Goal: Information Seeking & Learning: Find specific page/section

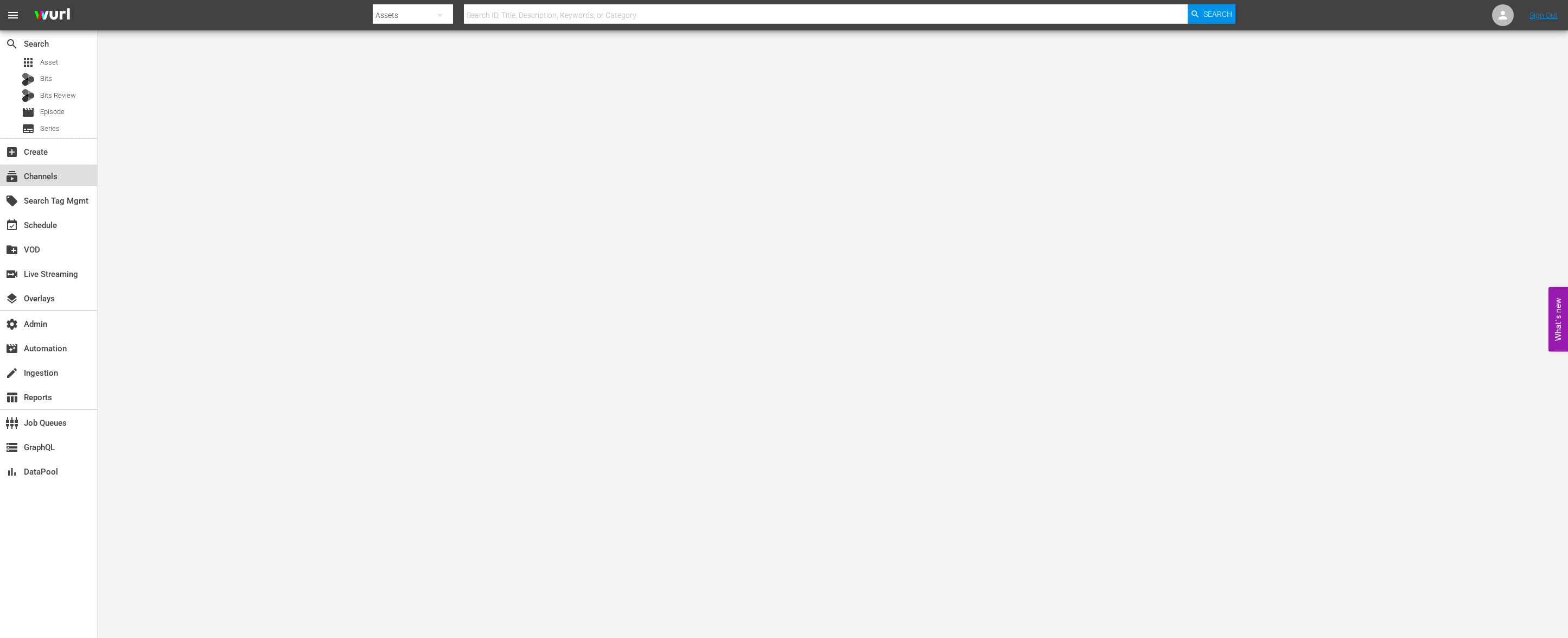
click at [71, 172] on div "subscriptions Channels" at bounding box center [48, 175] width 97 height 22
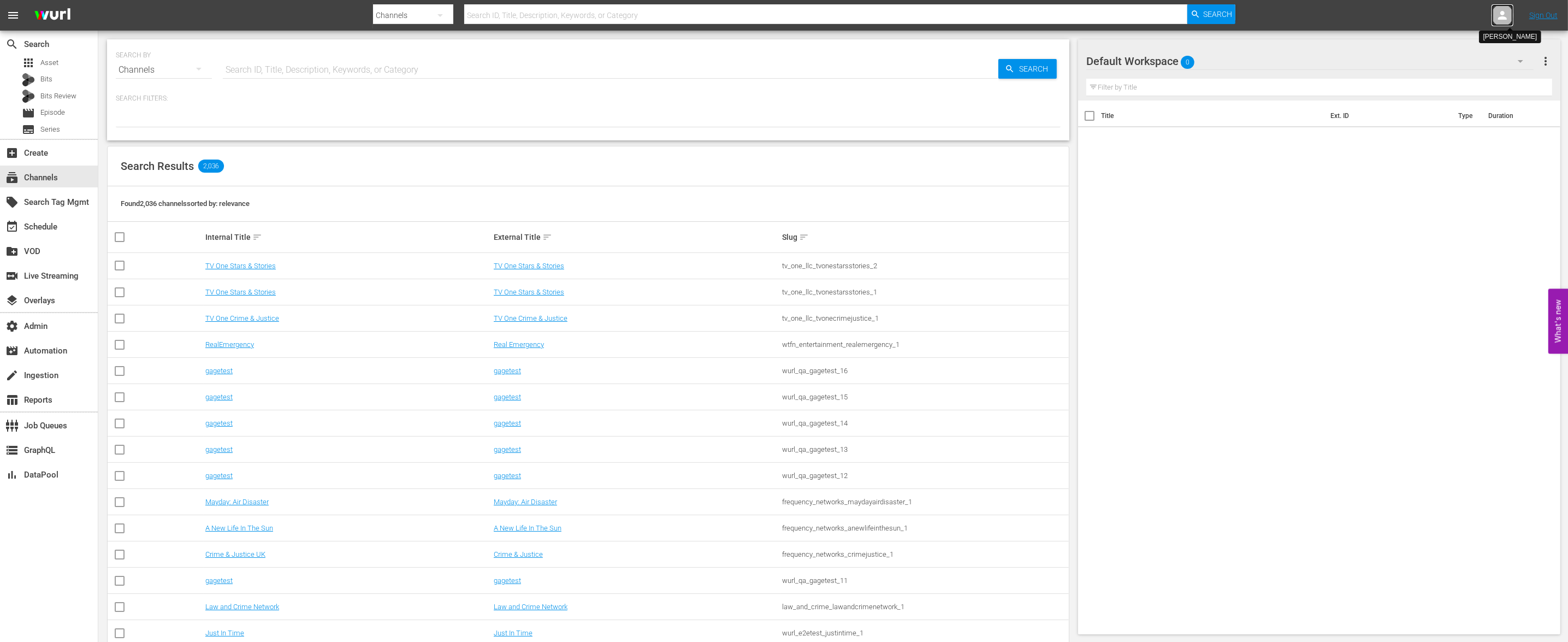
click at [1507, 11] on icon at bounding box center [1503, 15] width 13 height 13
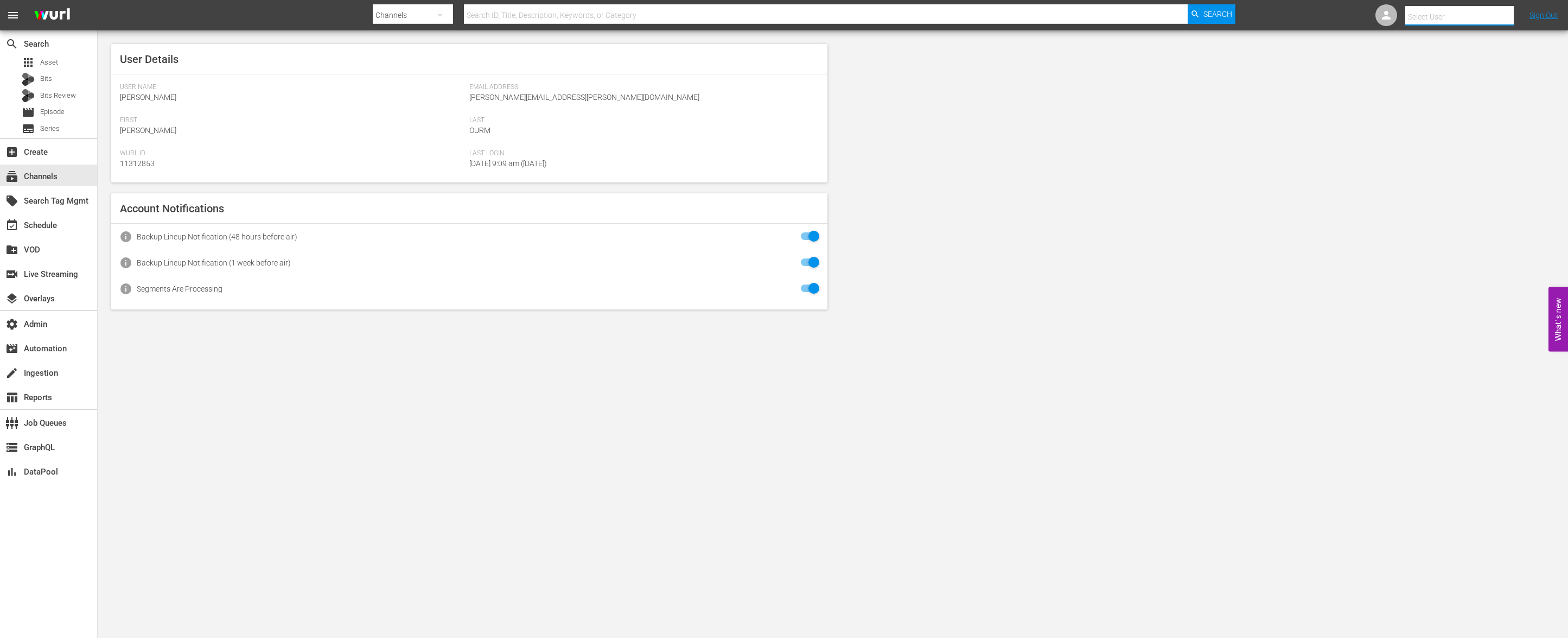
click at [1486, 15] on input "text" at bounding box center [1475, 17] width 139 height 26
click at [1516, 141] on div "Dry Bar <[EMAIL_ADDRESS][DOMAIN_NAME]>" at bounding box center [1440, 151] width 169 height 26
type input "Dry Bar (11312651)"
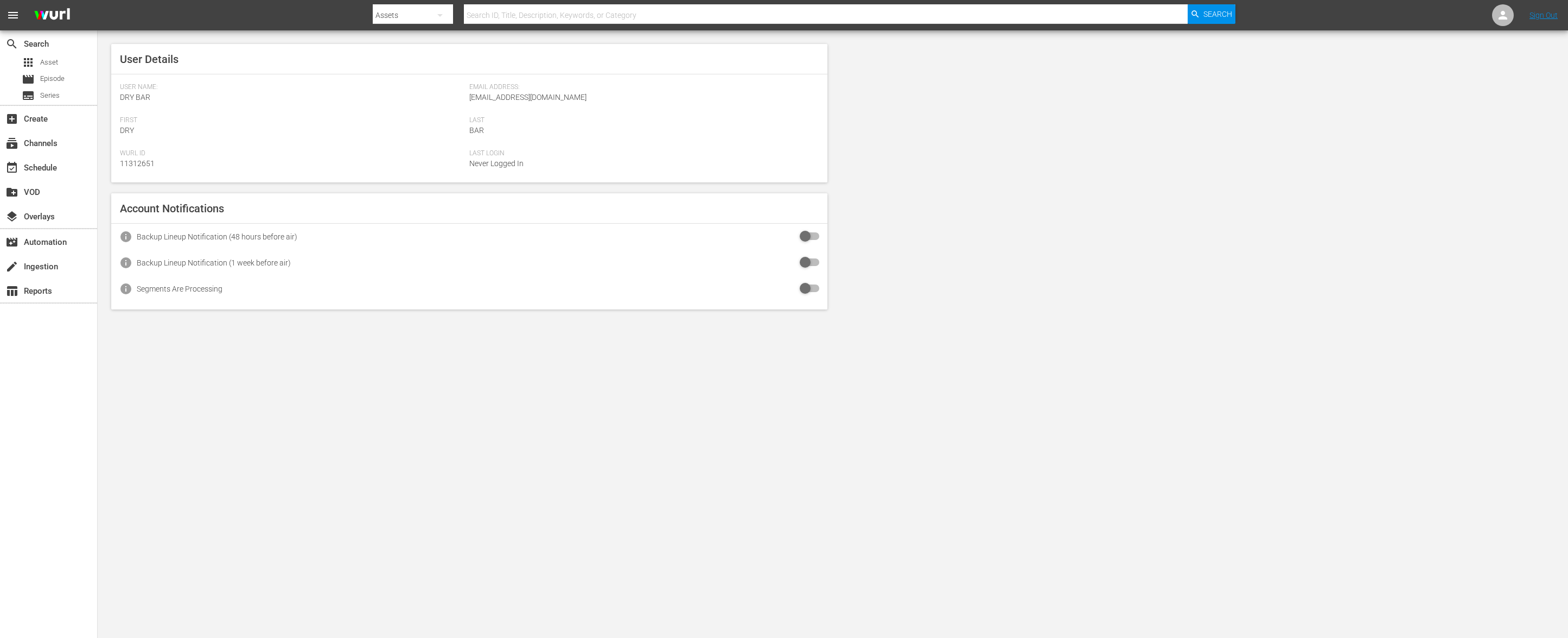
click at [1175, 210] on div "User Details User Name: Dry Bar Email Address: drybar@drybar.com First Dry Last…" at bounding box center [832, 177] width 1470 height 293
drag, startPoint x: 715, startPoint y: 416, endPoint x: 648, endPoint y: 287, distance: 145.4
click at [714, 414] on body "menu Search By Assets Search ID, Title, Description, Keywords, or Category Sear…" at bounding box center [784, 319] width 1568 height 638
drag, startPoint x: 331, startPoint y: 158, endPoint x: 115, endPoint y: 145, distance: 216.4
click at [329, 158] on div "Wurl Id 11312651" at bounding box center [295, 165] width 350 height 33
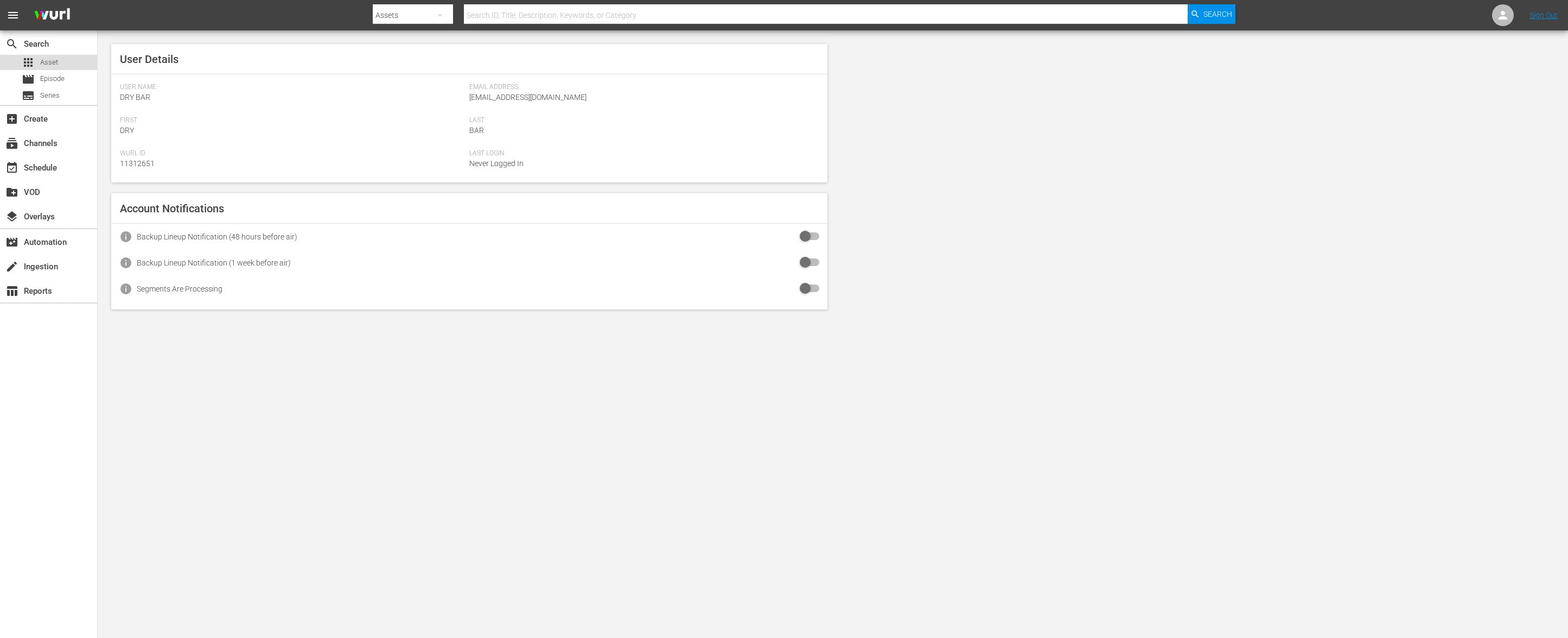
click at [48, 65] on span "Asset" at bounding box center [48, 62] width 18 height 11
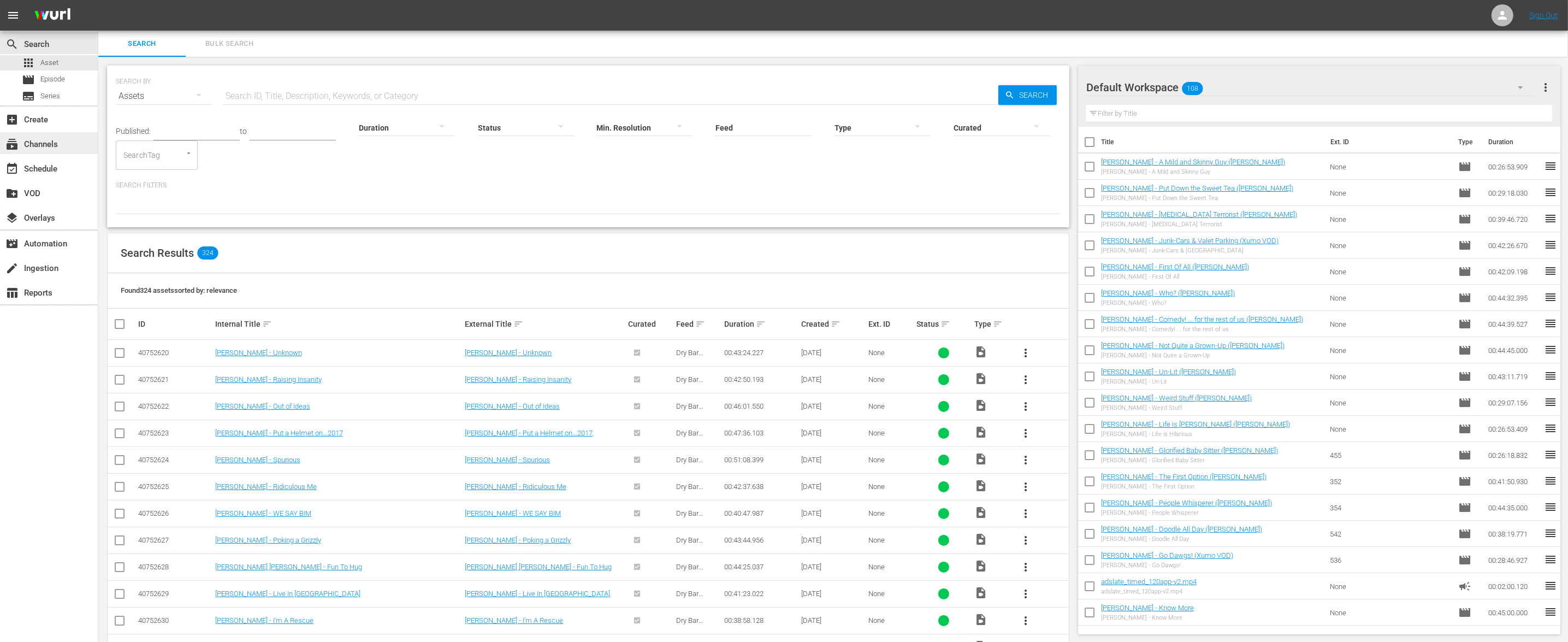
click at [62, 142] on div "subscriptions Channels" at bounding box center [49, 143] width 98 height 22
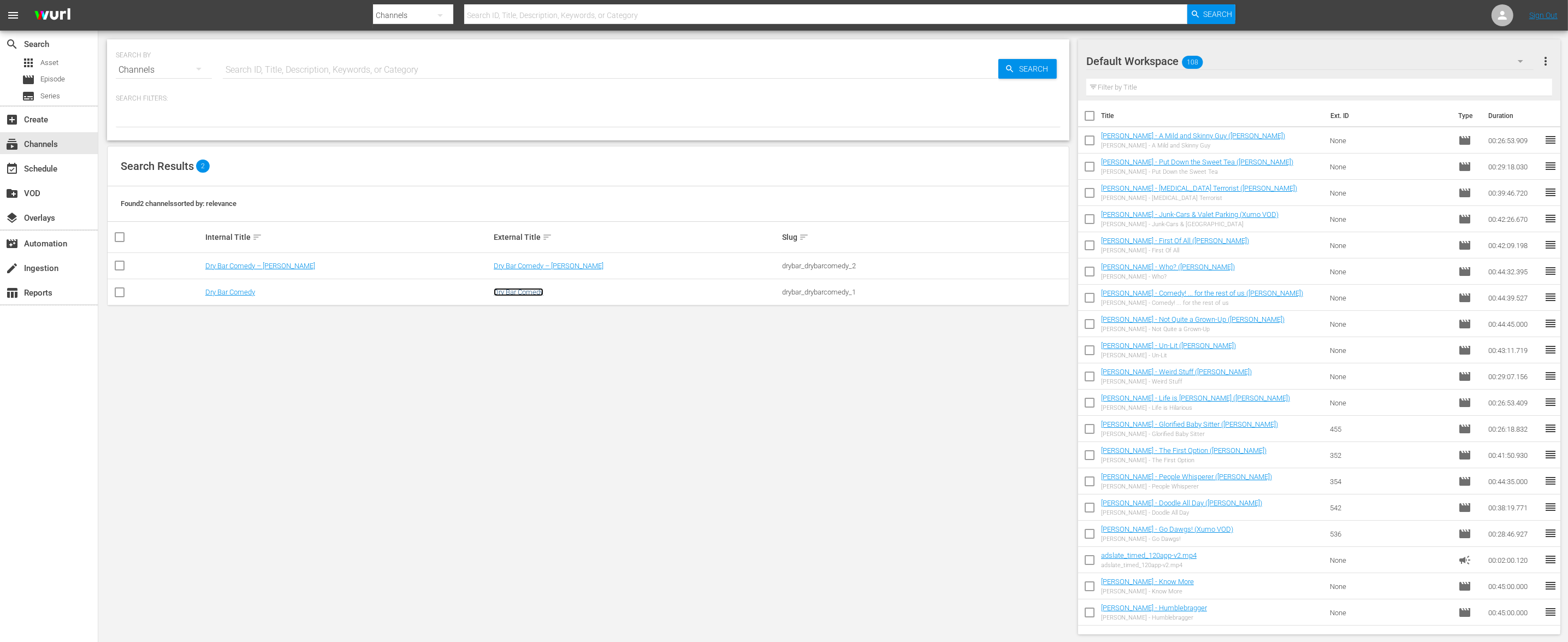
click at [525, 293] on link "Dry Bar Comedy" at bounding box center [519, 292] width 50 height 8
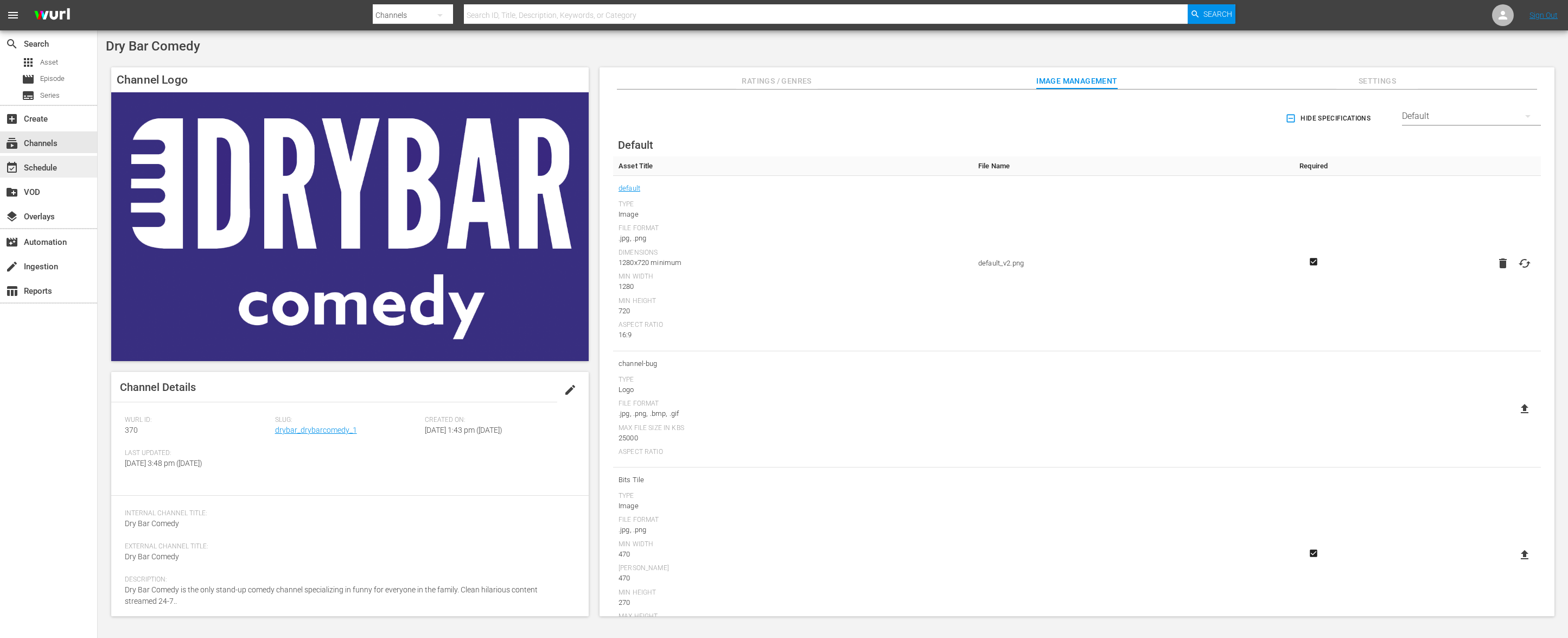
click at [69, 167] on div "event_available Schedule" at bounding box center [48, 166] width 97 height 22
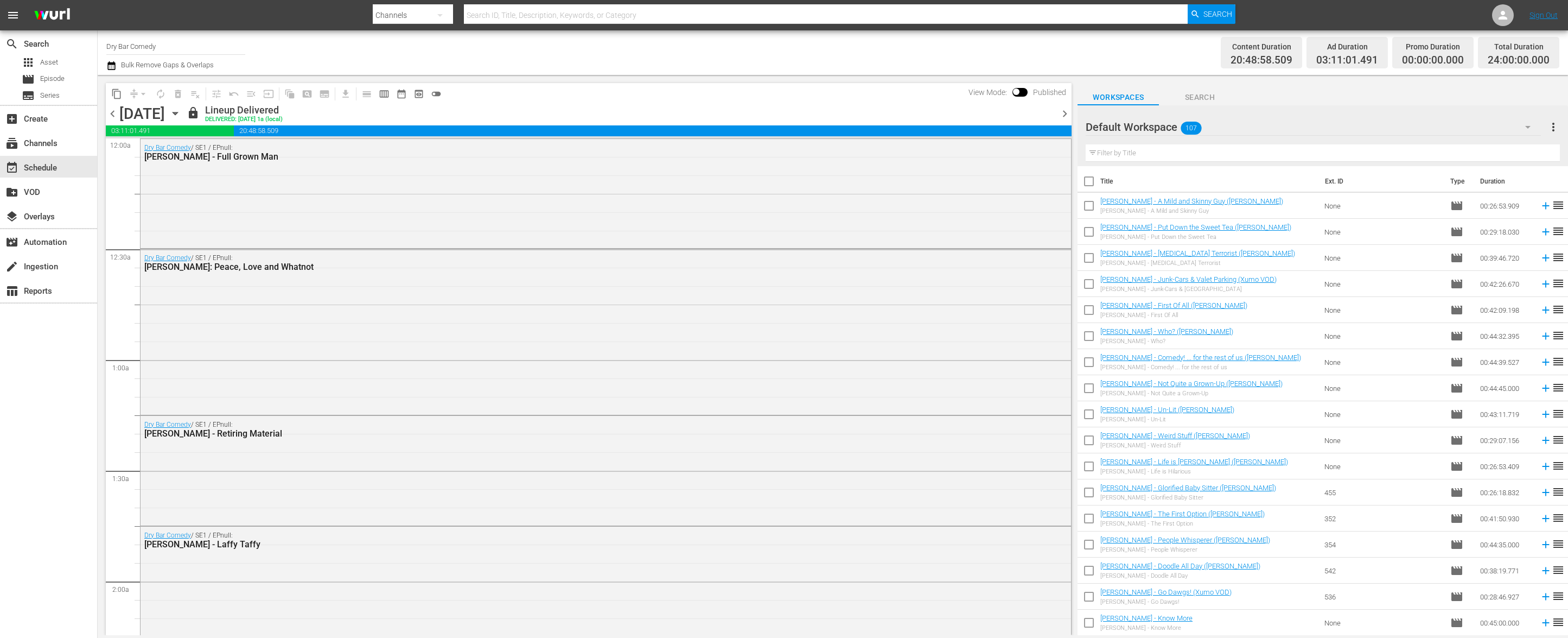
scroll to position [153, 0]
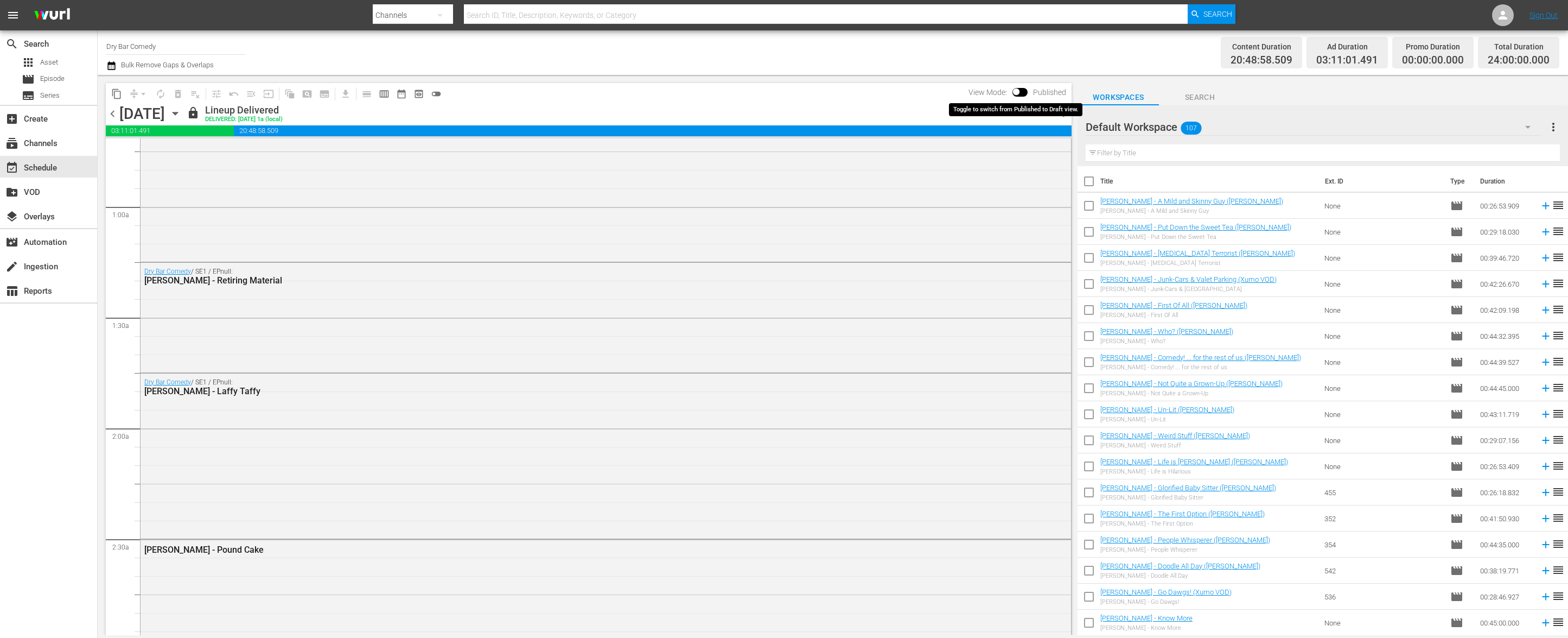
click at [1019, 92] on input "checkbox" at bounding box center [1016, 94] width 23 height 8
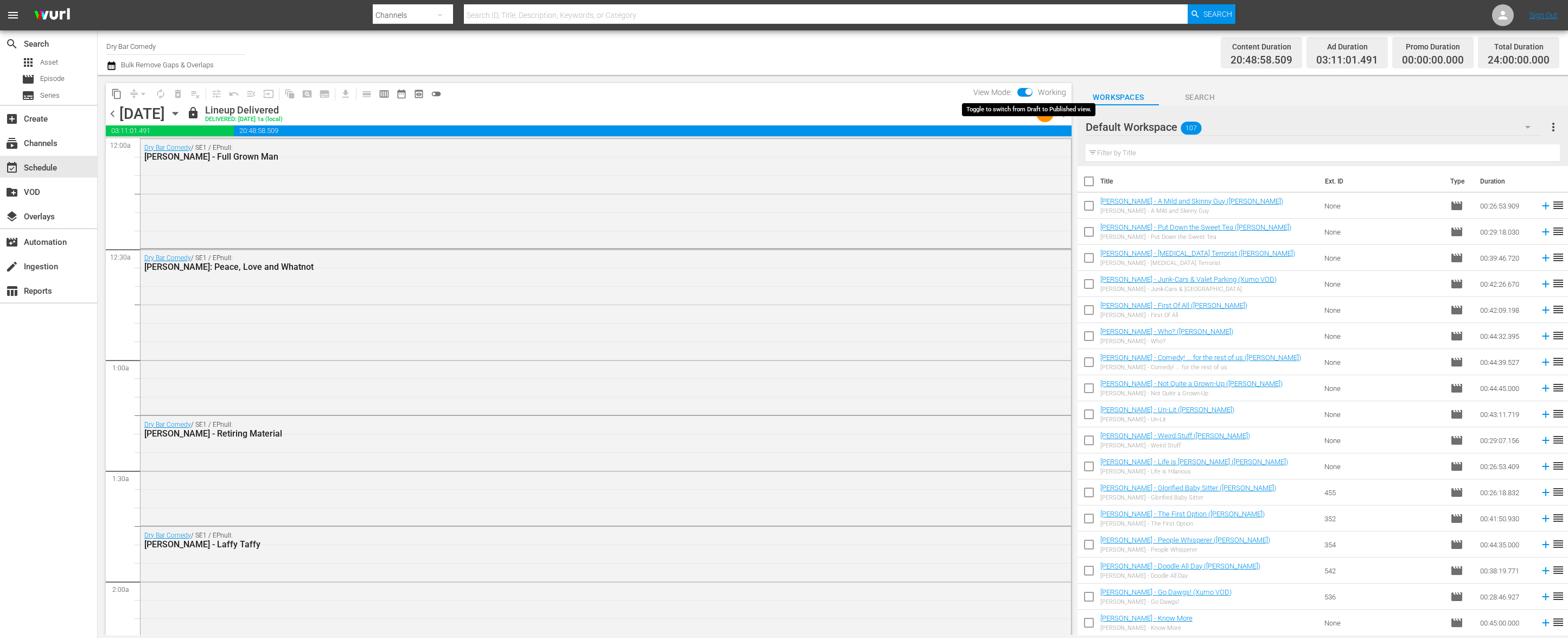
click at [1028, 95] on input "checkbox" at bounding box center [1028, 94] width 23 height 8
click at [924, 97] on div "content_copy compress arrow_drop_down autorenew_outlined delete_forever_outline…" at bounding box center [589, 93] width 966 height 21
click at [1016, 92] on input "checkbox" at bounding box center [1016, 94] width 23 height 8
checkbox input "true"
click at [59, 60] on div "apps Asset" at bounding box center [48, 62] width 97 height 15
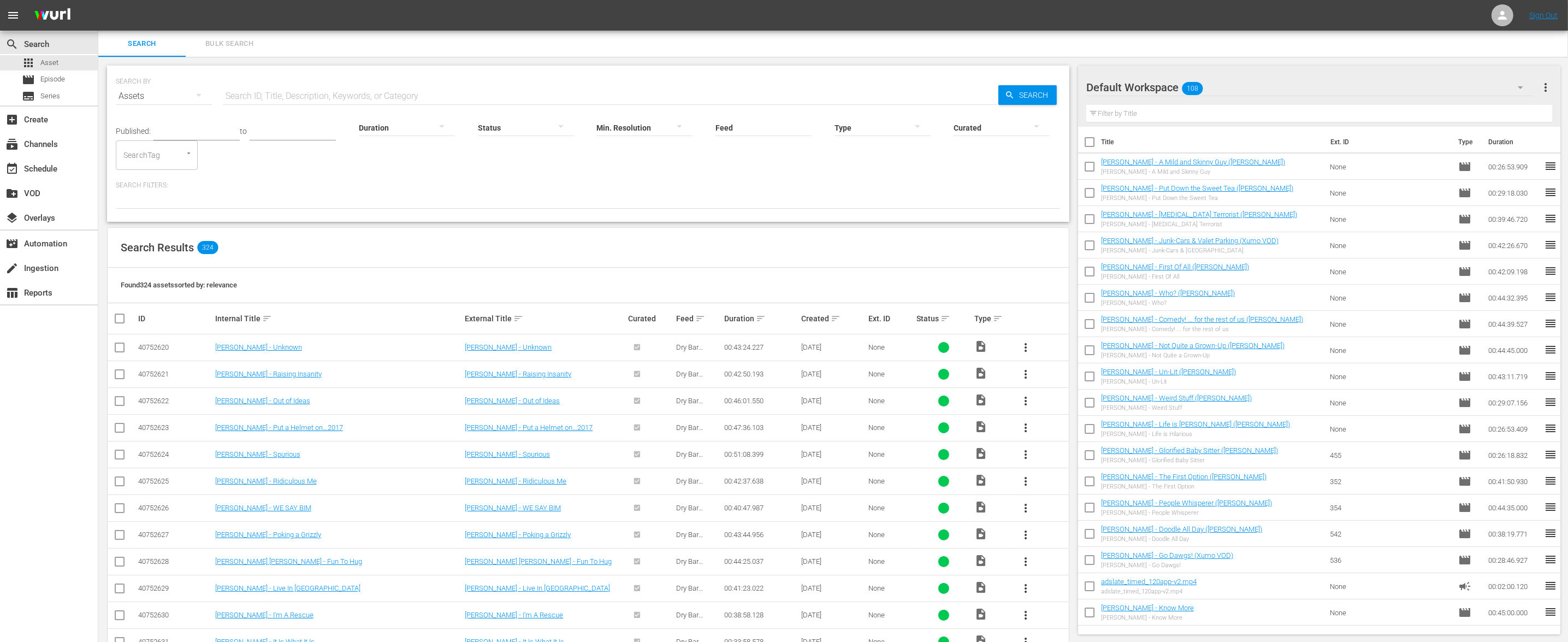
click at [859, 293] on div "Found 324 assets sorted by: relevance" at bounding box center [589, 285] width 962 height 36
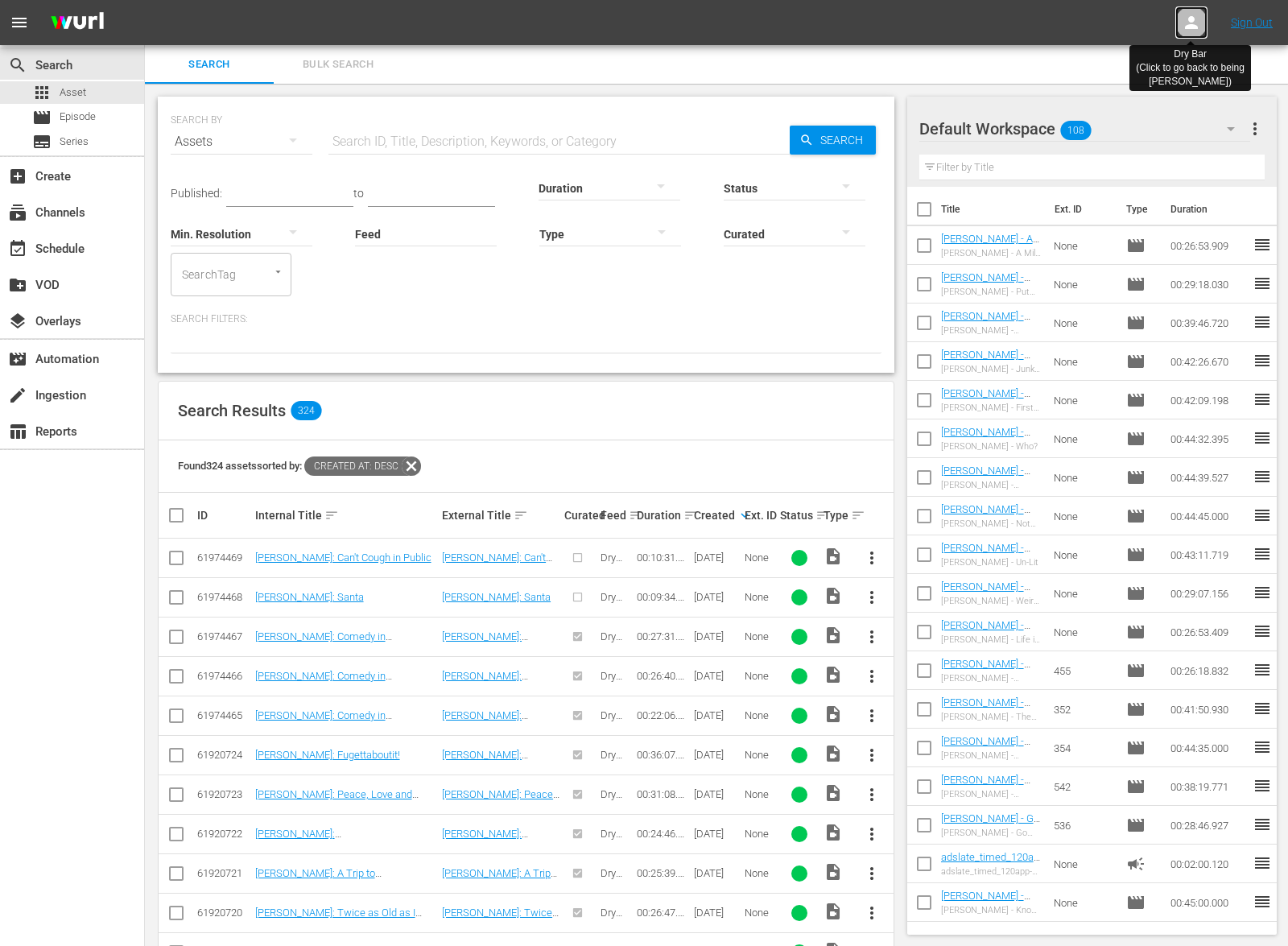
click at [1202, 26] on div at bounding box center [1190, 22] width 32 height 32
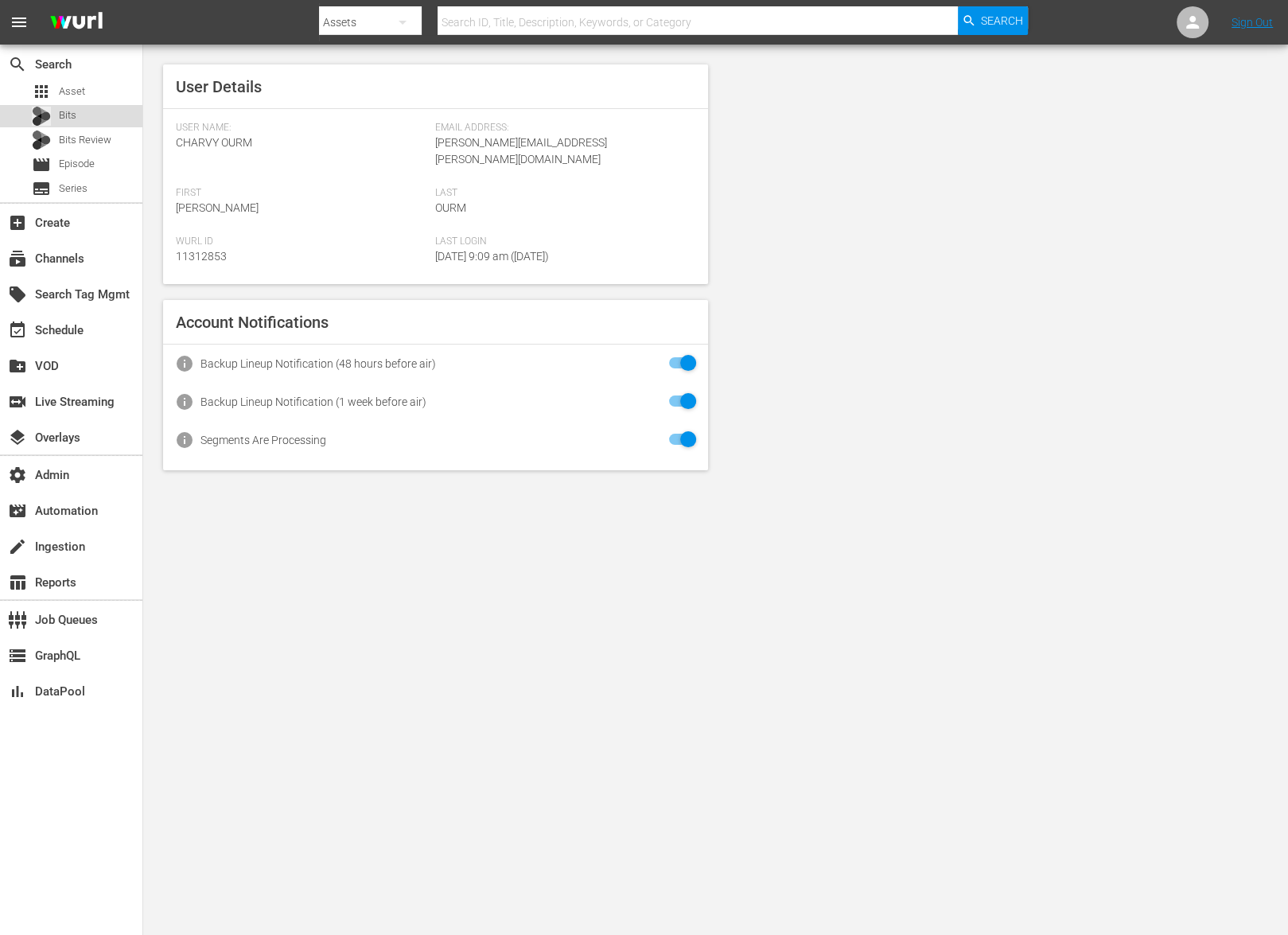
click at [105, 105] on div "Bits" at bounding box center [71, 116] width 143 height 22
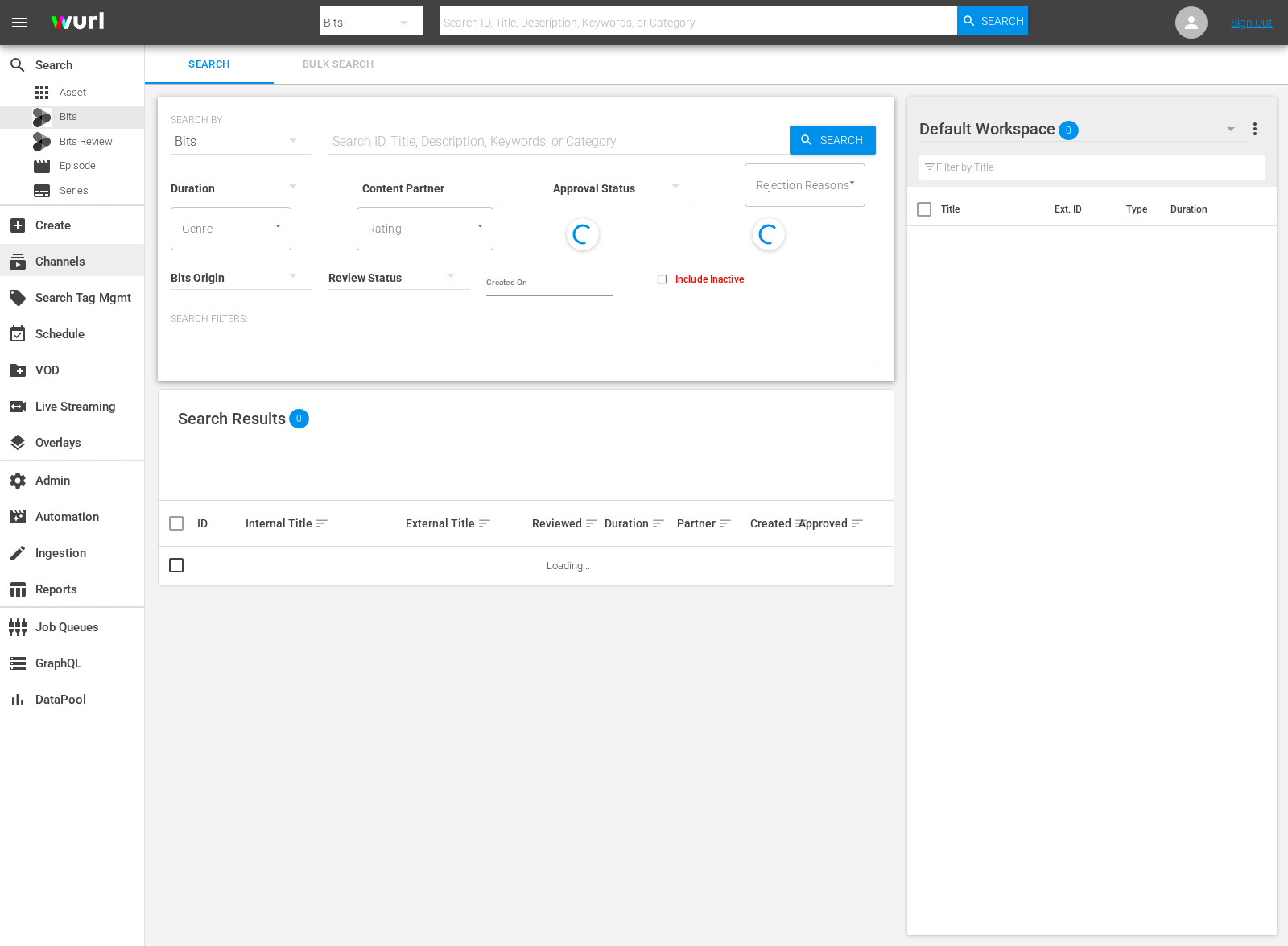
click at [107, 260] on div "subscriptions Channels" at bounding box center [72, 260] width 144 height 32
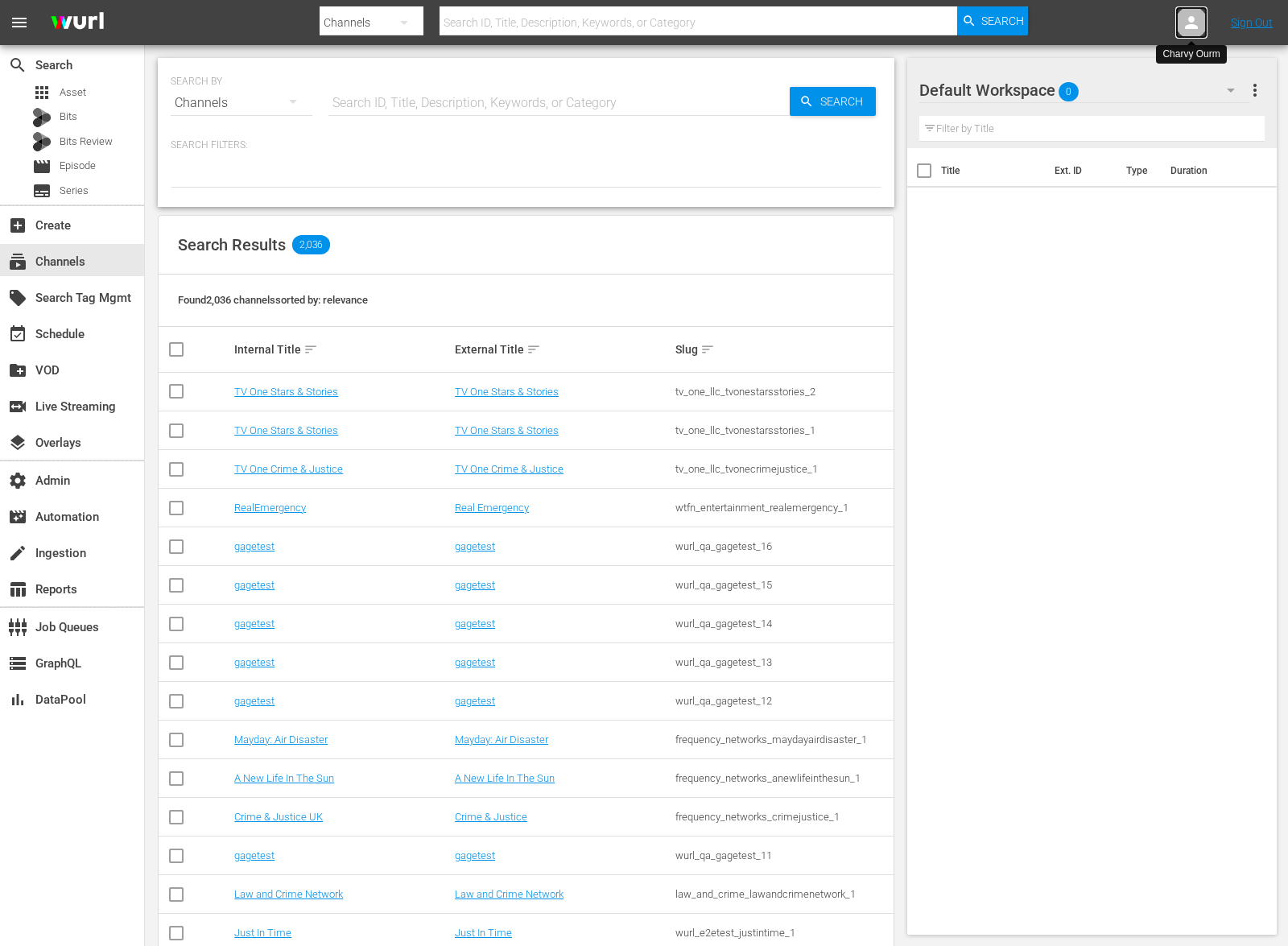
click at [1186, 16] on icon at bounding box center [1191, 22] width 19 height 19
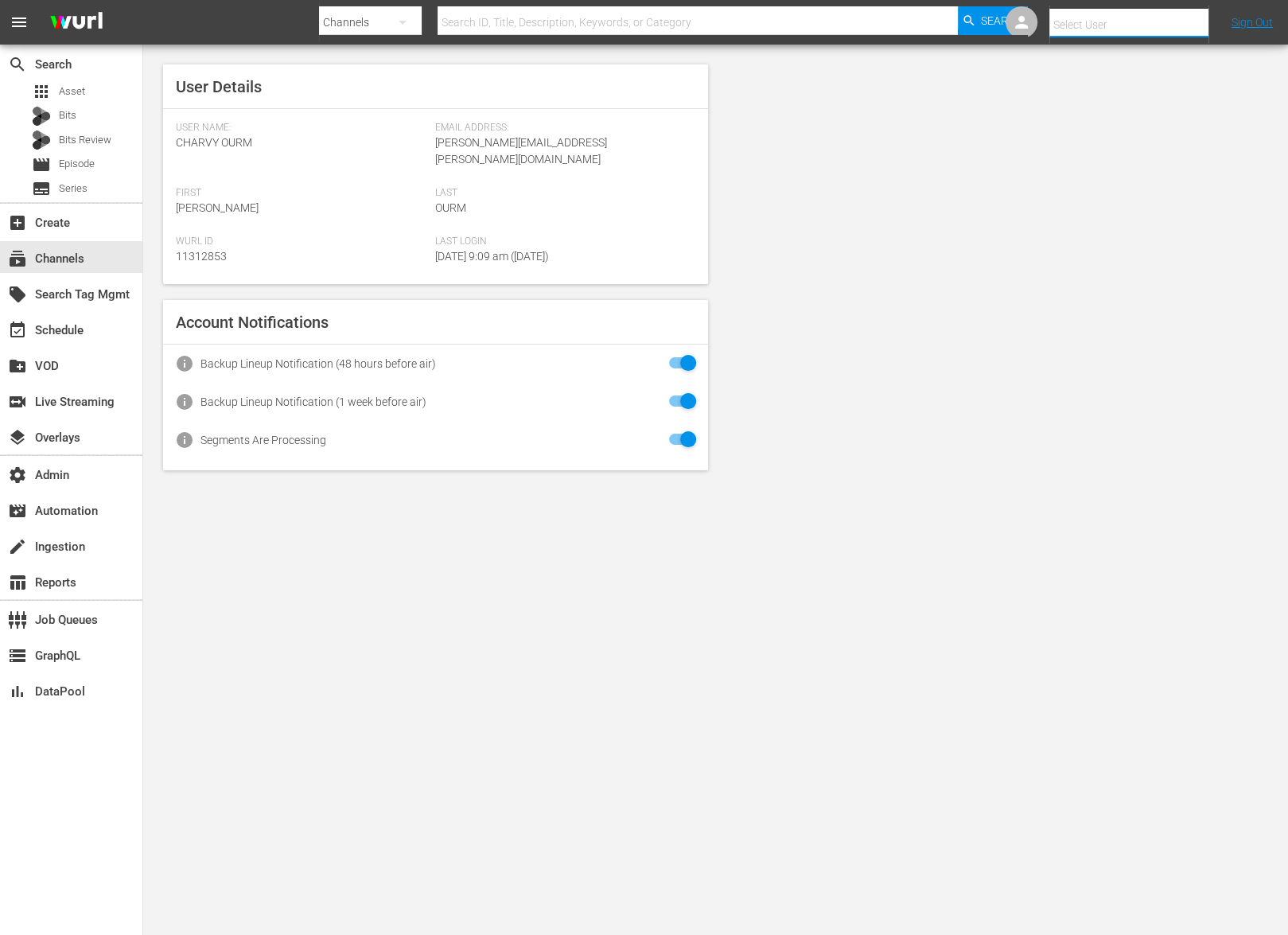
click at [1175, 18] on input "text" at bounding box center [1151, 25] width 204 height 38
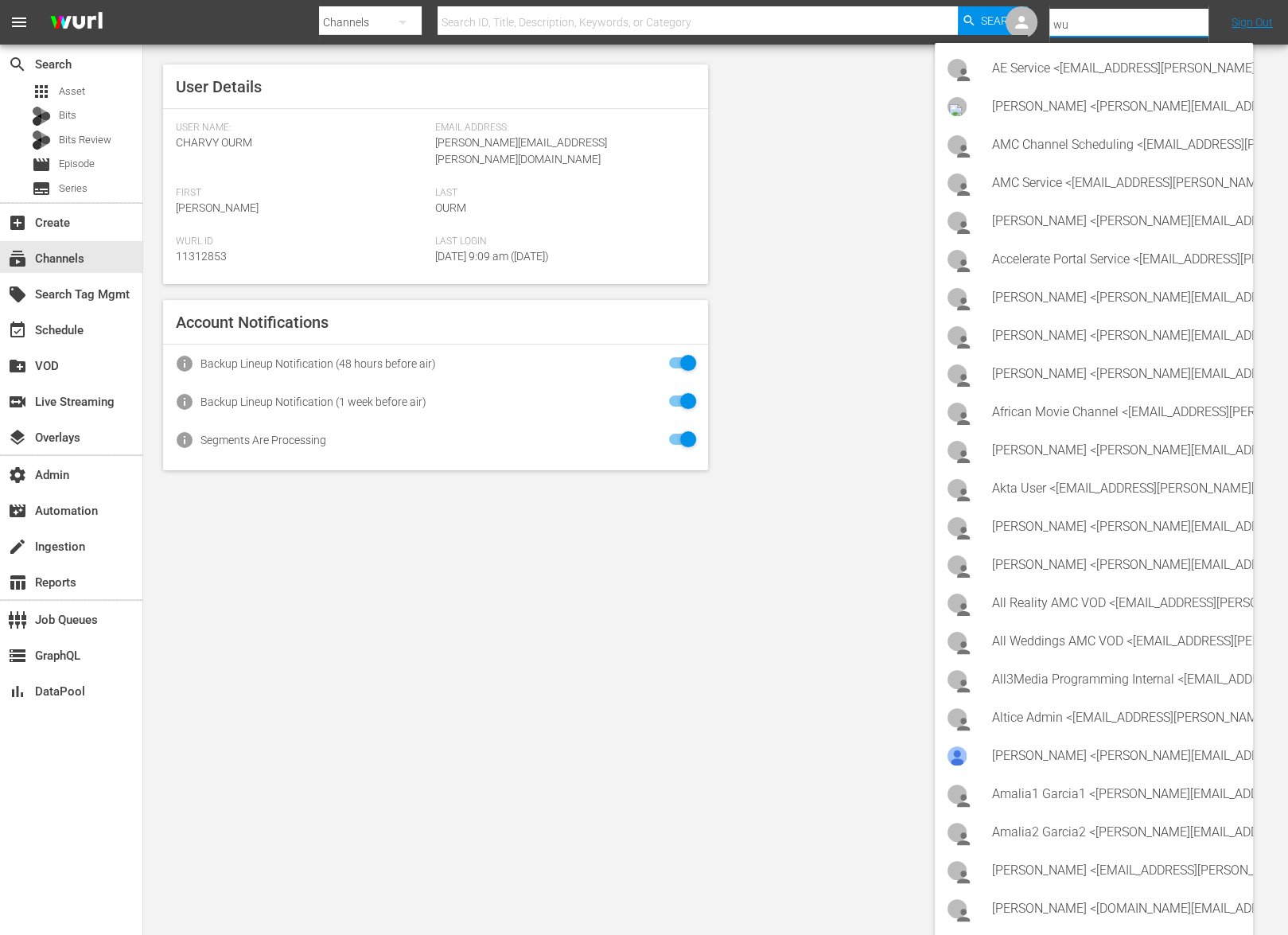
type input "w"
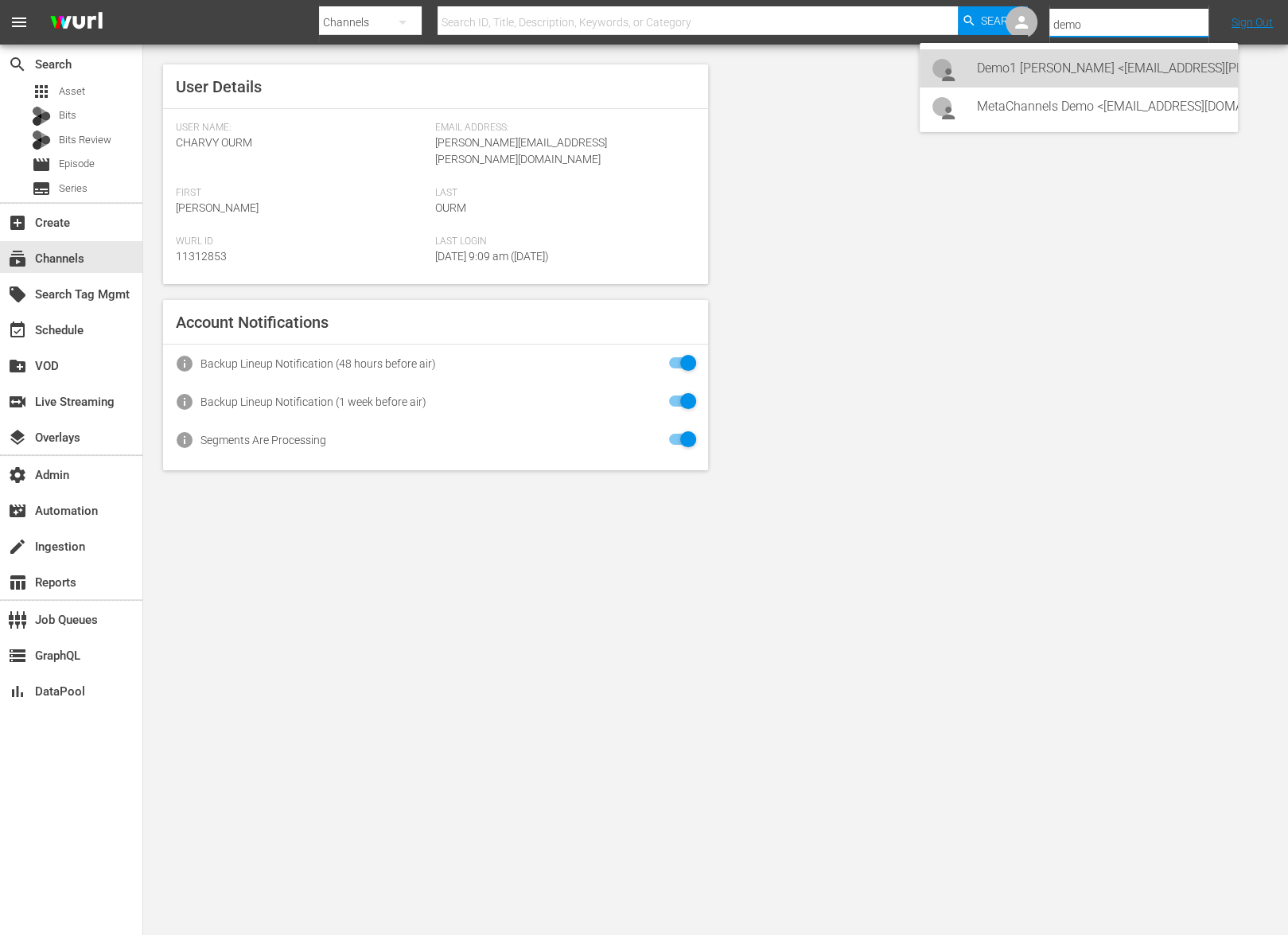
click at [1151, 70] on div "Demo1 Wurl <demo1.wurl@gmail.com>" at bounding box center [1101, 68] width 248 height 38
type input "Demo1 Wurl (11311802)"
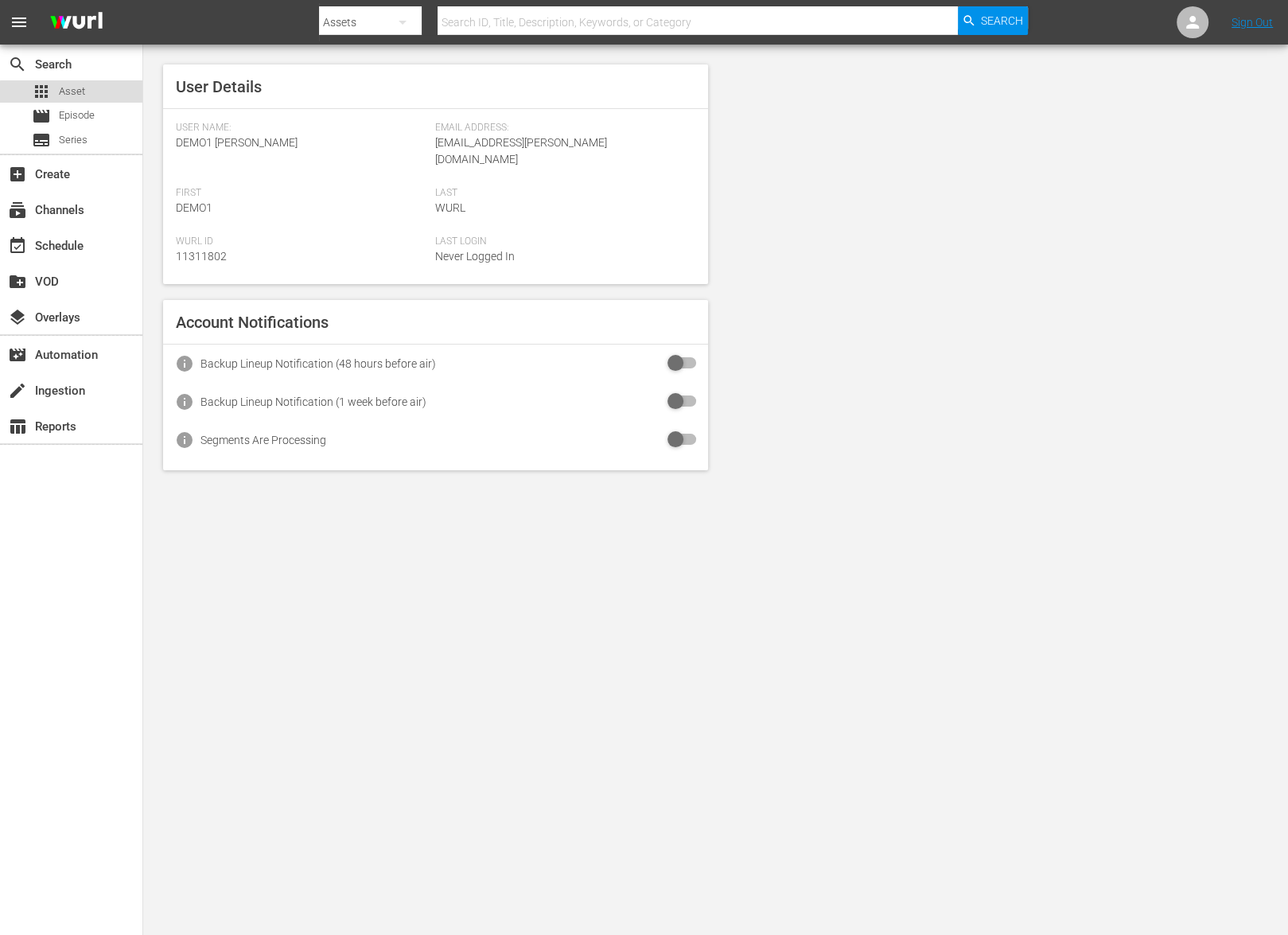
click at [73, 97] on span "Asset" at bounding box center [71, 91] width 26 height 16
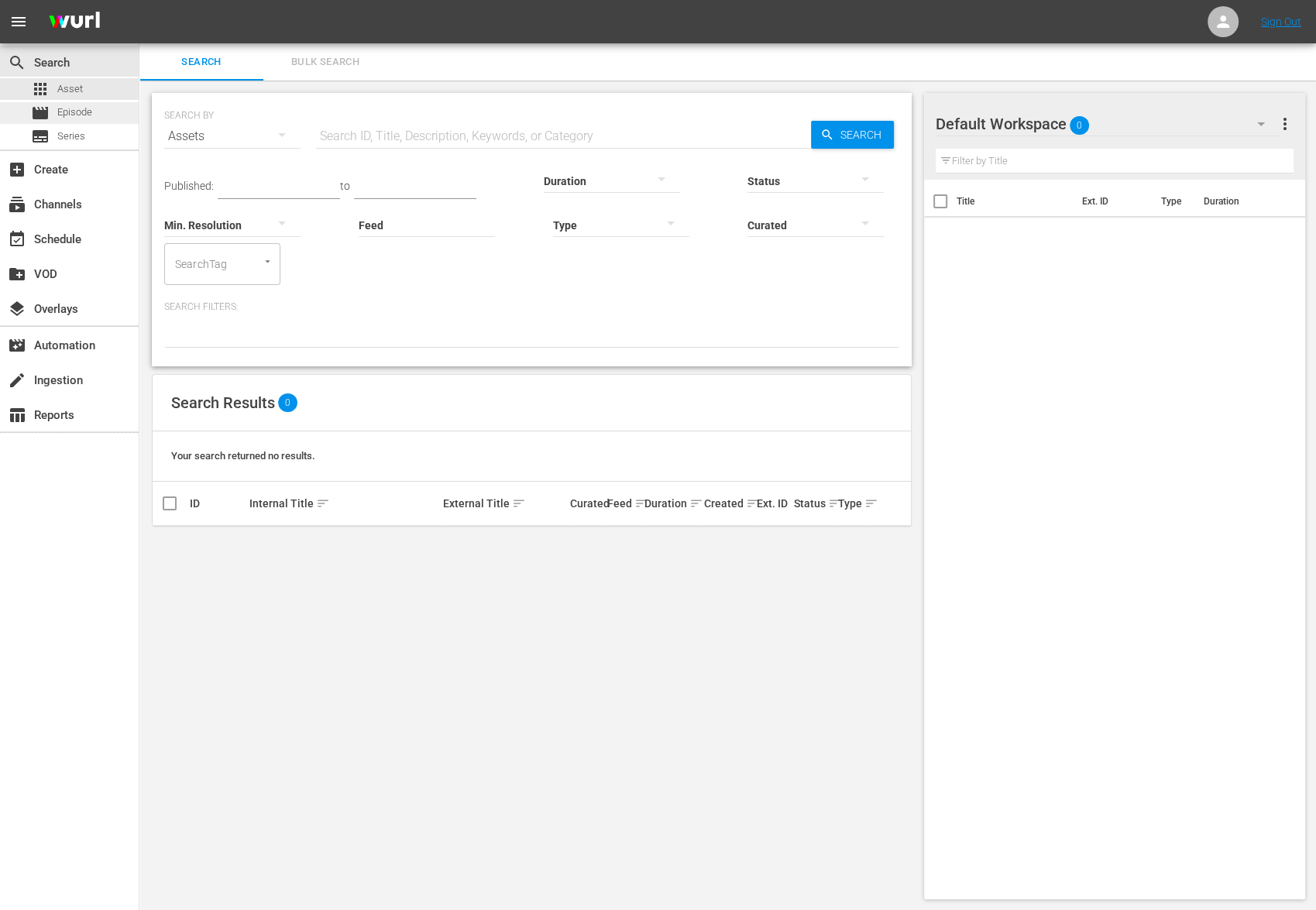
click at [109, 117] on div "movie Episode" at bounding box center [69, 113] width 139 height 21
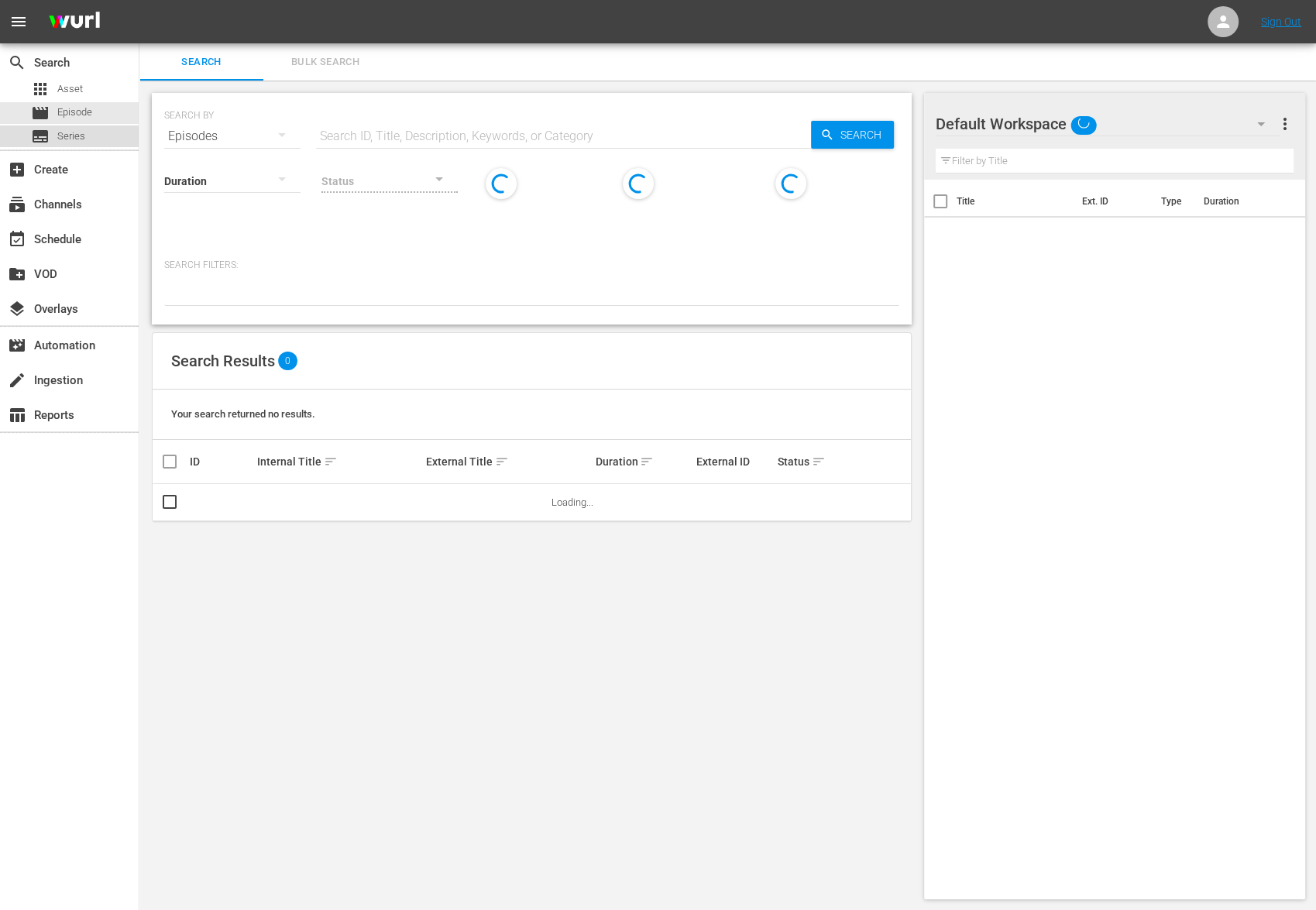
click at [104, 134] on div "subtitles Series" at bounding box center [69, 136] width 139 height 21
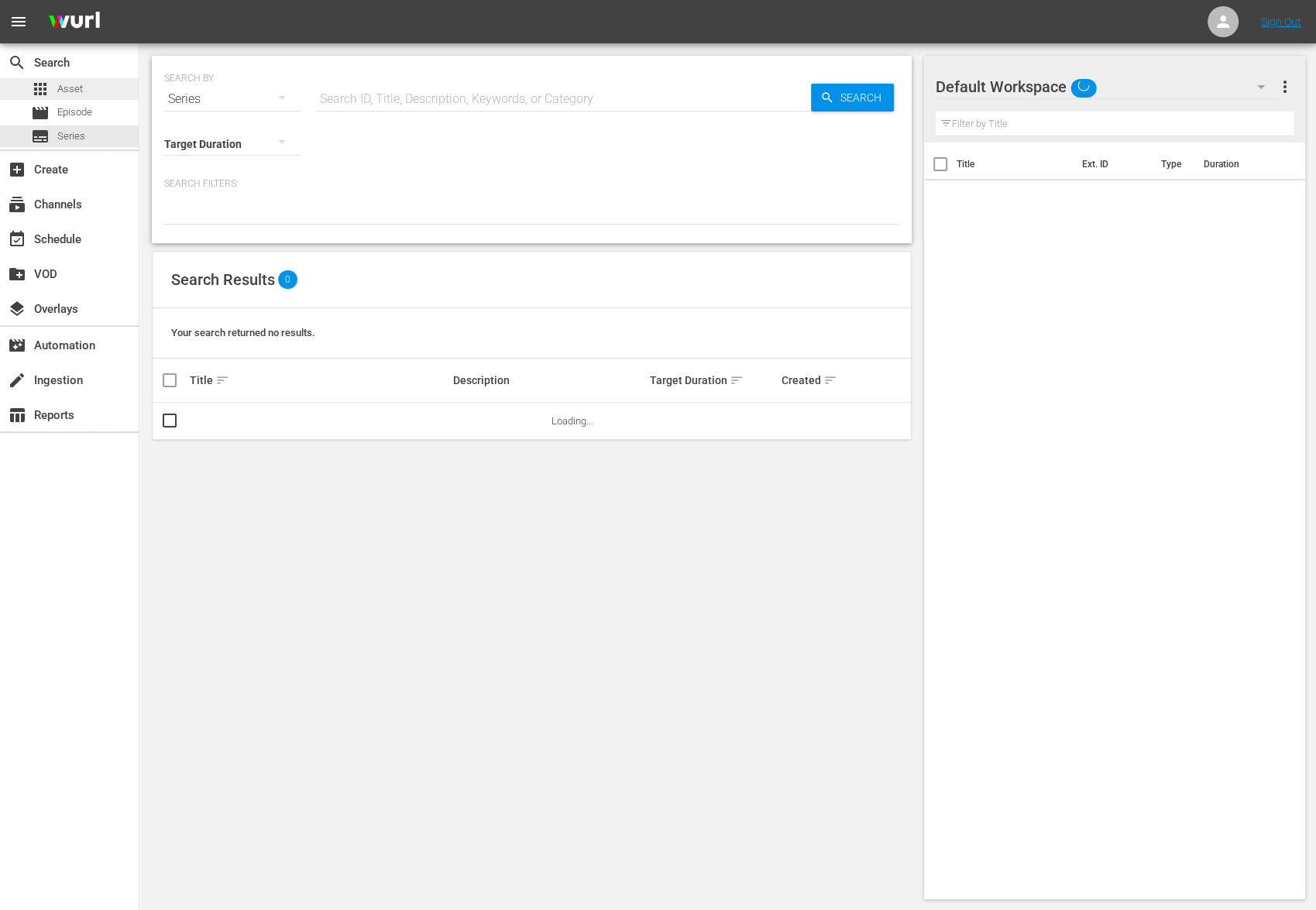
click at [89, 84] on div "apps Asset" at bounding box center [69, 89] width 139 height 21
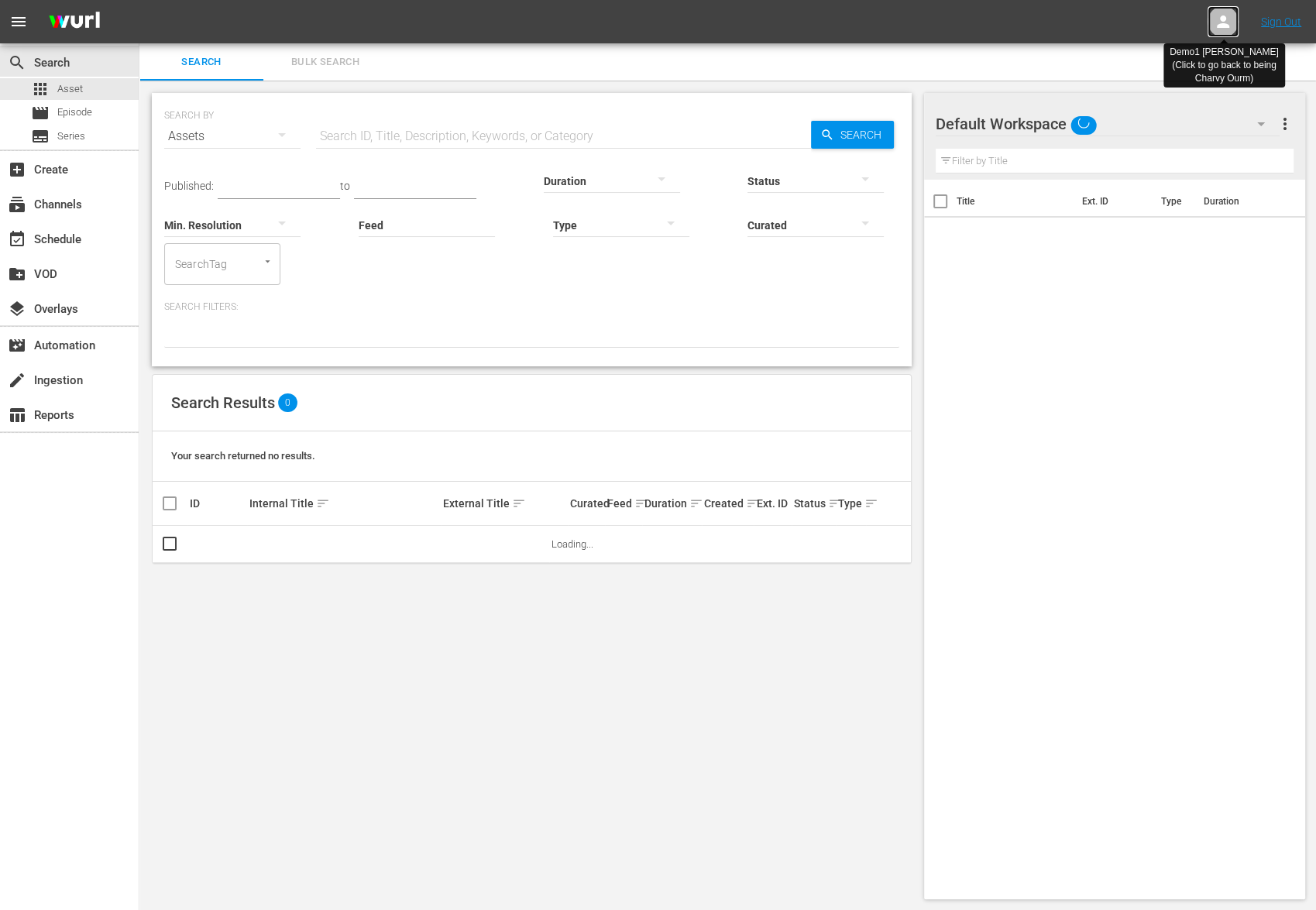
click at [1233, 23] on div at bounding box center [1223, 21] width 31 height 31
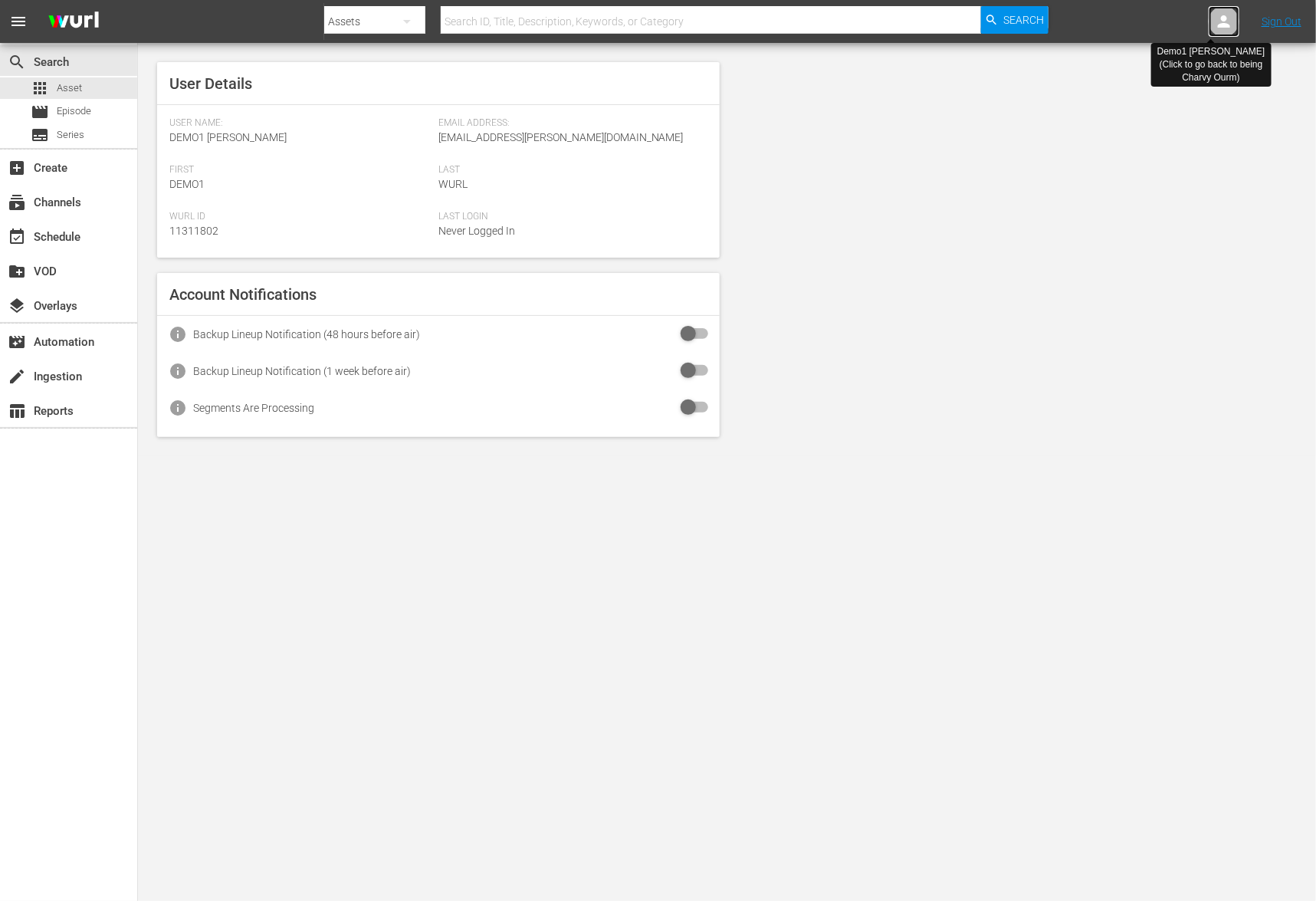
click at [1223, 23] on icon at bounding box center [1224, 21] width 12 height 12
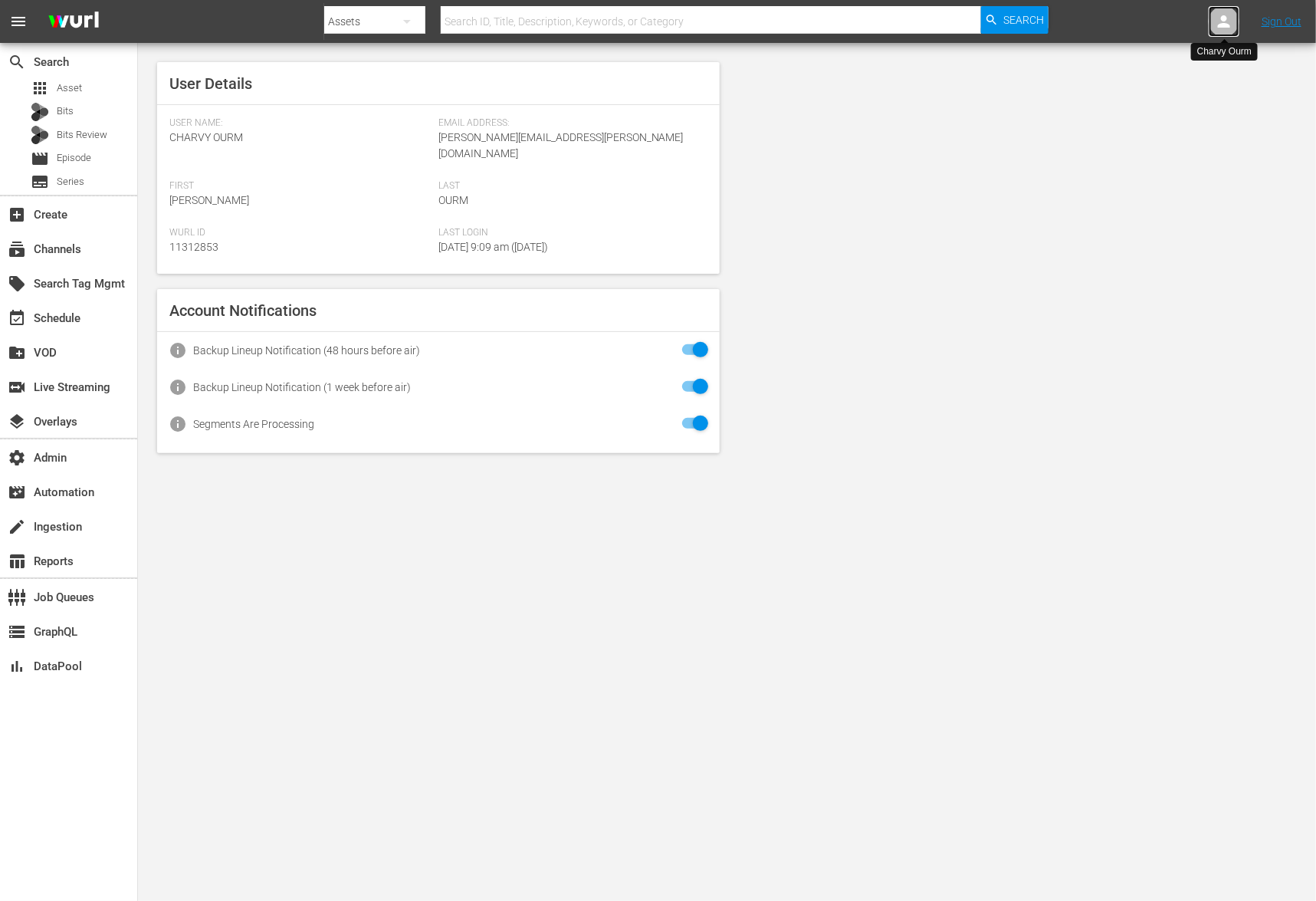
click at [1227, 28] on icon at bounding box center [1224, 21] width 18 height 18
click at [1155, 27] on input "text" at bounding box center [1184, 24] width 197 height 37
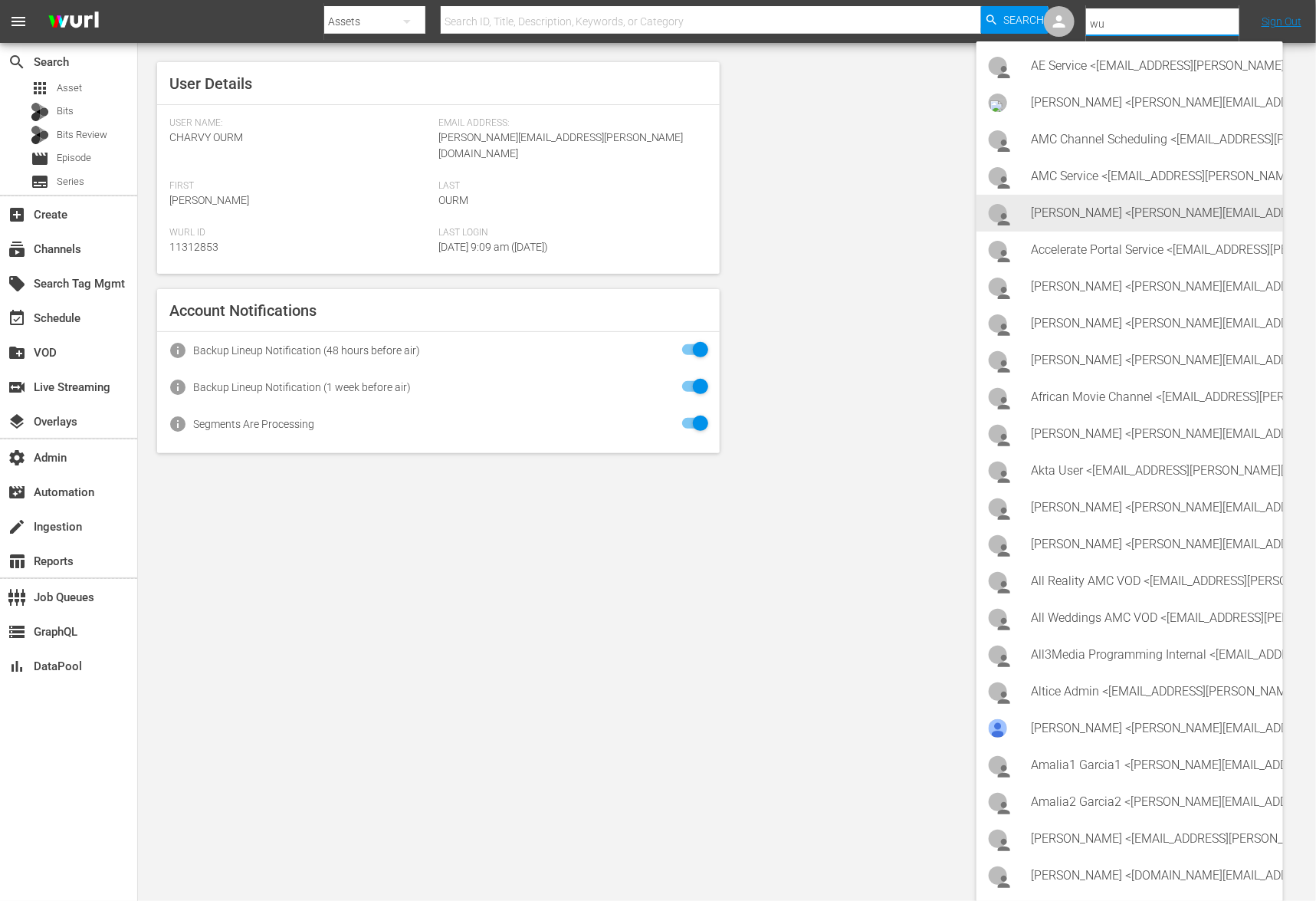
type input "w"
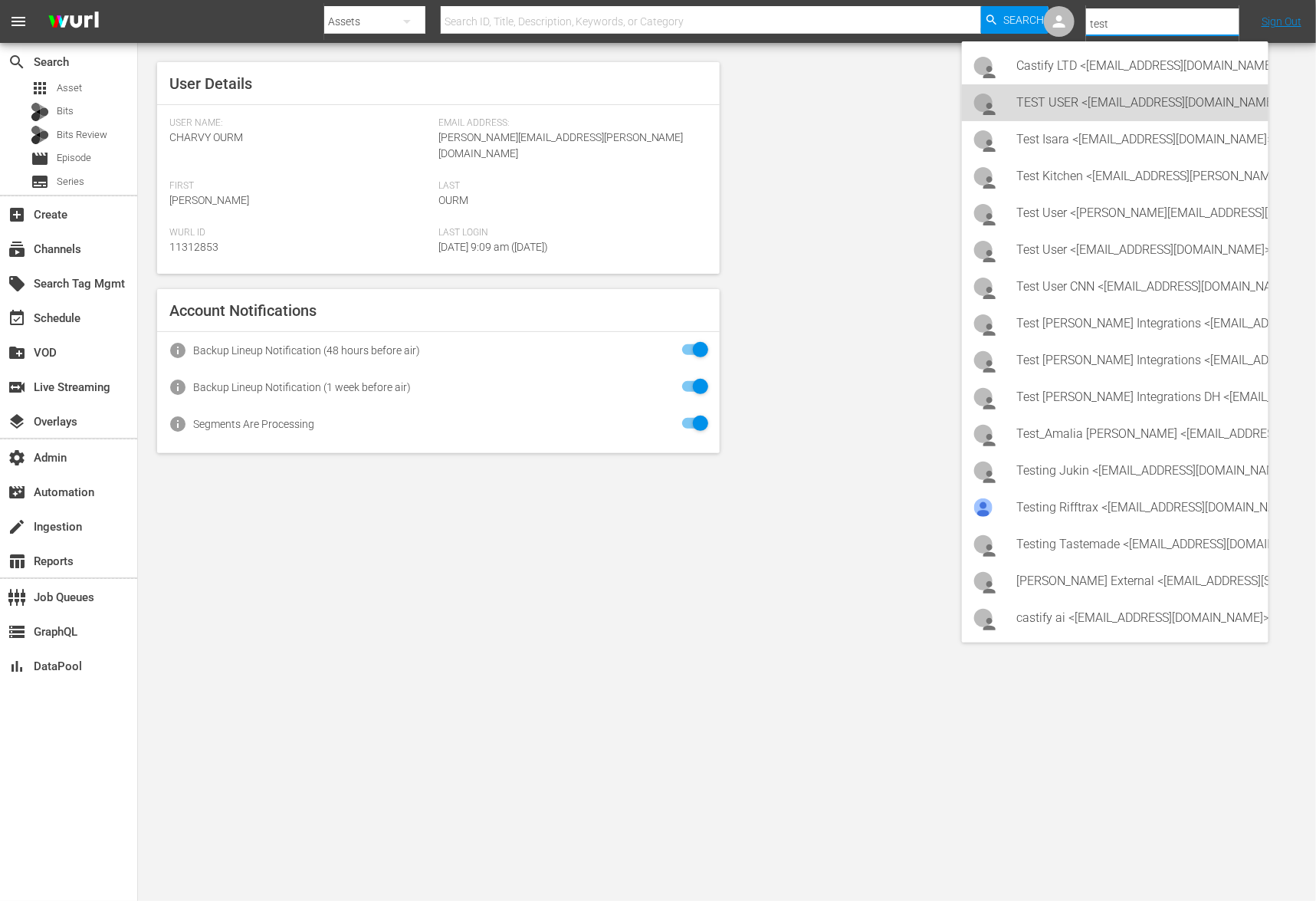
click at [1199, 116] on div "TEST USER <wurlscheduler@rightsbooster.com>" at bounding box center [1136, 102] width 239 height 37
type input "TEST USER (11313356)"
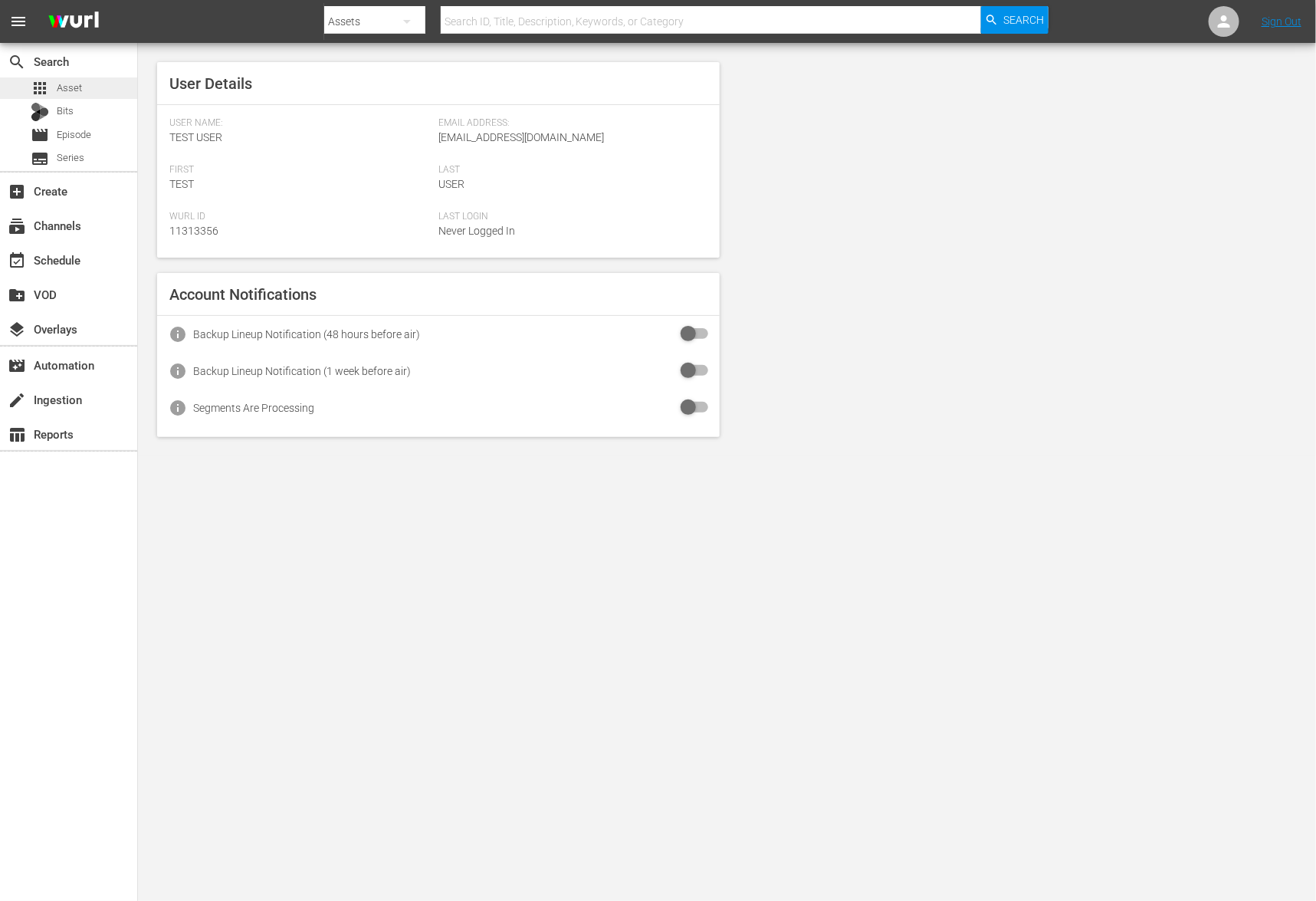
click at [67, 92] on span "Asset" at bounding box center [68, 88] width 25 height 16
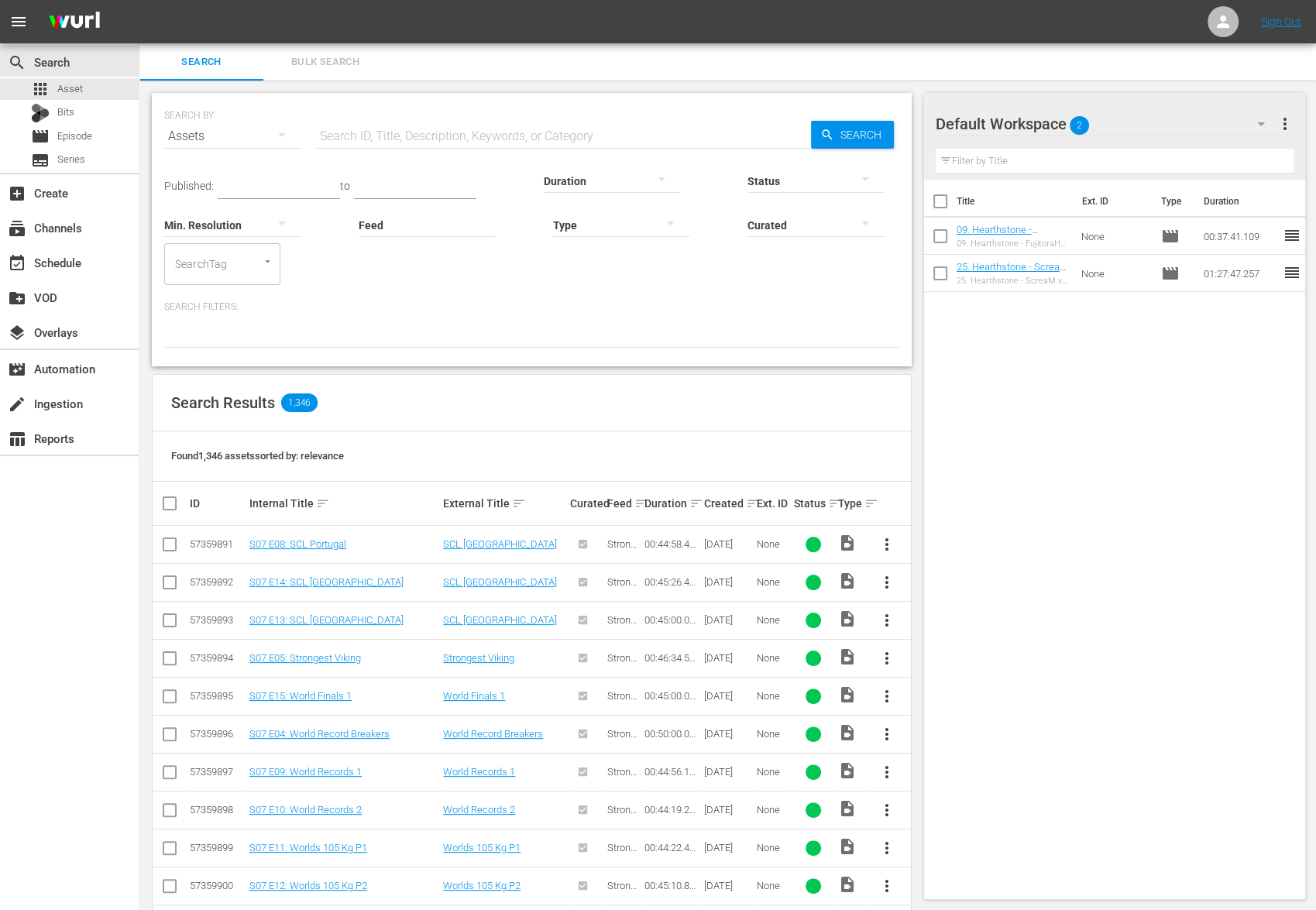
scroll to position [11, 0]
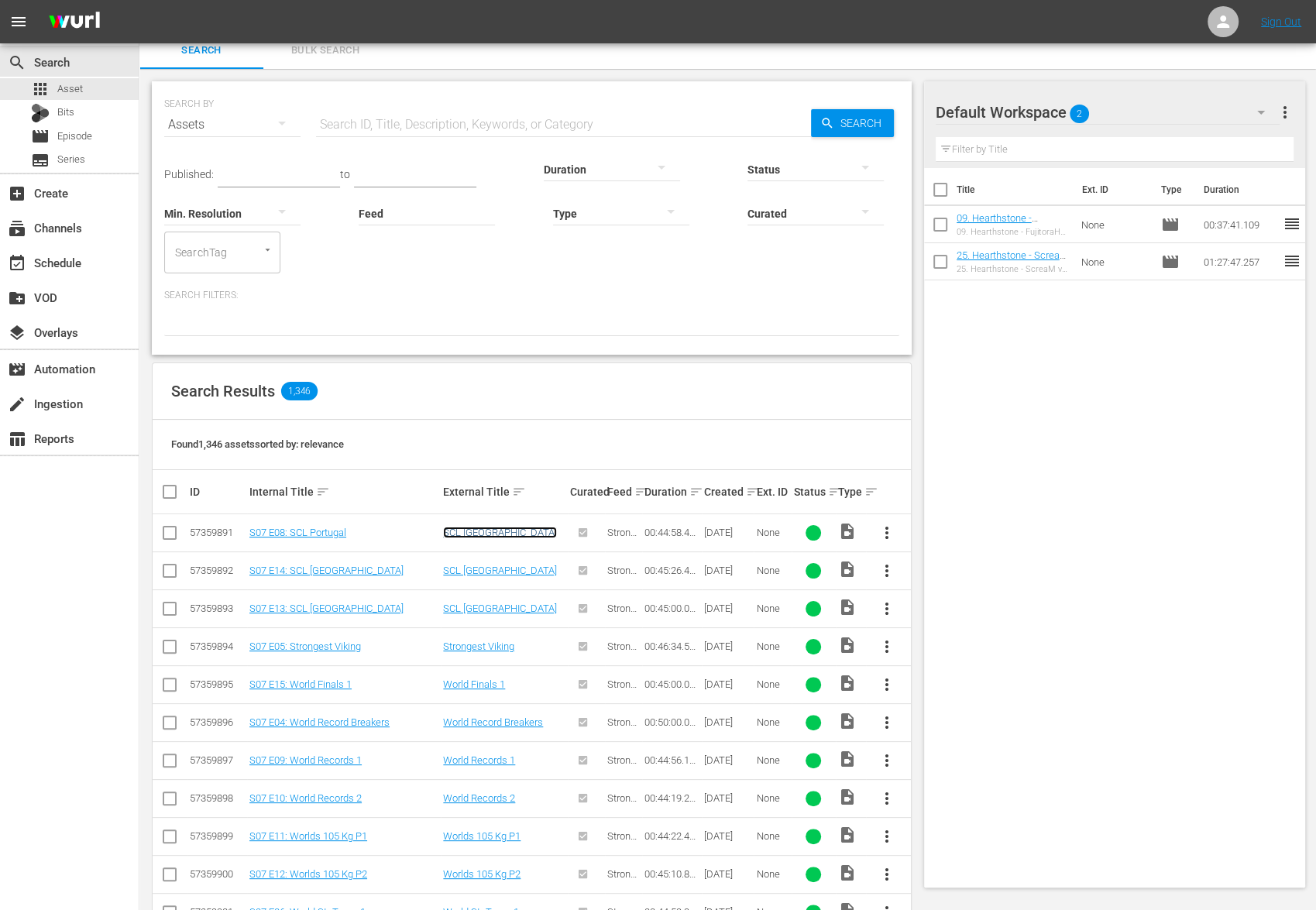
click at [497, 528] on link "SCL Portugal" at bounding box center [500, 532] width 114 height 11
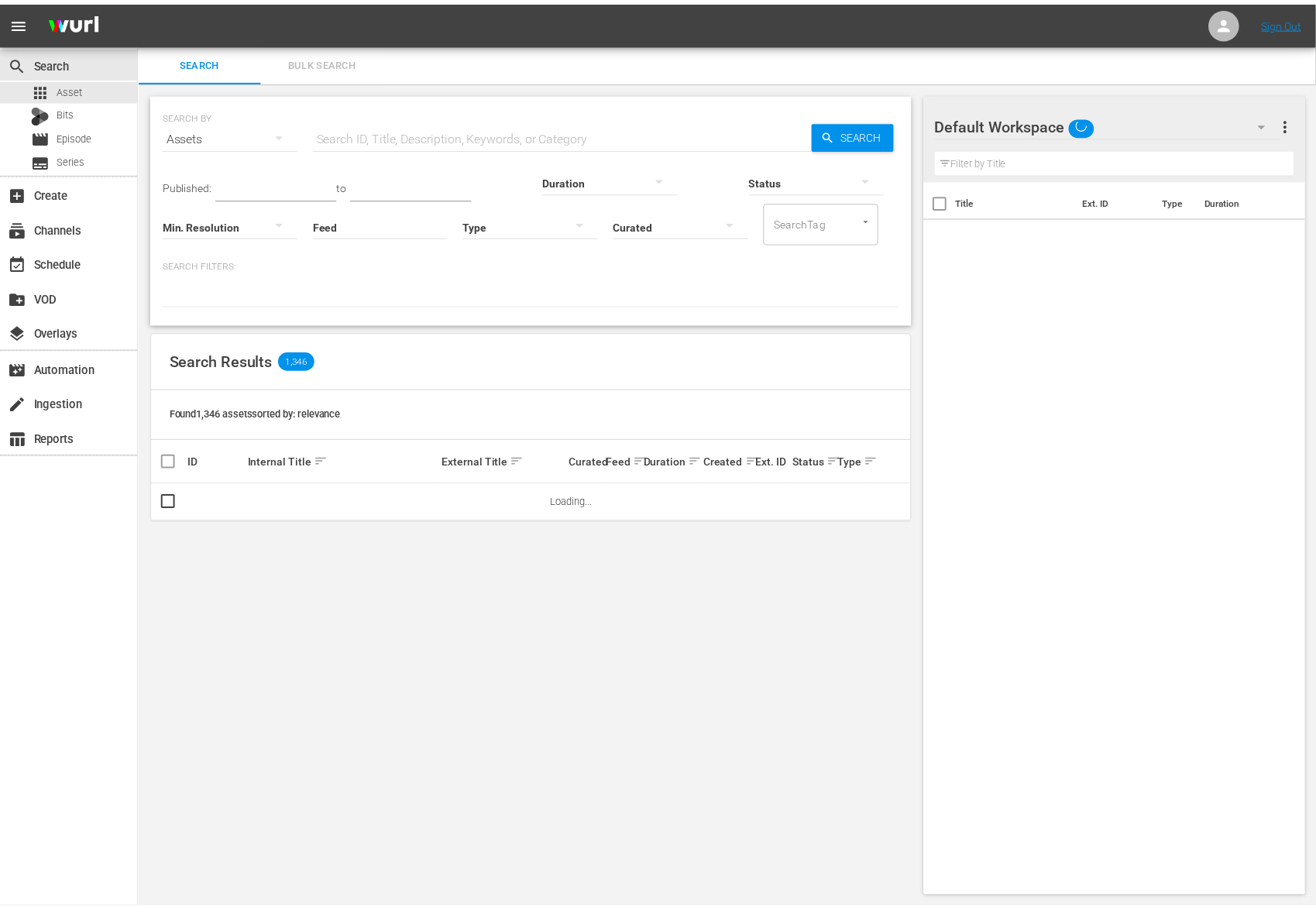
scroll to position [1, 0]
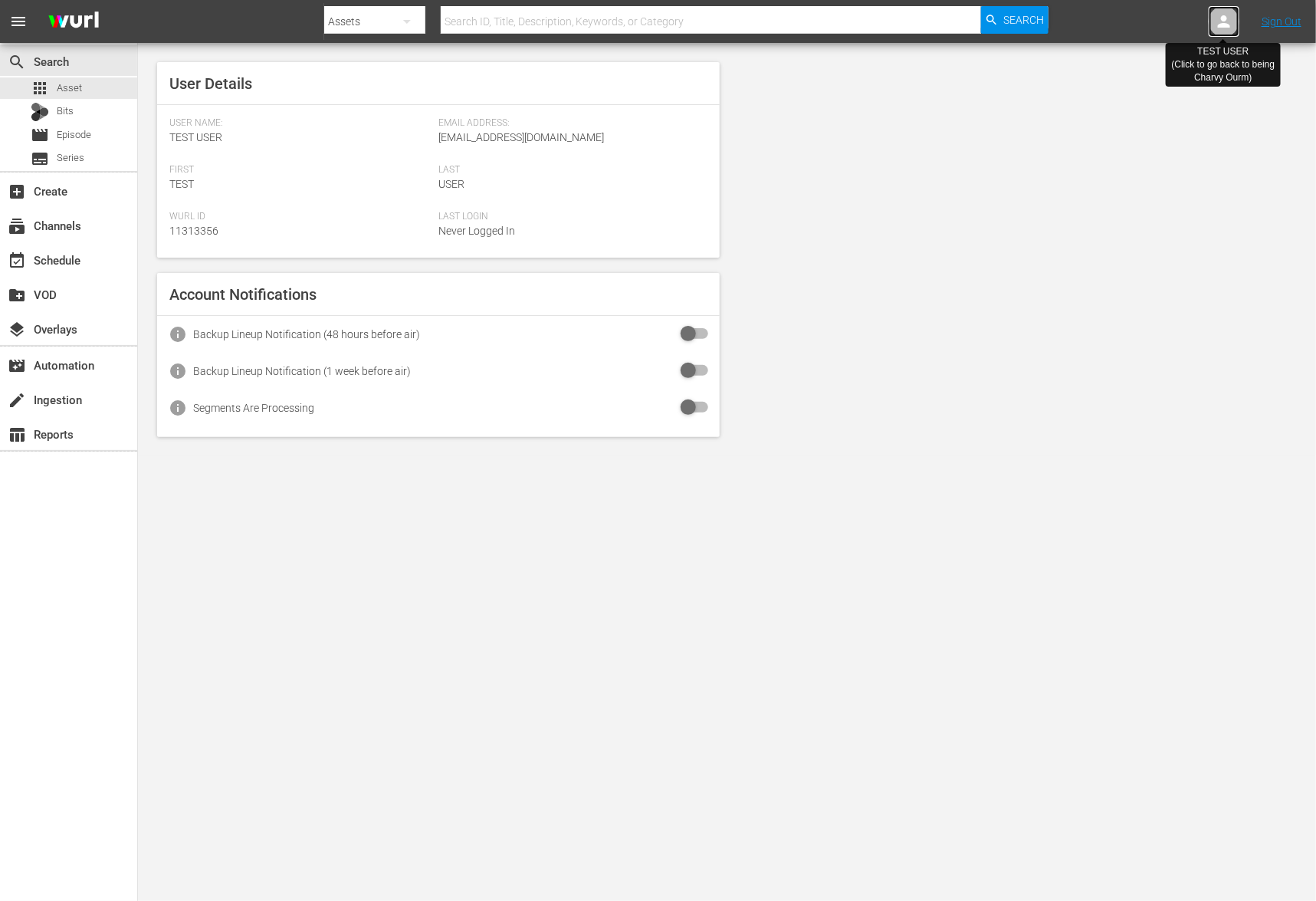
click at [1211, 29] on div at bounding box center [1224, 21] width 30 height 30
click at [1220, 29] on icon at bounding box center [1224, 21] width 18 height 18
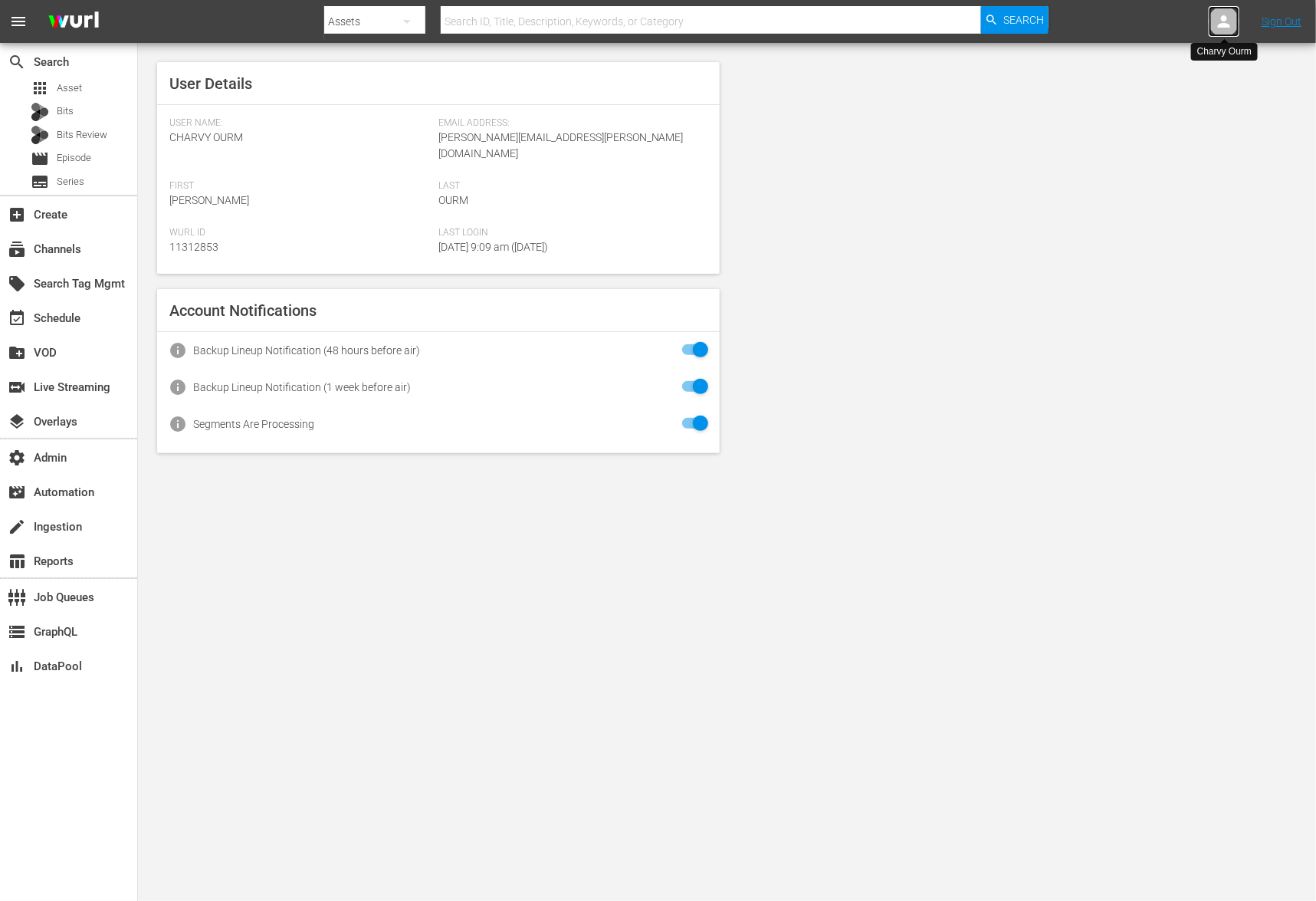
click at [1219, 22] on icon at bounding box center [1224, 21] width 18 height 18
click at [1164, 36] on div at bounding box center [1163, 39] width 153 height 6
click at [1142, 11] on input "text" at bounding box center [1184, 24] width 197 height 37
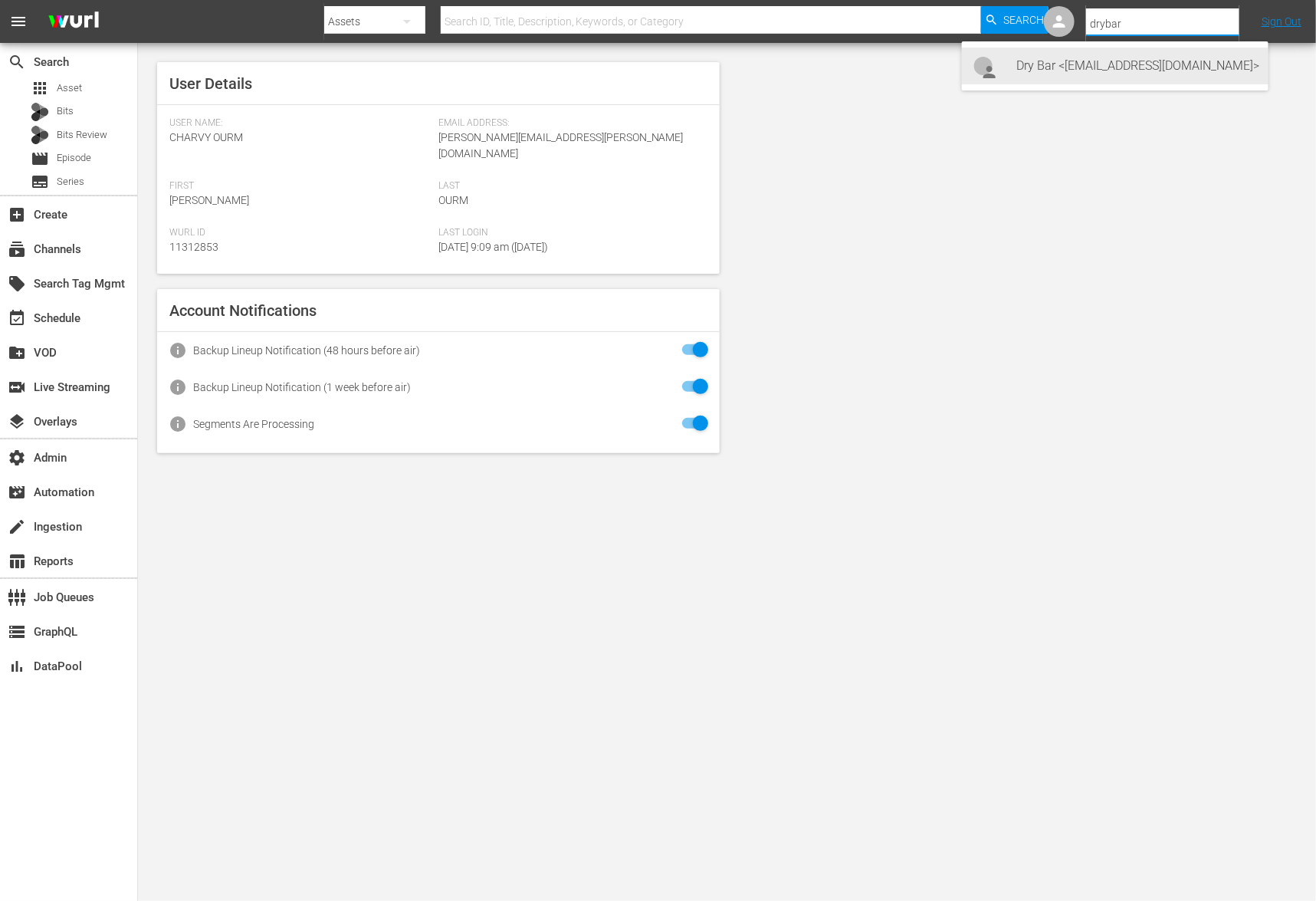
click at [1190, 75] on div "Dry Bar <[EMAIL_ADDRESS][DOMAIN_NAME]>" at bounding box center [1136, 66] width 239 height 37
type input "Dry Bar (11312651)"
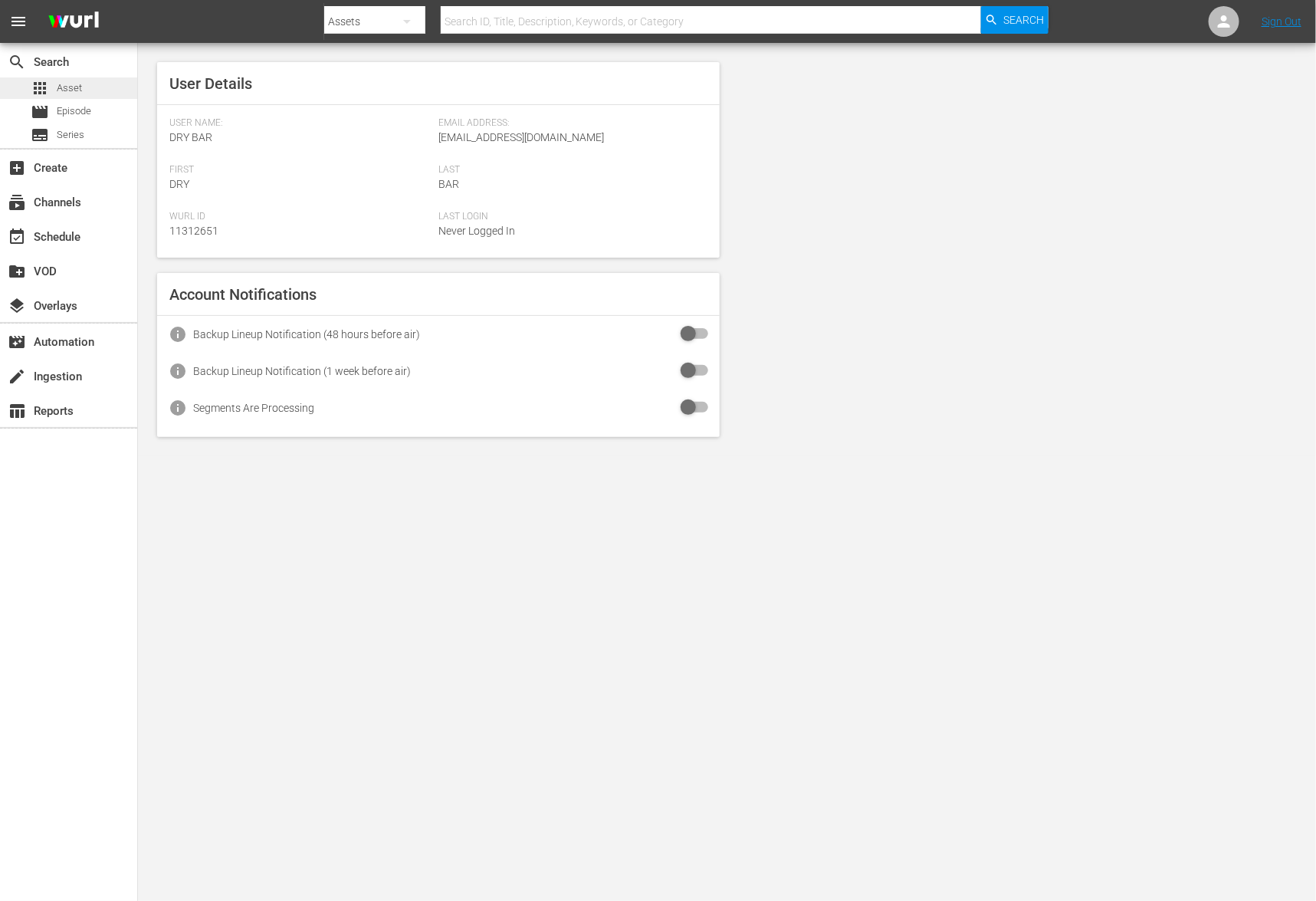
click at [86, 84] on div "apps Asset" at bounding box center [68, 88] width 138 height 21
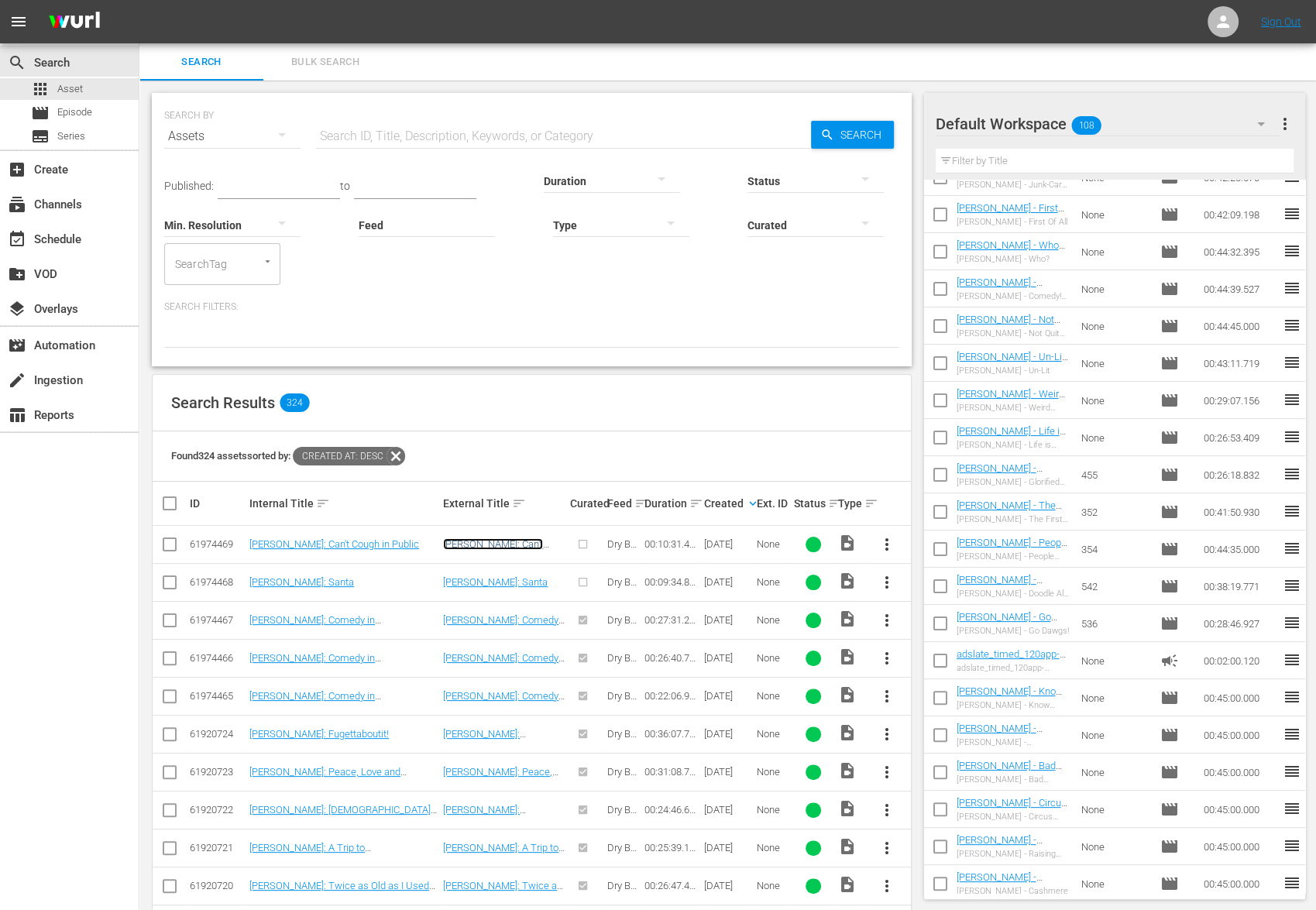
click at [483, 541] on link "[PERSON_NAME]: Can't Cough in Public" at bounding box center [492, 549] width 100 height 23
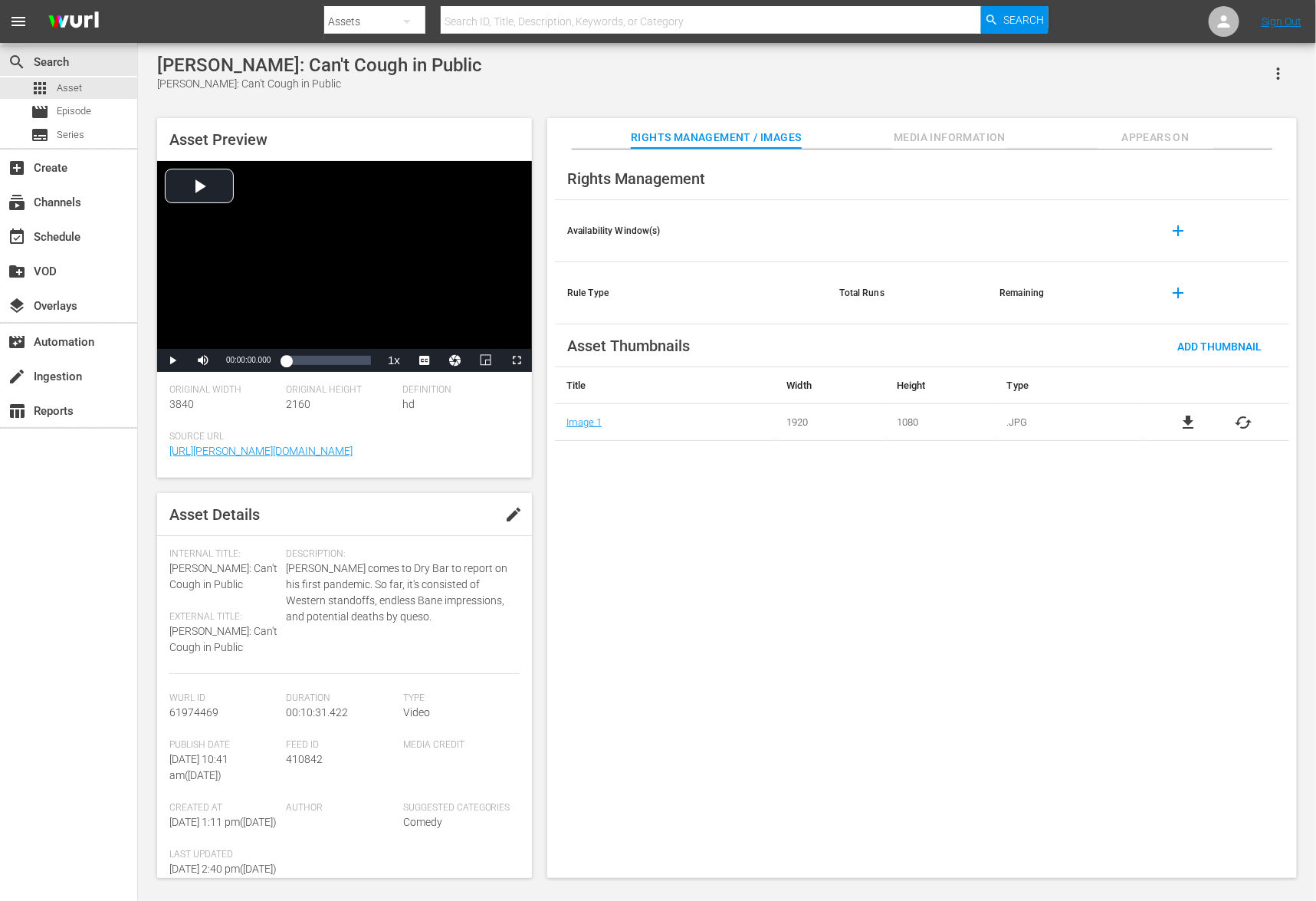
click at [933, 139] on span "Media Information" at bounding box center [950, 138] width 115 height 19
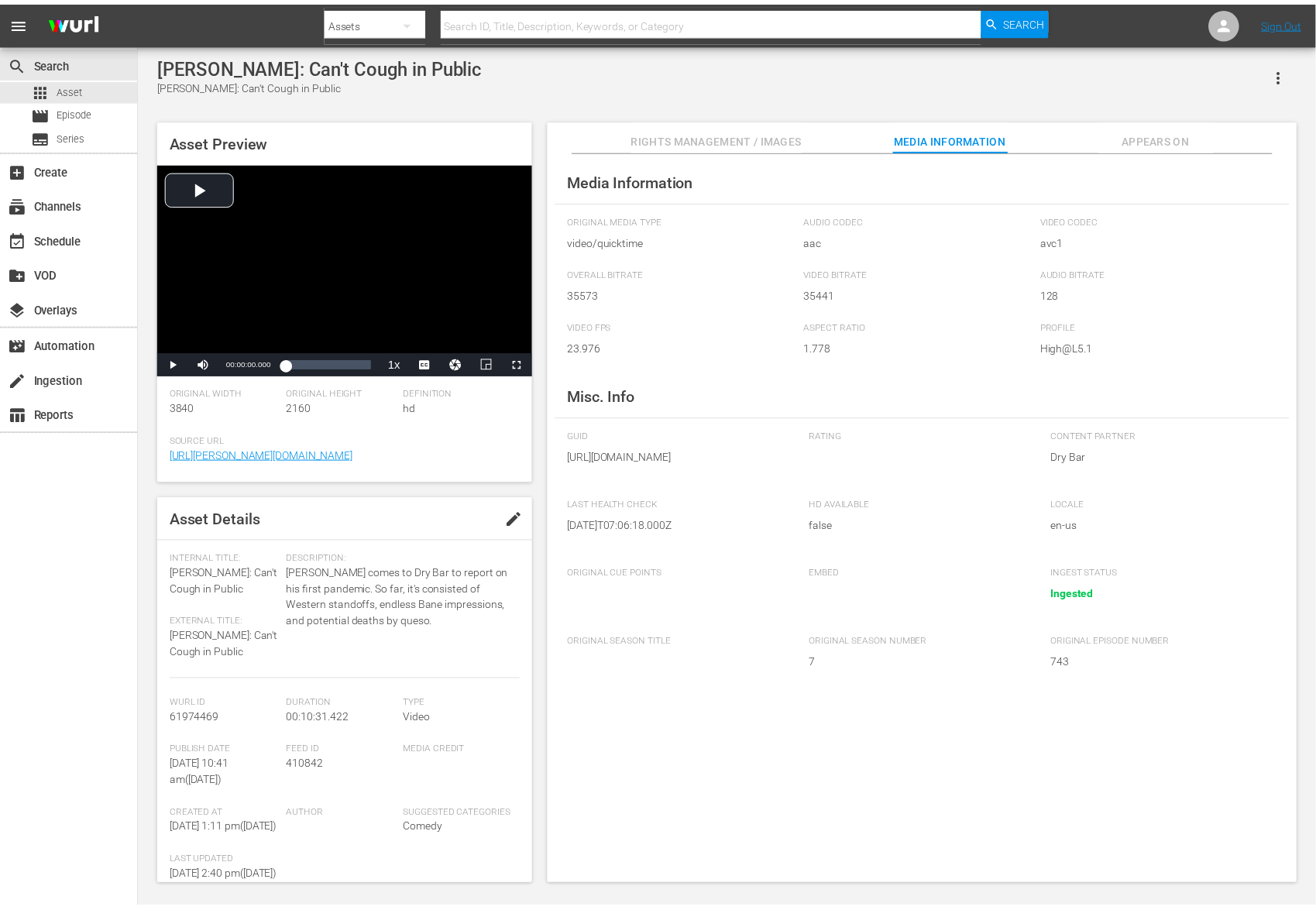
scroll to position [213, 0]
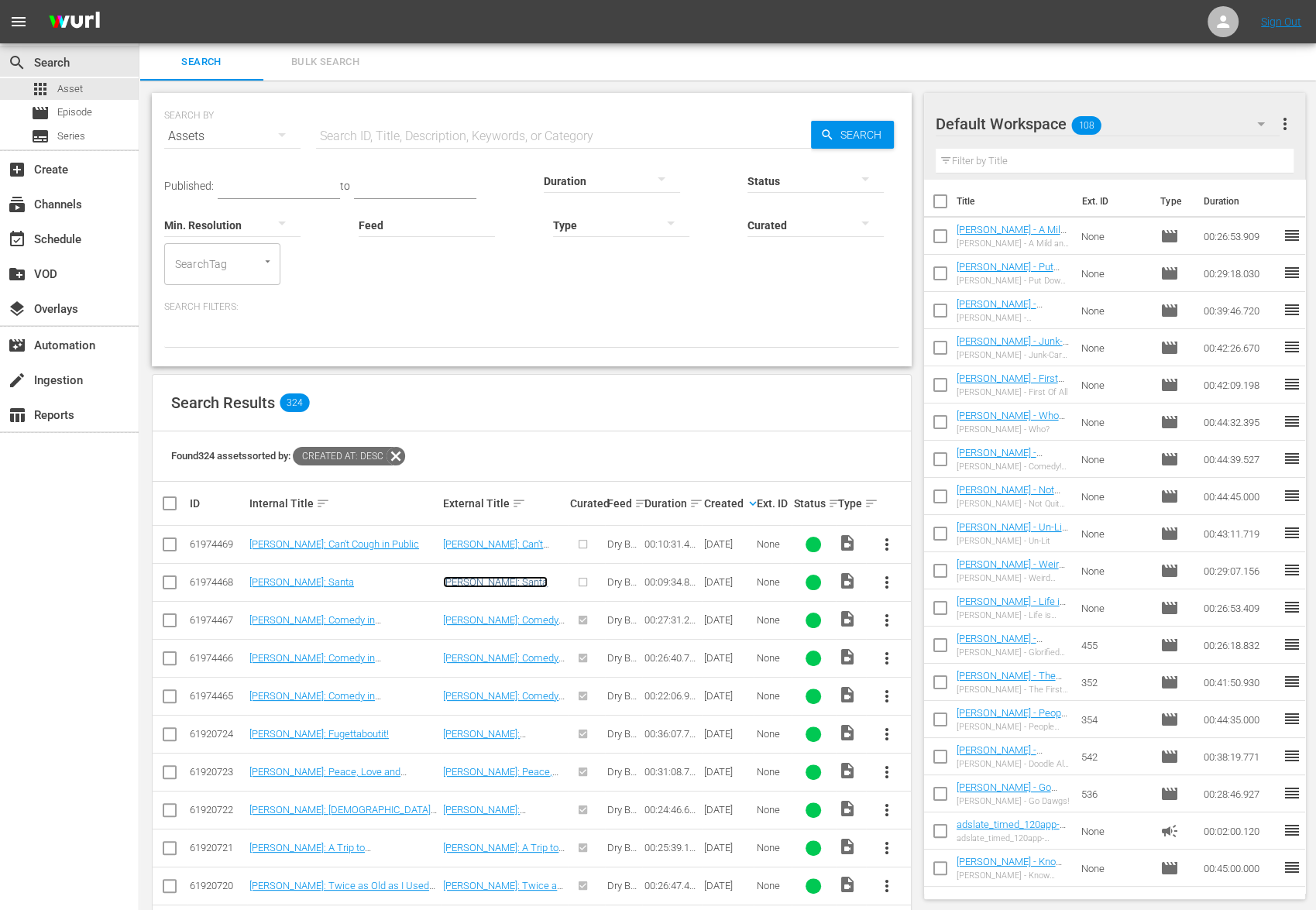
click at [506, 582] on link "Rodney Norman: Santa" at bounding box center [495, 582] width 104 height 11
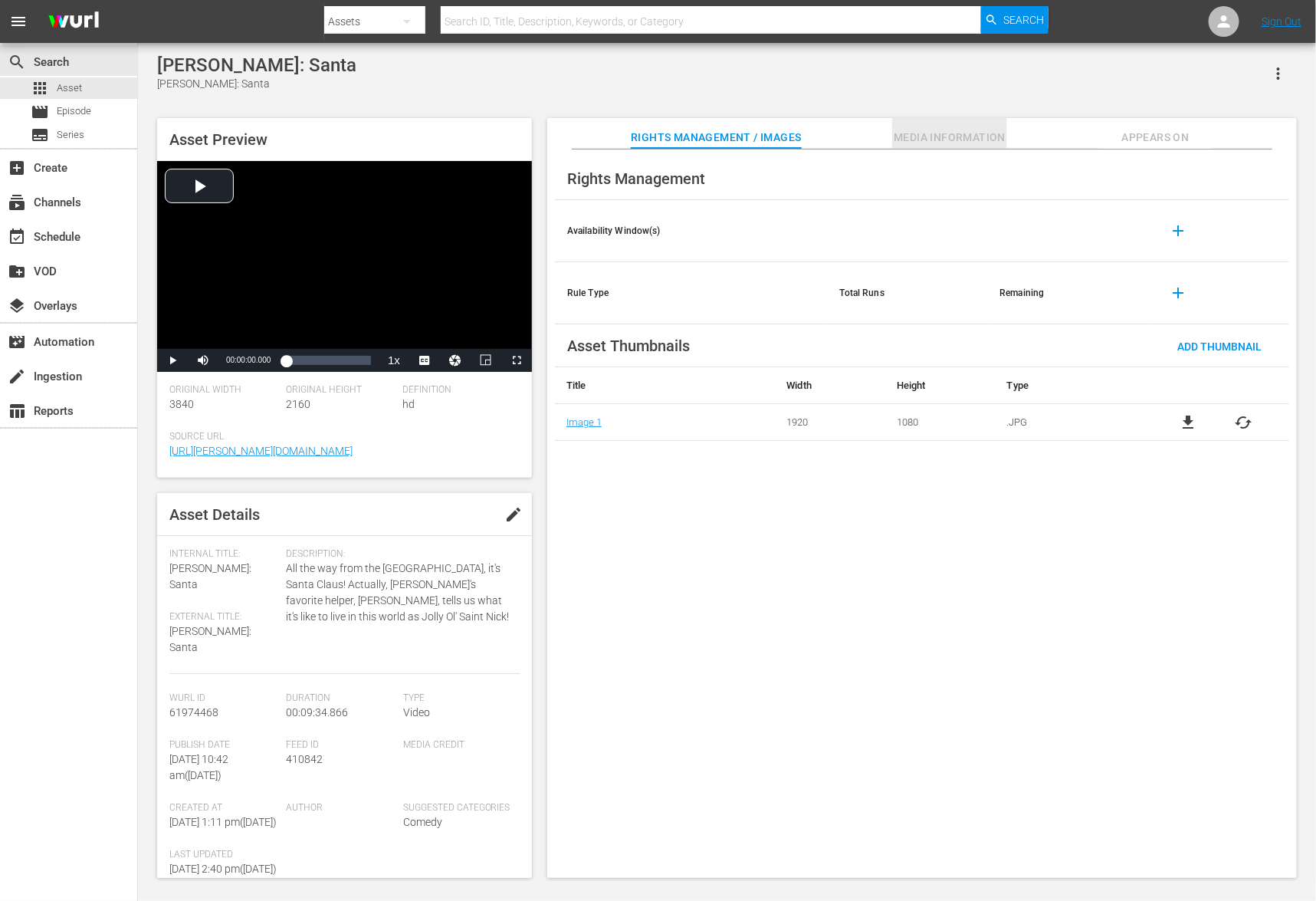
click at [930, 140] on span "Media Information" at bounding box center [950, 138] width 115 height 19
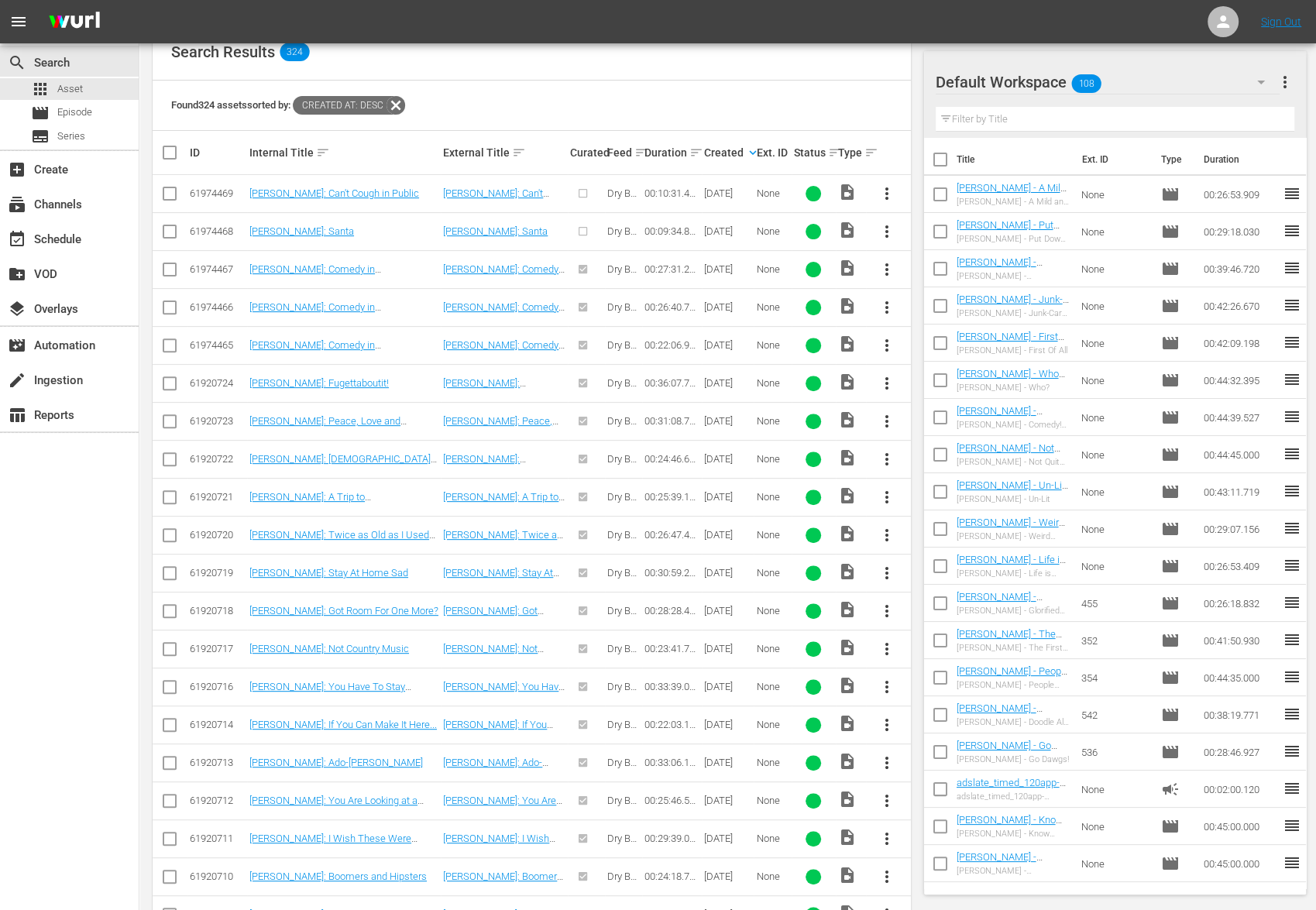
scroll to position [434, 0]
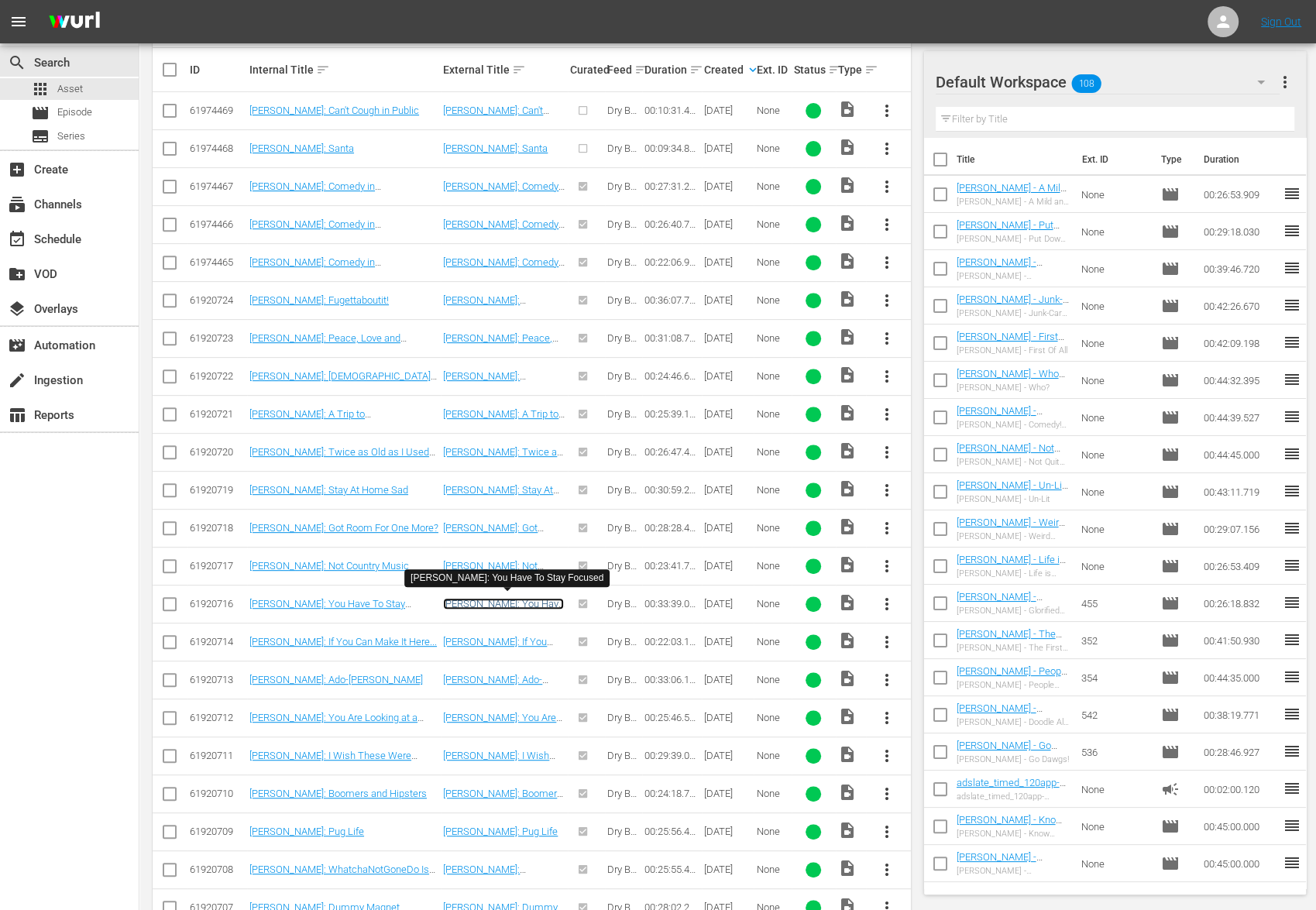
click at [492, 598] on link "Rodney Norman: You Have To Stay Focused" at bounding box center [504, 609] width 121 height 23
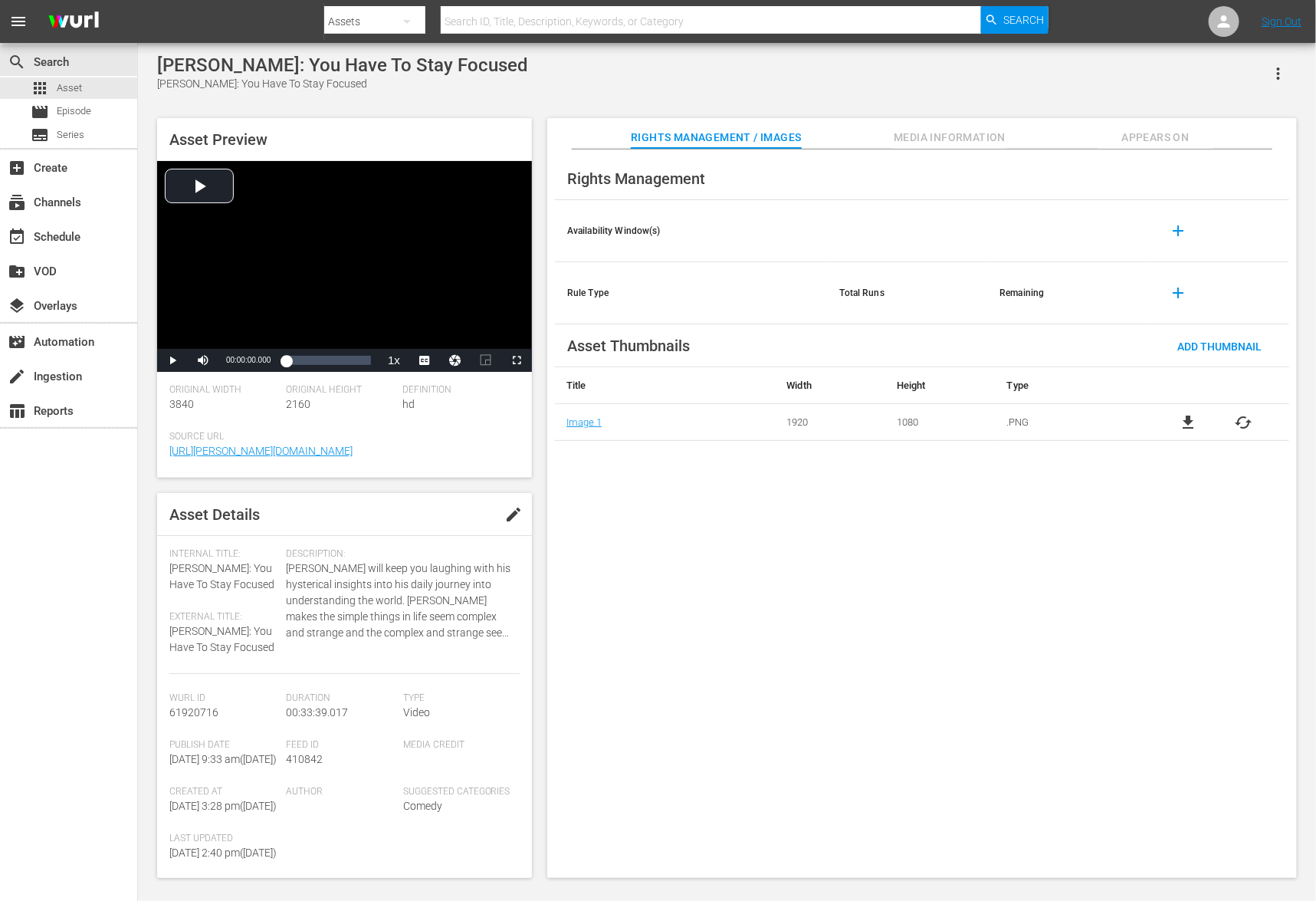
click at [954, 125] on button "Media Information" at bounding box center [950, 133] width 115 height 30
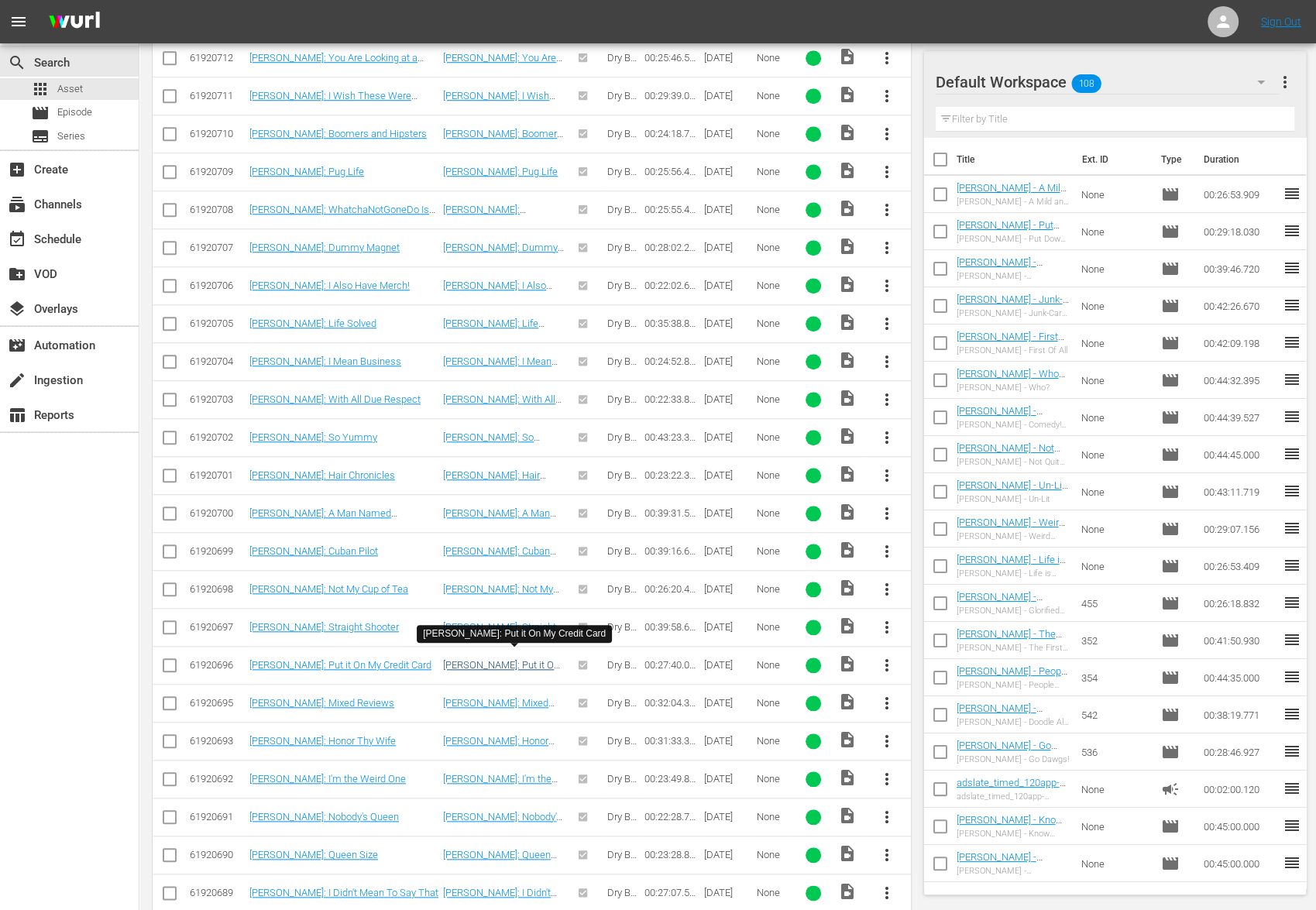
scroll to position [1186, 0]
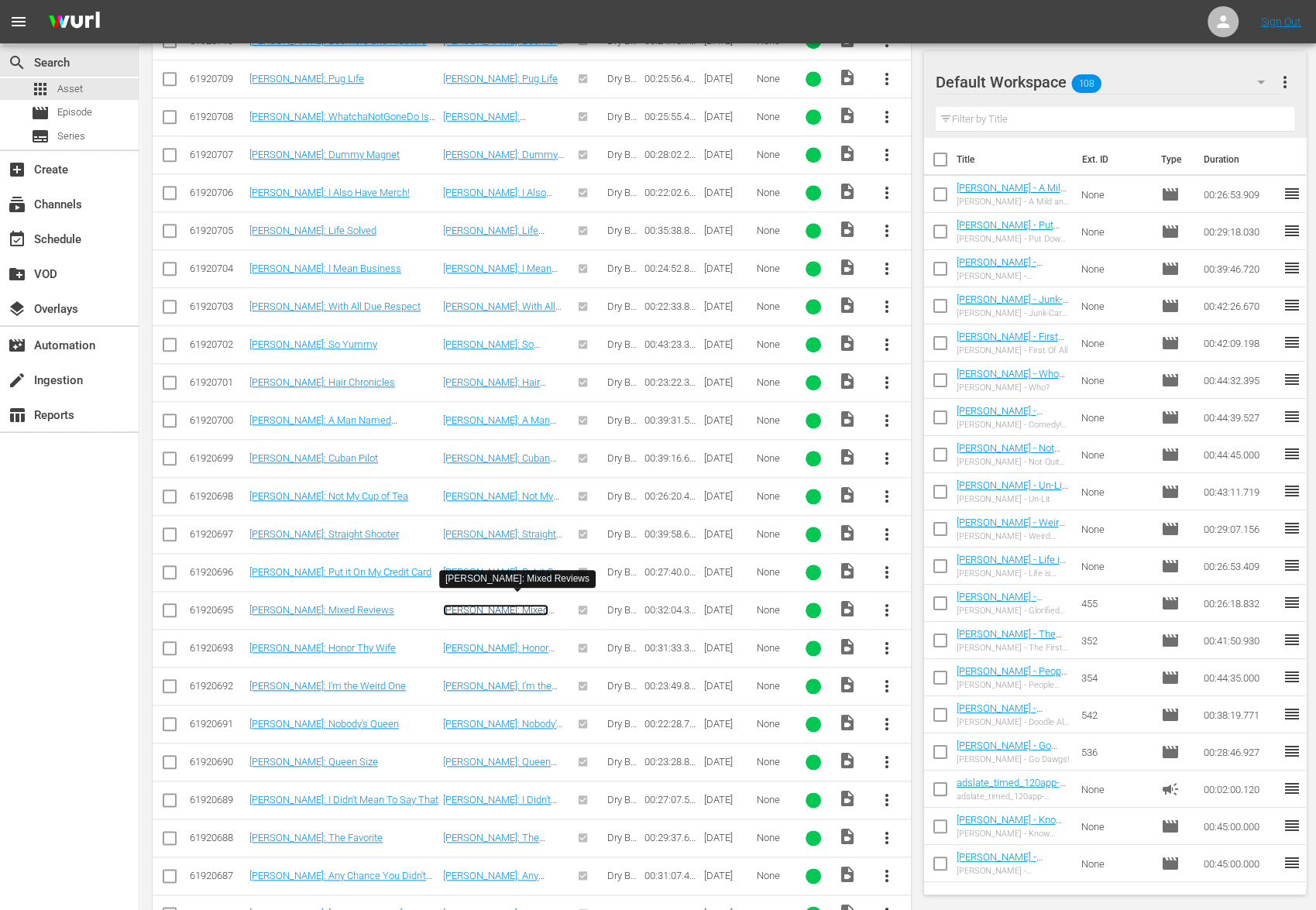
click at [532, 604] on link "Joe Deuce: Mixed Reviews" at bounding box center [495, 615] width 105 height 23
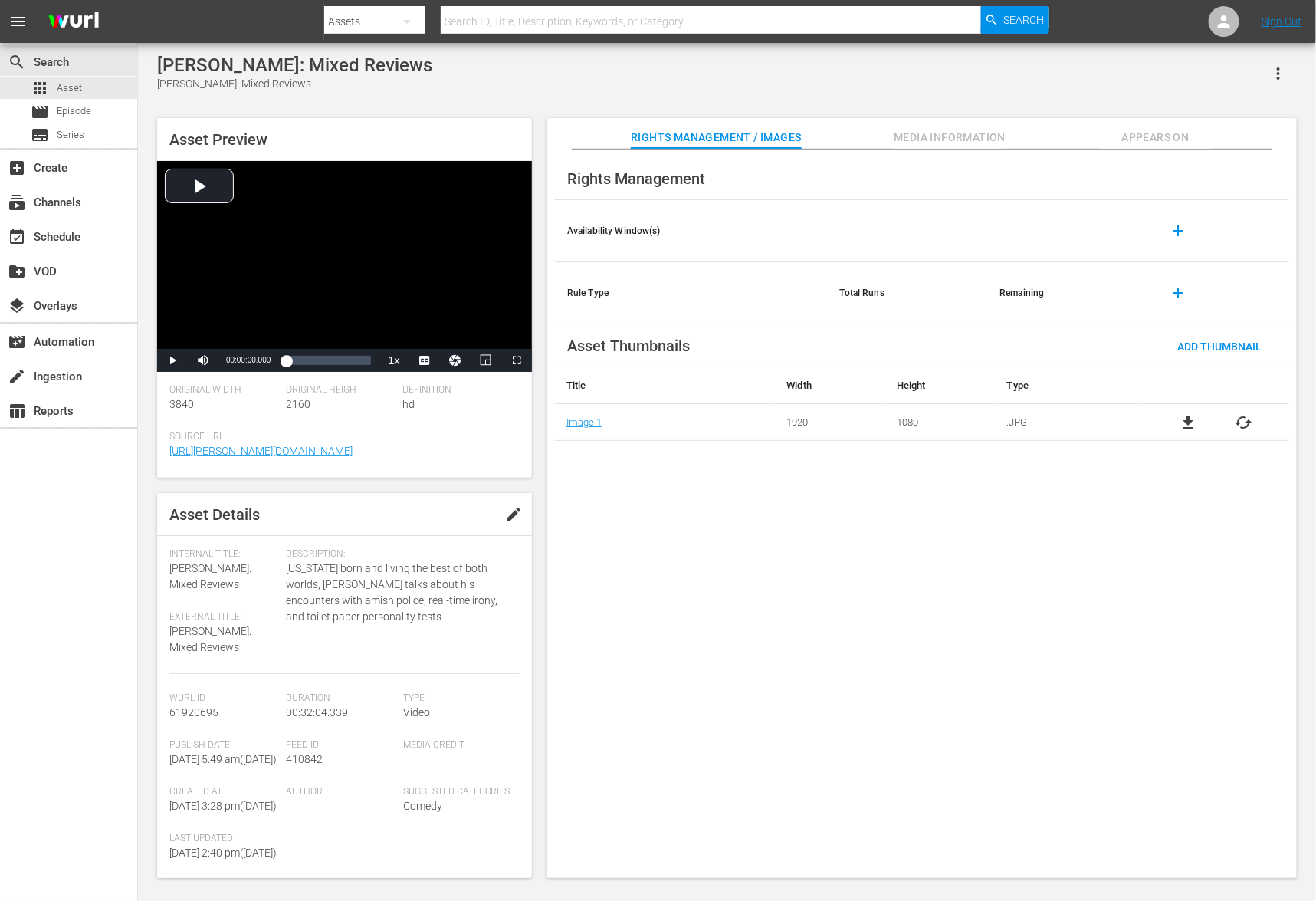
click at [947, 122] on button "Media Information" at bounding box center [950, 133] width 115 height 30
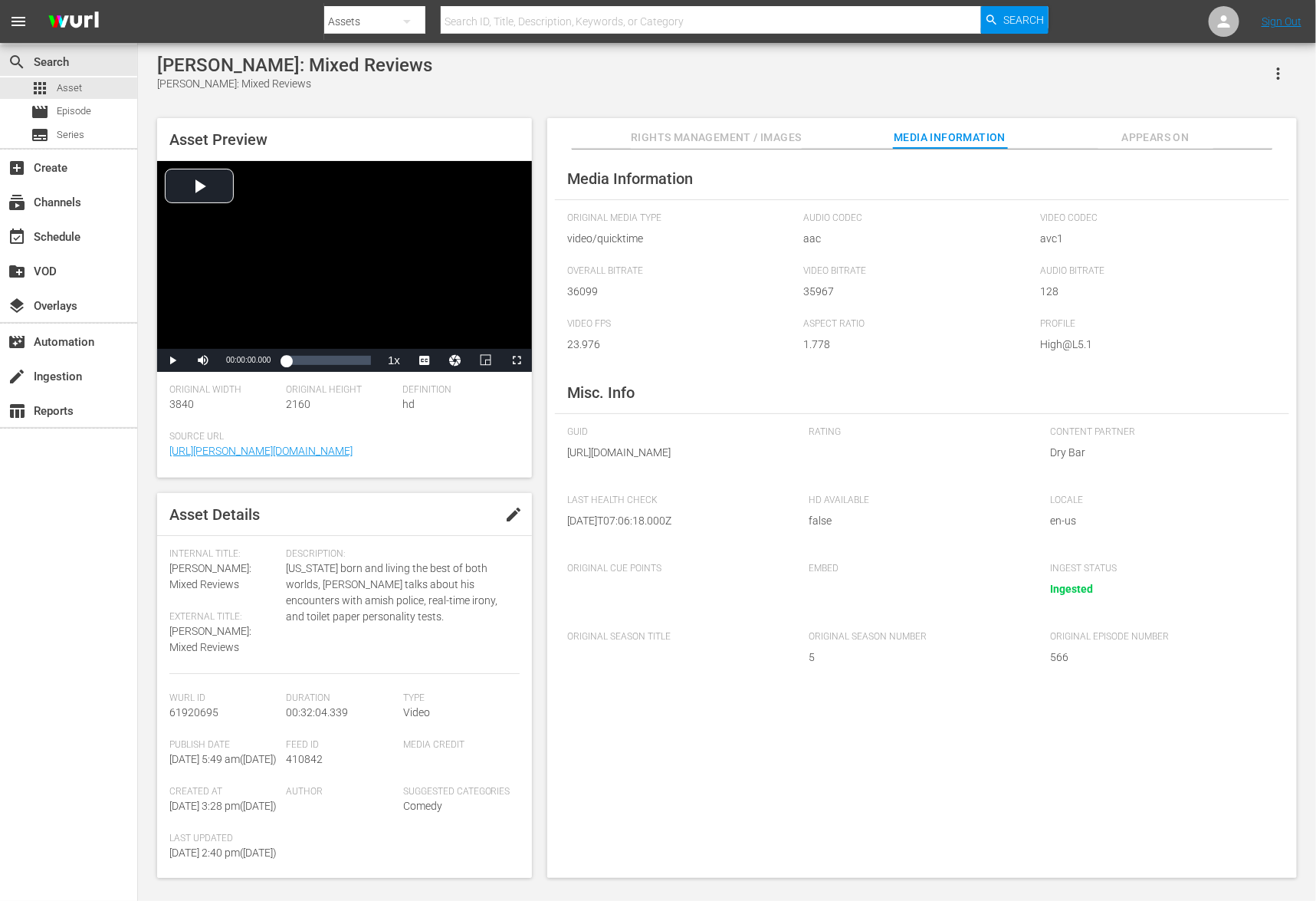
click at [1163, 134] on span "Appears On" at bounding box center [1155, 138] width 115 height 19
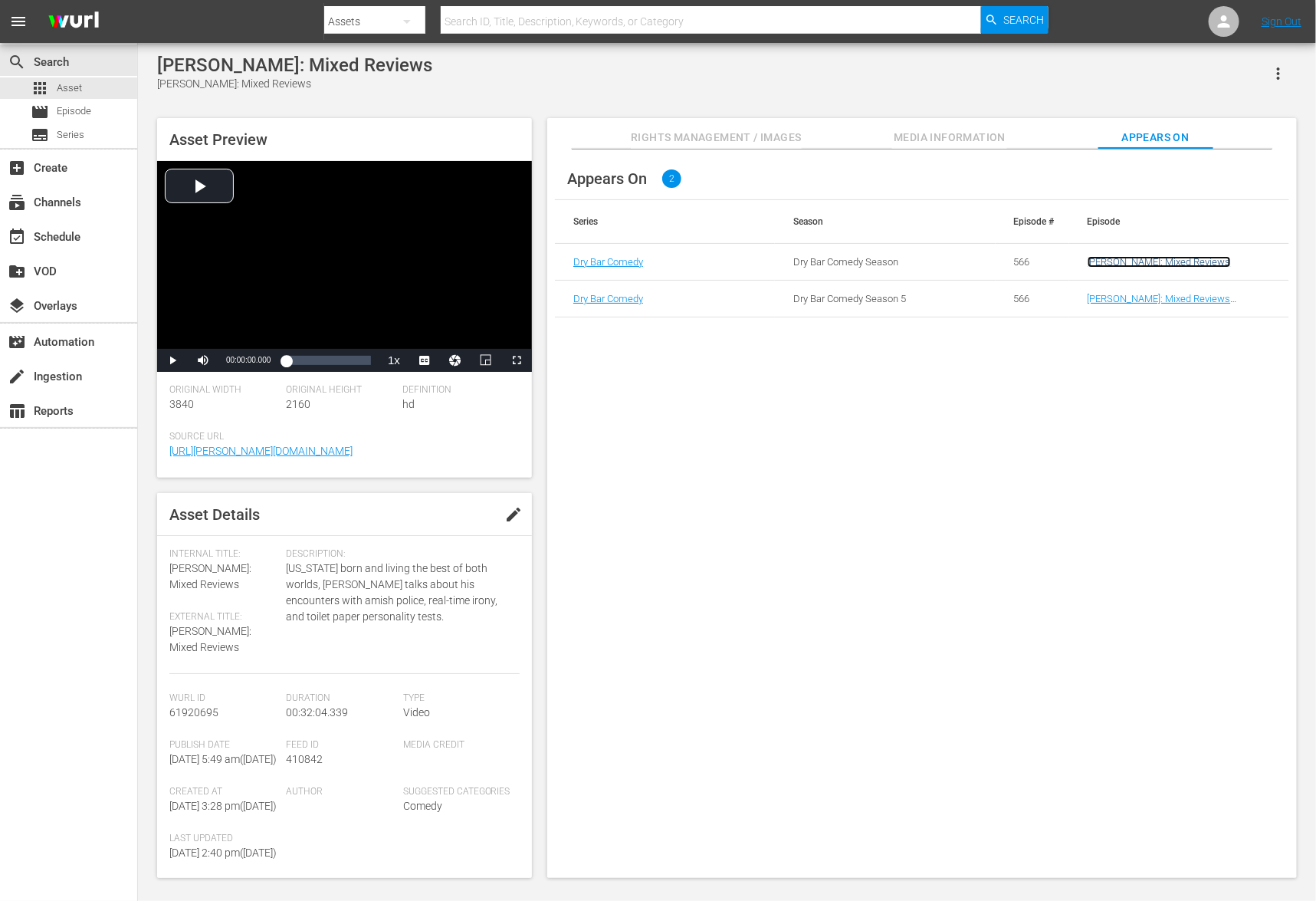
click at [1128, 260] on link "Joe Deuce: Mixed Reviews" at bounding box center [1158, 261] width 143 height 11
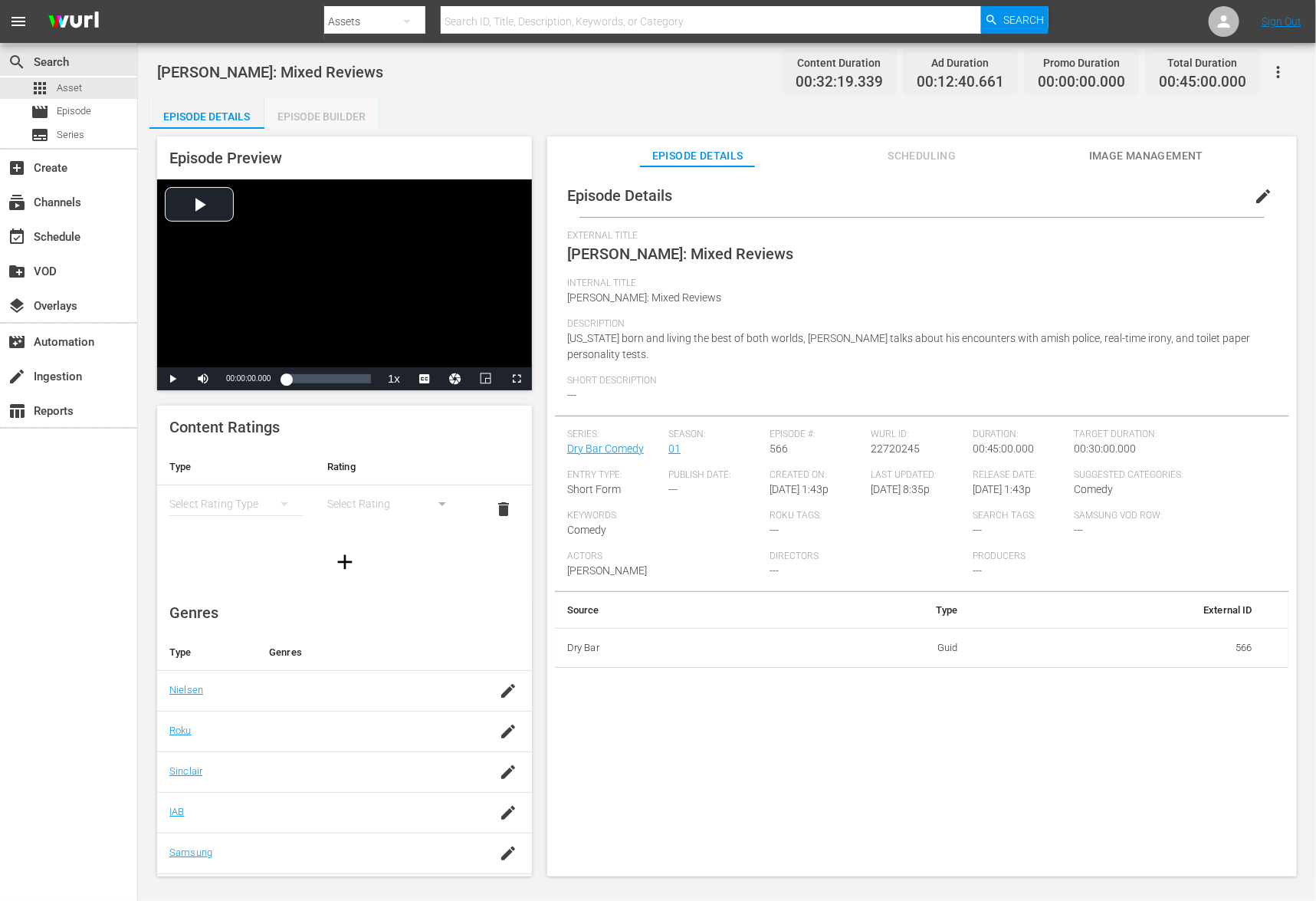
click at [356, 108] on div "Episode Builder" at bounding box center [321, 116] width 115 height 37
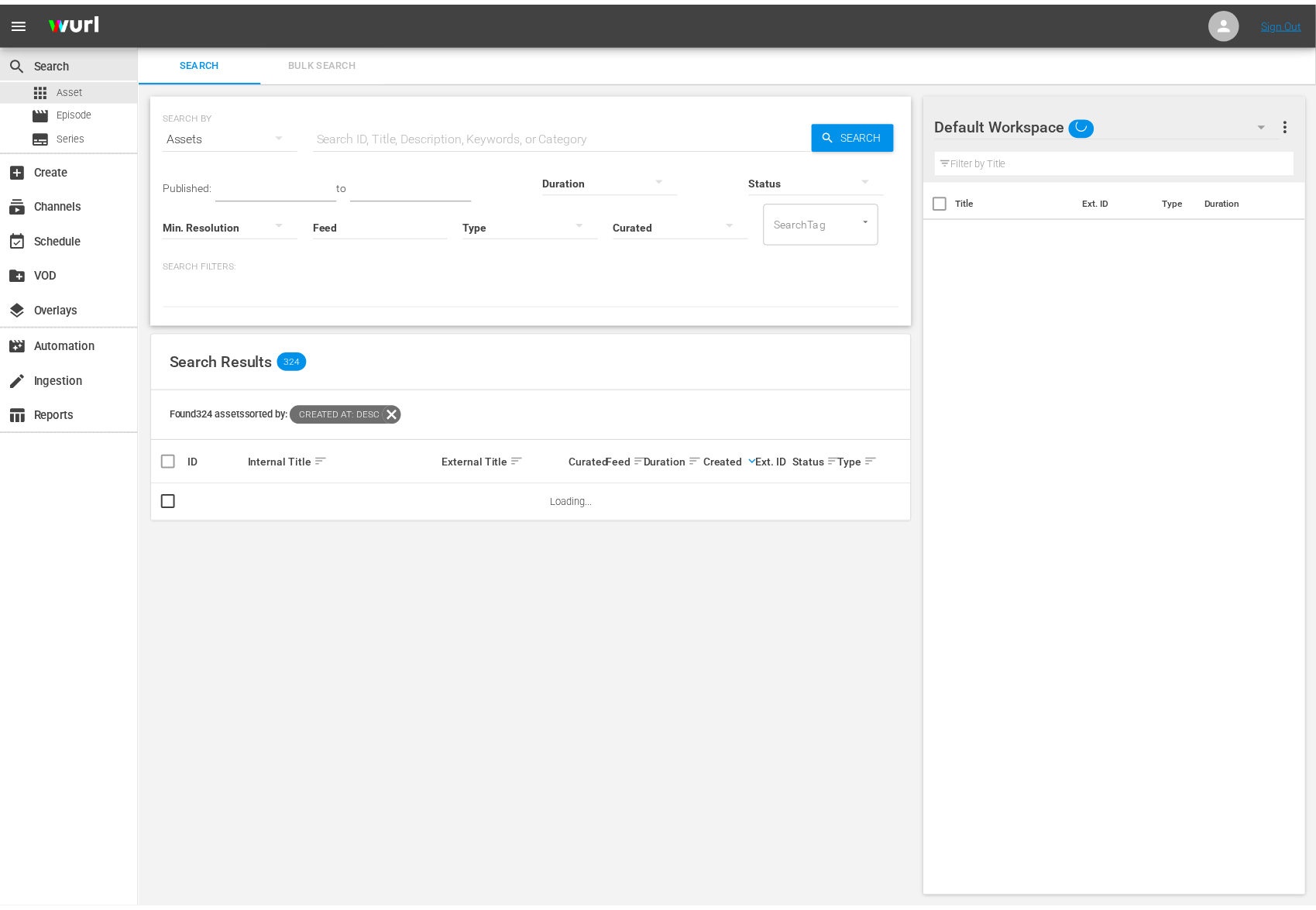
scroll to position [1, 0]
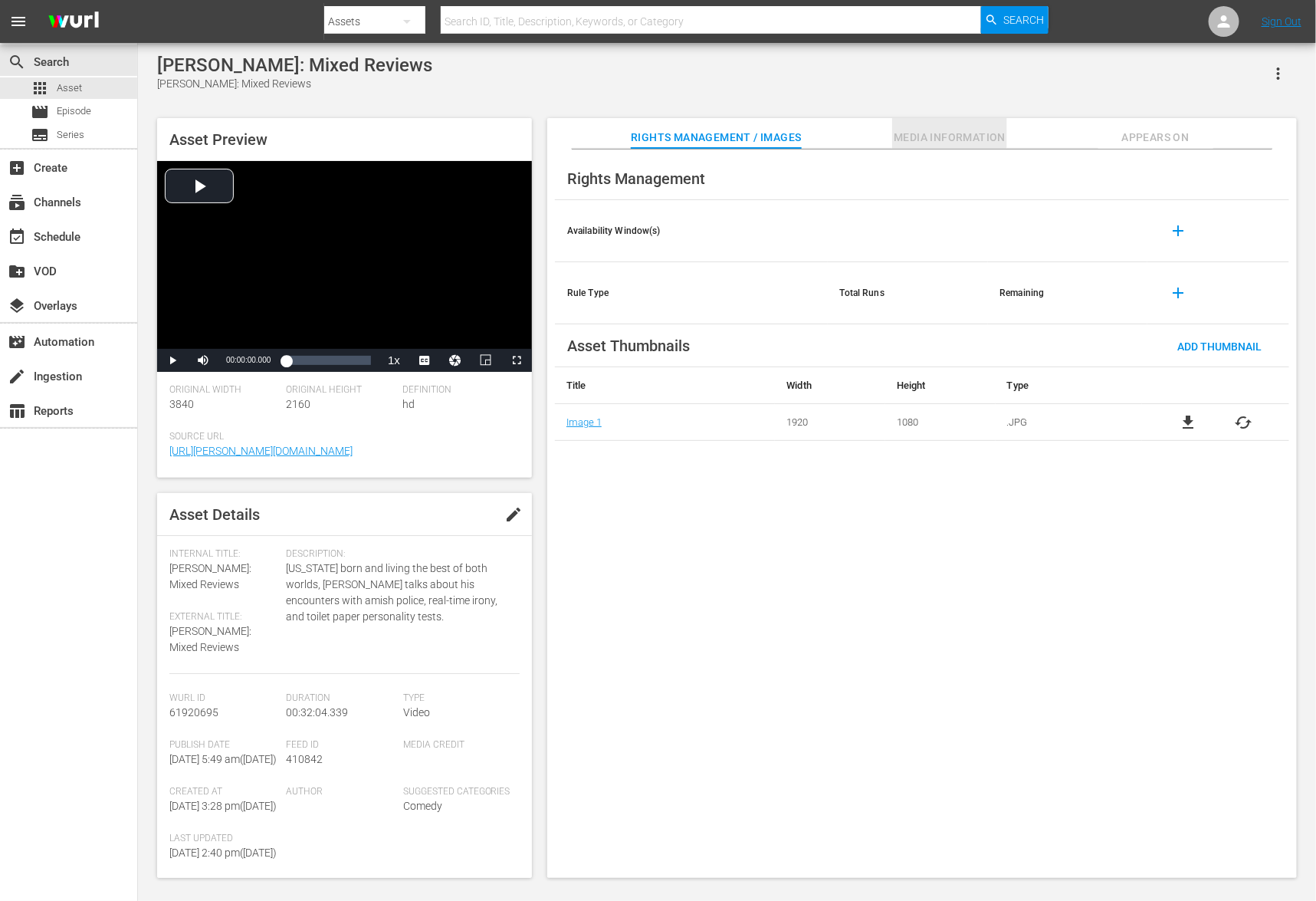
click at [918, 120] on button "Media Information" at bounding box center [950, 133] width 115 height 30
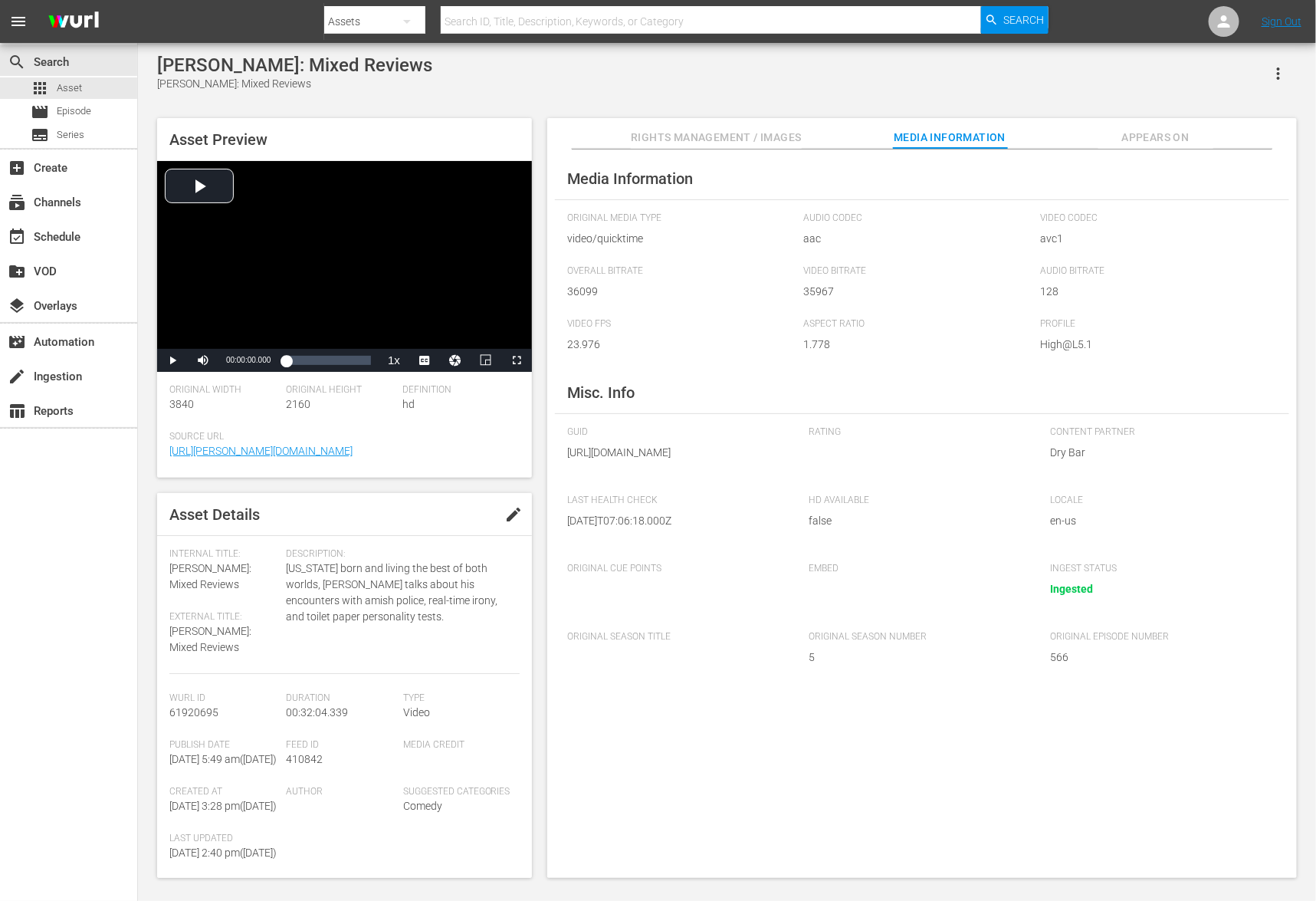
click at [1135, 141] on span "Appears On" at bounding box center [1155, 138] width 115 height 19
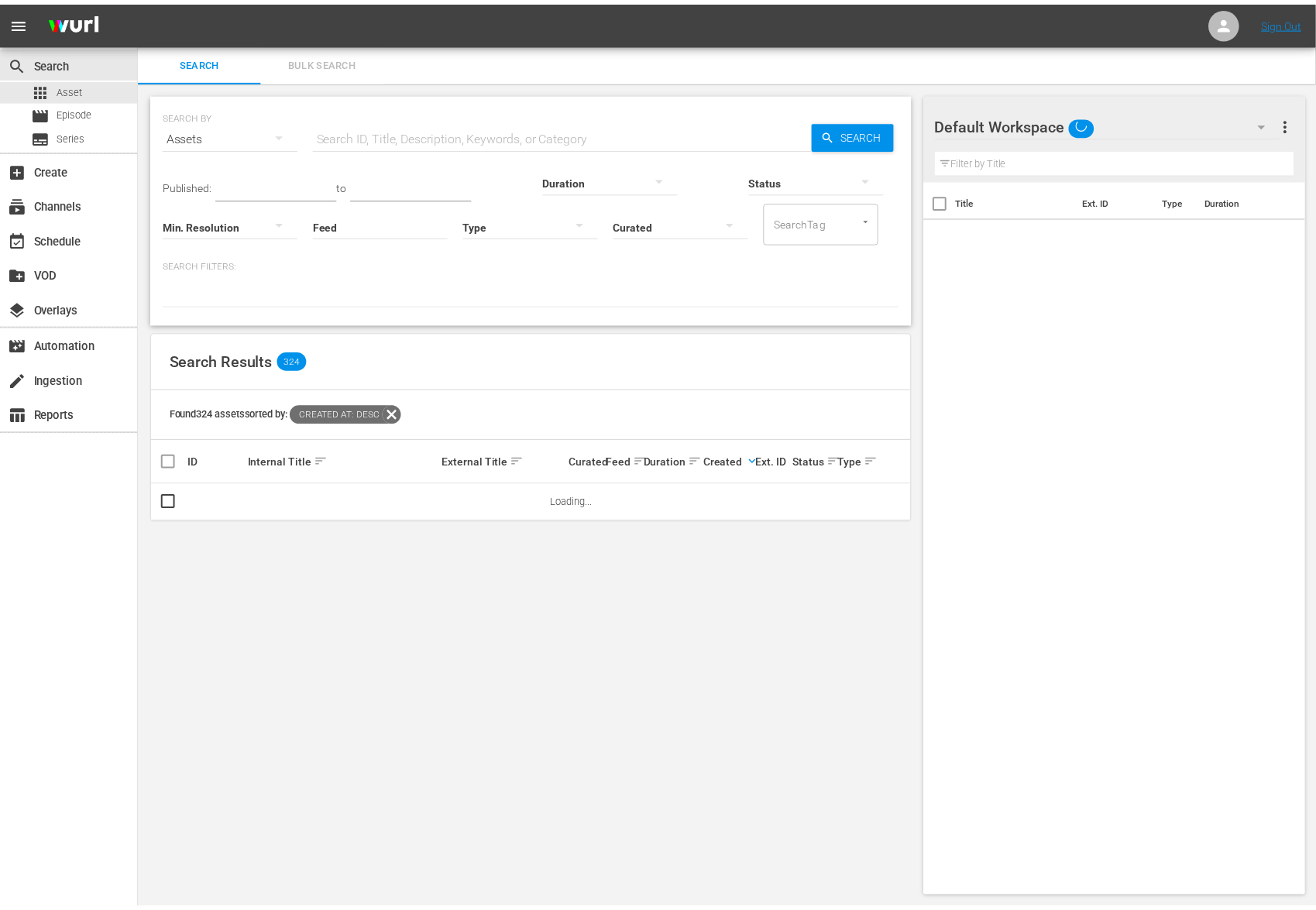
scroll to position [1, 0]
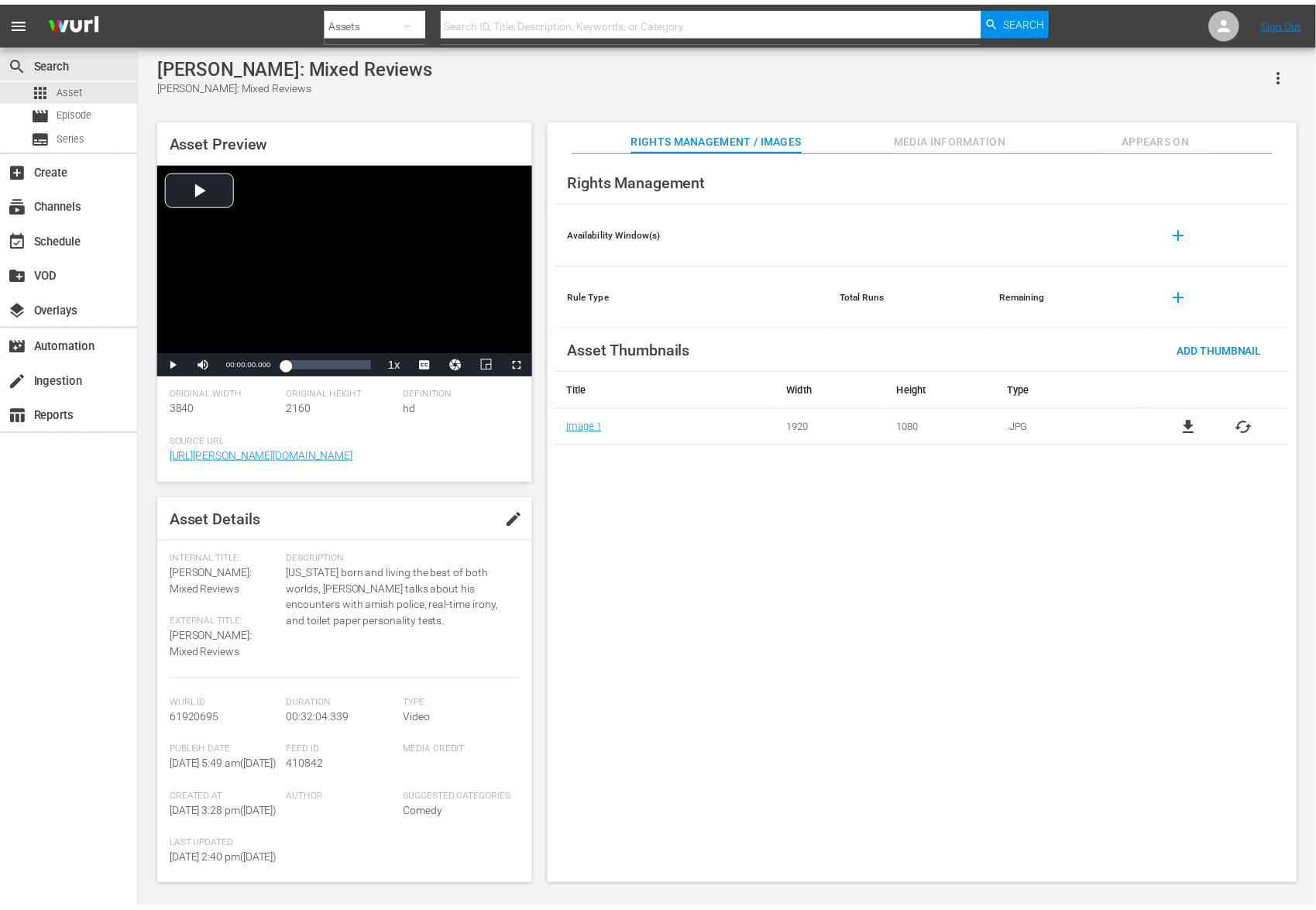
scroll to position [12, 0]
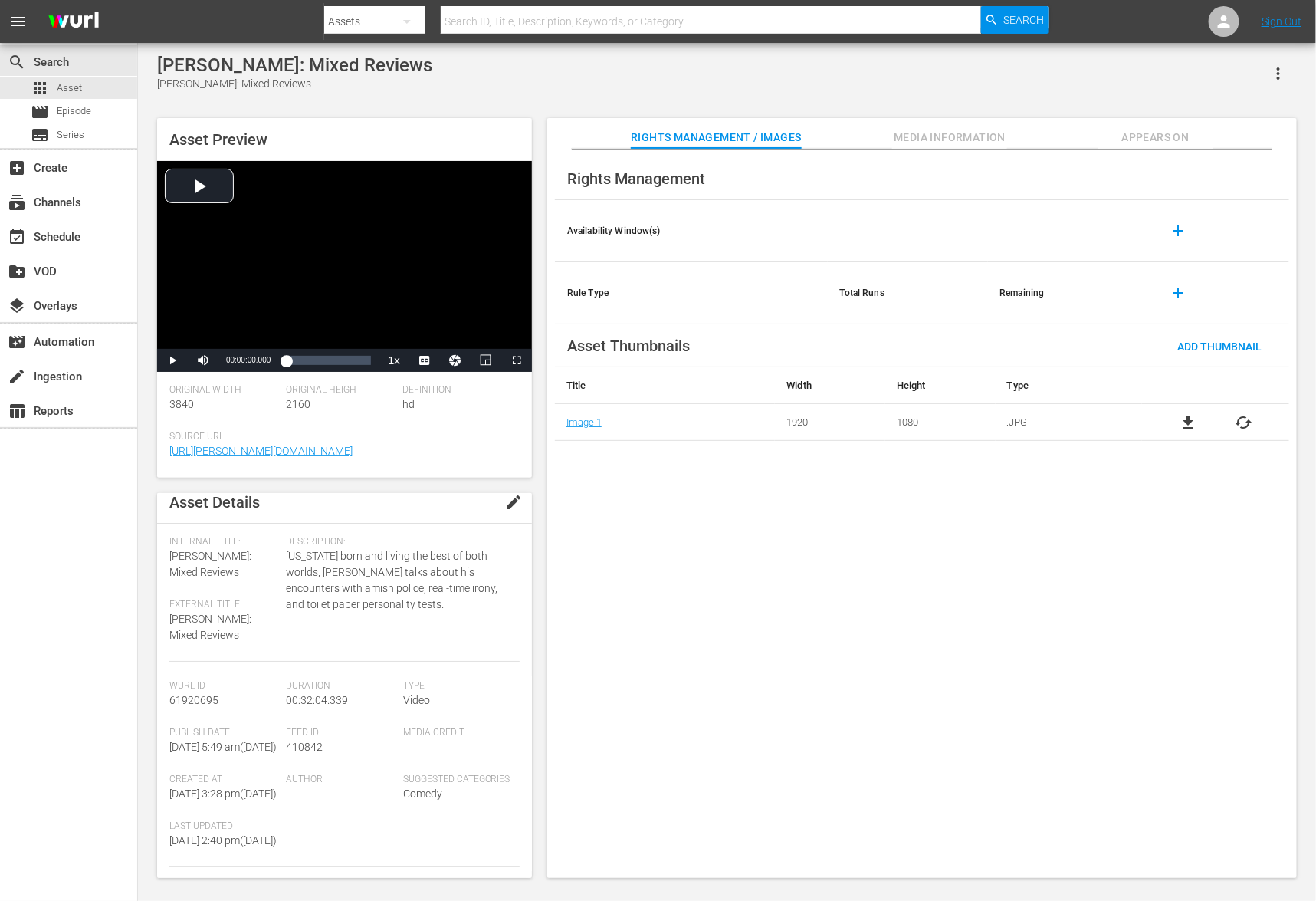
click at [203, 694] on span "61920695" at bounding box center [194, 700] width 49 height 12
copy span "61920695"
click at [84, 82] on div "apps Asset" at bounding box center [68, 88] width 138 height 21
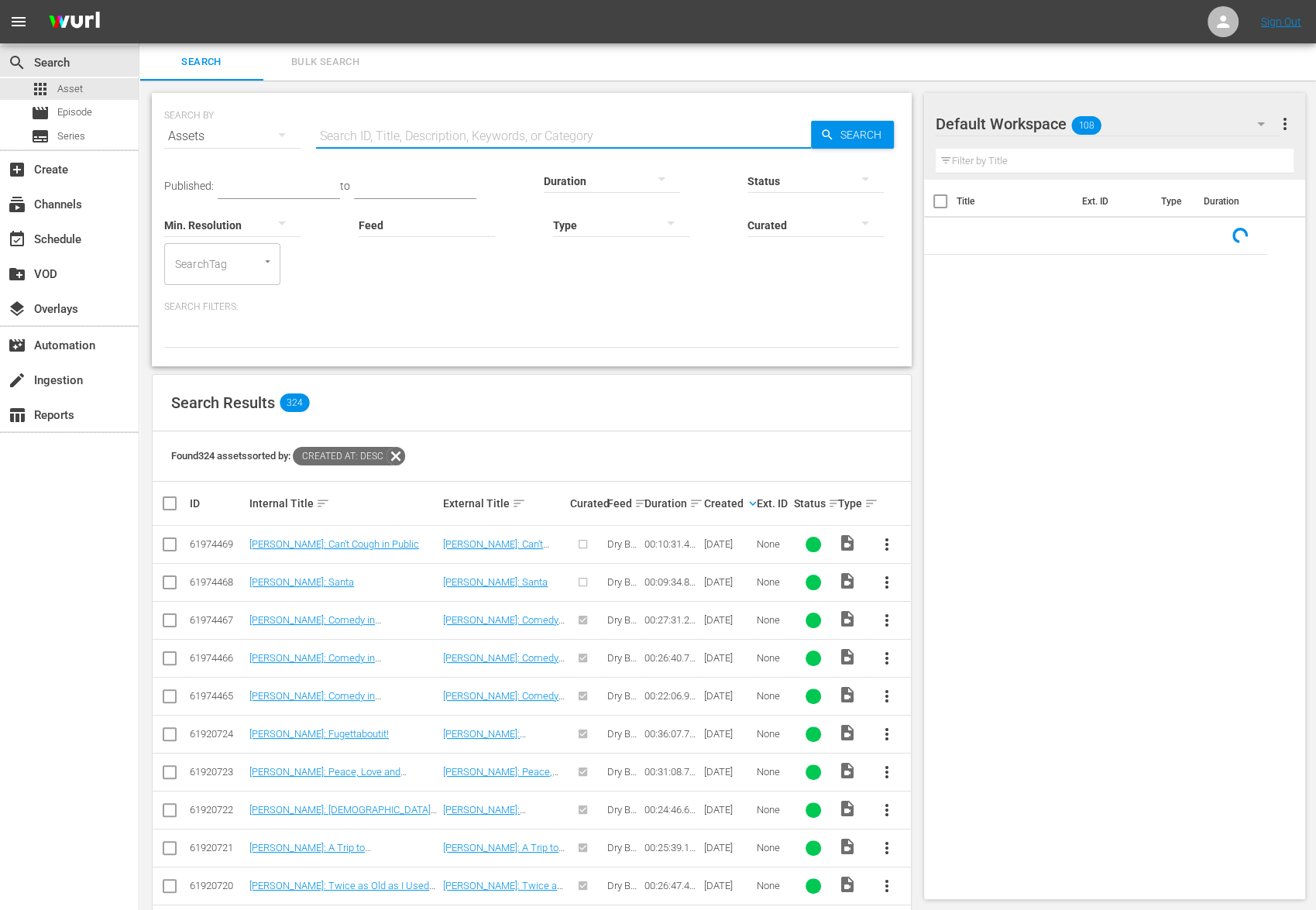
click at [425, 127] on input "text" at bounding box center [563, 136] width 495 height 37
paste input "61920695"
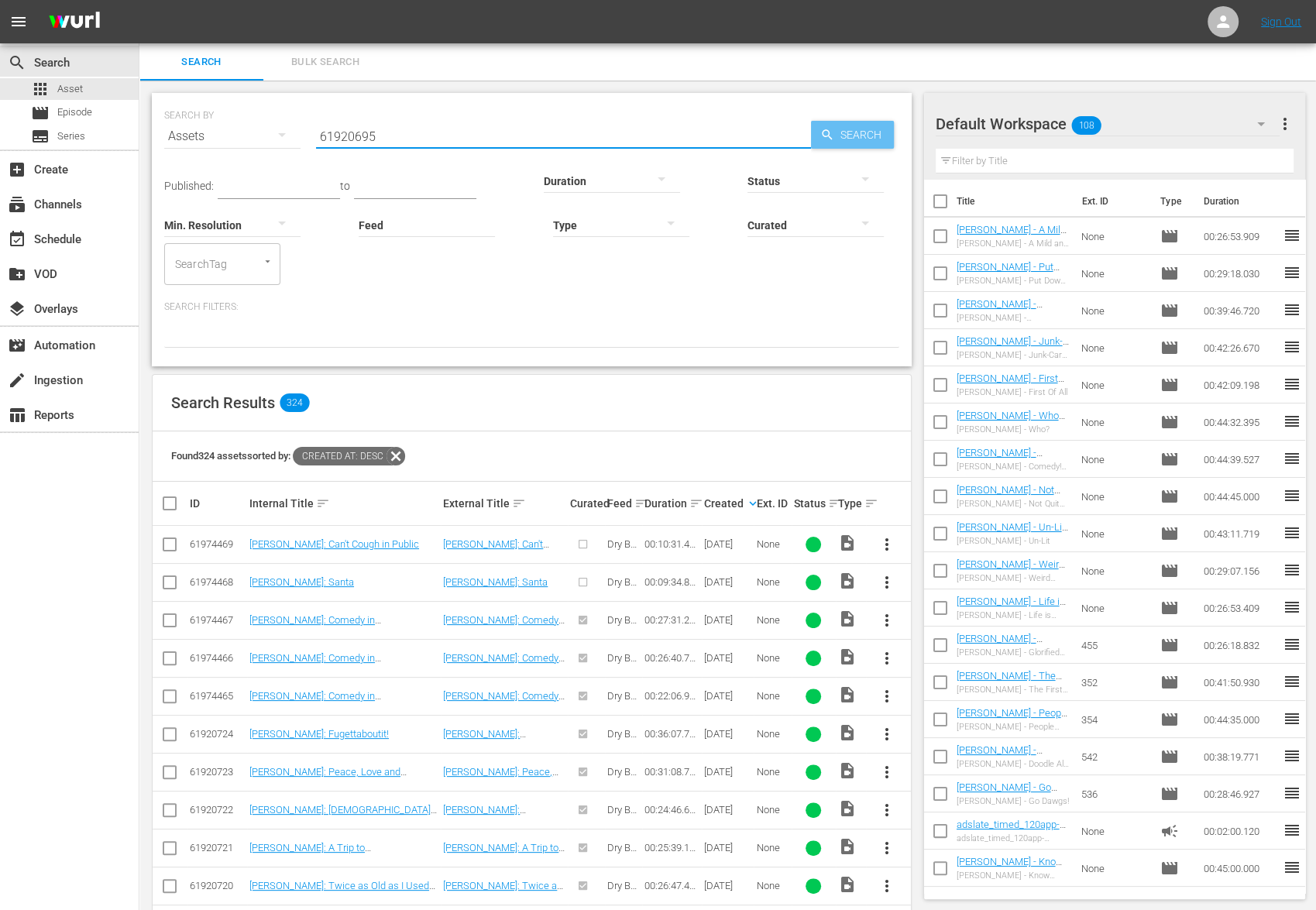
type input "61920695"
click at [877, 133] on span "Search" at bounding box center [864, 135] width 60 height 28
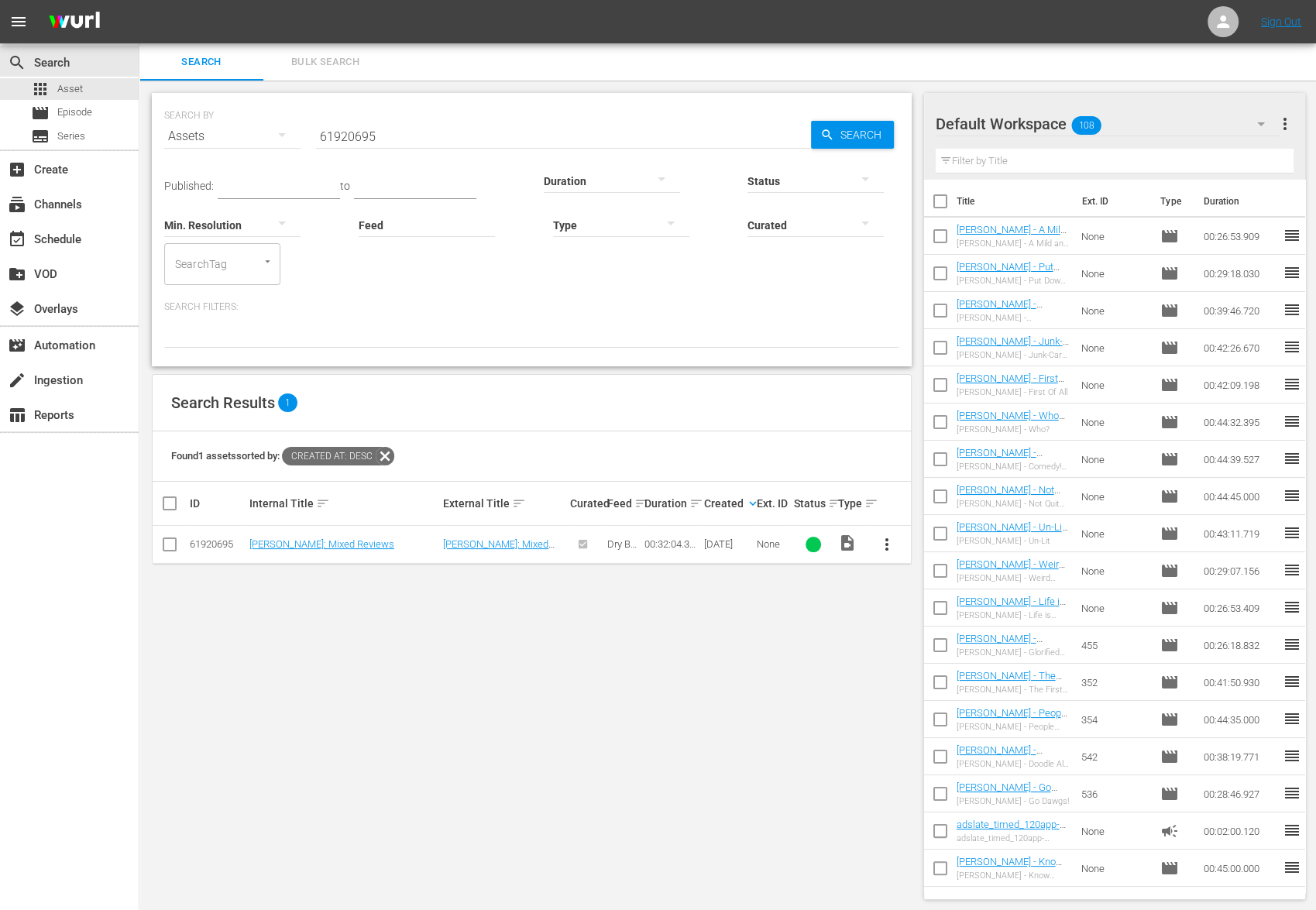
click at [164, 545] on input "checkbox" at bounding box center [170, 547] width 19 height 19
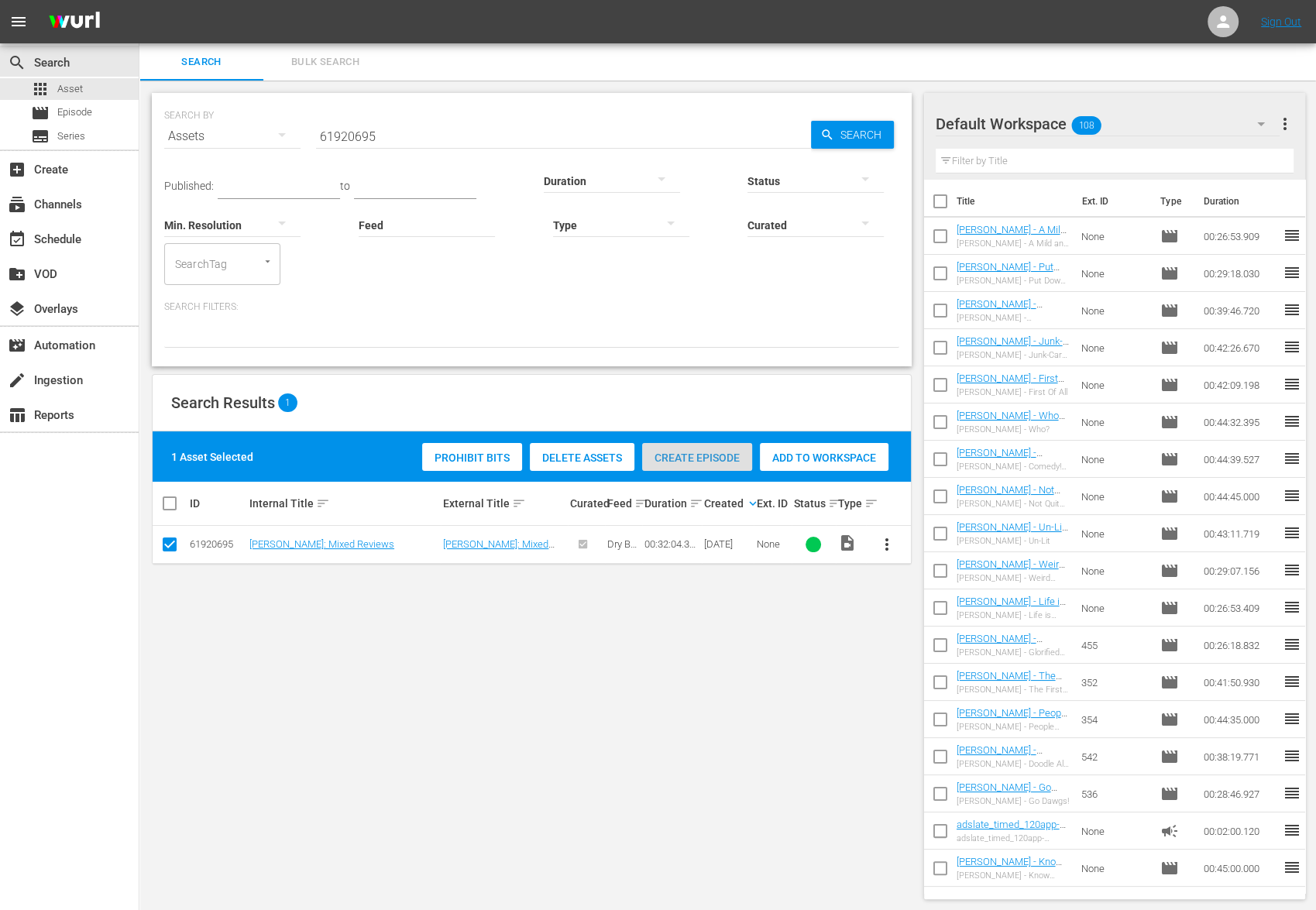
click at [723, 456] on span "Create Episode" at bounding box center [697, 457] width 110 height 12
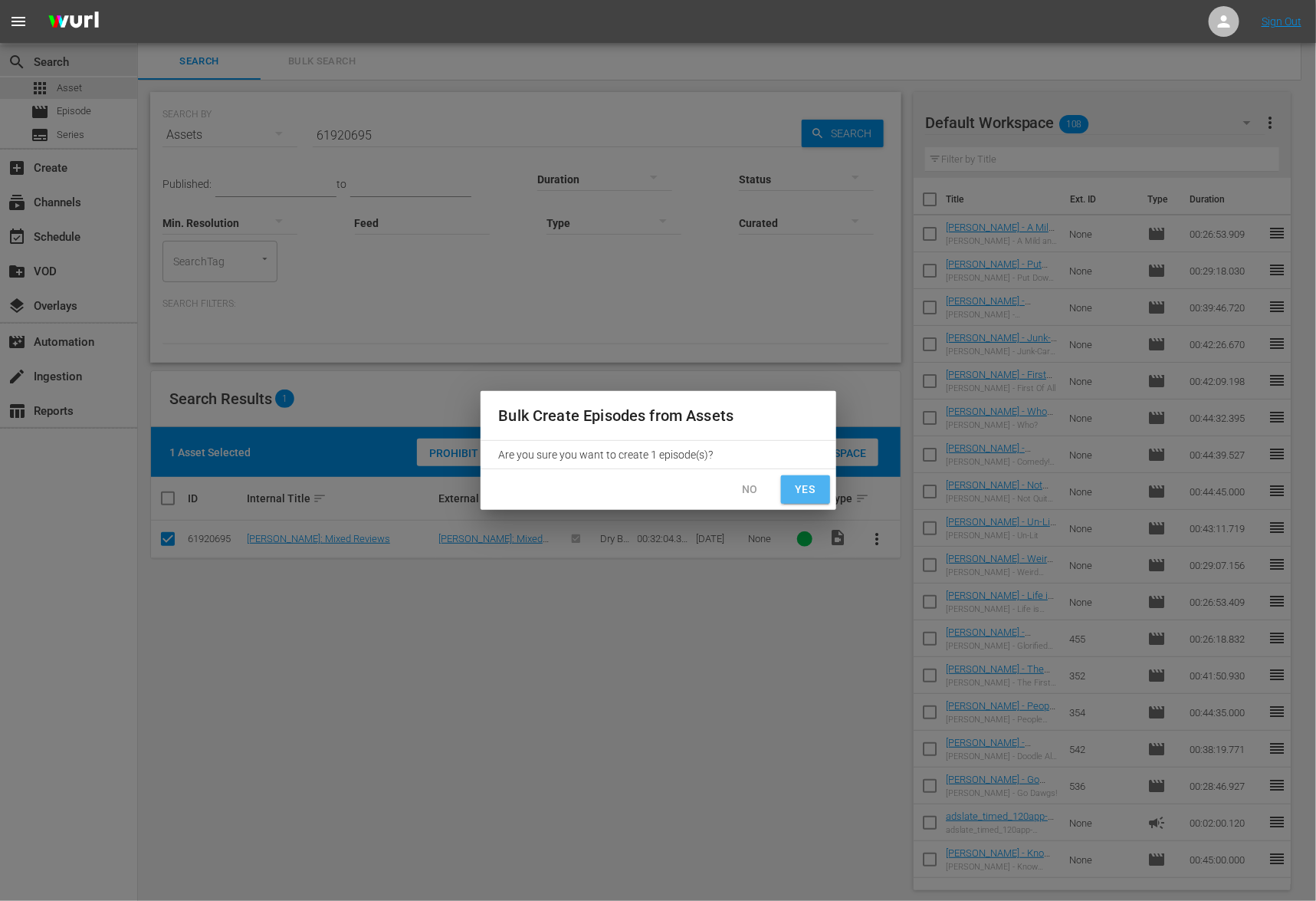
click at [807, 483] on span "Yes" at bounding box center [805, 489] width 25 height 19
checkbox input "false"
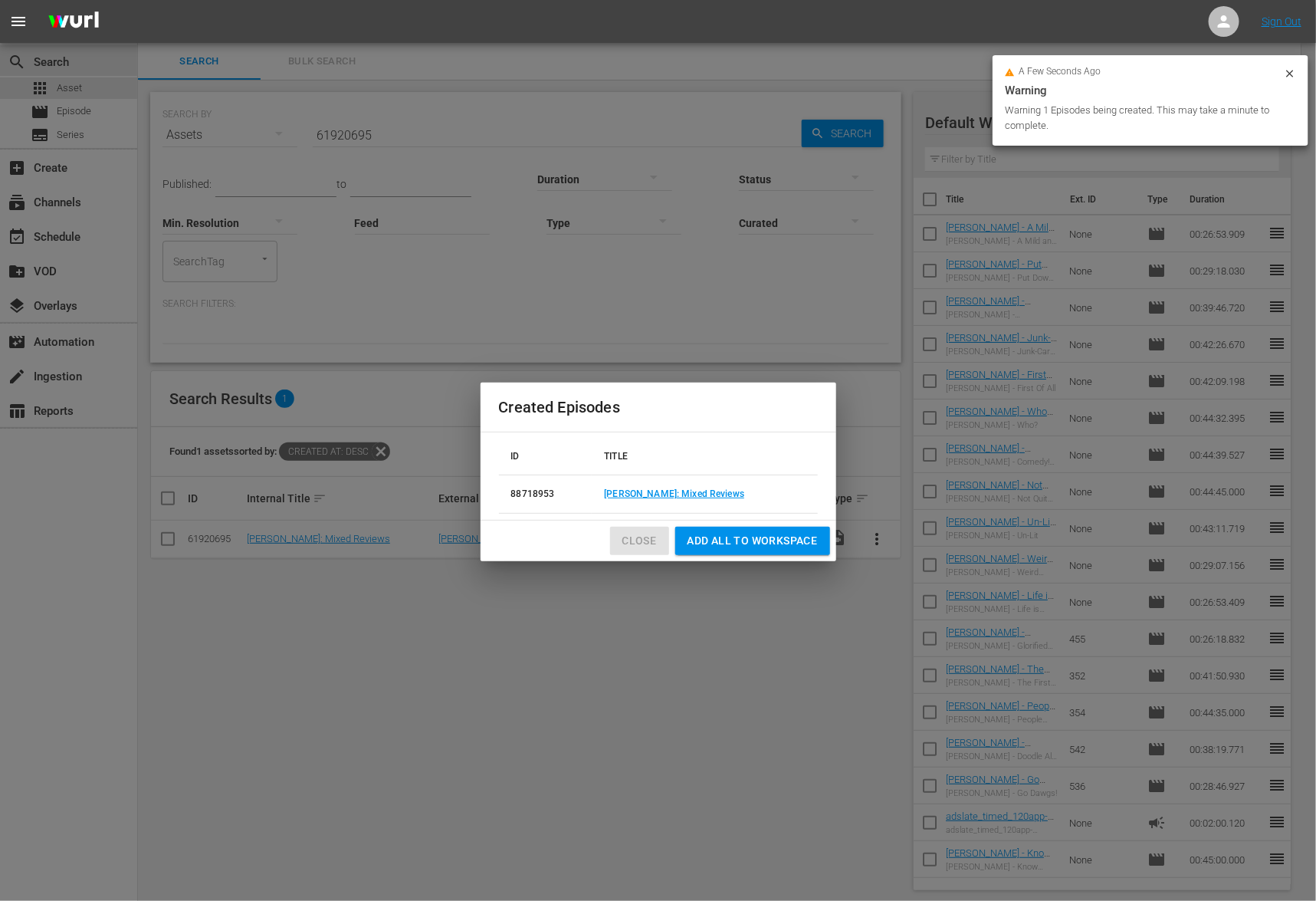
click at [643, 538] on span "Close" at bounding box center [639, 540] width 34 height 19
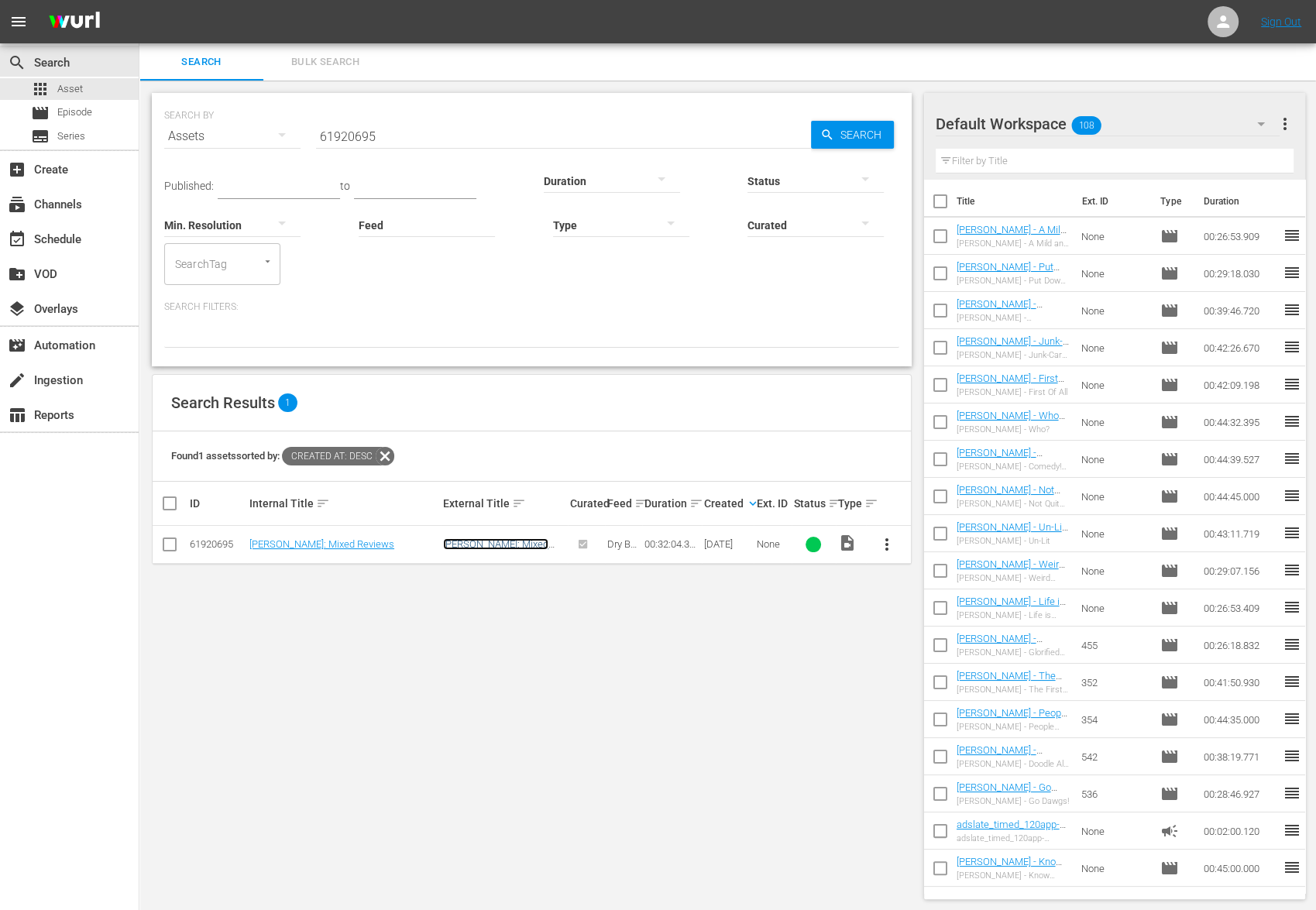
click at [487, 543] on link "Joe Deuce: Mixed Reviews" at bounding box center [495, 549] width 105 height 23
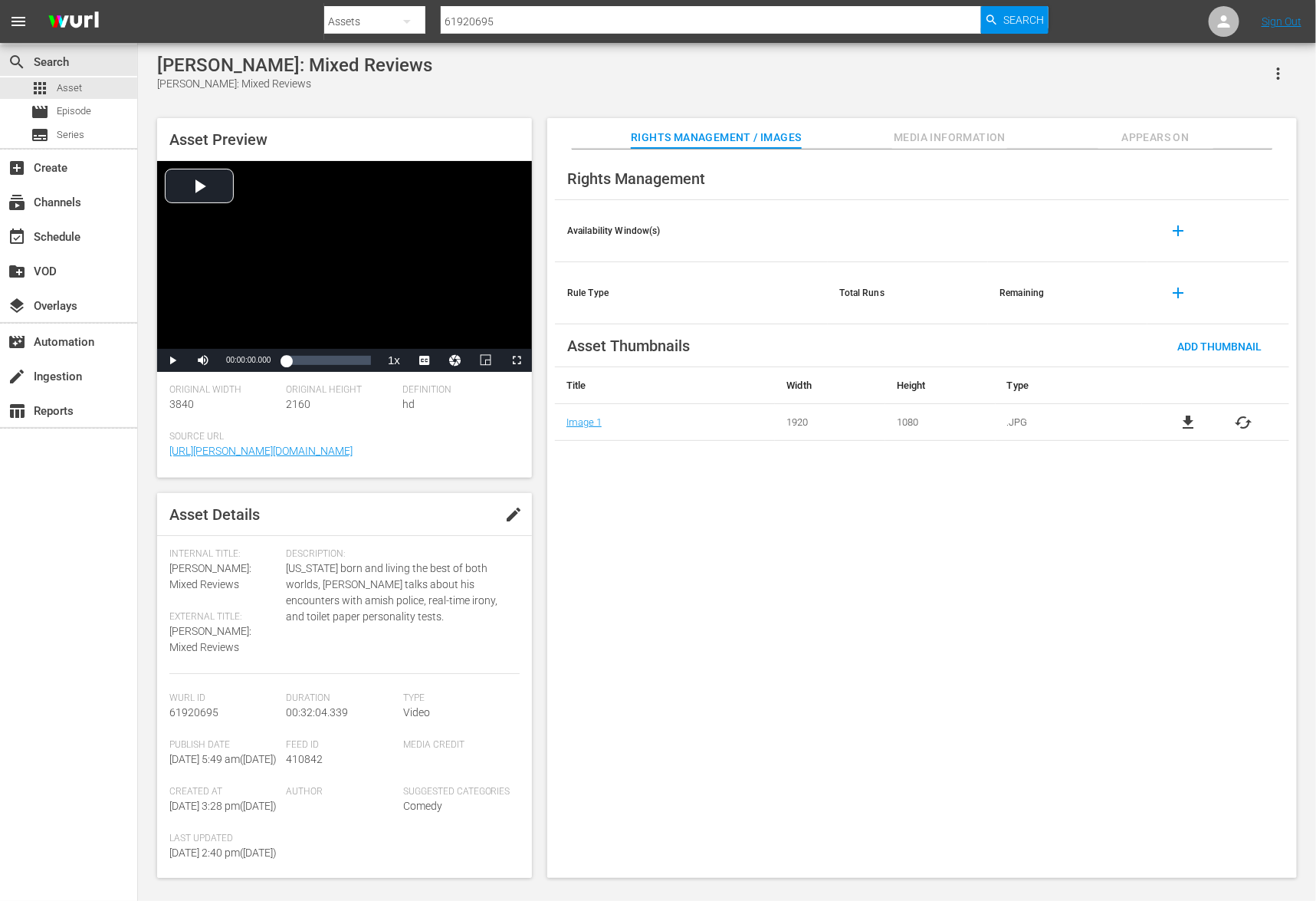
click at [1171, 125] on button "Appears On" at bounding box center [1155, 133] width 115 height 30
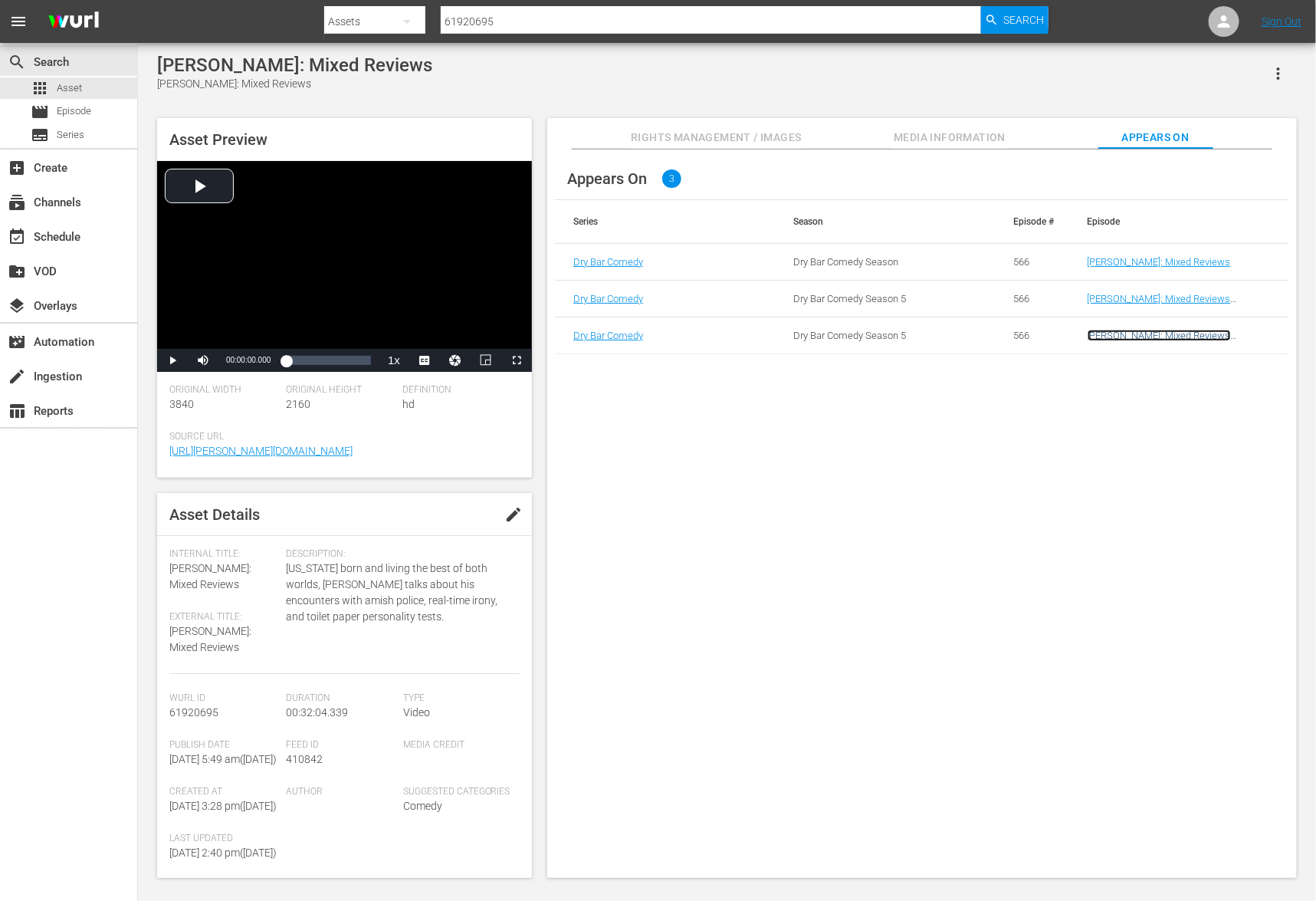
click at [1105, 339] on link "Joe Deuce: Mixed Reviews (Xumo) (Joe Deuce: Mixed Reviews (Xumo) (01:00:00))" at bounding box center [1167, 353] width 161 height 46
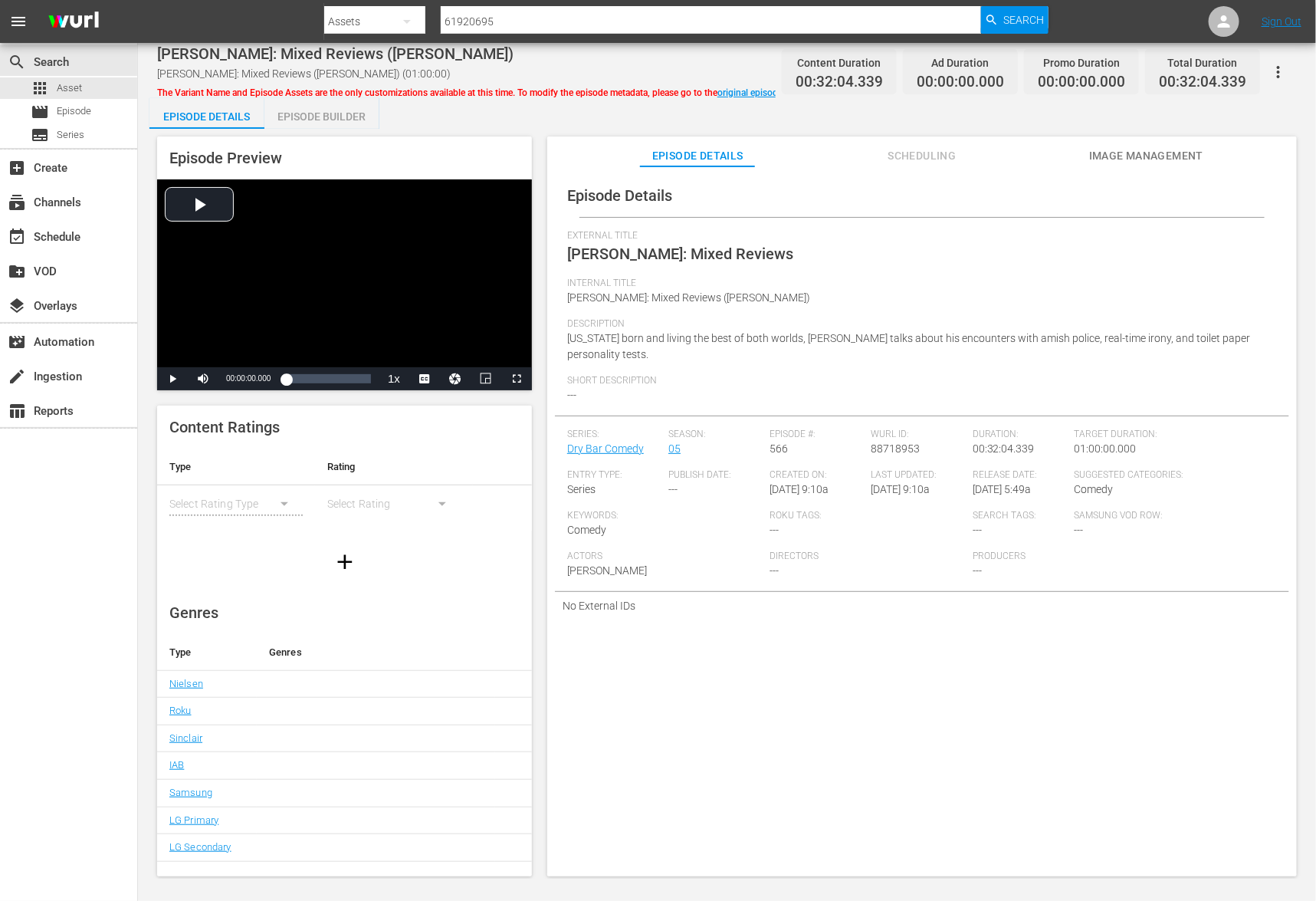
click at [351, 117] on div "Episode Builder" at bounding box center [321, 116] width 115 height 37
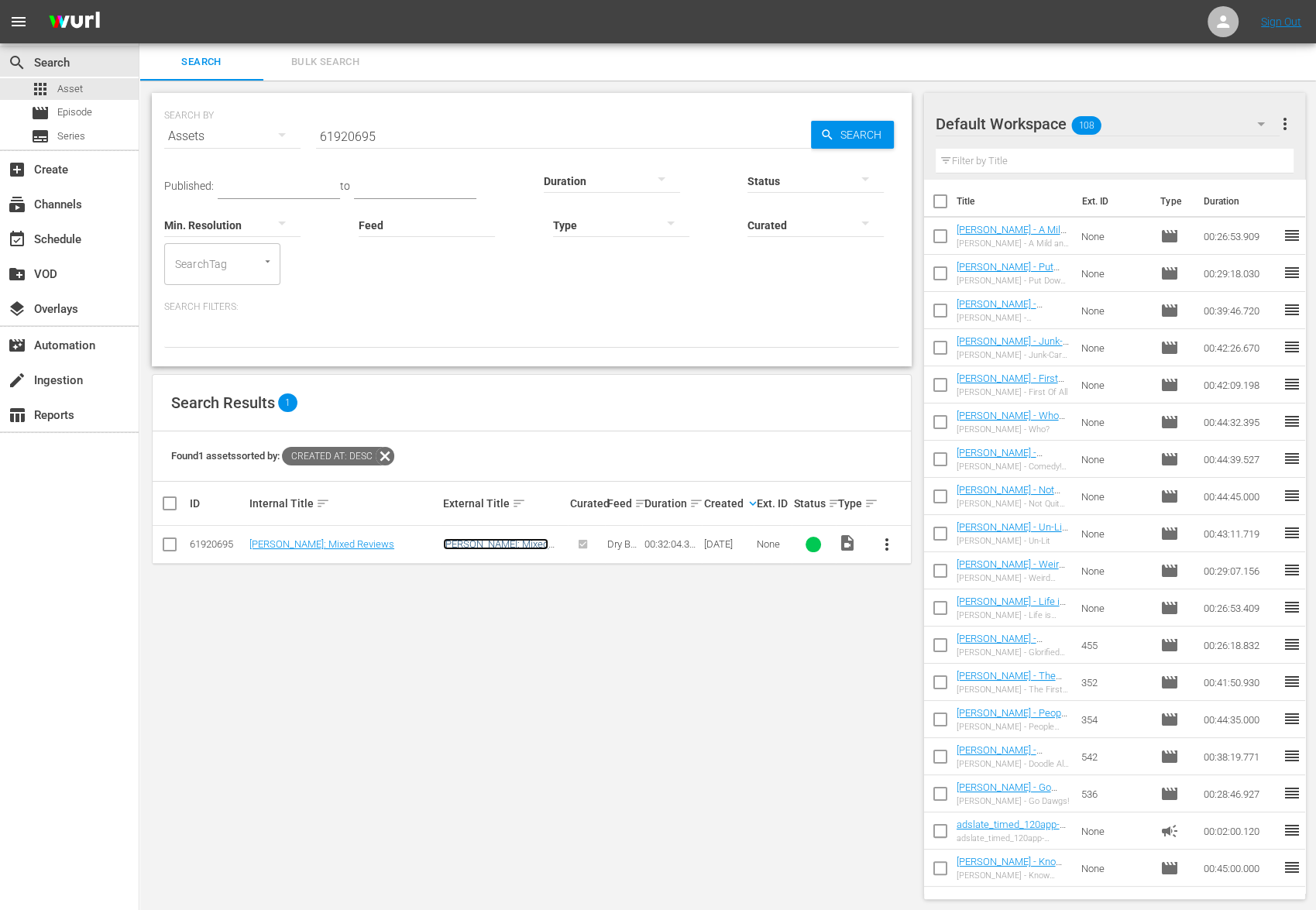
click at [545, 545] on link "Joe Deuce: Mixed Reviews" at bounding box center [495, 549] width 105 height 23
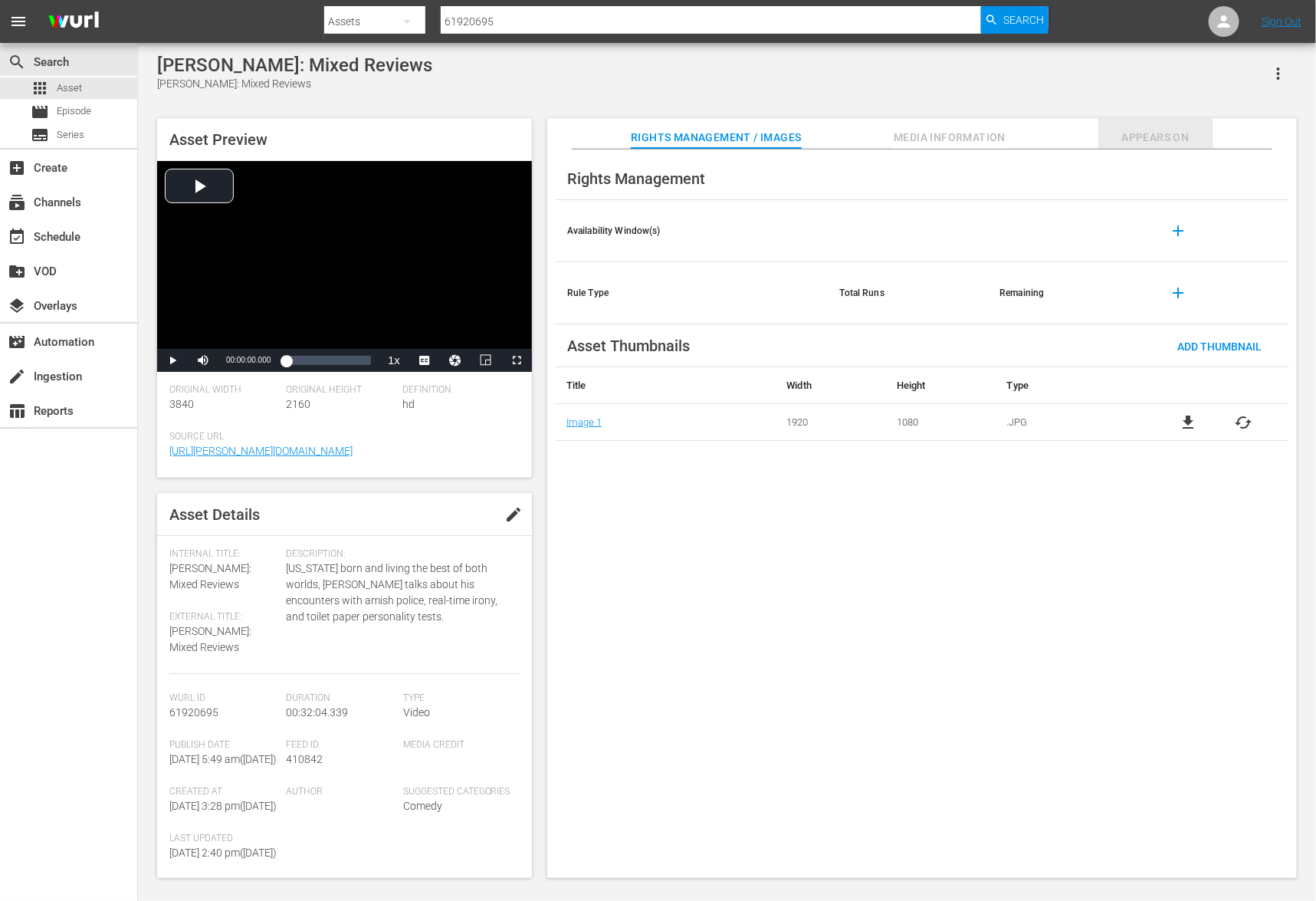
click at [1142, 139] on span "Appears On" at bounding box center [1155, 138] width 115 height 19
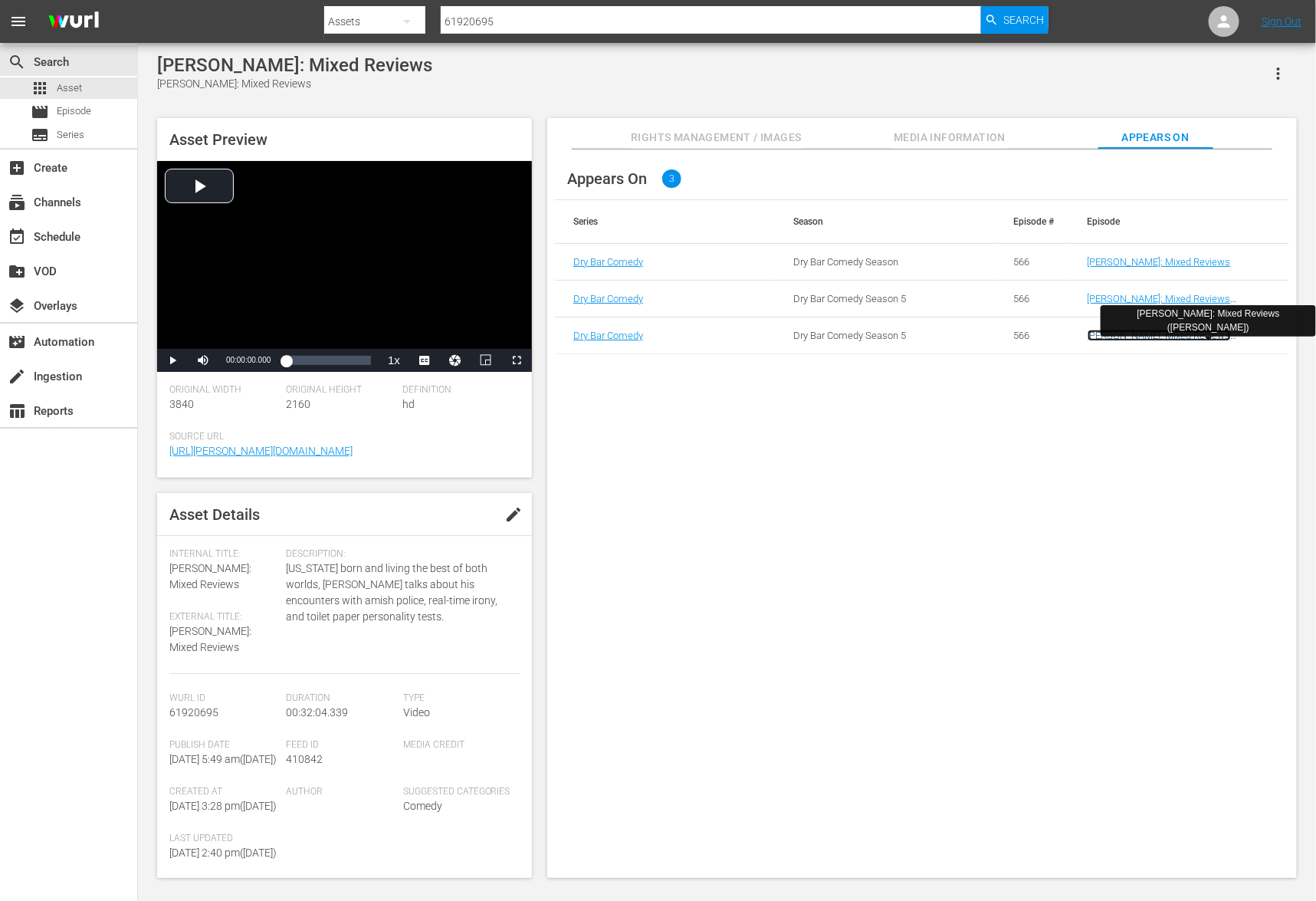
click at [1109, 334] on link "Joe Deuce: Mixed Reviews (Xumo) (Joe Deuce: Mixed Reviews (Xumo) (01:00:00))" at bounding box center [1167, 353] width 161 height 46
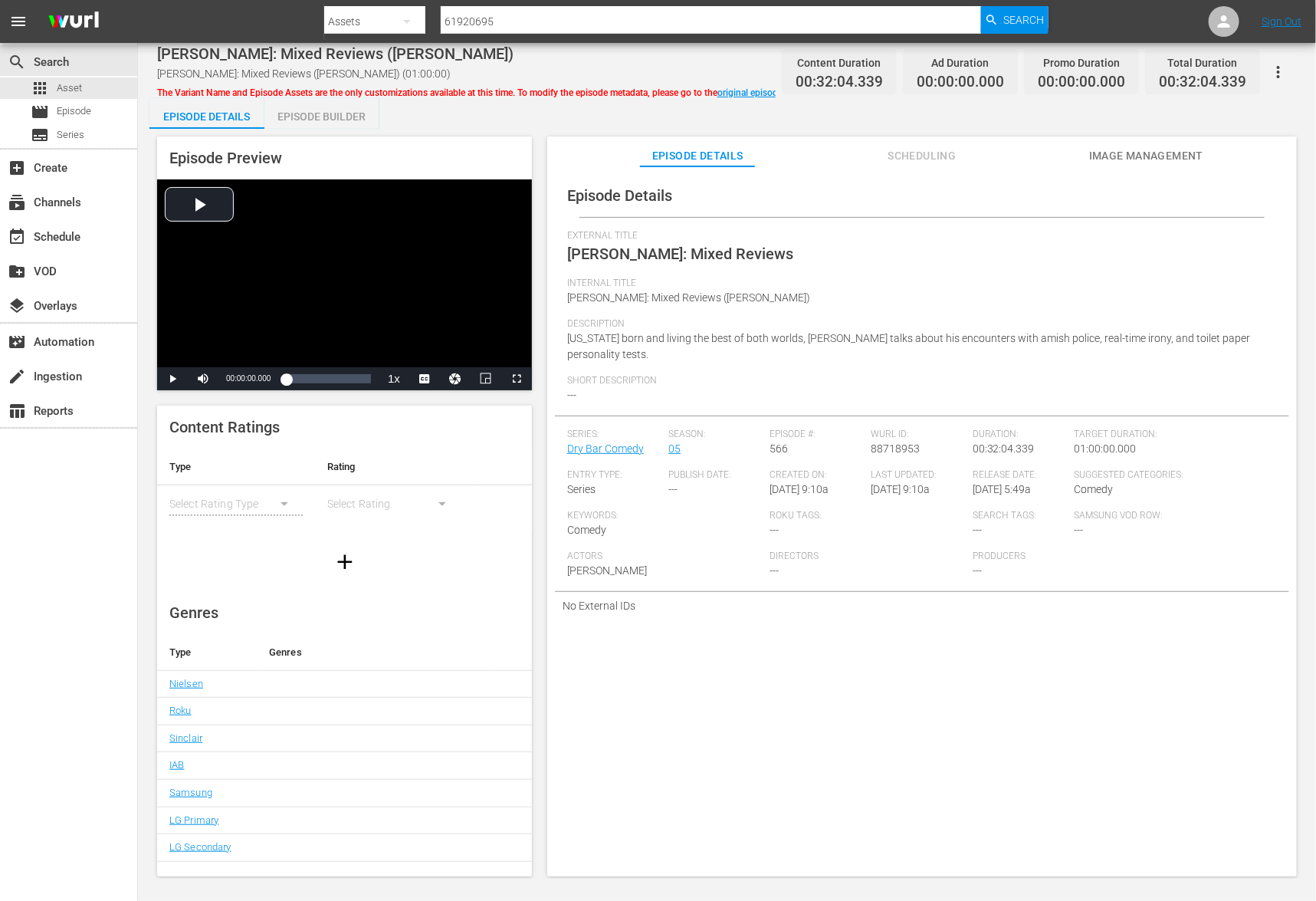
click at [1285, 70] on icon "button" at bounding box center [1278, 72] width 18 height 18
click at [1268, 131] on div "DELETE VARIANT" at bounding box center [1211, 127] width 147 height 37
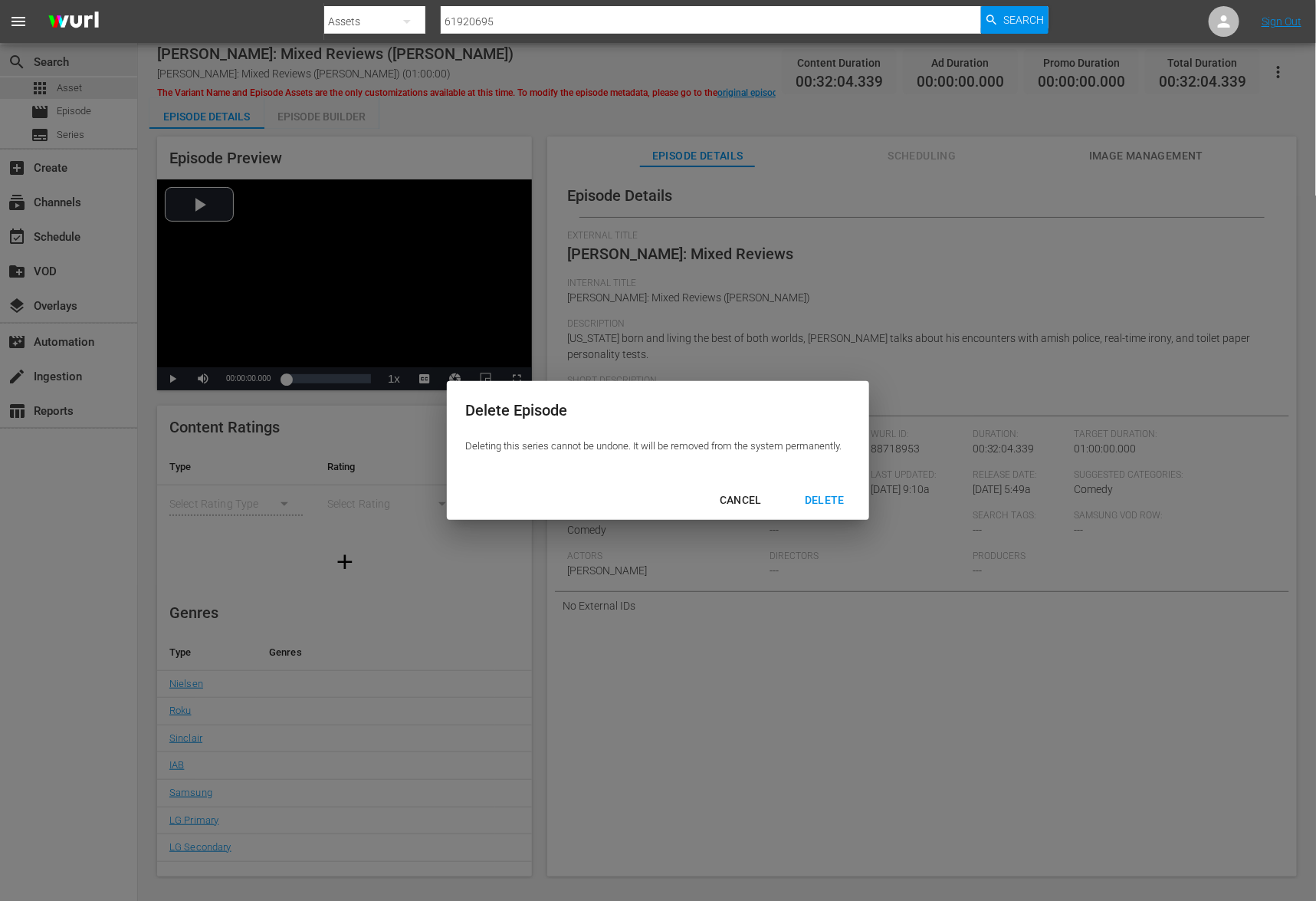
click at [855, 497] on div "DELETE" at bounding box center [825, 499] width 65 height 19
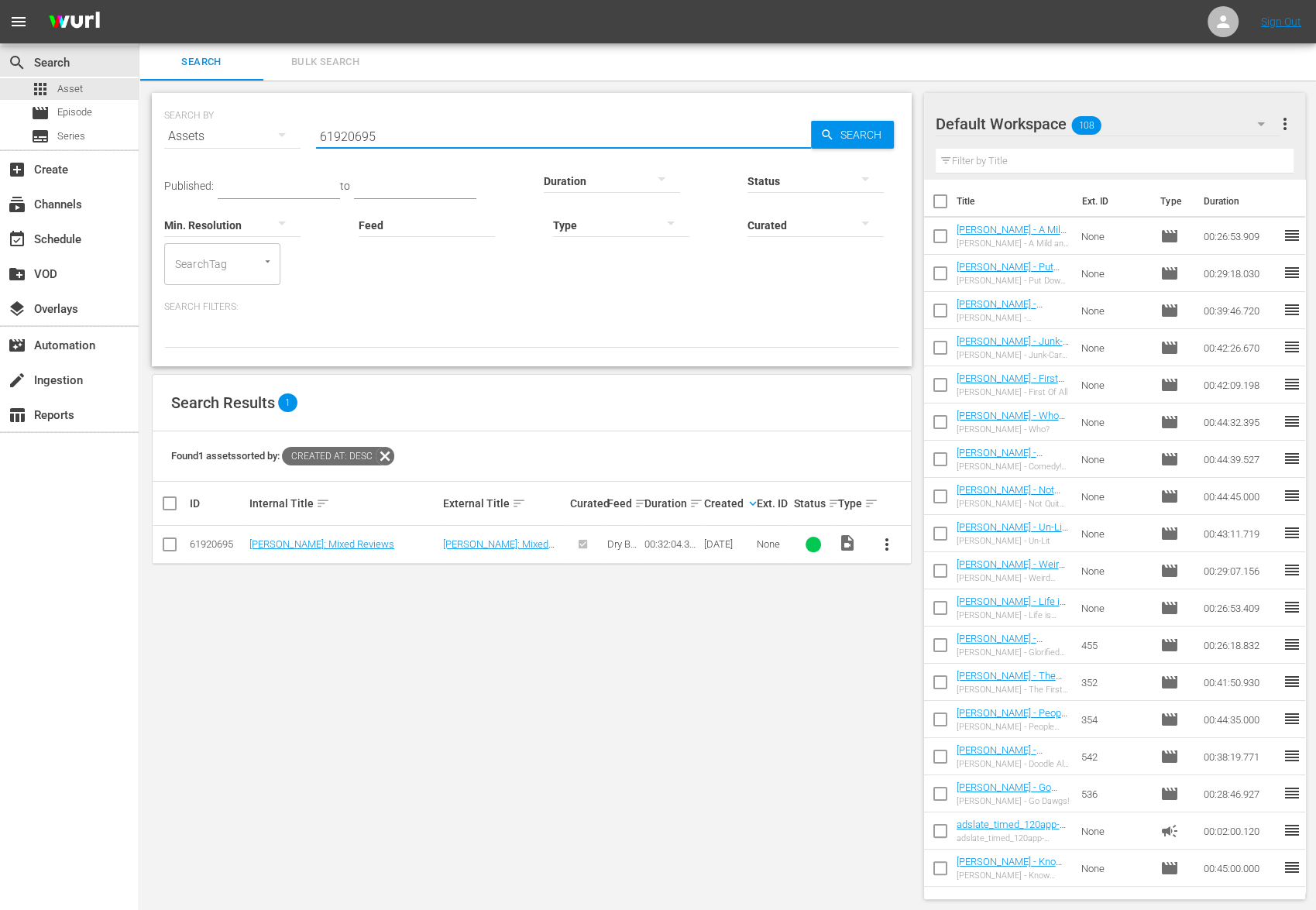
click at [506, 131] on input "61920695" at bounding box center [563, 136] width 495 height 37
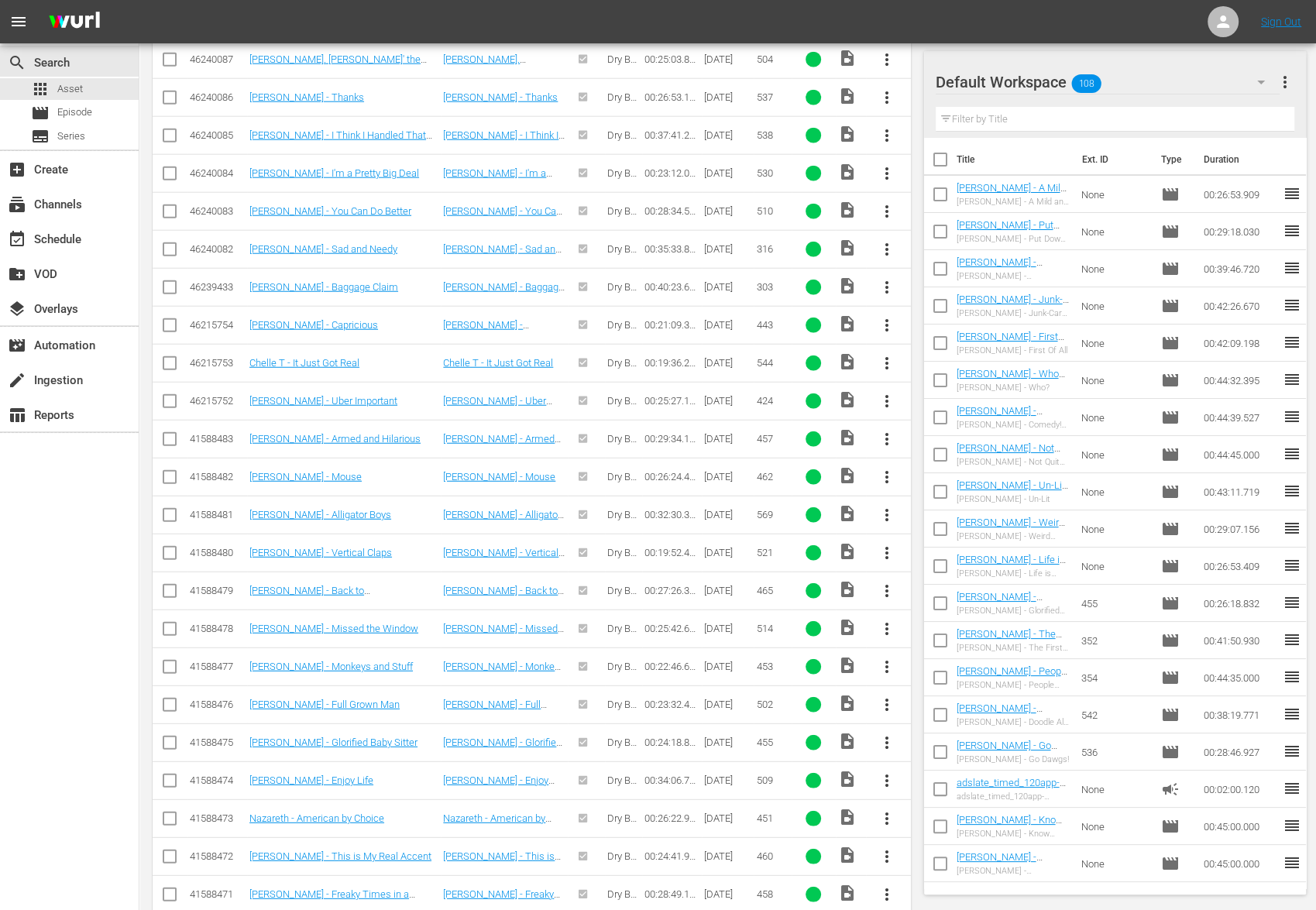
scroll to position [4198, 0]
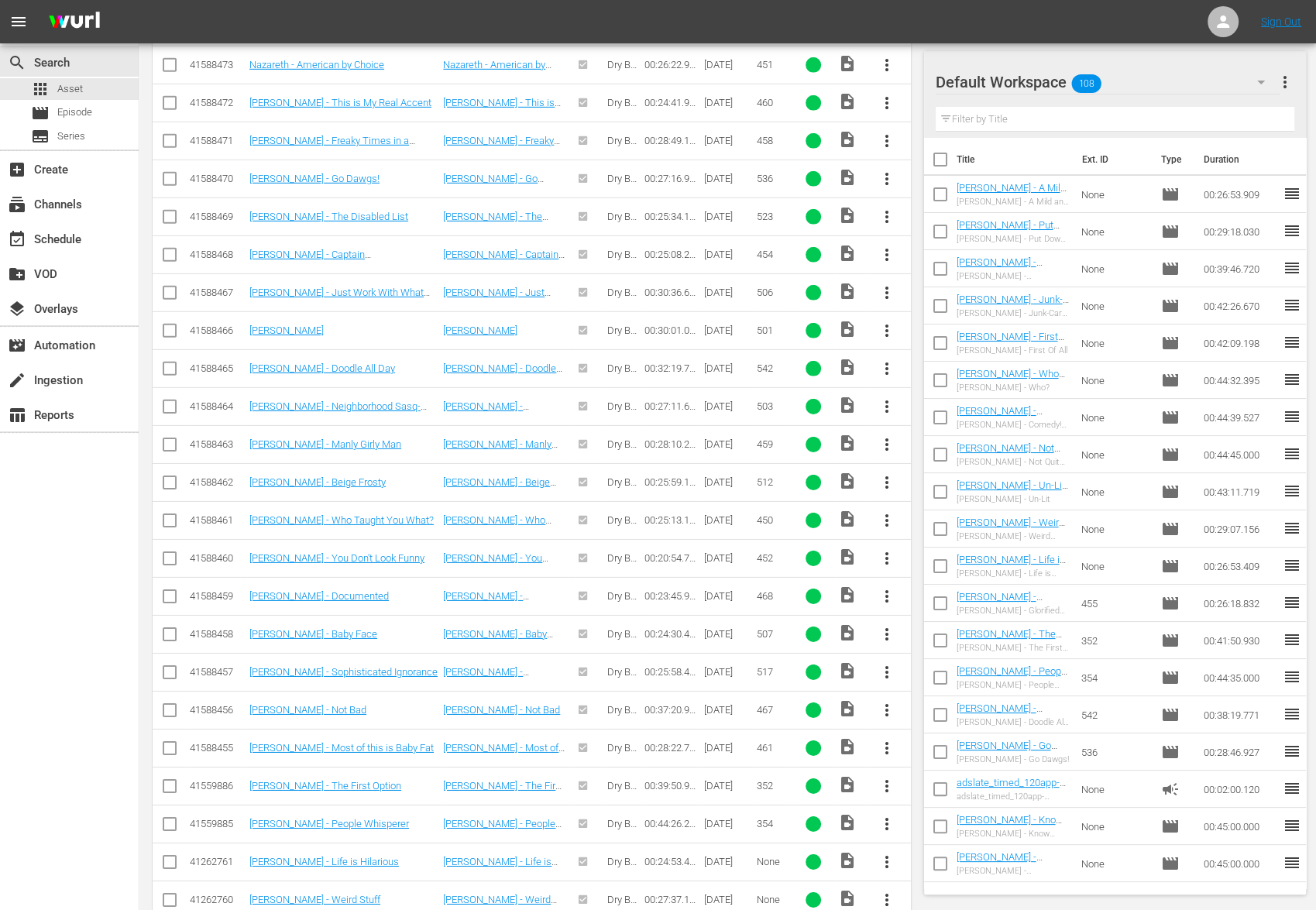
drag, startPoint x: 520, startPoint y: 822, endPoint x: 503, endPoint y: 828, distance: 18.0
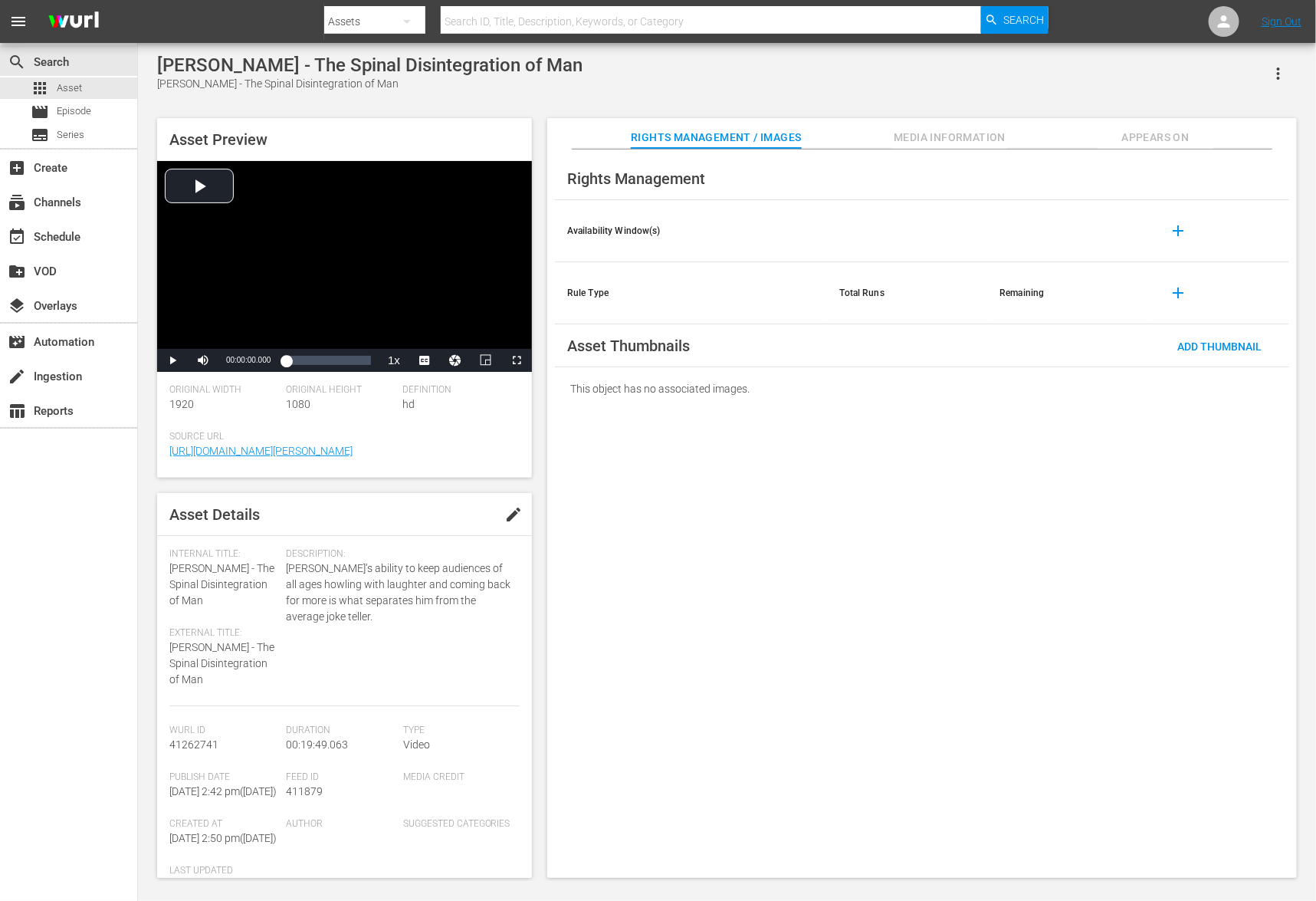
click at [914, 144] on span "Media Information" at bounding box center [950, 138] width 115 height 19
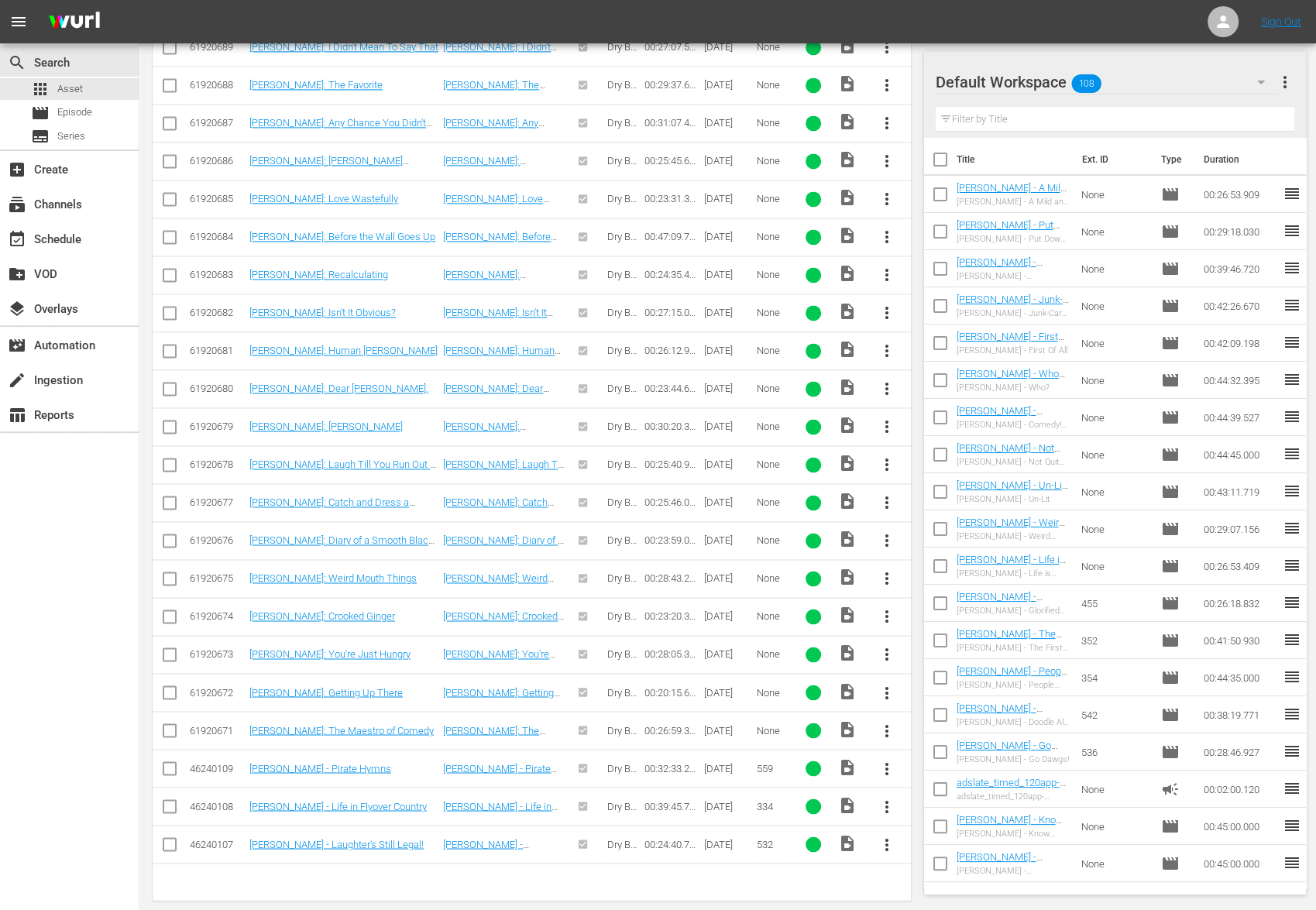
scroll to position [2692, 0]
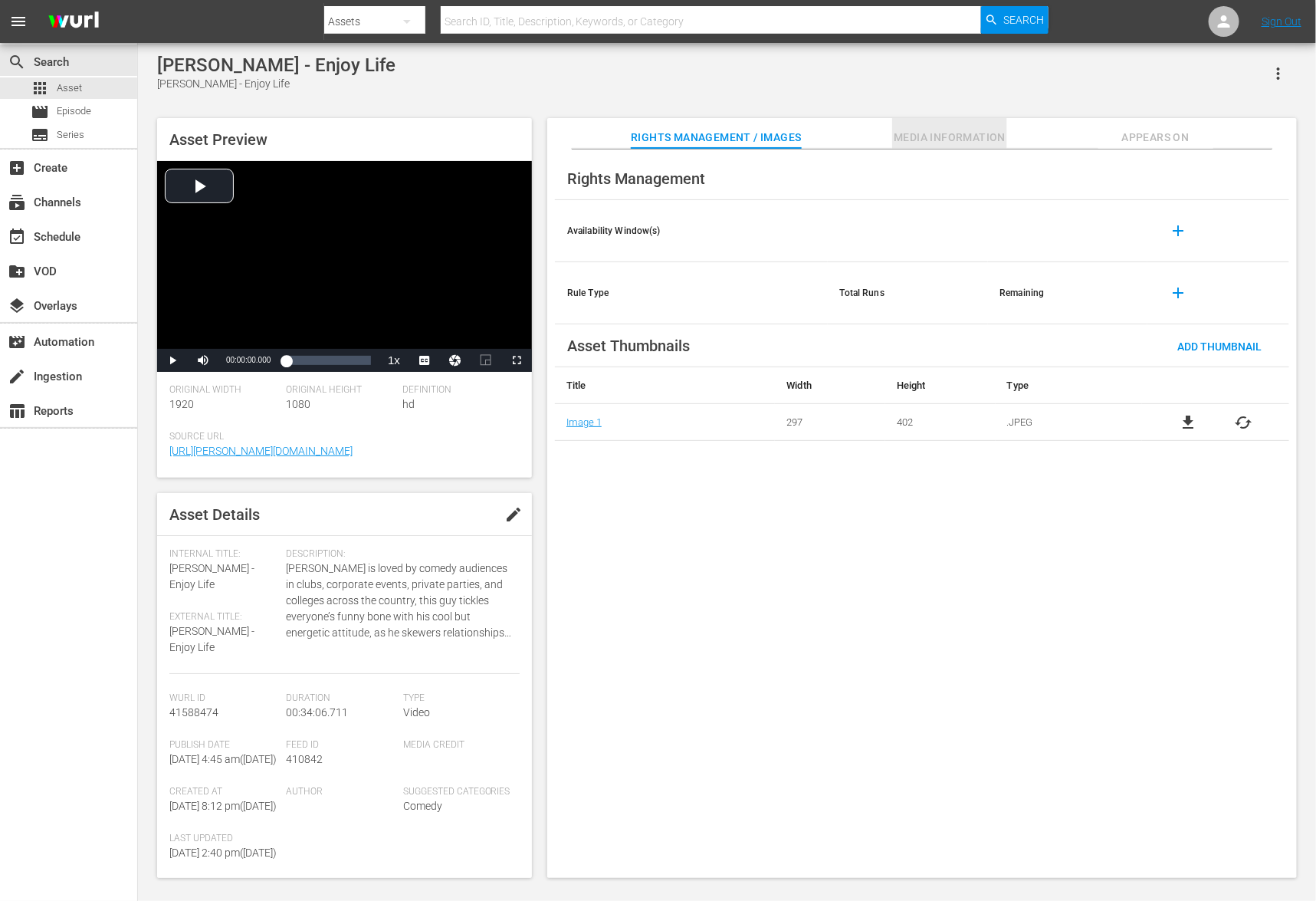
click at [946, 128] on span "Media Information" at bounding box center [950, 138] width 115 height 19
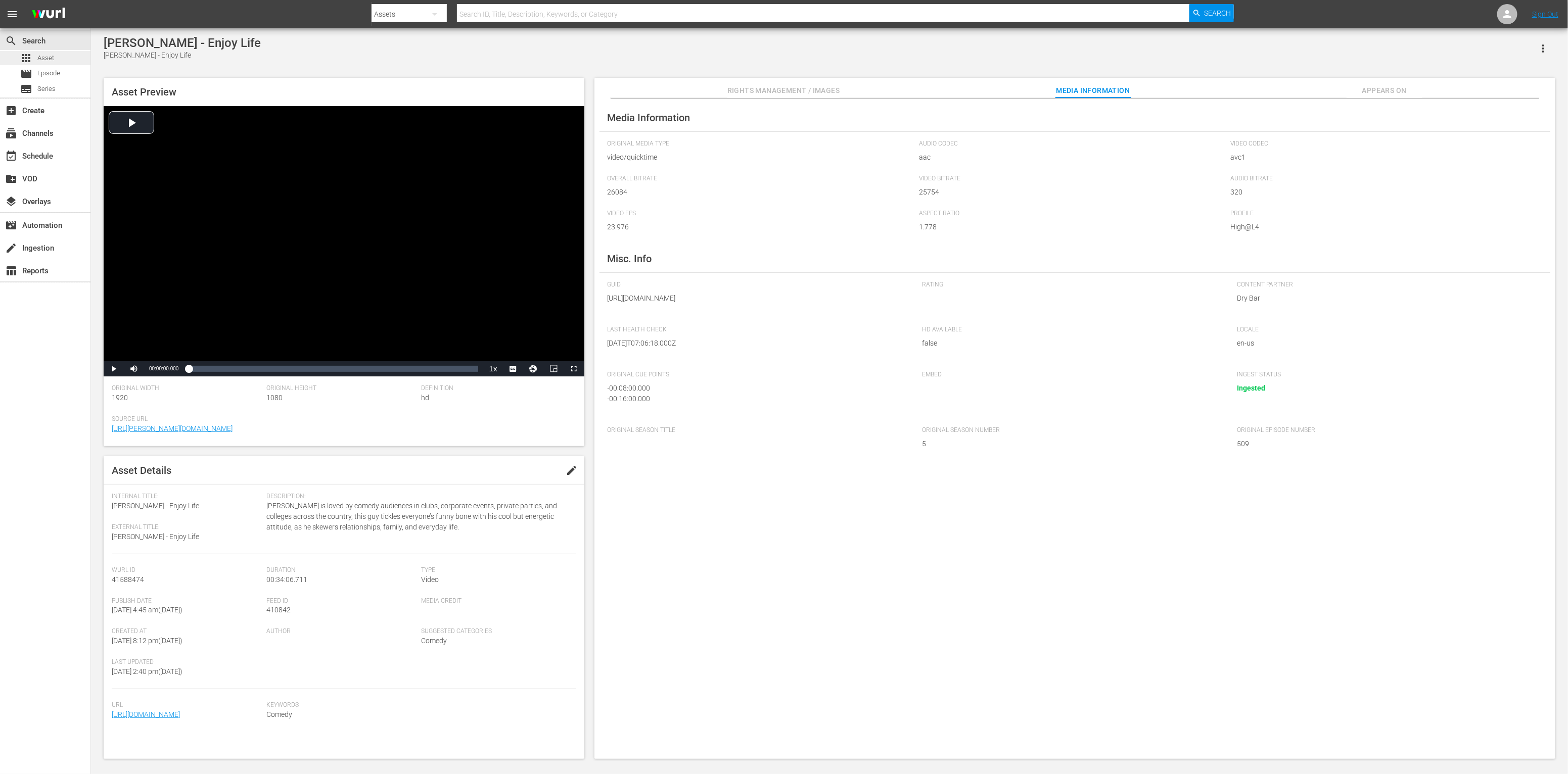
click at [60, 61] on div "apps Asset" at bounding box center [45, 58] width 91 height 14
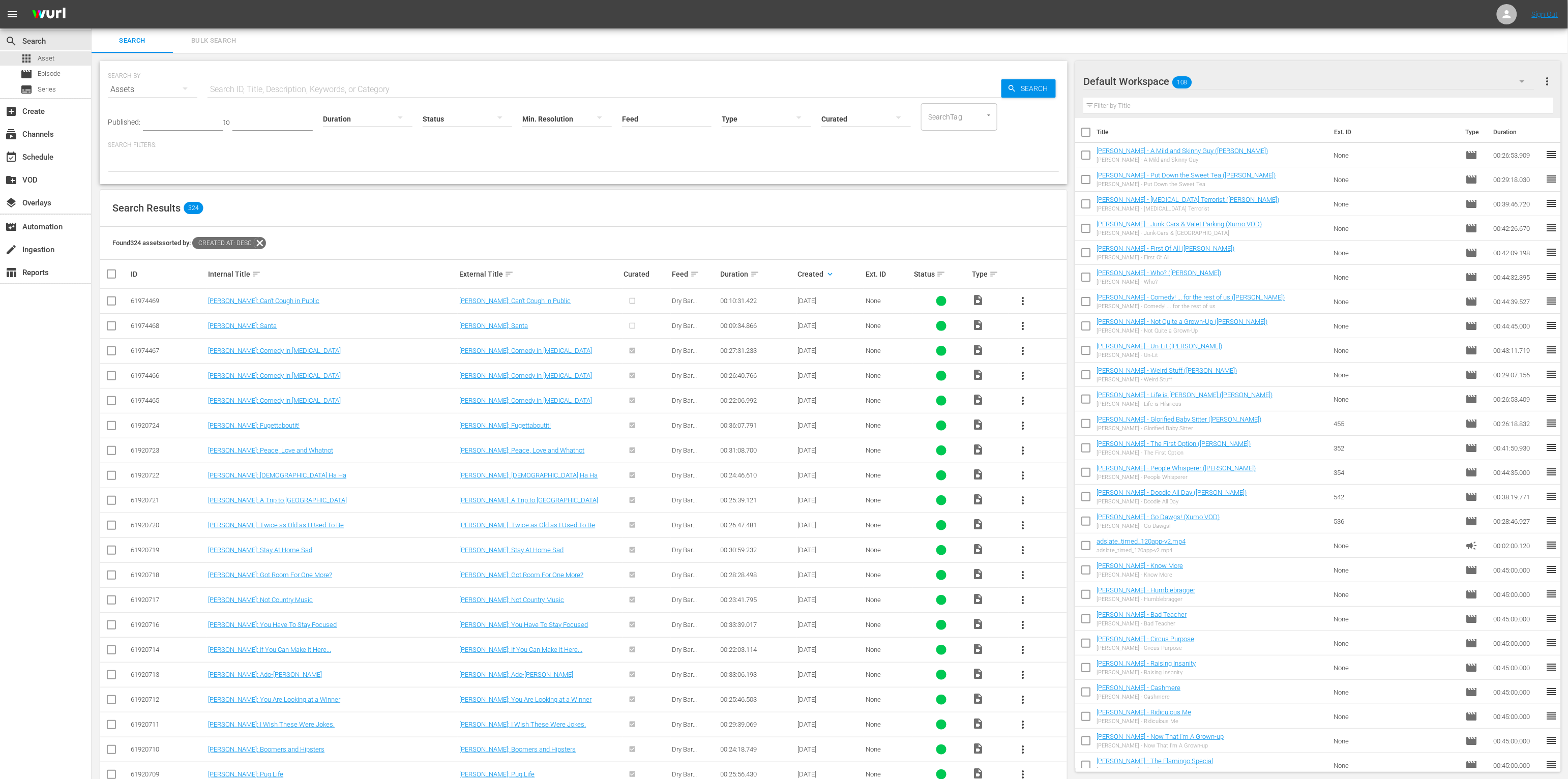
click at [108, 301] on input "checkbox" at bounding box center [111, 303] width 12 height 12
checkbox input "true"
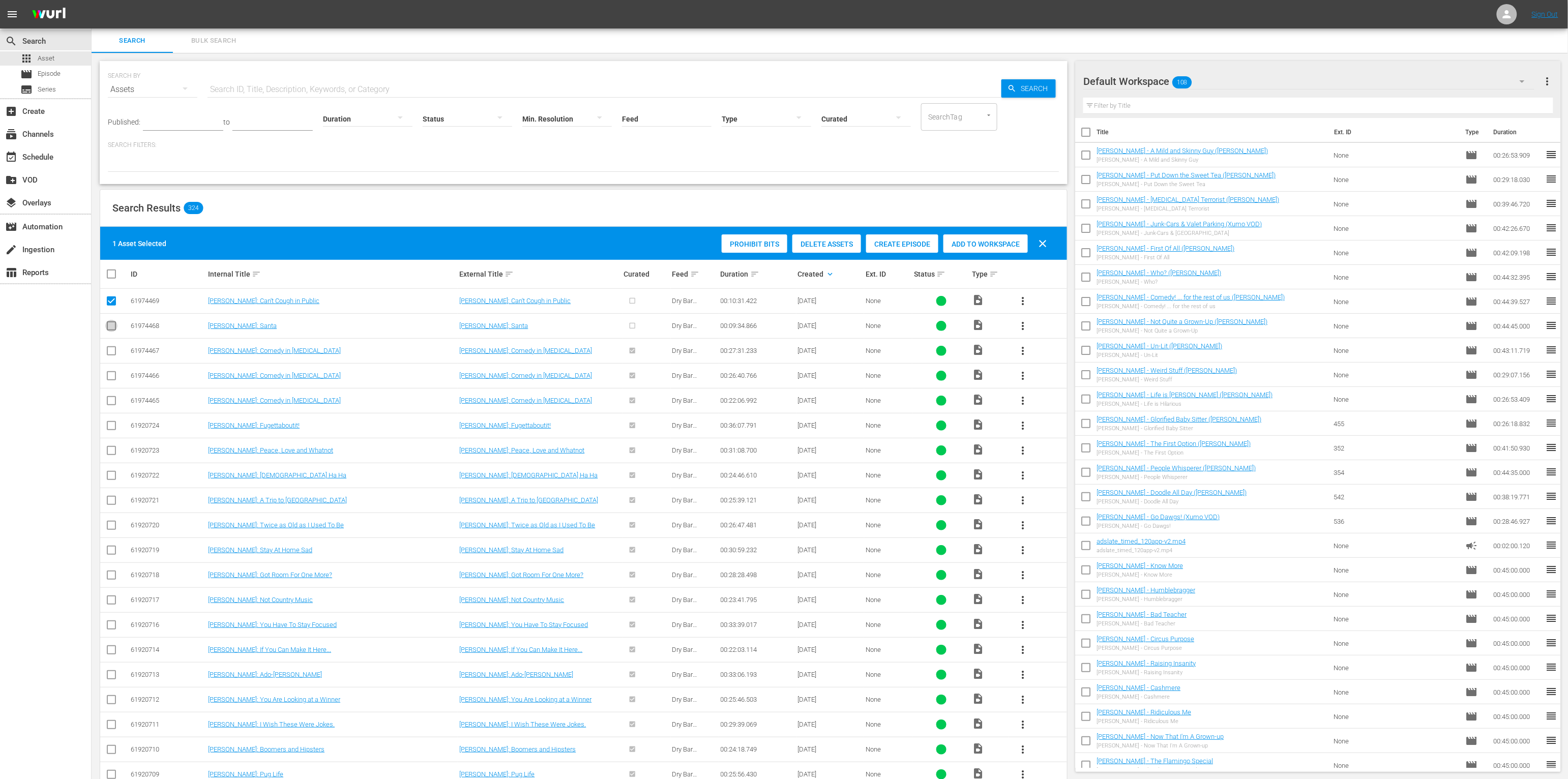
click at [111, 326] on input "checkbox" at bounding box center [111, 328] width 12 height 12
click at [114, 328] on input "checkbox" at bounding box center [111, 328] width 12 height 12
checkbox input "false"
click at [115, 301] on input "checkbox" at bounding box center [111, 303] width 12 height 12
checkbox input "false"
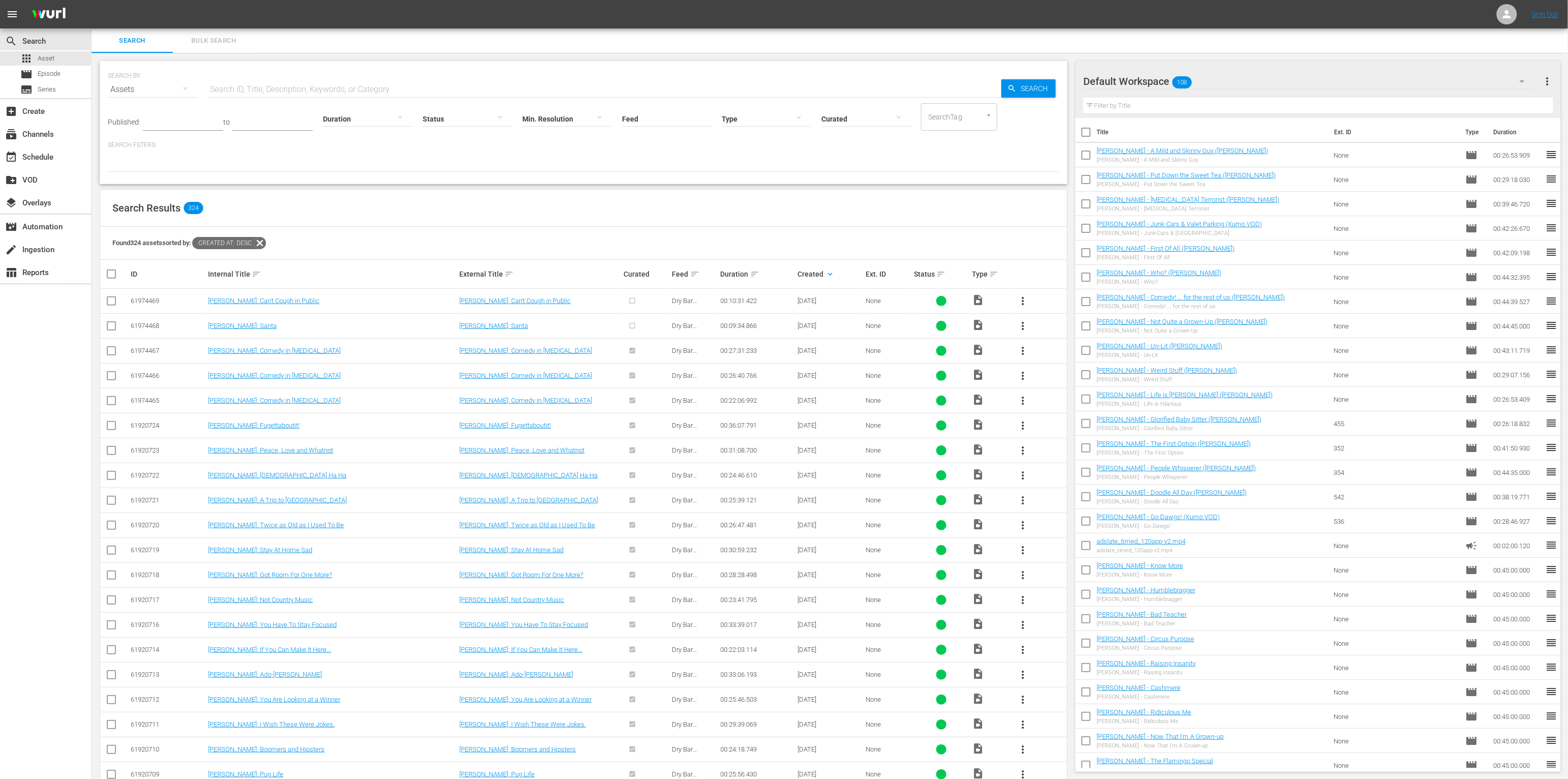
click at [873, 274] on div "Type sort" at bounding box center [990, 274] width 36 height 12
click at [538, 152] on div "Search Filters:" at bounding box center [584, 156] width 952 height 31
click at [442, 119] on div at bounding box center [467, 118] width 89 height 29
drag, startPoint x: 586, startPoint y: 160, endPoint x: 618, endPoint y: 152, distance: 33.0
click at [589, 160] on div "INGESTED IN_PROGRESS ERROR" at bounding box center [784, 390] width 1568 height 779
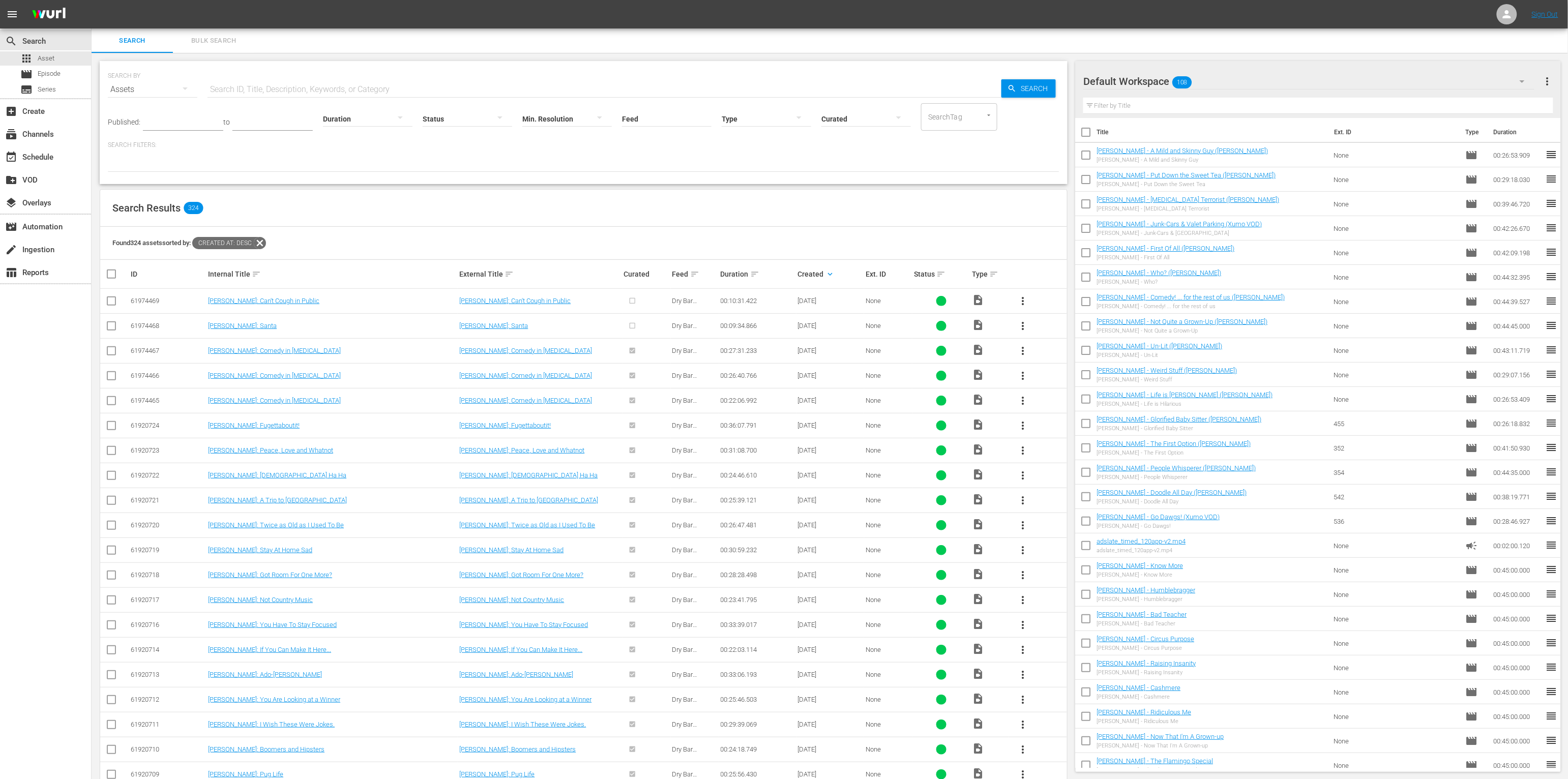
click at [736, 116] on div "INGESTED IN_PROGRESS ERROR" at bounding box center [784, 390] width 1568 height 779
click at [743, 110] on div at bounding box center [766, 118] width 89 height 29
click at [745, 137] on div "Ad" at bounding box center [750, 134] width 89 height 17
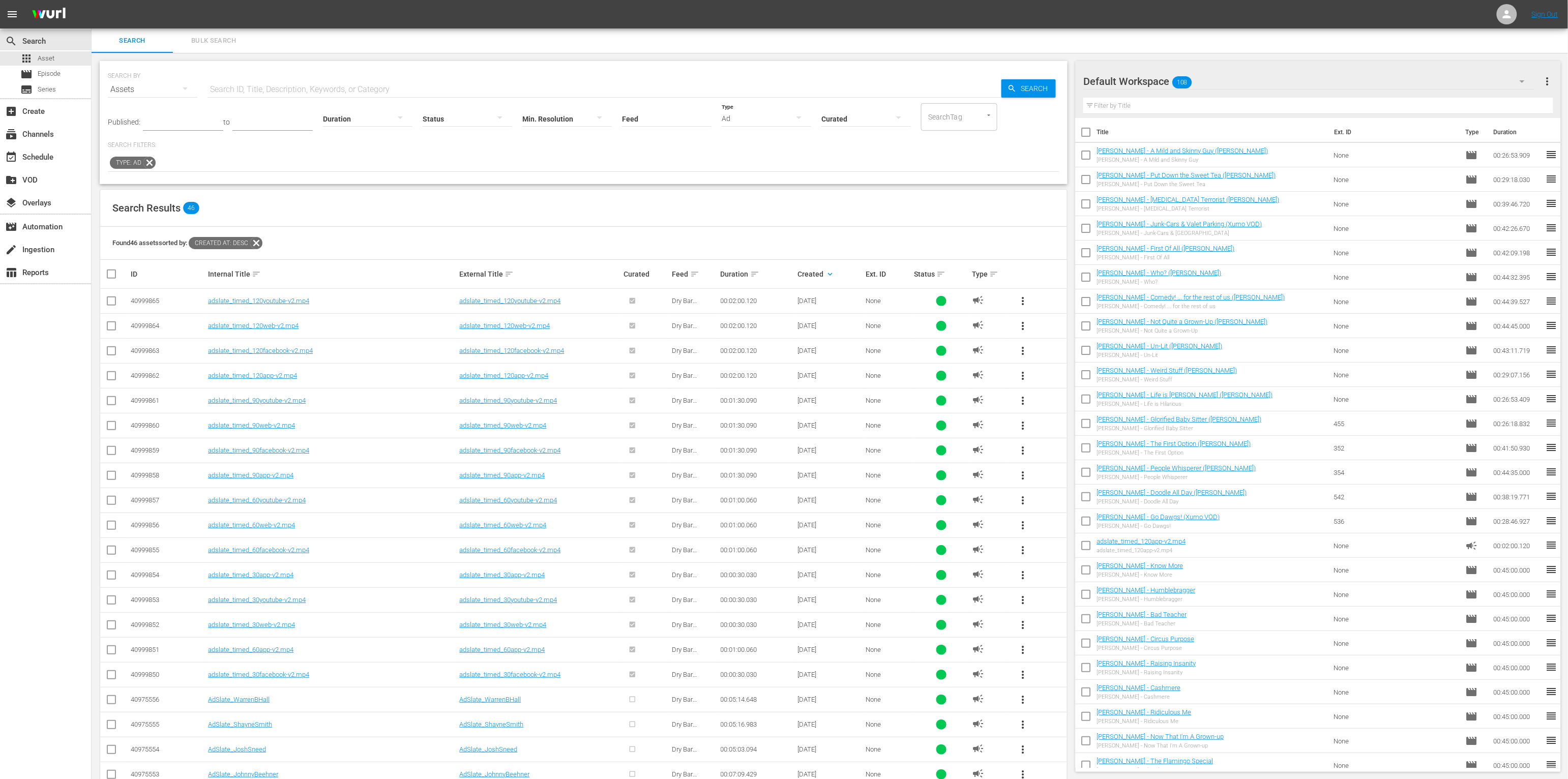
click at [734, 116] on div "Ad" at bounding box center [766, 118] width 89 height 29
click at [734, 170] on div "Promo" at bounding box center [750, 166] width 89 height 17
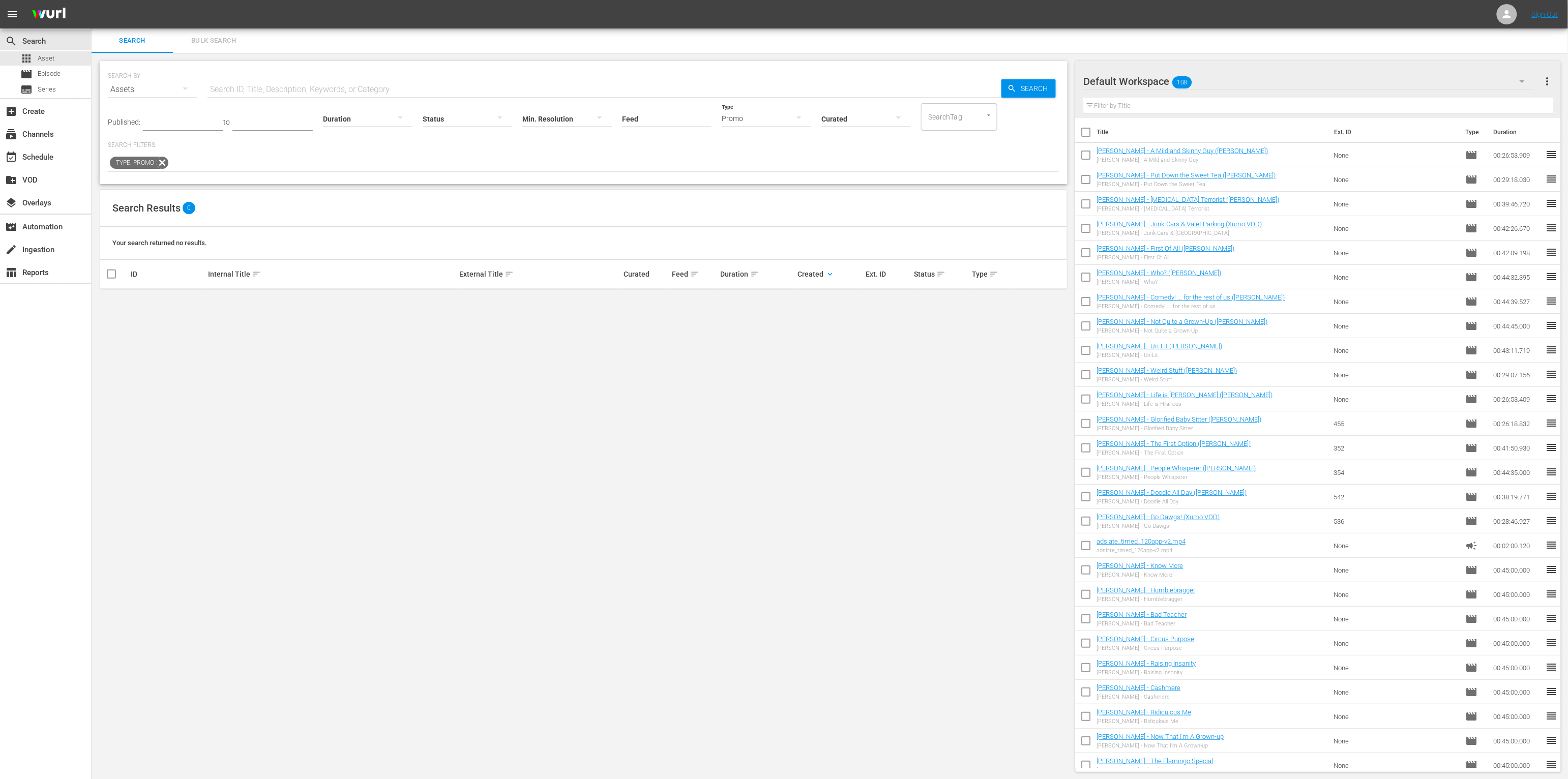
click at [164, 159] on icon at bounding box center [162, 163] width 13 height 13
click at [424, 170] on div at bounding box center [584, 163] width 952 height 17
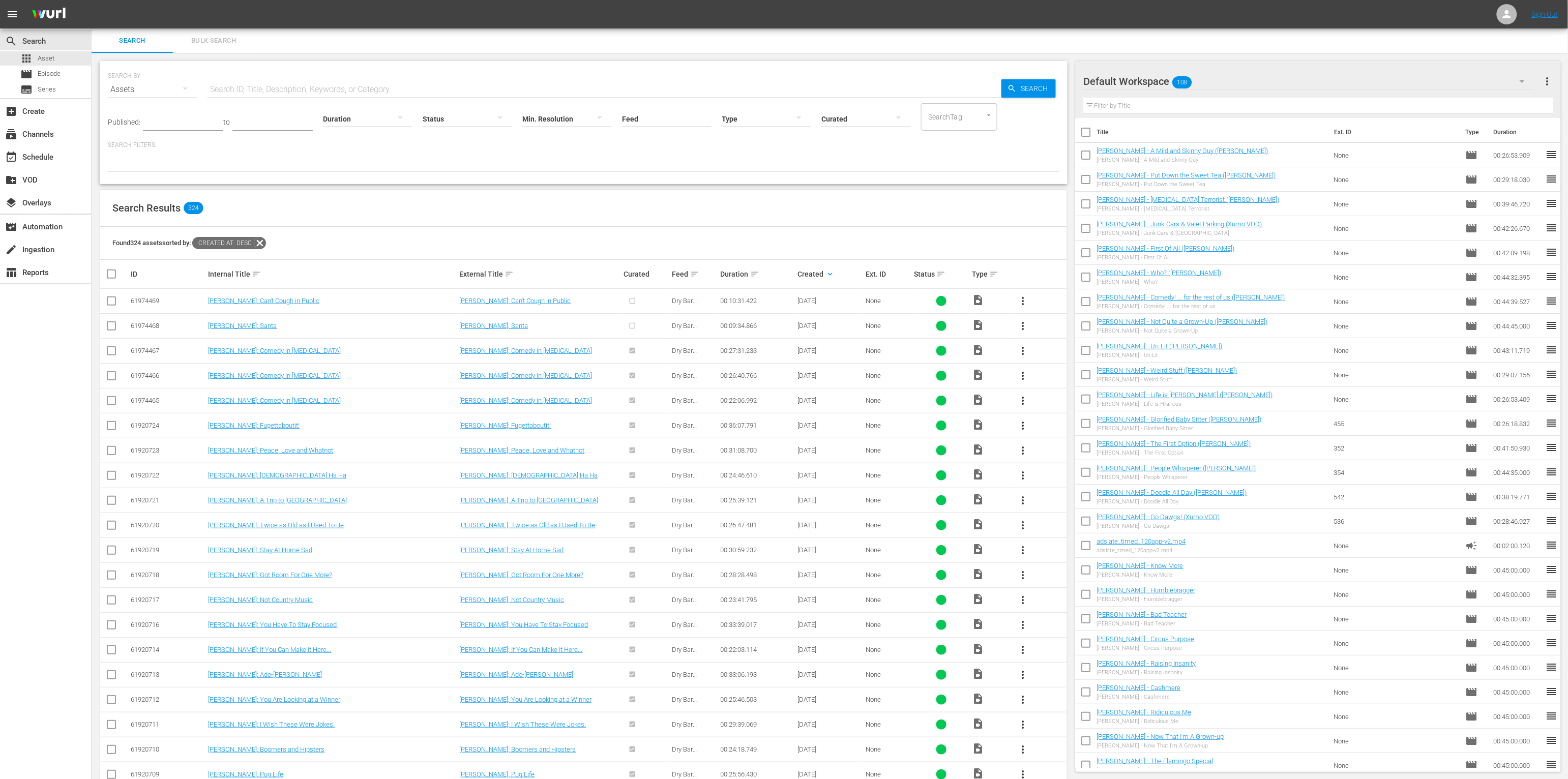
click at [579, 304] on div "Steve Soelberg: Can't Cough in Public" at bounding box center [540, 301] width 161 height 7
click at [561, 297] on link "Steve Soelberg: Can't Cough in Public" at bounding box center [515, 301] width 111 height 7
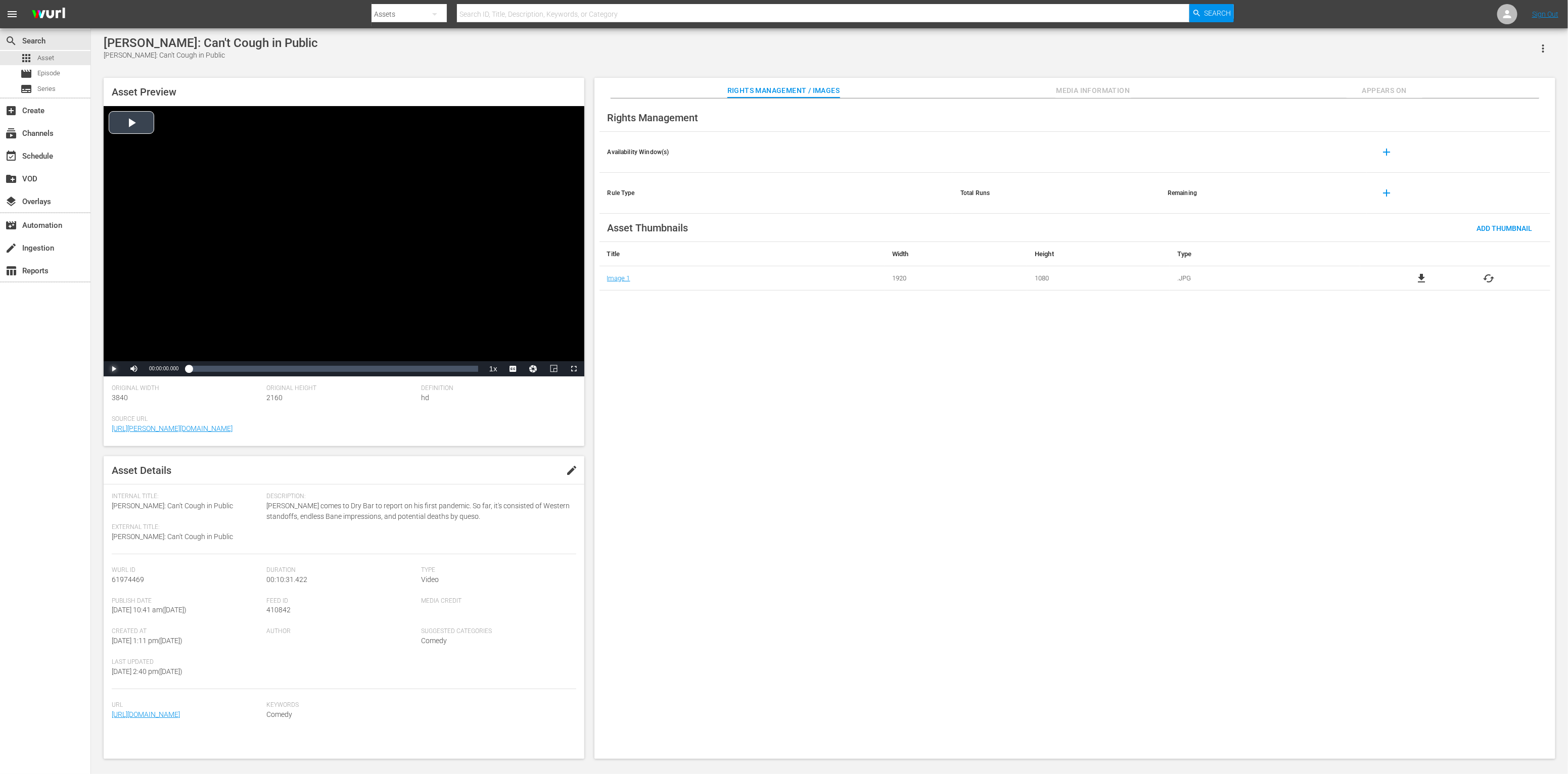
click at [114, 369] on span "Video Player" at bounding box center [114, 369] width 0 height 0
drag, startPoint x: 207, startPoint y: 371, endPoint x: 310, endPoint y: 369, distance: 103.0
click at [310, 369] on div "Loaded : 3.79% 00:00:40.843 00:00:01.191" at bounding box center [333, 369] width 289 height 10
click at [114, 369] on span "Video Player" at bounding box center [114, 369] width 0 height 0
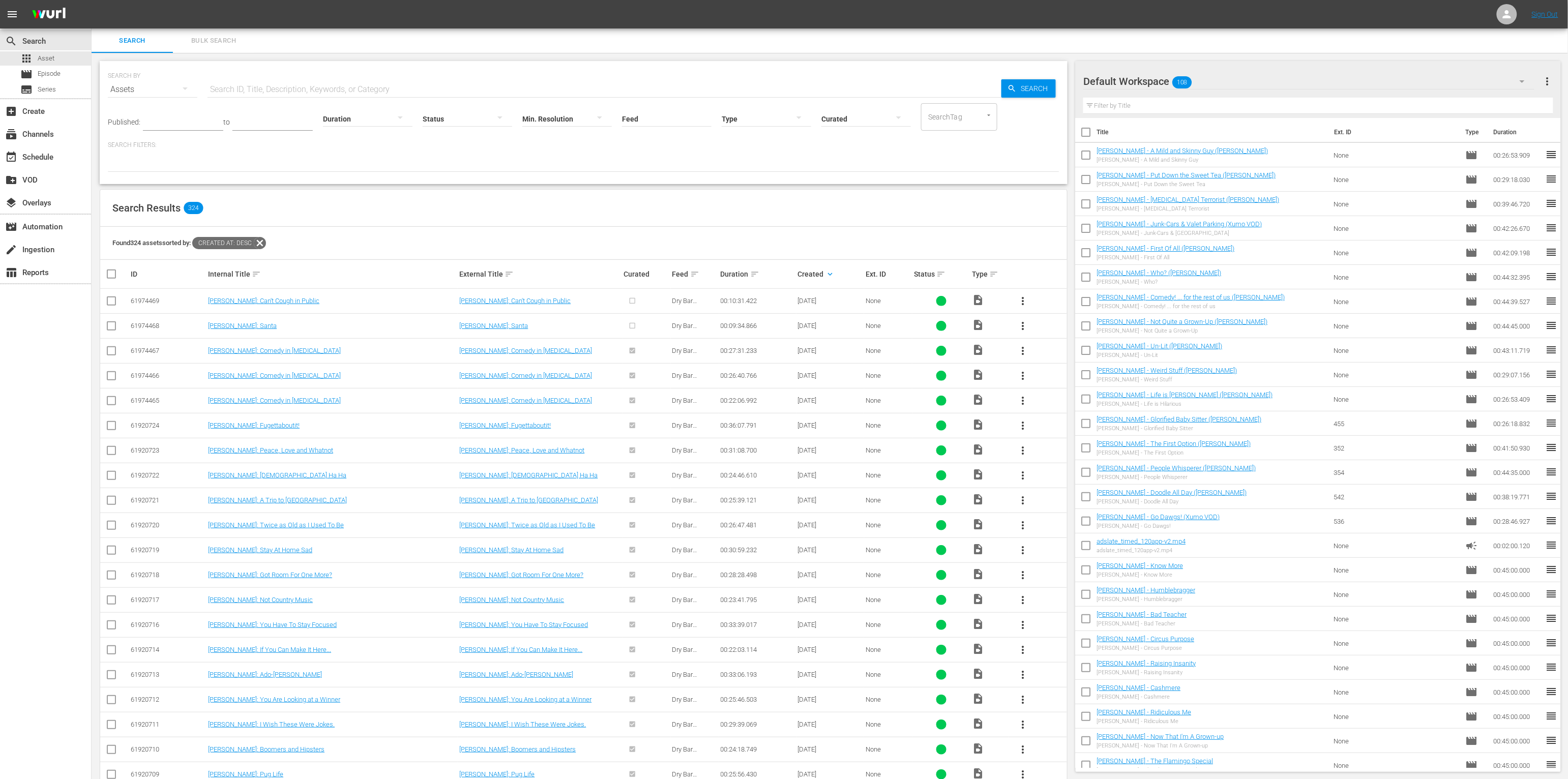
click at [725, 121] on div at bounding box center [766, 118] width 89 height 29
click at [743, 133] on div "Ad" at bounding box center [750, 134] width 89 height 17
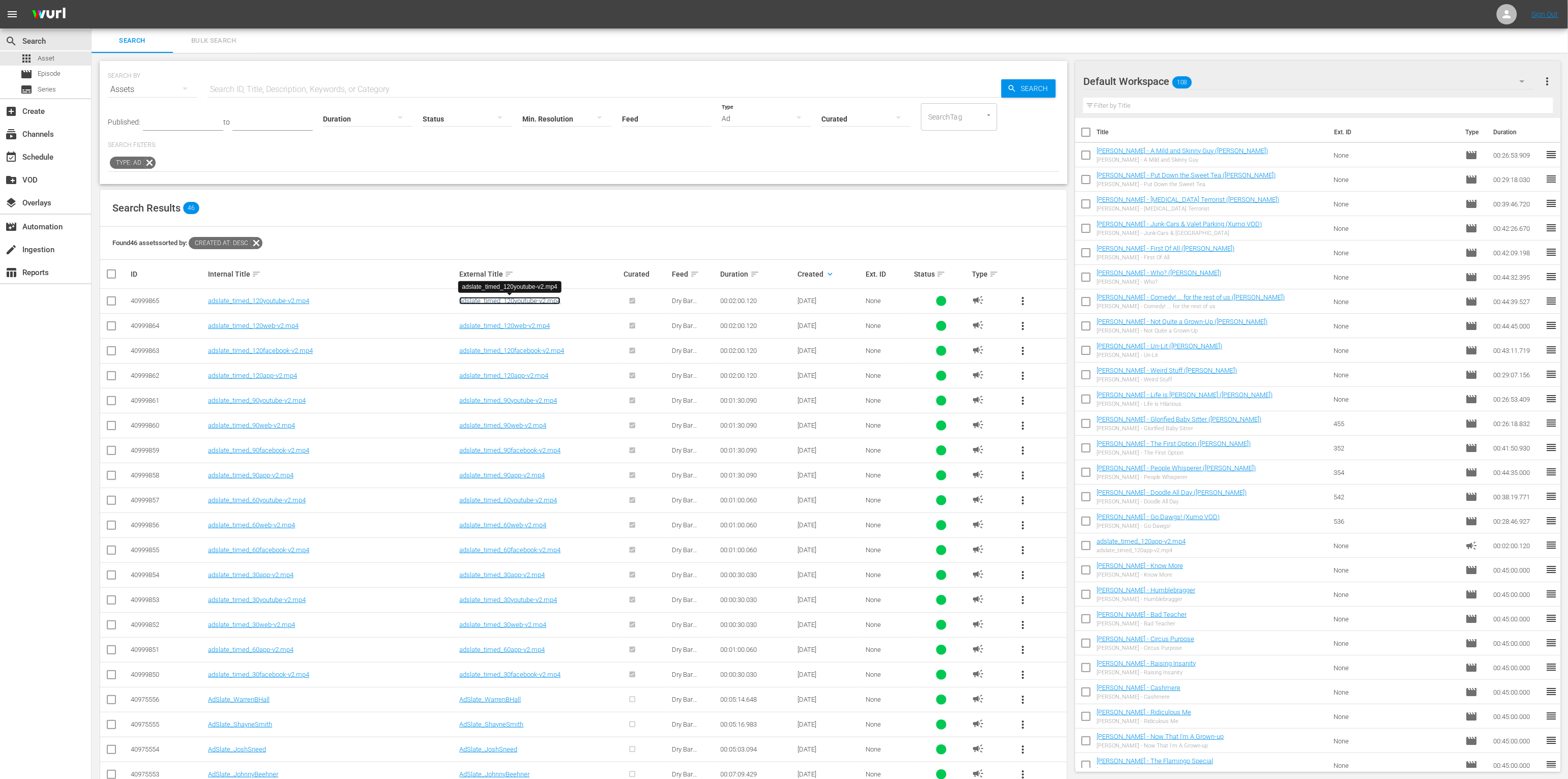
click at [551, 297] on link "adslate_timed_120youtube-v2.mp4" at bounding box center [510, 301] width 101 height 7
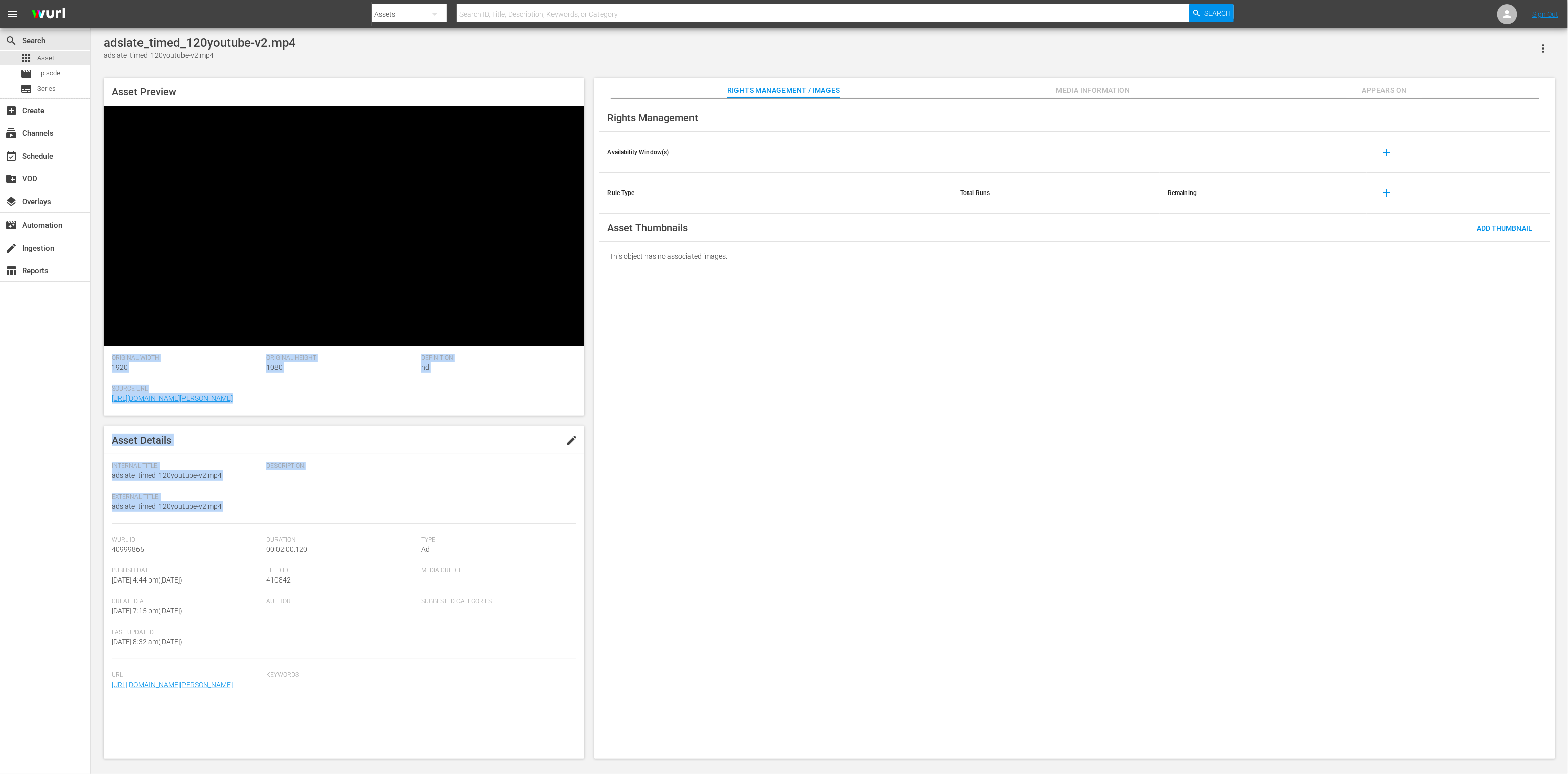
click at [502, 344] on div "Asset Preview Original Width 1920 Original Height 1080 Definition hd Source Url…" at bounding box center [344, 418] width 481 height 681
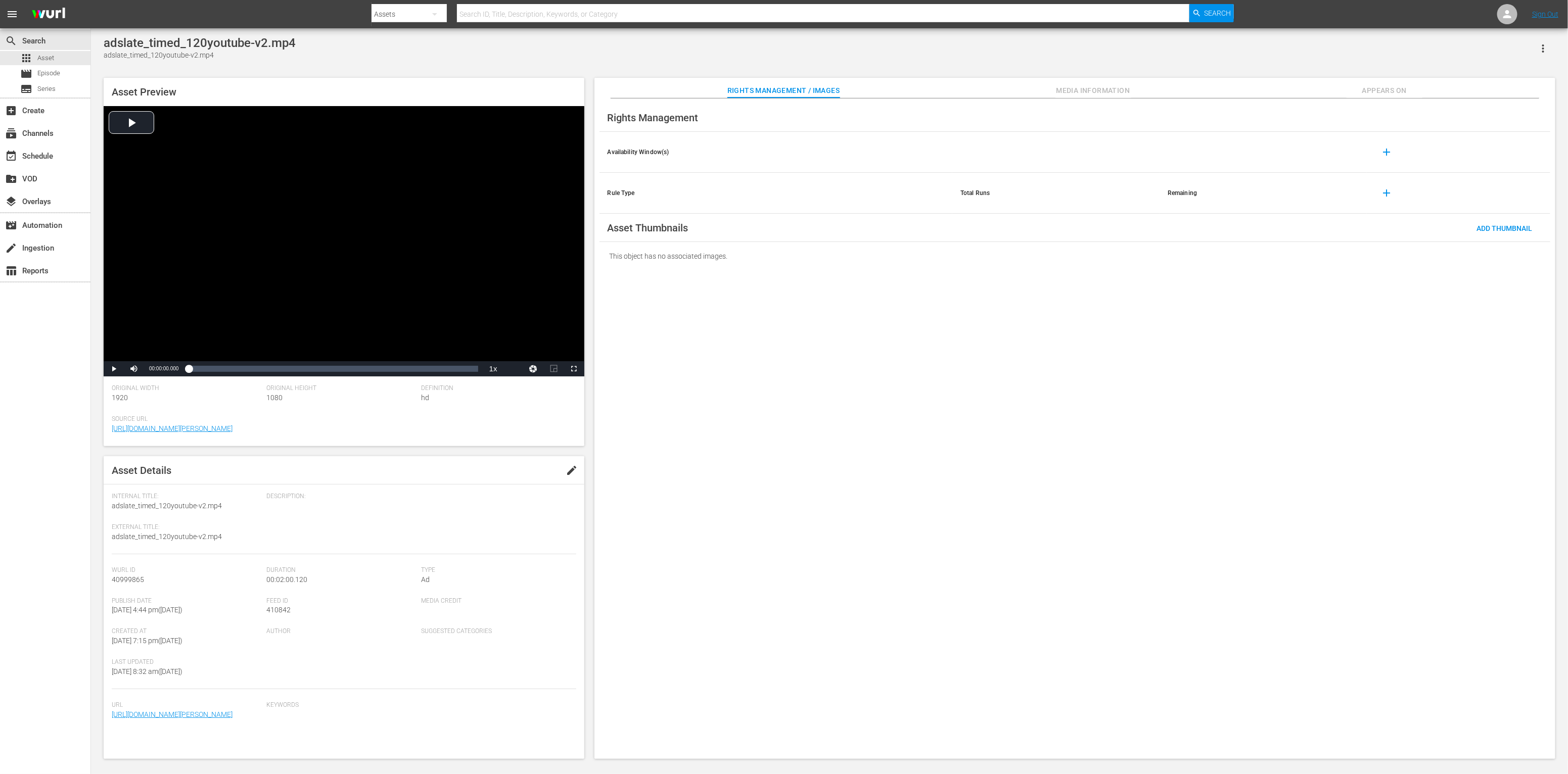
click at [395, 516] on div "Description:" at bounding box center [421, 523] width 309 height 61
click at [114, 369] on span "Video Player" at bounding box center [114, 369] width 0 height 0
click at [233, 370] on div "Loaded : 34.97% 00:00:18.480 00:00:03.872" at bounding box center [333, 369] width 289 height 10
click at [303, 368] on div "00:00:47.670" at bounding box center [303, 369] width 1 height 10
click at [409, 364] on div "00:01:31.560" at bounding box center [409, 369] width 1 height 10
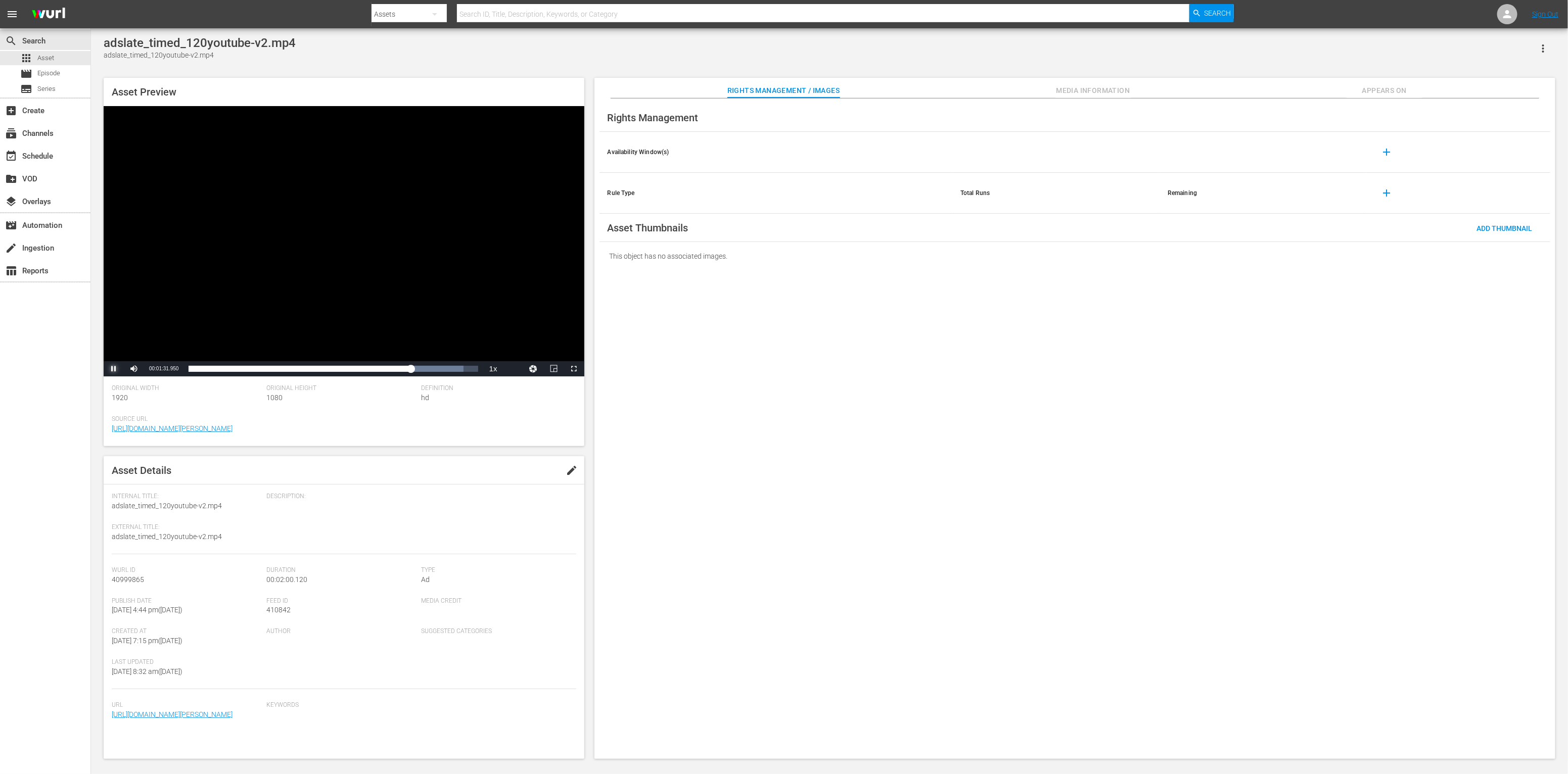
click at [114, 369] on span "Video Player" at bounding box center [114, 369] width 0 height 0
click at [743, 416] on div "Rights Management Availability Window(s) add Rule Type Total Runs Remaining add…" at bounding box center [1075, 429] width 961 height 661
click at [37, 58] on span "Asset" at bounding box center [45, 58] width 16 height 10
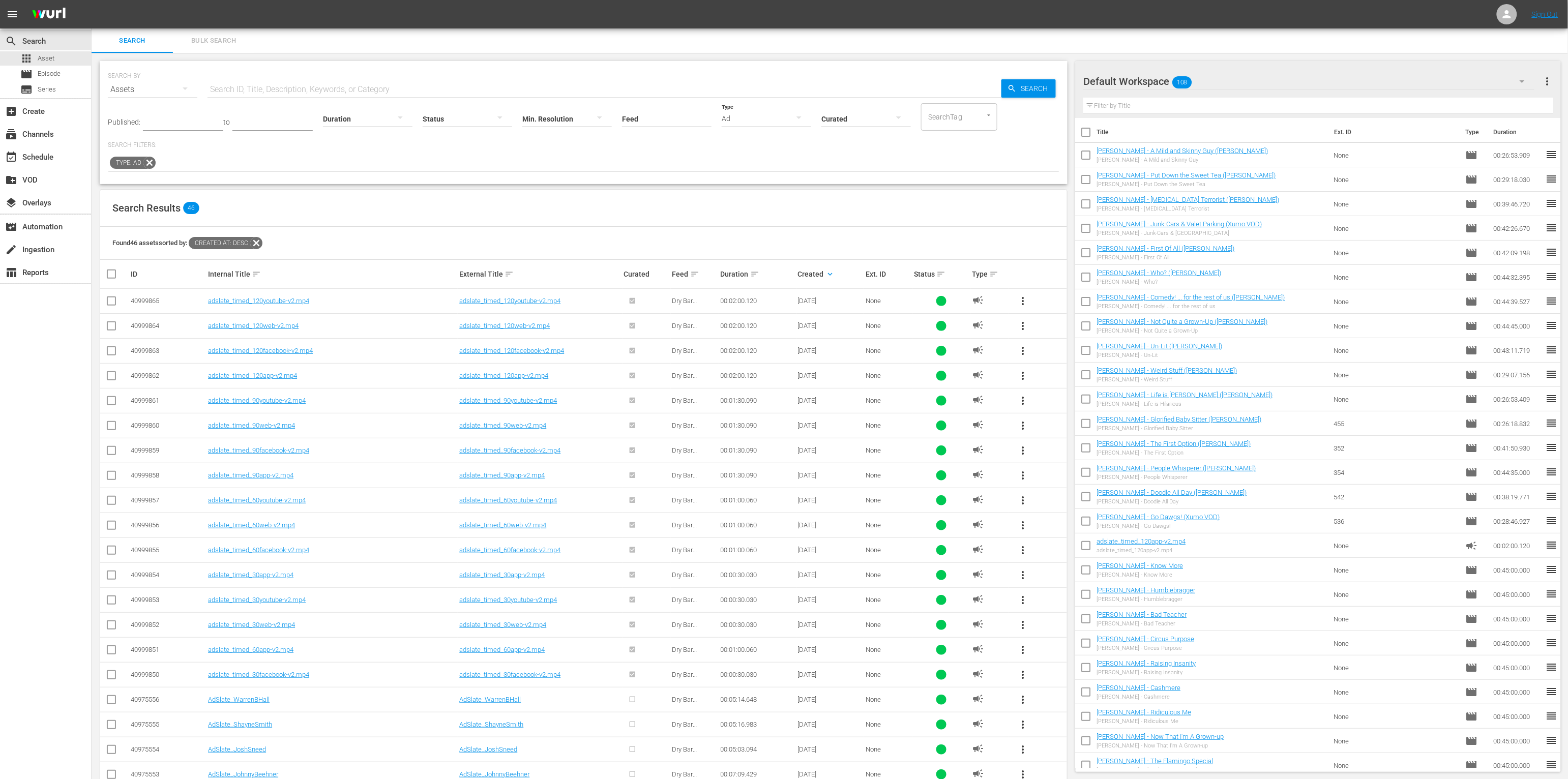
click at [873, 208] on div "Search Results 46" at bounding box center [584, 208] width 967 height 37
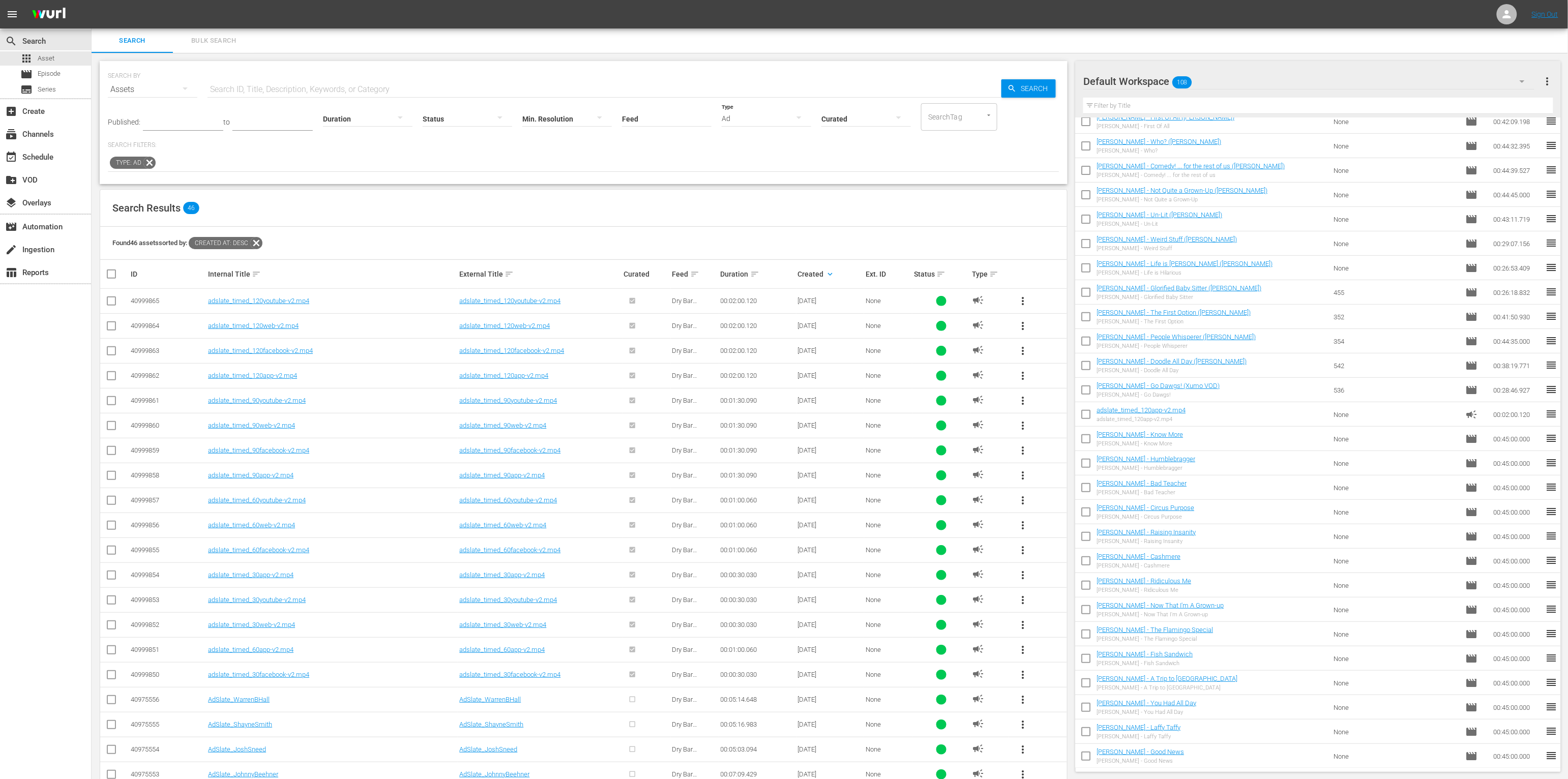
click at [873, 224] on div "Search Results 46" at bounding box center [584, 208] width 967 height 37
drag, startPoint x: 880, startPoint y: 224, endPoint x: 812, endPoint y: 146, distance: 103.5
click at [873, 218] on div "Search Results 46" at bounding box center [584, 208] width 967 height 37
click at [745, 115] on div "Ad" at bounding box center [766, 118] width 89 height 29
click at [771, 164] on div "Promo" at bounding box center [750, 166] width 89 height 17
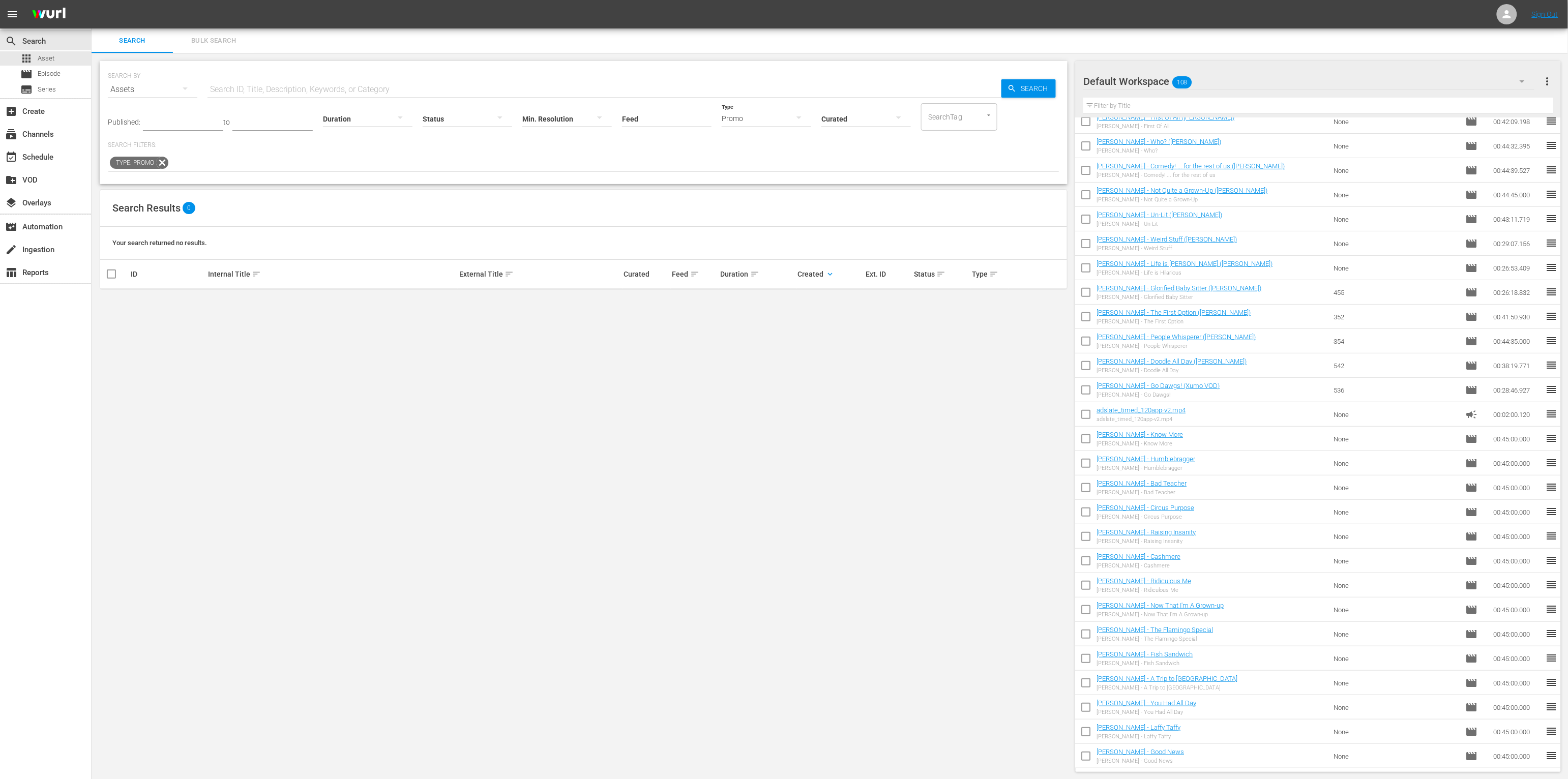
click at [789, 414] on div "SEARCH BY Search By Assets Search ID, Title, Description, Keywords, or Category…" at bounding box center [583, 416] width 984 height 728
drag, startPoint x: 780, startPoint y: 386, endPoint x: 846, endPoint y: 422, distance: 75.2
click at [782, 387] on div "SEARCH BY Search By Assets Search ID, Title, Description, Keywords, or Category…" at bounding box center [583, 416] width 984 height 728
click at [846, 441] on div "SEARCH BY Search By Assets Search ID, Title, Description, Keywords, or Category…" at bounding box center [583, 416] width 984 height 728
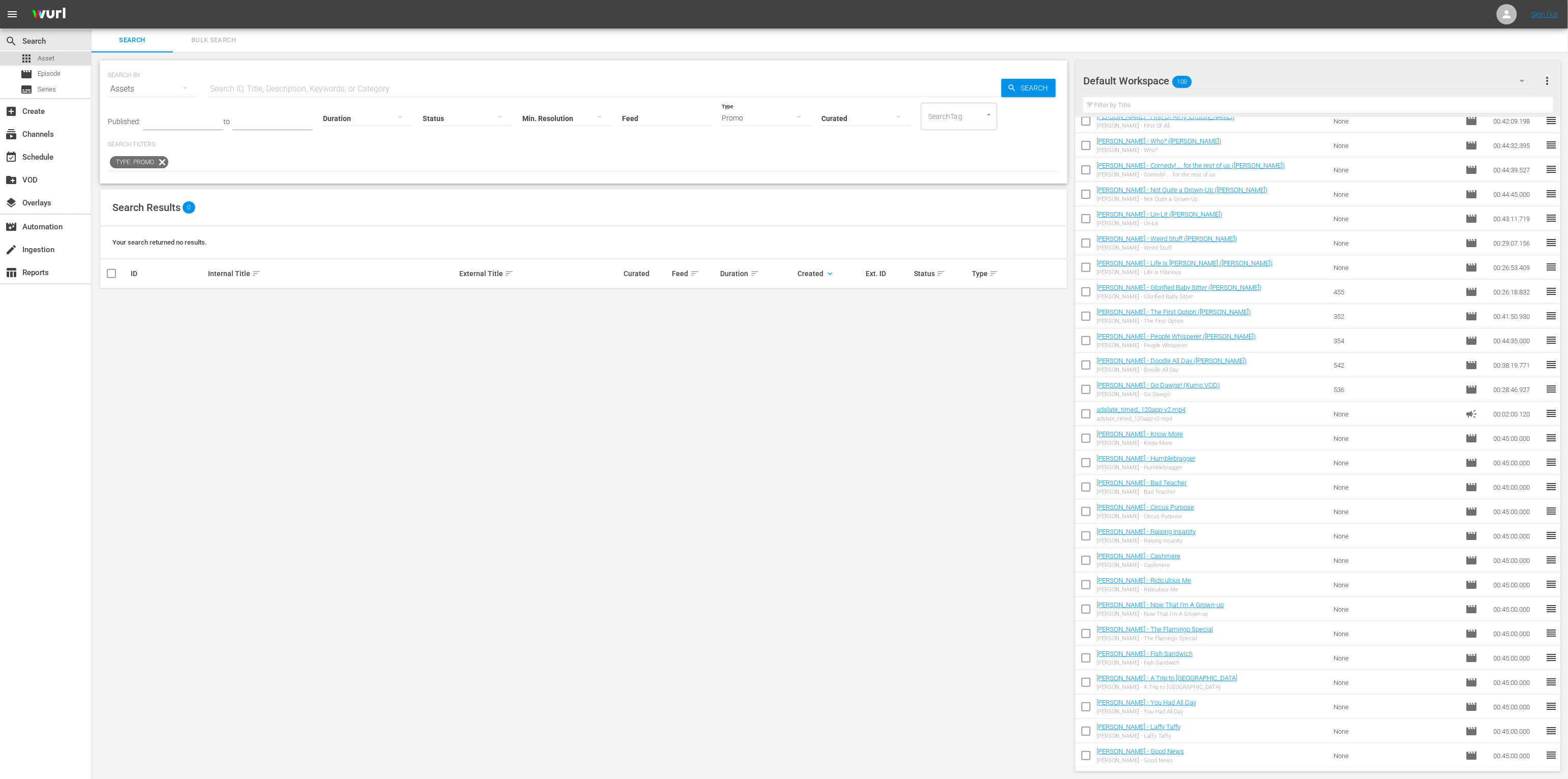
click at [62, 61] on div "apps Asset" at bounding box center [45, 58] width 91 height 14
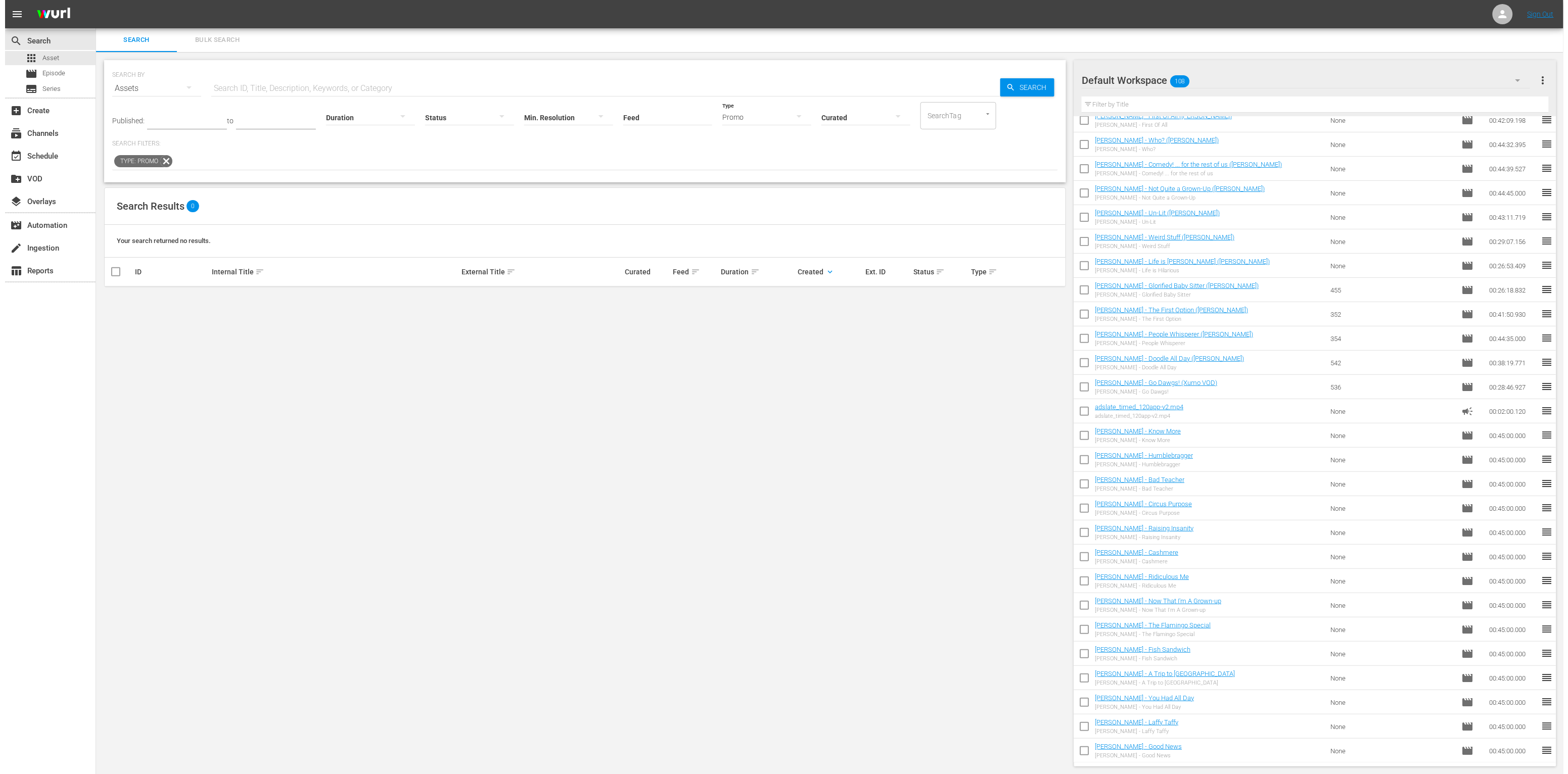
scroll to position [0, 0]
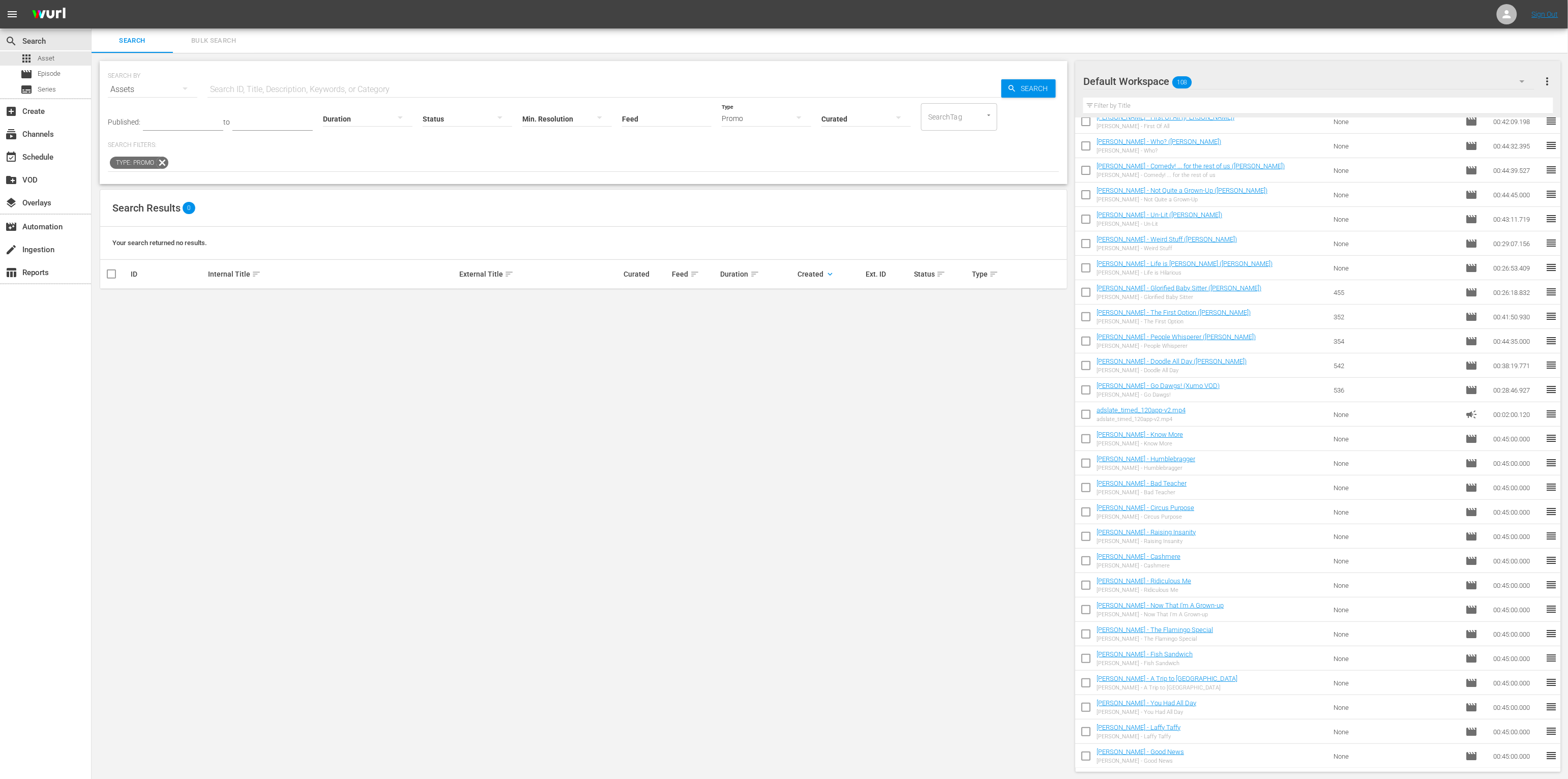
click at [163, 162] on icon at bounding box center [162, 163] width 12 height 12
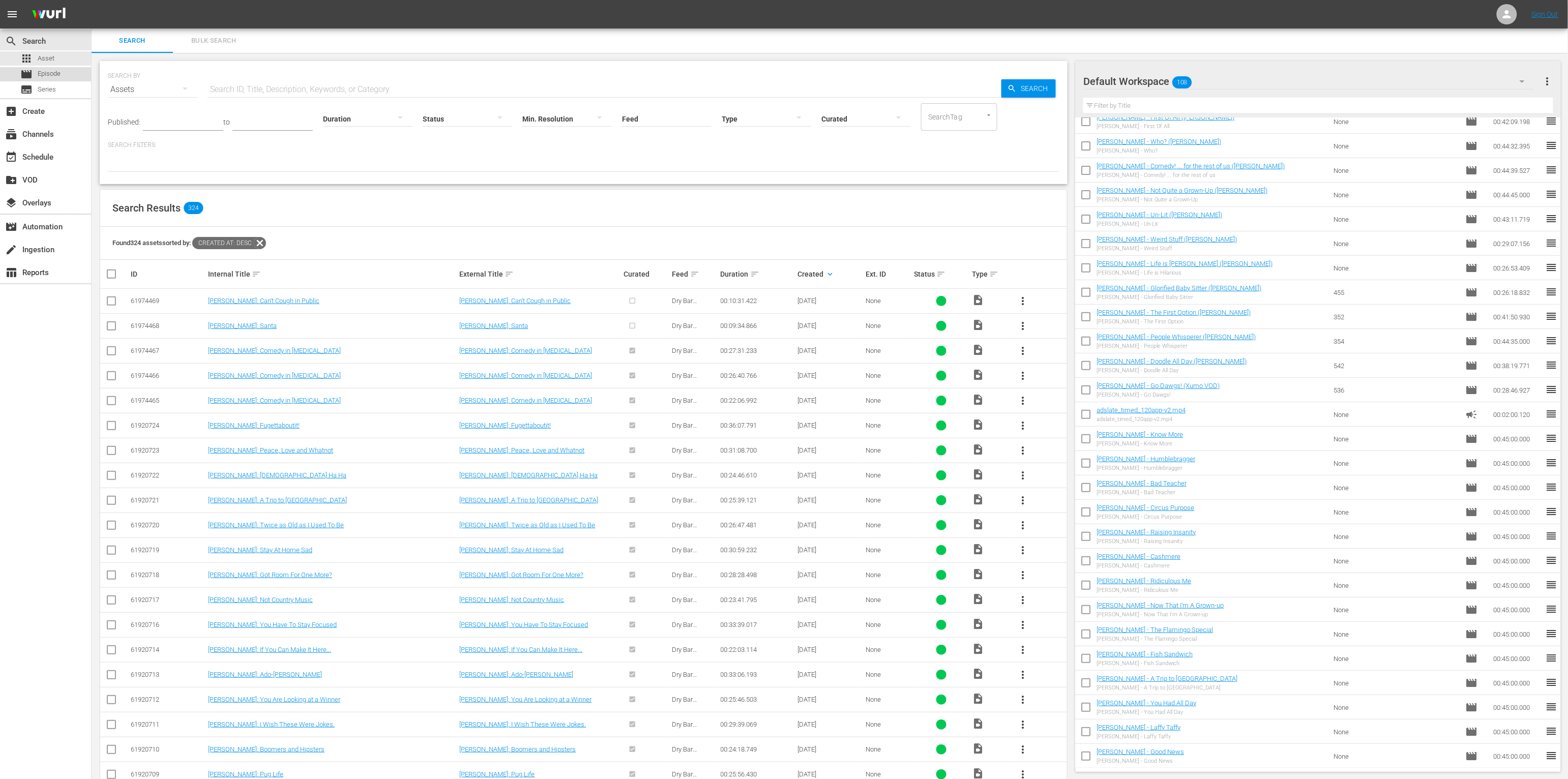
click at [61, 76] on div "movie Episode" at bounding box center [45, 74] width 91 height 14
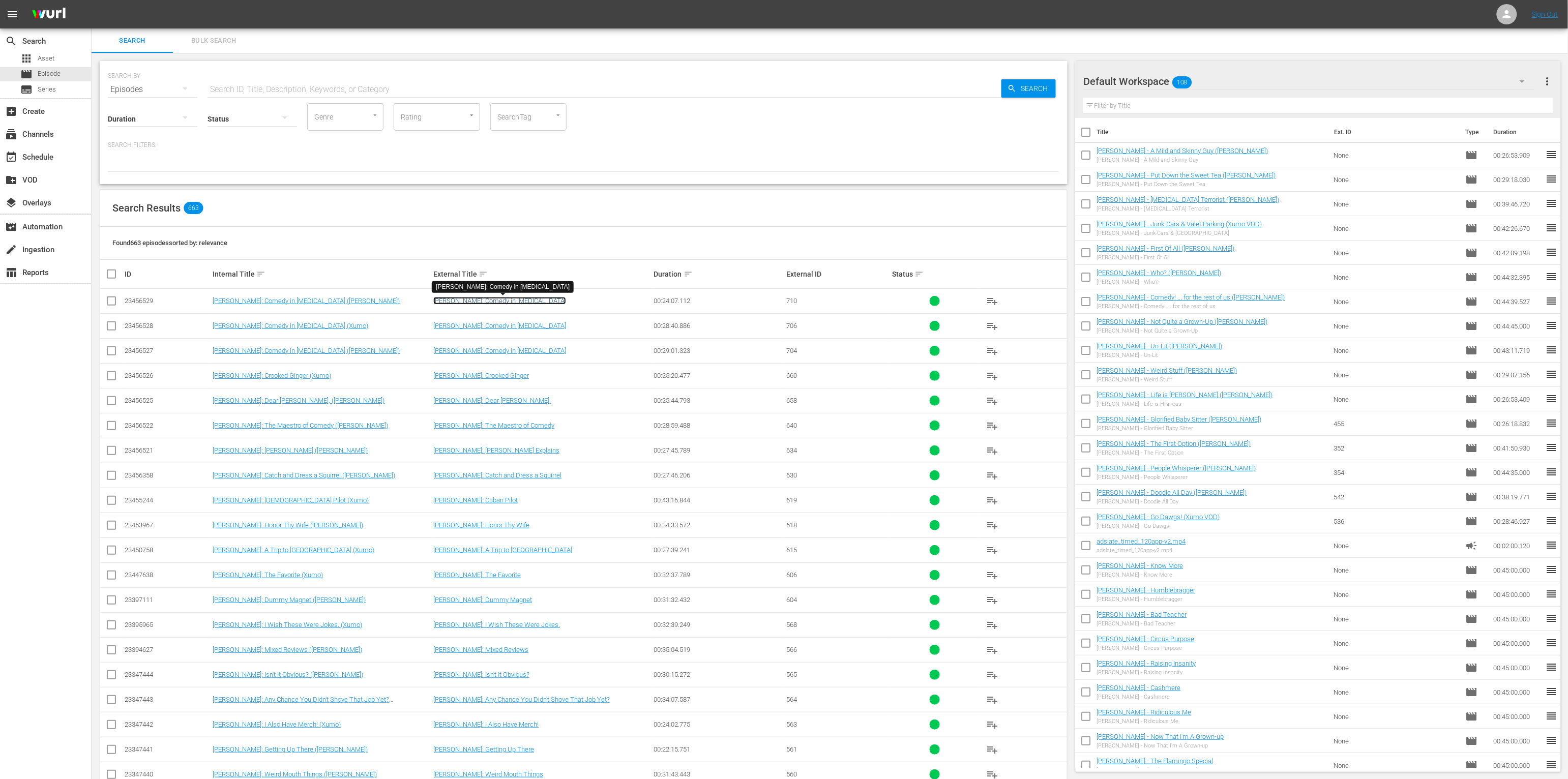
click at [538, 301] on link "Goumba Johnny Sialiano: Comedy in COVID" at bounding box center [500, 301] width 133 height 7
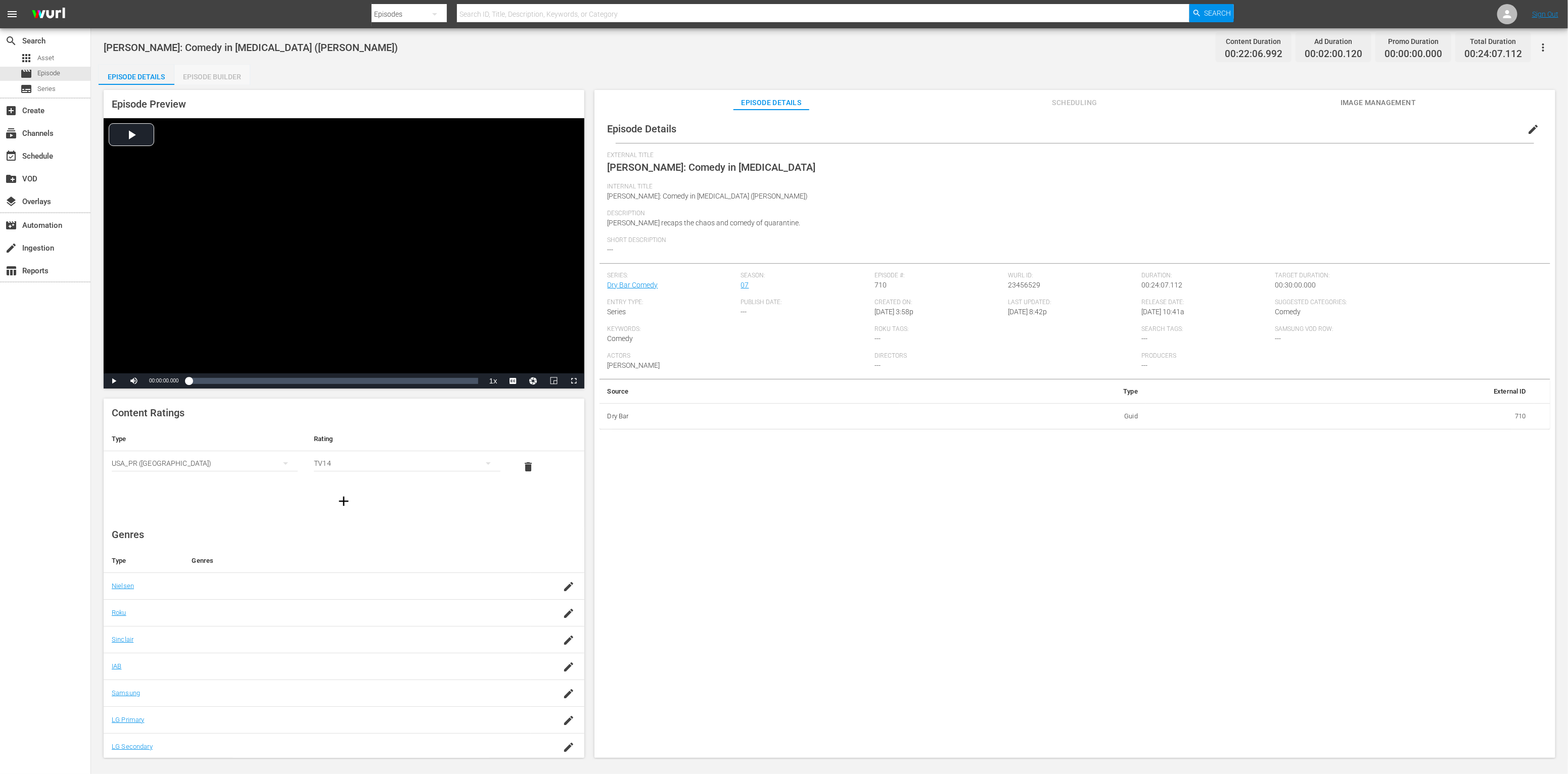
click at [228, 80] on div "Episode Builder" at bounding box center [212, 77] width 76 height 24
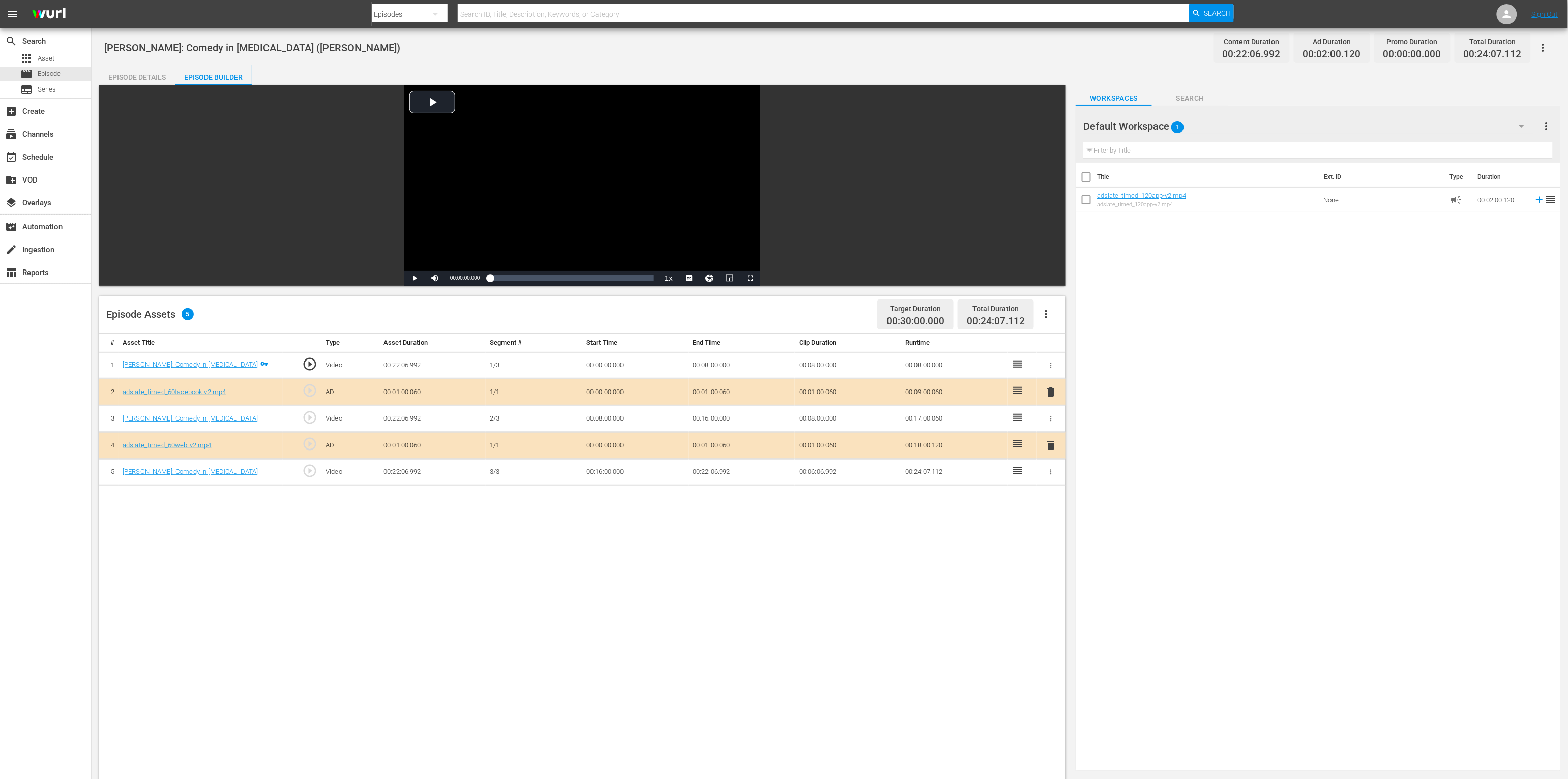
click at [310, 392] on span "play_circle_outline" at bounding box center [309, 390] width 15 height 15
click at [437, 100] on div "Video Player" at bounding box center [582, 178] width 356 height 185
drag, startPoint x: 529, startPoint y: 280, endPoint x: 445, endPoint y: 290, distance: 84.6
click at [445, 290] on div "Video Player is loading. Play Video Play Mute Current Time 00:07:42.896 / Durat…" at bounding box center [585, 561] width 971 height 951
click at [415, 278] on span "Video Player" at bounding box center [415, 278] width 0 height 0
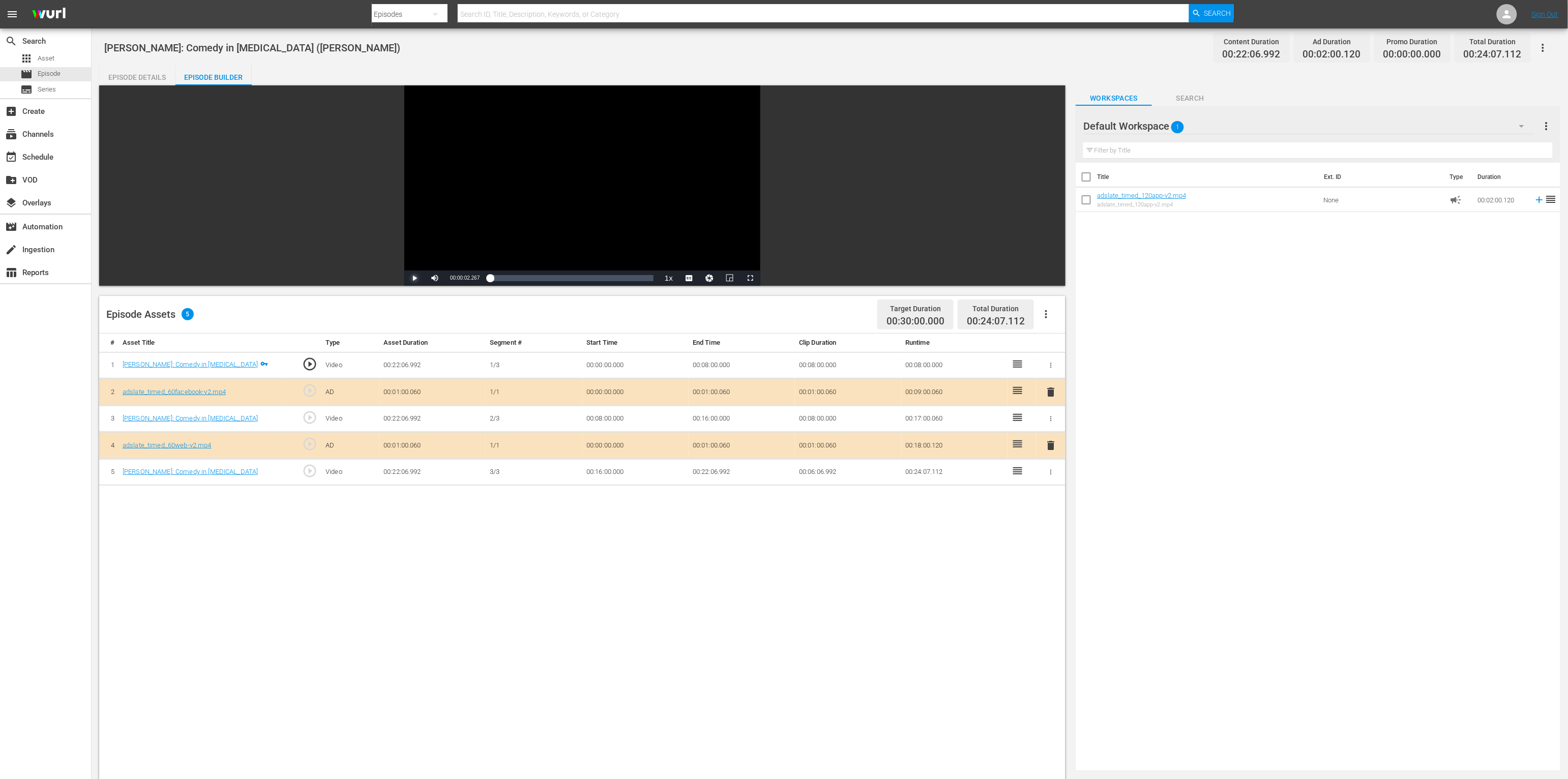
click at [415, 278] on span "Video Player" at bounding box center [415, 278] width 0 height 0
drag, startPoint x: 486, startPoint y: 282, endPoint x: 420, endPoint y: 288, distance: 66.3
click at [420, 288] on div "Video Player is loading. Play Video Play Mute 57% Current Time 00:00:04.900 / D…" at bounding box center [585, 561] width 971 height 951
click at [415, 278] on span "Video Player" at bounding box center [415, 278] width 0 height 0
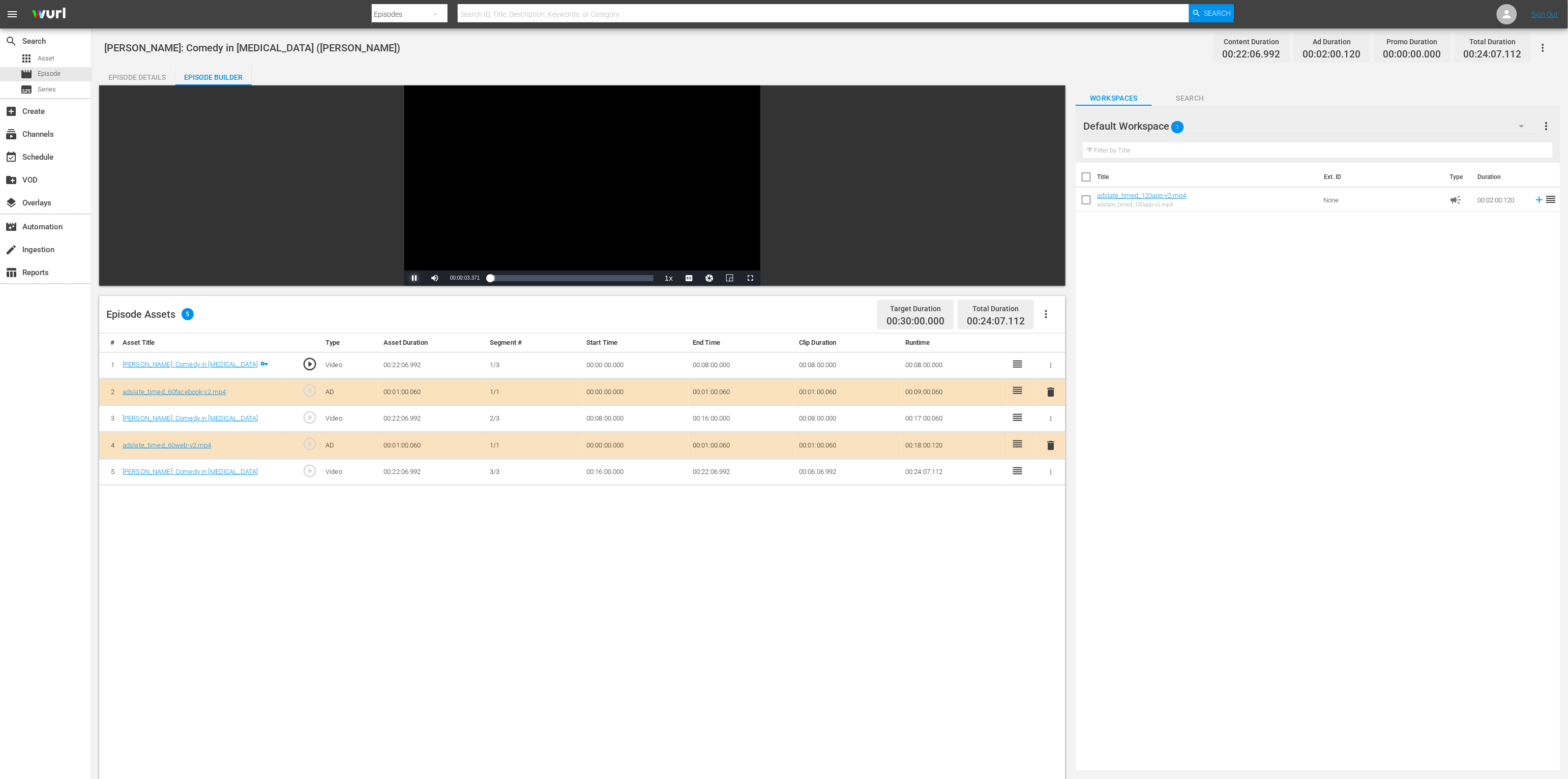
drag, startPoint x: 493, startPoint y: 279, endPoint x: 408, endPoint y: 287, distance: 85.4
click at [409, 287] on div "Video Player is loading. Play Video Pause Mute 57% Current Time 00:00:03.371 / …" at bounding box center [585, 561] width 971 height 951
click at [415, 278] on span "Video Player" at bounding box center [415, 278] width 0 height 0
click at [835, 536] on div "# Asset Title Type Asset Duration Segment # Start Time End Time Clip Duration R…" at bounding box center [582, 685] width 967 height 703
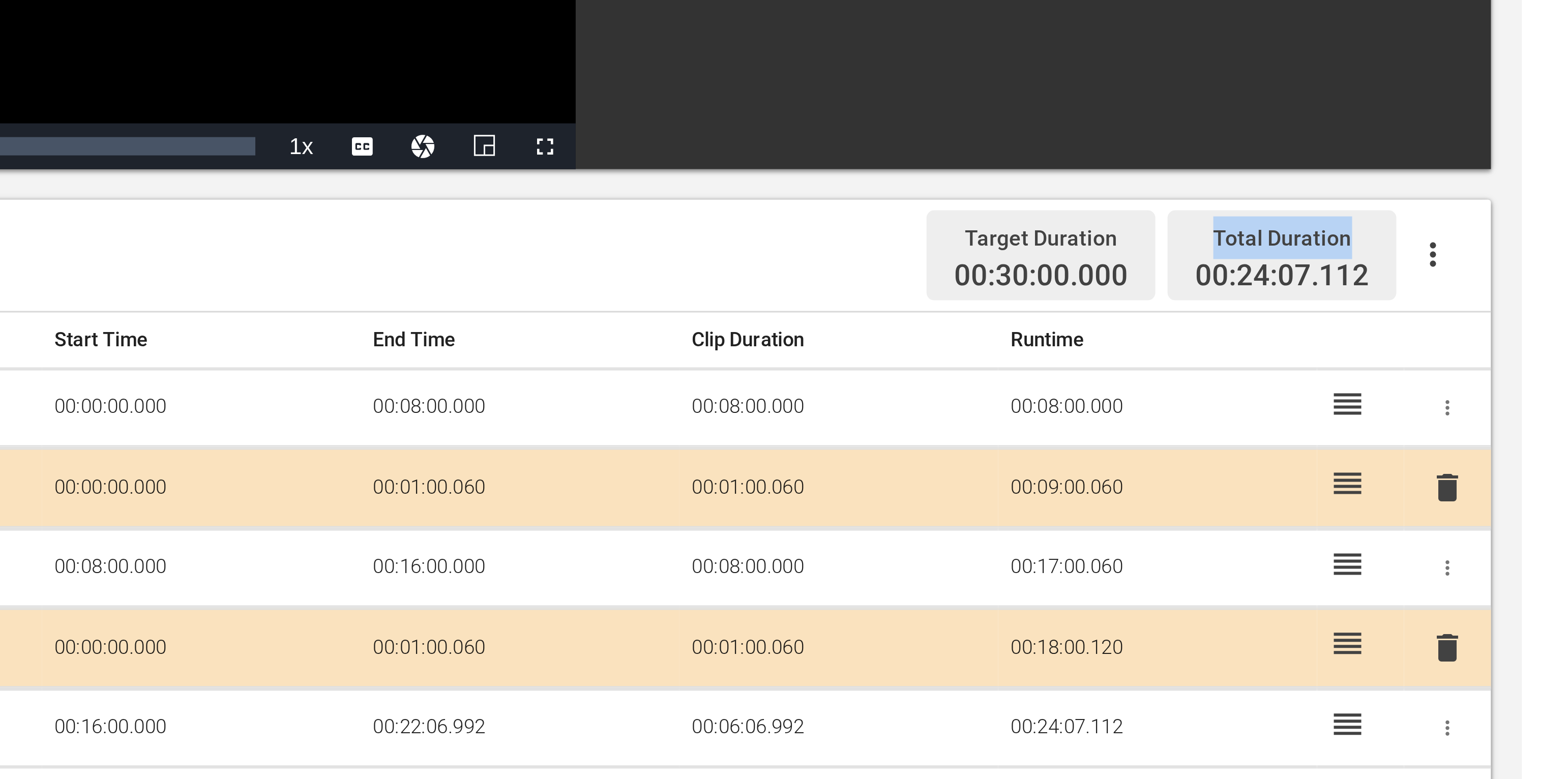
drag, startPoint x: 973, startPoint y: 308, endPoint x: 1018, endPoint y: 306, distance: 45.0
click at [873, 306] on div "Total Duration" at bounding box center [996, 308] width 58 height 14
drag, startPoint x: 968, startPoint y: 322, endPoint x: 1030, endPoint y: 321, distance: 62.0
click at [873, 320] on div "Total Duration 00:24:07.112" at bounding box center [996, 314] width 77 height 30
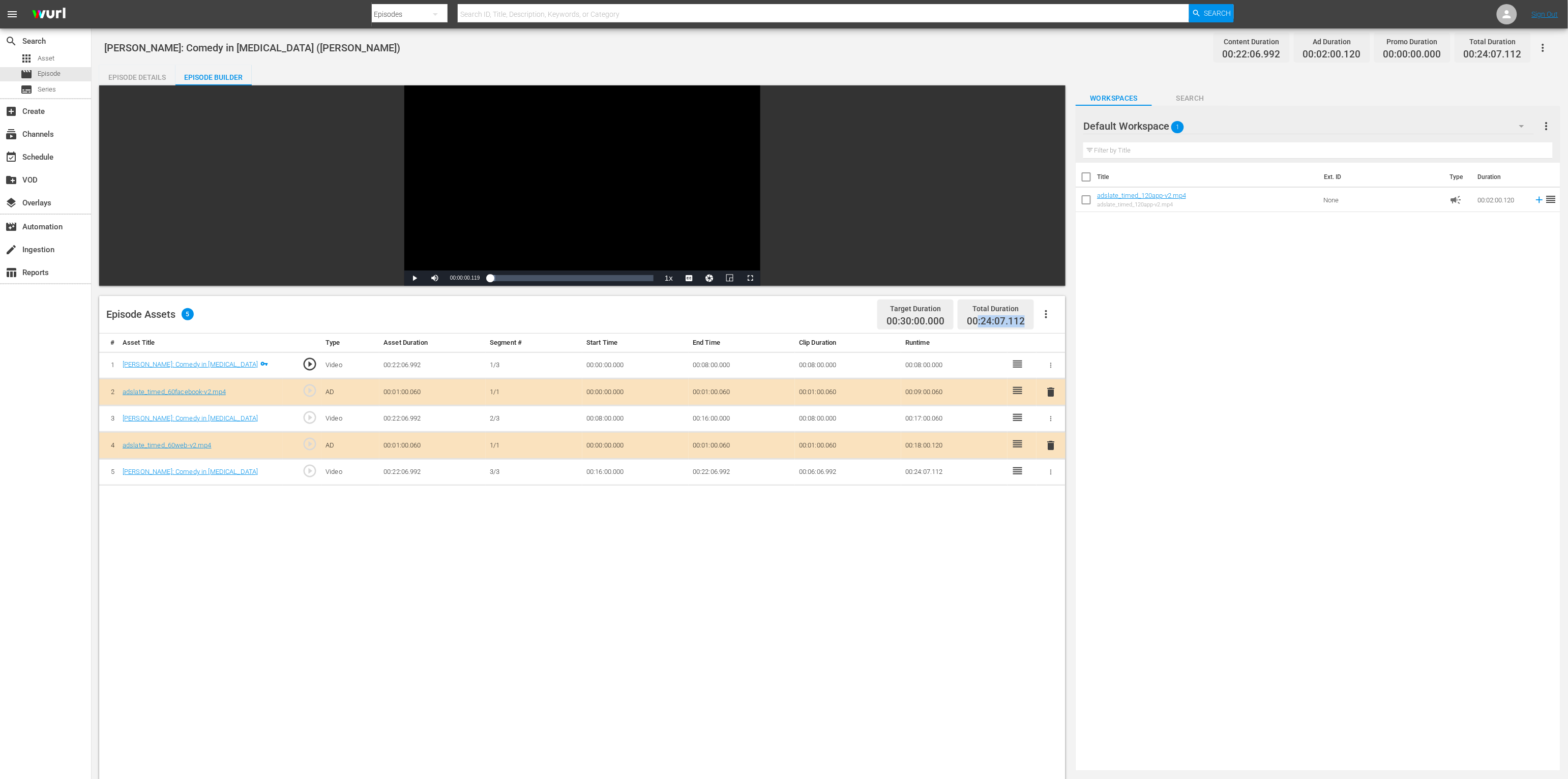
drag, startPoint x: 979, startPoint y: 322, endPoint x: 1057, endPoint y: 322, distance: 78.0
click at [873, 322] on div "Target Duration 00:30:00.000 Total Duration 00:24:07.112" at bounding box center [966, 314] width 185 height 30
click at [873, 486] on td "00:24:07.112" at bounding box center [955, 472] width 107 height 27
click at [59, 132] on div "subscriptions Channels" at bounding box center [45, 133] width 91 height 20
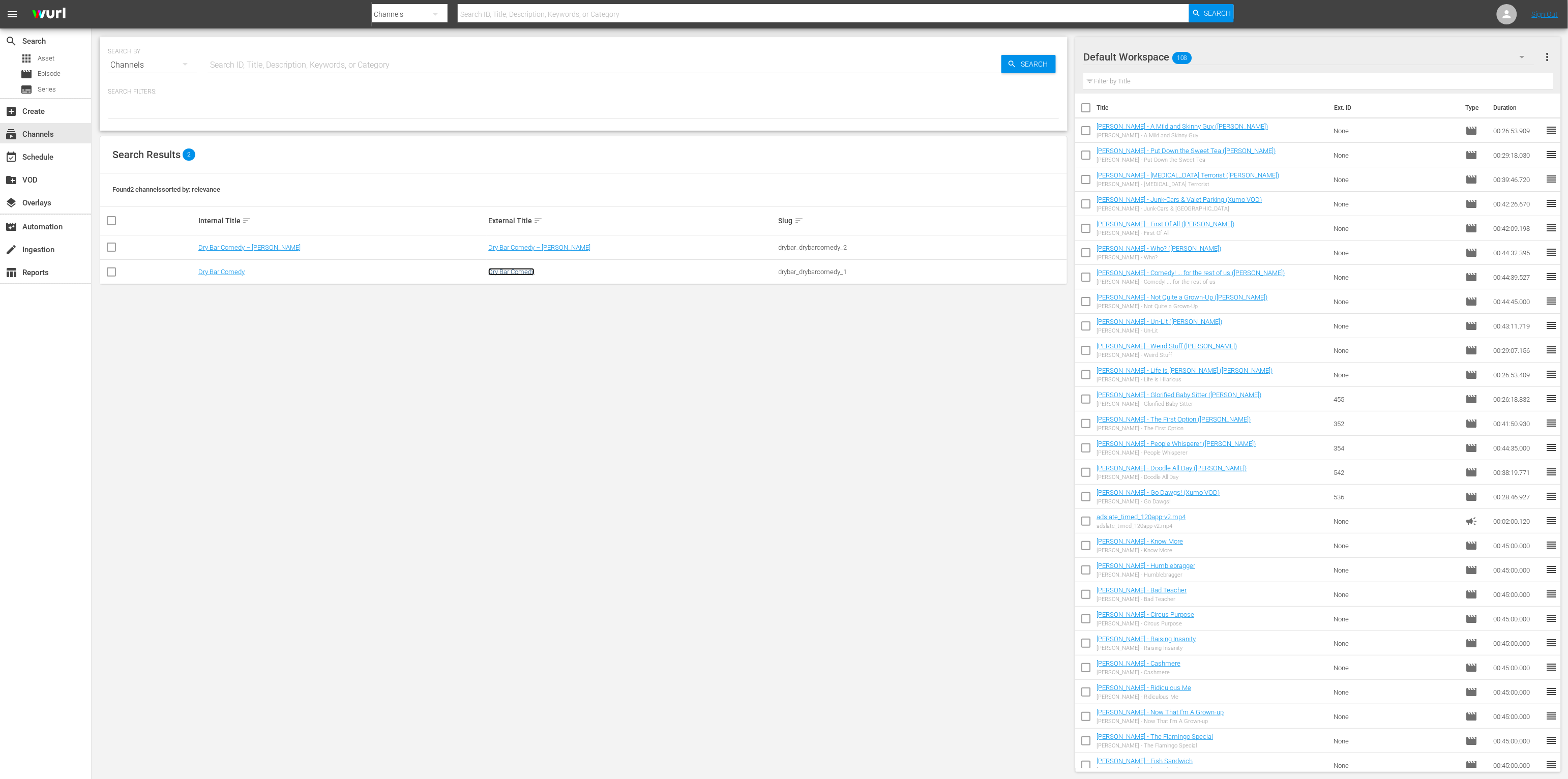
click at [521, 274] on link "Dry Bar Comedy" at bounding box center [511, 272] width 47 height 7
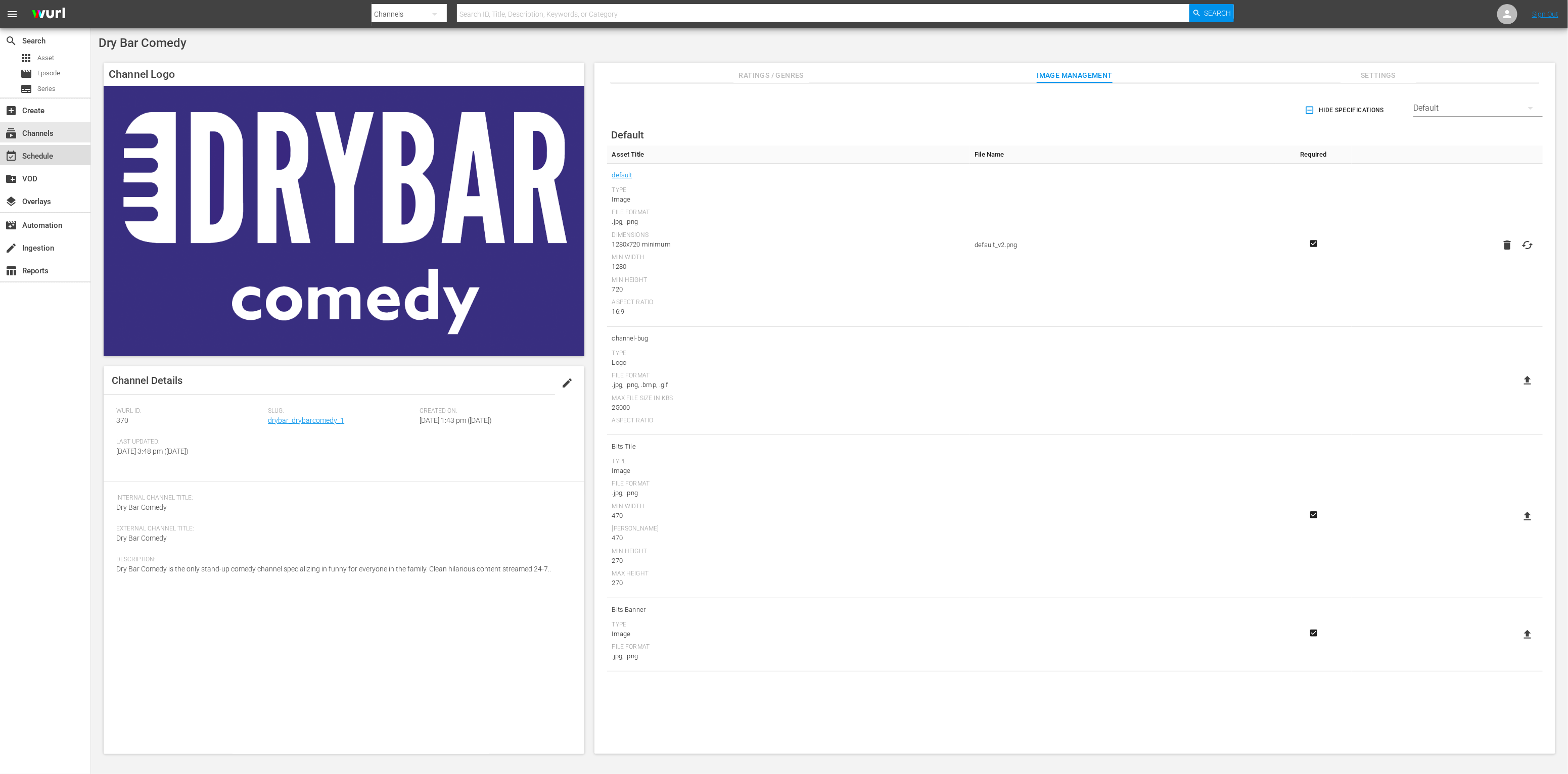
click at [44, 158] on div "event_available Schedule" at bounding box center [28, 155] width 57 height 9
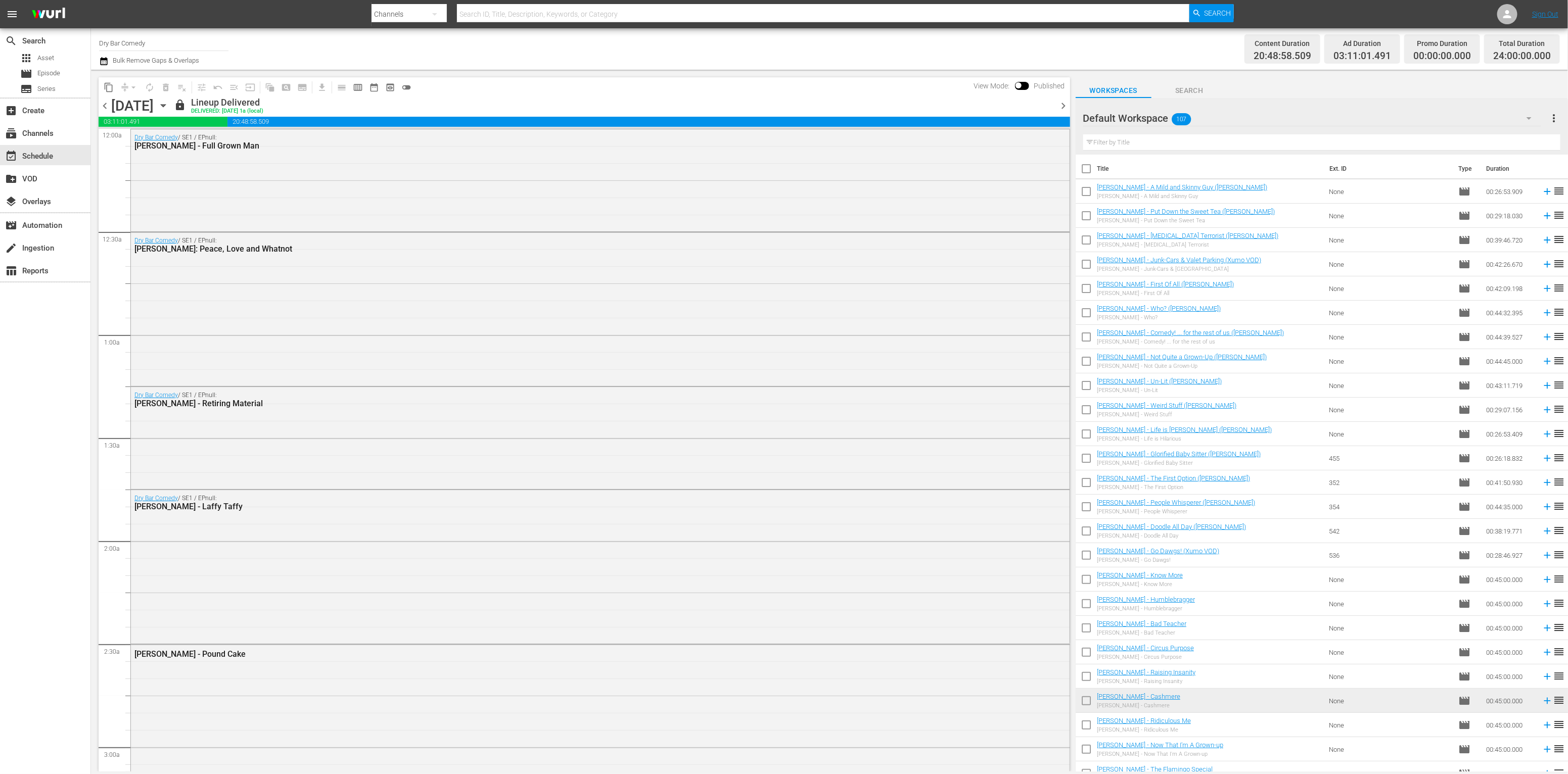
drag, startPoint x: 1256, startPoint y: 43, endPoint x: 1256, endPoint y: 49, distance: 6.0
click at [867, 44] on div "Content Duration 20:48:58.509" at bounding box center [1283, 49] width 76 height 30
click at [698, 341] on div "Dry Bar Comedy / SE1 / EPnull: Tom Simmons: Peace, Love and Whatnot" at bounding box center [600, 308] width 939 height 152
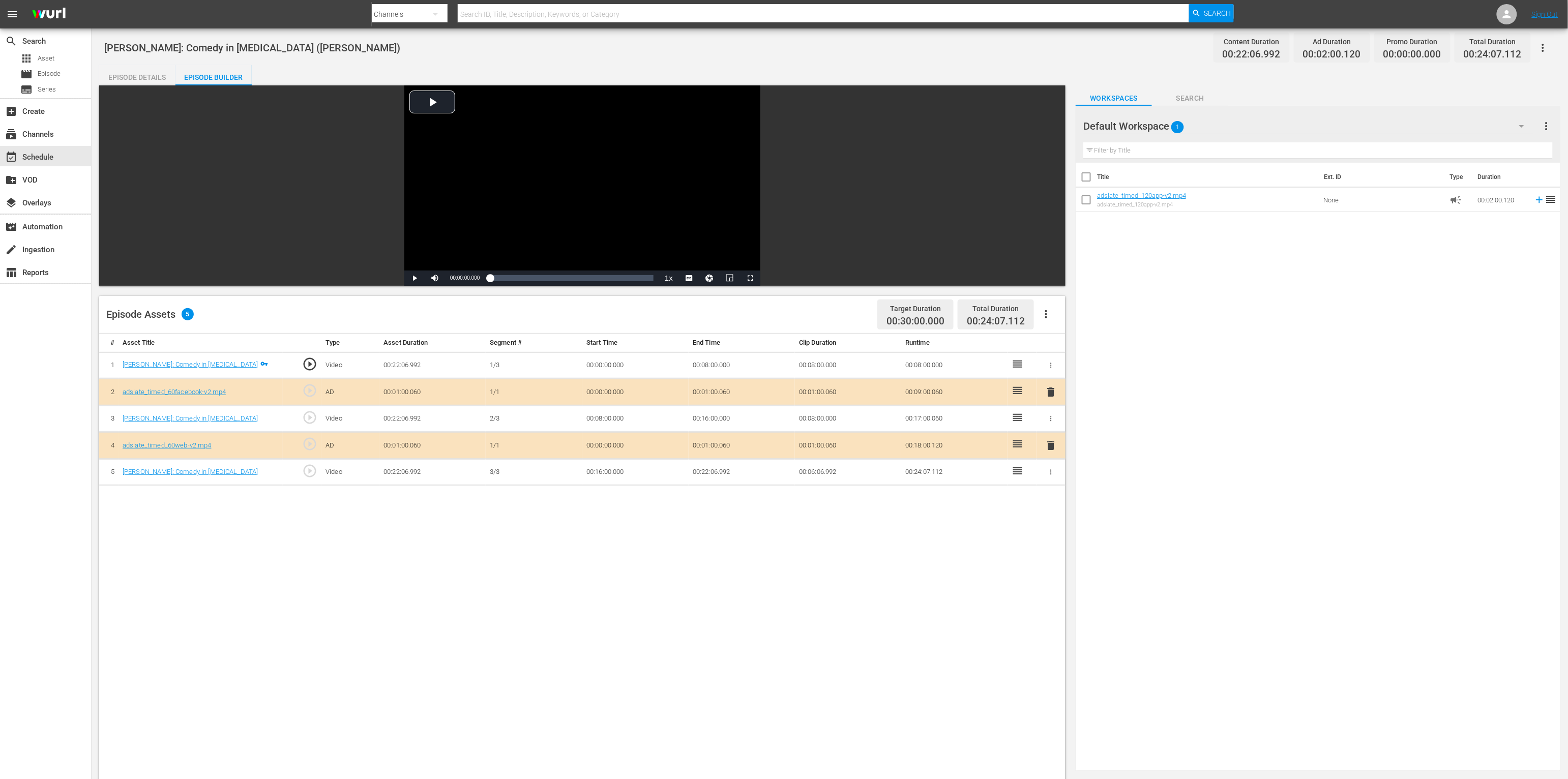
click at [611, 475] on td "00:16:00.000" at bounding box center [636, 472] width 107 height 27
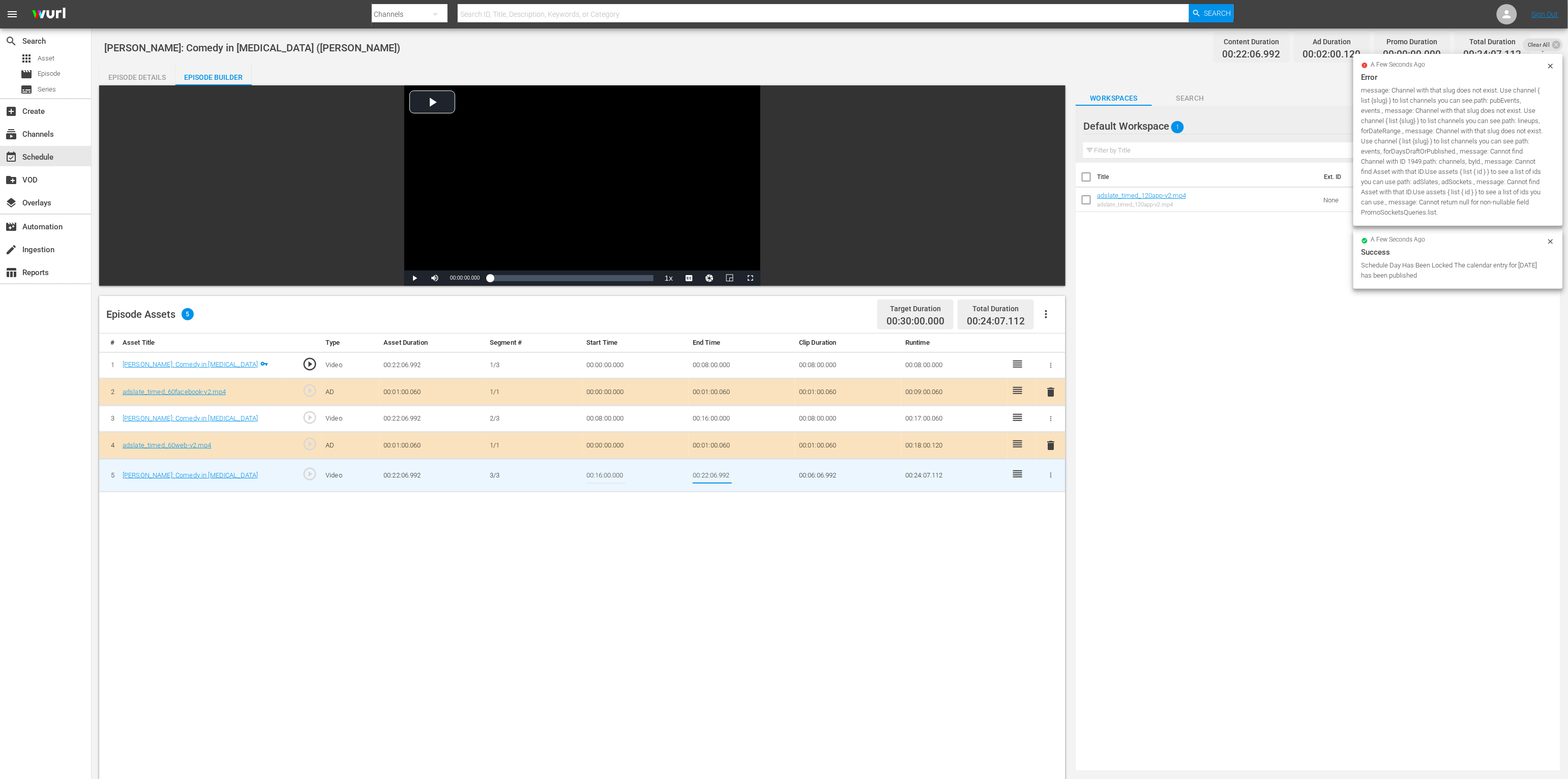
click at [714, 473] on input "00:22:06.992" at bounding box center [712, 476] width 39 height 24
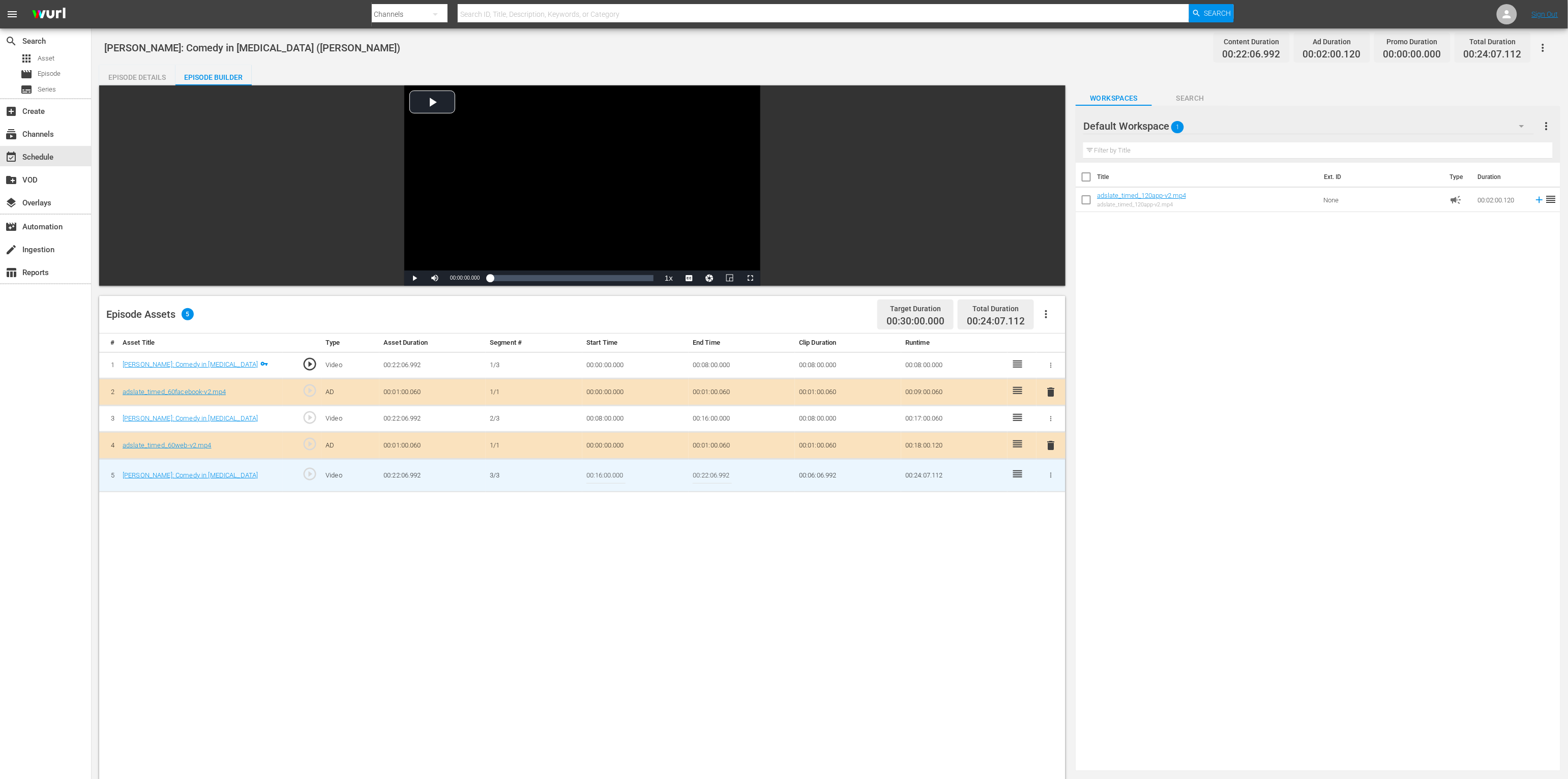
click at [720, 475] on input "00:22:06.992" at bounding box center [712, 476] width 39 height 24
click at [758, 557] on div "# Asset Title Type Asset Duration Segment # Start Time End Time Clip Duration R…" at bounding box center [582, 685] width 967 height 703
click at [755, 597] on div "# Asset Title Type Asset Duration Segment # Start Time End Time Clip Duration R…" at bounding box center [582, 685] width 967 height 703
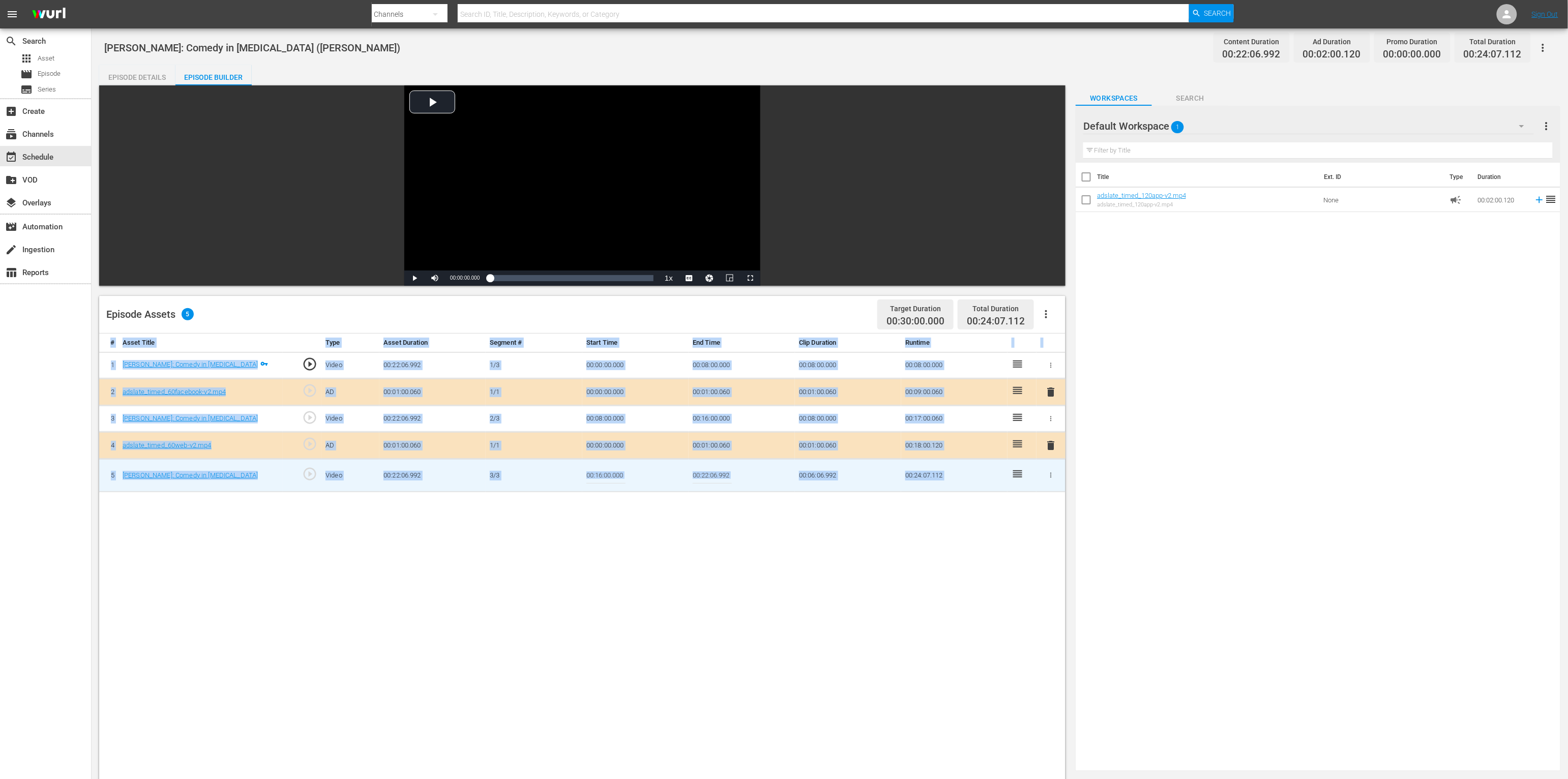
click at [756, 597] on div "# Asset Title Type Asset Duration Segment # Start Time End Time Clip Duration R…" at bounding box center [582, 685] width 967 height 703
drag, startPoint x: 756, startPoint y: 598, endPoint x: 787, endPoint y: 581, distance: 35.4
click at [756, 597] on div "# Asset Title Type Asset Duration Segment # Start Time End Time Clip Duration R…" at bounding box center [582, 685] width 967 height 703
drag, startPoint x: 977, startPoint y: 536, endPoint x: 1044, endPoint y: 556, distance: 69.9
click at [873, 542] on div "# Asset Title Type Asset Duration Segment # Start Time End Time Clip Duration R…" at bounding box center [582, 685] width 967 height 703
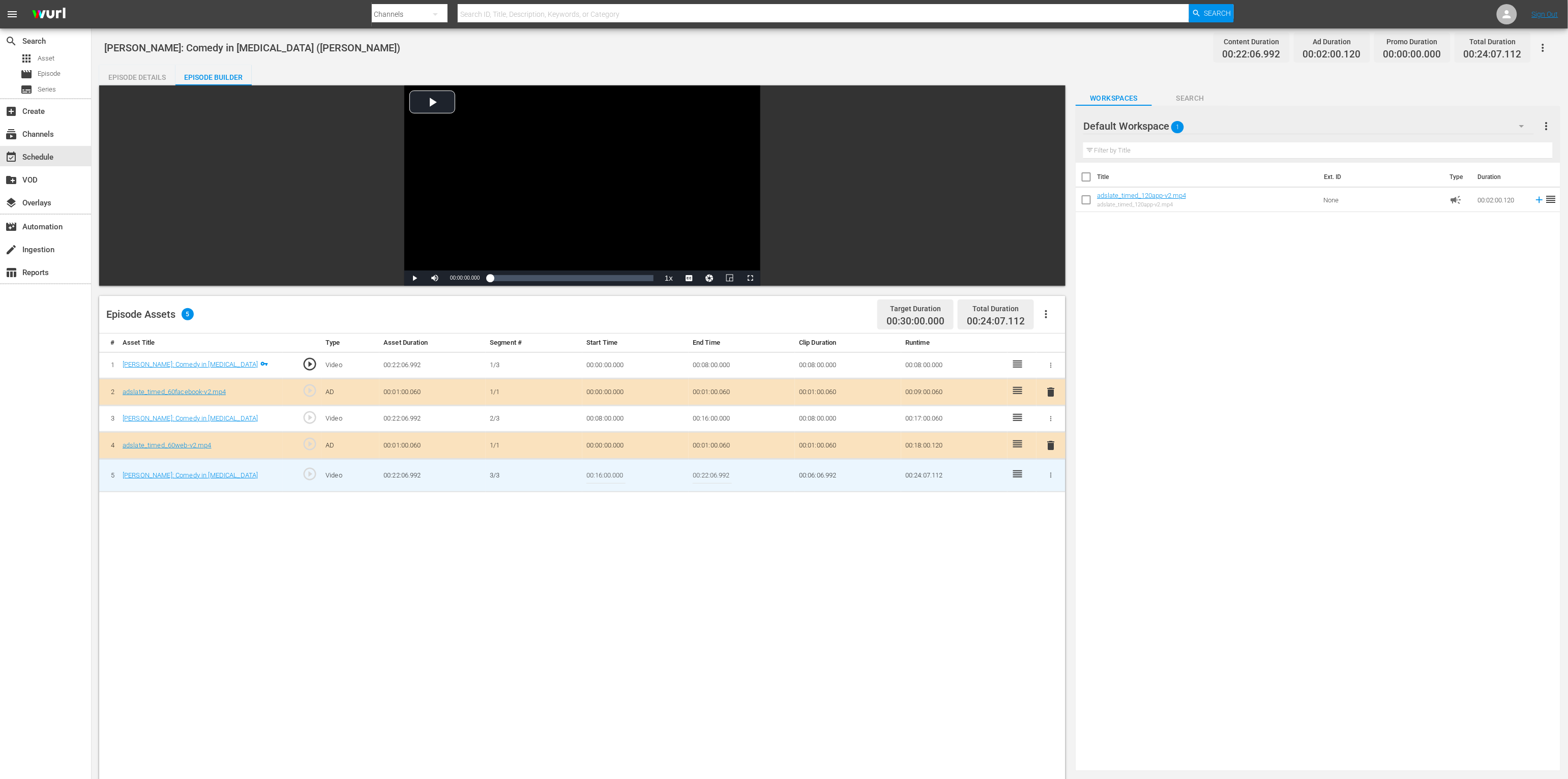
click at [599, 584] on div "# Asset Title Type Asset Duration Segment # Start Time End Time Clip Duration R…" at bounding box center [582, 685] width 967 height 703
click at [594, 589] on div "# Asset Title Type Asset Duration Segment # Start Time End Time Clip Duration R…" at bounding box center [582, 685] width 967 height 703
click at [32, 55] on div "apps Asset" at bounding box center [37, 58] width 34 height 14
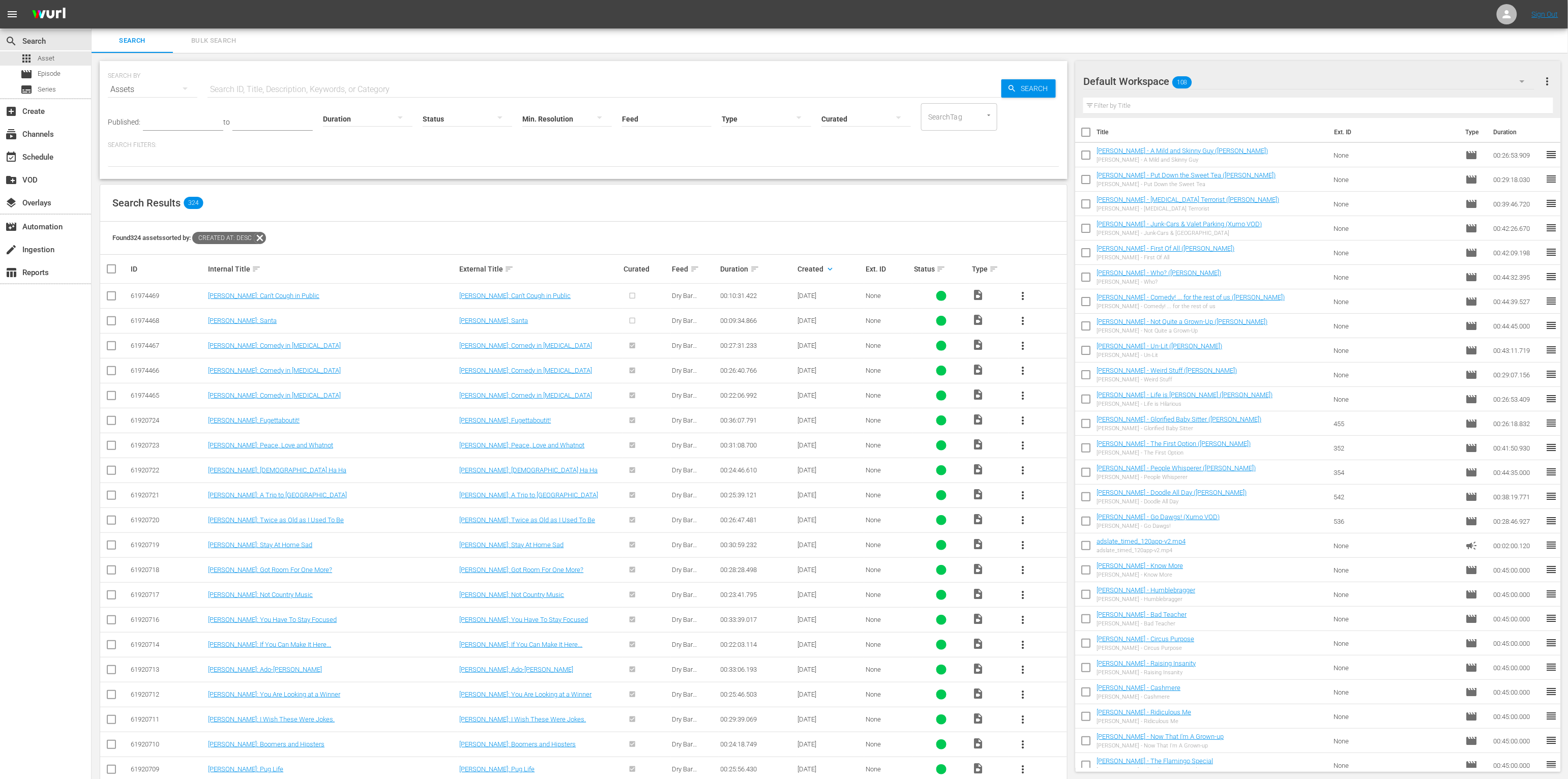
scroll to position [49, 0]
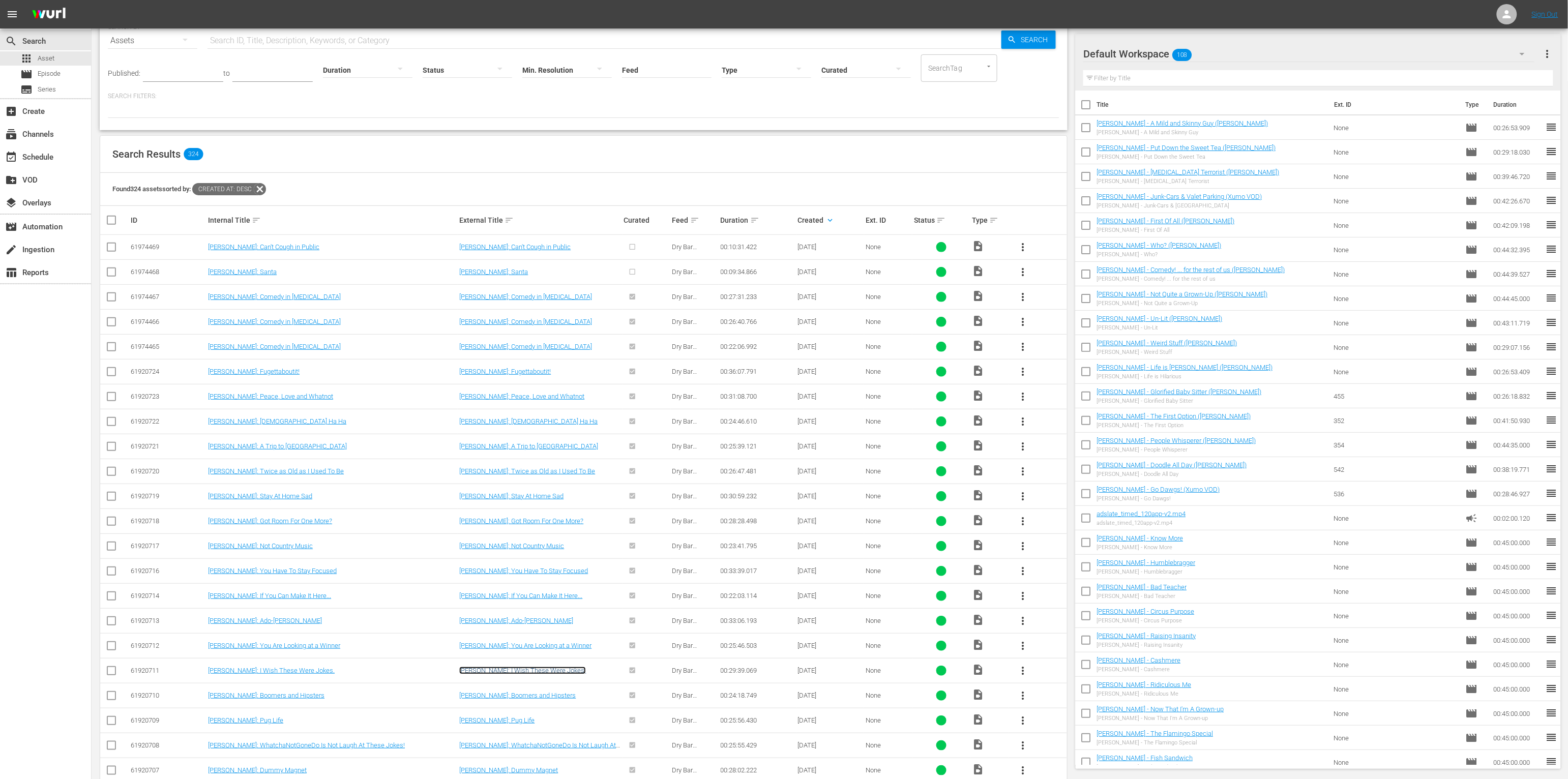
click at [529, 597] on link "Nikki Carr: I Wish These Were Jokes." at bounding box center [522, 671] width 127 height 7
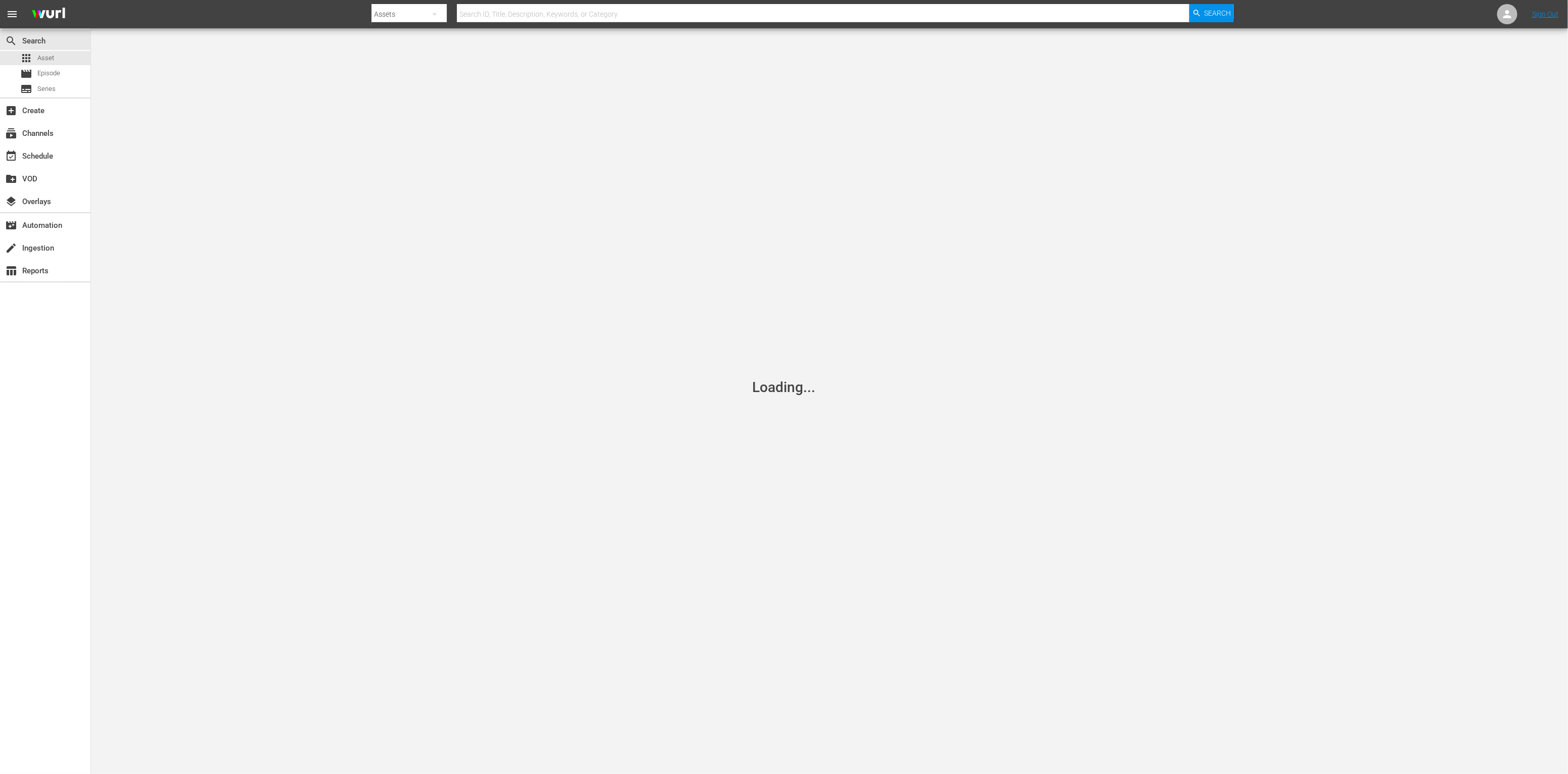
click at [526, 593] on div "Loading..." at bounding box center [784, 387] width 1568 height 774
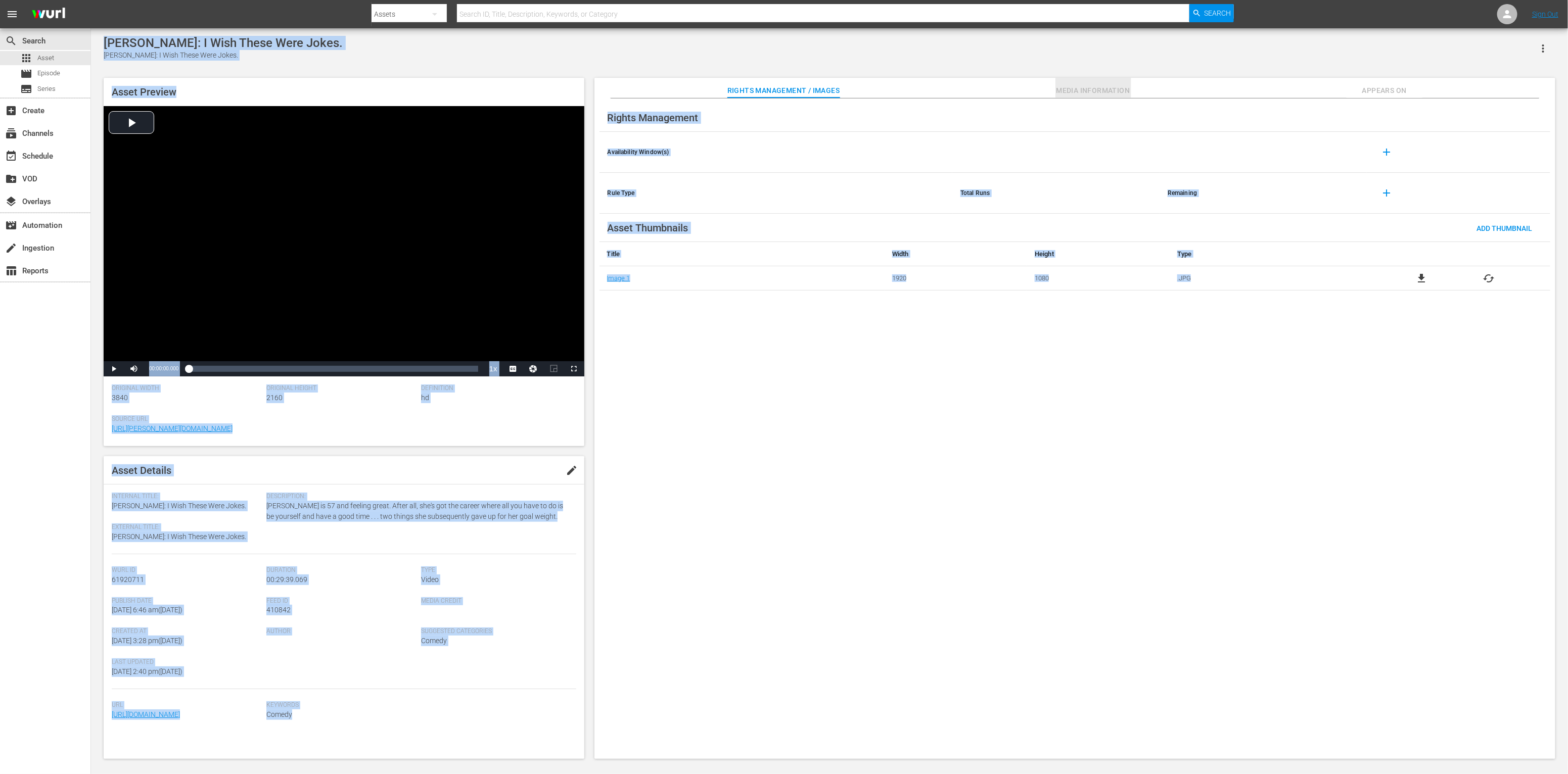
click at [867, 85] on span "Media Information" at bounding box center [1093, 91] width 76 height 13
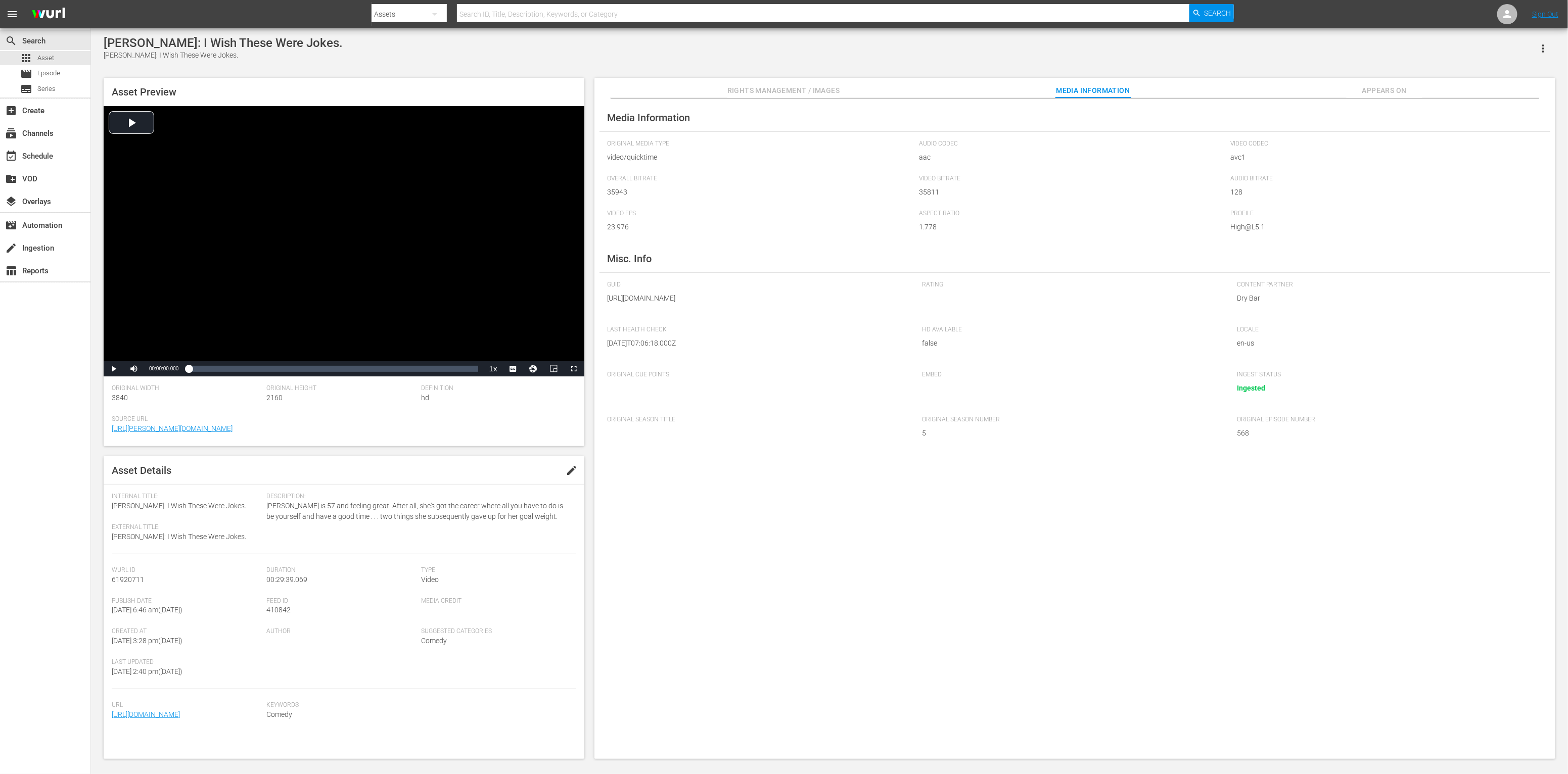
click at [798, 406] on div "Original Cue Points" at bounding box center [760, 388] width 305 height 35
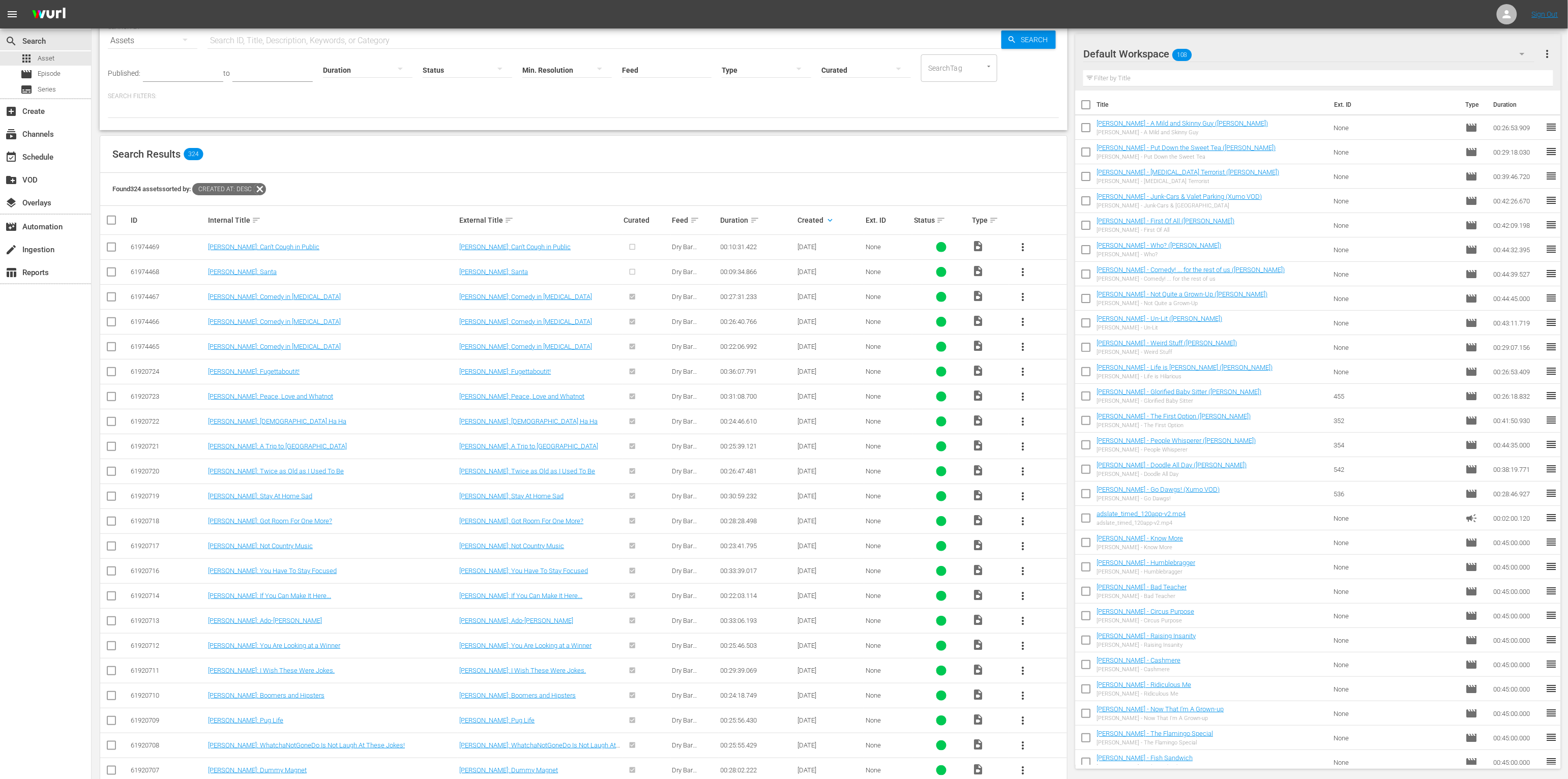
scroll to position [217, 0]
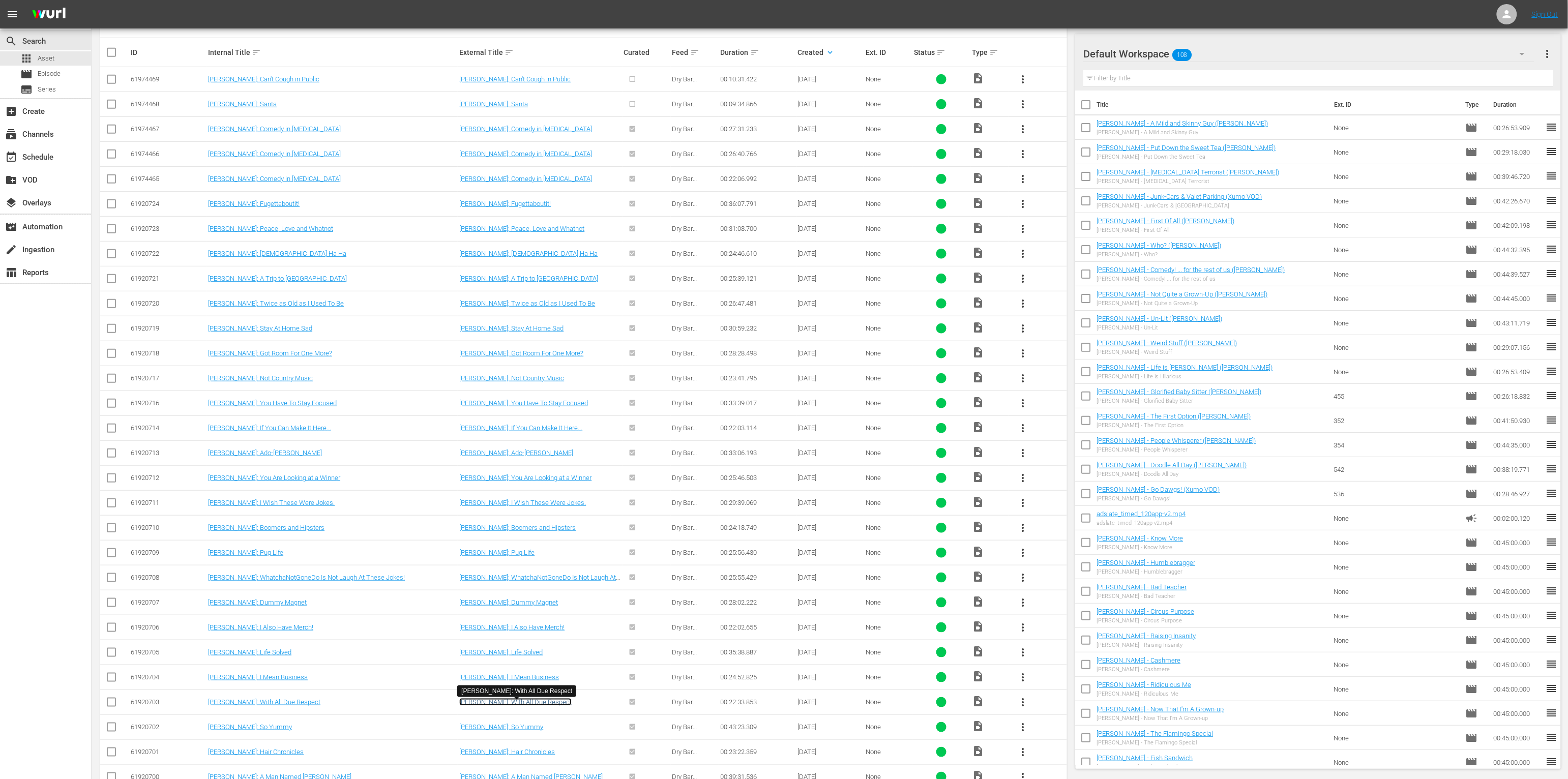
click at [515, 597] on link "LeClerc Andre: With All Due Respect" at bounding box center [516, 702] width 113 height 7
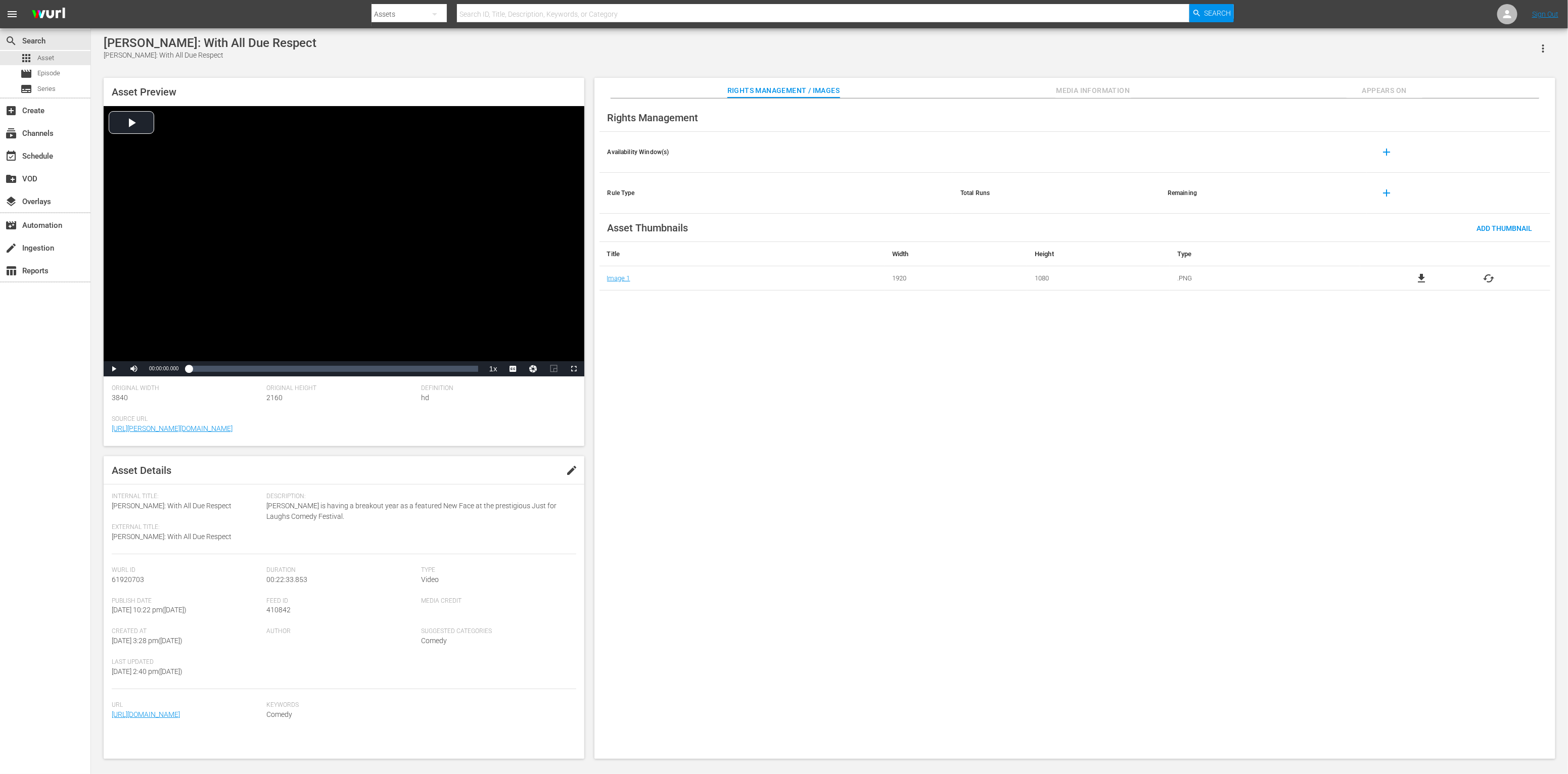
click at [867, 90] on span "Media Information" at bounding box center [1093, 91] width 76 height 13
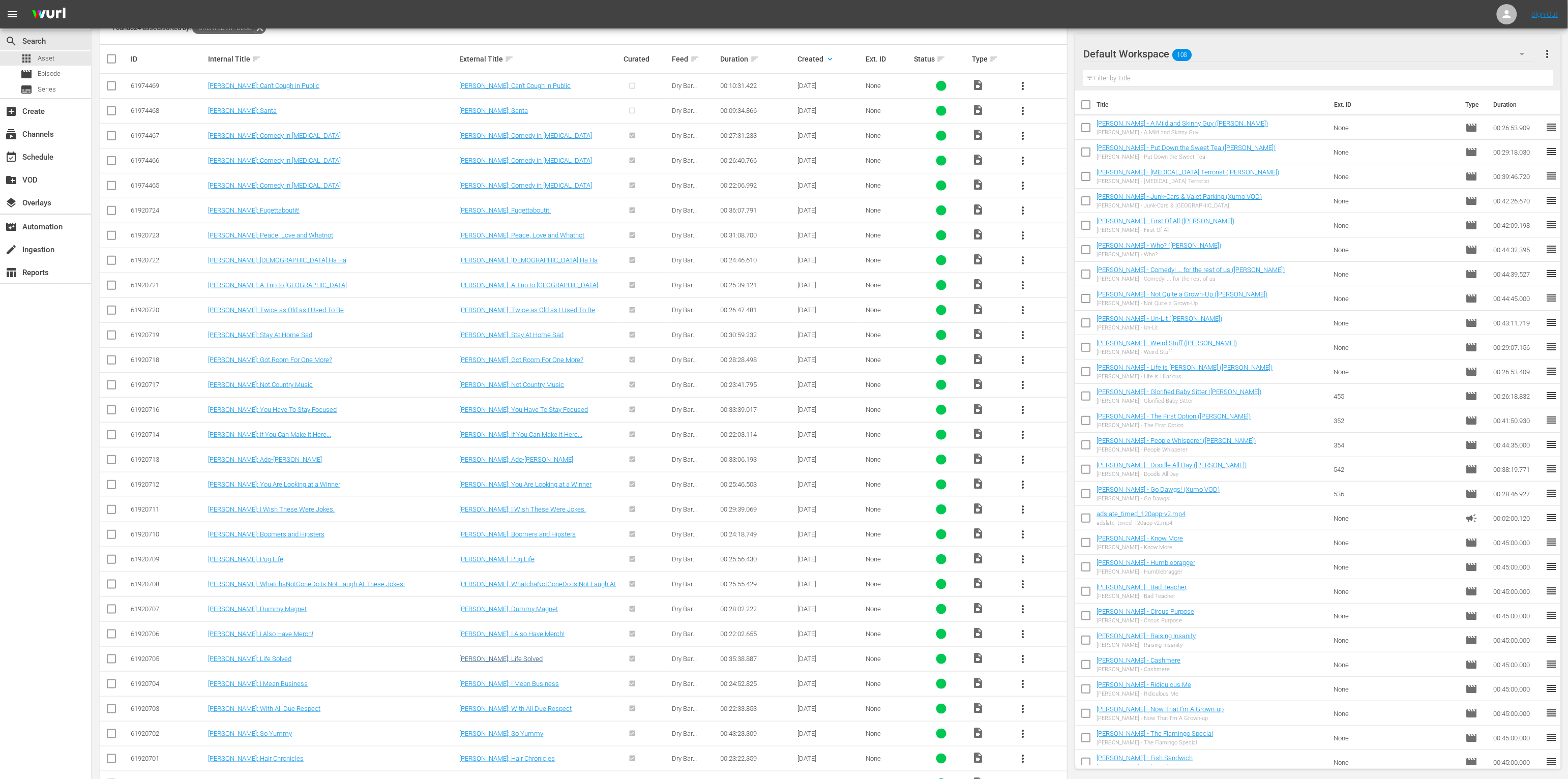
scroll to position [217, 0]
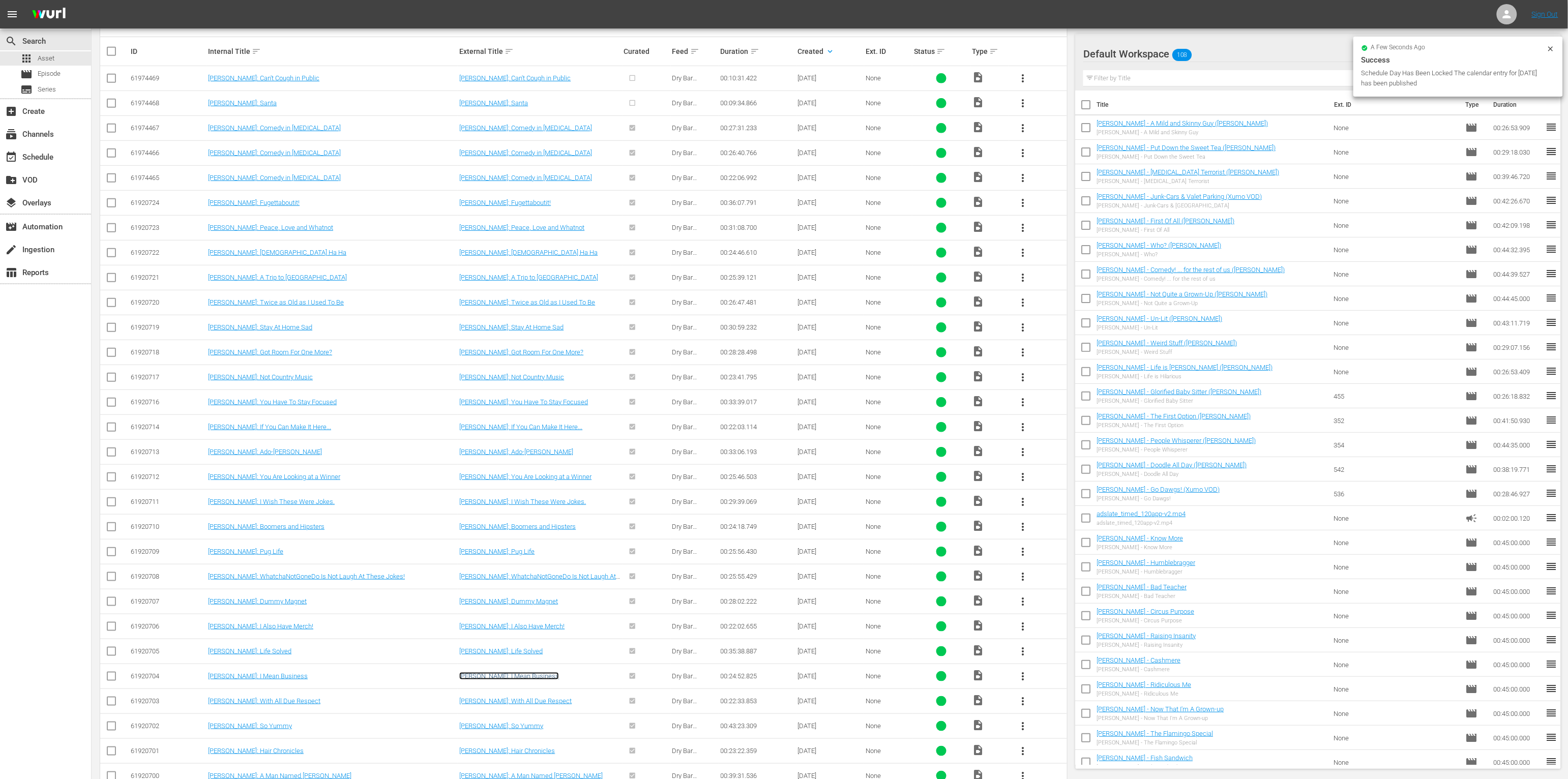
click at [499, 597] on link "Leighann Lord: I Mean Business" at bounding box center [509, 676] width 100 height 7
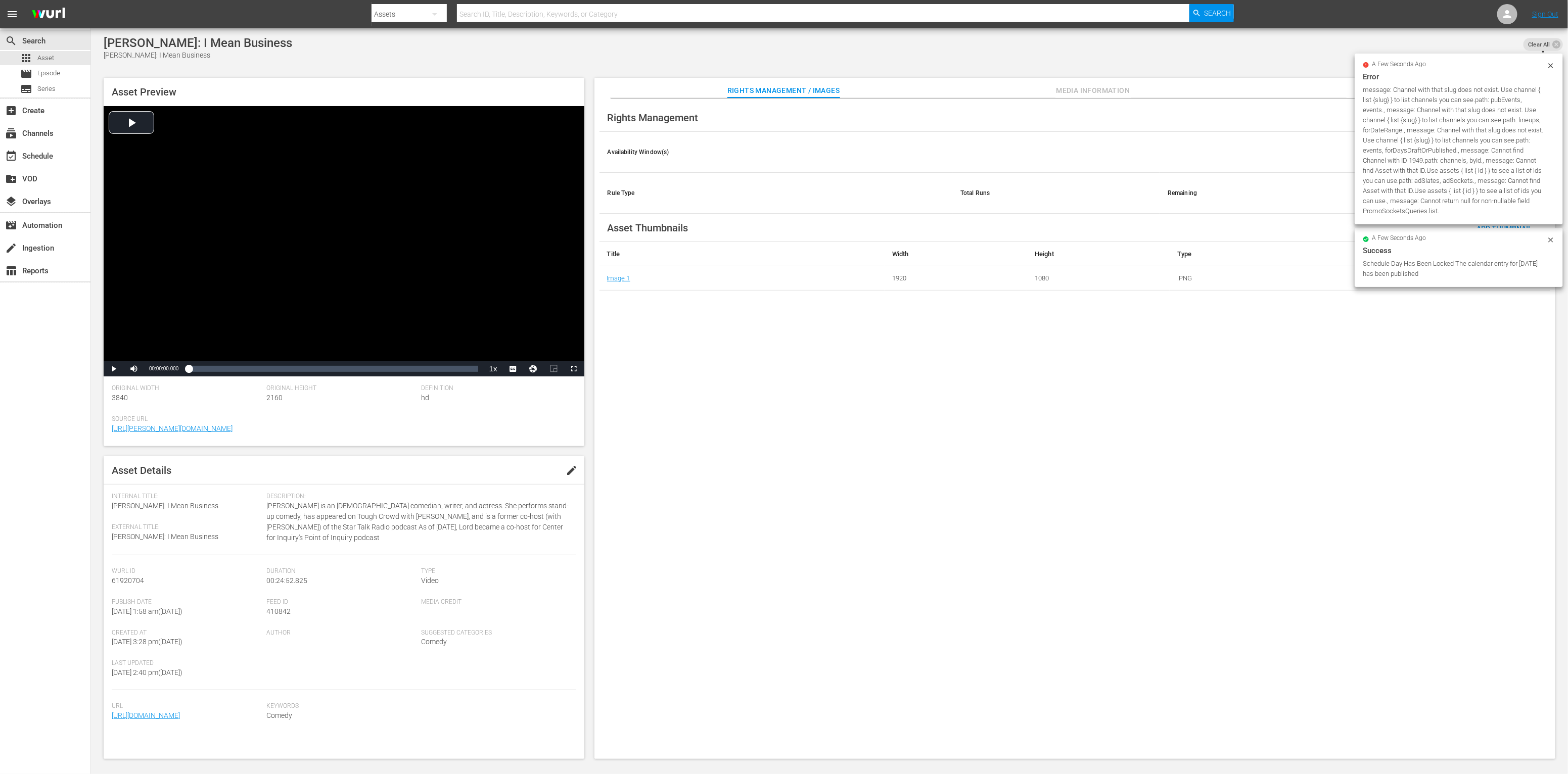
click at [867, 94] on span "Media Information" at bounding box center [1093, 91] width 76 height 13
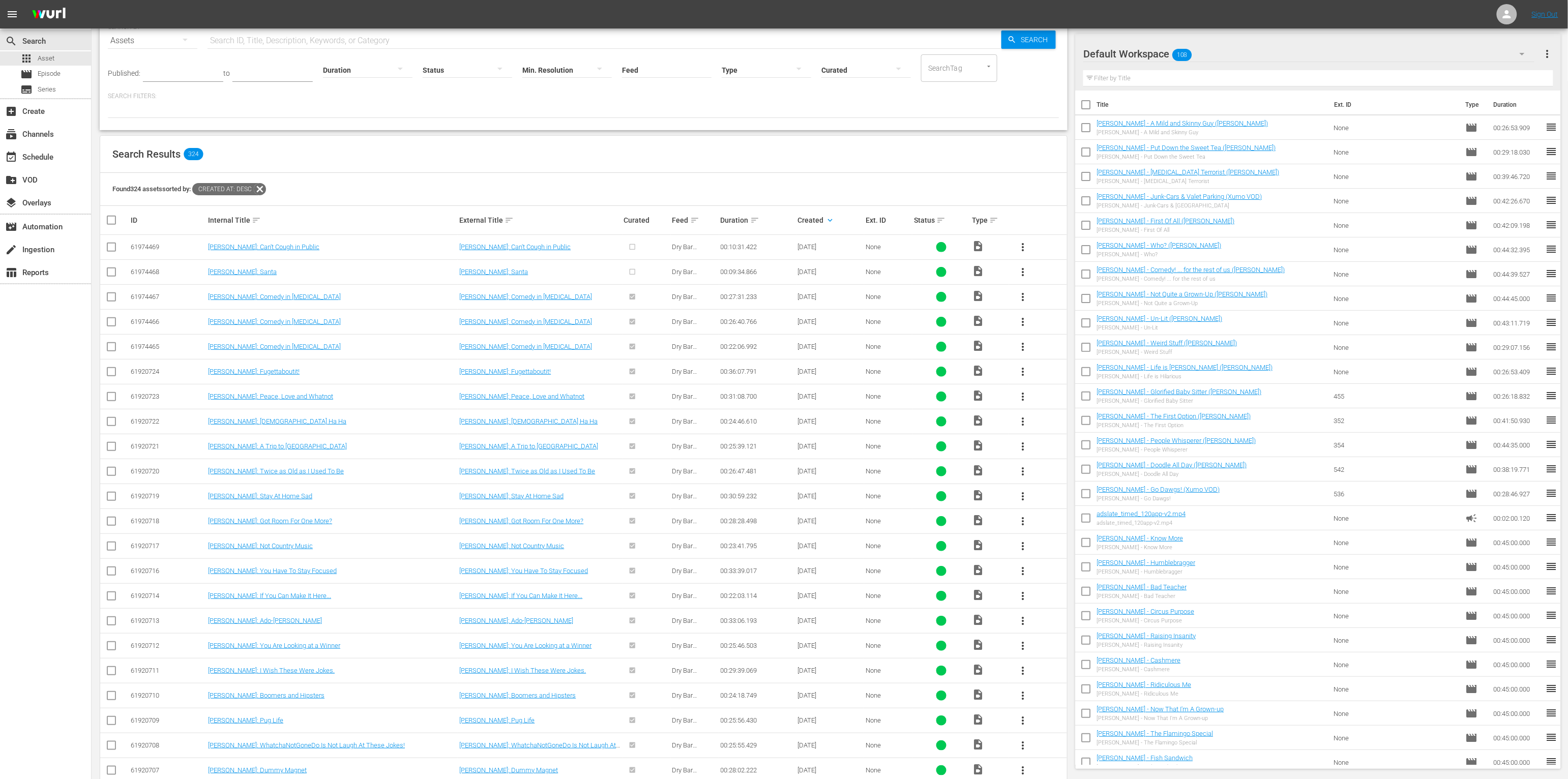
scroll to position [113, 0]
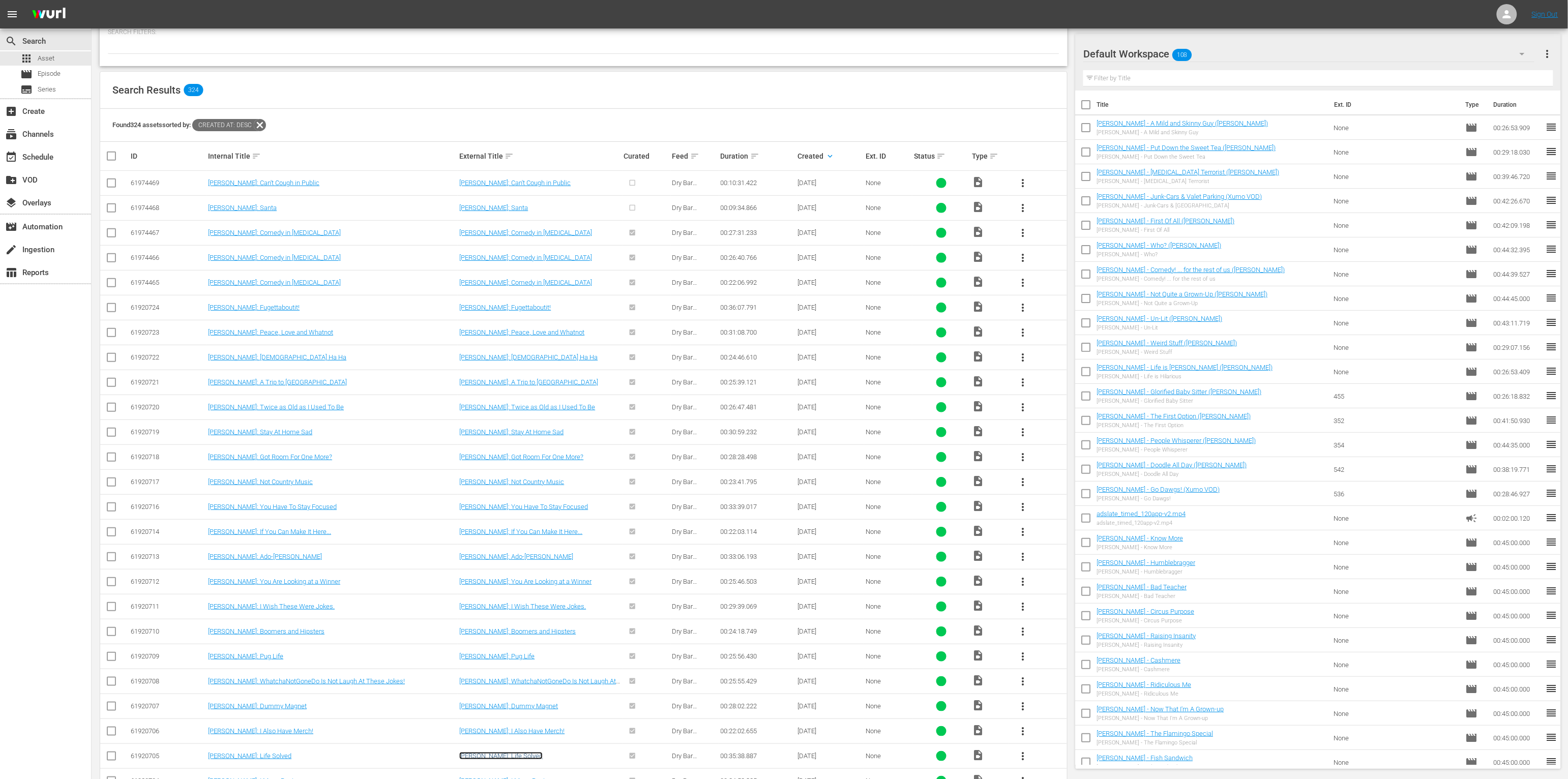
click at [476, 597] on link "Mark Klein: Life Solved" at bounding box center [501, 756] width 83 height 7
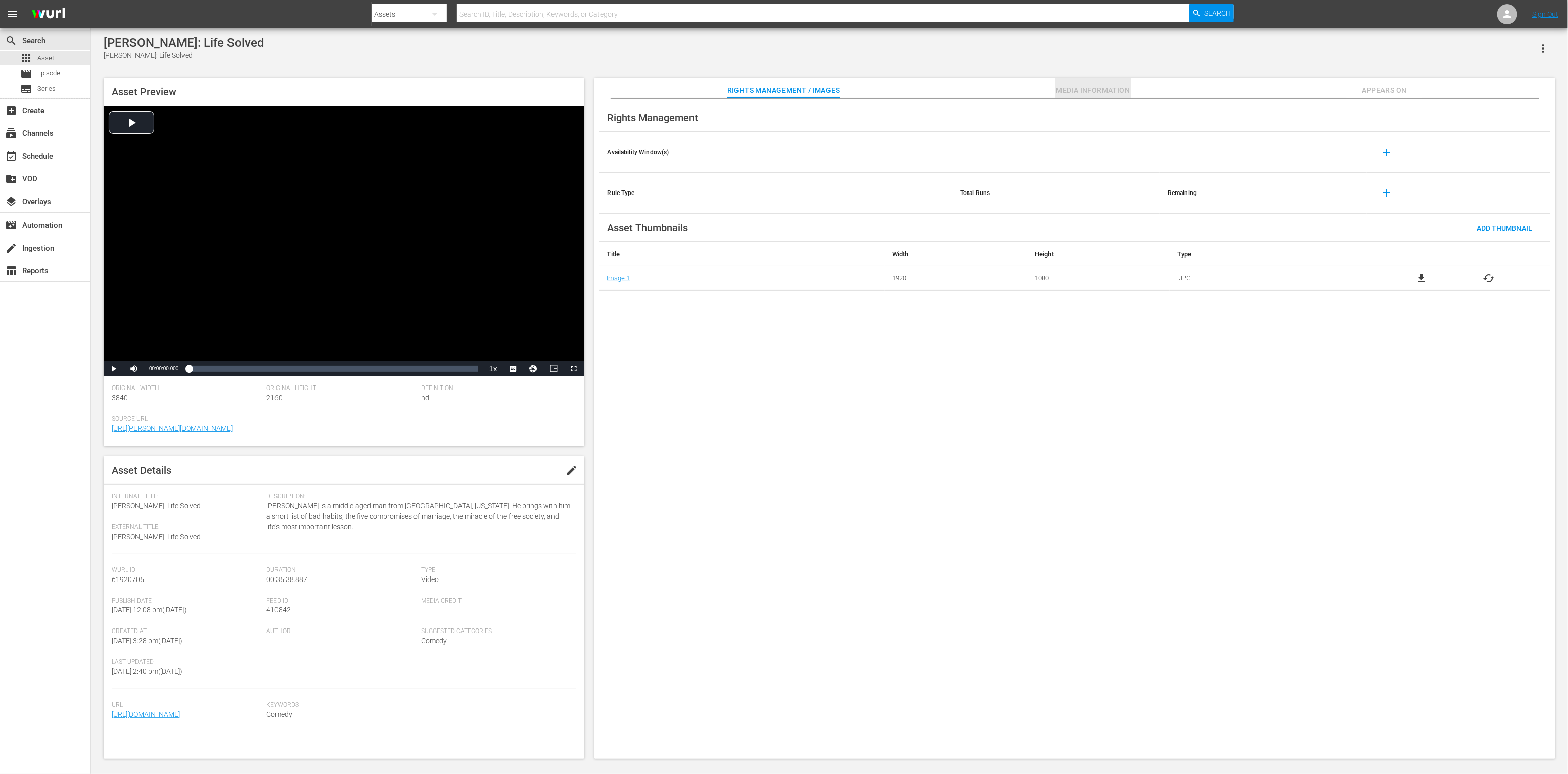
click at [867, 89] on span "Media Information" at bounding box center [1093, 91] width 76 height 13
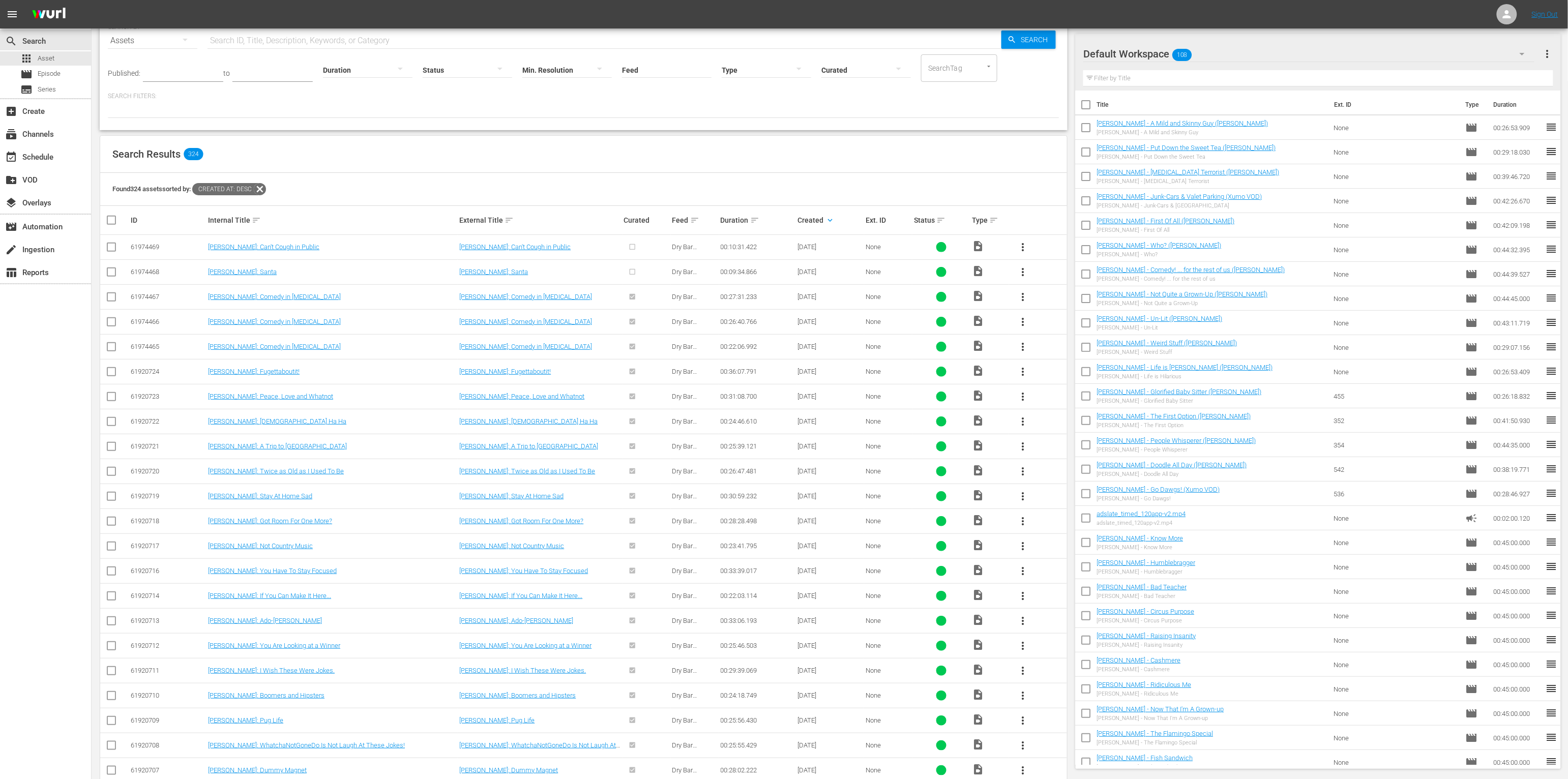
scroll to position [442, 0]
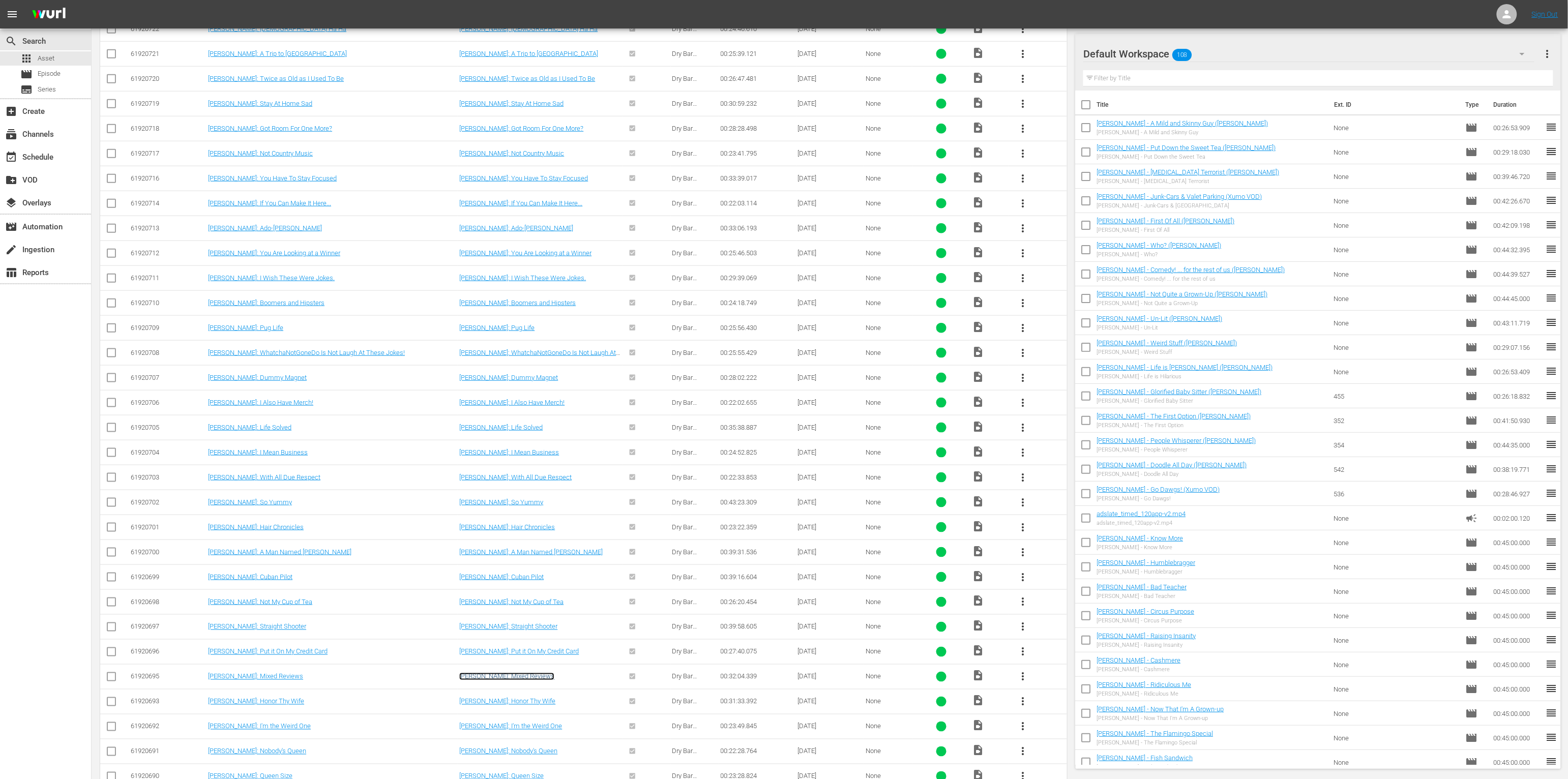
click at [495, 597] on link "Joe Deuce: Mixed Reviews" at bounding box center [507, 677] width 95 height 7
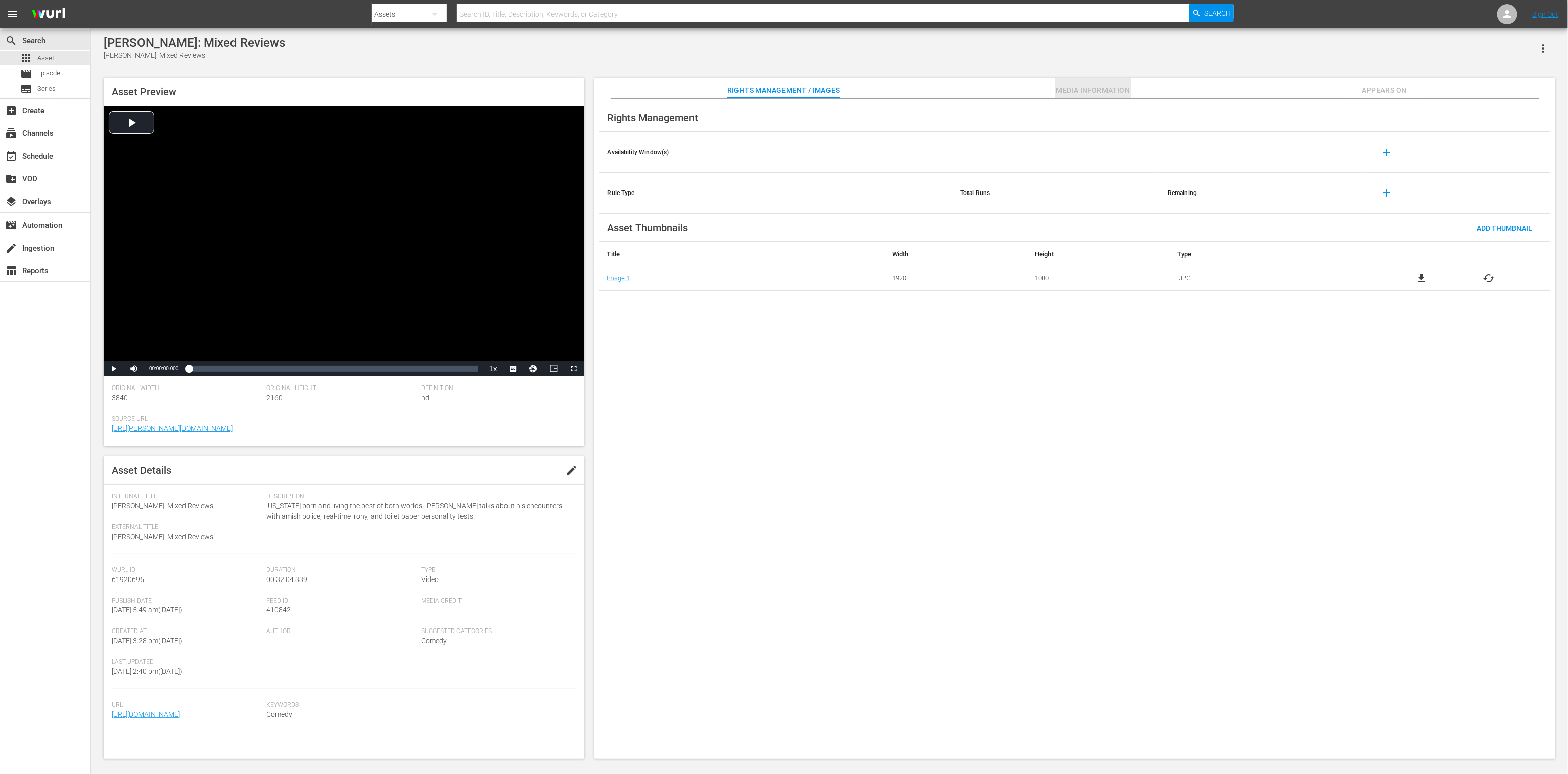
click at [867, 79] on button "Media Information" at bounding box center [1093, 88] width 76 height 20
click at [867, 85] on span "Media Information" at bounding box center [1093, 91] width 76 height 13
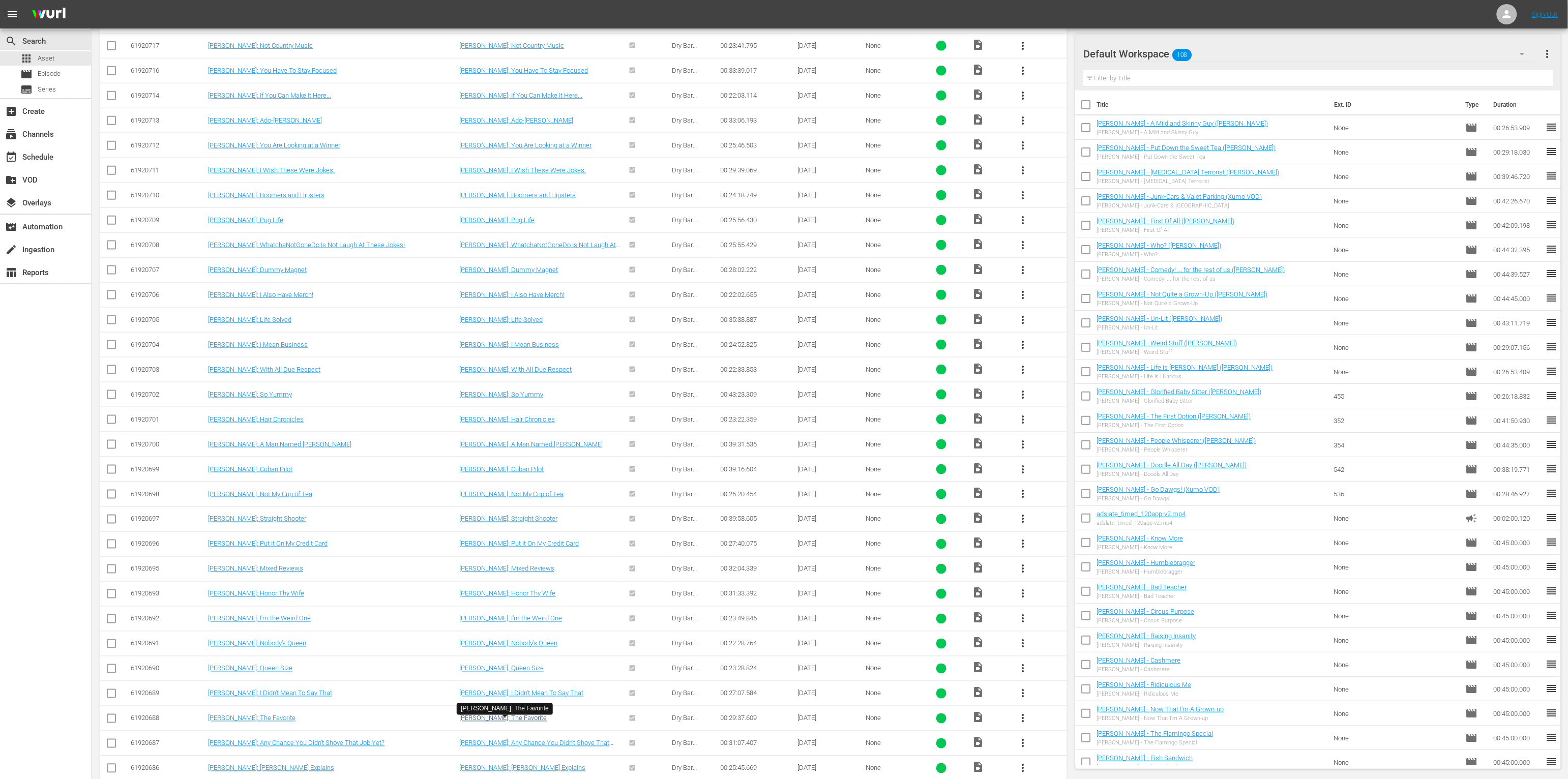
scroll to position [854, 0]
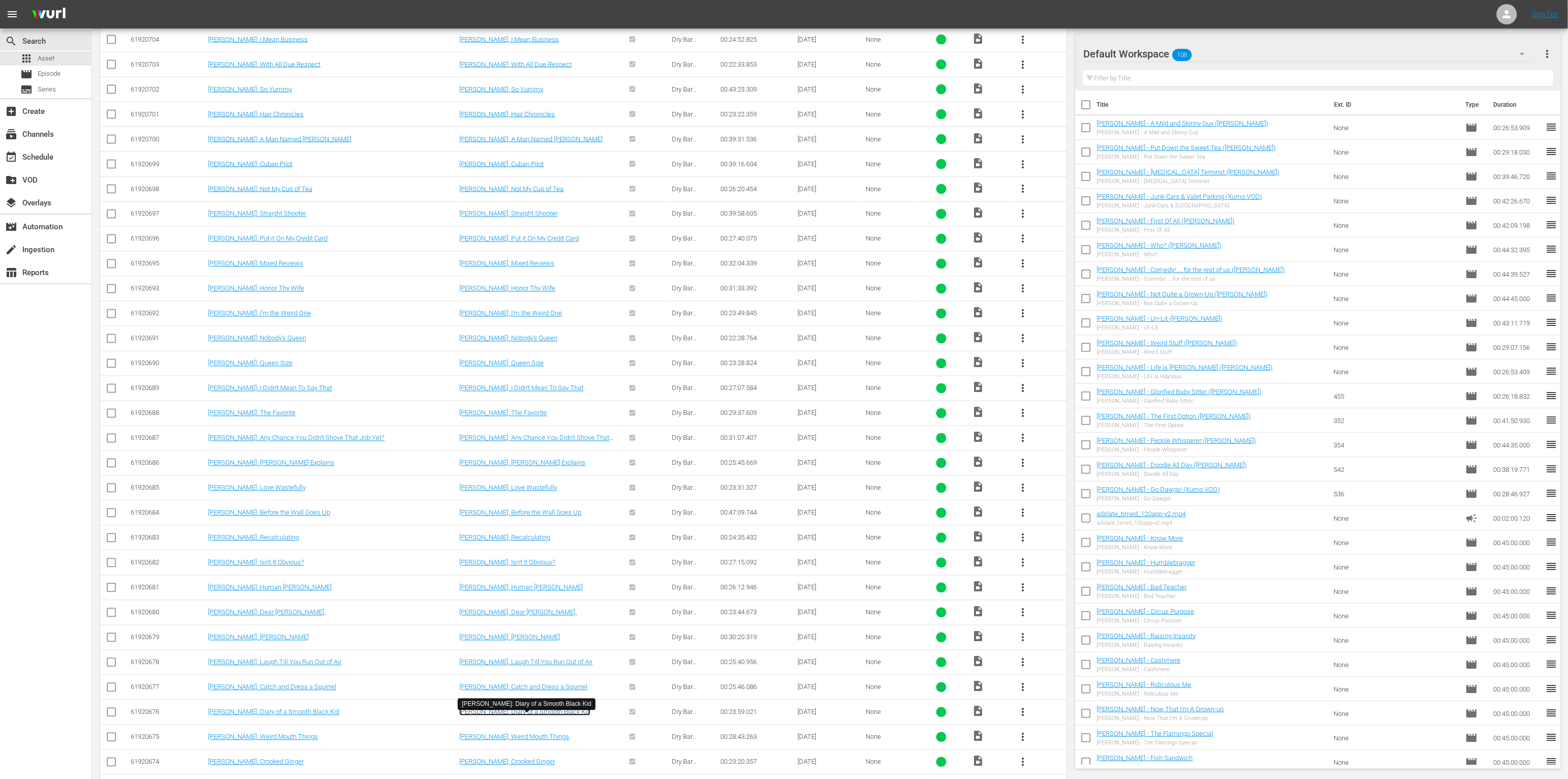
click at [494, 597] on link "Caleb Elliott: Diary of a Smooth Black Kid" at bounding box center [525, 712] width 131 height 7
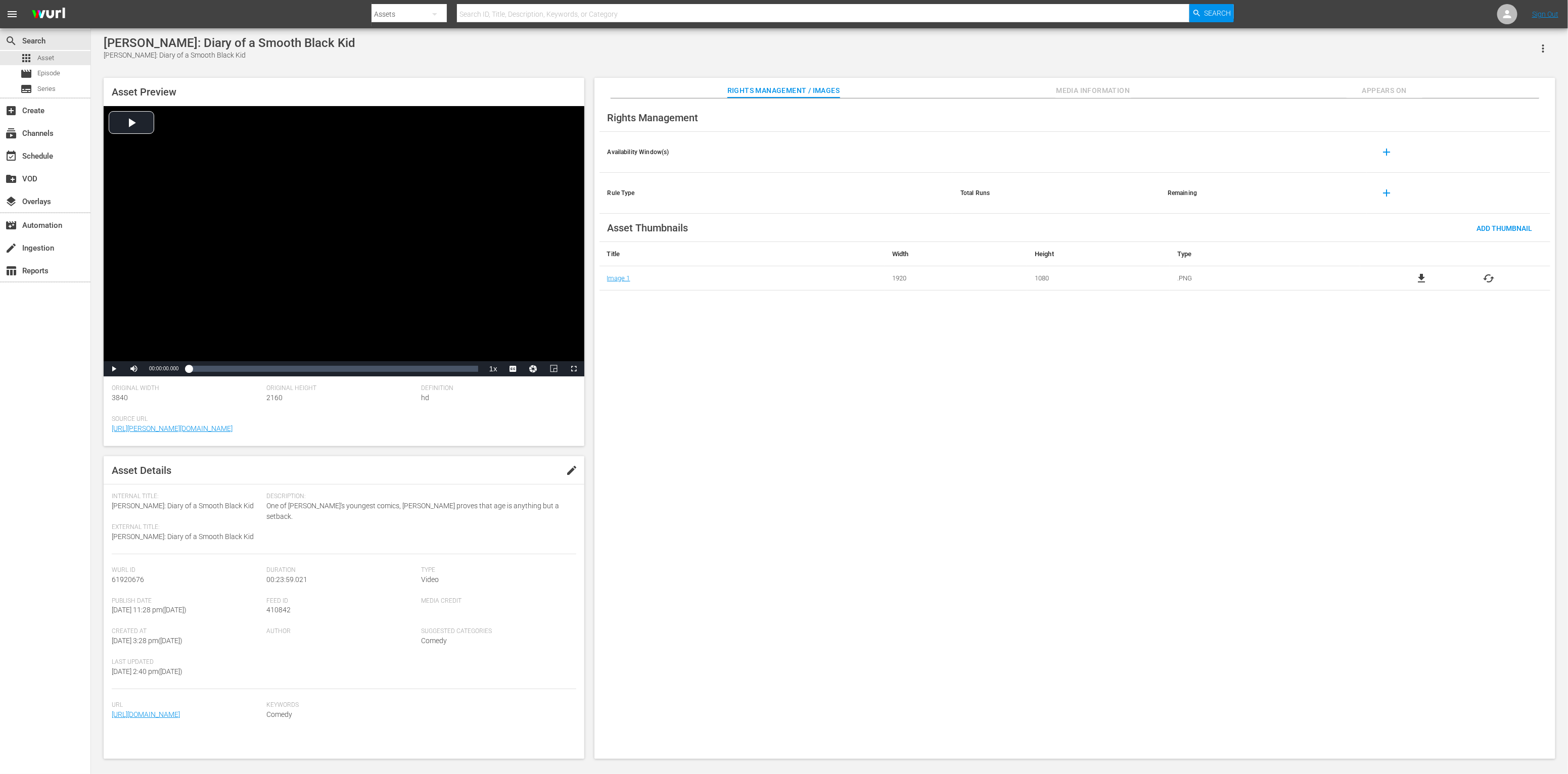
click at [867, 85] on span "Media Information" at bounding box center [1093, 91] width 76 height 13
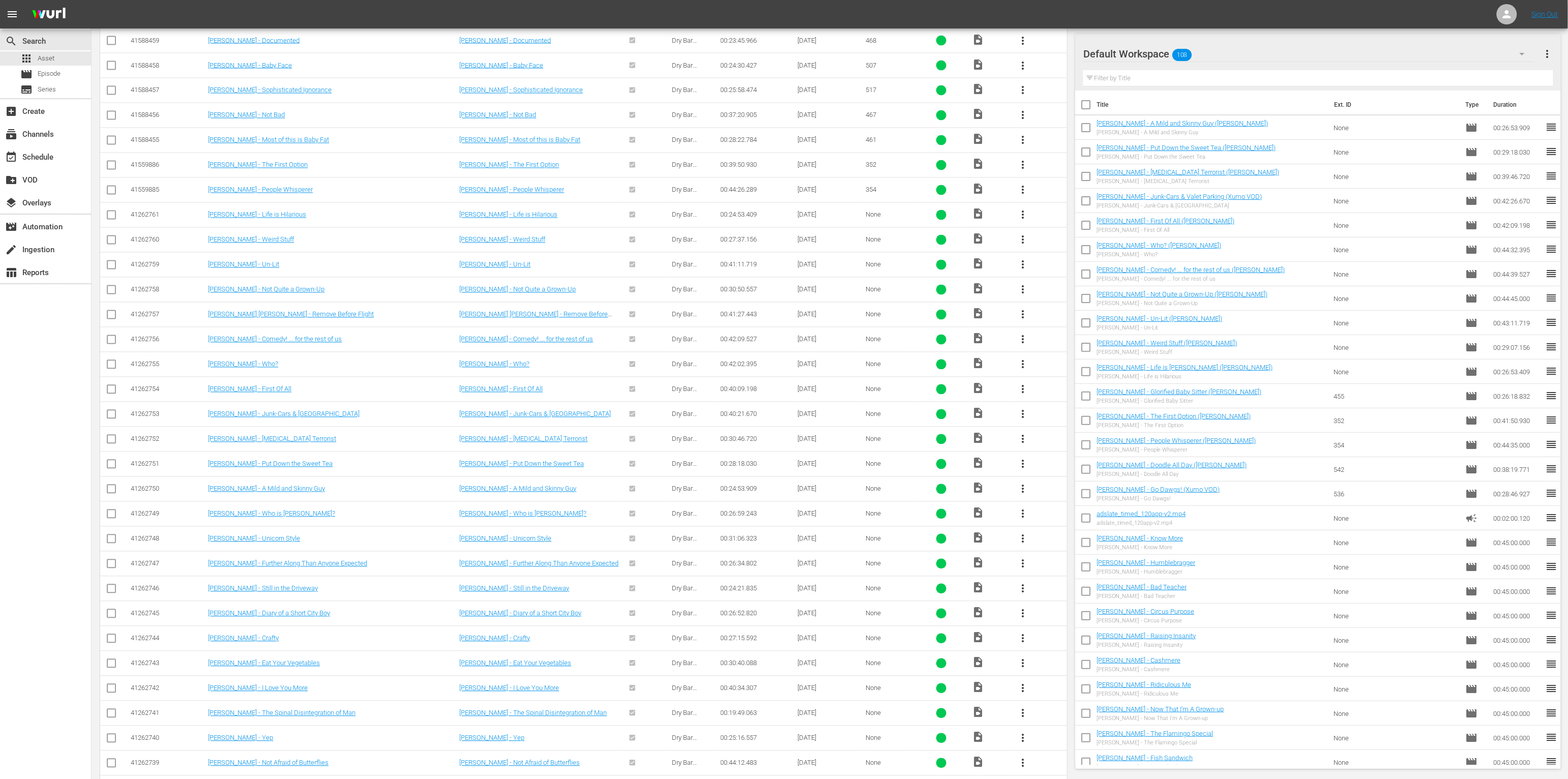
scroll to position [3547, 0]
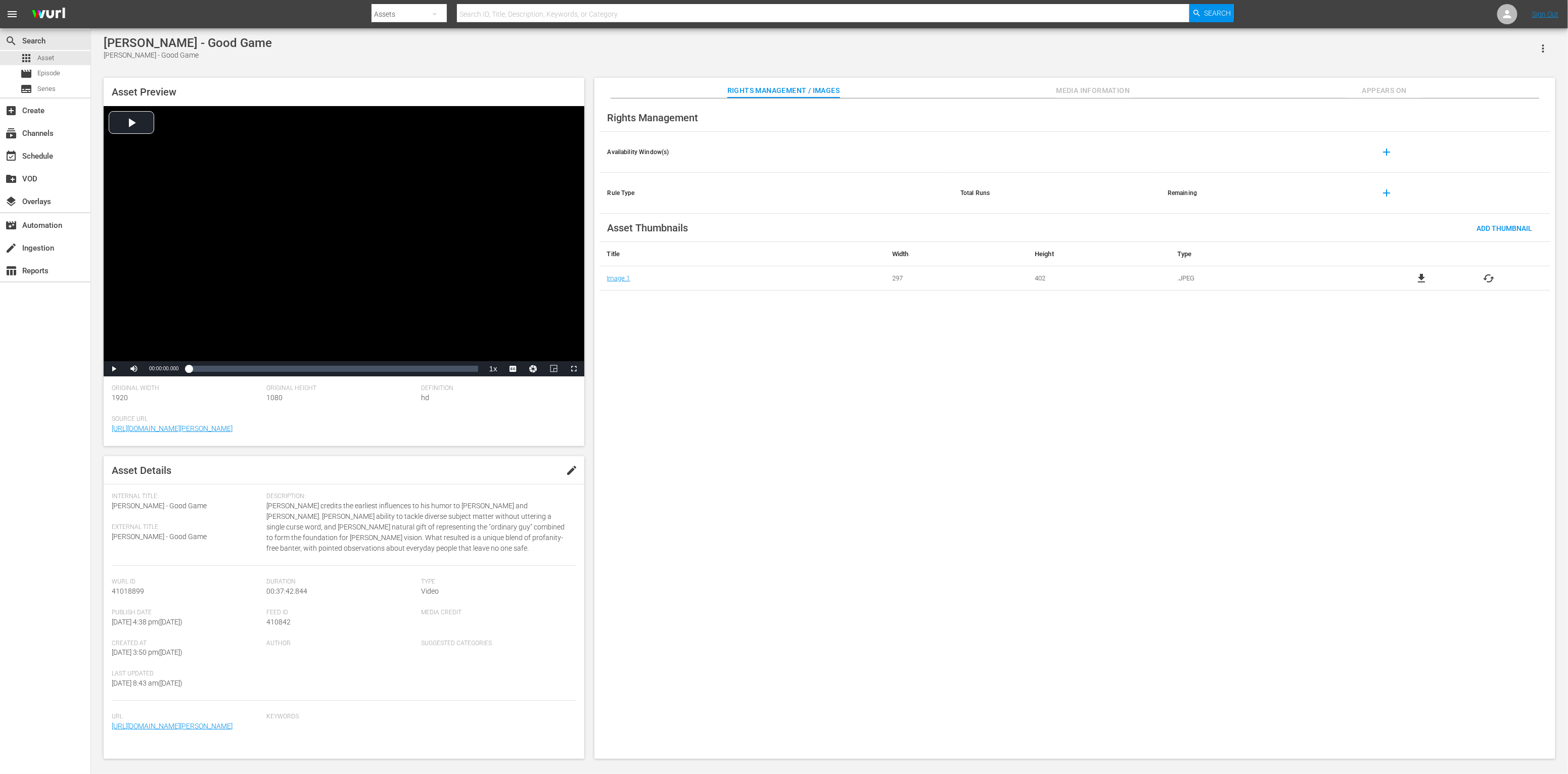
click at [867, 93] on span "Media Information" at bounding box center [1093, 91] width 76 height 13
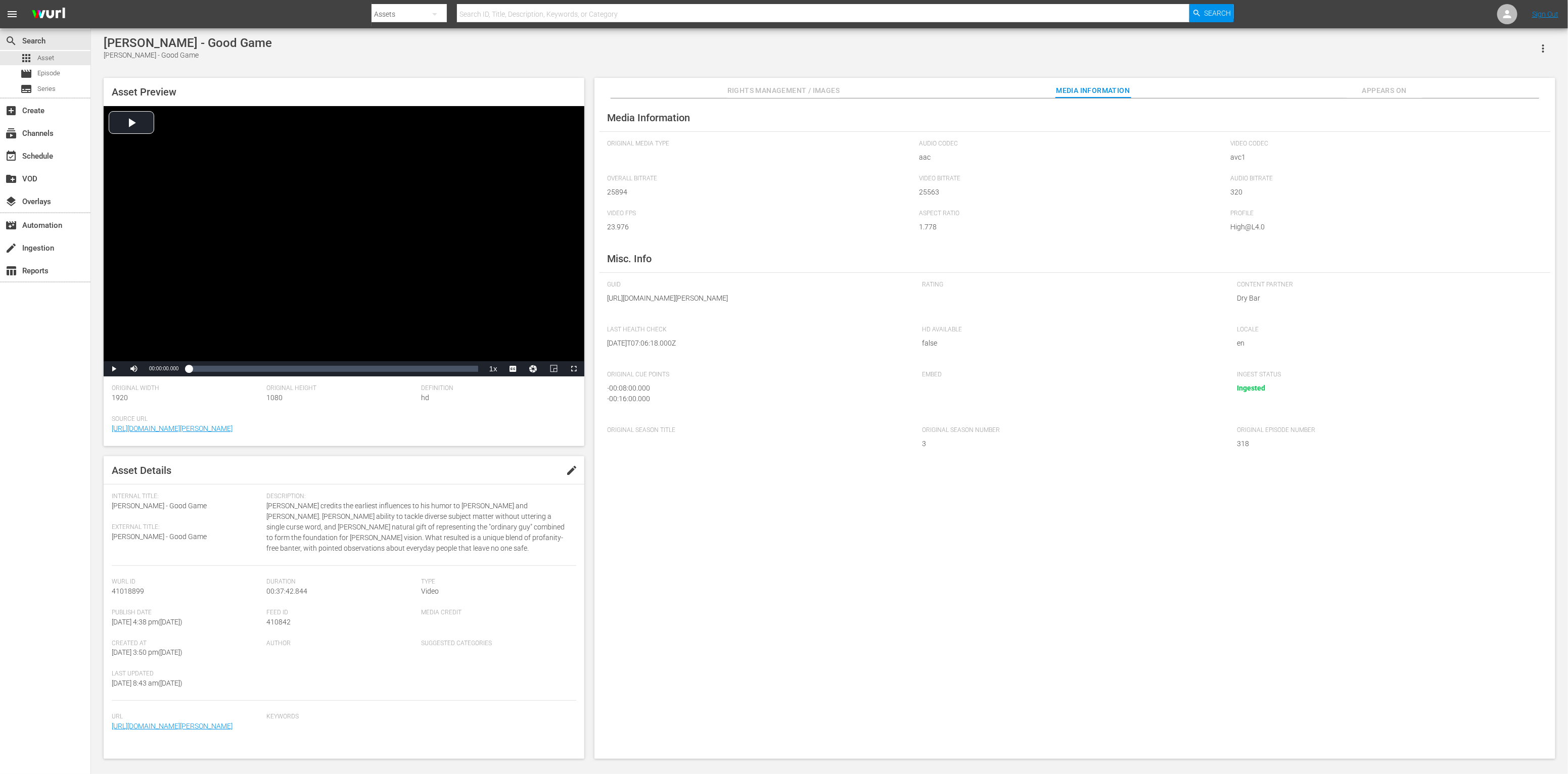
click at [608, 394] on div "- 00:08:00.000" at bounding box center [755, 388] width 295 height 10
click at [867, 88] on span "Appears On" at bounding box center [1384, 91] width 76 height 13
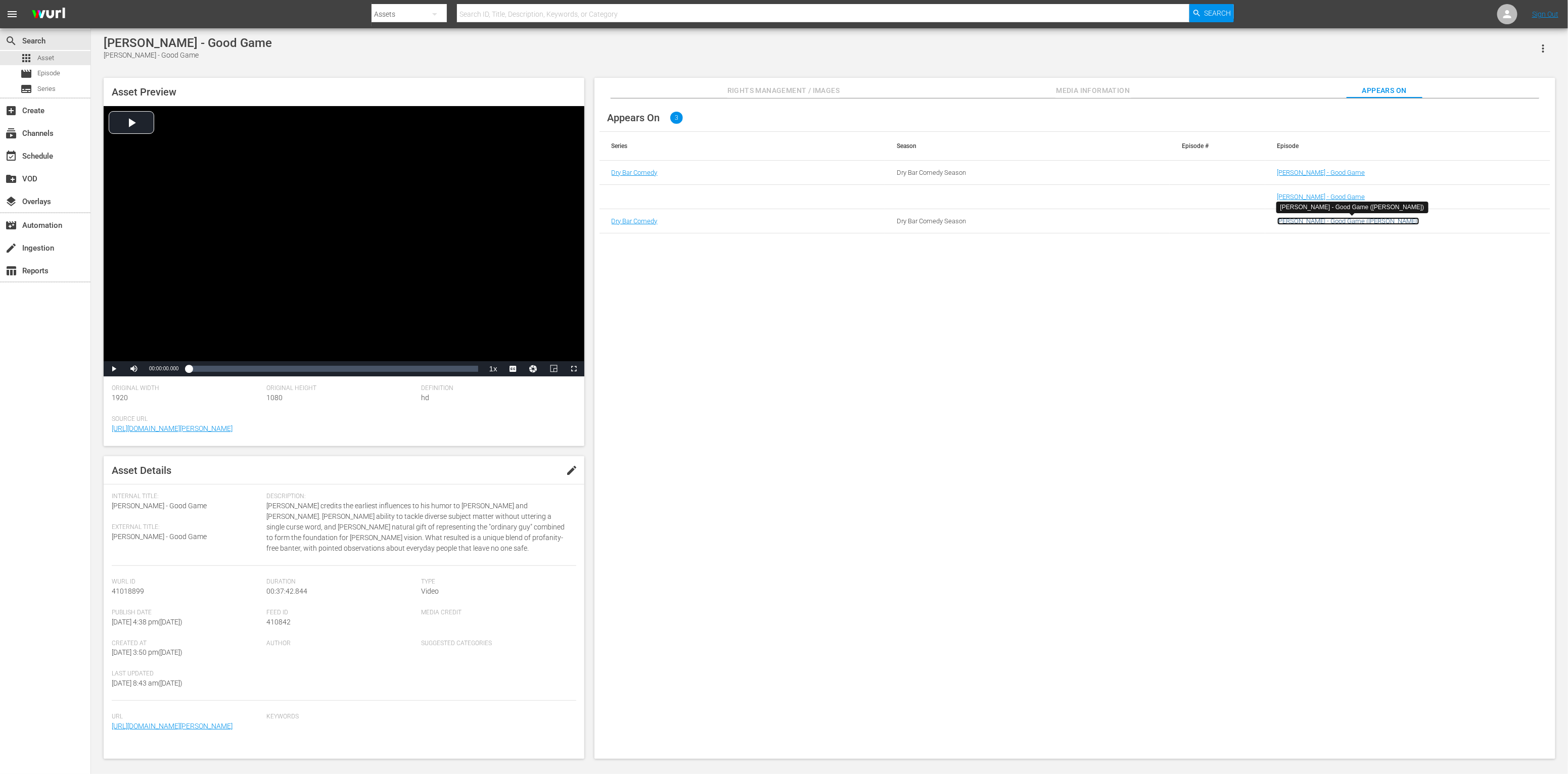
click at [867, 219] on link "Rahn Hortman - Good Game (Xumo VOD)" at bounding box center [1348, 221] width 142 height 7
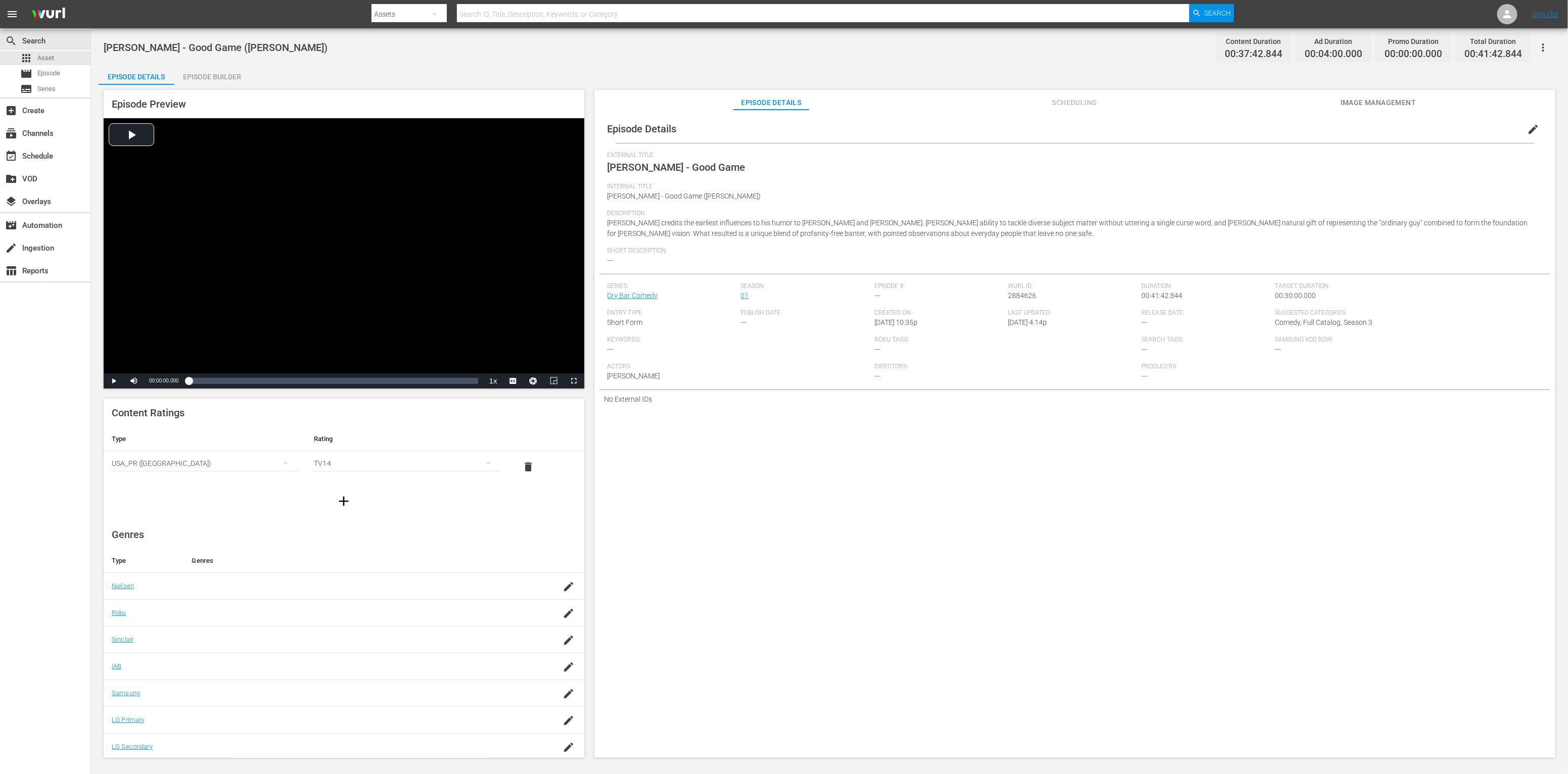
scroll to position [4, 0]
drag, startPoint x: 1069, startPoint y: 106, endPoint x: 1120, endPoint y: 108, distance: 51.0
click at [867, 106] on span "Scheduling" at bounding box center [1074, 103] width 76 height 13
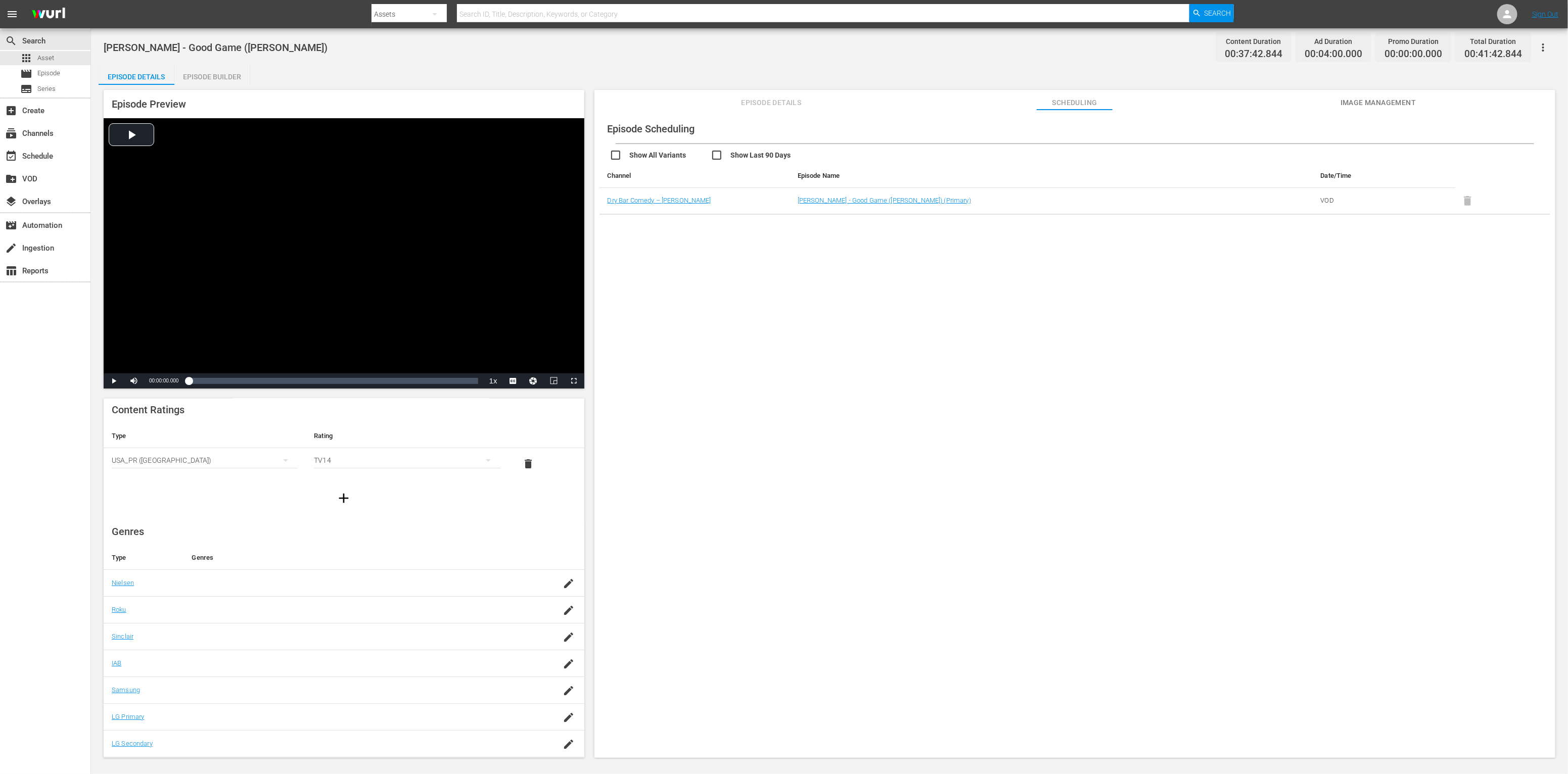
click at [867, 106] on span "Image Management" at bounding box center [1378, 103] width 76 height 13
click at [867, 101] on span "Scheduling" at bounding box center [1074, 103] width 76 height 13
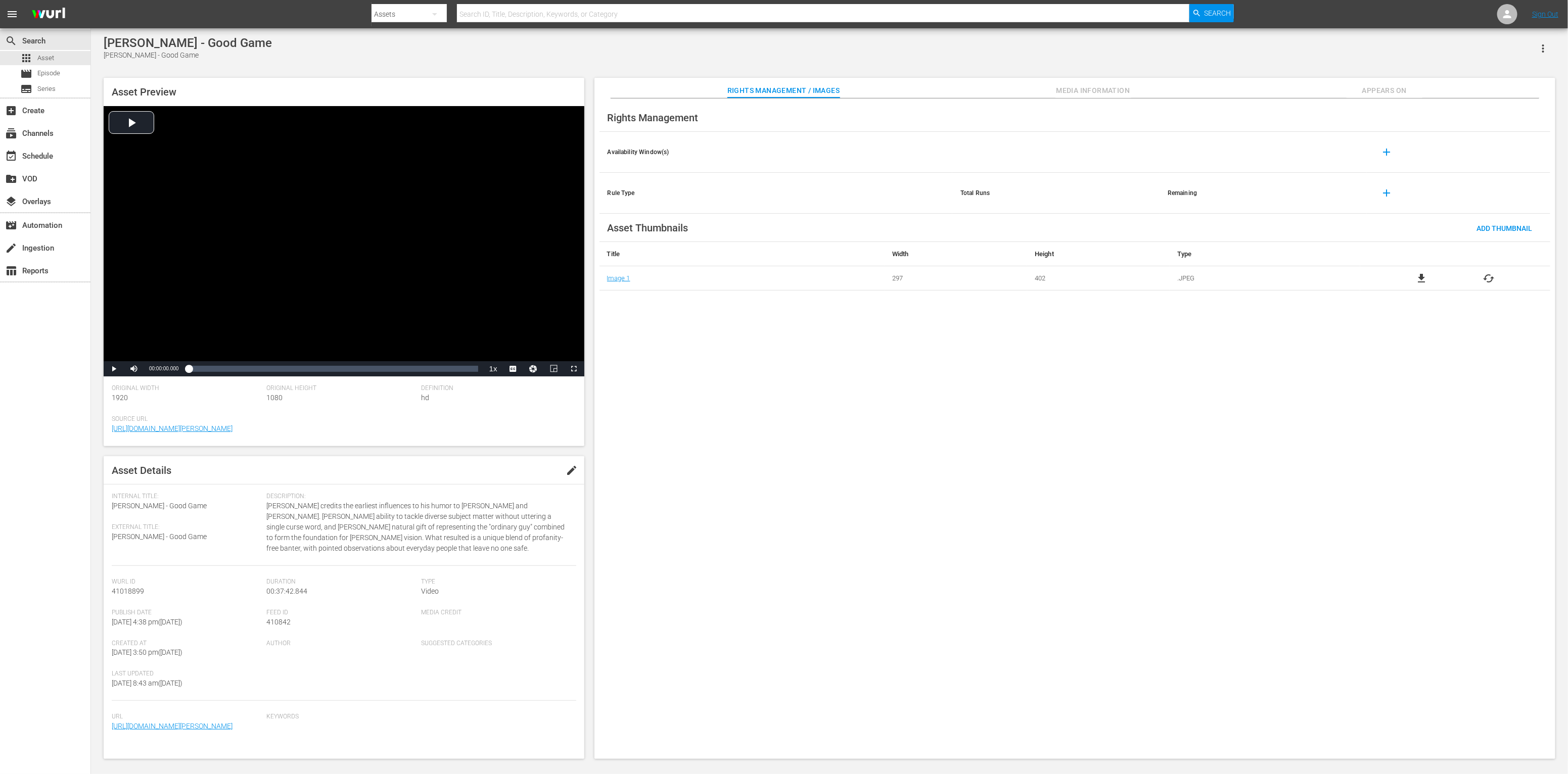
click at [138, 590] on span "41018899" at bounding box center [128, 591] width 32 height 8
click at [138, 590] on span "41018899" at bounding box center [128, 591] width 32 height 8
copy span "41018899"
click at [68, 61] on div "apps Asset" at bounding box center [45, 58] width 91 height 14
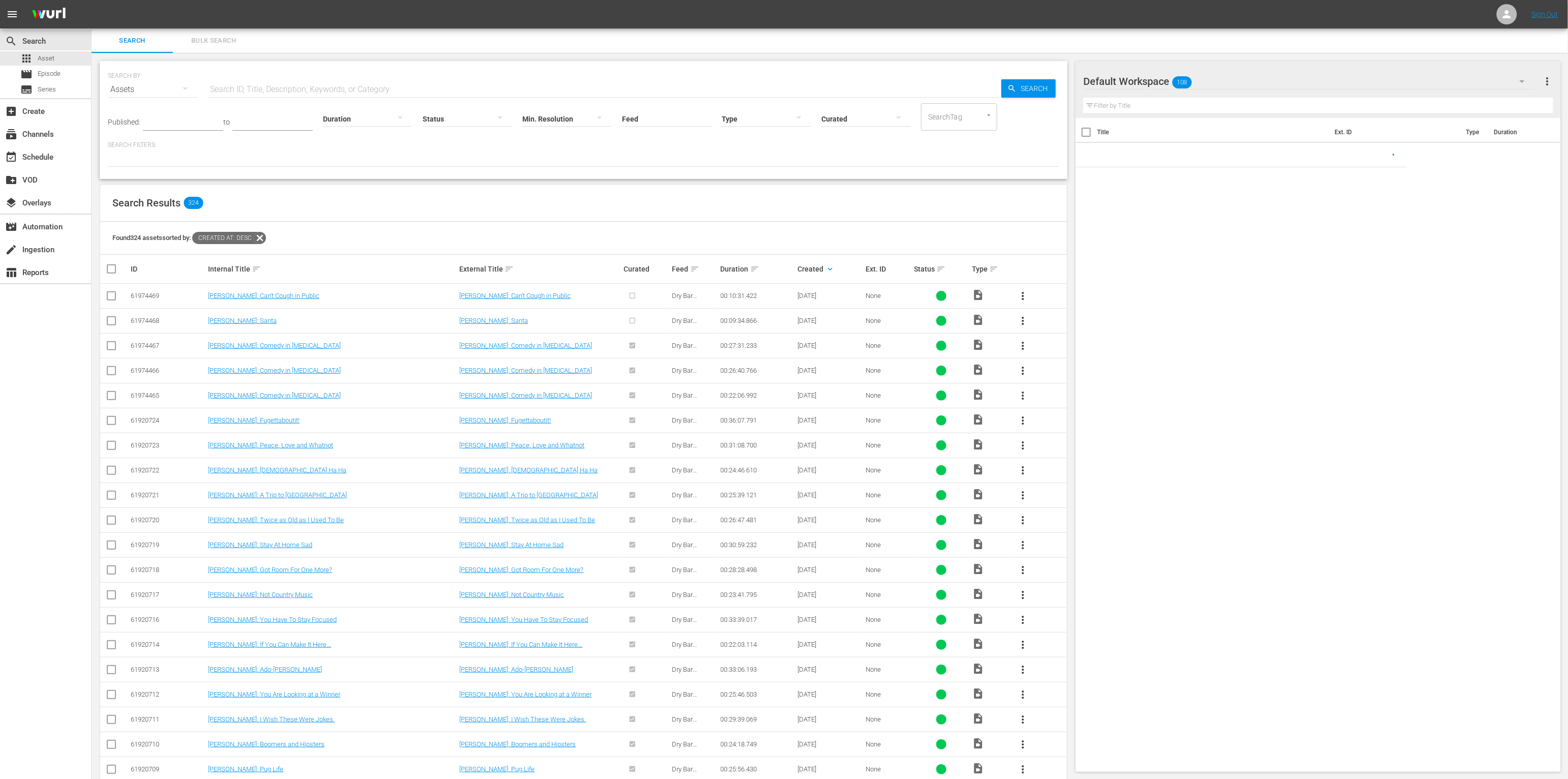
click at [383, 86] on input "text" at bounding box center [605, 89] width 794 height 24
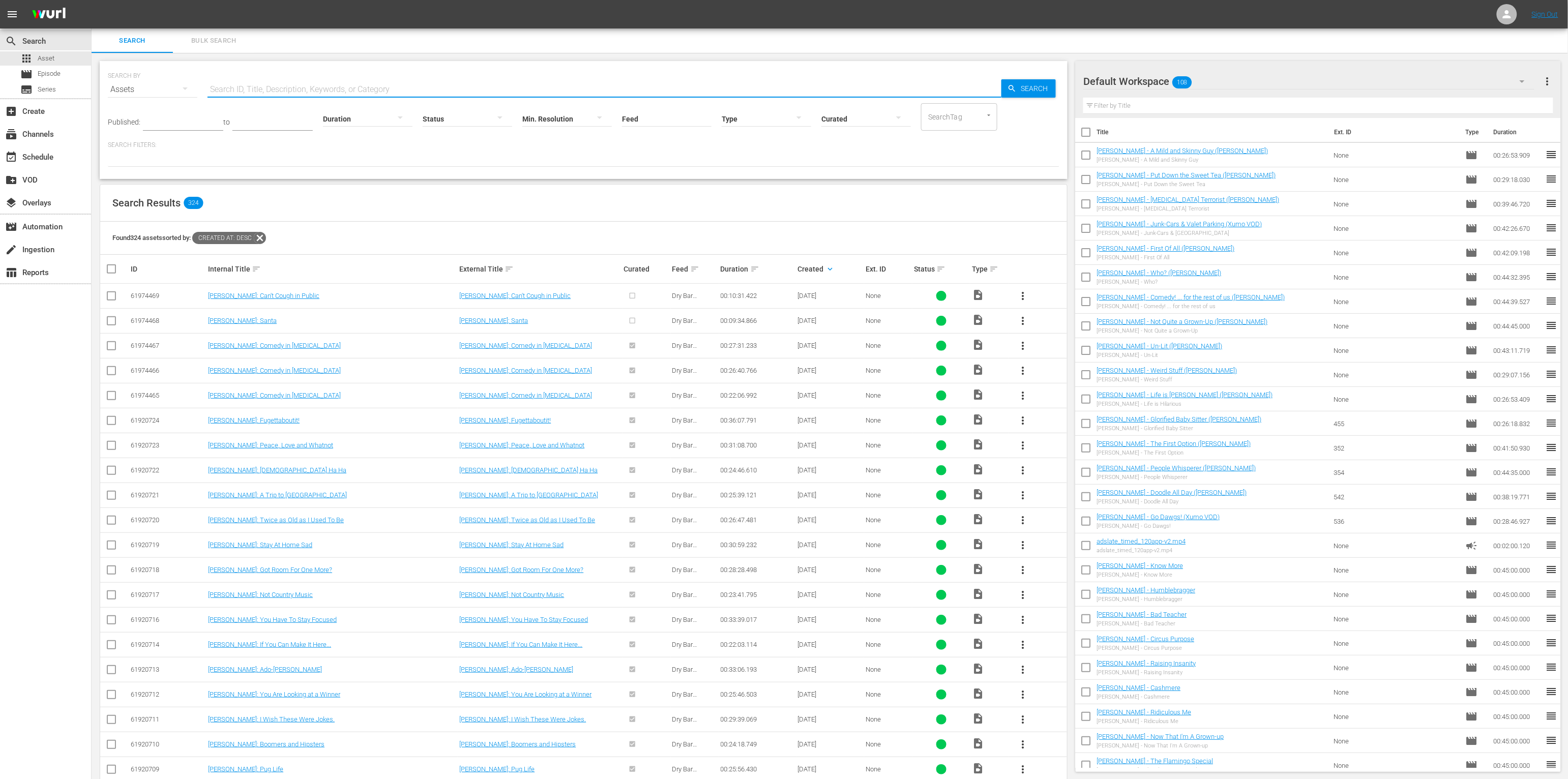
paste input "41018899"
type input "41018899"
click at [873, 94] on span "Search" at bounding box center [1036, 89] width 39 height 18
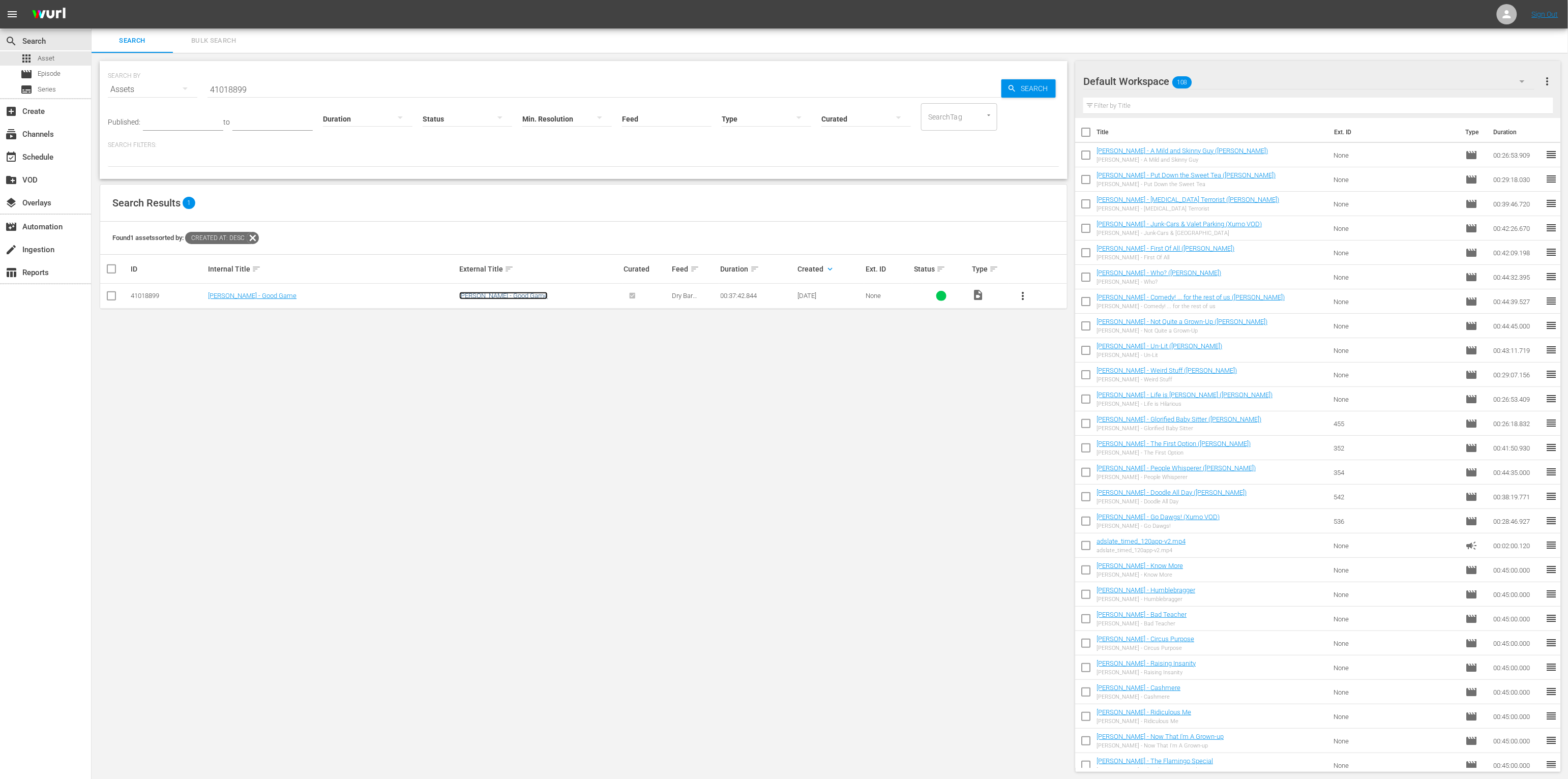
click at [482, 295] on link "Rahn Hortman - Good Game" at bounding box center [503, 296] width 88 height 7
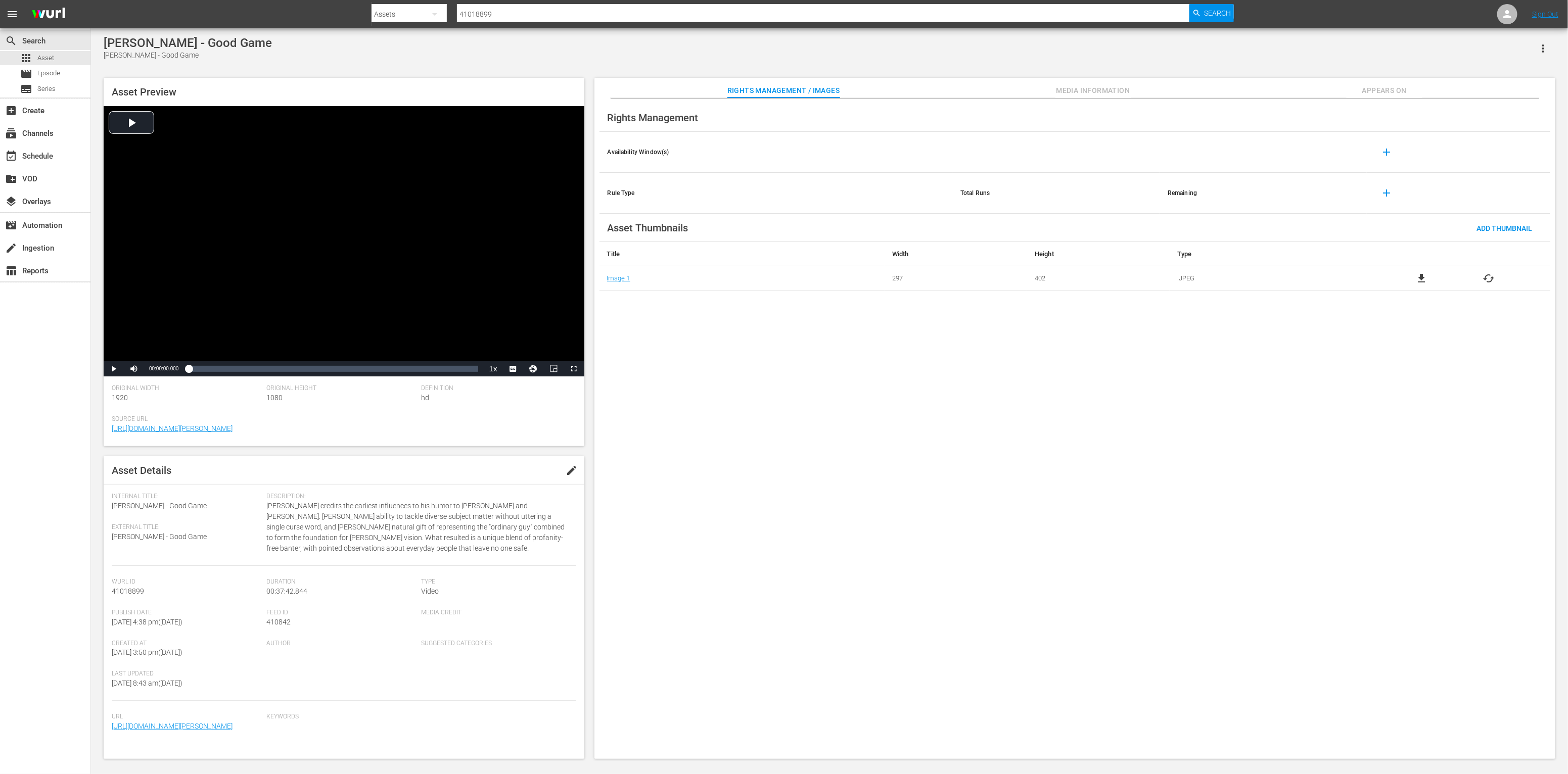
click at [867, 87] on span "Media Information" at bounding box center [1093, 91] width 76 height 13
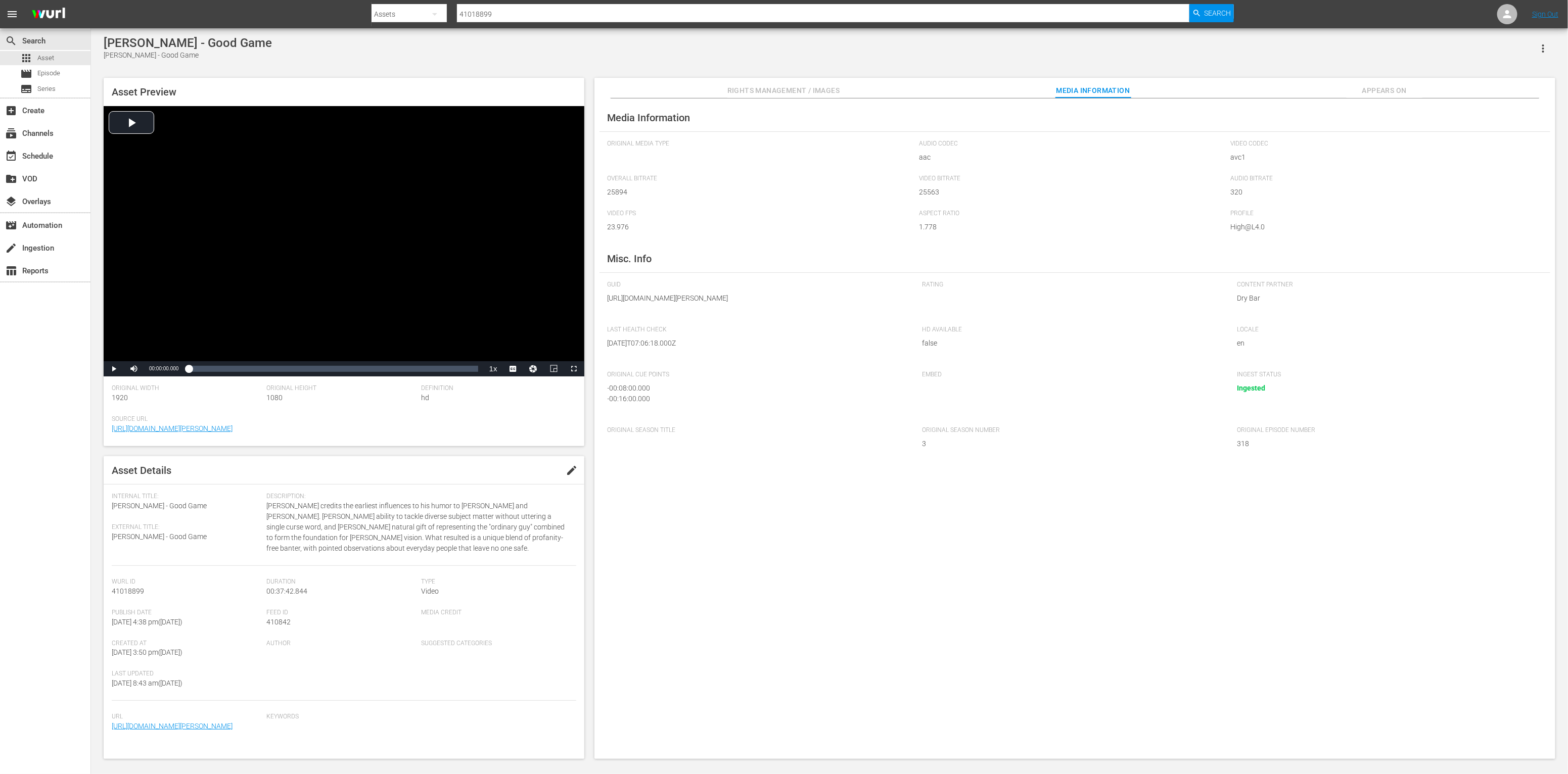
scroll to position [16, 0]
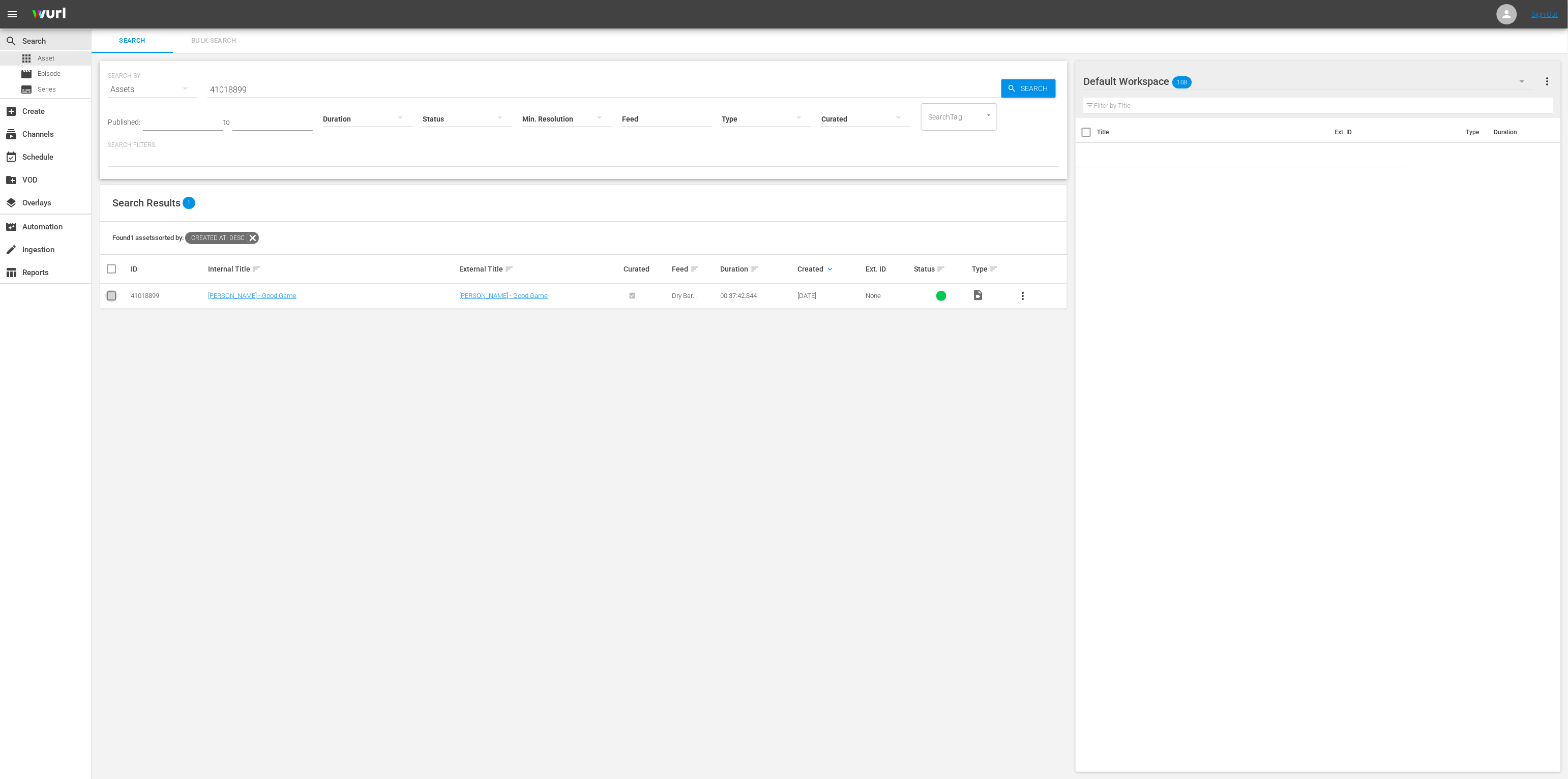
click at [116, 298] on input "checkbox" at bounding box center [111, 298] width 12 height 12
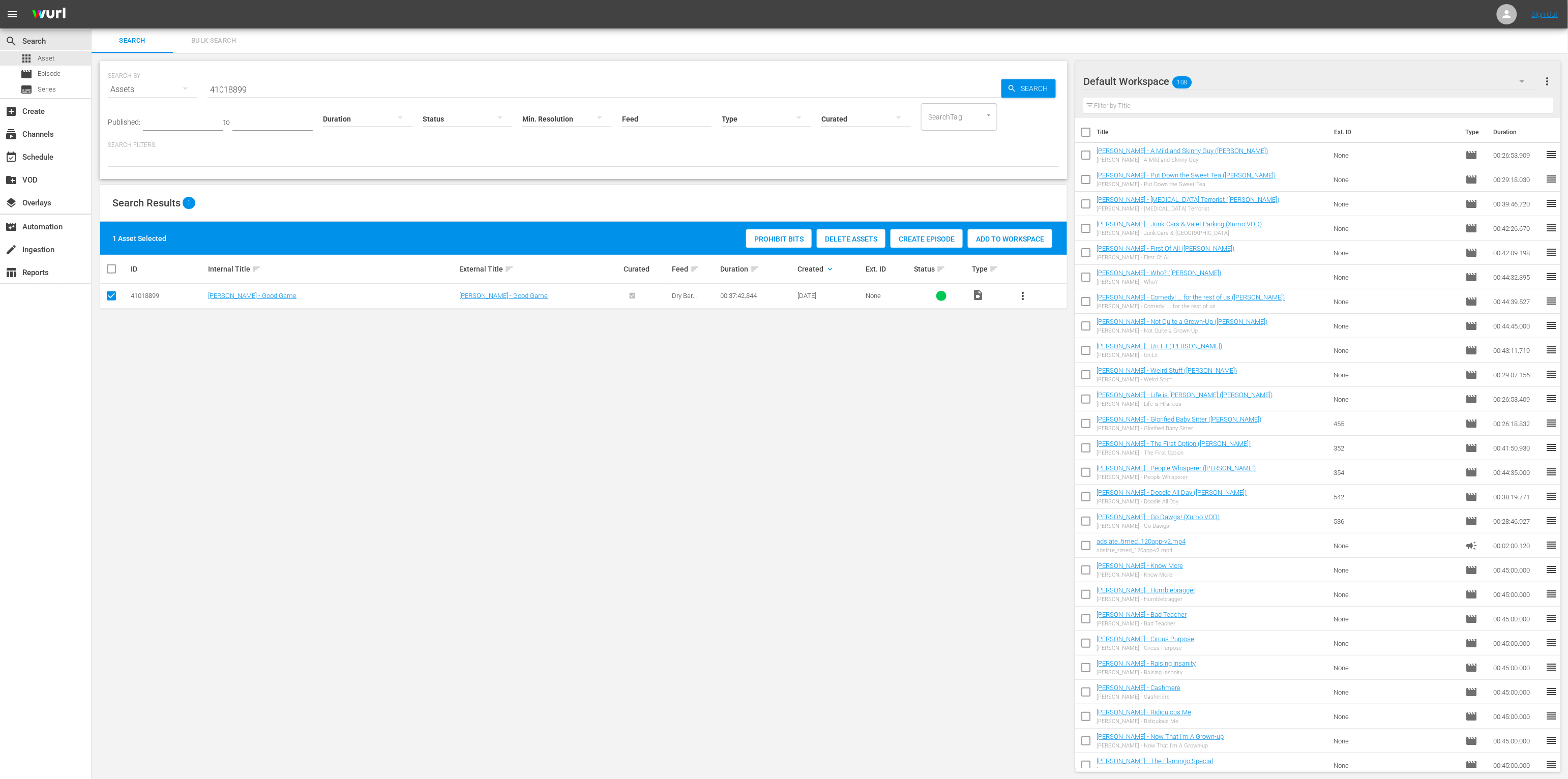
click at [873, 292] on button "more_vert" at bounding box center [1023, 296] width 24 height 24
click at [873, 315] on div "SEARCH BY Search By Assets Search ID, Title, Description, Keywords, or Category…" at bounding box center [583, 416] width 984 height 728
click at [873, 298] on span "more_vert" at bounding box center [1023, 296] width 12 height 12
click at [725, 437] on div "SEARCH BY Search By Assets Search ID, Title, Description, Keywords, or Category…" at bounding box center [583, 416] width 984 height 728
click at [873, 239] on span "Create Episode" at bounding box center [927, 239] width 72 height 8
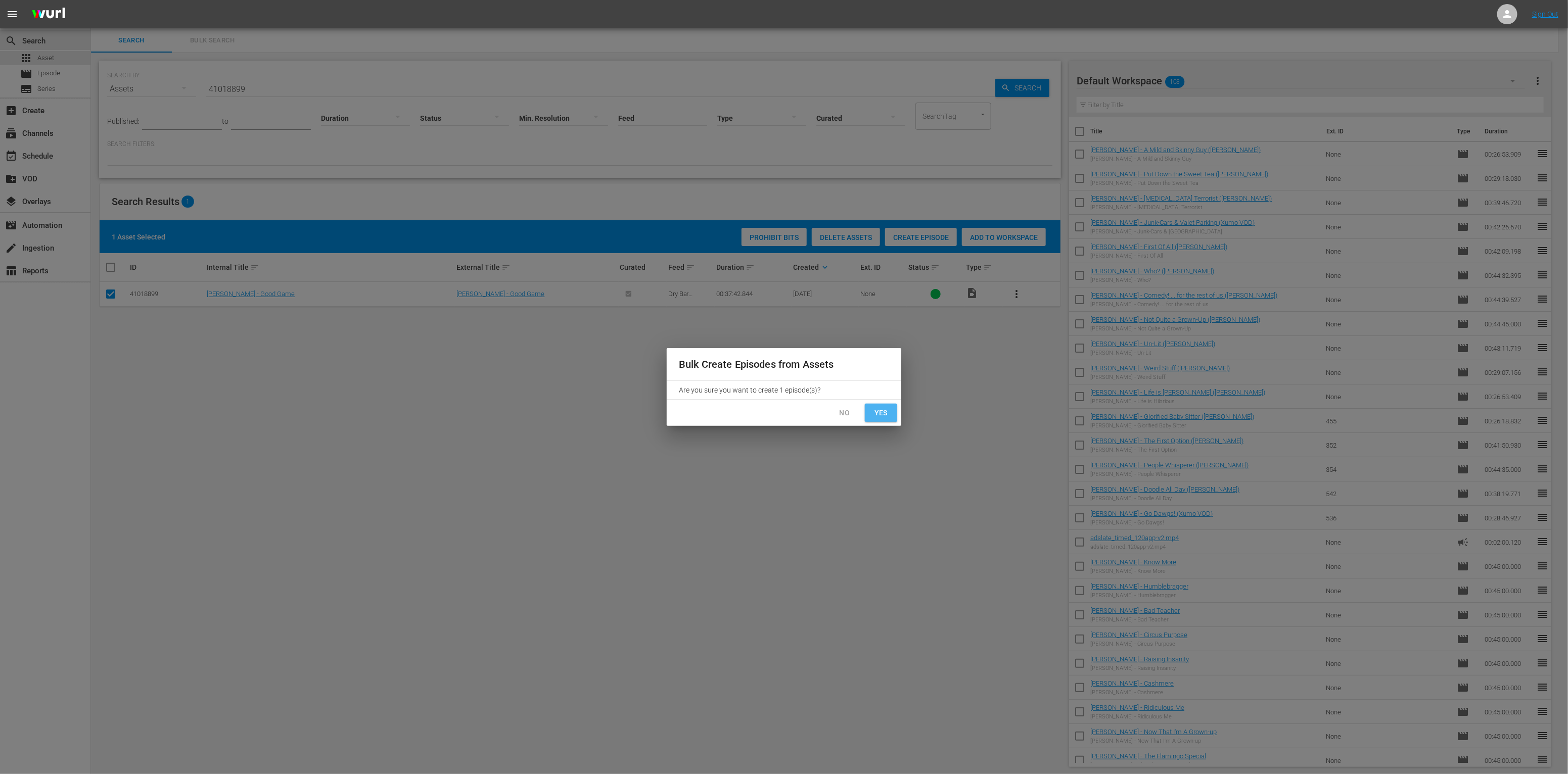
click at [867, 411] on span "Yes" at bounding box center [881, 413] width 16 height 13
checkbox input "false"
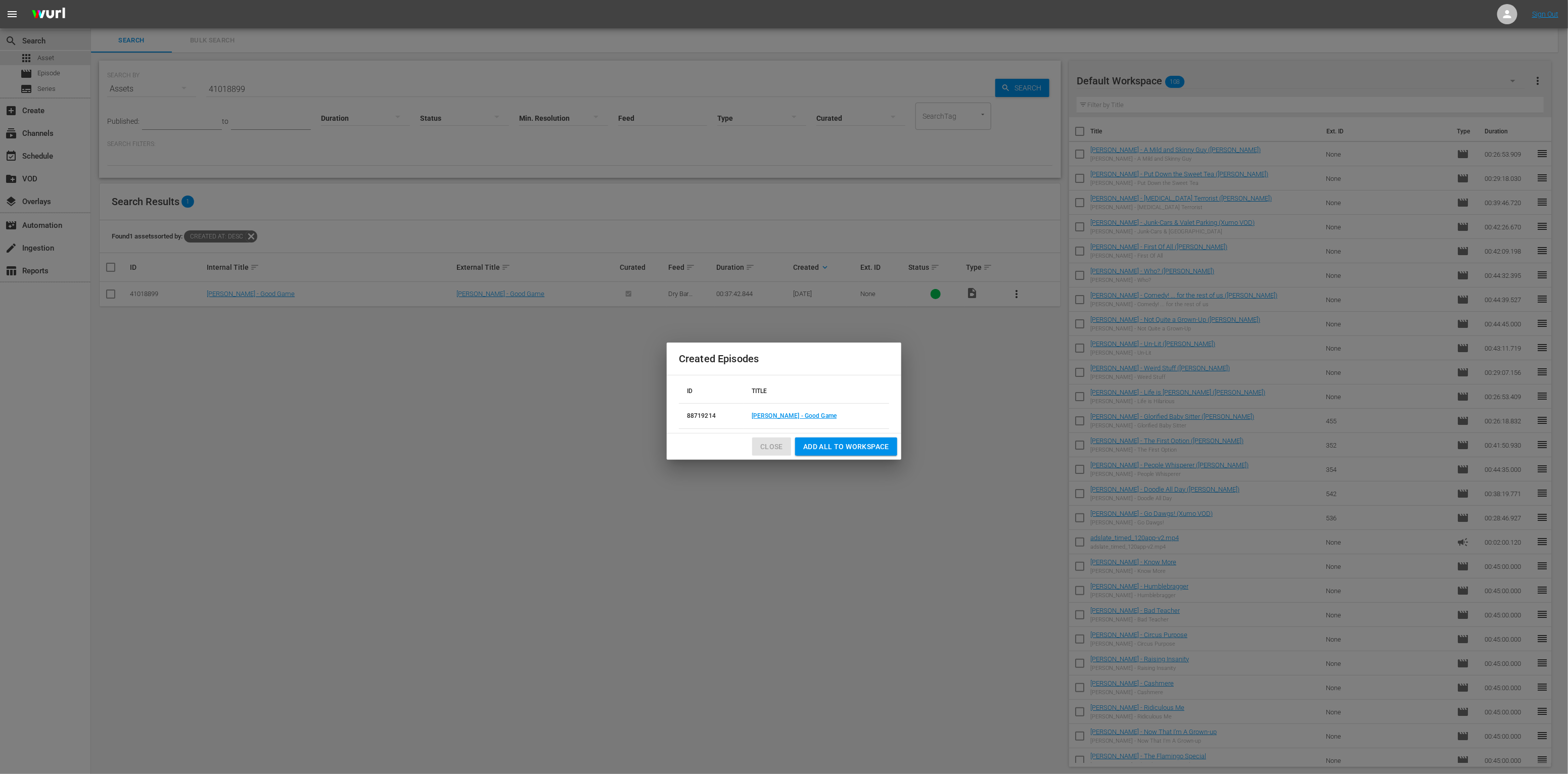
click at [768, 445] on span "Close" at bounding box center [771, 447] width 23 height 13
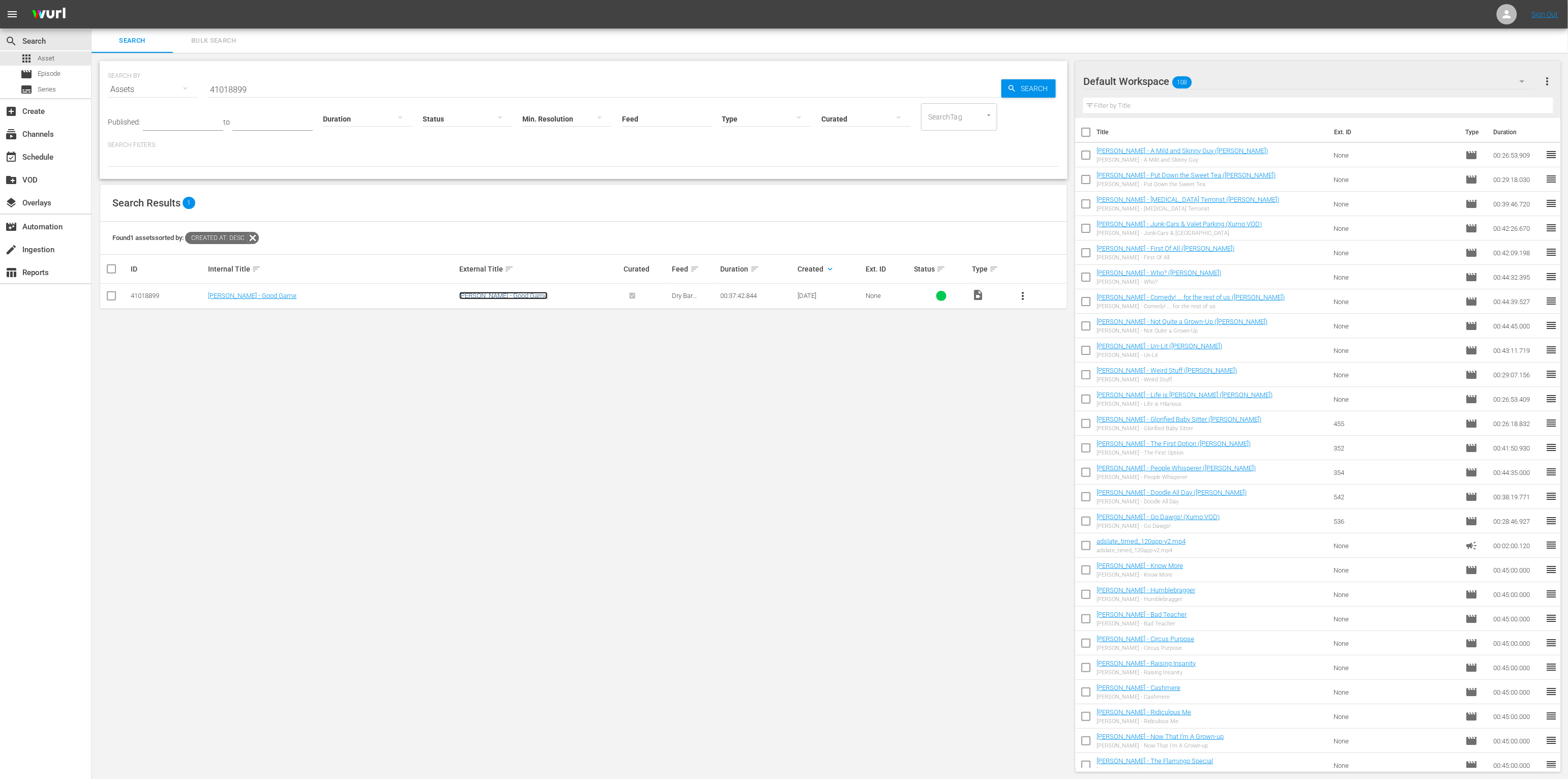
click at [488, 297] on link "Rahn Hortman - Good Game" at bounding box center [503, 296] width 88 height 7
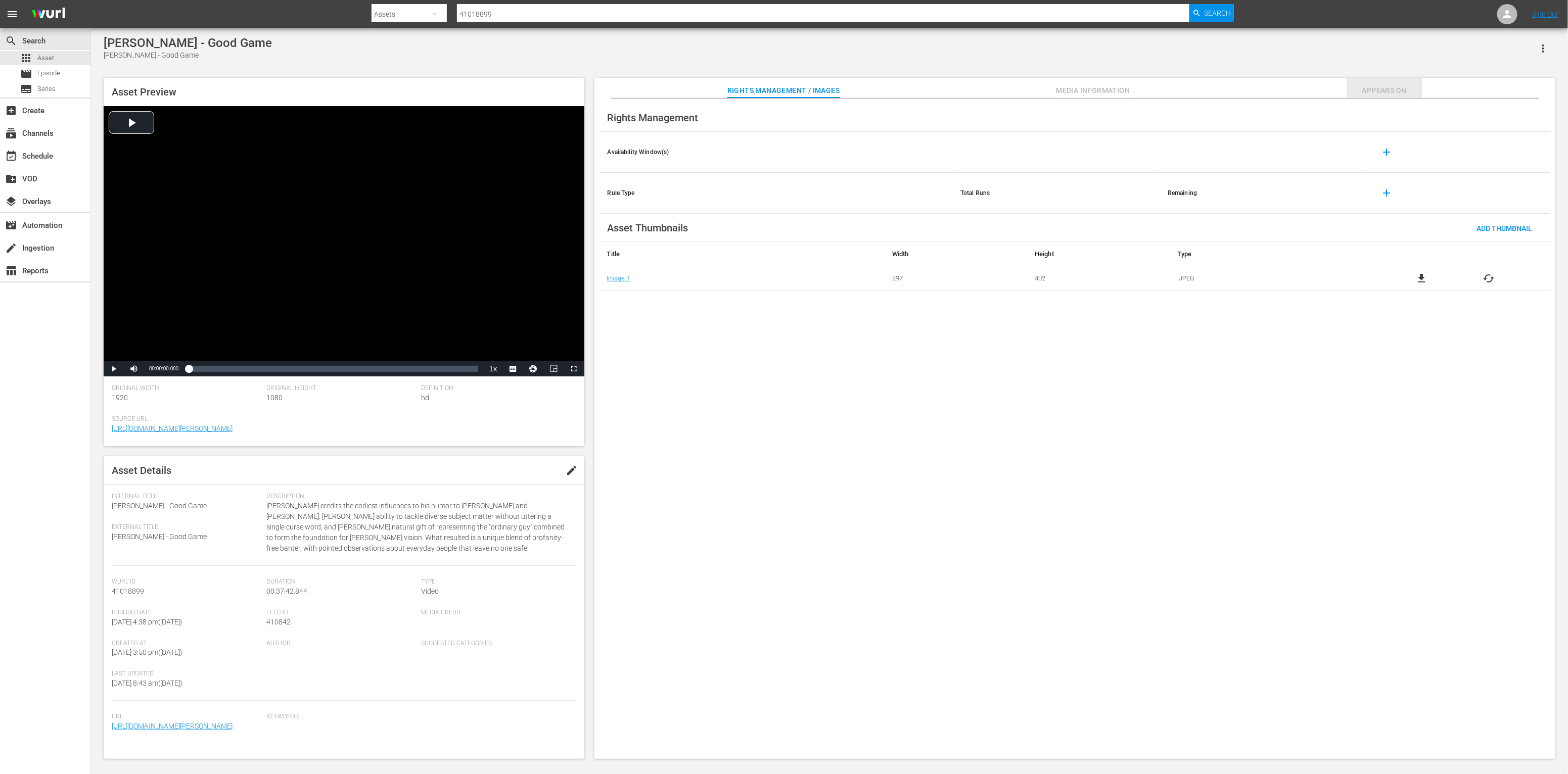
click at [867, 88] on span "Appears On" at bounding box center [1384, 91] width 76 height 13
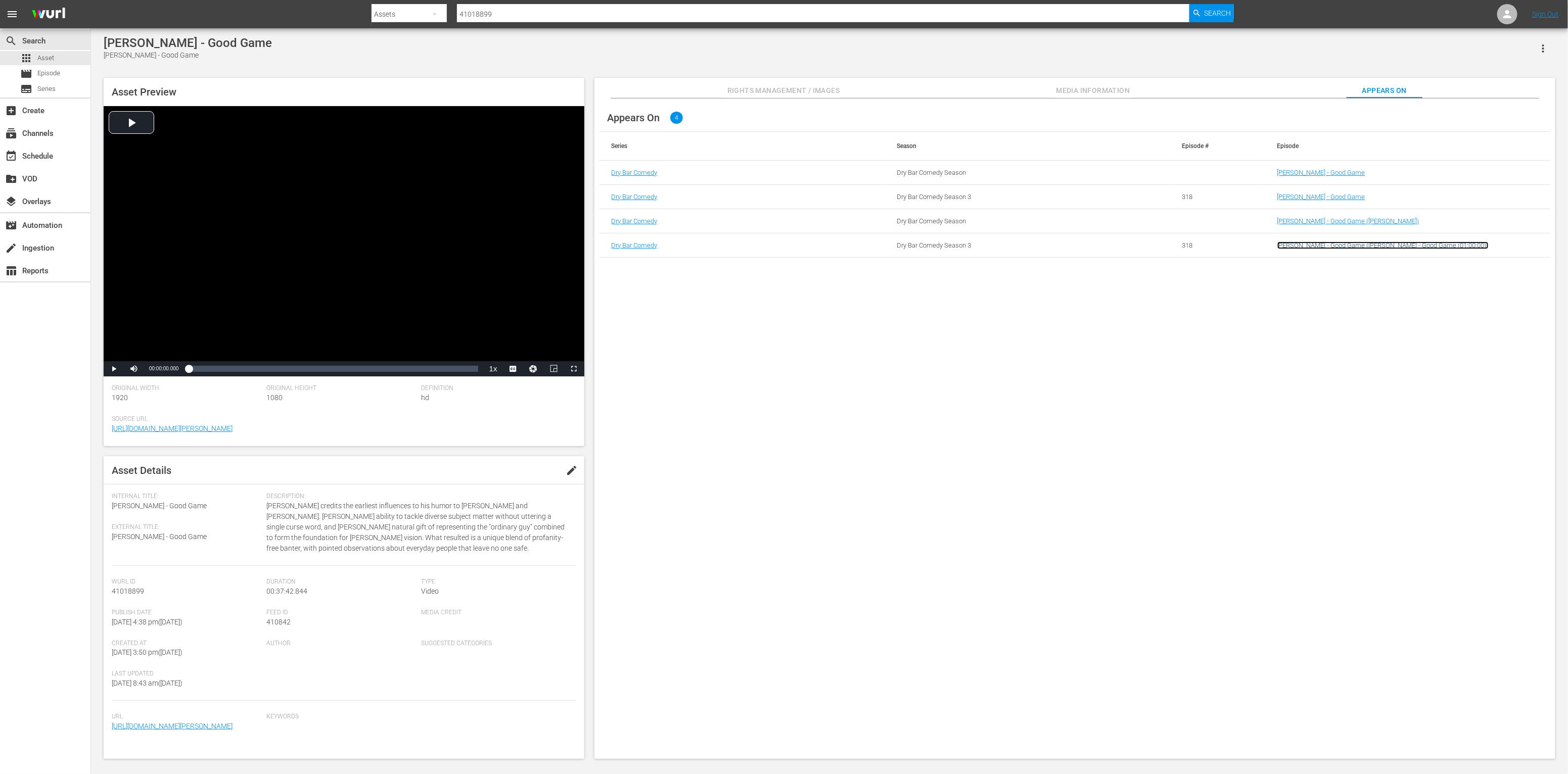
click at [867, 246] on link "Rahn Hortman - Good Game (Rahn Hortman - Good Game (01:00:00))" at bounding box center [1383, 245] width 211 height 7
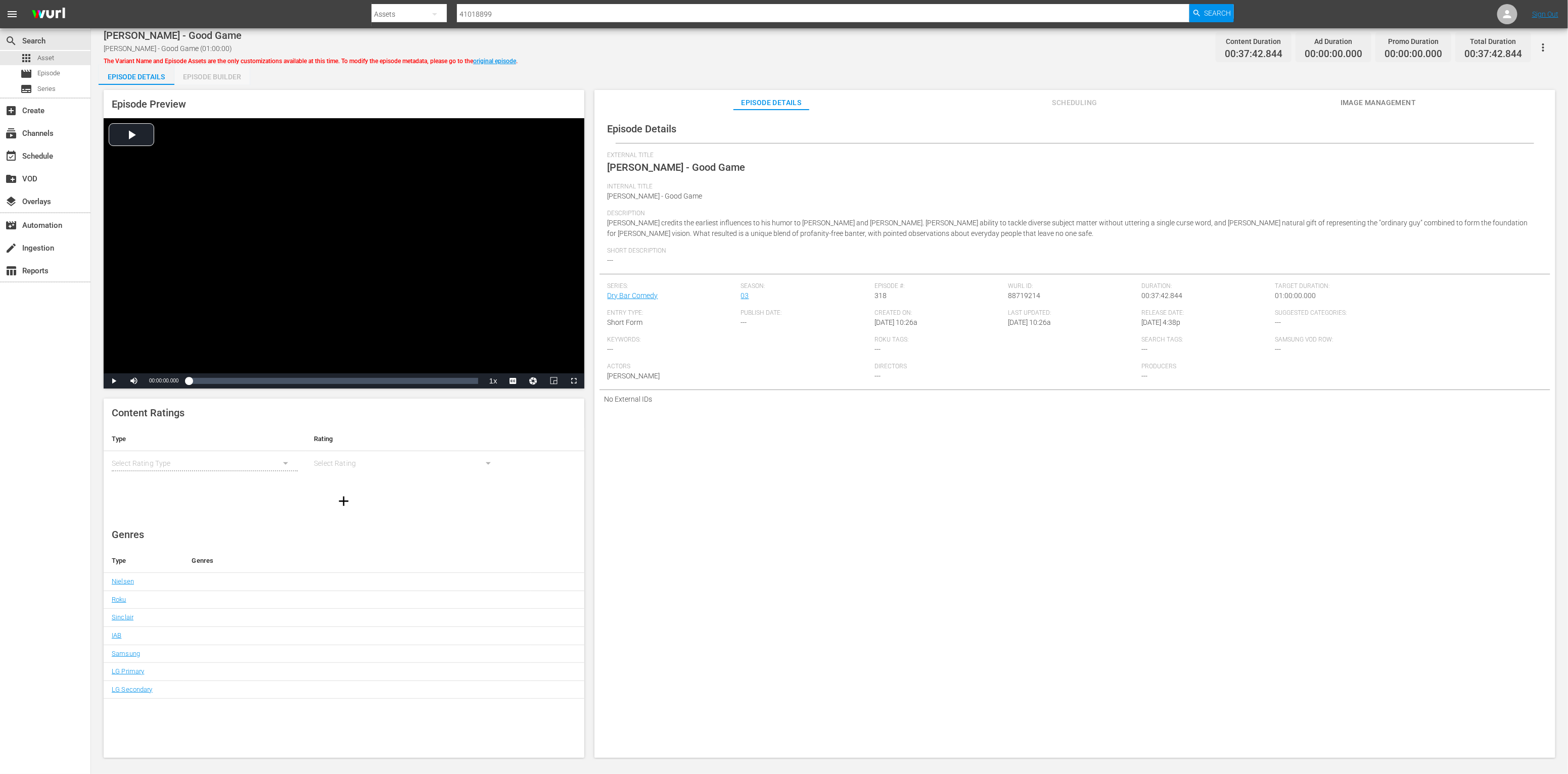
drag, startPoint x: 226, startPoint y: 74, endPoint x: 234, endPoint y: 83, distance: 12.0
click at [226, 75] on div "Episode Builder" at bounding box center [212, 77] width 76 height 24
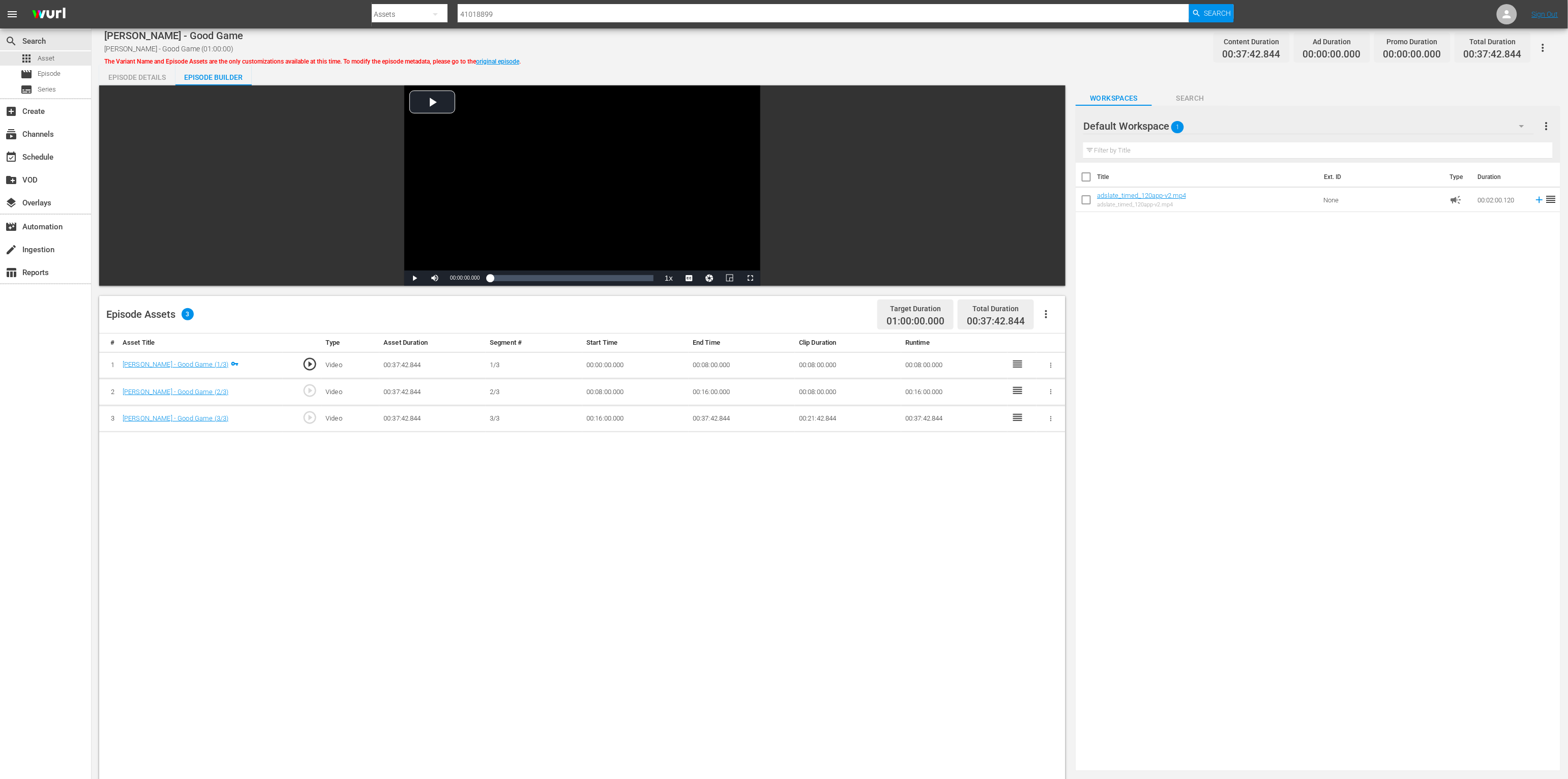
click at [873, 317] on icon "button" at bounding box center [1046, 314] width 12 height 12
click at [674, 549] on div "# Asset Title Type Asset Duration Segment # Start Time End Time Clip Duration R…" at bounding box center [582, 685] width 967 height 703
click at [47, 228] on div "movie_filter Automation" at bounding box center [28, 225] width 57 height 9
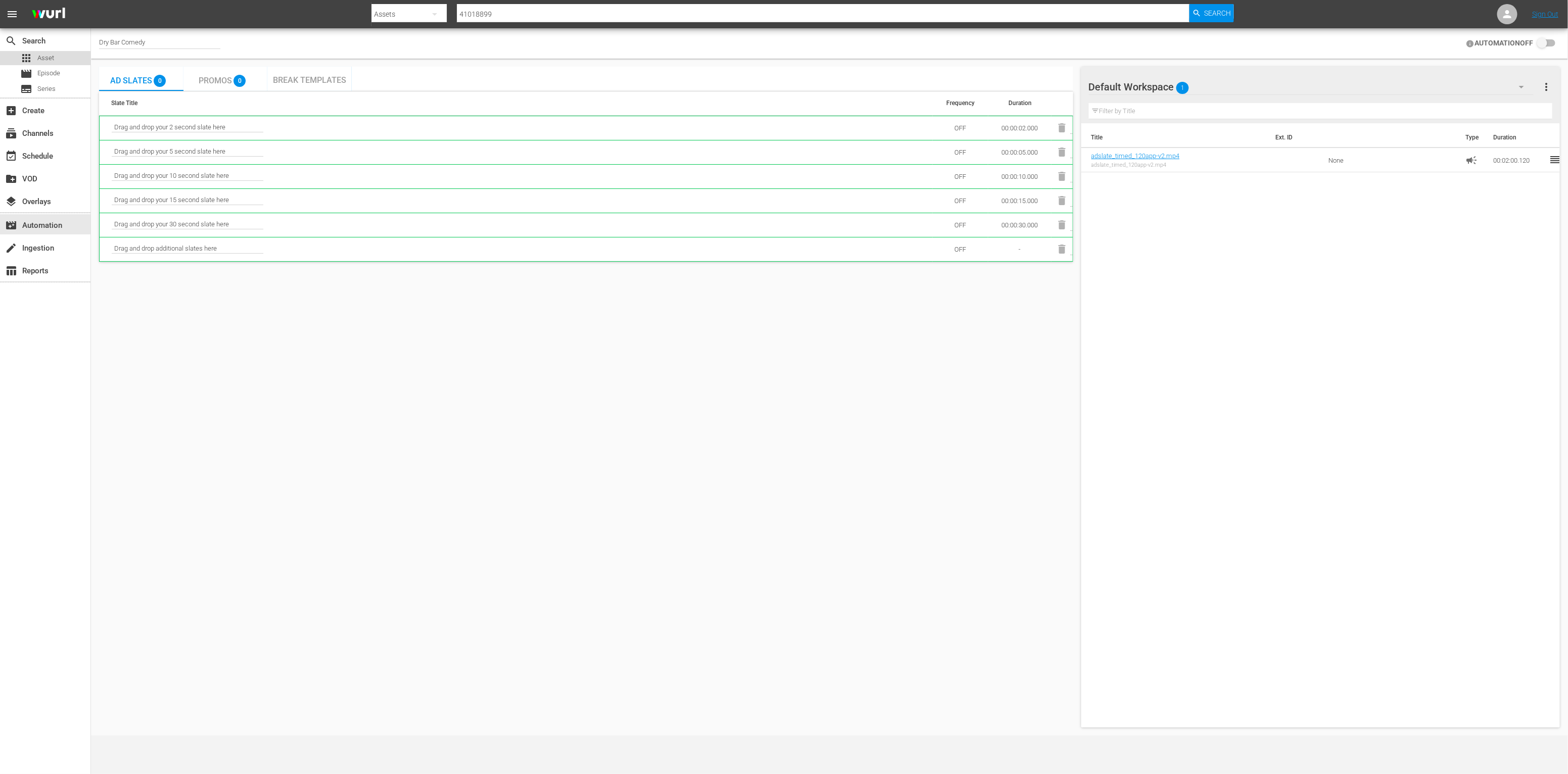
click at [60, 54] on div "apps Asset" at bounding box center [45, 58] width 91 height 14
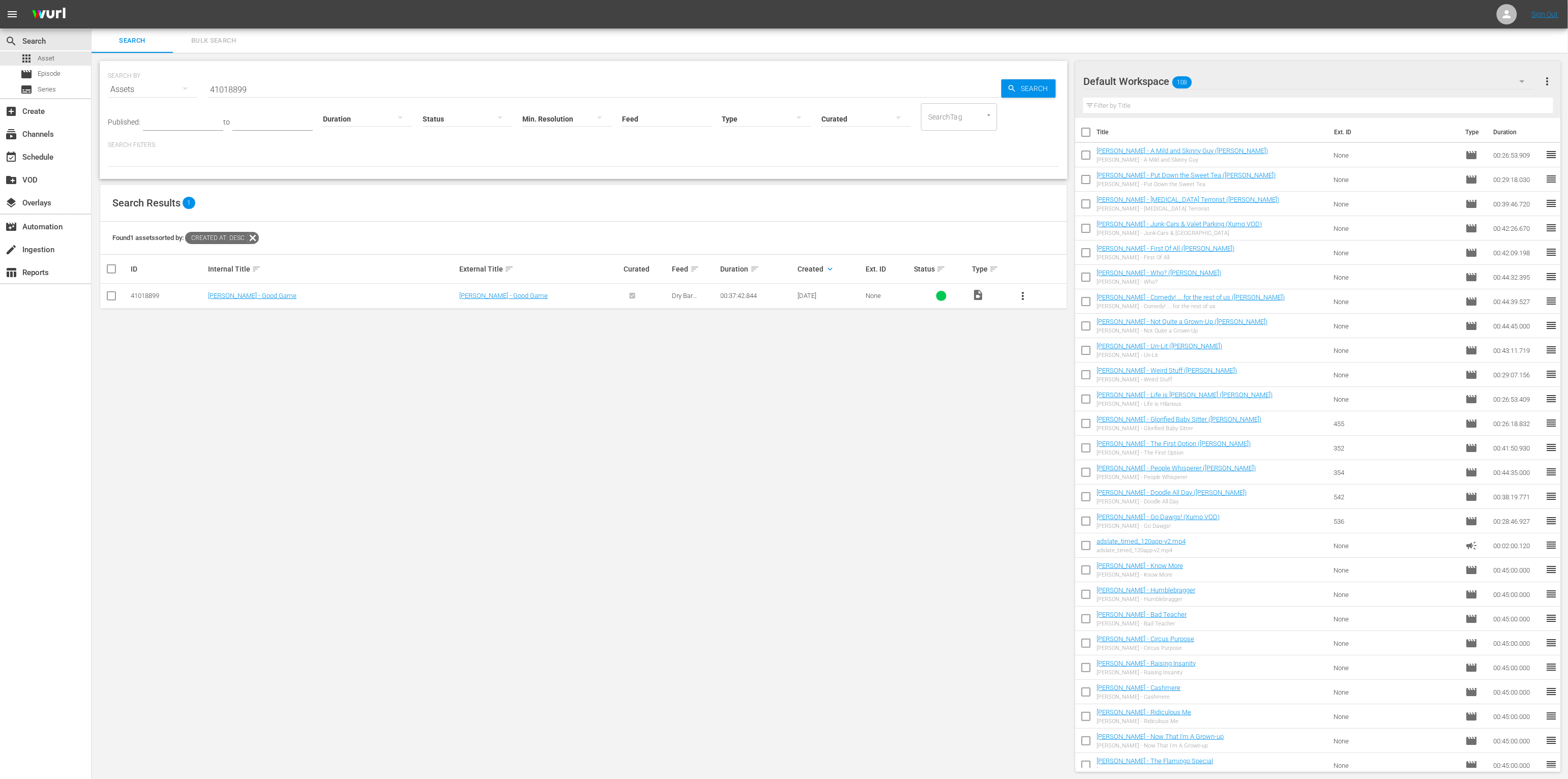
click at [732, 116] on div at bounding box center [766, 118] width 89 height 29
click at [737, 134] on div "Ad" at bounding box center [750, 134] width 89 height 17
drag, startPoint x: 390, startPoint y: 70, endPoint x: 377, endPoint y: 85, distance: 19.8
click at [390, 70] on div "SEARCH BY Search By Assets Search ID, Title, Description, Keywords, or Category…" at bounding box center [584, 83] width 952 height 37
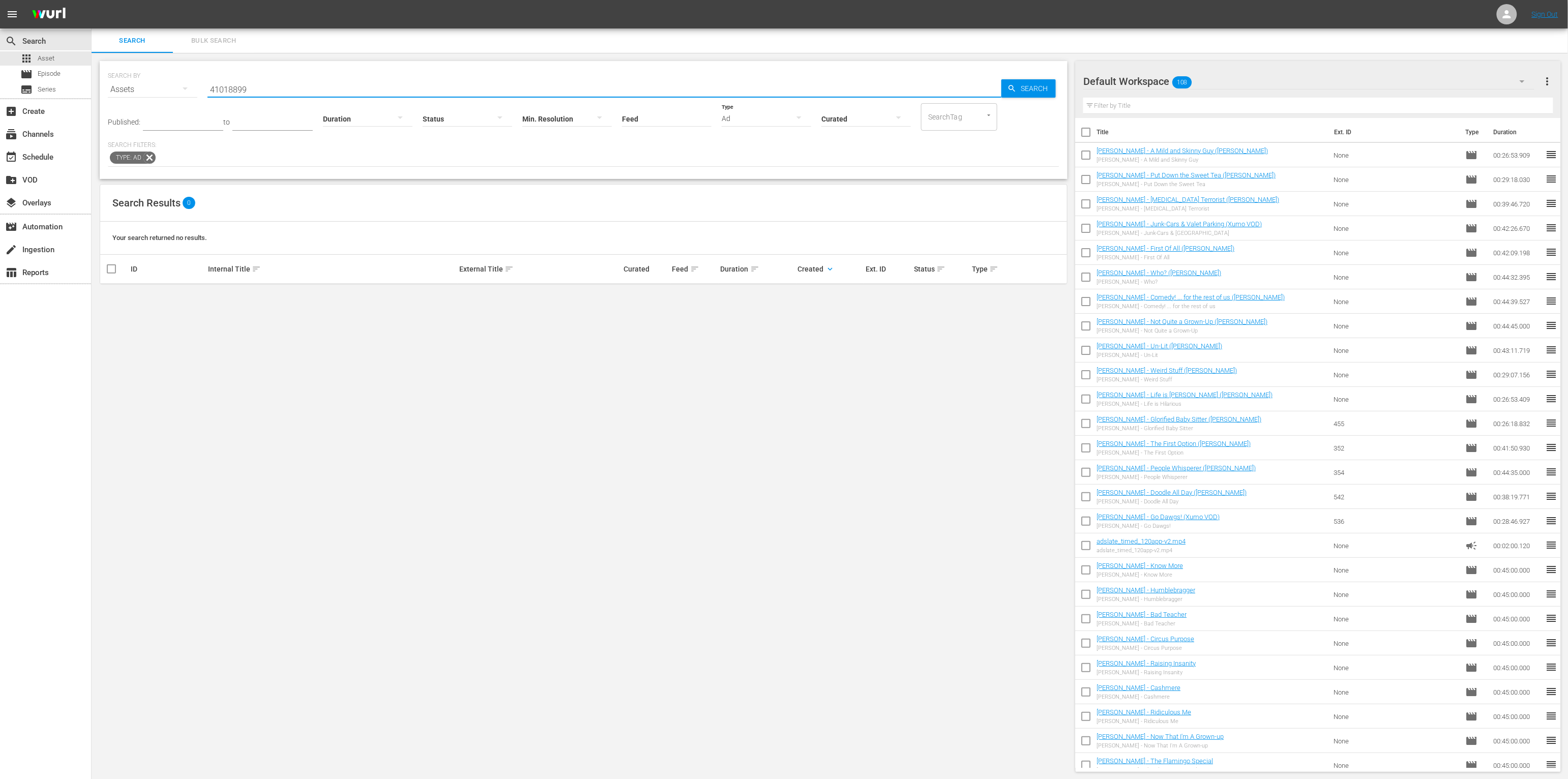
click at [377, 85] on input "41018899" at bounding box center [605, 89] width 794 height 24
click at [375, 86] on input "41018899" at bounding box center [605, 89] width 794 height 24
click at [146, 155] on icon at bounding box center [149, 158] width 13 height 13
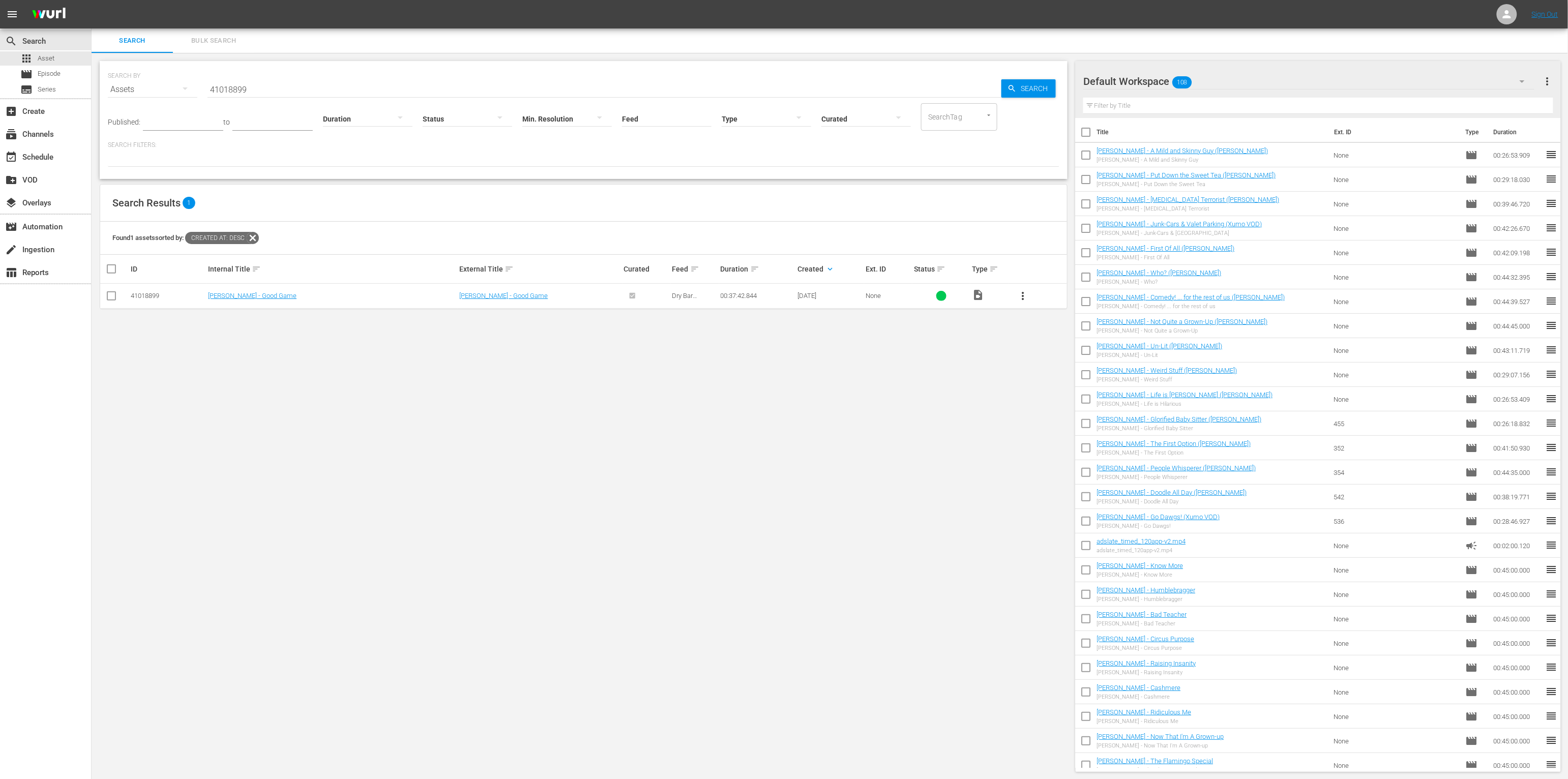
click at [266, 89] on input "41018899" at bounding box center [605, 89] width 794 height 24
drag, startPoint x: 524, startPoint y: 337, endPoint x: 531, endPoint y: 337, distance: 7.0
click at [525, 339] on div "SEARCH BY Search By Assets Search ID, Title, Description, Keywords, or Category…" at bounding box center [583, 416] width 984 height 728
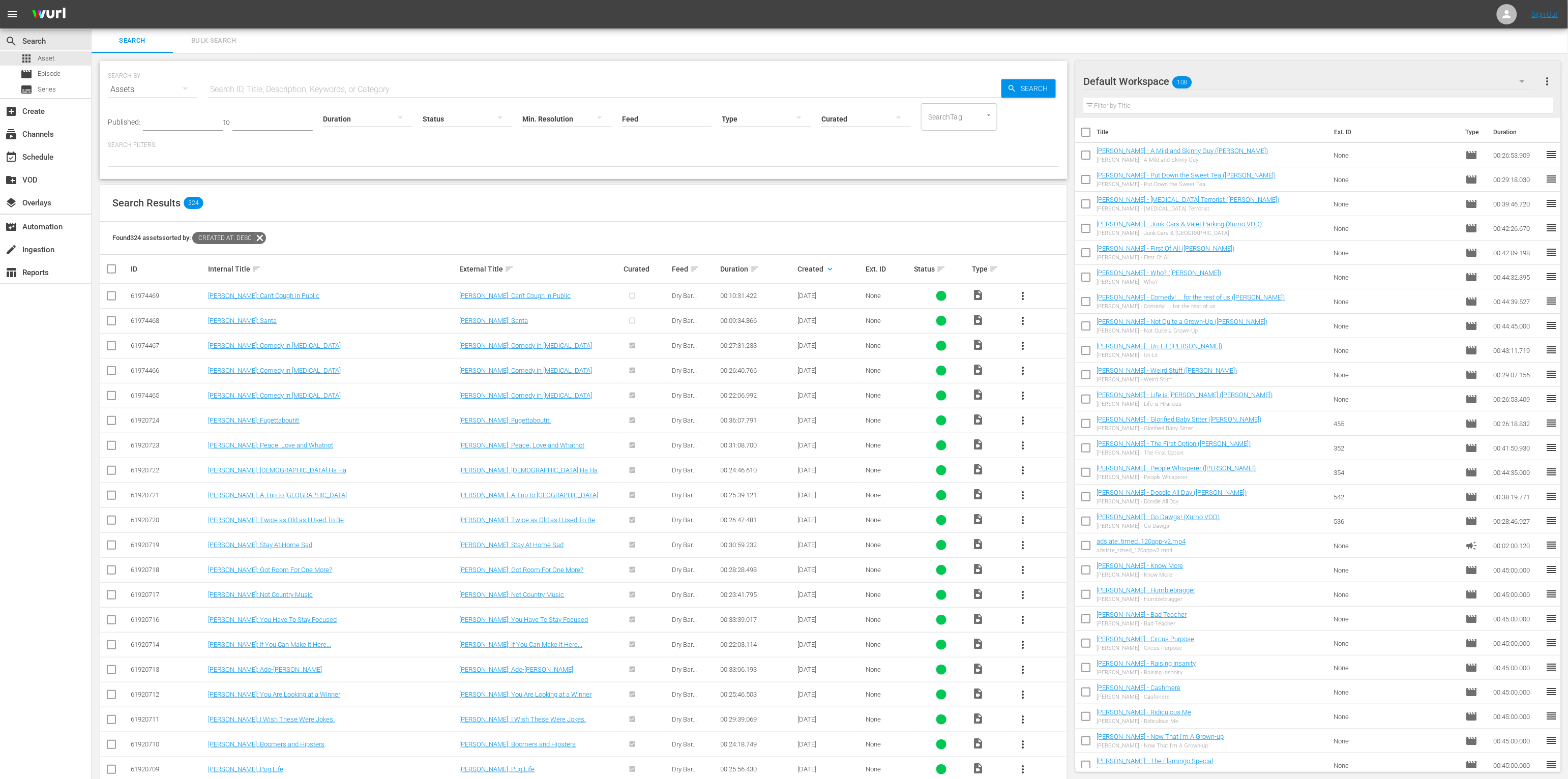
drag, startPoint x: 775, startPoint y: 236, endPoint x: 758, endPoint y: 138, distance: 99.5
click at [777, 233] on div "Found 324 assets sorted by: Created At: desc" at bounding box center [584, 238] width 967 height 33
click at [750, 121] on div at bounding box center [766, 118] width 89 height 29
click at [757, 139] on div "Ad" at bounding box center [750, 134] width 89 height 17
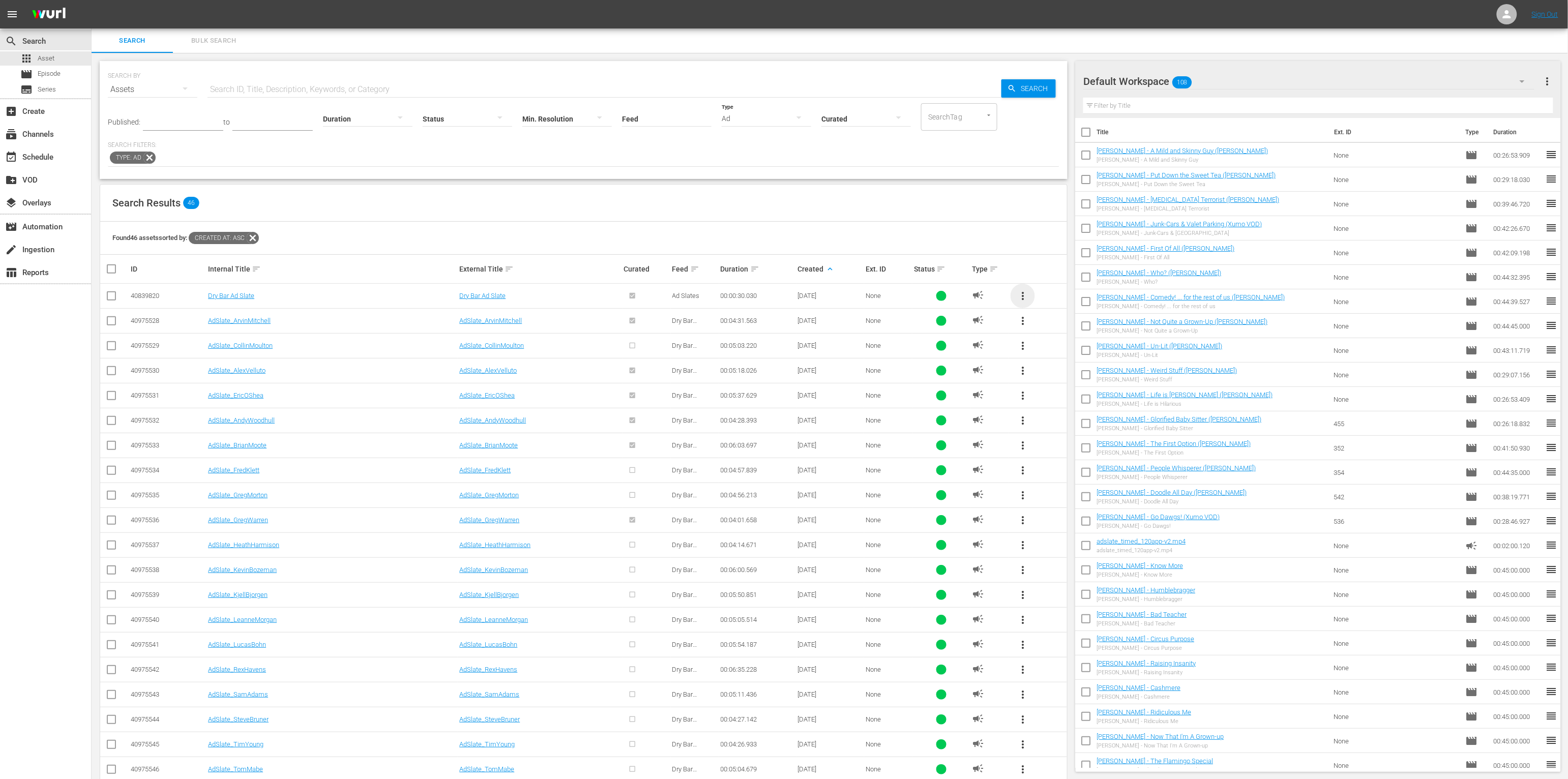
click at [873, 294] on span "more_vert" at bounding box center [1023, 296] width 12 height 12
click at [873, 322] on div "Workspace" at bounding box center [1091, 325] width 97 height 24
click at [873, 322] on span "more_vert" at bounding box center [1023, 321] width 12 height 12
click at [873, 333] on td "campaign" at bounding box center [989, 345] width 39 height 25
click at [873, 322] on span "more_vert" at bounding box center [1023, 321] width 12 height 12
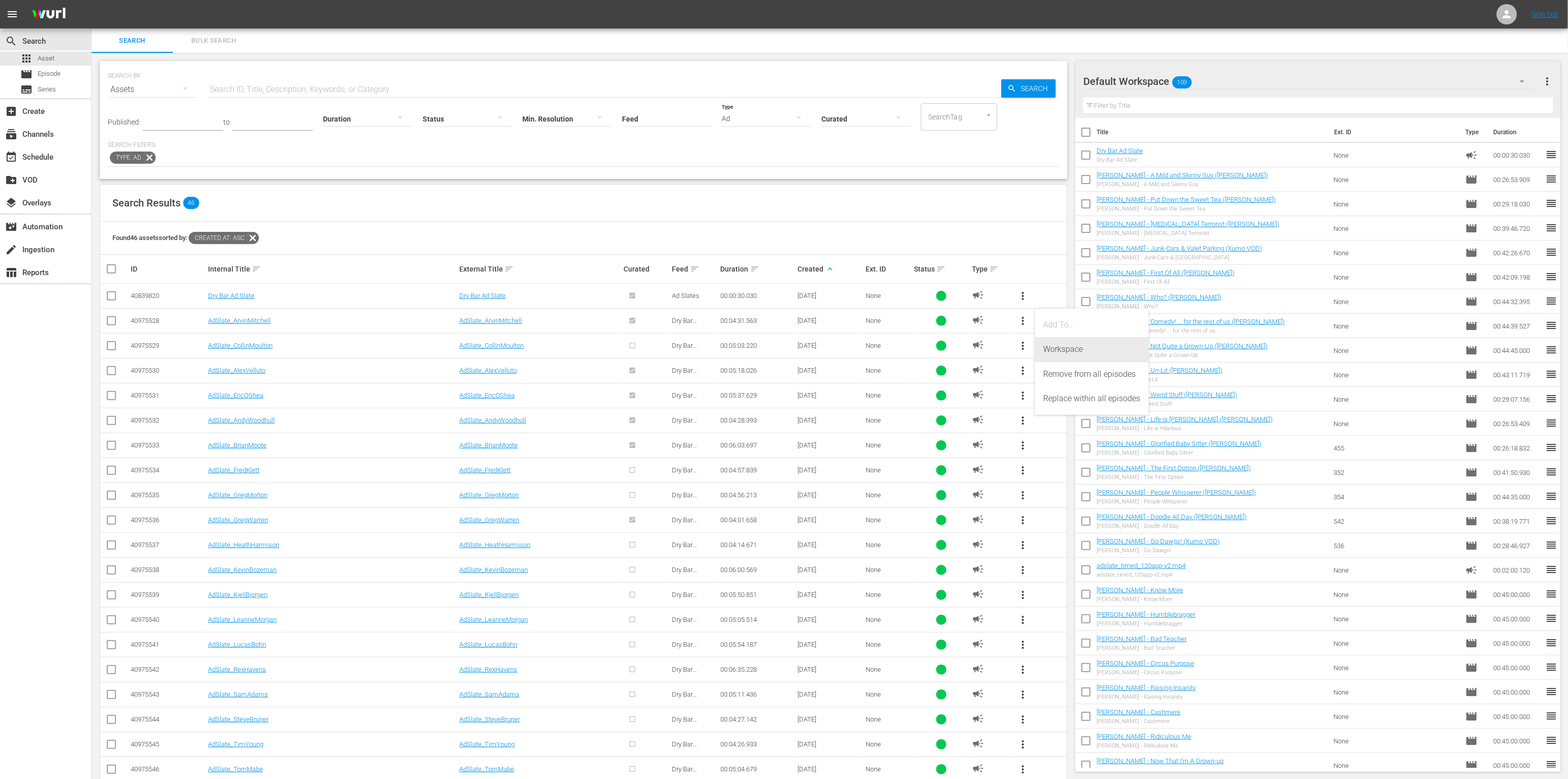
click at [873, 347] on div "Workspace" at bounding box center [1092, 350] width 114 height 24
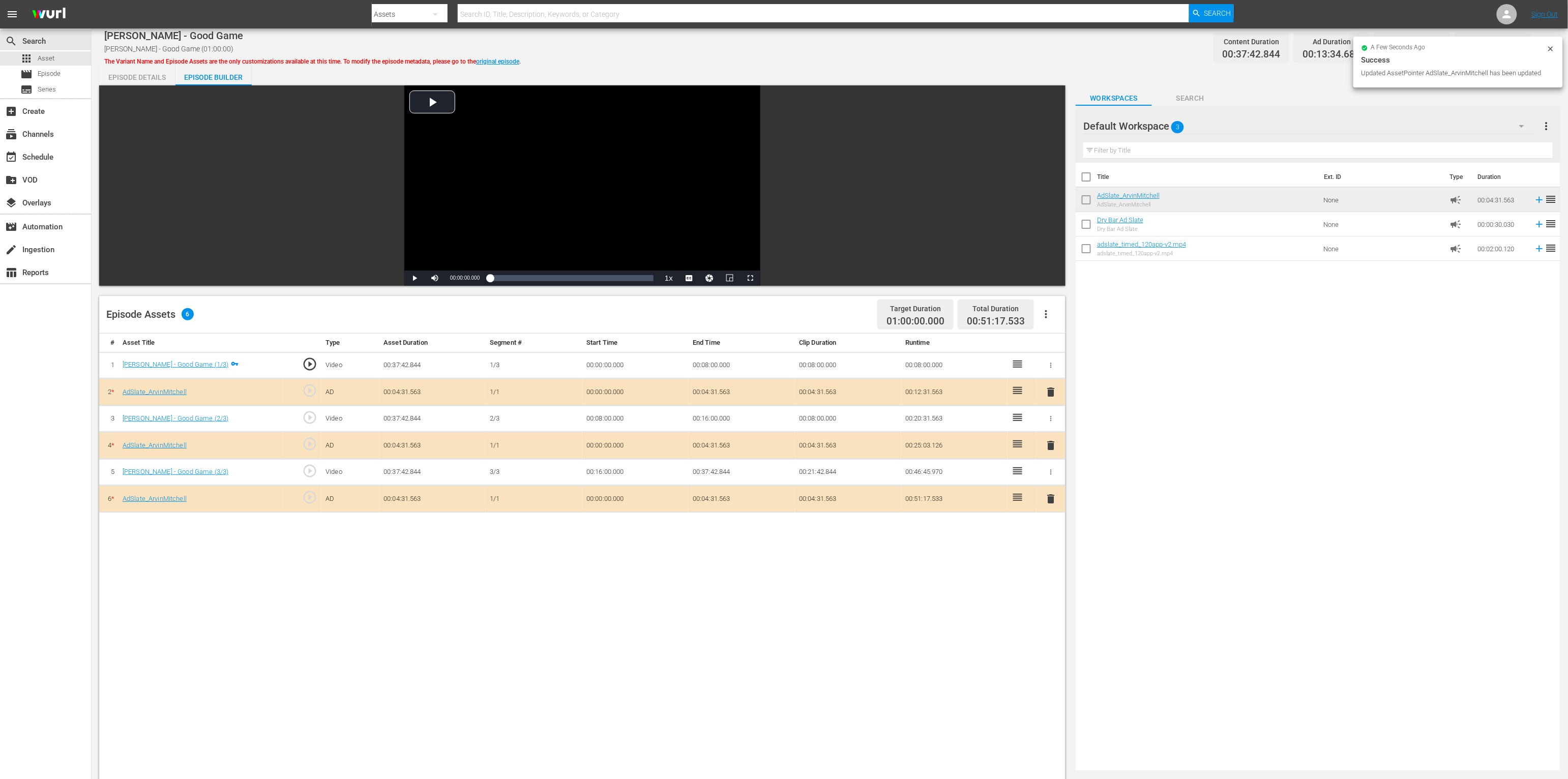
drag, startPoint x: 1250, startPoint y: 427, endPoint x: 1293, endPoint y: 381, distance: 63.0
click at [873, 427] on div "Title Ext. ID Type Duration AdSlate_ArvinMitchell AdSlate_ArvinMitchell None ca…" at bounding box center [1317, 465] width 484 height 604
click at [793, 597] on div "# Asset Title Type Asset Duration Segment # Start Time End Time Clip Duration R…" at bounding box center [582, 685] width 967 height 703
click at [127, 81] on div "Episode Details" at bounding box center [137, 77] width 77 height 24
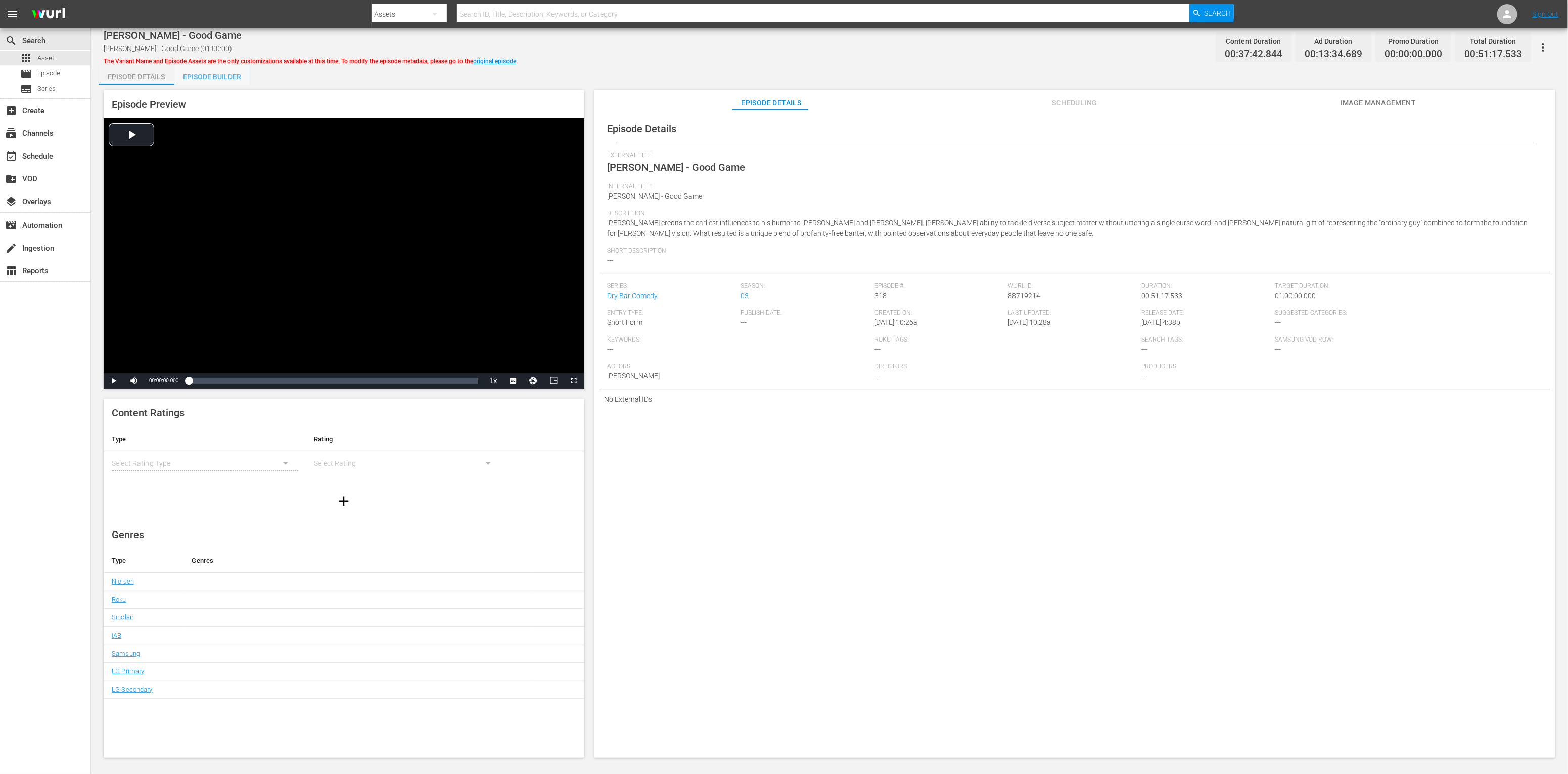
click at [203, 80] on div "Episode Builder" at bounding box center [212, 77] width 76 height 24
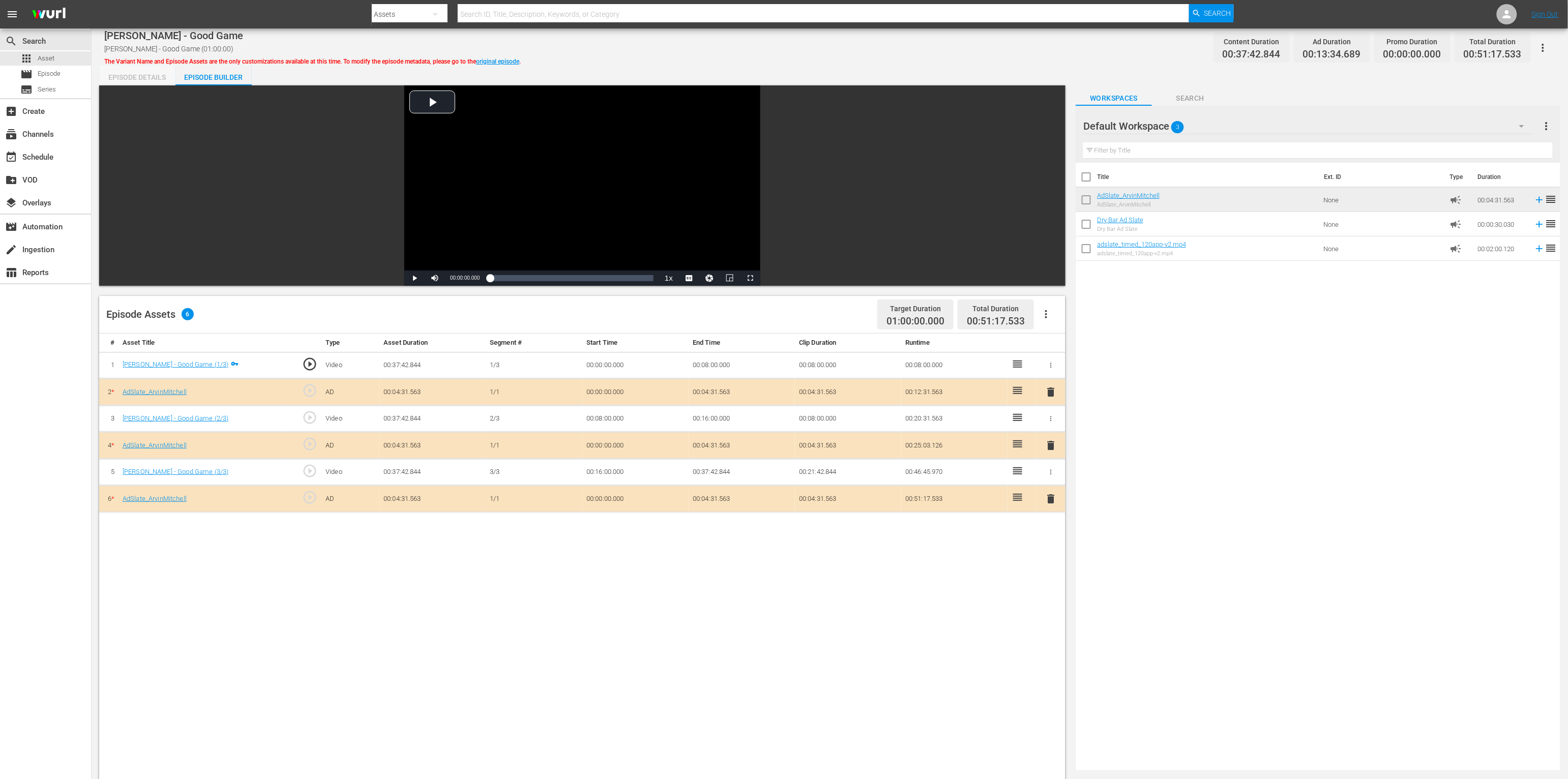
click at [126, 75] on div "Episode Details" at bounding box center [137, 77] width 77 height 24
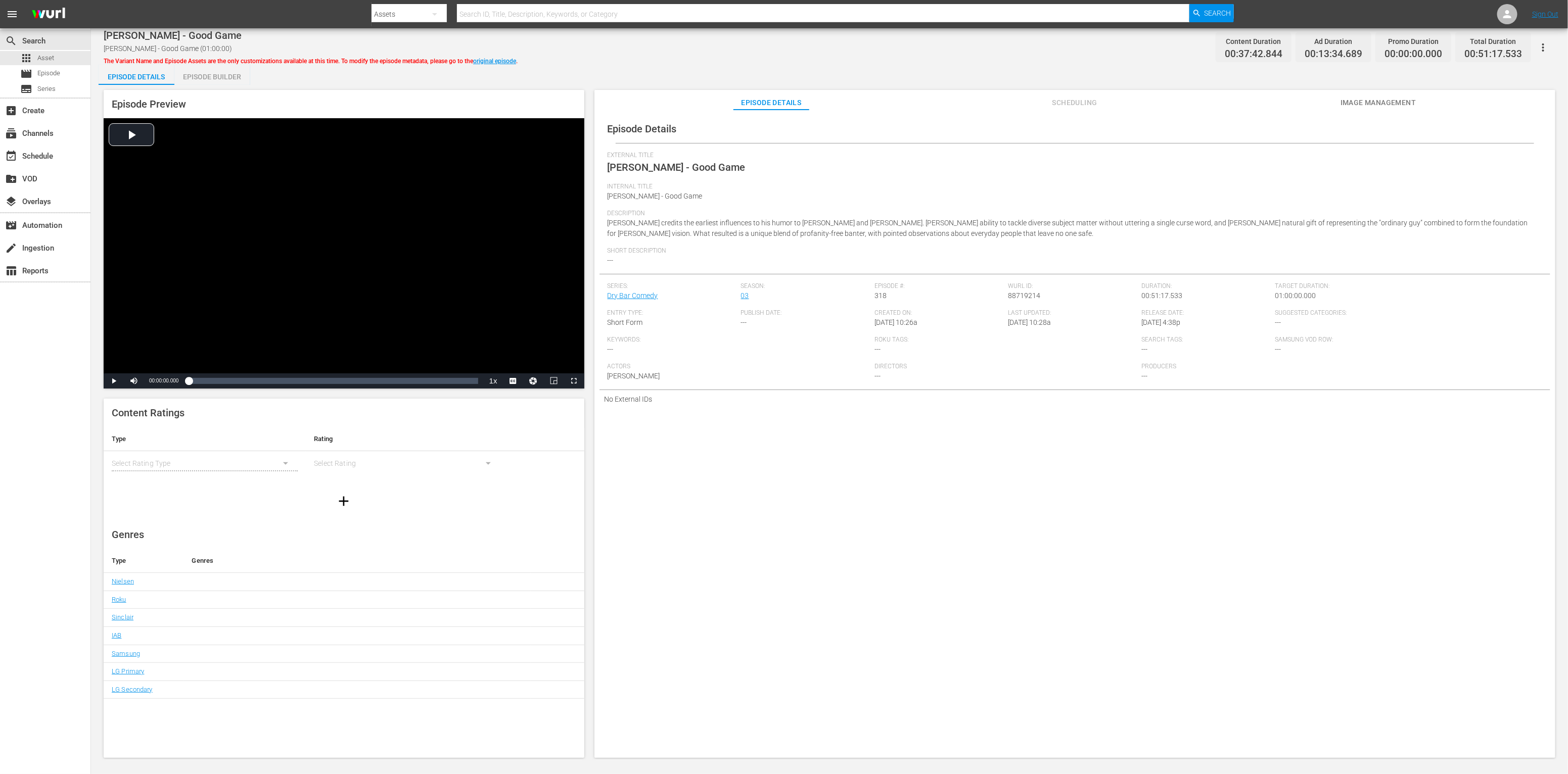
click at [867, 48] on icon "button" at bounding box center [1543, 47] width 12 height 12
click at [867, 60] on div "Add Episode to Workspace" at bounding box center [1499, 52] width 97 height 24
drag, startPoint x: 1125, startPoint y: 60, endPoint x: 285, endPoint y: 77, distance: 840.2
click at [867, 59] on div "Rahn Hortman - Good Game Rahn Hortman - Good Game (01:00:00) The Variant Name a…" at bounding box center [829, 394] width 1477 height 731
click at [63, 162] on div "event_available Schedule" at bounding box center [45, 155] width 91 height 20
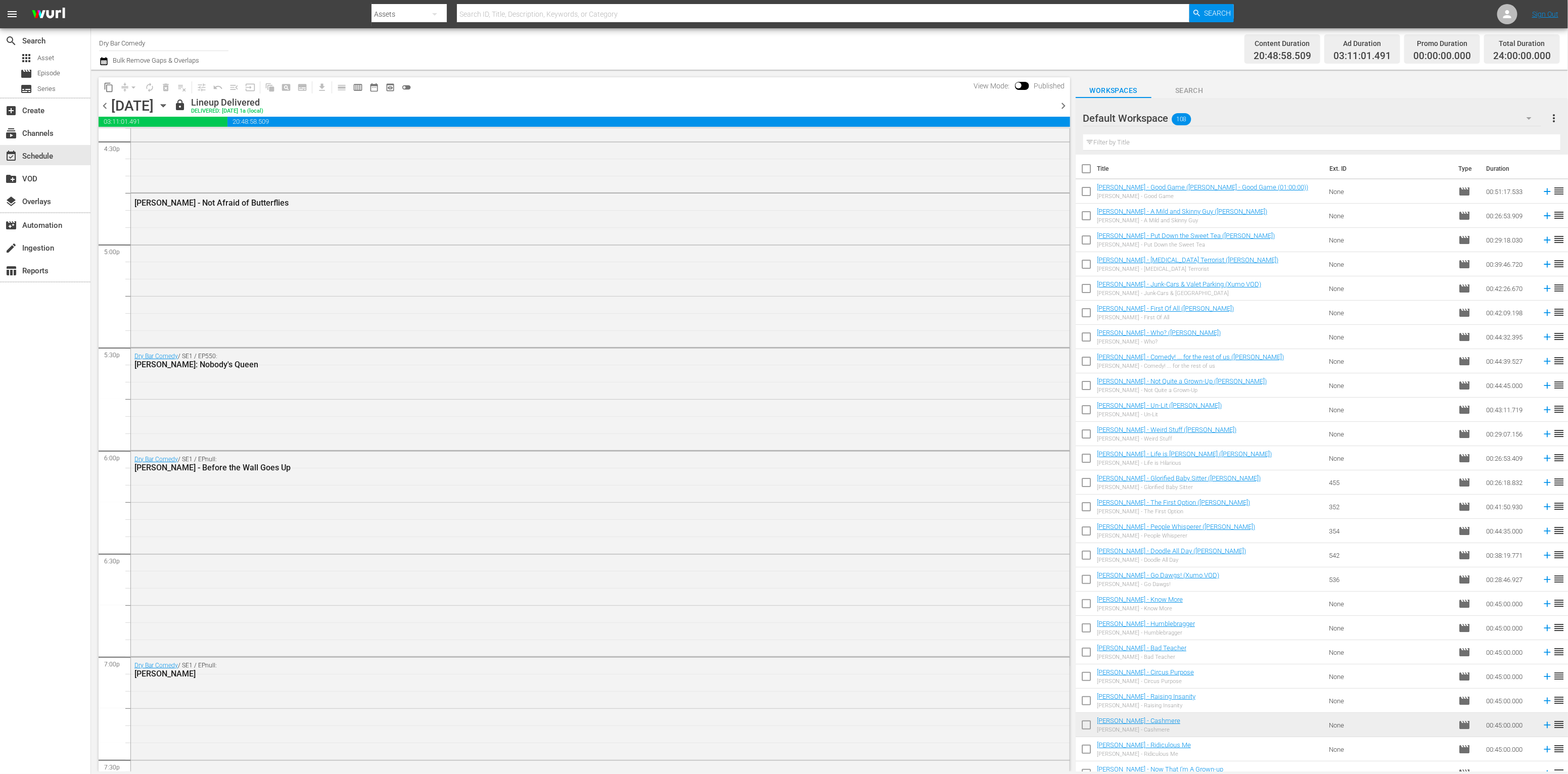
scroll to position [1946, 0]
click at [169, 106] on icon "button" at bounding box center [163, 105] width 11 height 11
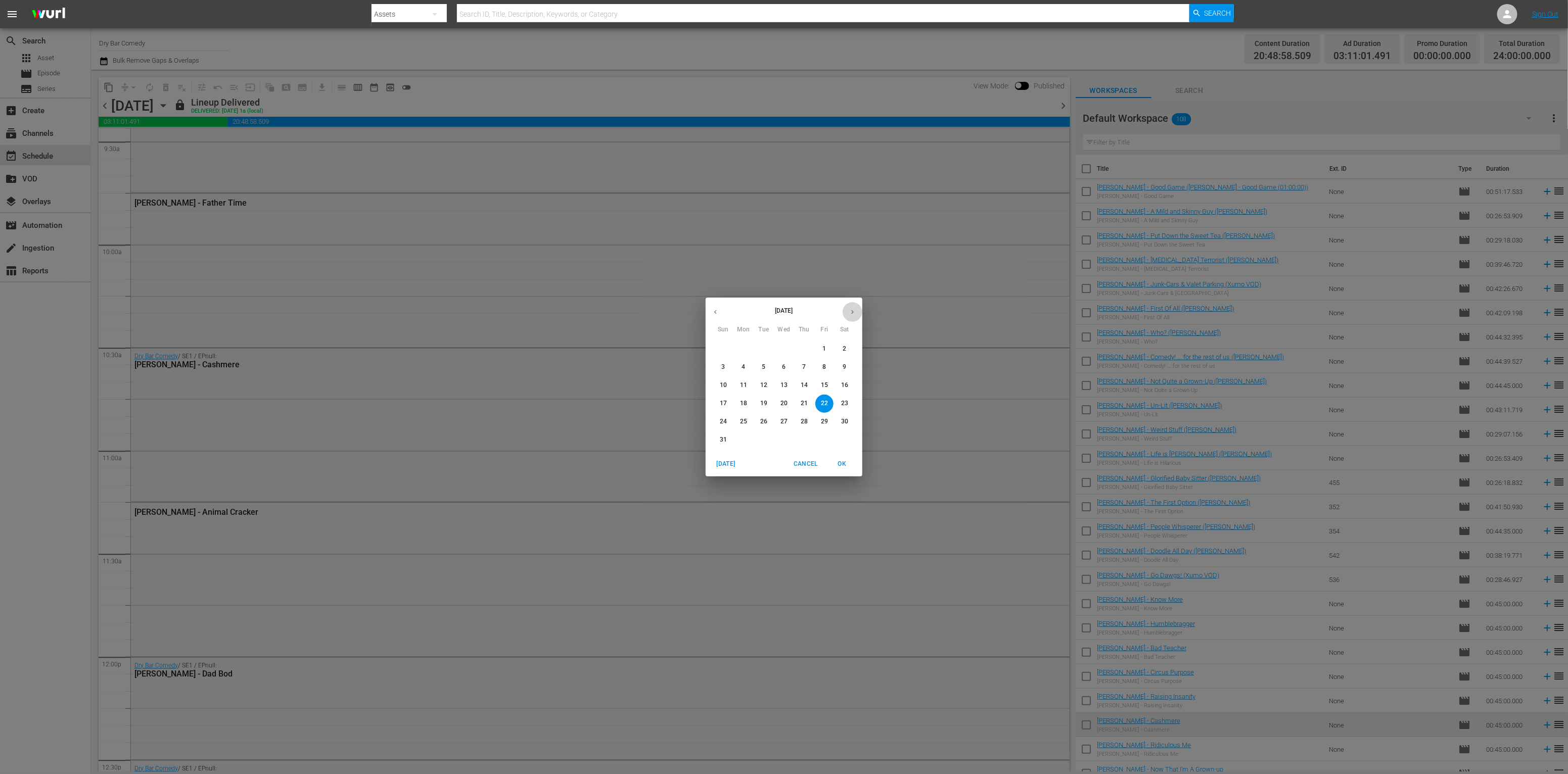
click at [854, 312] on icon "button" at bounding box center [852, 312] width 7 height 7
click at [854, 312] on icon "button" at bounding box center [852, 312] width 7 height 7
click at [843, 352] on p "1" at bounding box center [844, 349] width 4 height 9
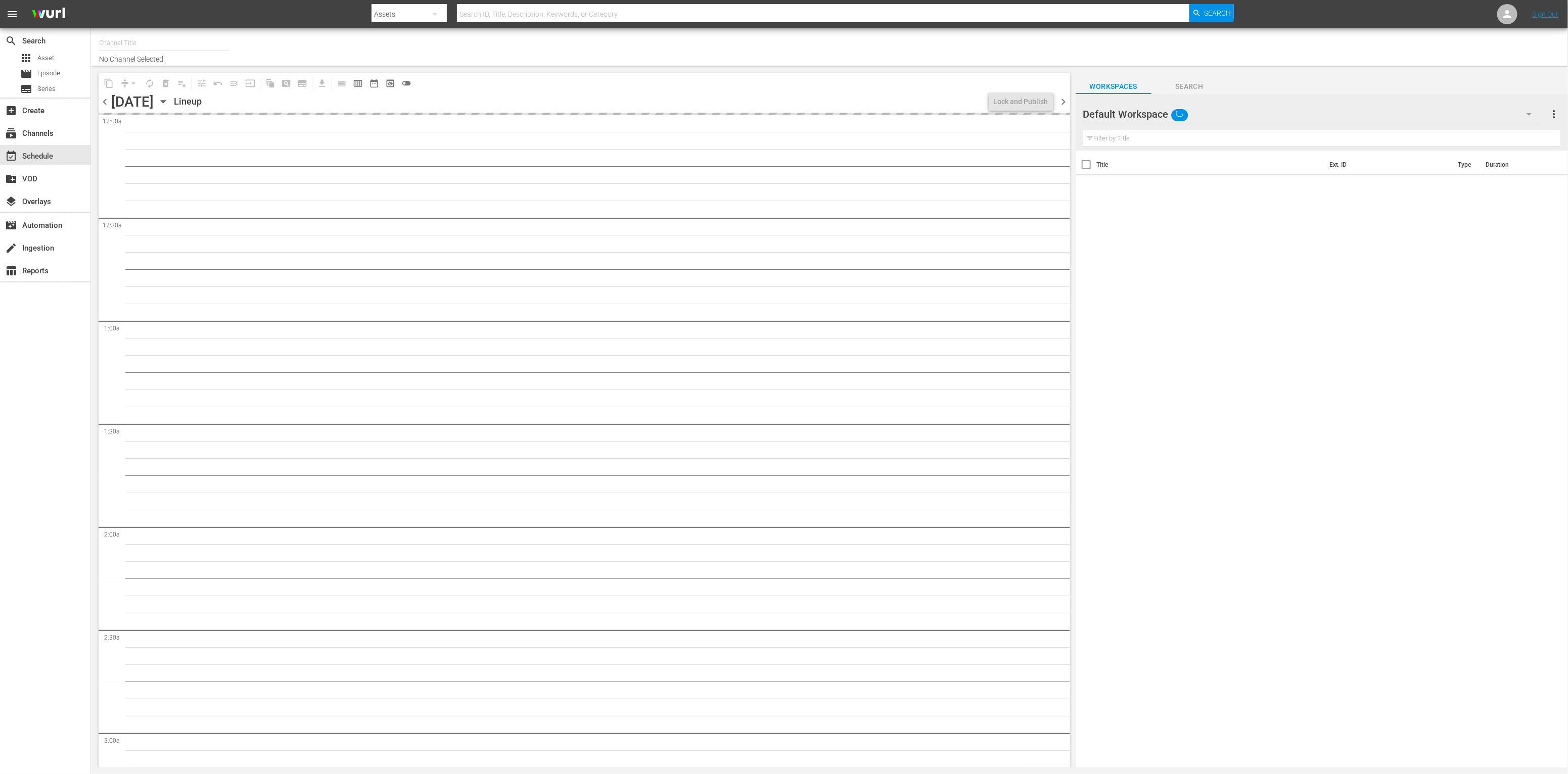
type input "Dry Bar Comedy (370)"
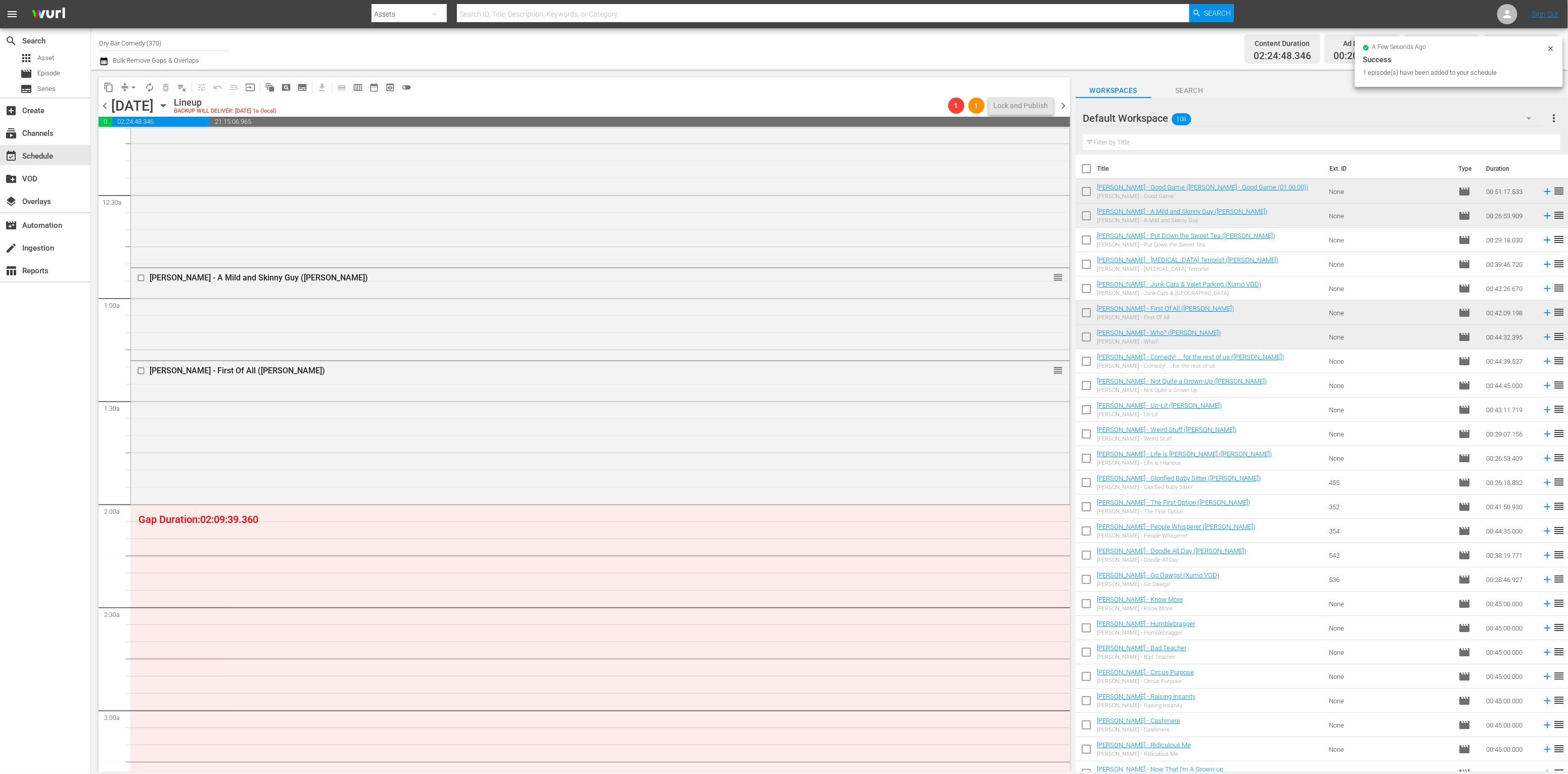
scroll to position [519, 0]
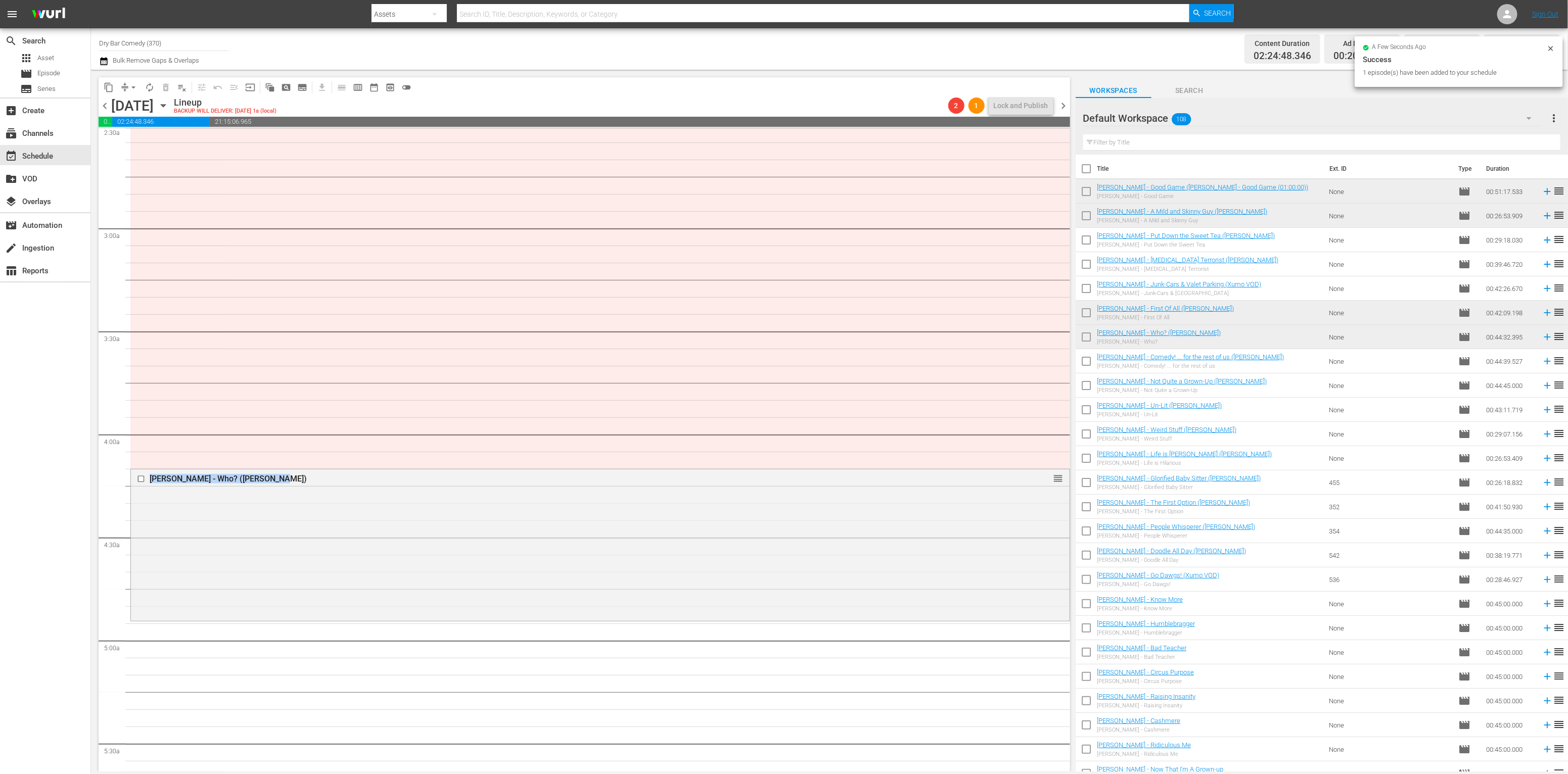
drag, startPoint x: 785, startPoint y: 545, endPoint x: 774, endPoint y: 418, distance: 127.5
click at [1054, 478] on span "reorder" at bounding box center [1059, 478] width 10 height 11
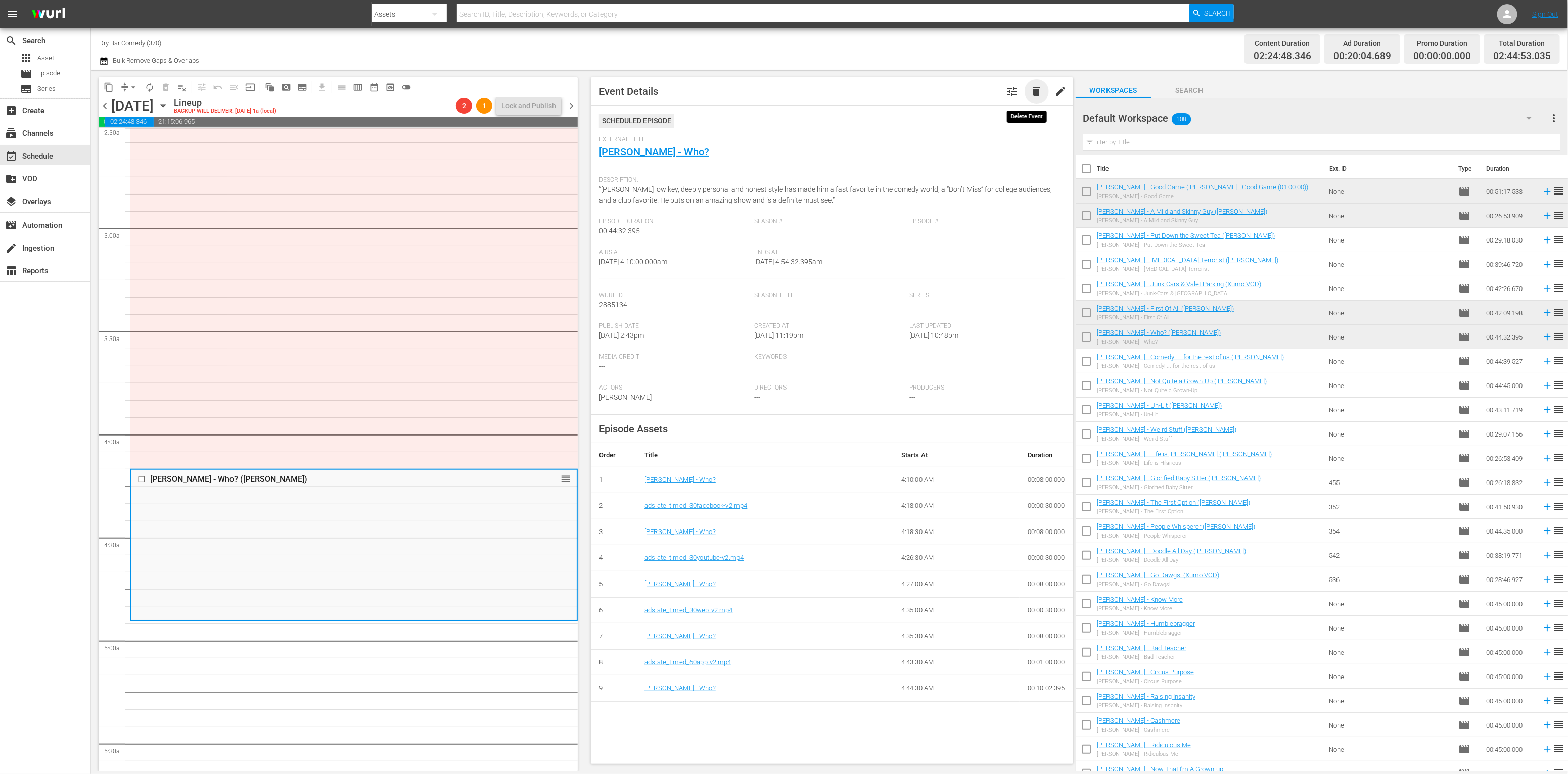
click at [1031, 94] on span "delete" at bounding box center [1037, 91] width 12 height 12
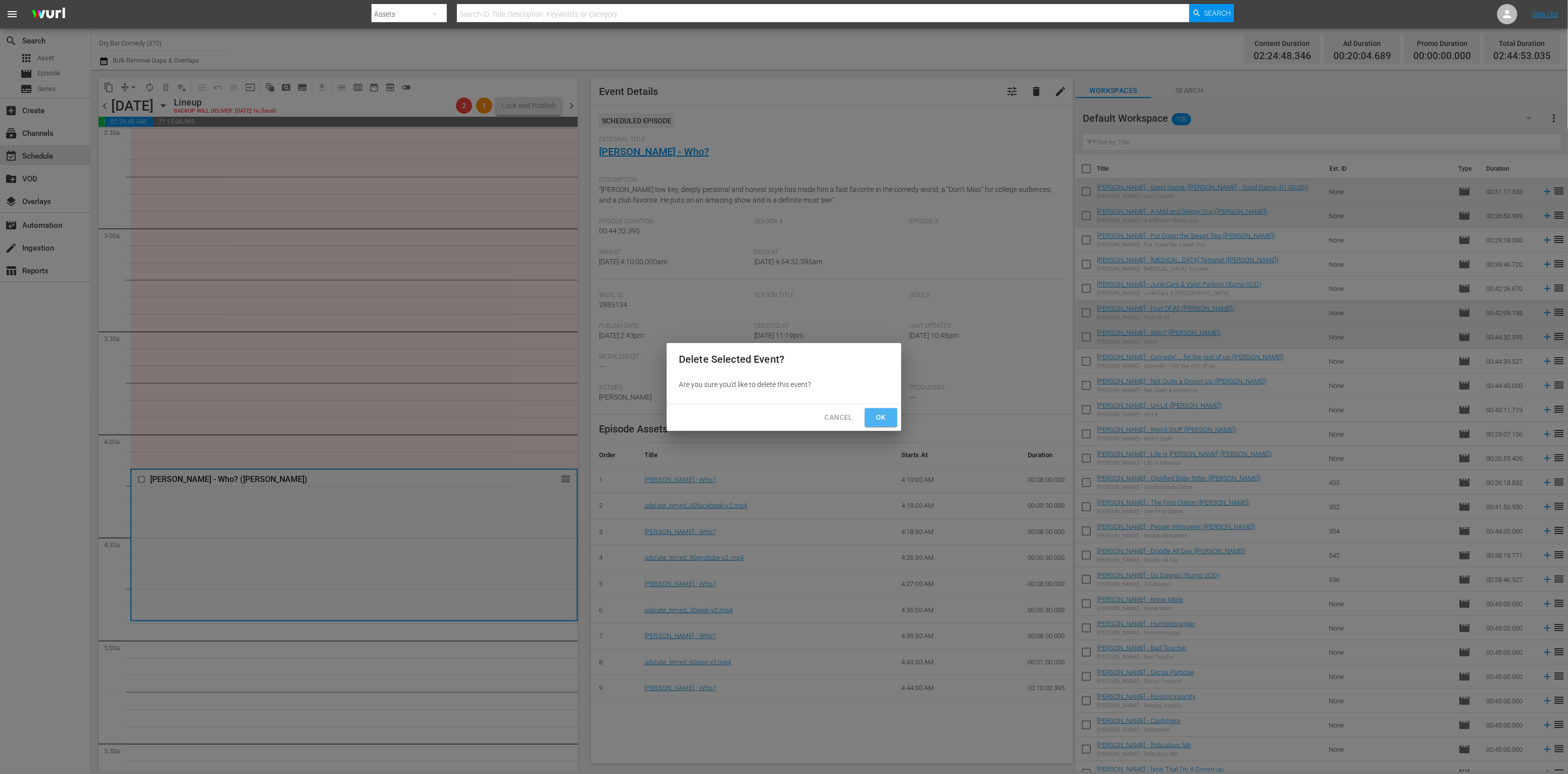
click at [883, 419] on span "Ok" at bounding box center [881, 417] width 16 height 13
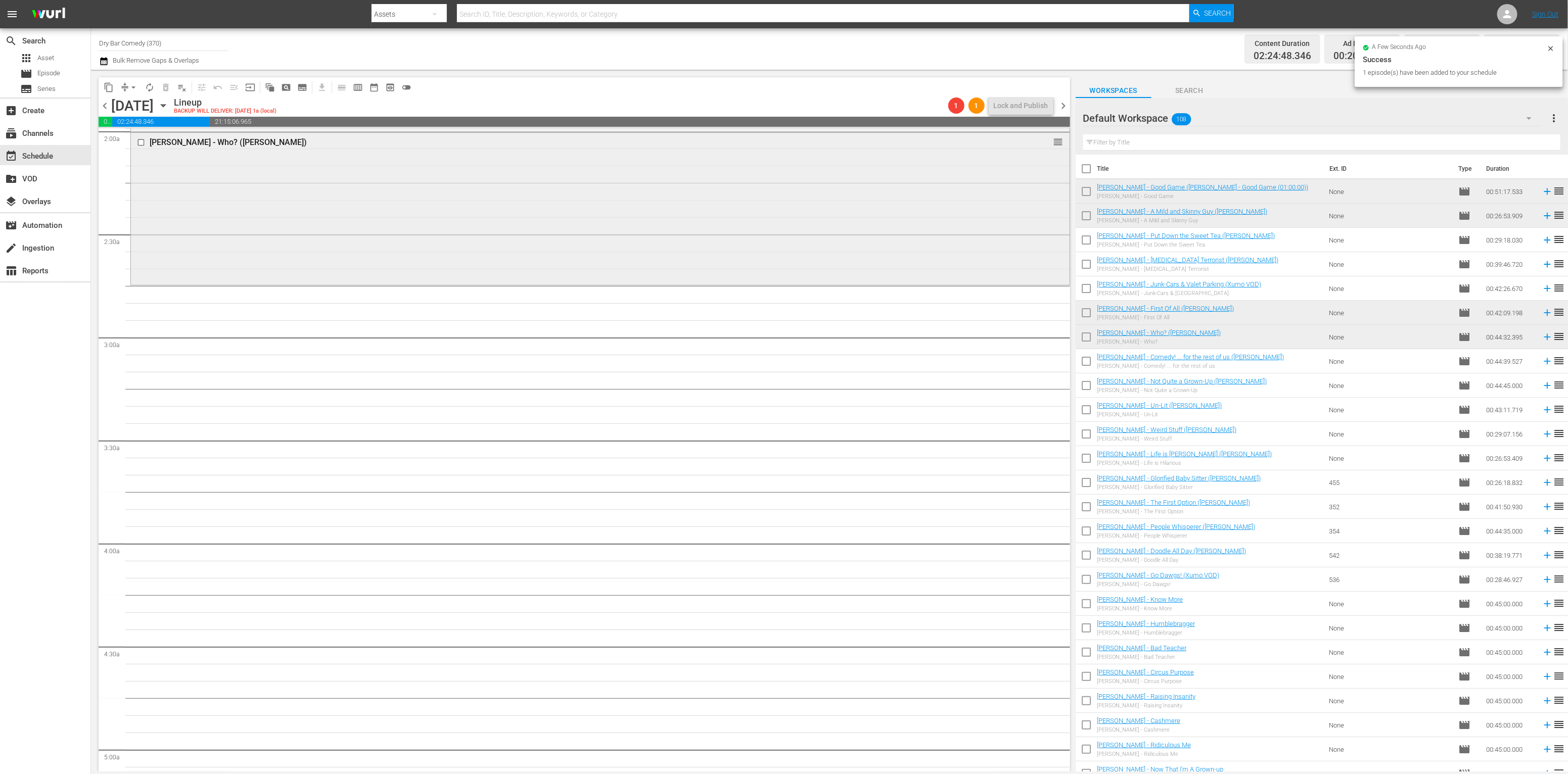
scroll to position [0, 0]
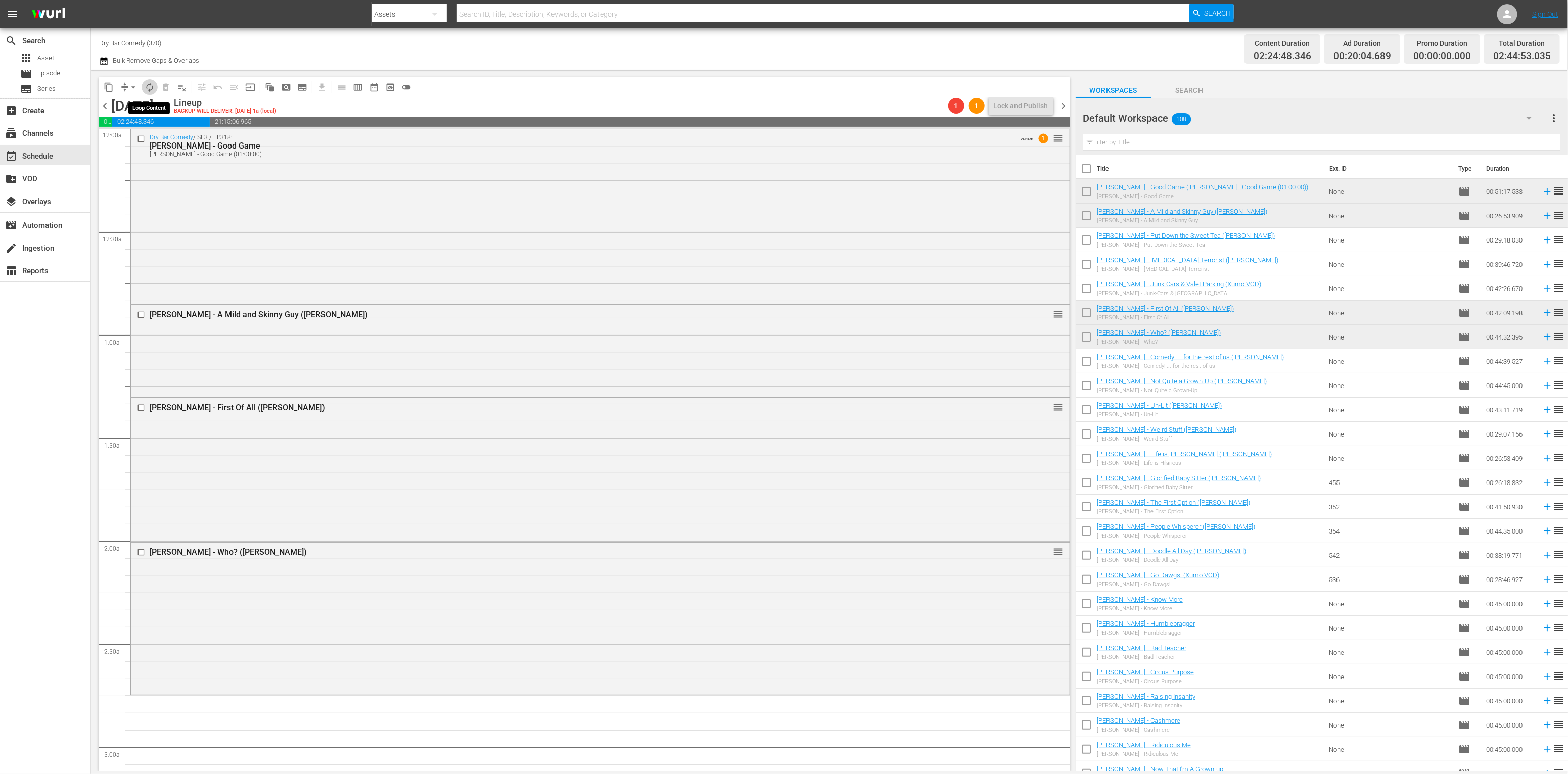
click at [145, 88] on span "autorenew_outlined" at bounding box center [150, 87] width 10 height 10
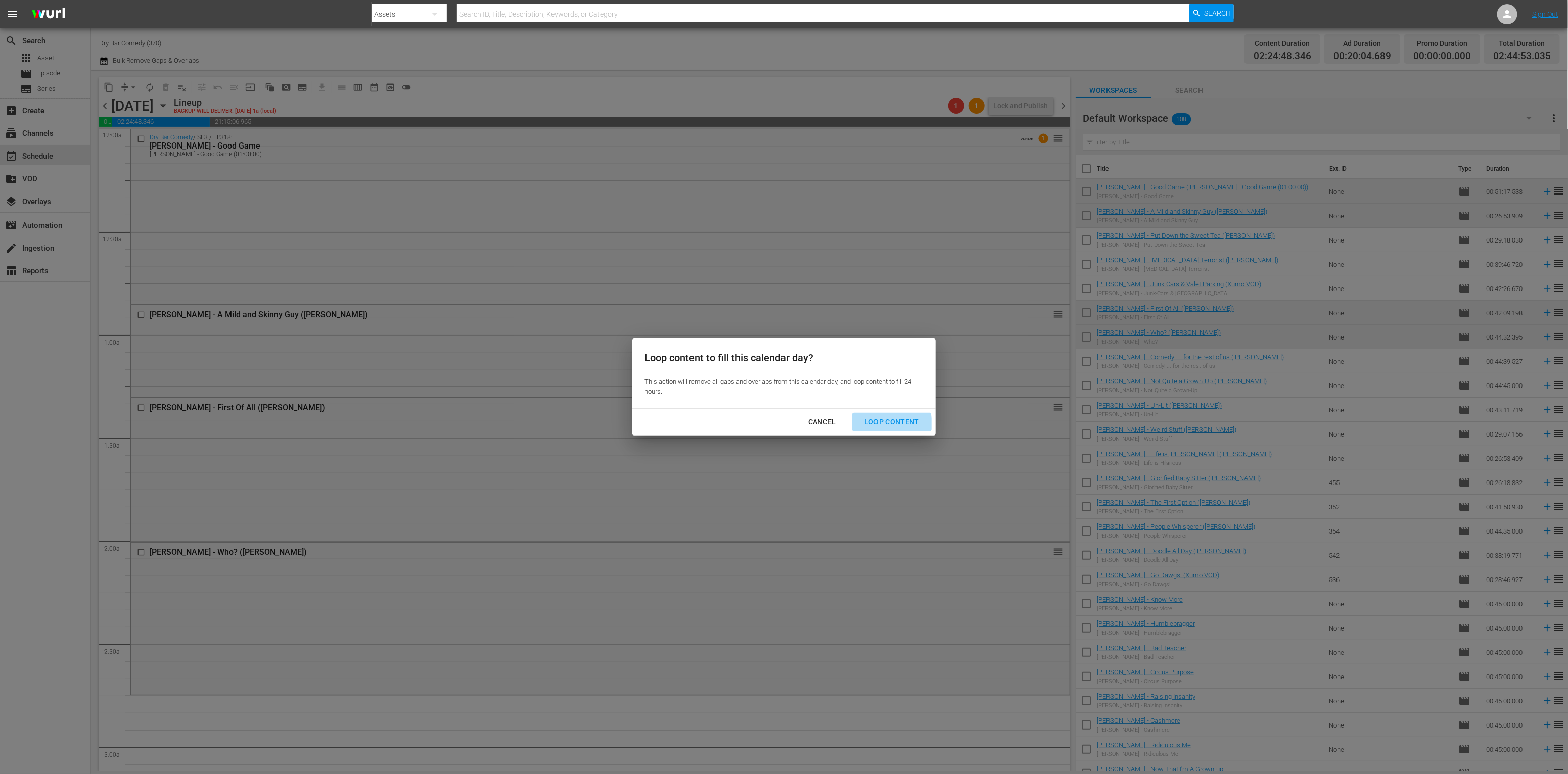
click at [881, 425] on div "Loop Content" at bounding box center [892, 422] width 71 height 13
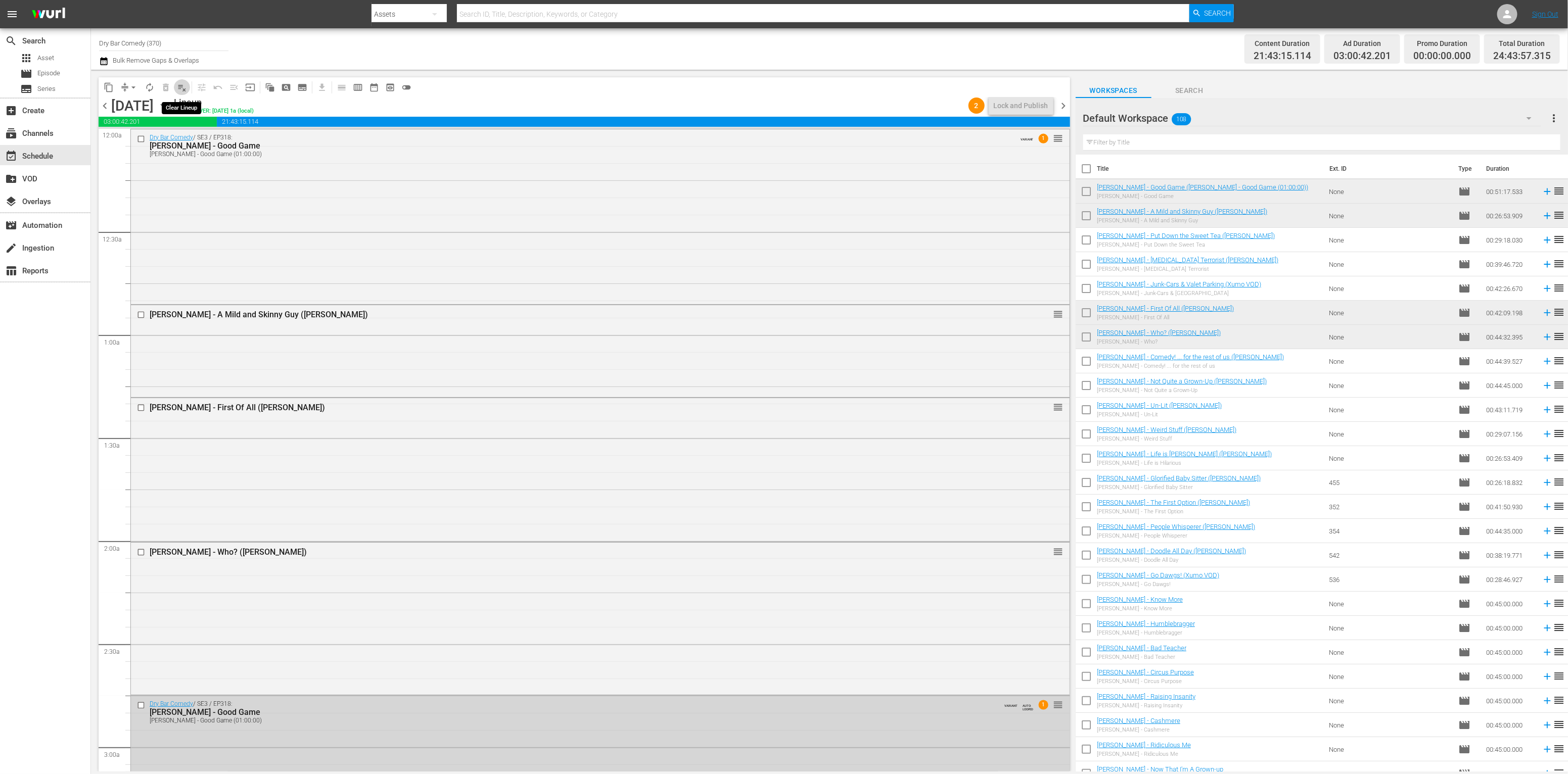
click at [181, 88] on span "playlist_remove_outlined" at bounding box center [182, 87] width 10 height 10
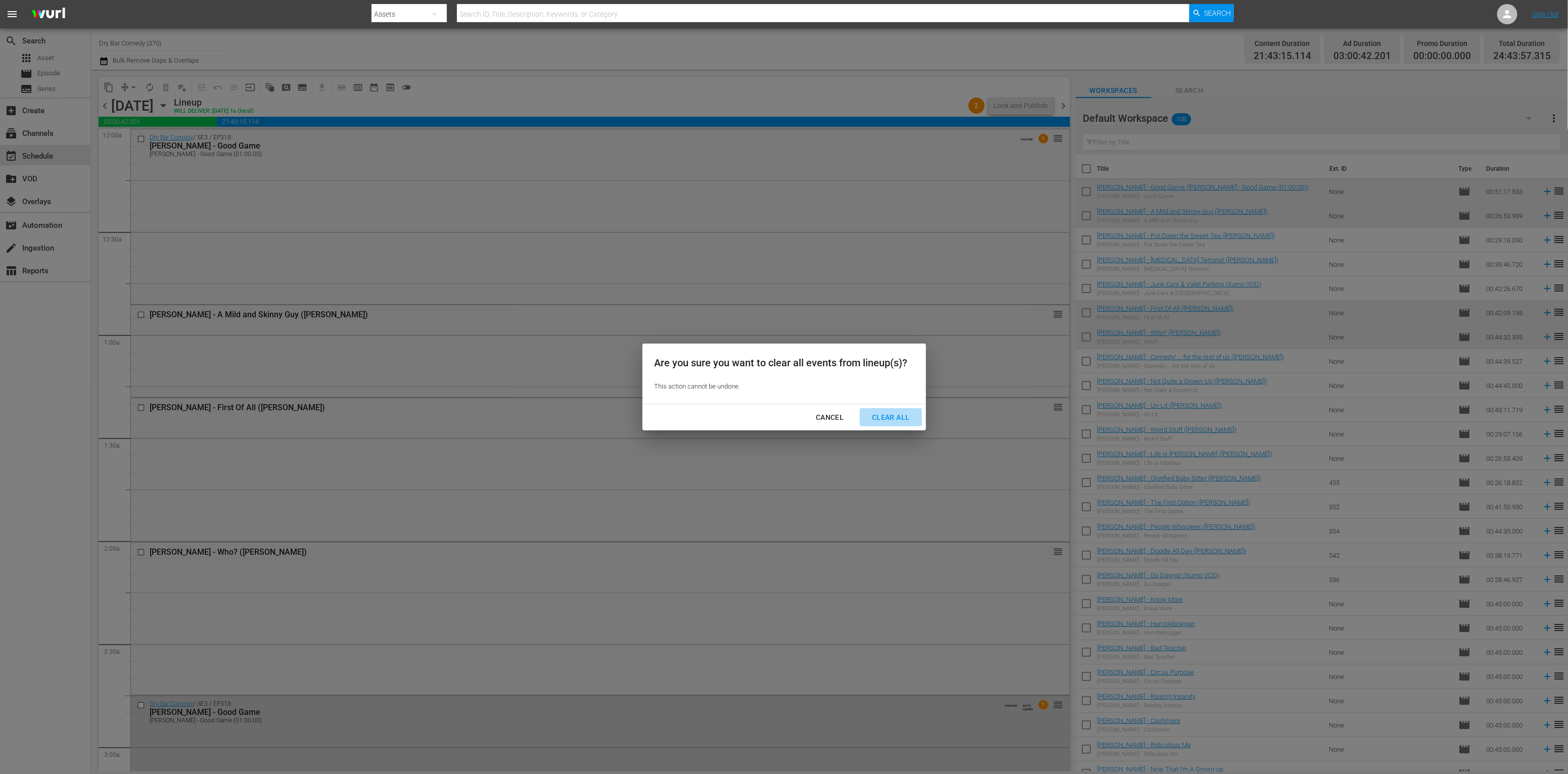
click at [889, 413] on div "Clear All" at bounding box center [891, 417] width 54 height 13
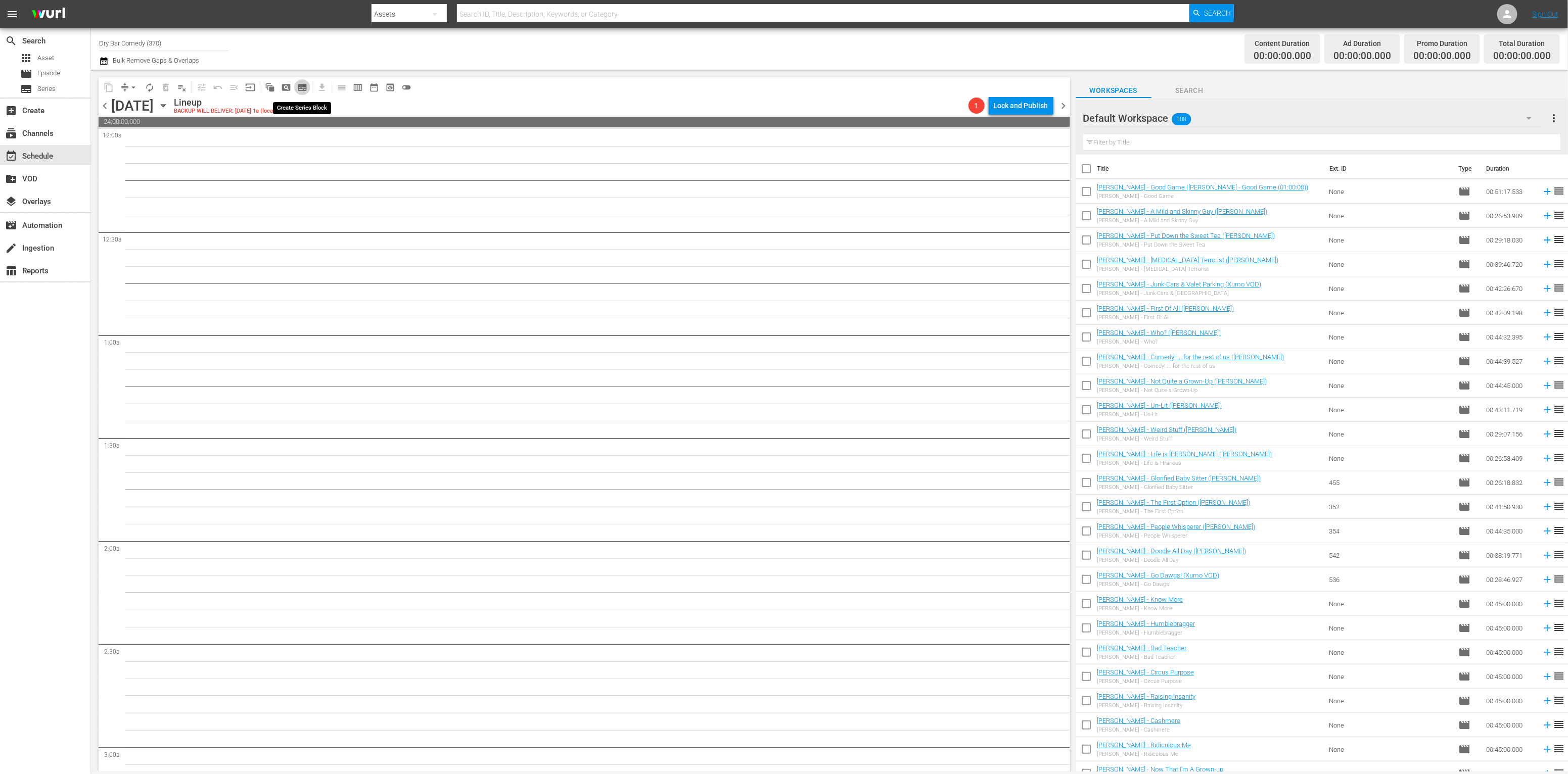
click at [306, 85] on span "subtitles_outlined" at bounding box center [302, 87] width 10 height 10
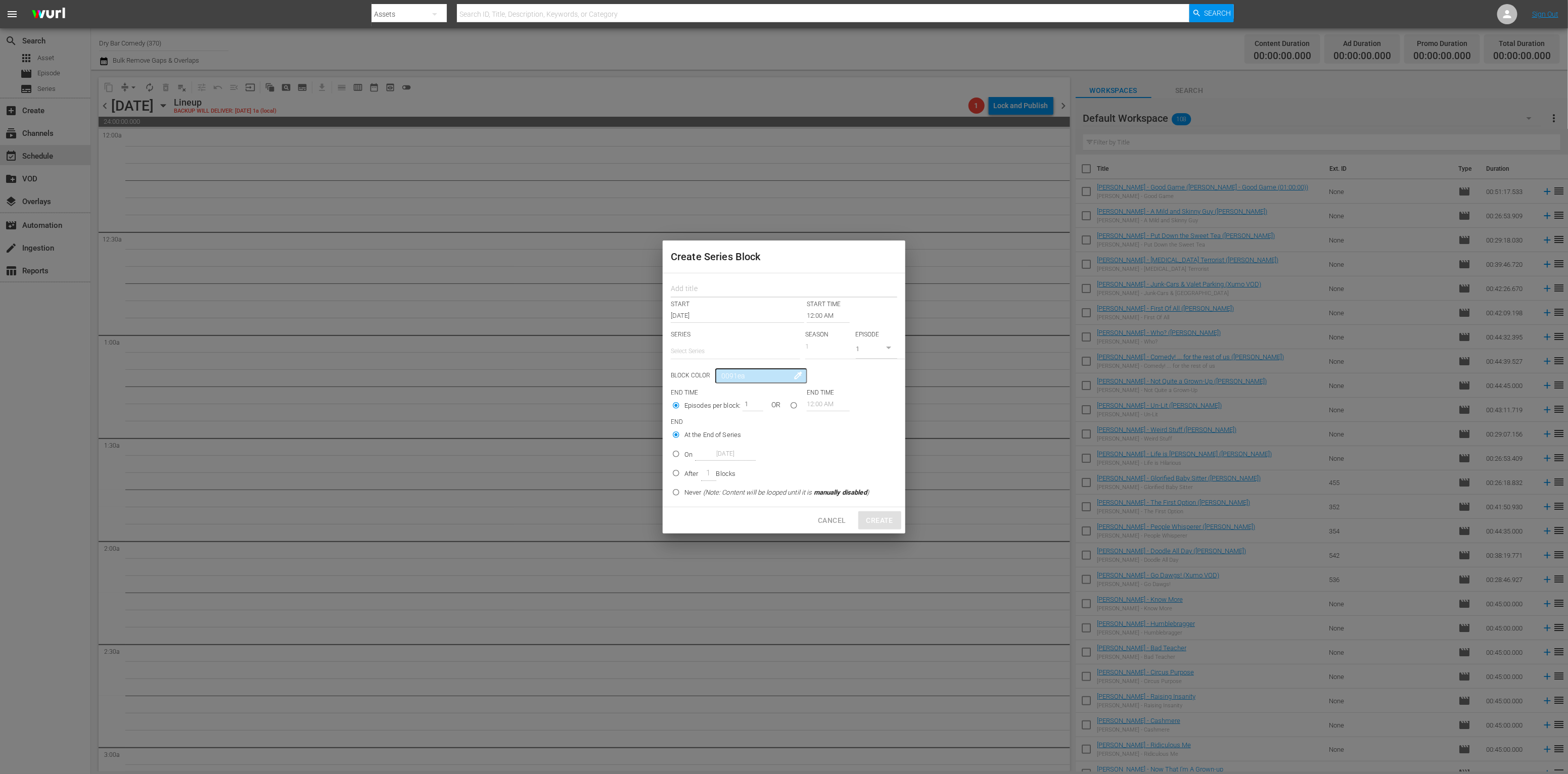
click at [741, 290] on input "text" at bounding box center [784, 290] width 226 height 16
type input "testing"
click at [750, 318] on input "Nov 1st 2025" at bounding box center [737, 315] width 133 height 14
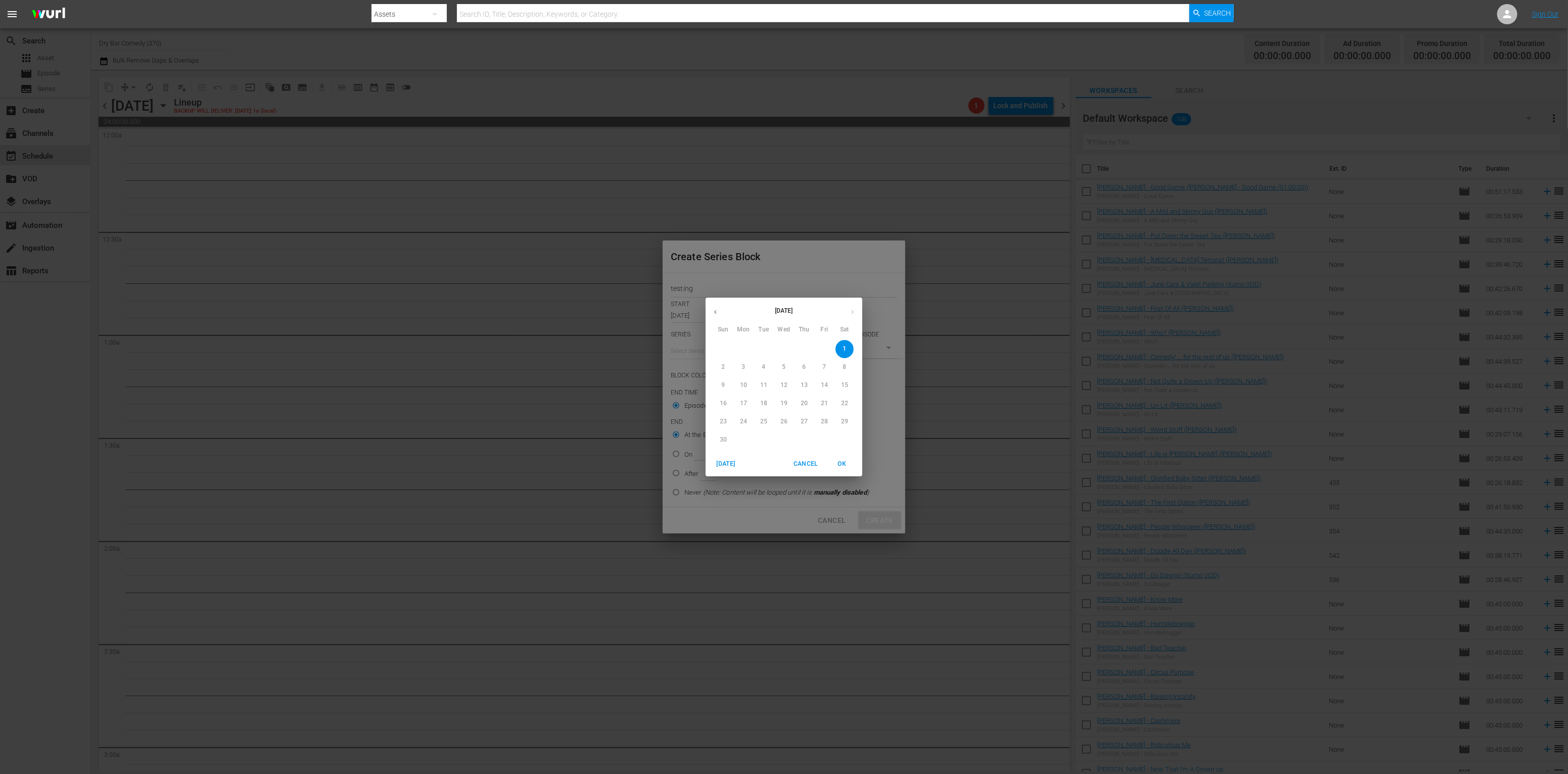
click at [845, 250] on div "November 2025 Sun Mon Tue Wed Thu Fri Sat 26 27 28 29 30 31 1 2 3 4 5 6 7 8 9 1…" at bounding box center [784, 387] width 1568 height 774
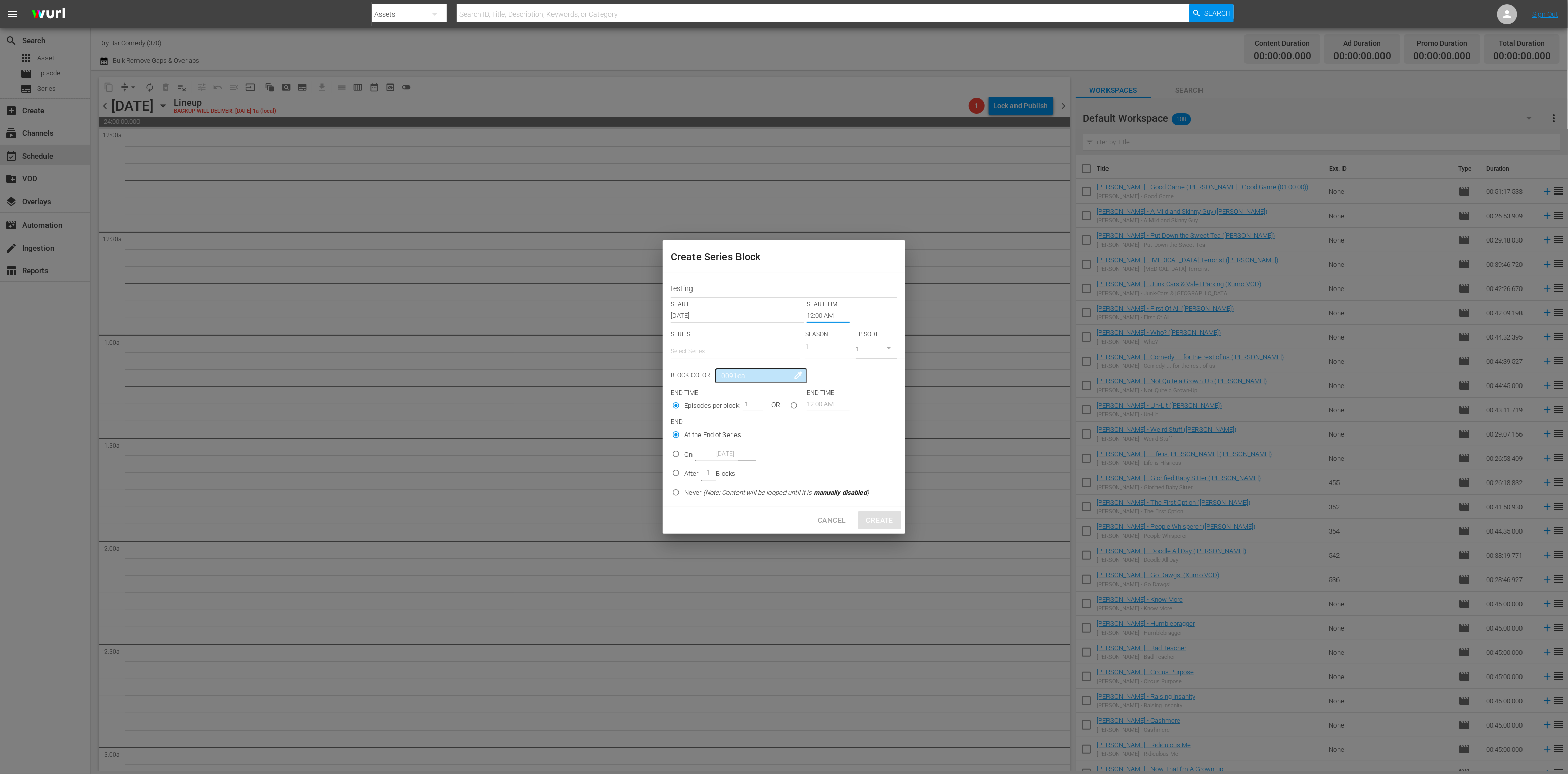
click at [821, 319] on input "12:00 AM" at bounding box center [828, 315] width 43 height 14
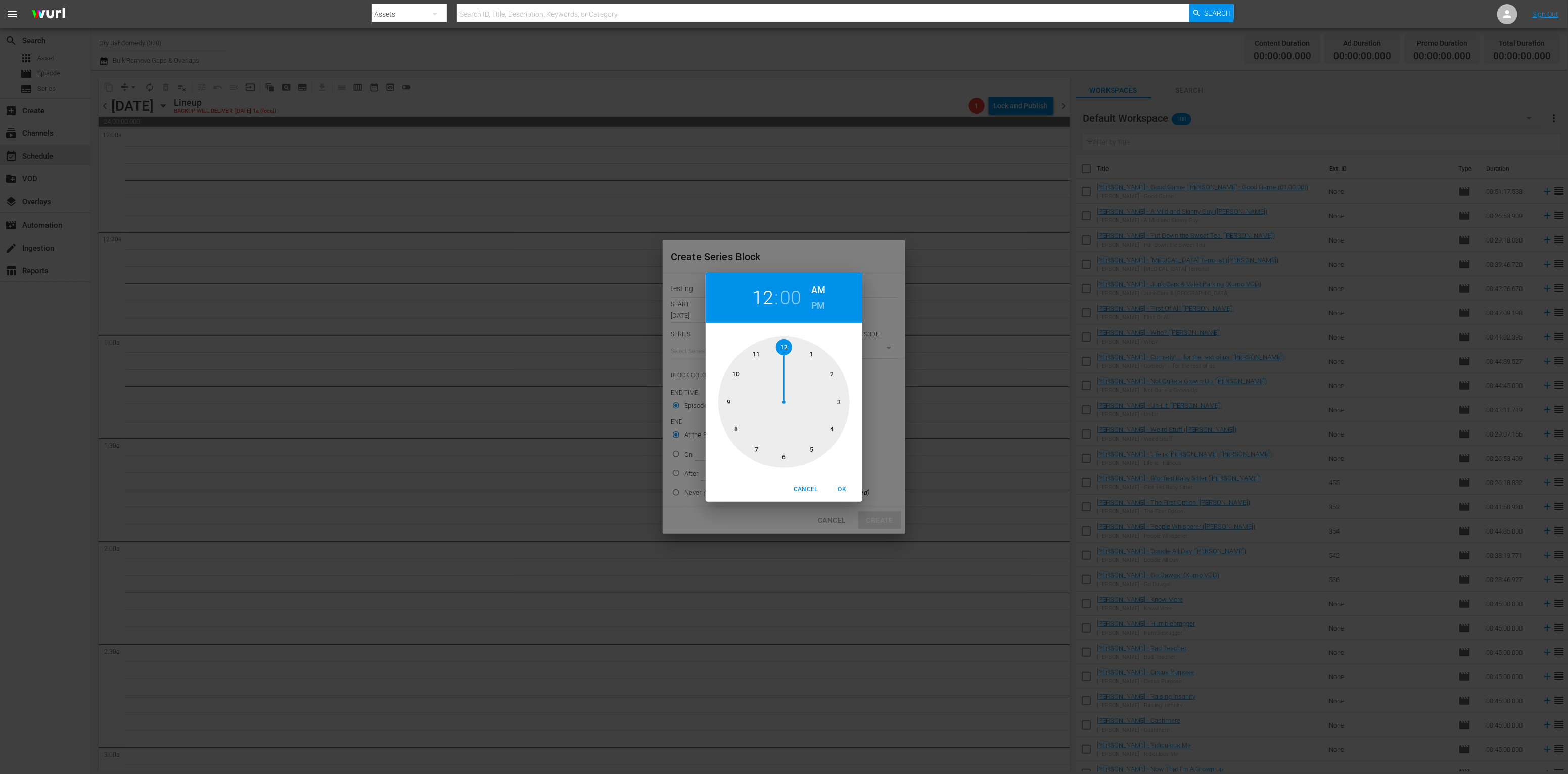
click at [877, 290] on div "12 : 00 AM PM 1 2 3 4 5 6 7 8 9 10 11 12 Cancel OK" at bounding box center [784, 387] width 1568 height 774
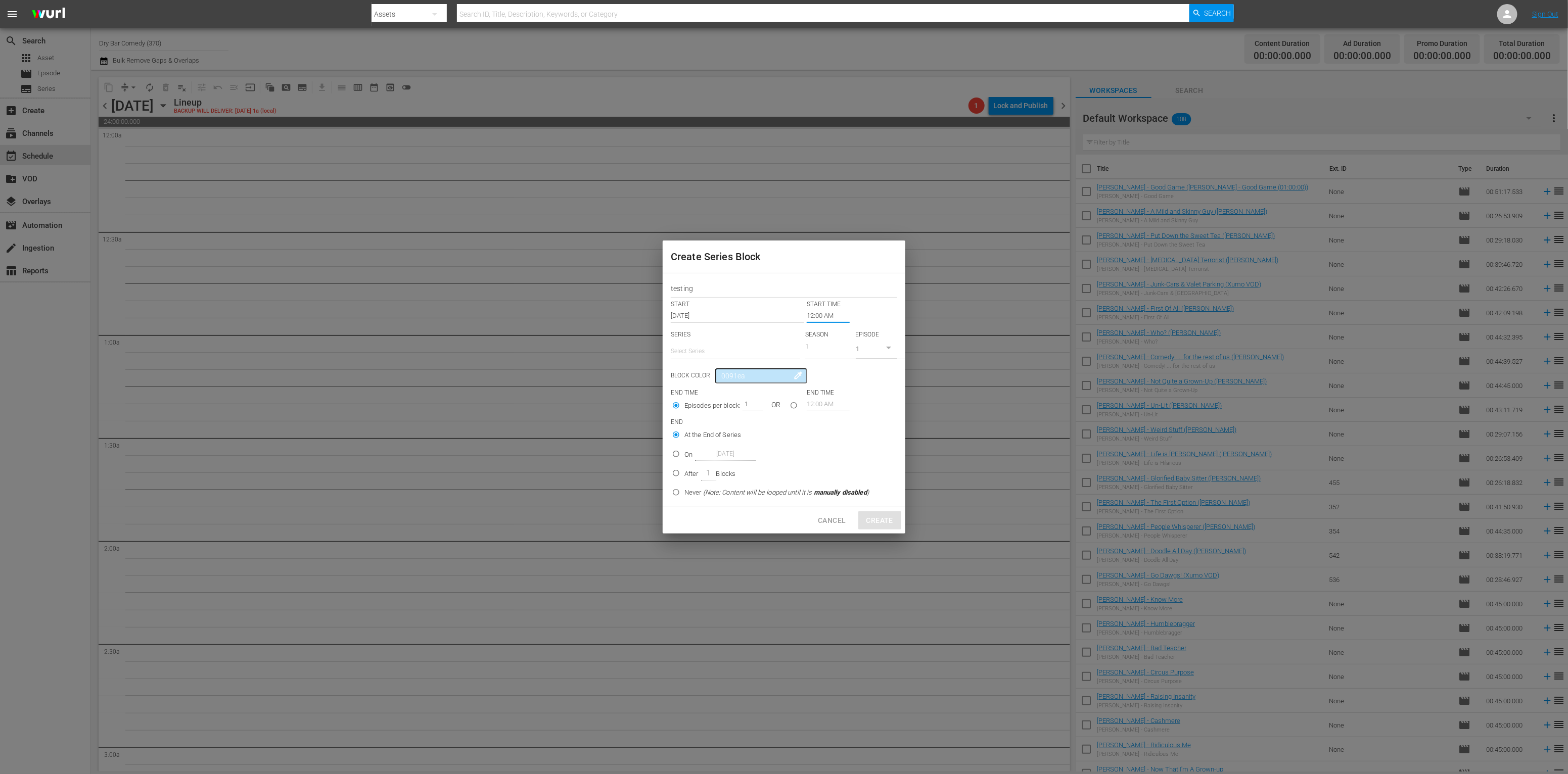
click at [751, 355] on input "text" at bounding box center [735, 351] width 130 height 24
click at [741, 377] on div "Dry Bar Comedy" at bounding box center [735, 380] width 113 height 24
type input "Dry Bar Comedy"
click at [830, 348] on icon "button" at bounding box center [831, 350] width 12 height 12
click at [827, 462] on span "1" at bounding box center [830, 456] width 49 height 16
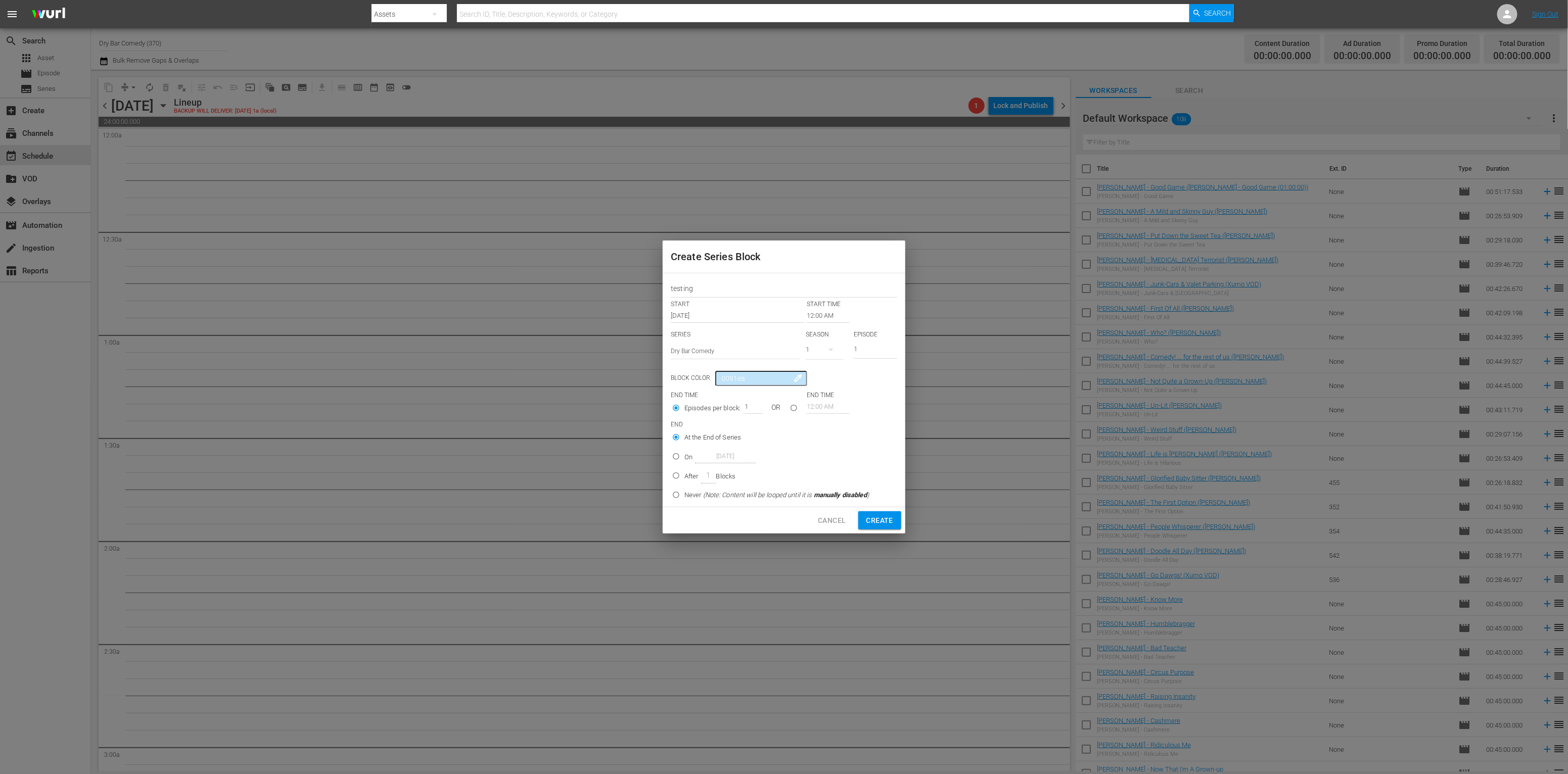
click at [791, 410] on input "seriesBlockEndTime" at bounding box center [793, 410] width 16 height 16
radio input "true"
click at [677, 413] on input "Episodes per block:" at bounding box center [676, 416] width 16 height 16
radio input "true"
click at [678, 458] on input "On Nov 1st 2025" at bounding box center [676, 458] width 16 height 16
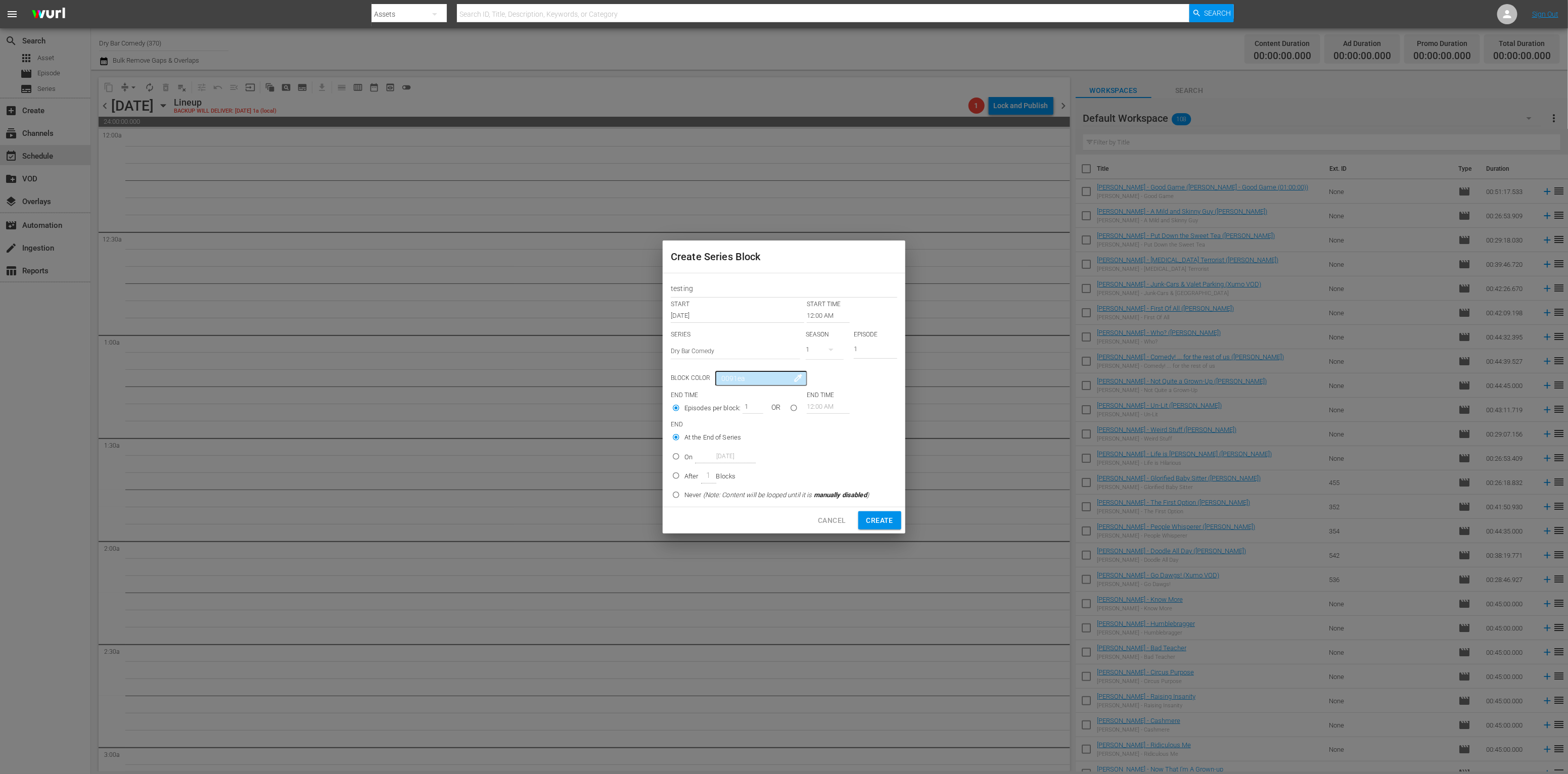
radio input "true"
click at [733, 458] on input "Nov 1st 2025" at bounding box center [726, 456] width 61 height 13
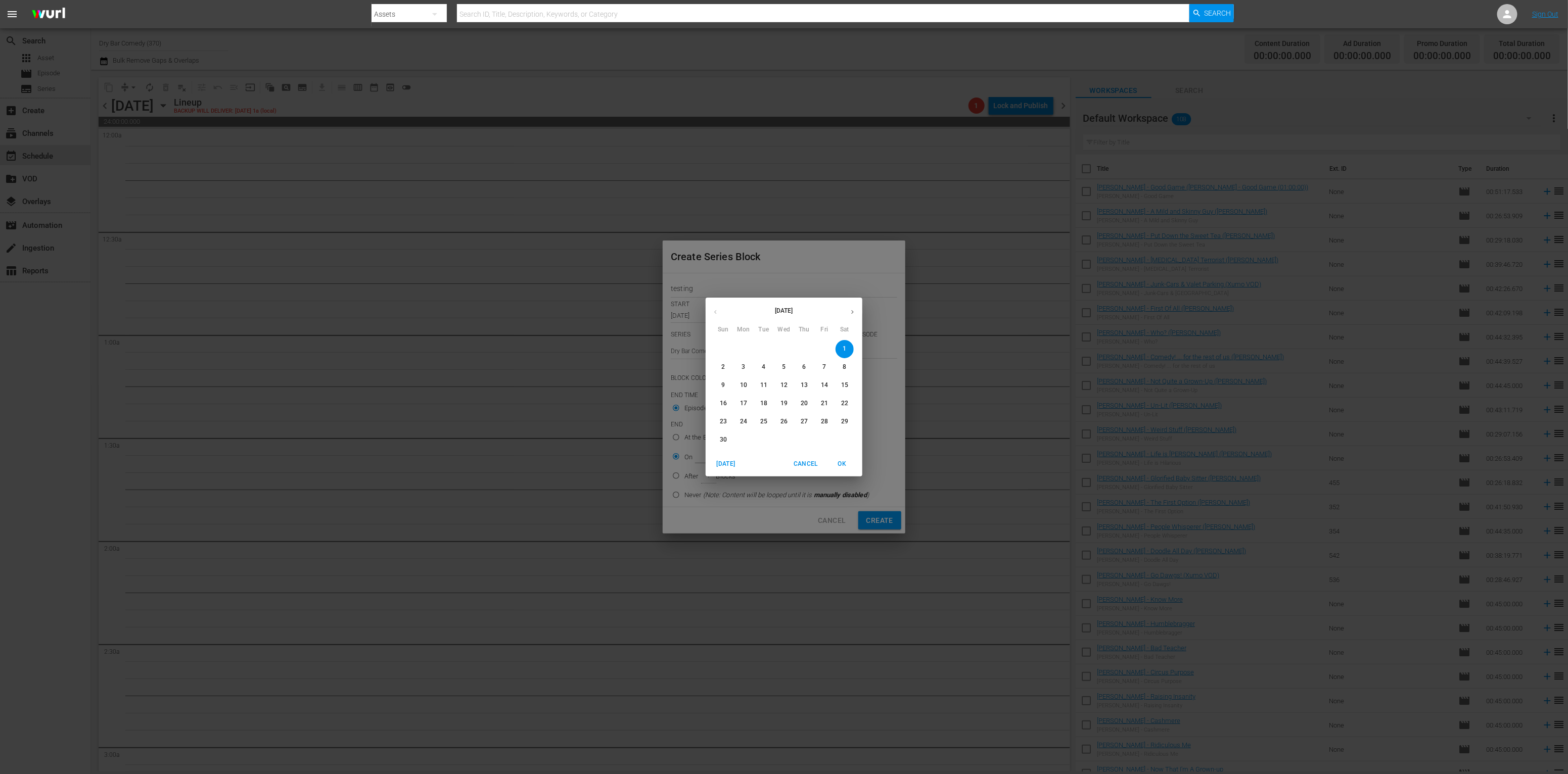
click at [844, 366] on p "8" at bounding box center [844, 367] width 4 height 9
type input "Nov 8th 2025"
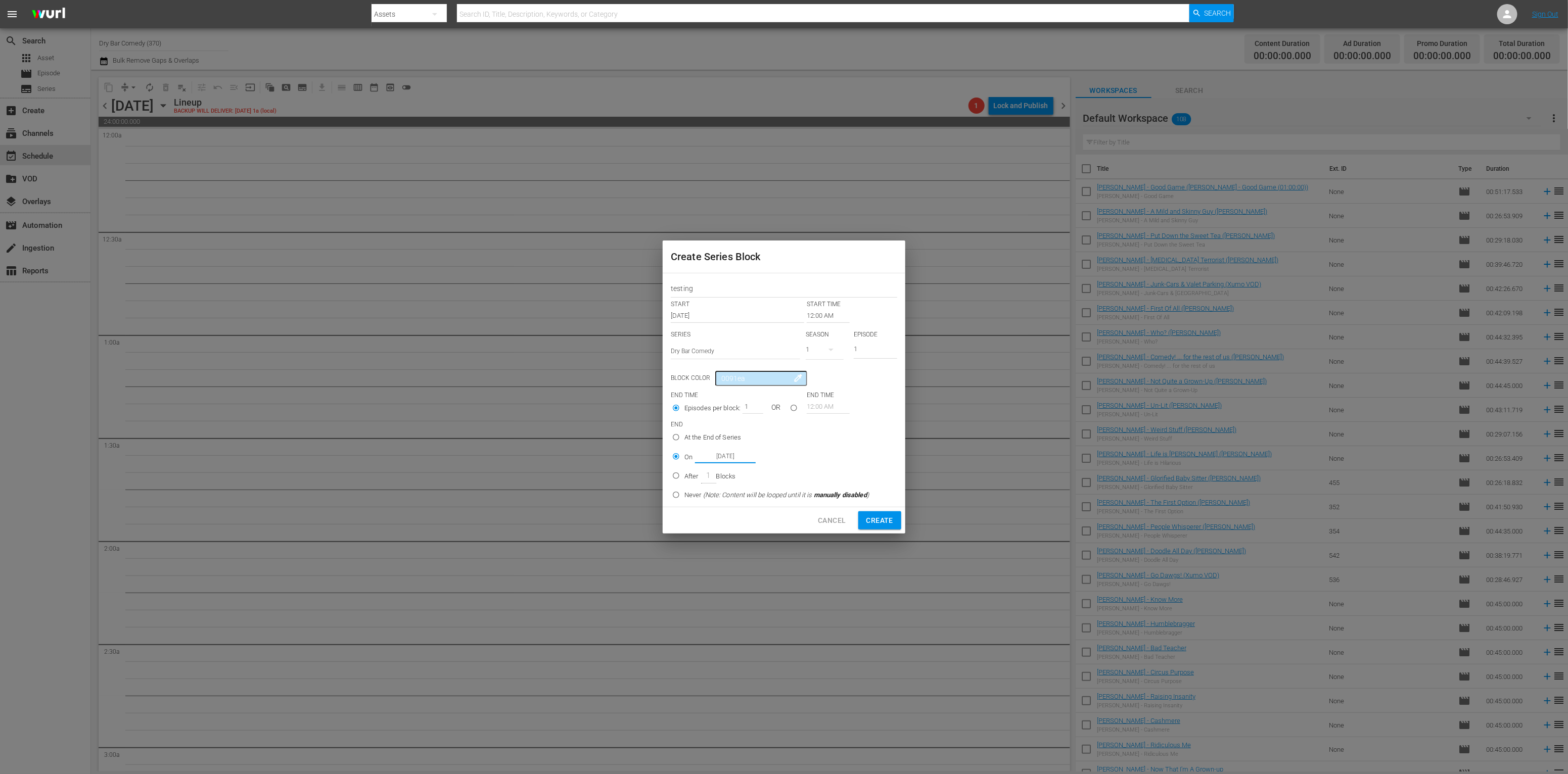
click at [883, 521] on span "Create" at bounding box center [880, 520] width 27 height 13
radio input "true"
type input "Nov 1st 2025"
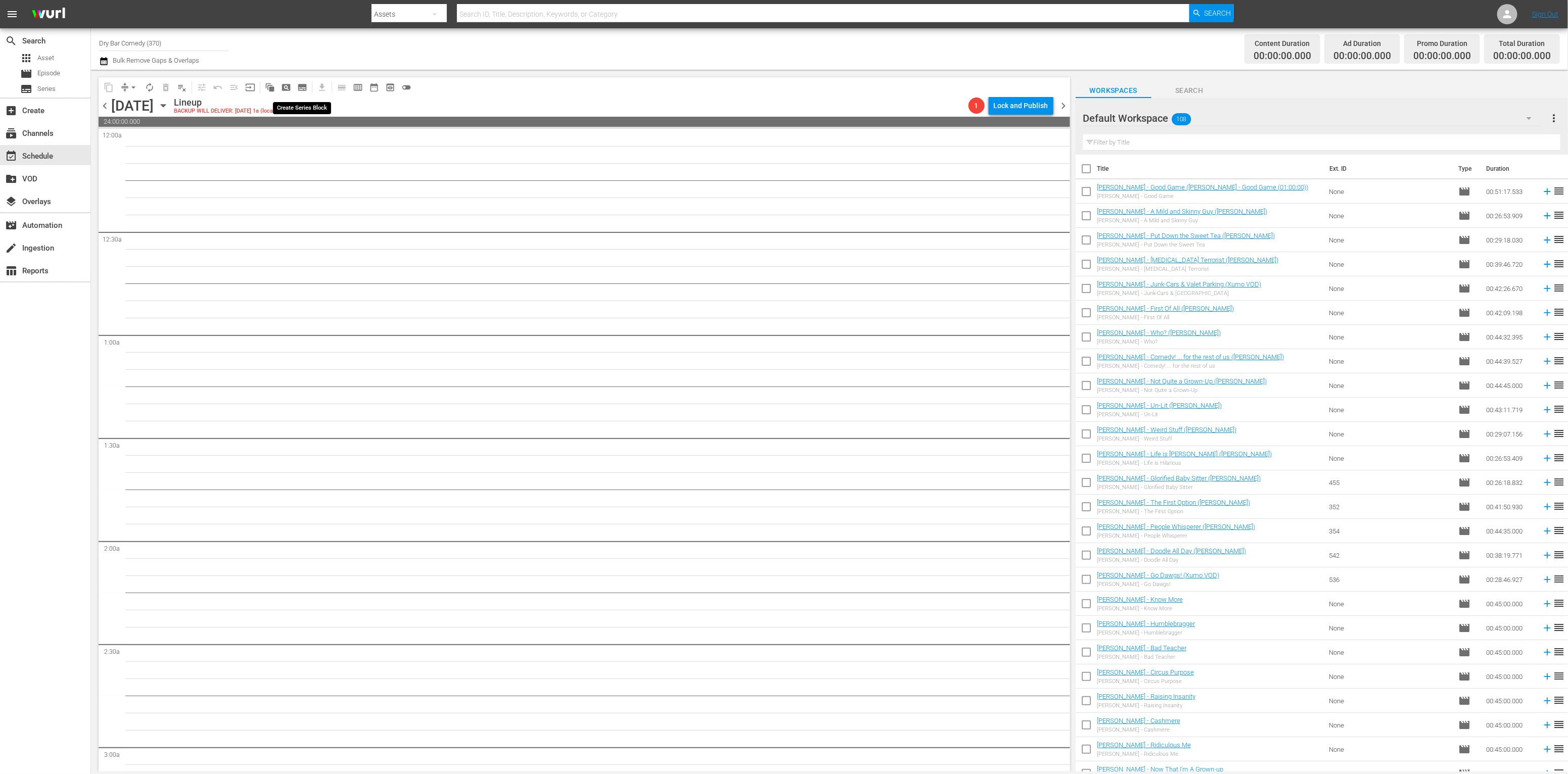
click at [298, 85] on span "subtitles_outlined" at bounding box center [302, 87] width 10 height 10
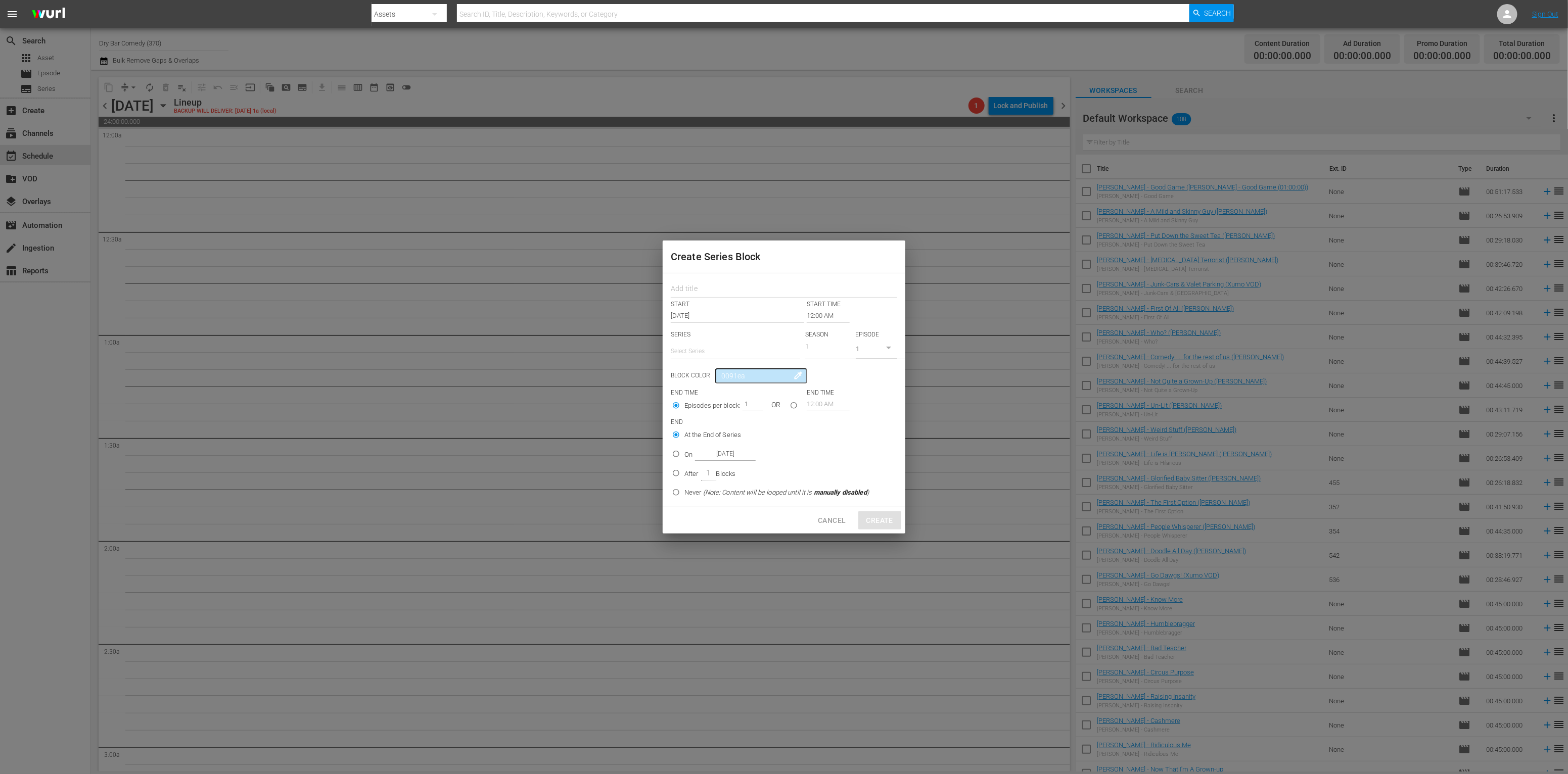
click at [732, 353] on input "text" at bounding box center [735, 351] width 130 height 24
click at [724, 378] on div "Dry Bar Comedy" at bounding box center [735, 380] width 113 height 24
type input "Dry Bar Comedy"
click at [720, 455] on input "Nov 1st 2025" at bounding box center [726, 456] width 61 height 13
radio input "false"
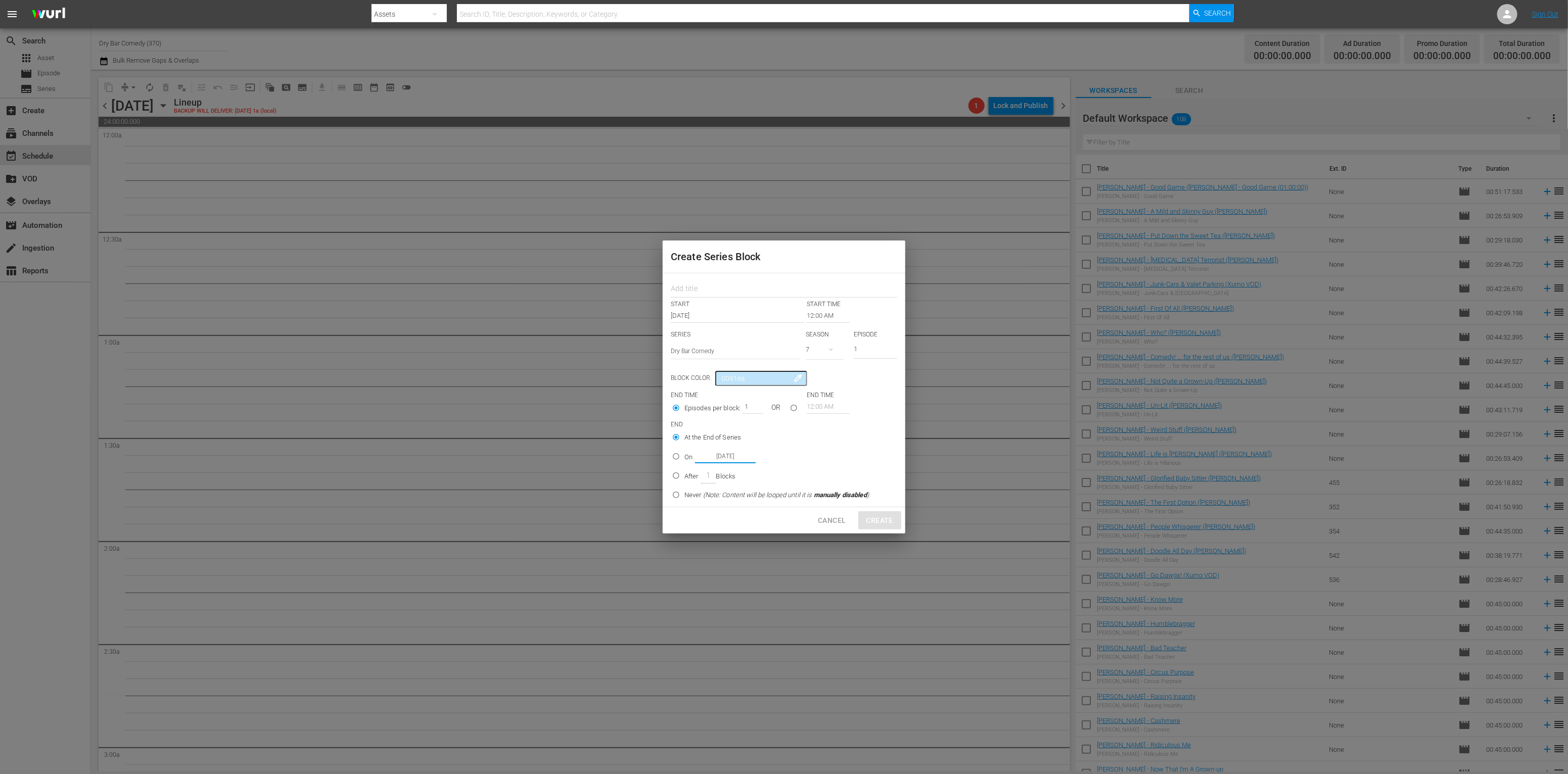
radio input "true"
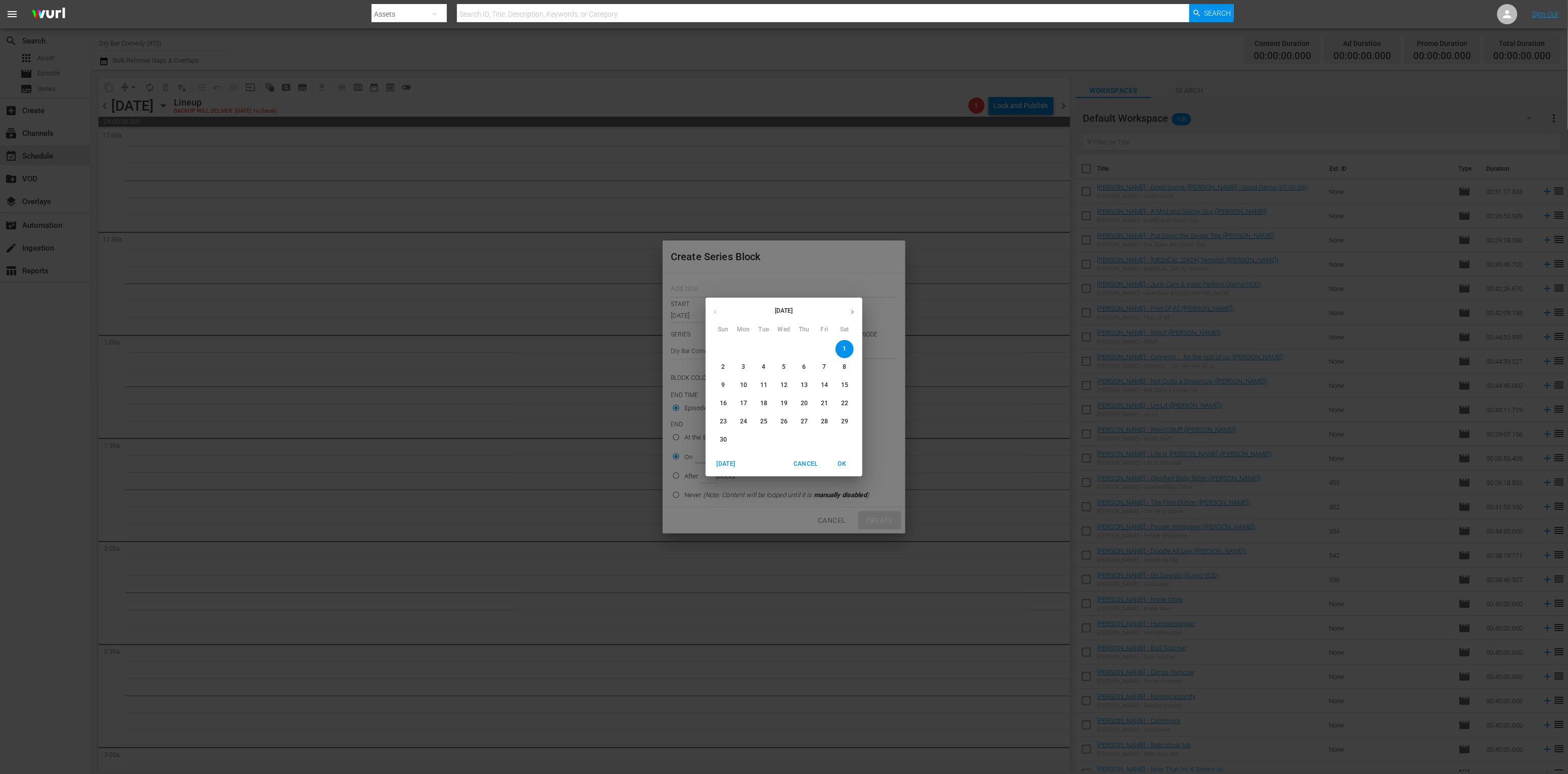
click at [842, 366] on p "8" at bounding box center [844, 367] width 4 height 9
type input "Nov 8th 2025"
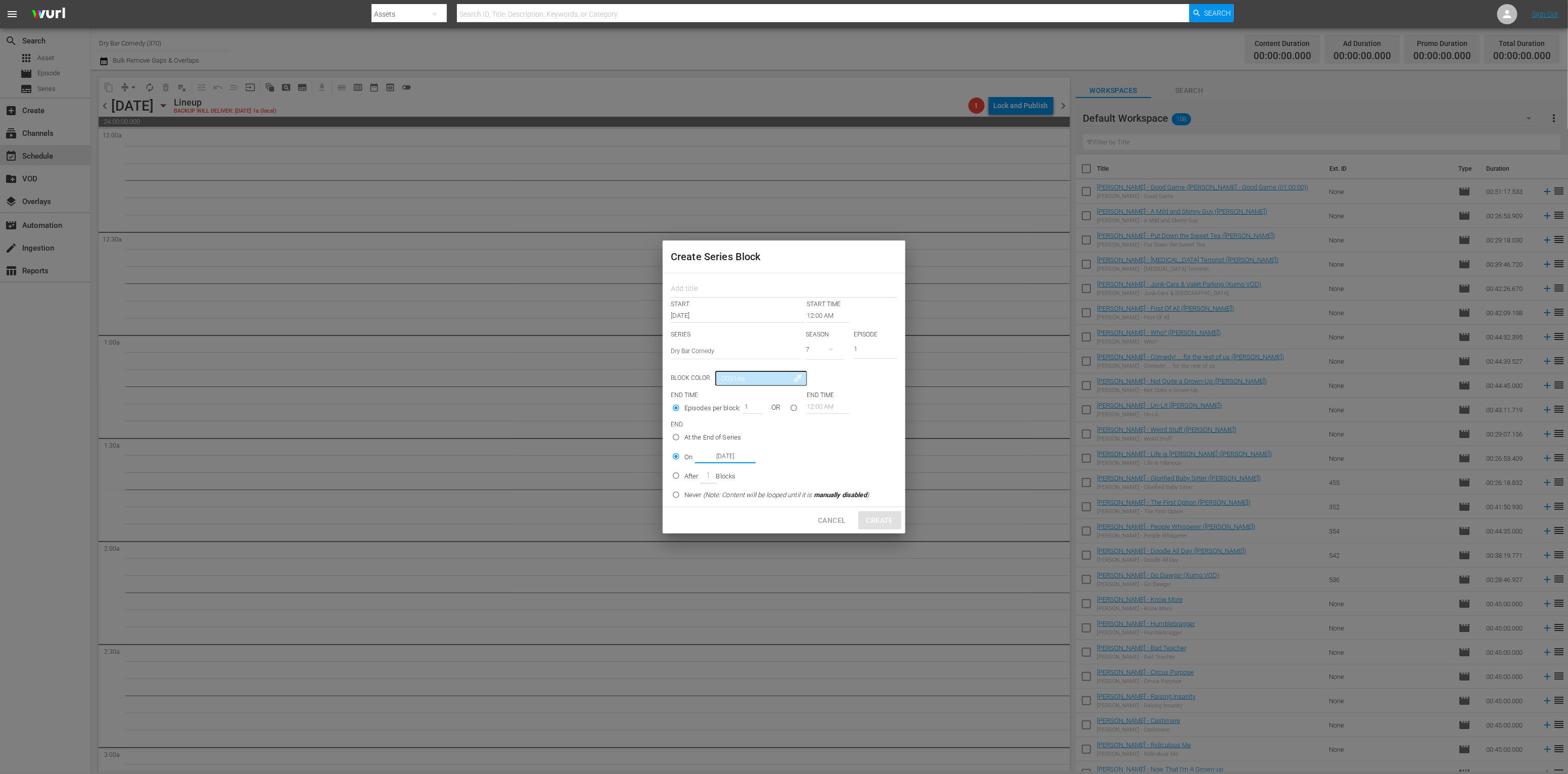
click at [815, 454] on label "On Nov 8th 2025" at bounding box center [768, 456] width 201 height 16
click at [684, 454] on input "On Nov 8th 2025" at bounding box center [676, 458] width 16 height 16
click at [762, 405] on div "1" at bounding box center [752, 406] width 20 height 14
drag, startPoint x: 815, startPoint y: 441, endPoint x: 803, endPoint y: 419, distance: 25.1
click at [813, 436] on label "At the End of Series" at bounding box center [768, 437] width 201 height 16
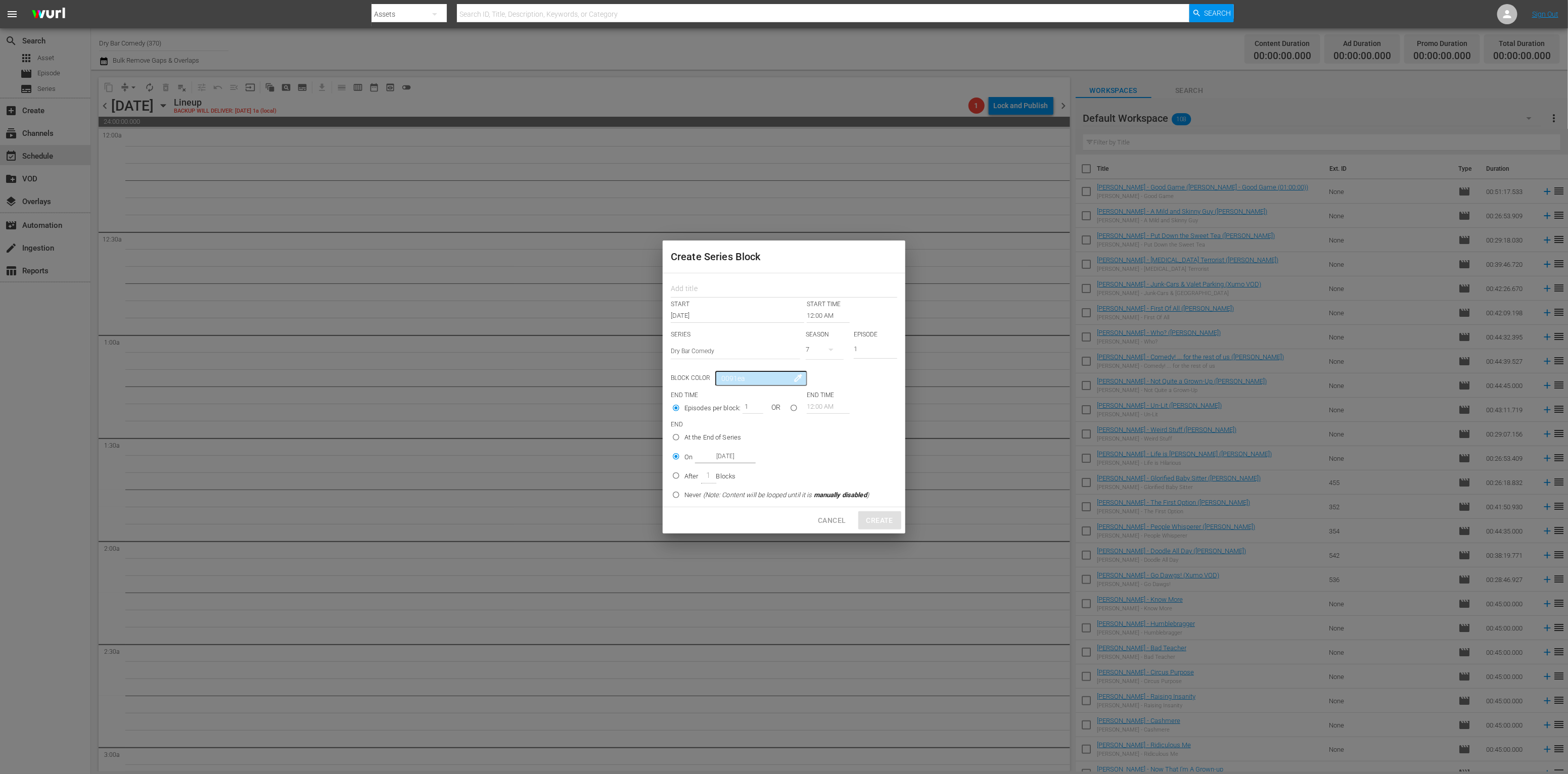
click at [684, 436] on input "At the End of Series" at bounding box center [676, 439] width 16 height 16
radio input "true"
drag, startPoint x: 878, startPoint y: 520, endPoint x: 870, endPoint y: 507, distance: 15.3
click at [878, 520] on div "Cancel Create" at bounding box center [784, 521] width 243 height 27
click at [855, 346] on input "1" at bounding box center [875, 350] width 43 height 16
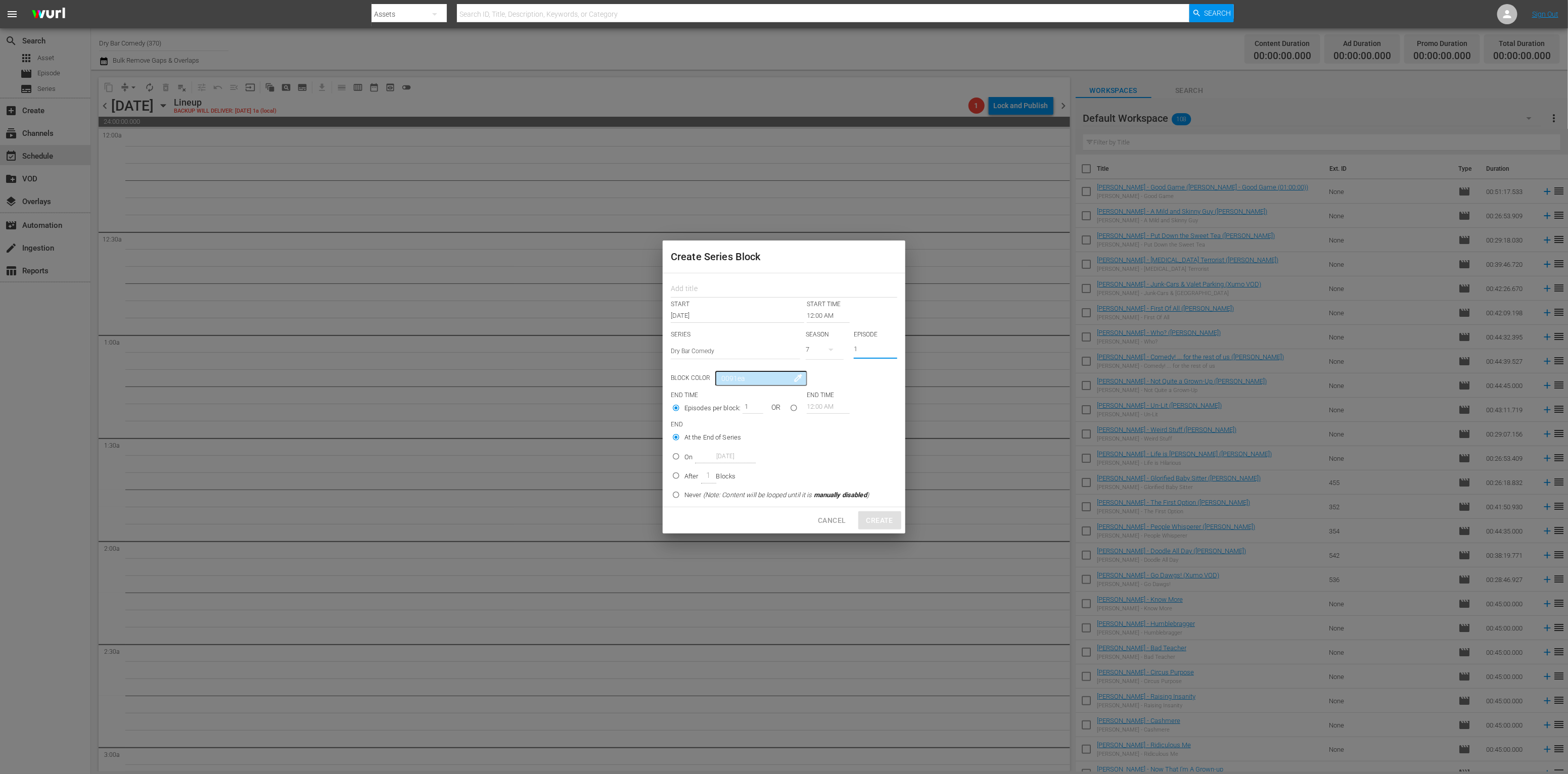
click at [845, 349] on div "7" at bounding box center [827, 352] width 43 height 27
click at [828, 518] on span "Cancel" at bounding box center [832, 520] width 28 height 13
type input "Nov 1st 2025"
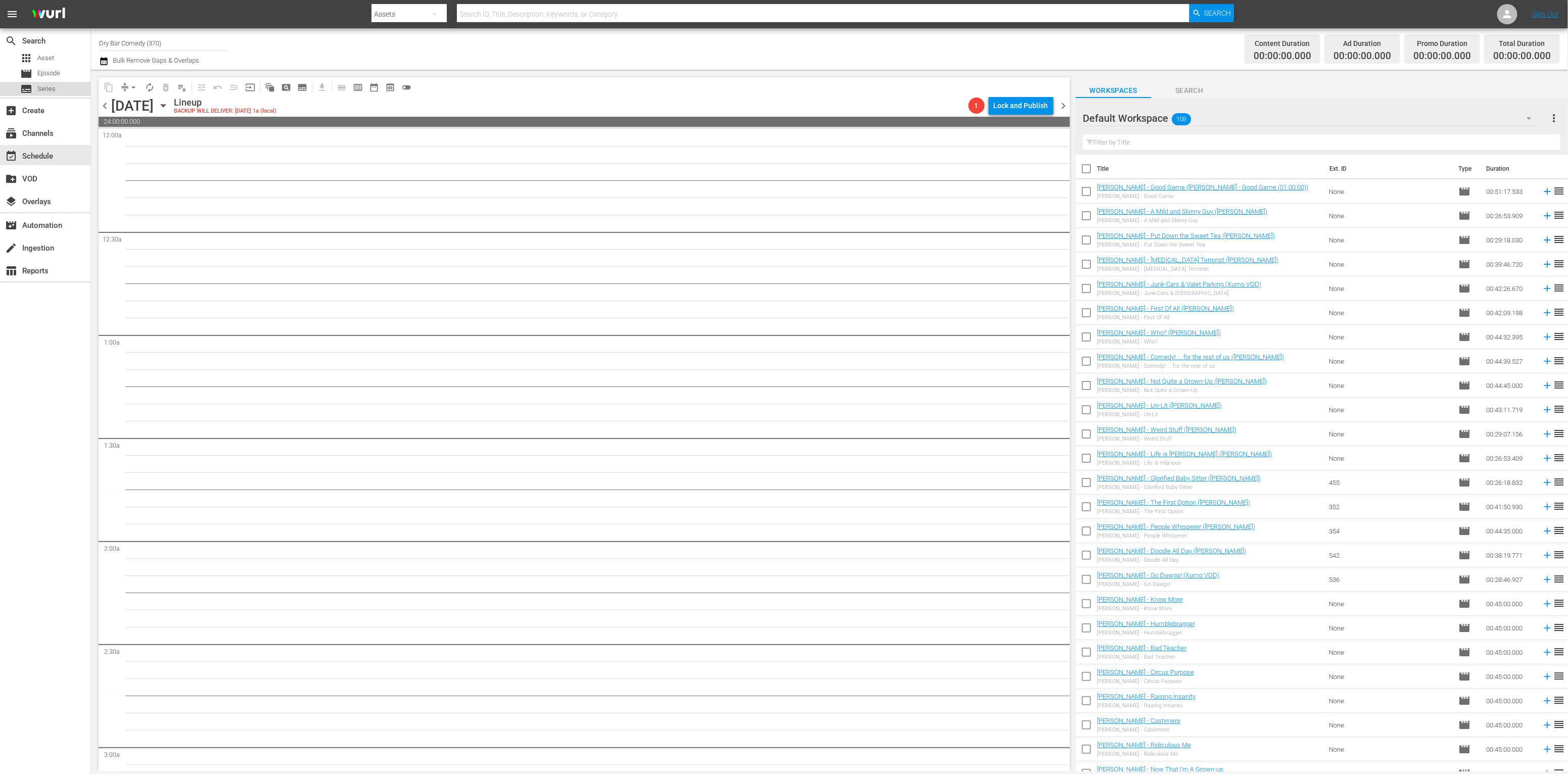
click at [61, 94] on div "subtitles Series" at bounding box center [45, 89] width 91 height 14
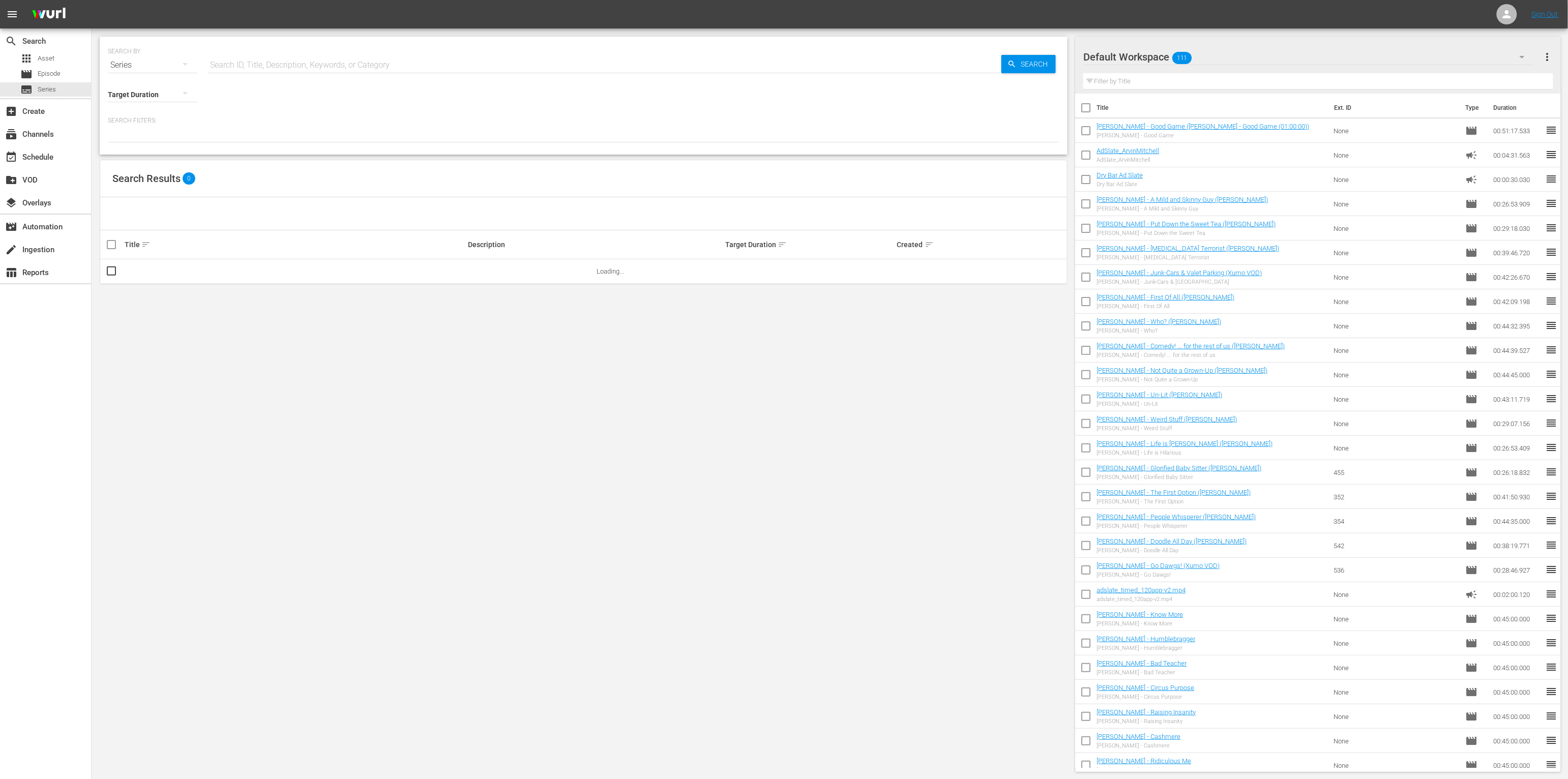
click at [469, 254] on th "Description" at bounding box center [595, 244] width 257 height 29
drag, startPoint x: 287, startPoint y: 289, endPoint x: 192, endPoint y: 285, distance: 95.1
click at [276, 288] on div "SEARCH BY Search By Series Search ID, Title, Description, Keywords, or Category…" at bounding box center [583, 404] width 984 height 751
click at [168, 273] on link "Dry Bar Comedy" at bounding box center [148, 271] width 47 height 7
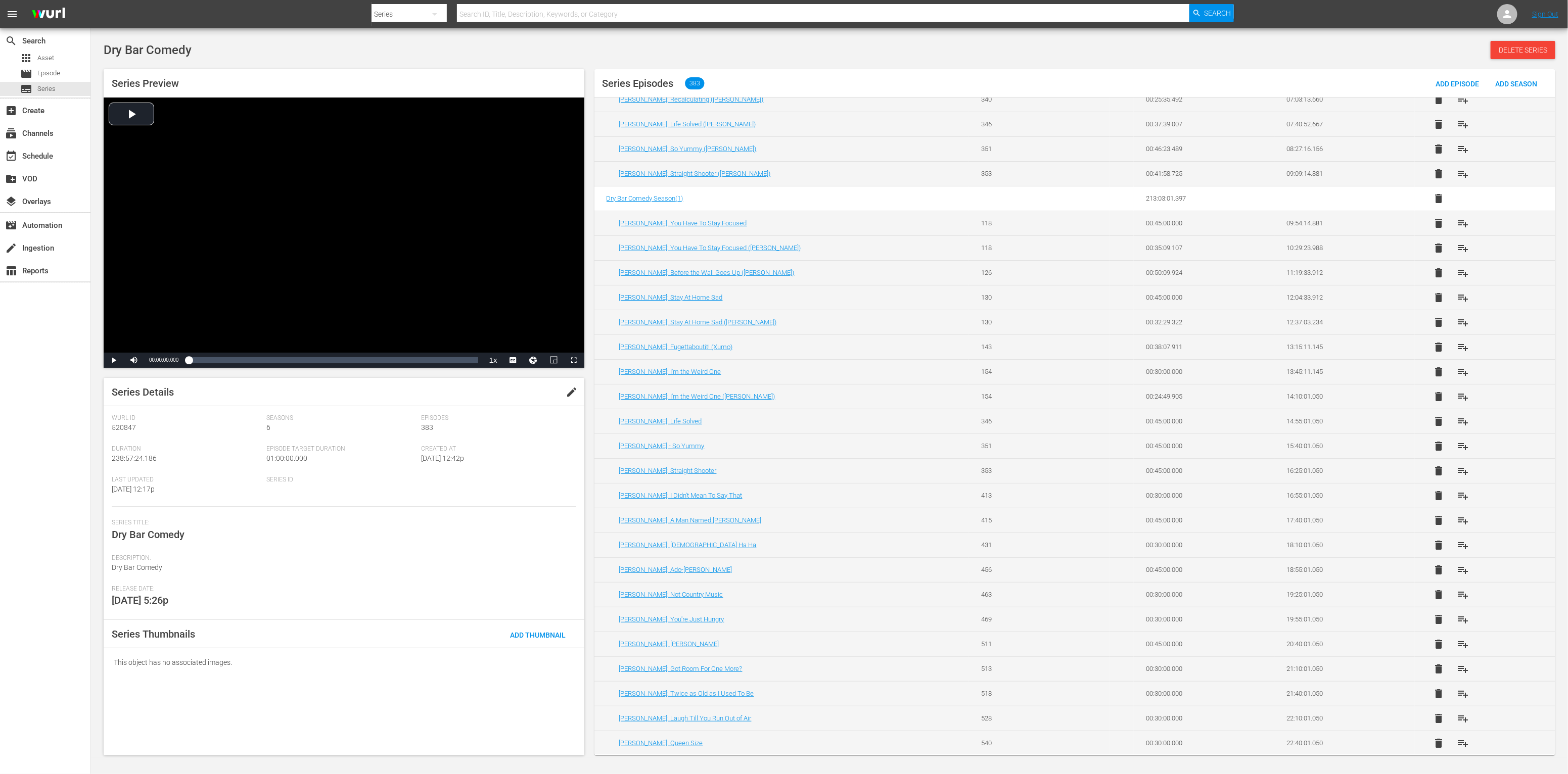
scroll to position [517, 0]
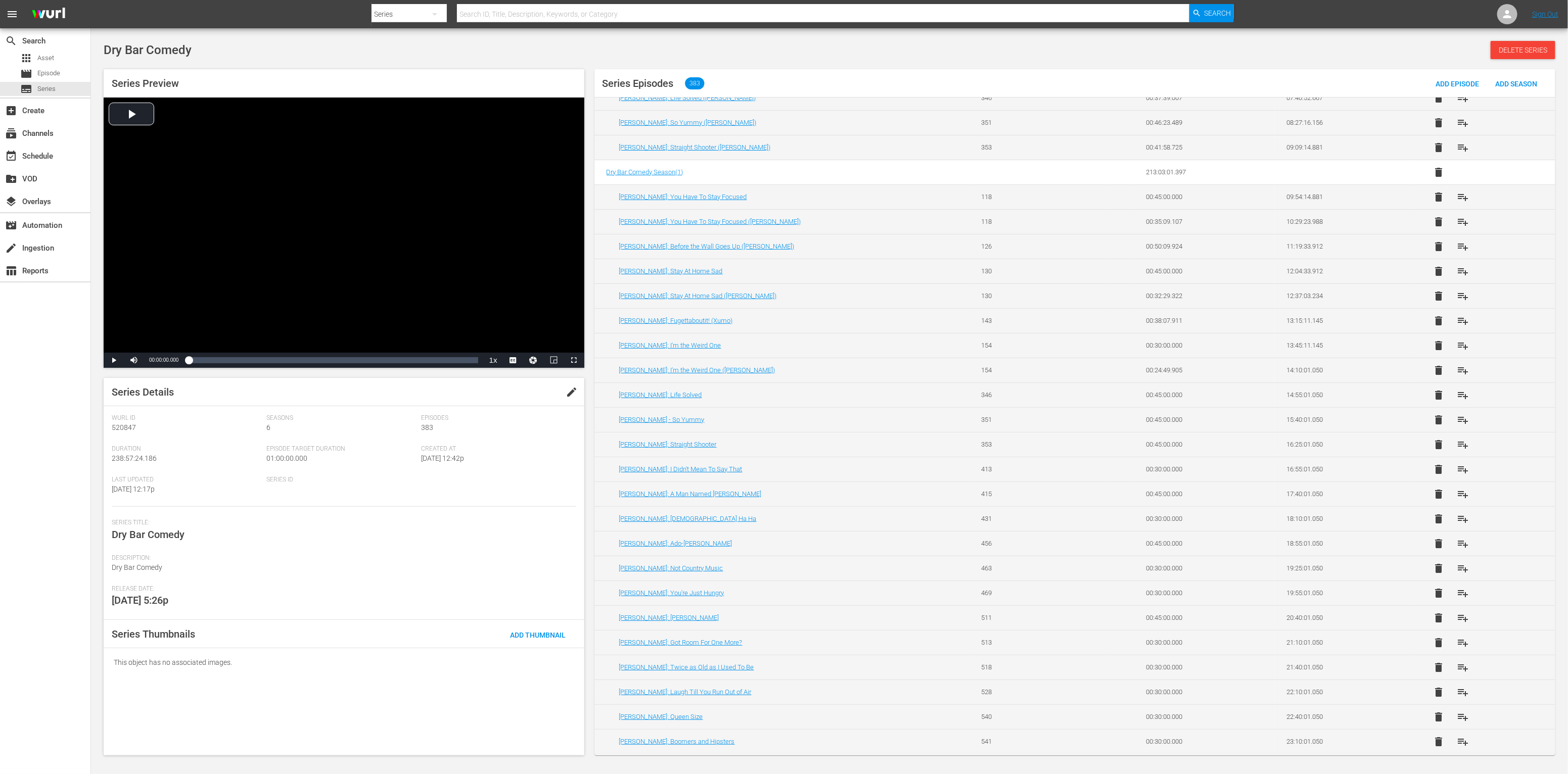
click at [822, 197] on div "Rodney Norman: You Have To Stay Focused" at bounding box center [788, 197] width 338 height 7
click at [668, 515] on link "Susan Jones: Lady Ha Ha" at bounding box center [688, 518] width 138 height 7
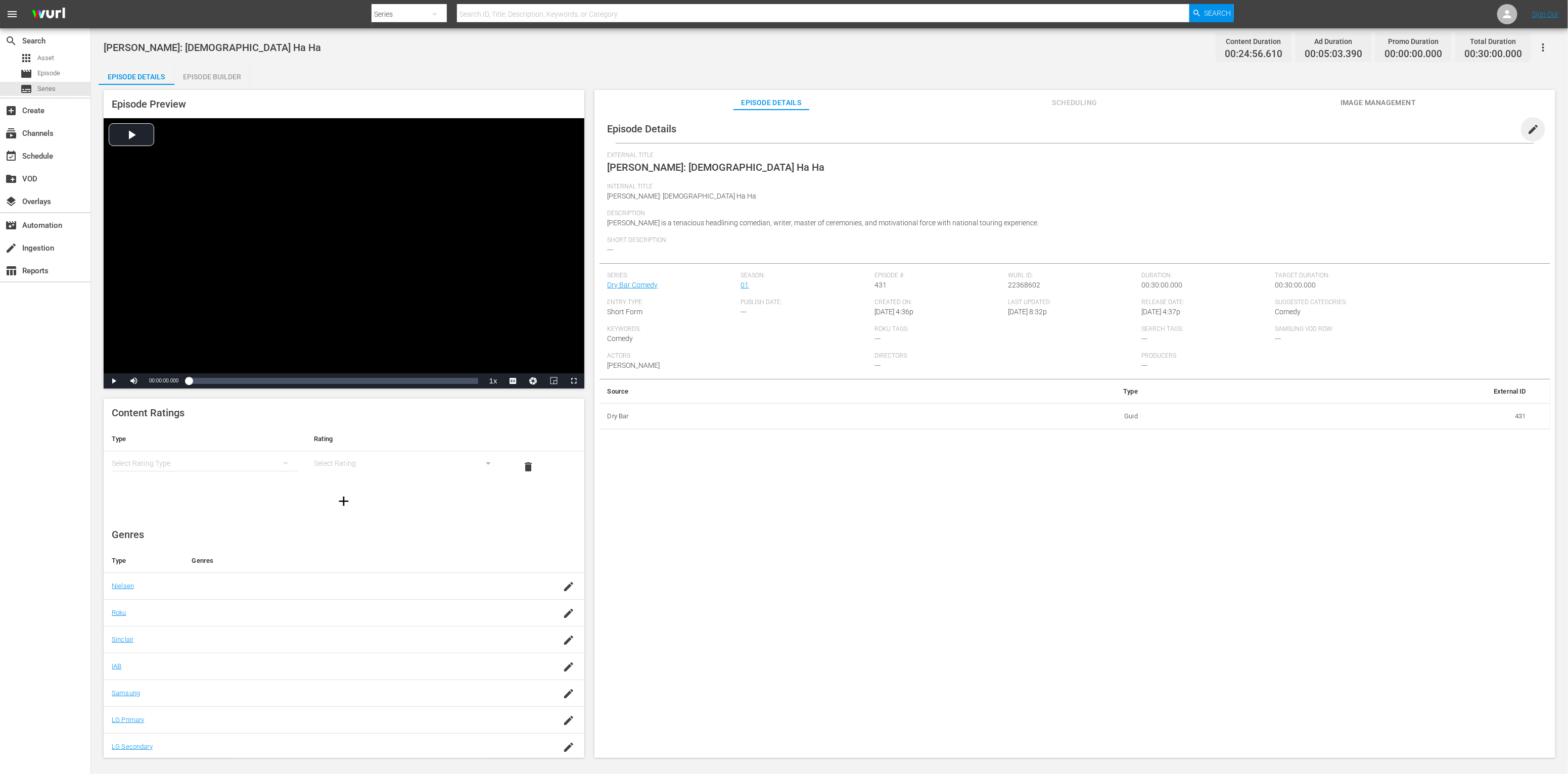
click at [1527, 133] on span "edit" at bounding box center [1533, 130] width 12 height 12
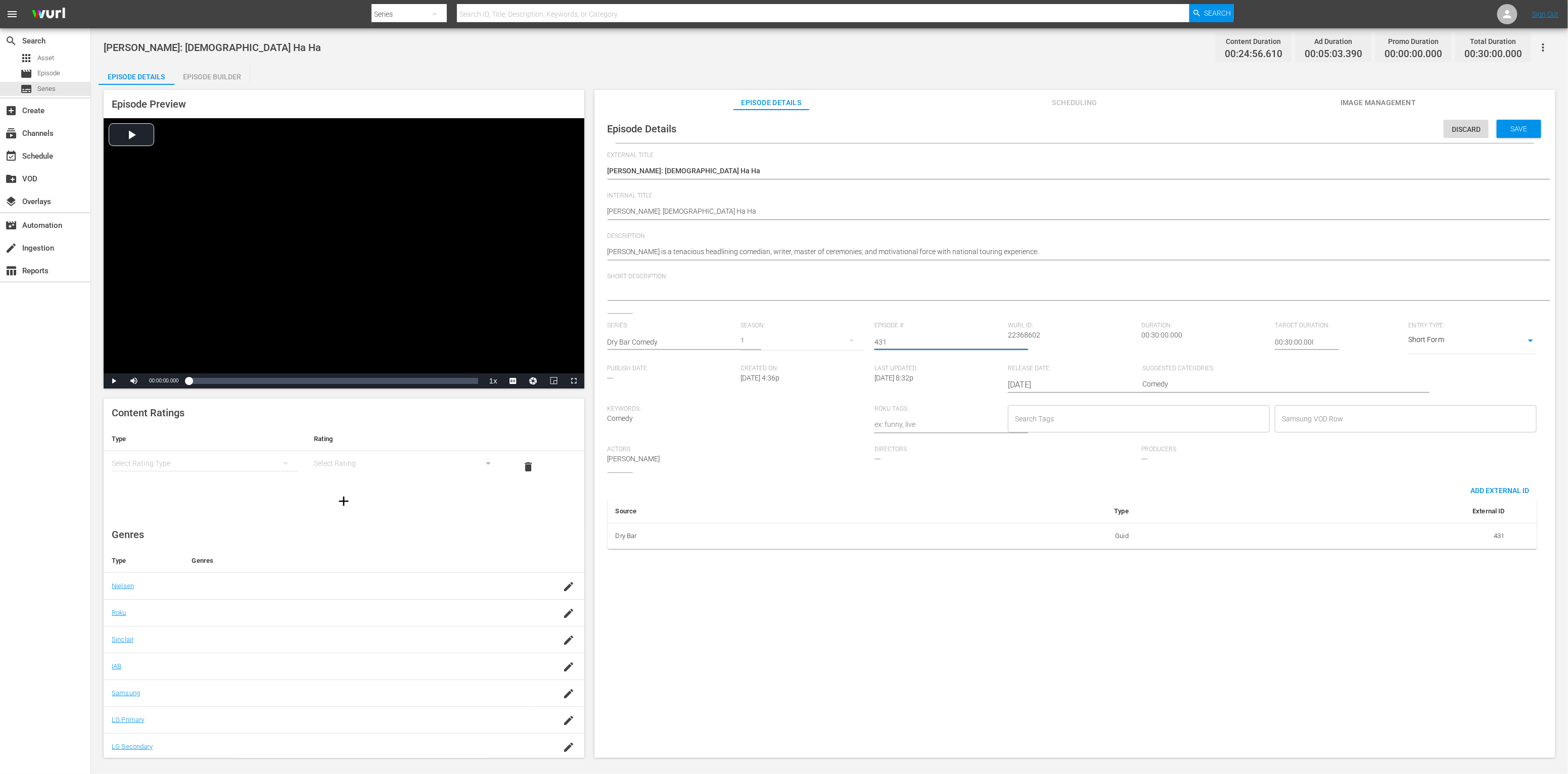
click at [905, 341] on input "431" at bounding box center [939, 342] width 128 height 24
click at [1459, 125] on span "Discard" at bounding box center [1466, 129] width 45 height 8
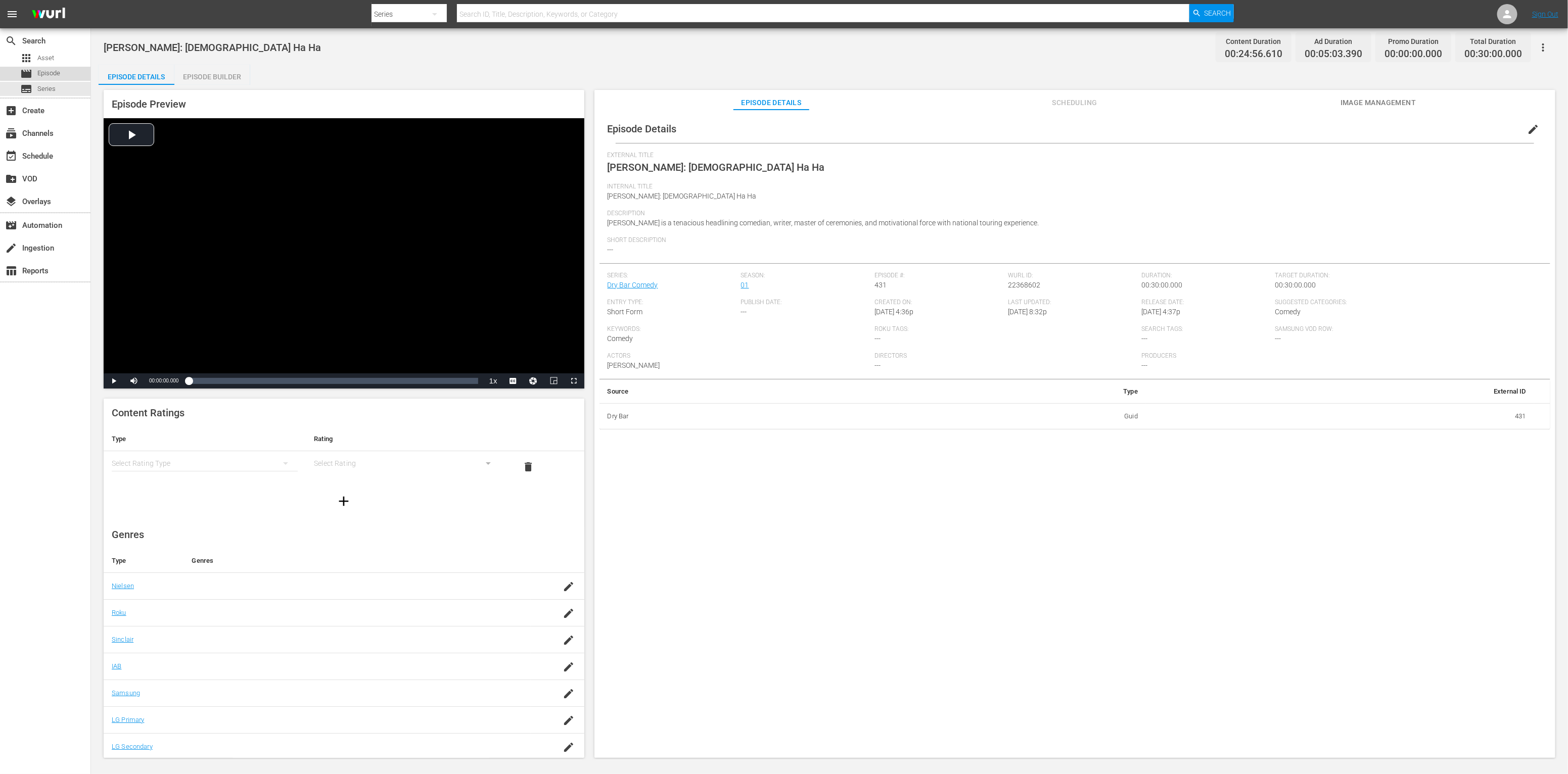
click at [54, 70] on span "Episode" at bounding box center [48, 73] width 23 height 10
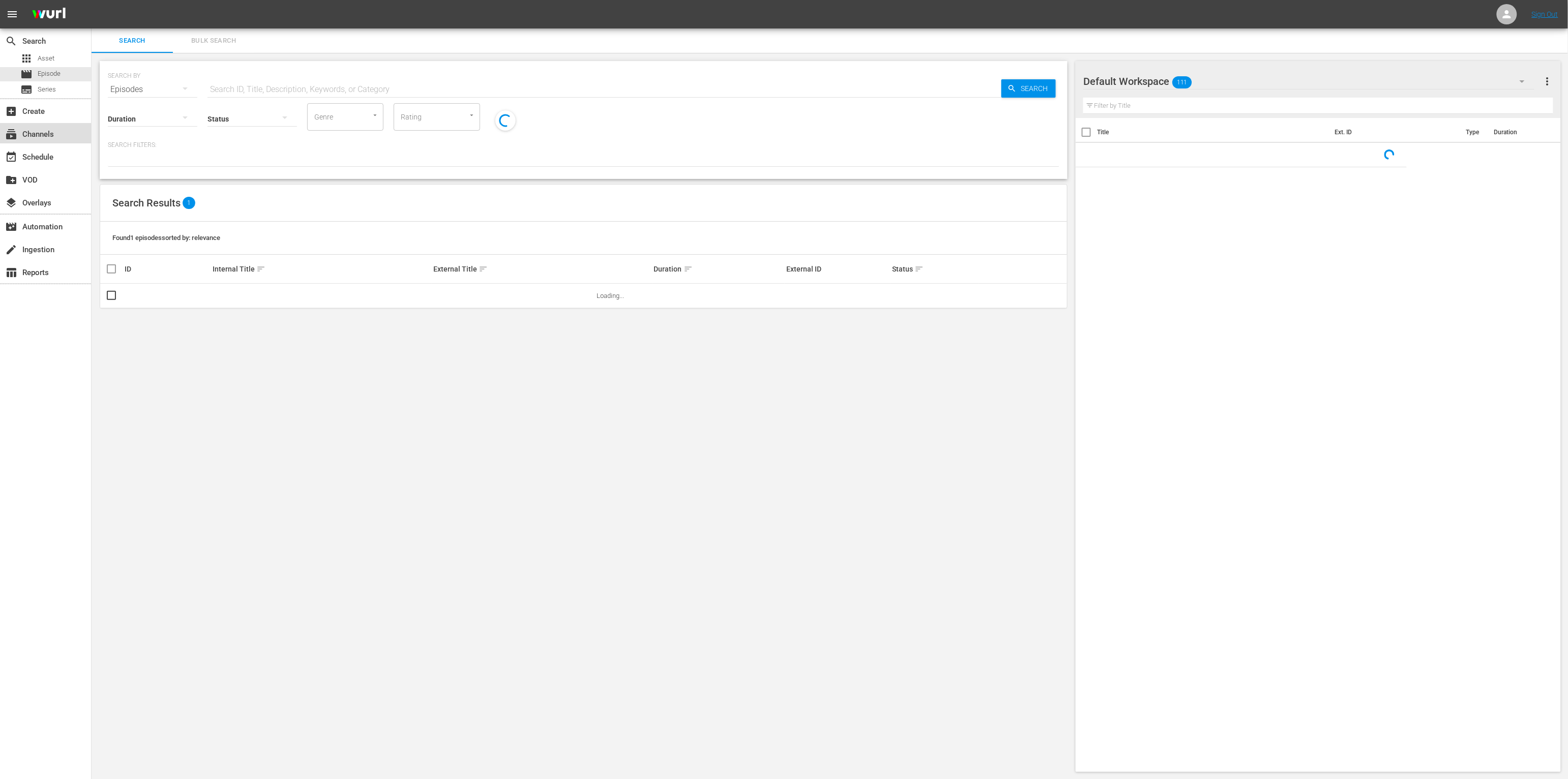
click at [56, 128] on div "subscriptions Channels" at bounding box center [28, 132] width 57 height 9
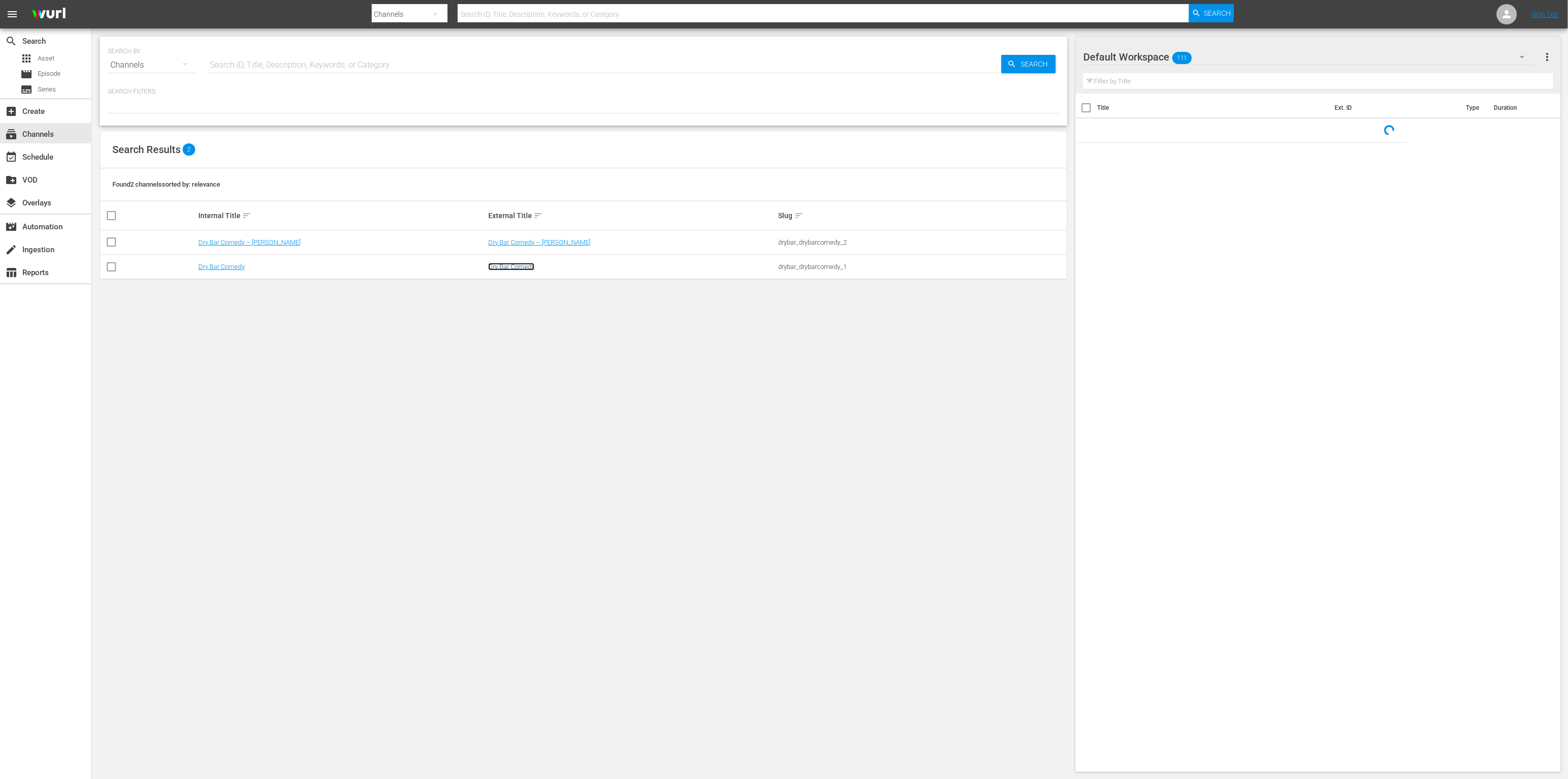
click at [515, 267] on link "Dry Bar Comedy" at bounding box center [511, 266] width 47 height 7
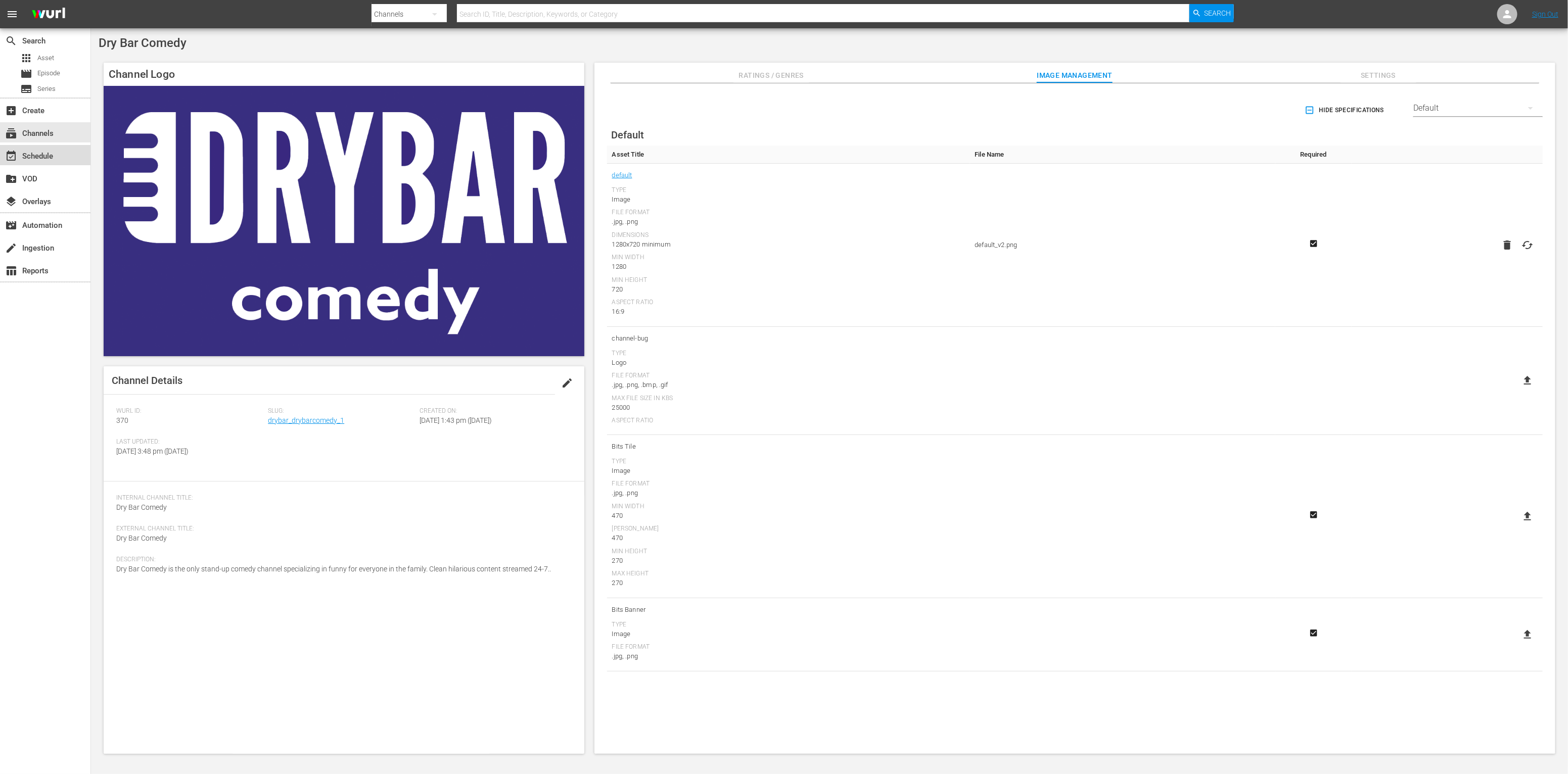
click at [52, 165] on div "event_available Schedule" at bounding box center [45, 155] width 91 height 20
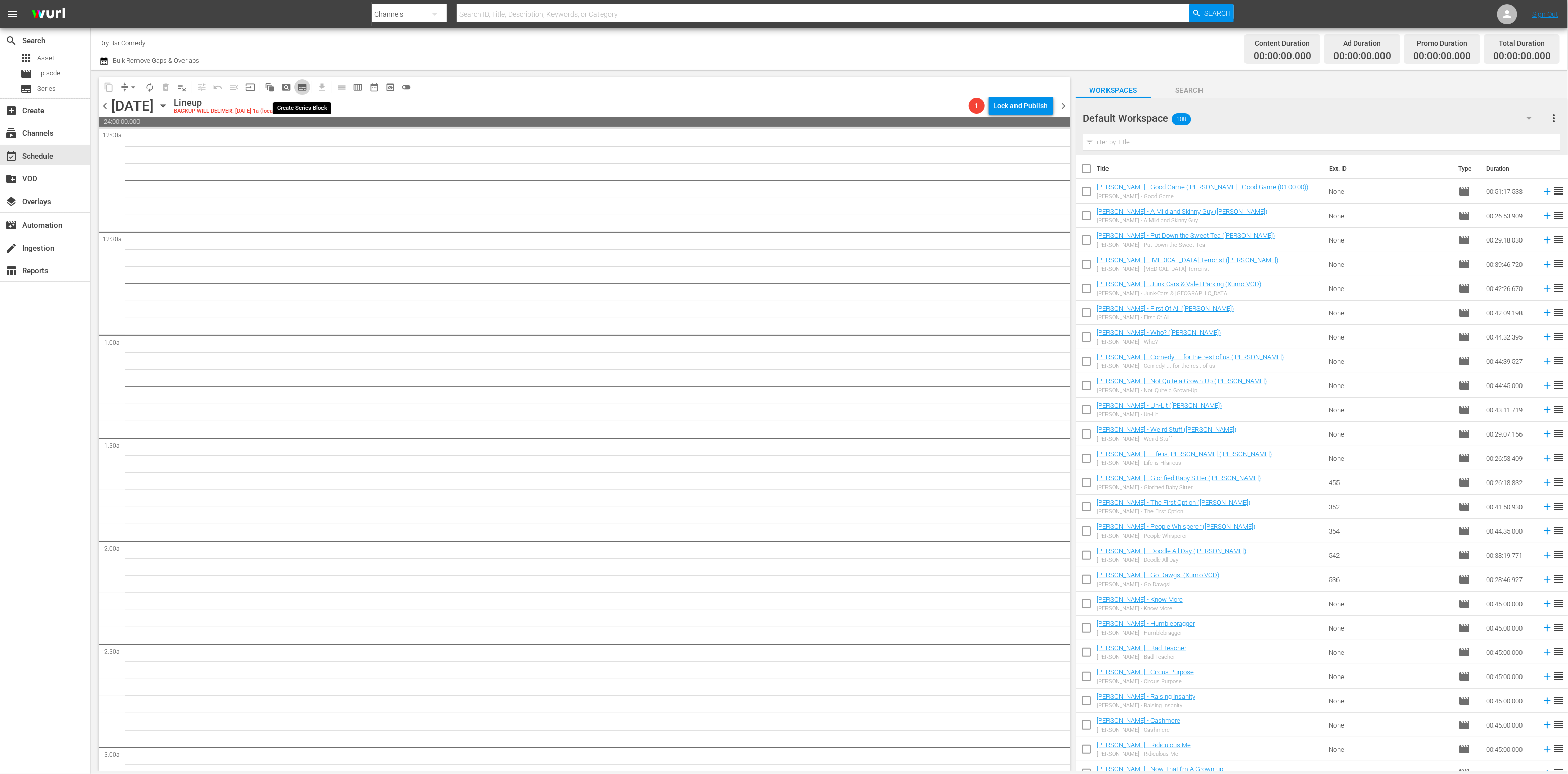
click at [304, 86] on span "subtitles_outlined" at bounding box center [302, 87] width 10 height 10
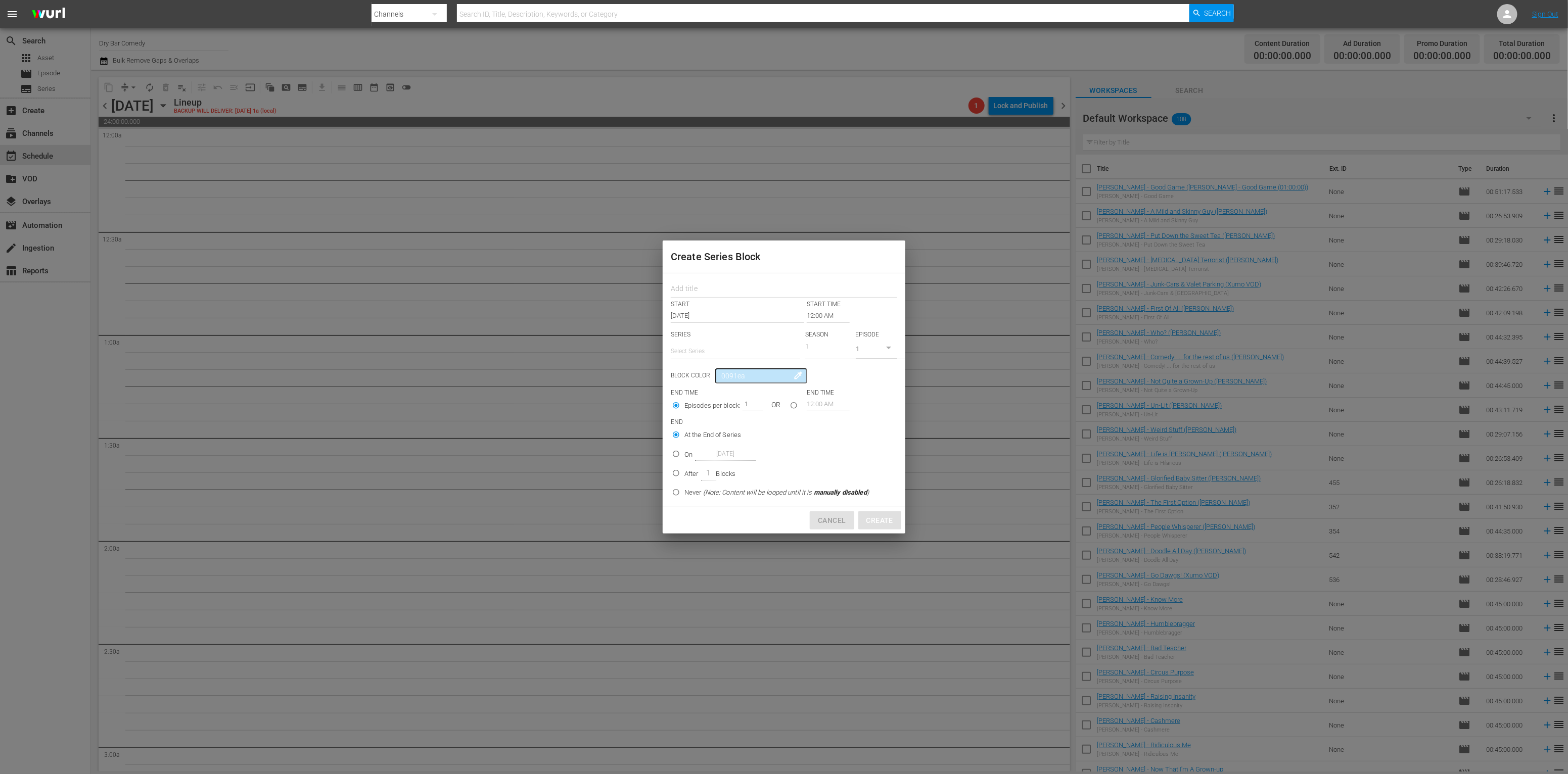
click at [833, 523] on span "Cancel" at bounding box center [832, 520] width 28 height 13
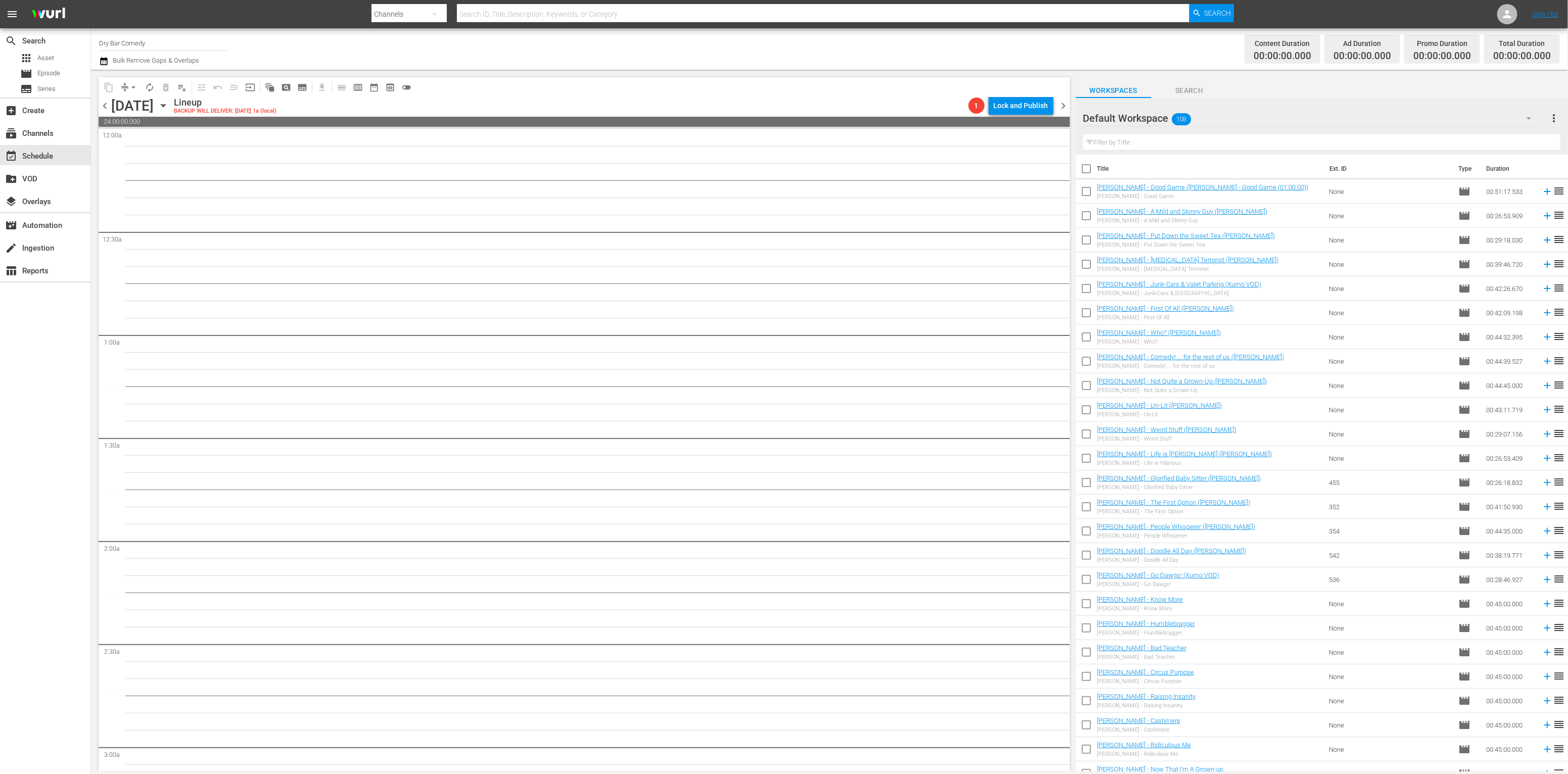
click at [1335, 182] on td "None" at bounding box center [1390, 192] width 130 height 24
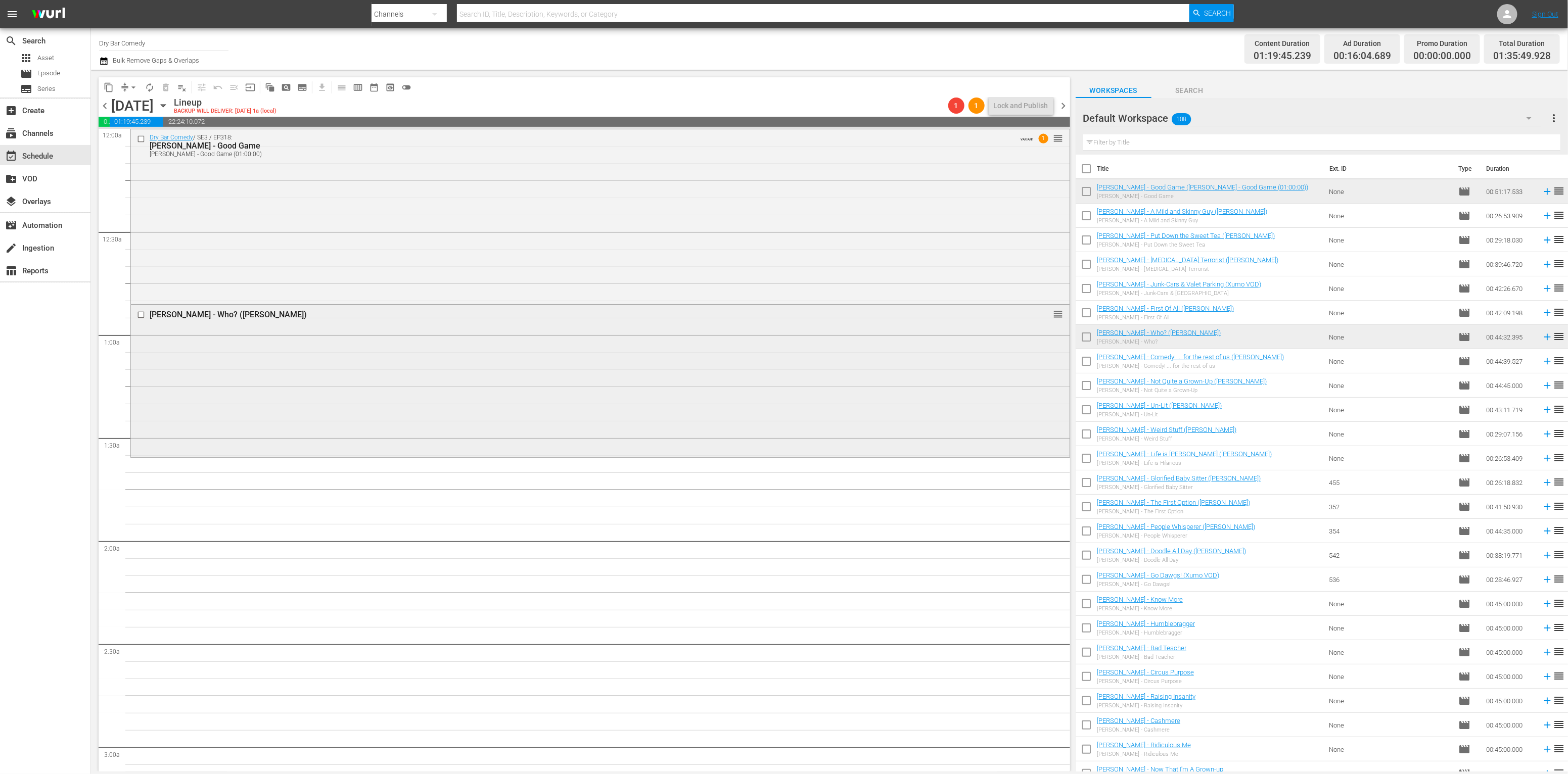
click at [560, 406] on div "Brandon Vestal - Who? (Xumo VOD) reorder" at bounding box center [600, 380] width 939 height 150
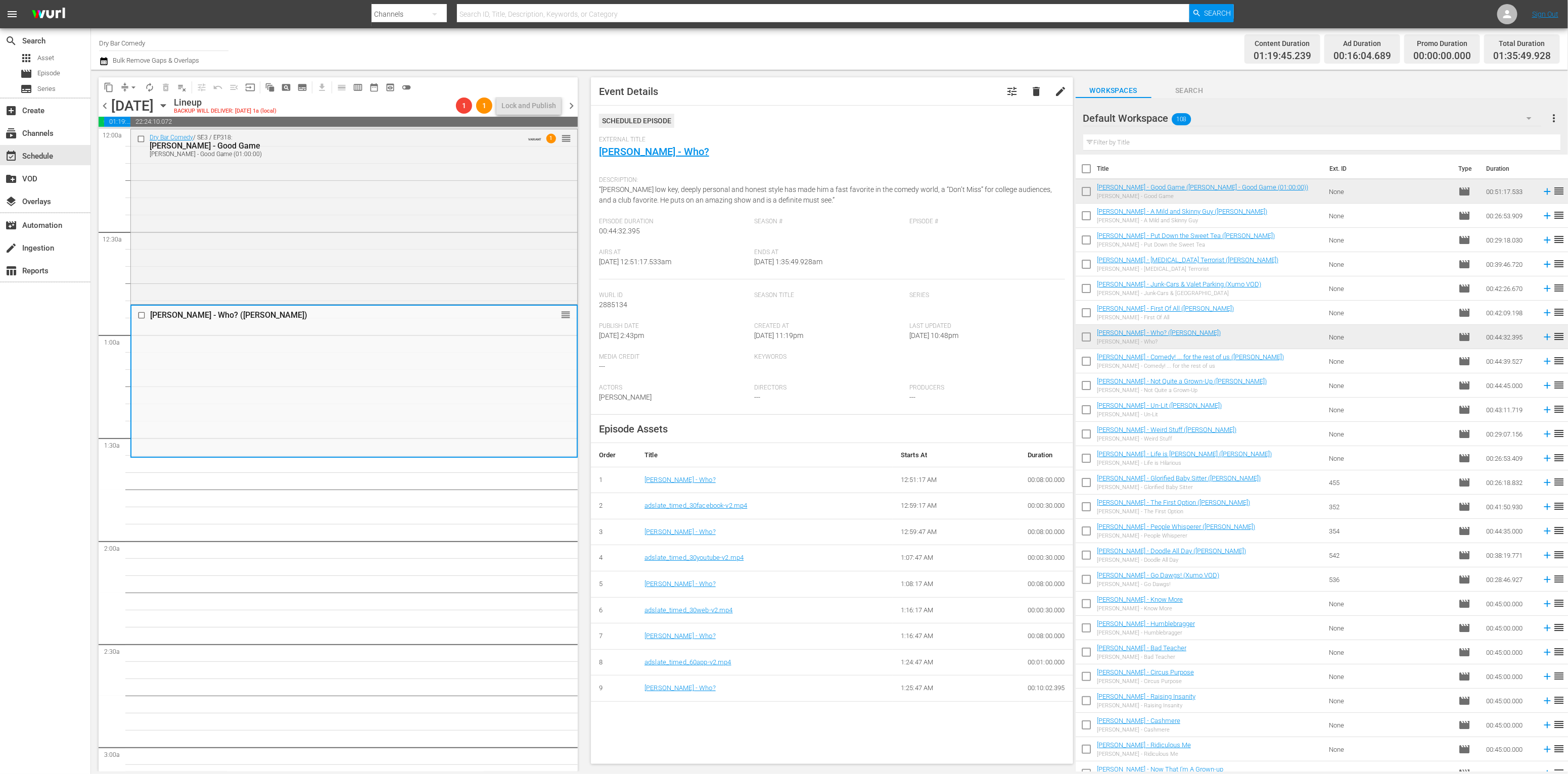
drag, startPoint x: 1026, startPoint y: 96, endPoint x: 419, endPoint y: 122, distance: 607.6
click at [569, 156] on div "content_copy compress arrow_drop_down autorenew_outlined delete_forever_outline…" at bounding box center [829, 420] width 1477 height 702
click at [452, 77] on div "content_copy compress arrow_drop_down autorenew_outlined delete_forever_outline…" at bounding box center [338, 87] width 479 height 19
click at [391, 83] on span "preview_outlined" at bounding box center [390, 87] width 10 height 10
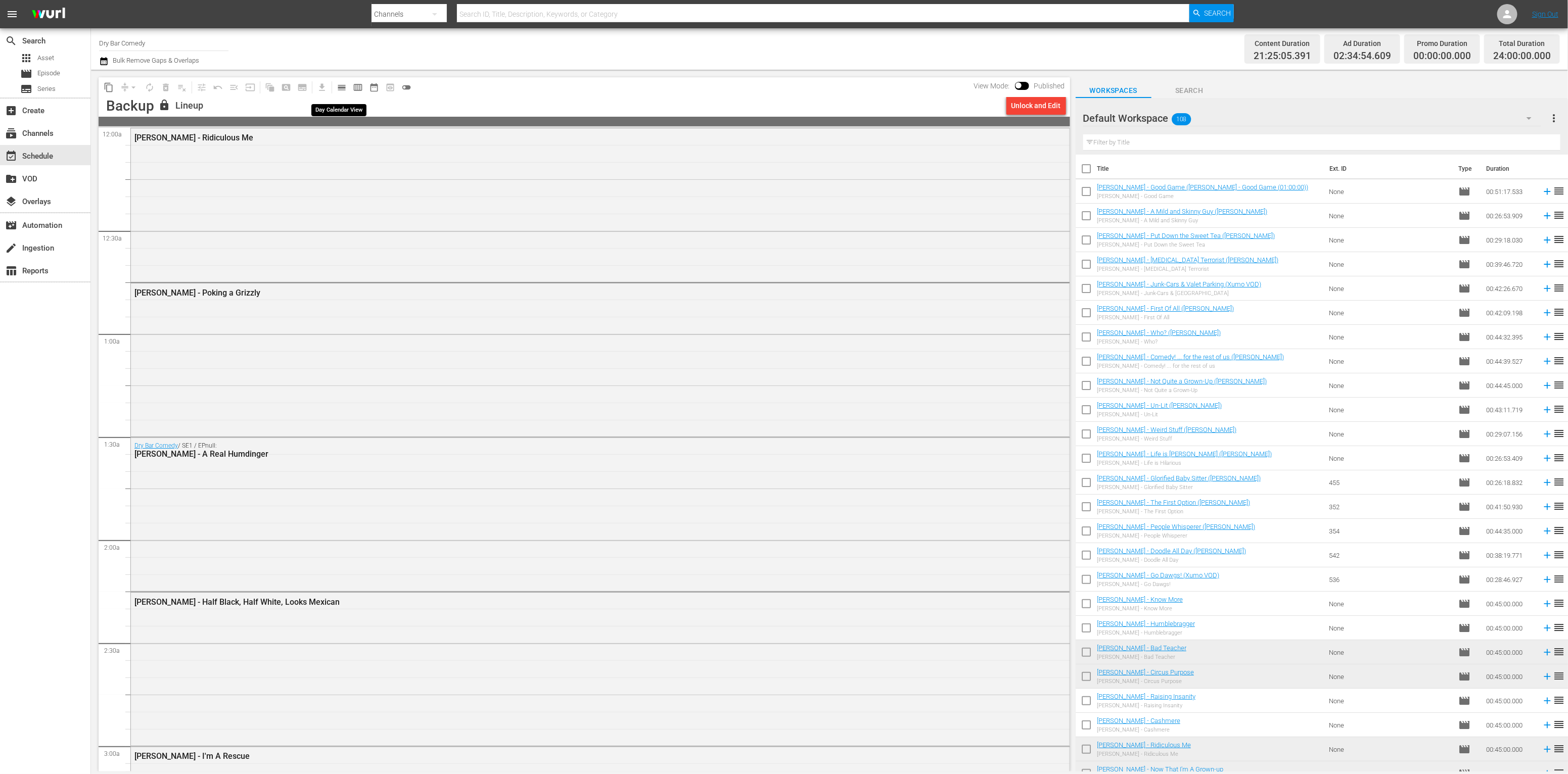
click at [339, 90] on span "calendar_view_day_outlined" at bounding box center [341, 87] width 10 height 10
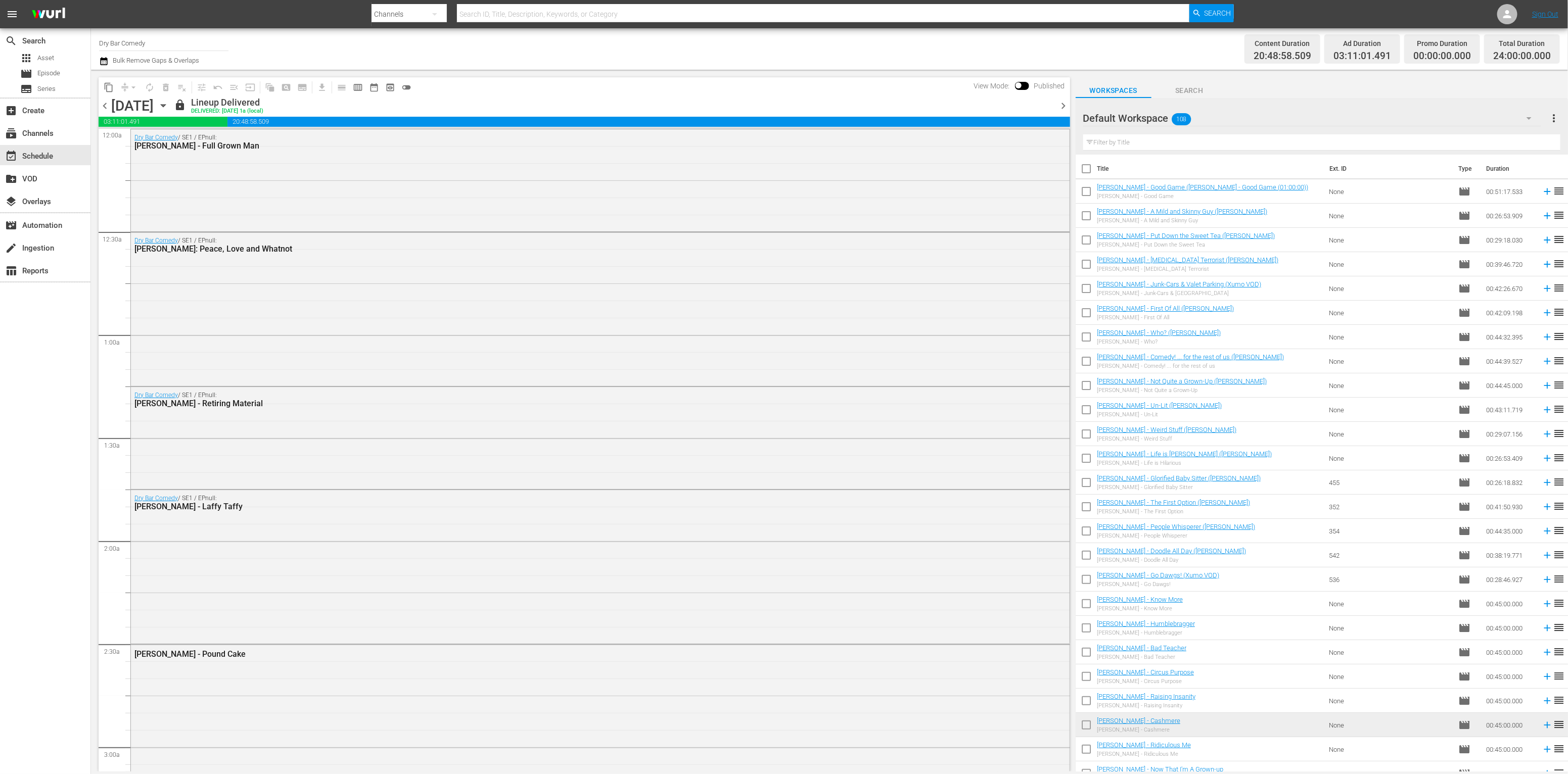
click at [166, 105] on icon "button" at bounding box center [163, 106] width 4 height 2
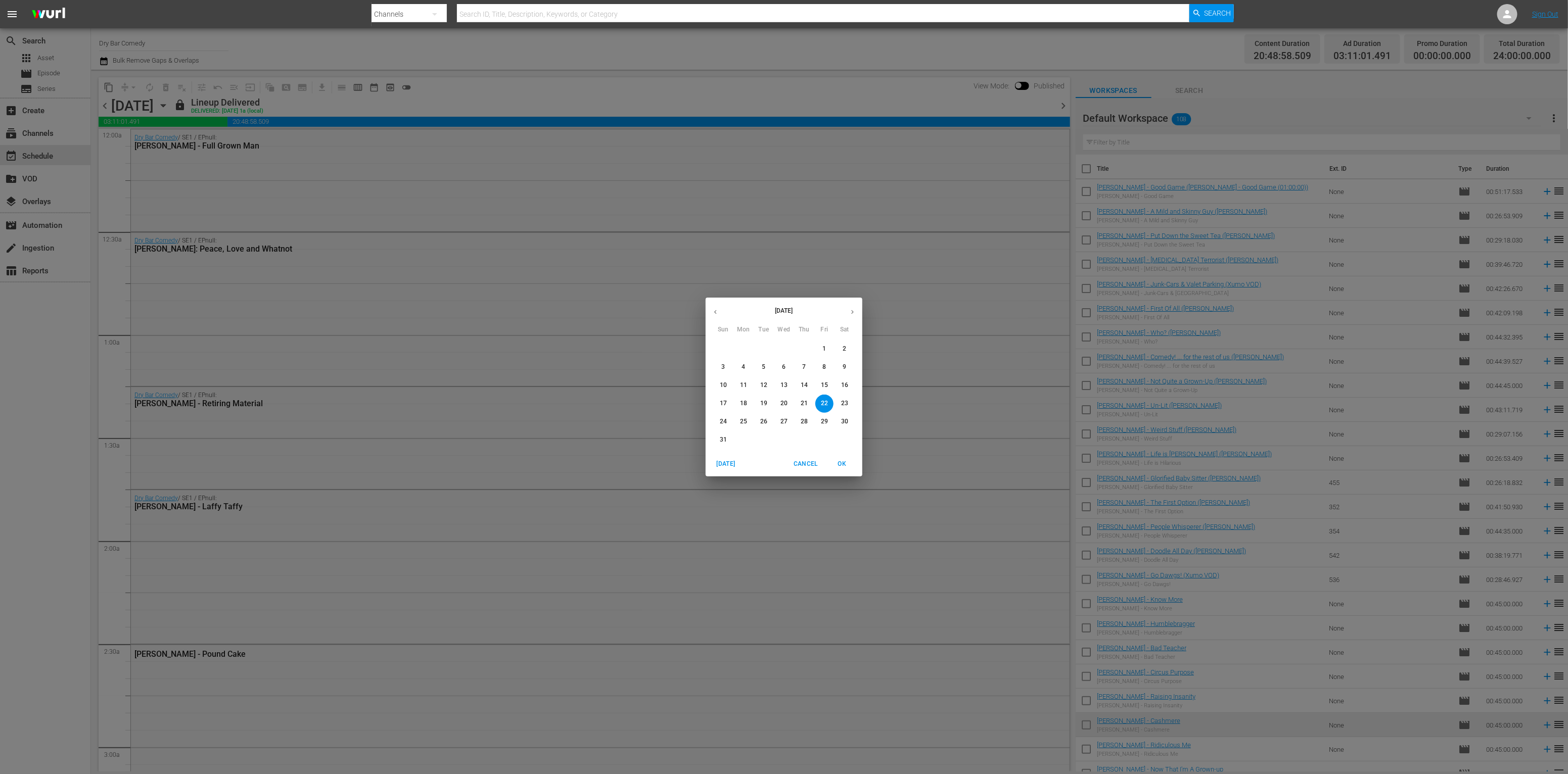
click at [852, 315] on icon "button" at bounding box center [852, 312] width 7 height 7
click at [780, 351] on span "1" at bounding box center [784, 349] width 18 height 9
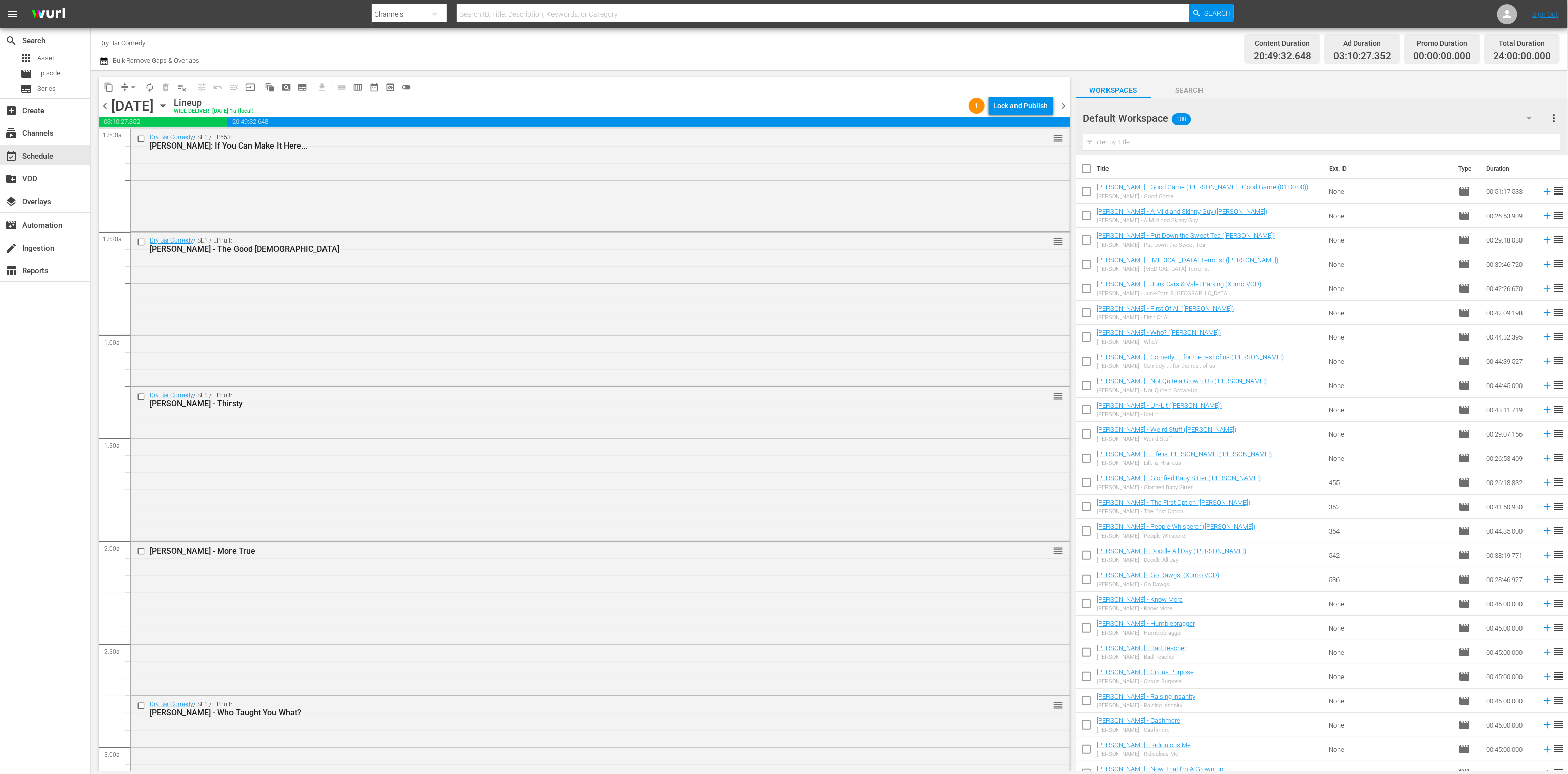
click at [166, 106] on icon "button" at bounding box center [163, 106] width 4 height 2
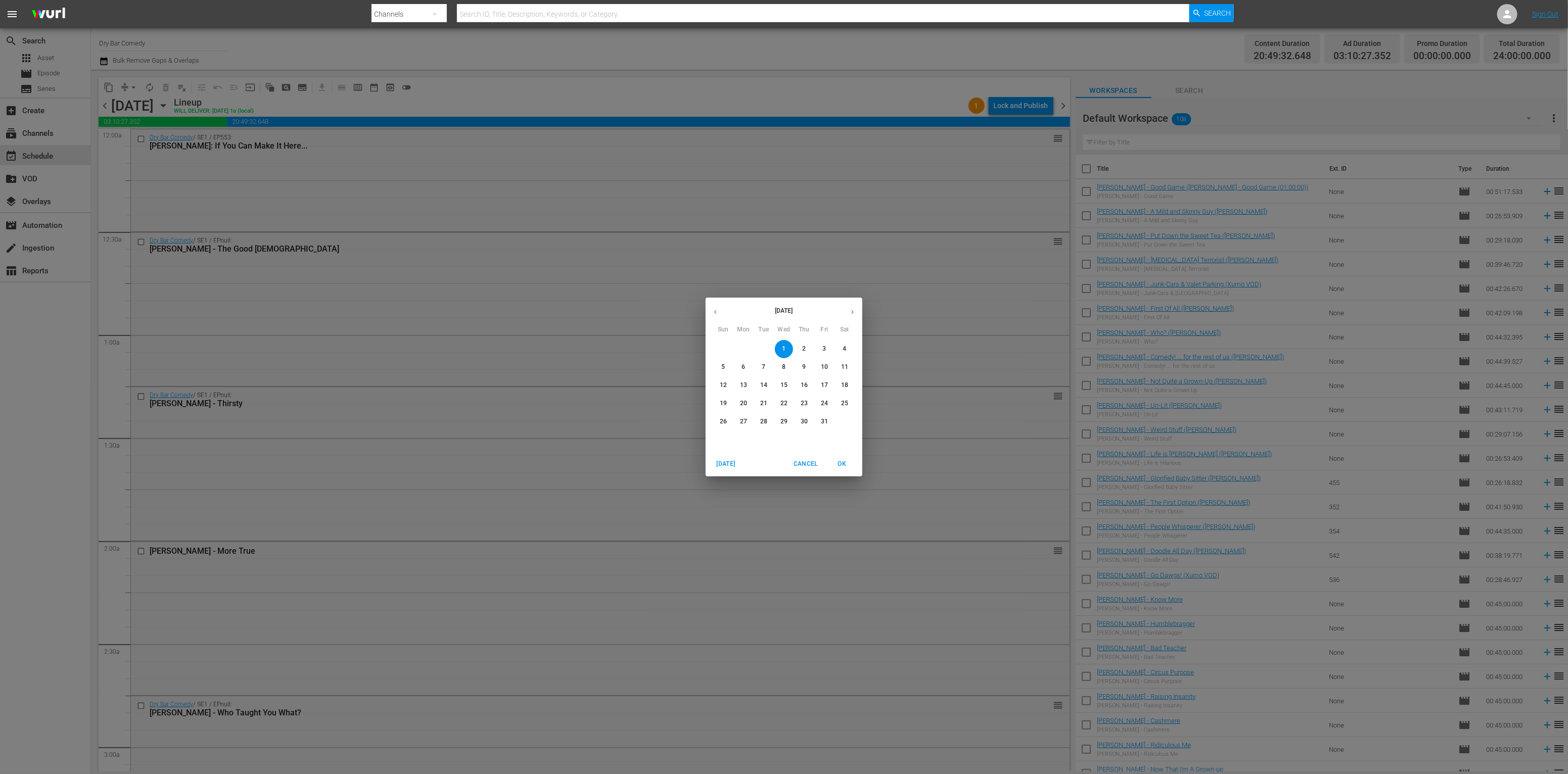
click at [854, 309] on icon "button" at bounding box center [852, 312] width 7 height 7
click at [847, 350] on span "1" at bounding box center [845, 349] width 18 height 9
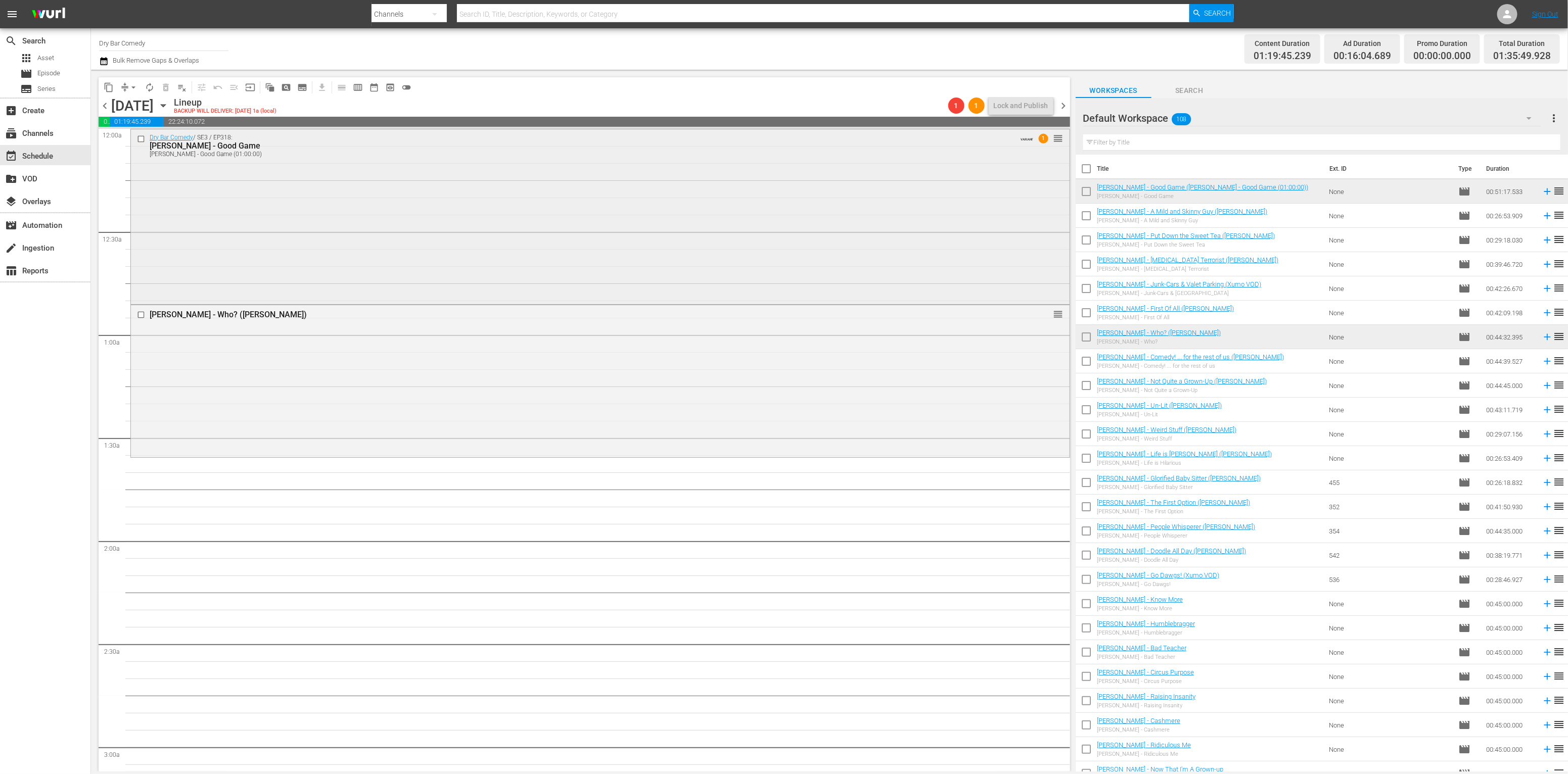
click at [905, 201] on div "Dry Bar Comedy / SE3 / EP318: Rahn Hortman - Good Game Rahn Hortman - Good Game…" at bounding box center [600, 216] width 939 height 173
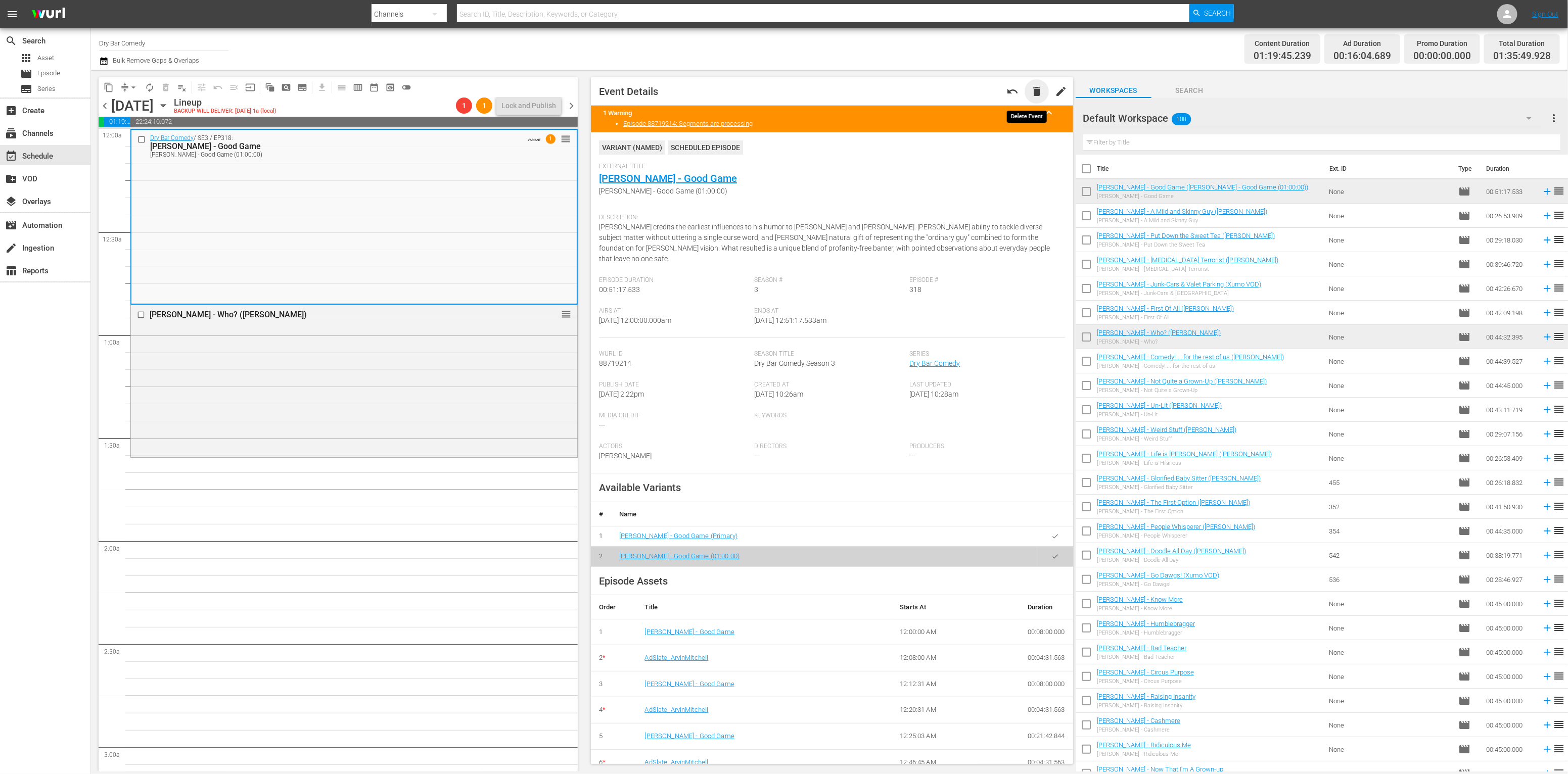
click at [1031, 88] on span "delete" at bounding box center [1037, 91] width 12 height 12
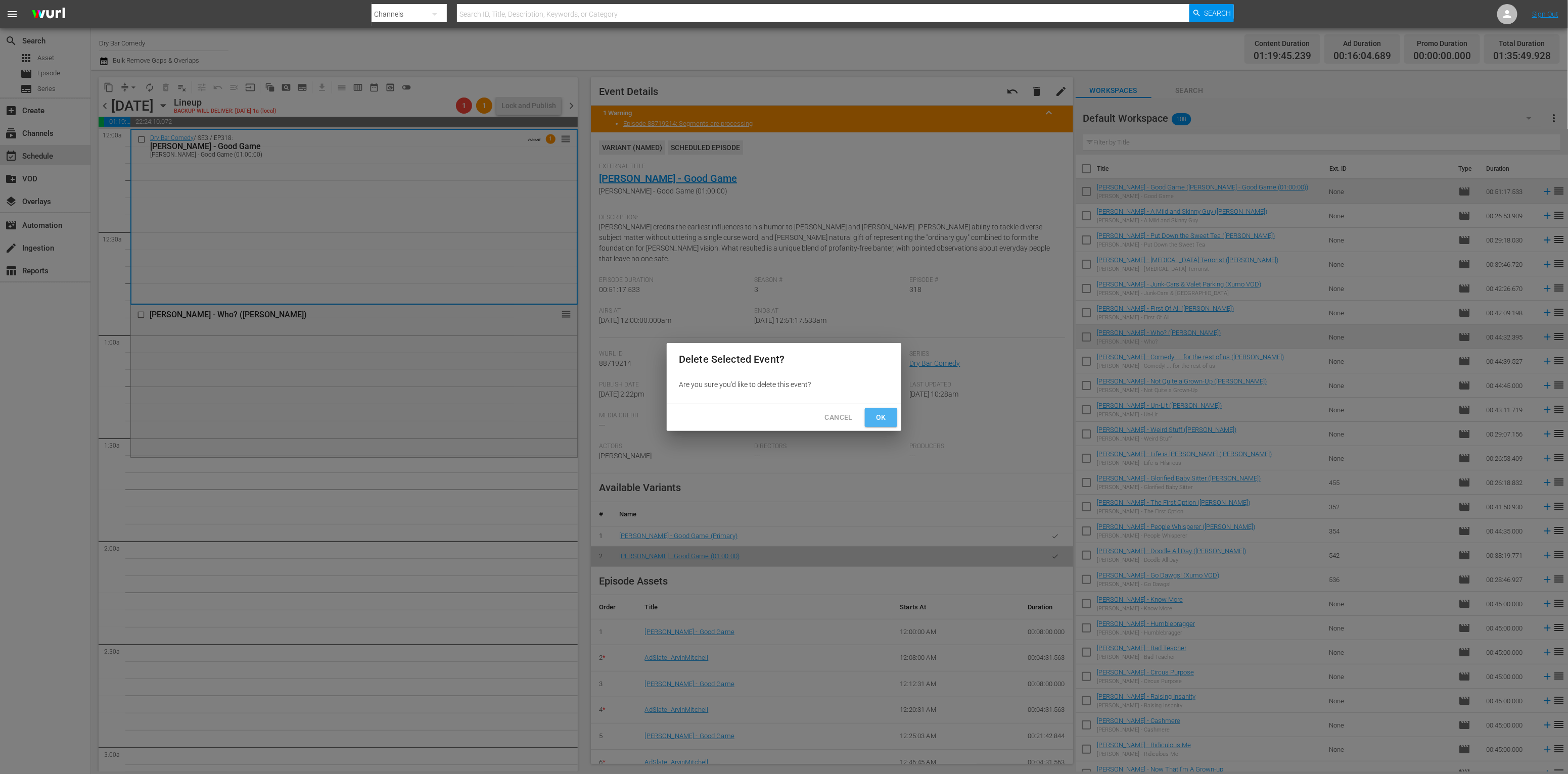
click at [874, 418] on span "Ok" at bounding box center [881, 417] width 16 height 13
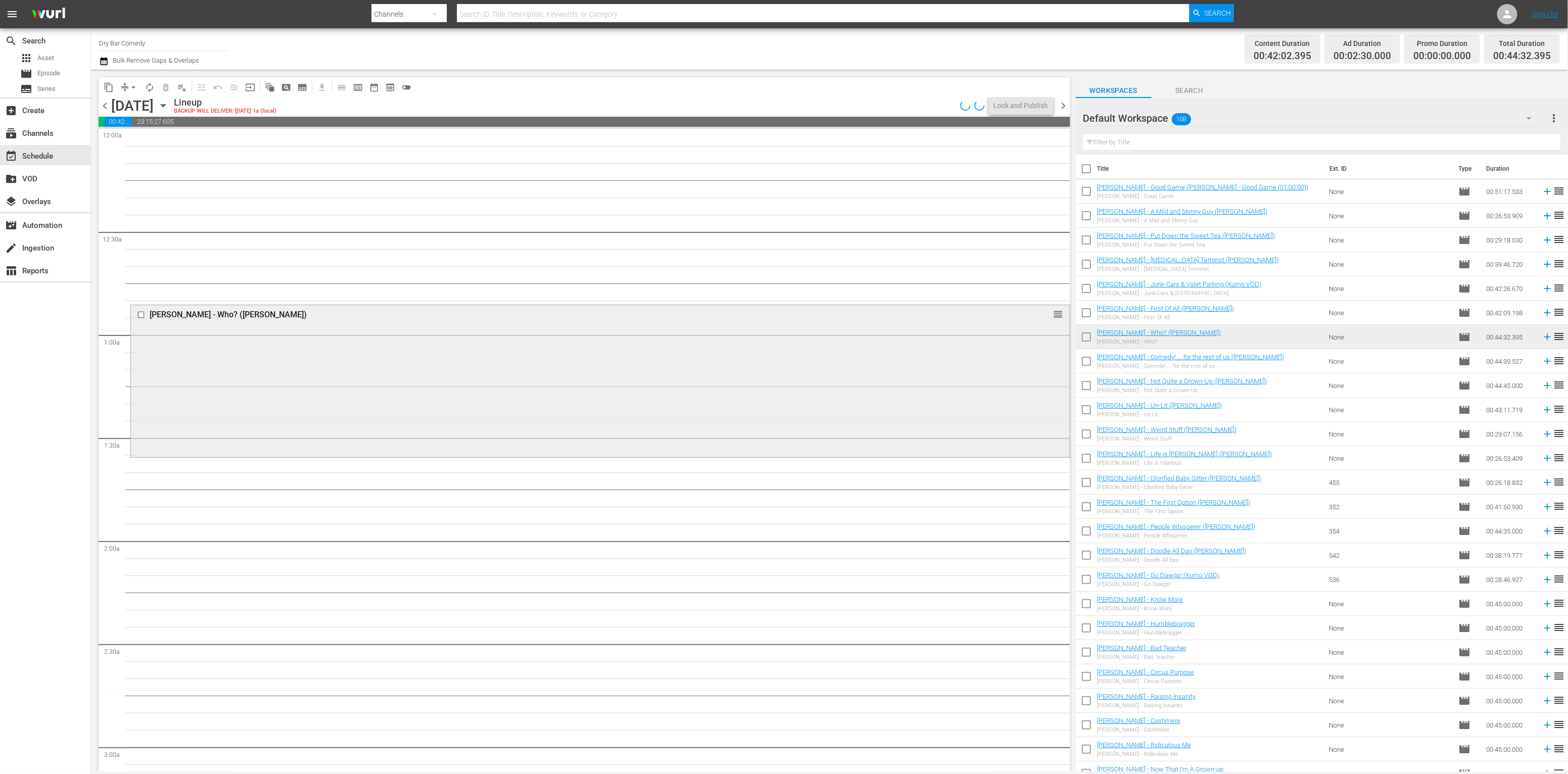
click at [795, 330] on div "Brandon Vestal - Who? (Xumo VOD) reorder" at bounding box center [600, 380] width 939 height 150
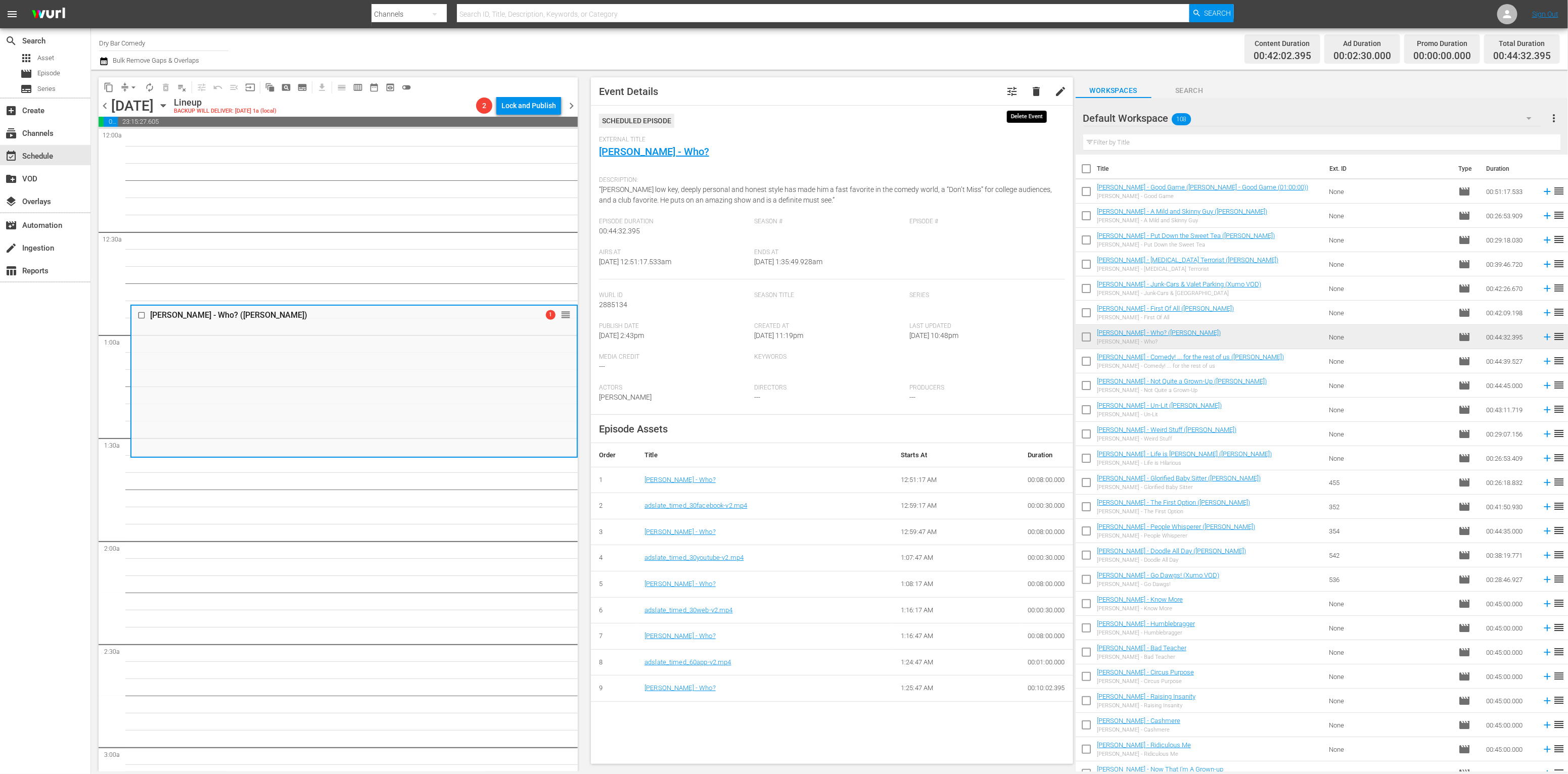
click at [1031, 95] on span "delete" at bounding box center [1037, 91] width 12 height 12
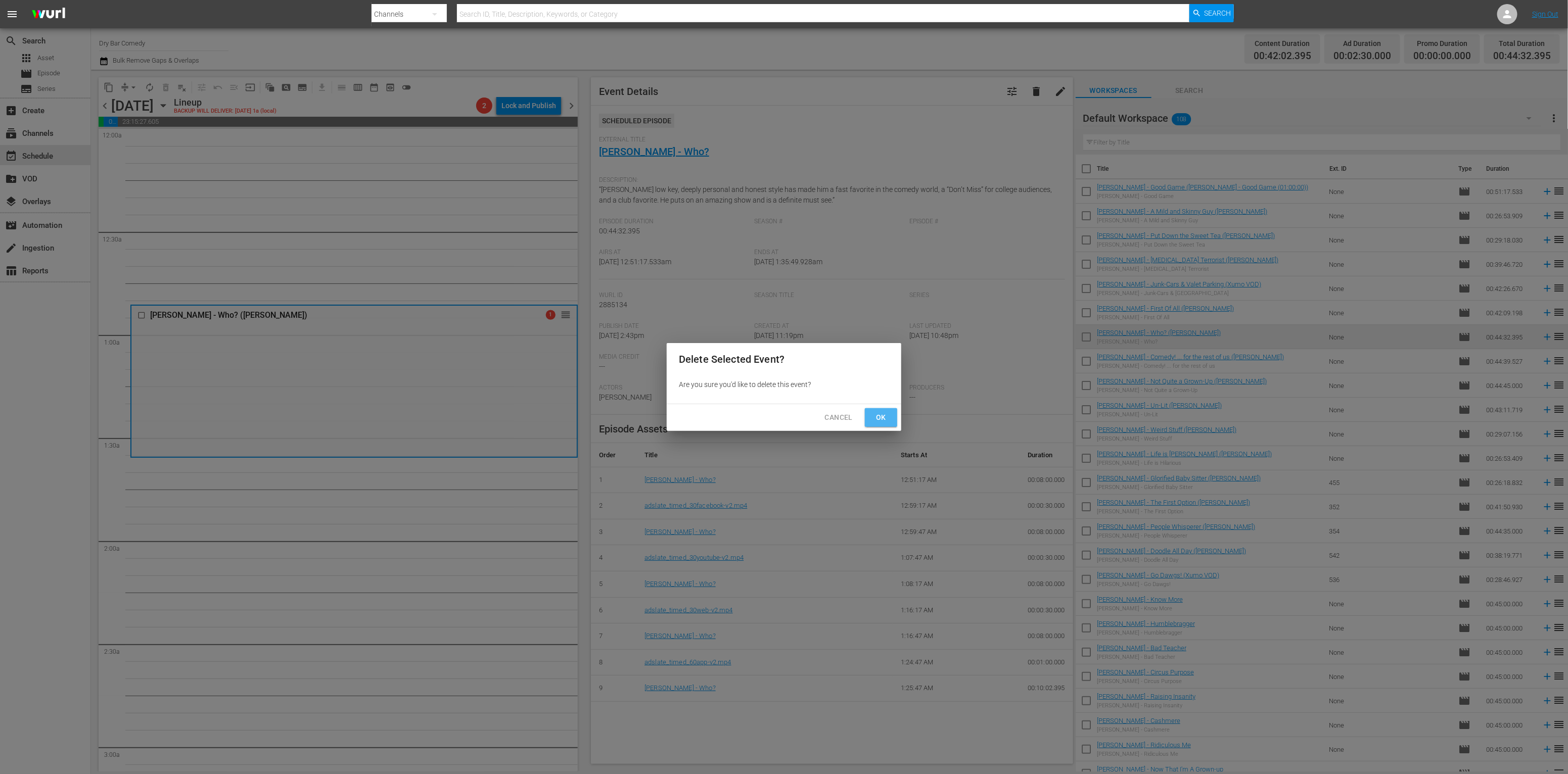
drag, startPoint x: 887, startPoint y: 416, endPoint x: 735, endPoint y: 302, distance: 190.0
click at [887, 416] on span "Ok" at bounding box center [881, 417] width 16 height 13
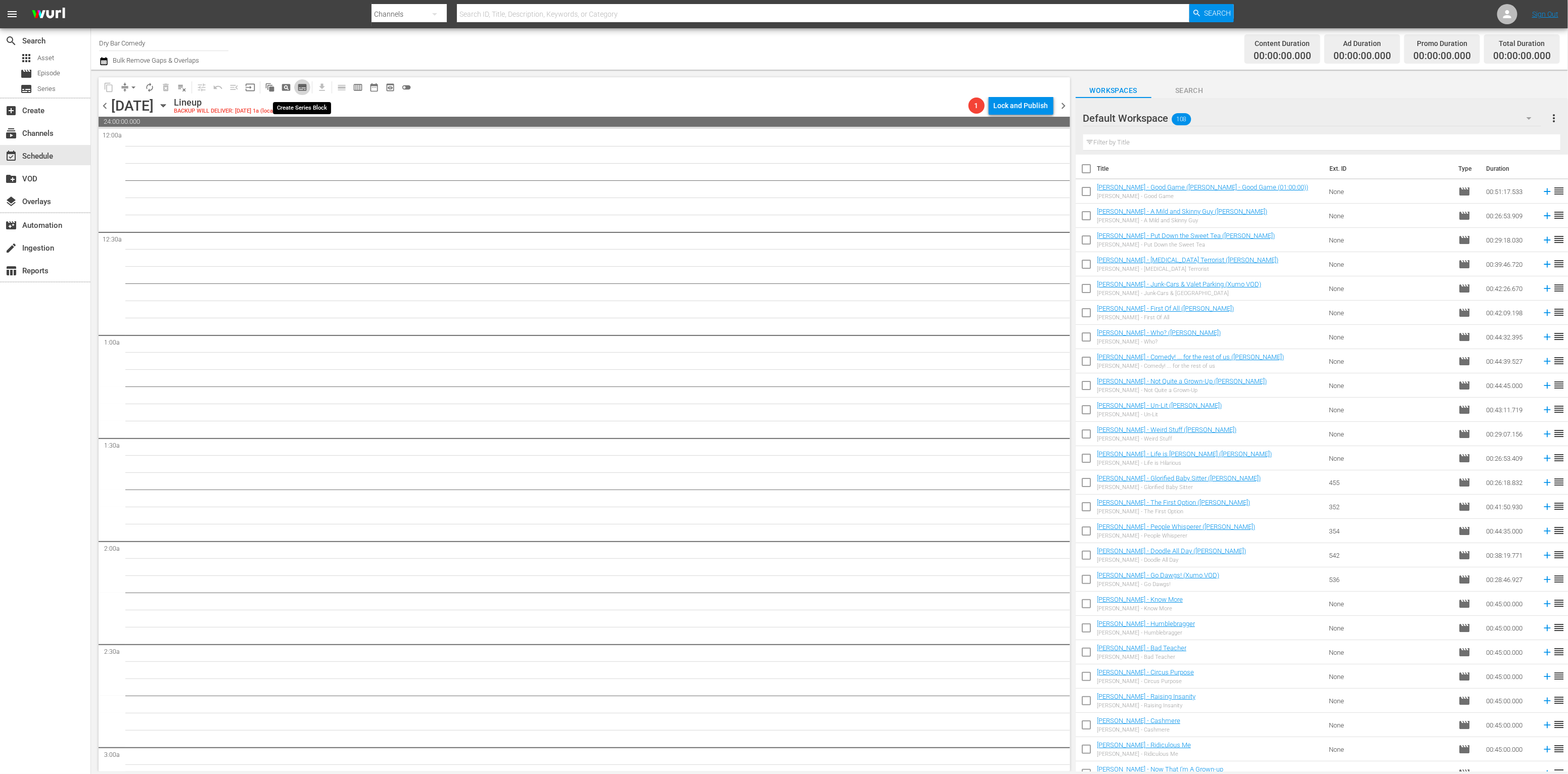
click at [307, 88] on span "subtitles_outlined" at bounding box center [302, 87] width 10 height 10
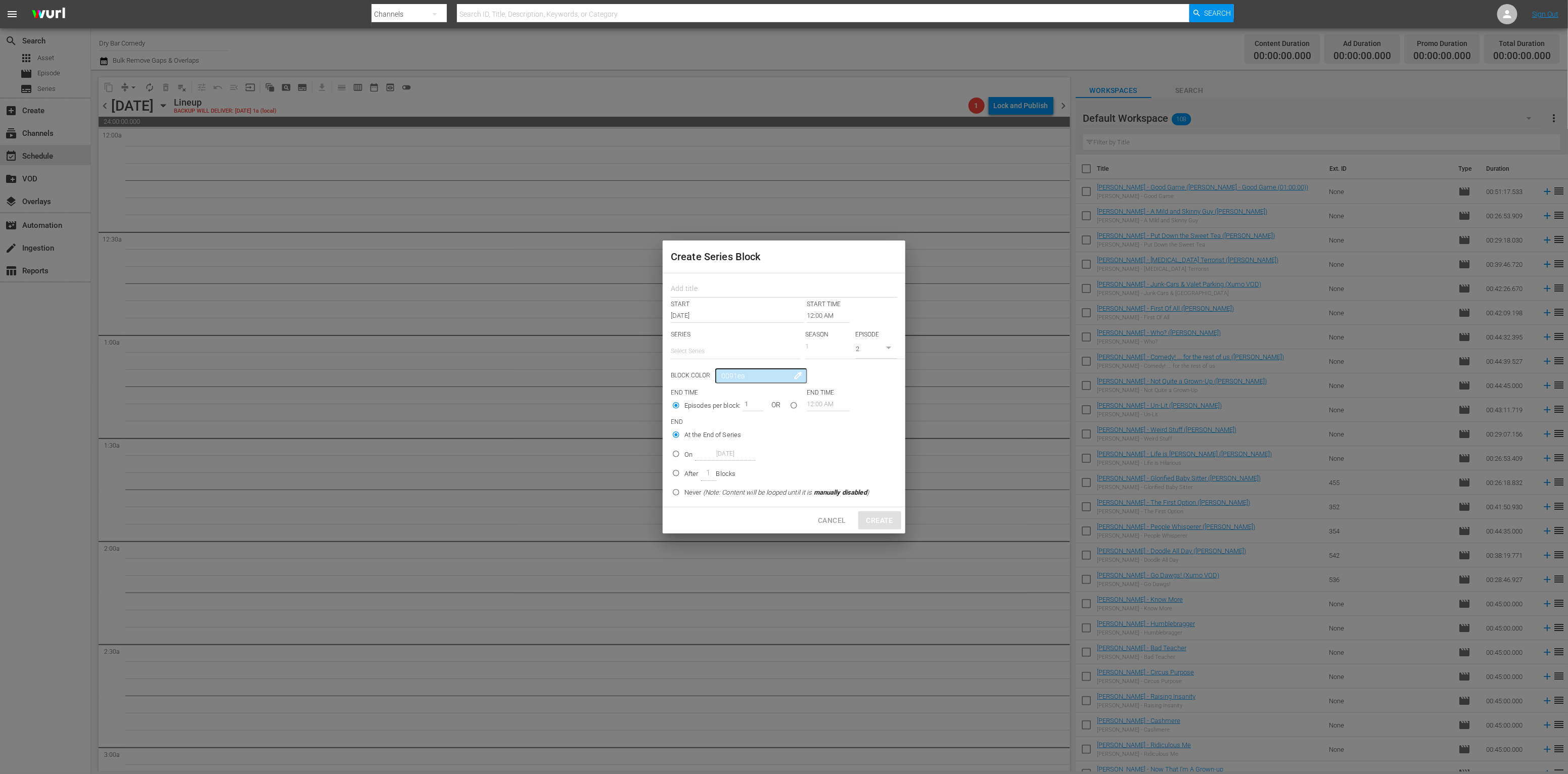
type input "2"
click at [883, 347] on input "2" at bounding box center [877, 350] width 41 height 16
click at [869, 349] on input "2" at bounding box center [877, 350] width 41 height 16
click at [867, 346] on input "number" at bounding box center [877, 350] width 41 height 16
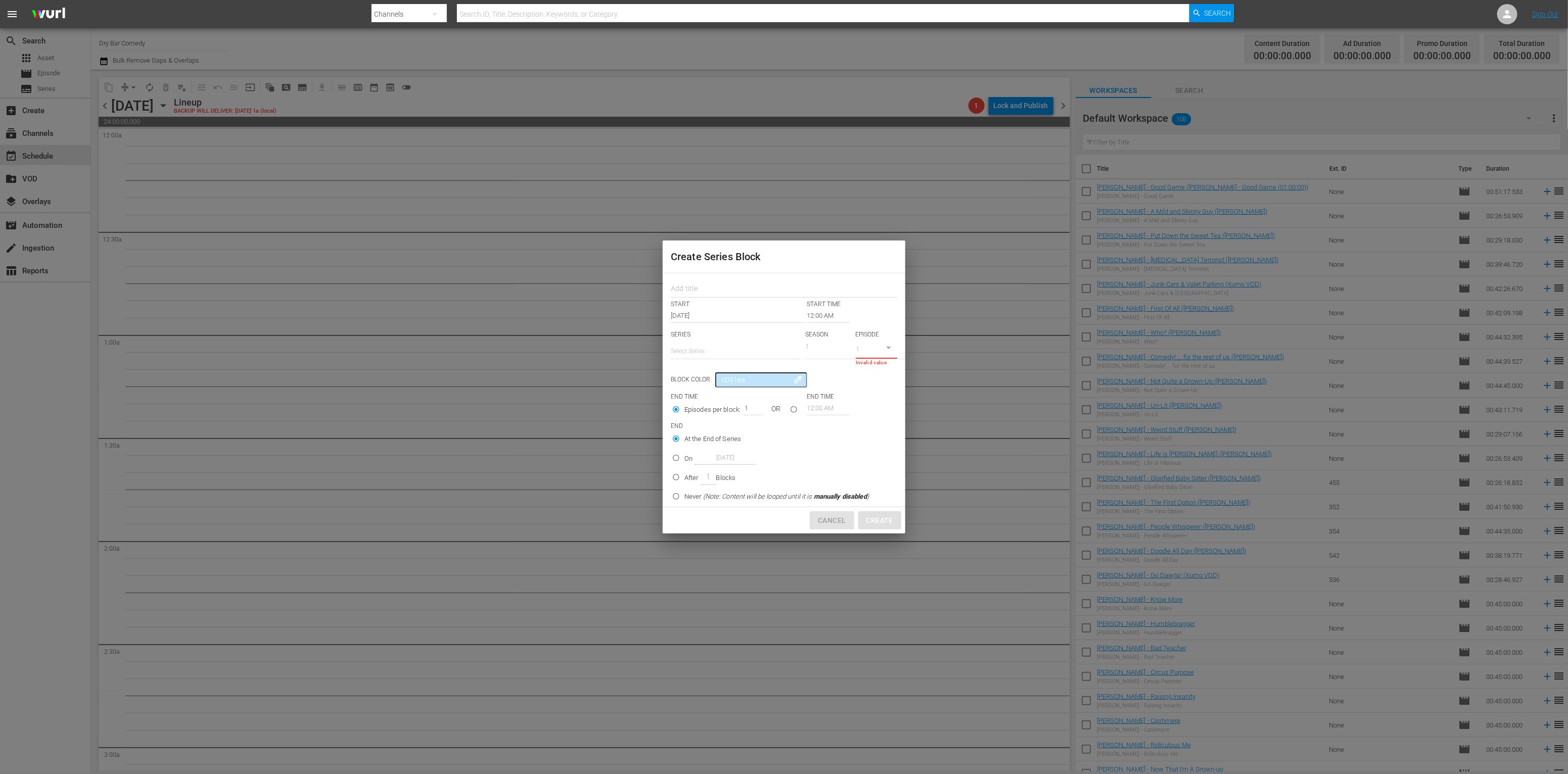
click at [833, 526] on span "Cancel" at bounding box center [832, 520] width 28 height 13
type input "1"
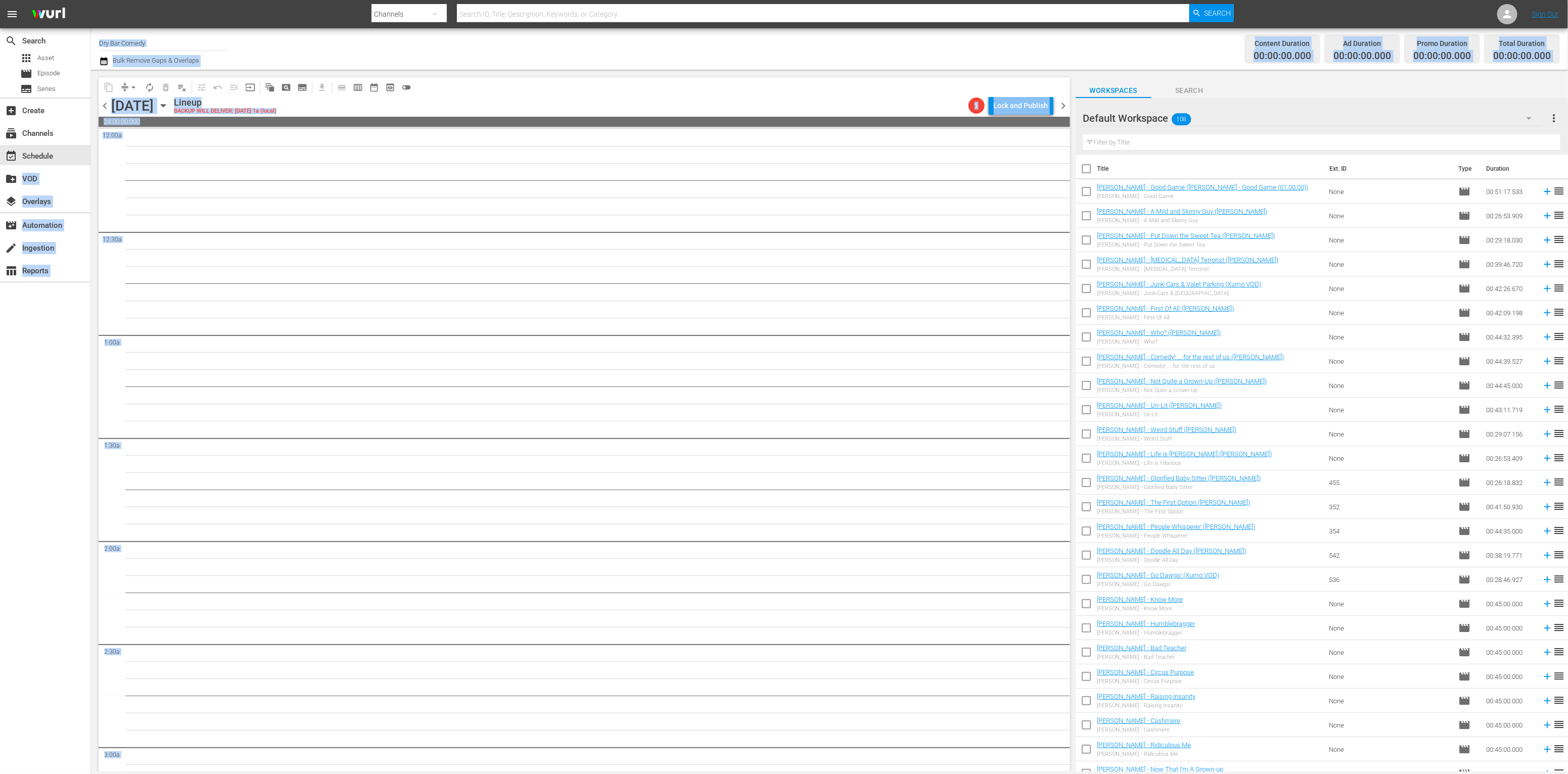
drag, startPoint x: 52, startPoint y: 183, endPoint x: 202, endPoint y: 176, distance: 150.2
click at [202, 0] on div "search Search apps Asset movie Episode subtitles Series add_box Create subscrip…" at bounding box center [829, 0] width 1477 height 0
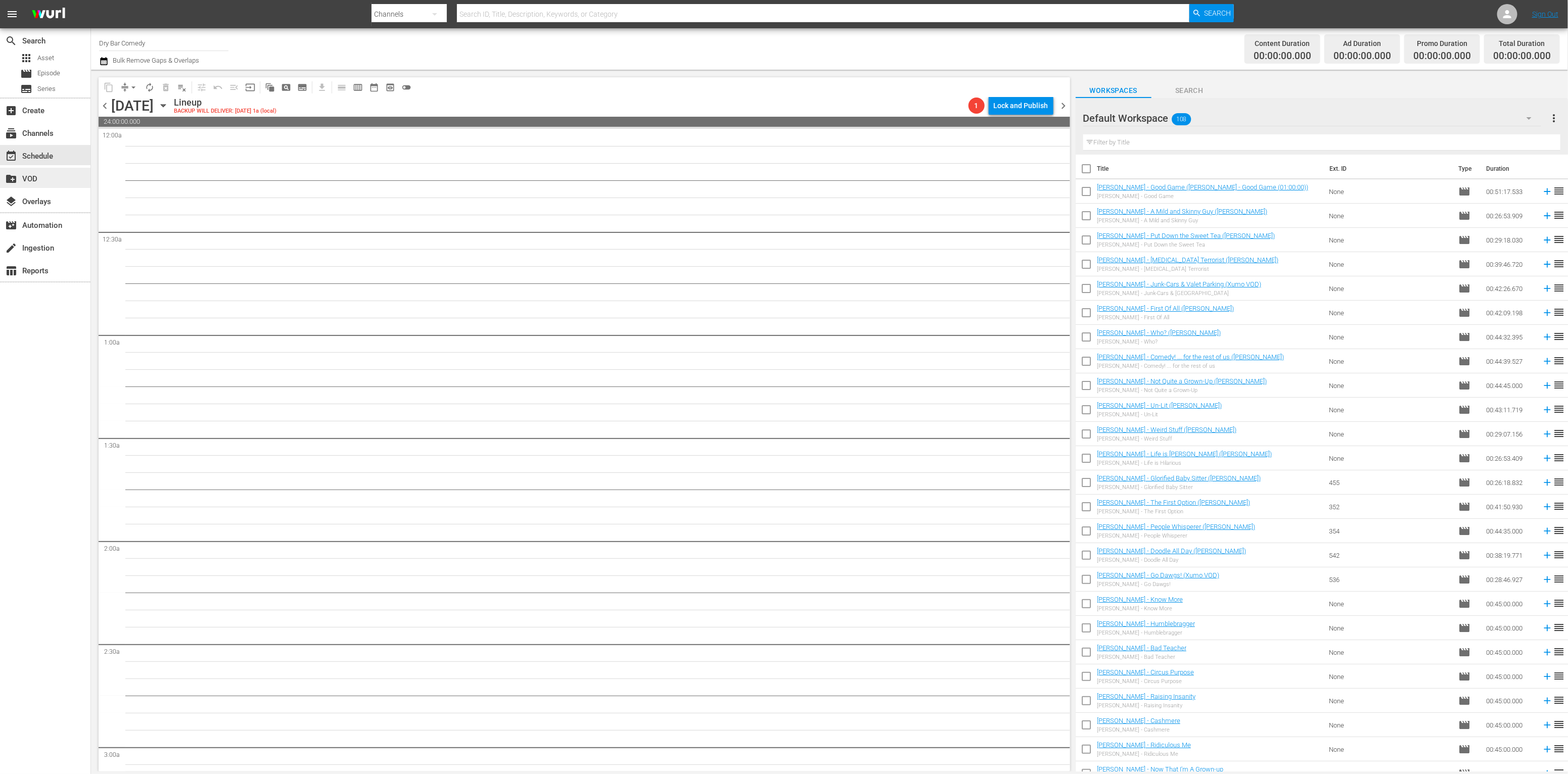
click at [51, 180] on div "create_new_folder VOD" at bounding box center [28, 177] width 57 height 9
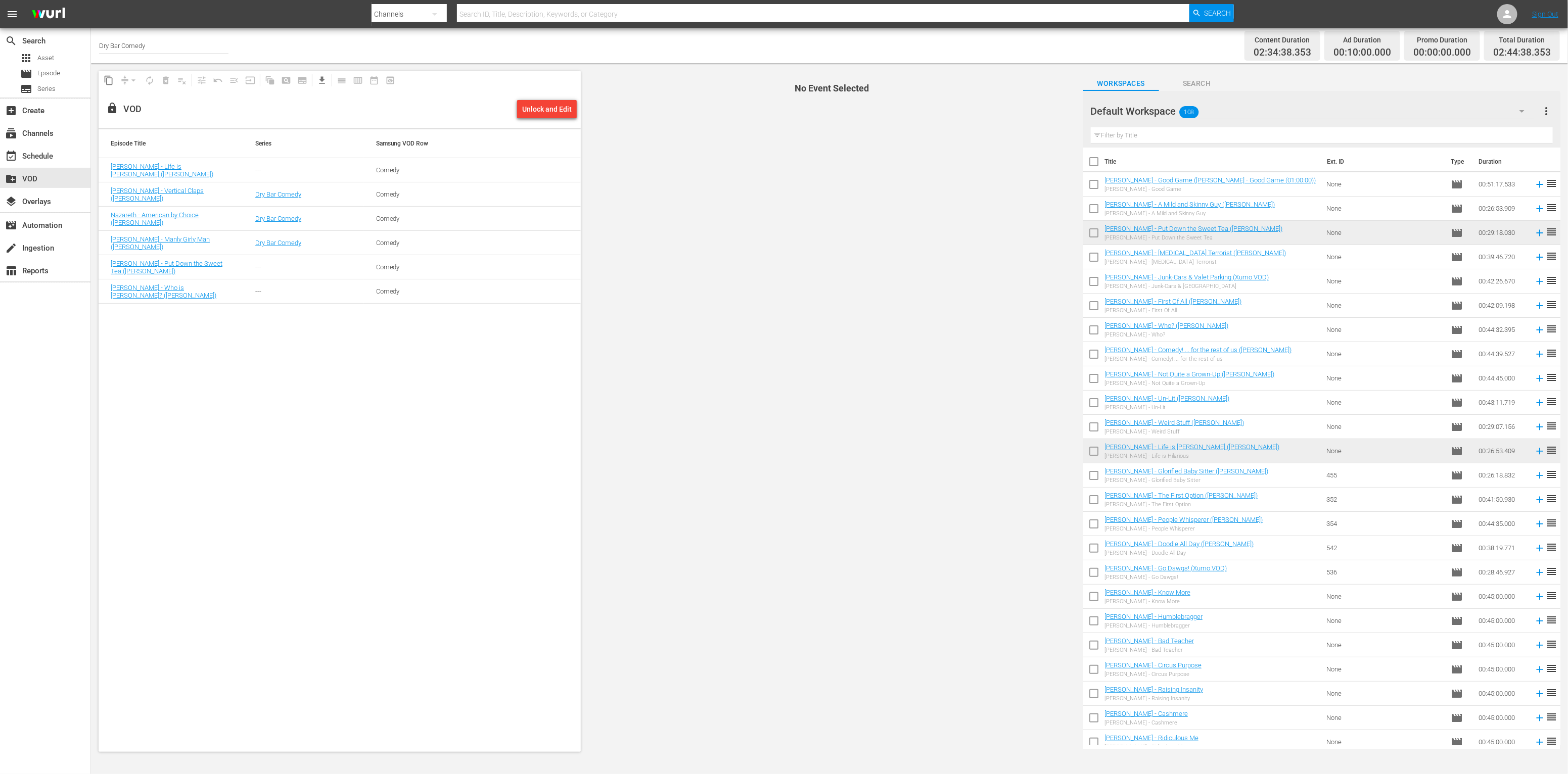
click at [360, 383] on div "Episode Title Series Samsung VOD Row Jay Stevens - Life is Hilarious (Xumo VOD)…" at bounding box center [340, 441] width 482 height 622
click at [166, 168] on link "Jay Stevens - Life is Hilarious (Xumo VOD)" at bounding box center [162, 170] width 103 height 15
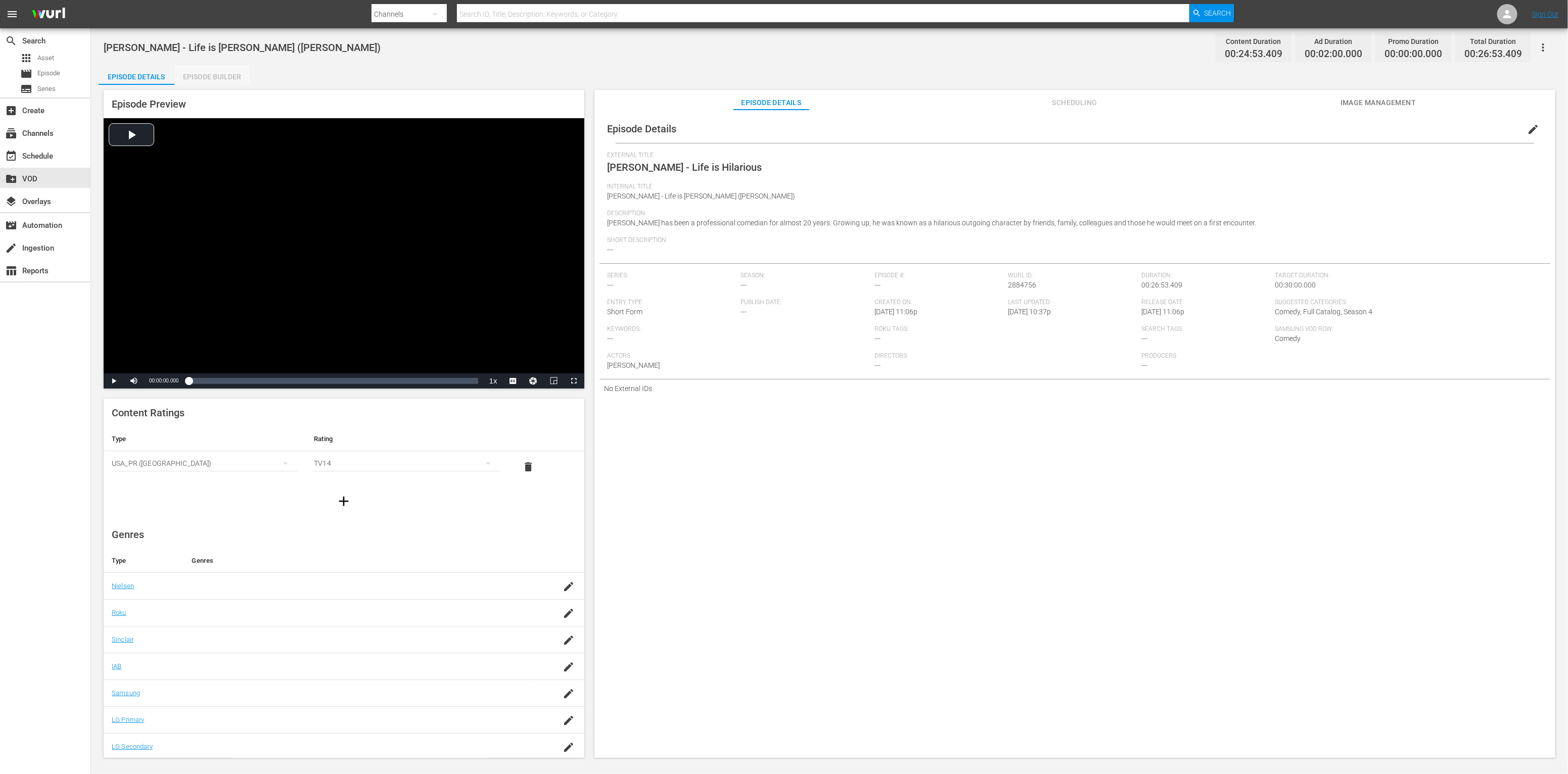
drag, startPoint x: 207, startPoint y: 76, endPoint x: 306, endPoint y: 208, distance: 165.0
click at [207, 76] on div "Episode Builder" at bounding box center [212, 77] width 76 height 24
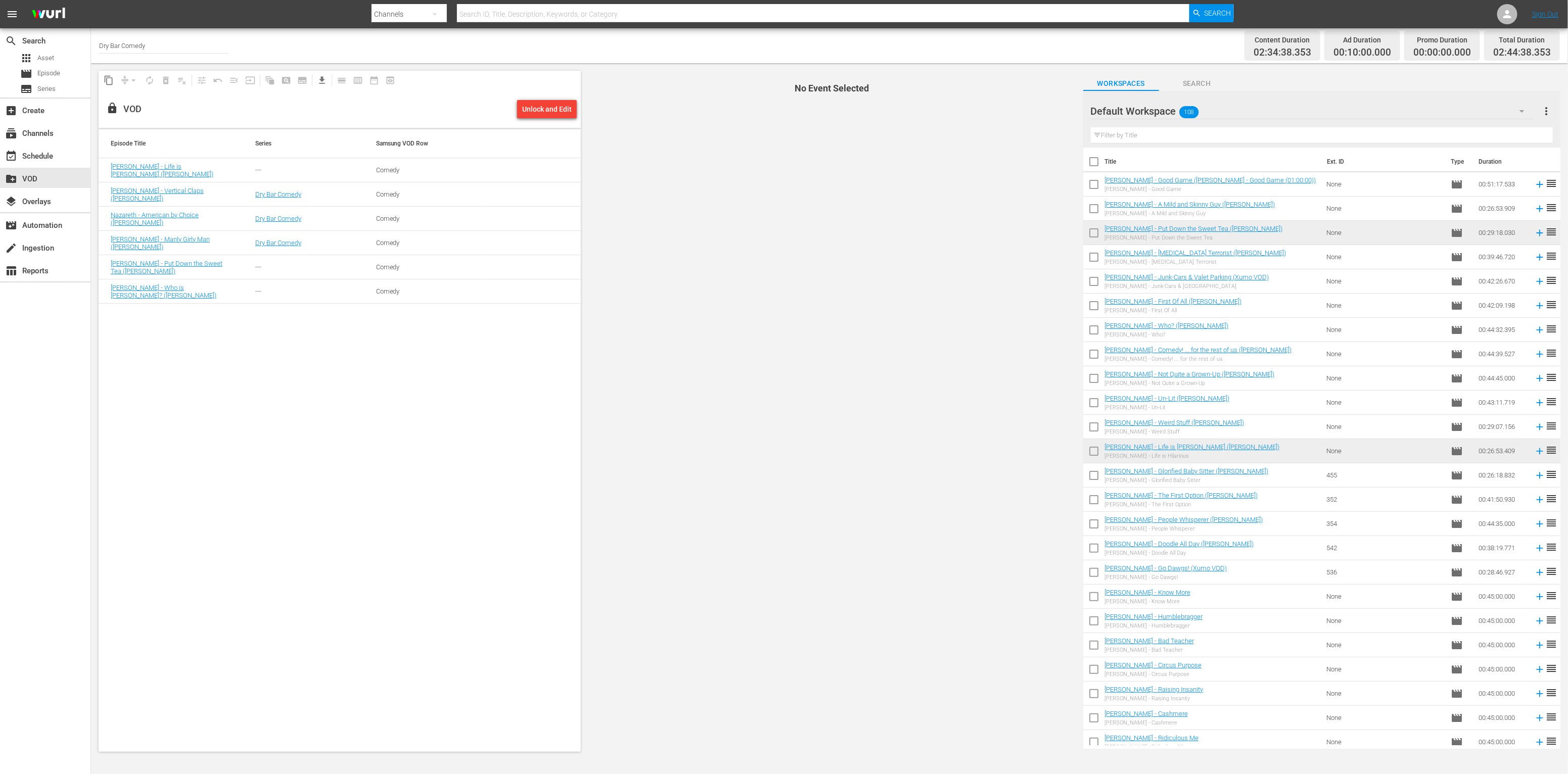
click at [519, 425] on div "Episode Title Series Samsung VOD Row Jay Stevens - Life is Hilarious (Xumo VOD)…" at bounding box center [340, 441] width 482 height 622
click at [708, 474] on span "No Event Selected" at bounding box center [829, 411] width 492 height 696
click at [656, 532] on span "No Event Selected" at bounding box center [829, 411] width 492 height 696
click at [320, 82] on span "get_app" at bounding box center [322, 80] width 10 height 10
click at [324, 79] on span "get_app" at bounding box center [322, 80] width 10 height 10
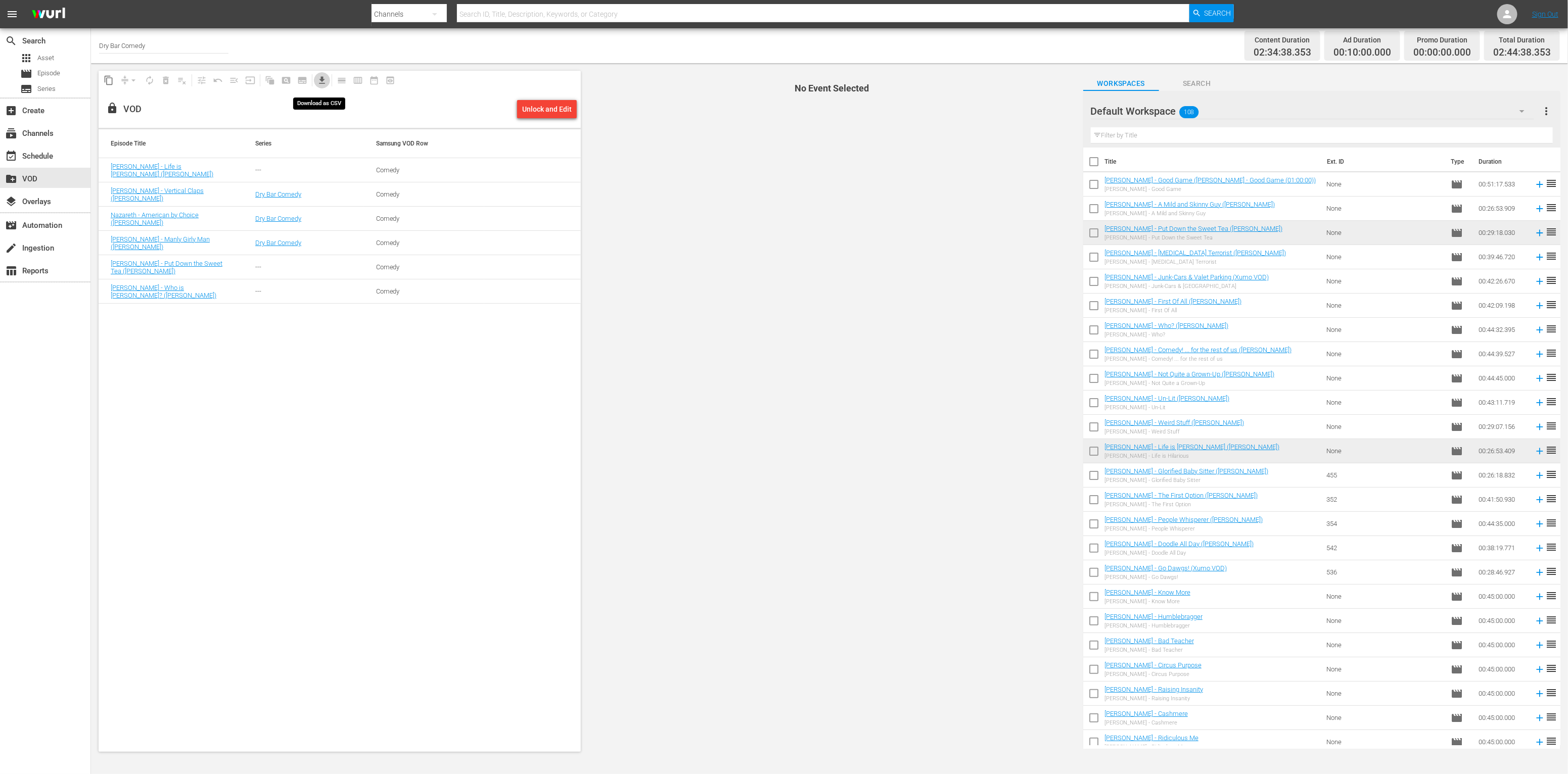
click at [323, 77] on span "get_app" at bounding box center [322, 80] width 10 height 10
drag, startPoint x: 323, startPoint y: 79, endPoint x: 459, endPoint y: 139, distance: 148.6
click at [402, 167] on div "content_copy compress arrow_drop_down autorenew_outlined delete_forever_outline…" at bounding box center [340, 411] width 482 height 681
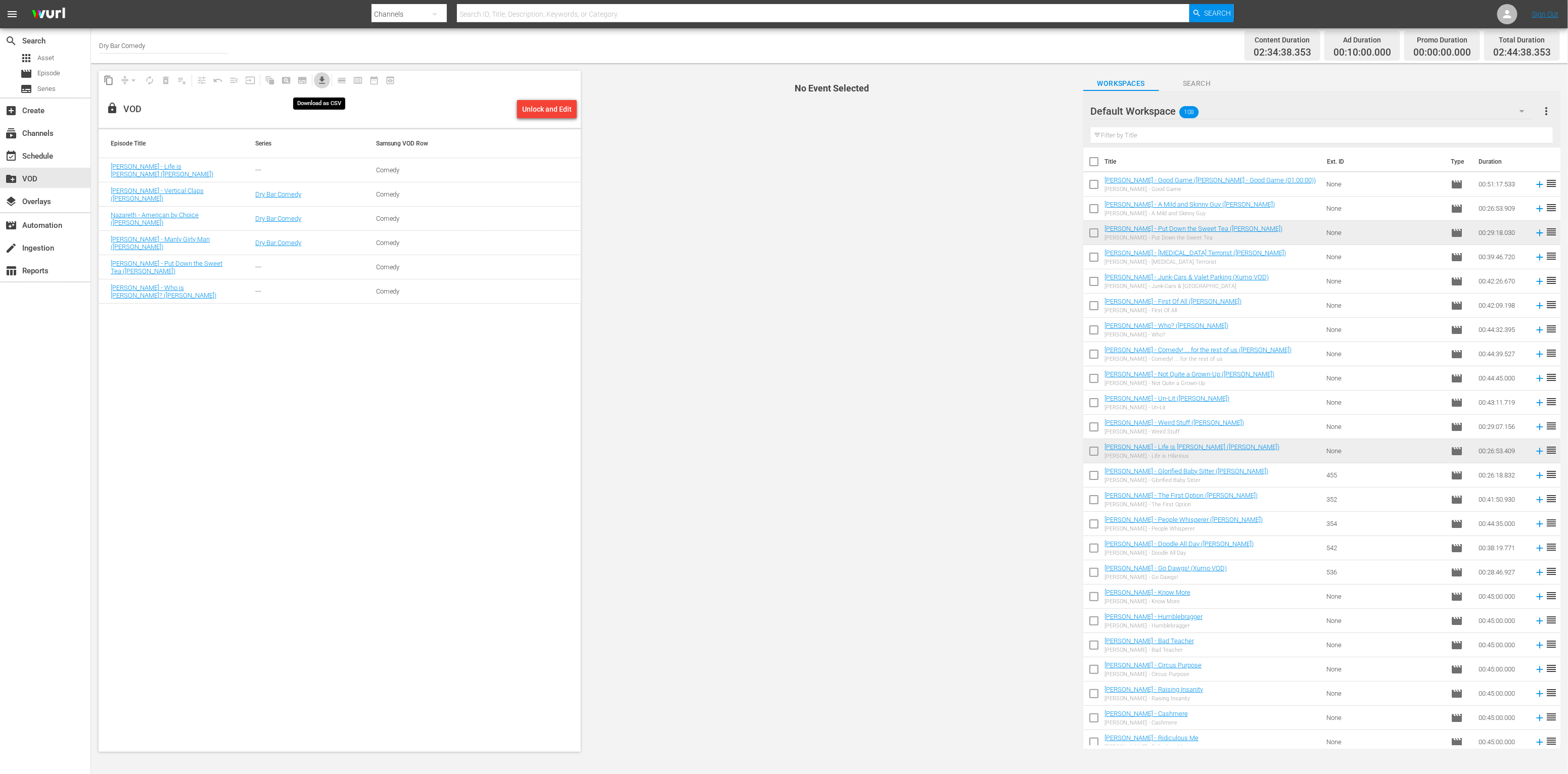
click at [320, 80] on span "get_app" at bounding box center [322, 80] width 10 height 10
click at [64, 151] on div "event_available Schedule" at bounding box center [45, 155] width 91 height 20
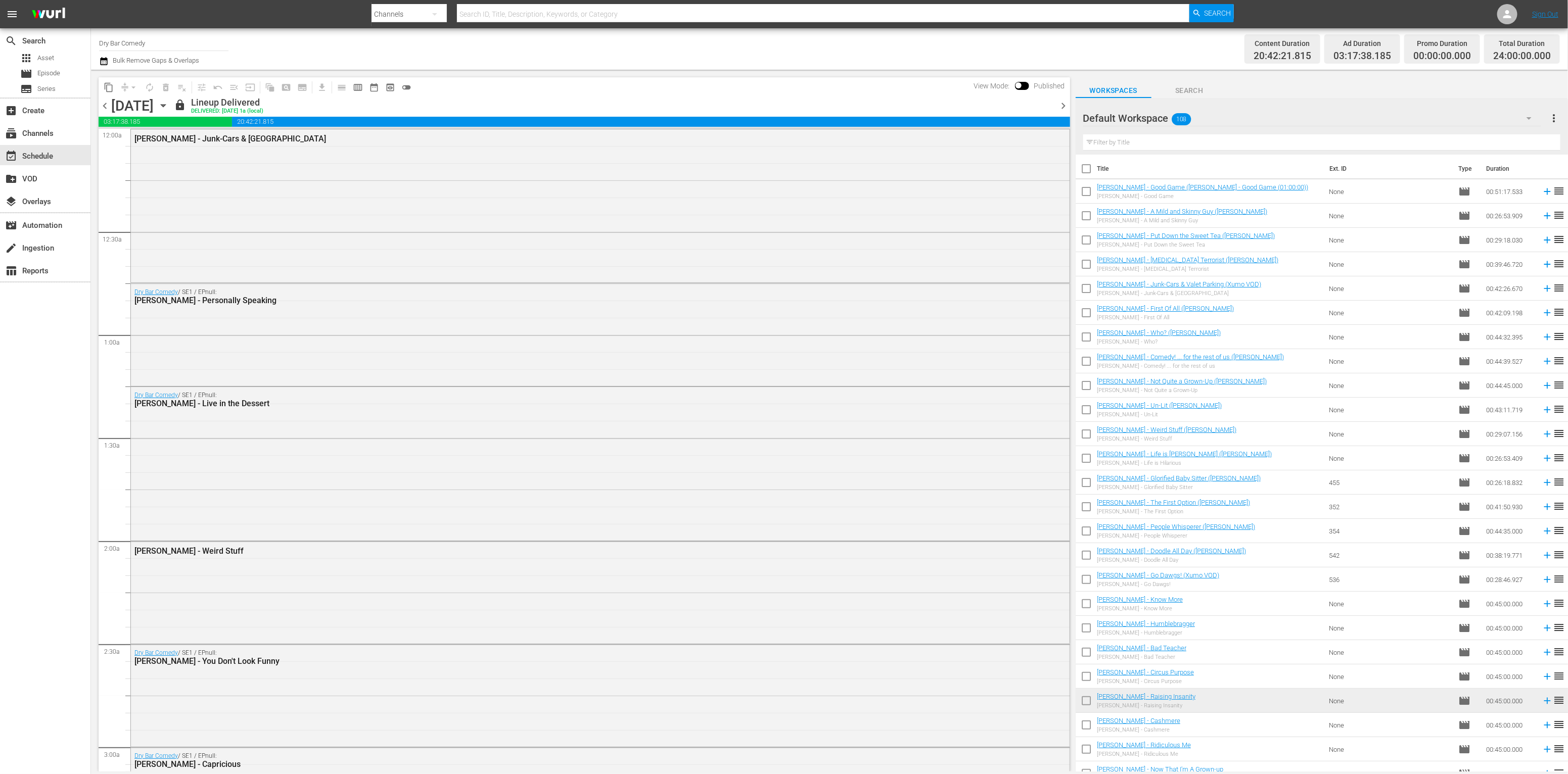
click at [1130, 46] on div "Content Duration 20:42:21.815 Ad Duration 03:17:38.185 Promo Duration 00:00:00.…" at bounding box center [1228, 49] width 664 height 37
drag, startPoint x: 599, startPoint y: 55, endPoint x: 566, endPoint y: 64, distance: 34.2
click at [600, 55] on div "Channel Title Dry Bar Comedy Bulk Remove Gaps & Overlaps" at bounding box center [497, 49] width 797 height 37
click at [64, 207] on div "layers Overlays" at bounding box center [45, 200] width 91 height 20
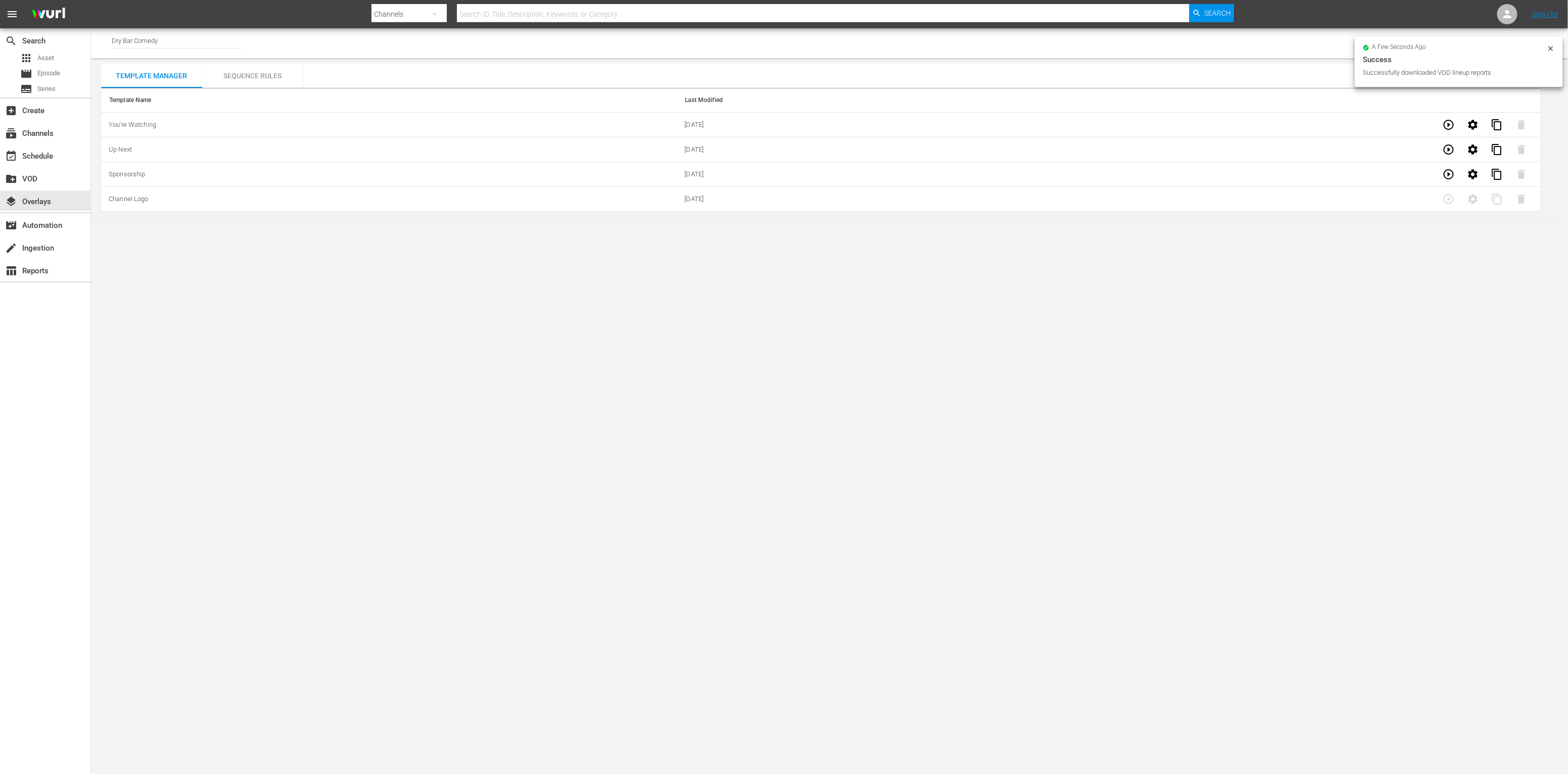
click at [1554, 46] on icon at bounding box center [1550, 48] width 8 height 8
drag, startPoint x: 835, startPoint y: 393, endPoint x: 783, endPoint y: 371, distance: 56.5
click at [835, 392] on body "menu Search By Channels Search ID, Title, Description, Keywords, or Category Se…" at bounding box center [784, 387] width 1568 height 774
click at [1449, 174] on icon "button" at bounding box center [1449, 174] width 10 height 10
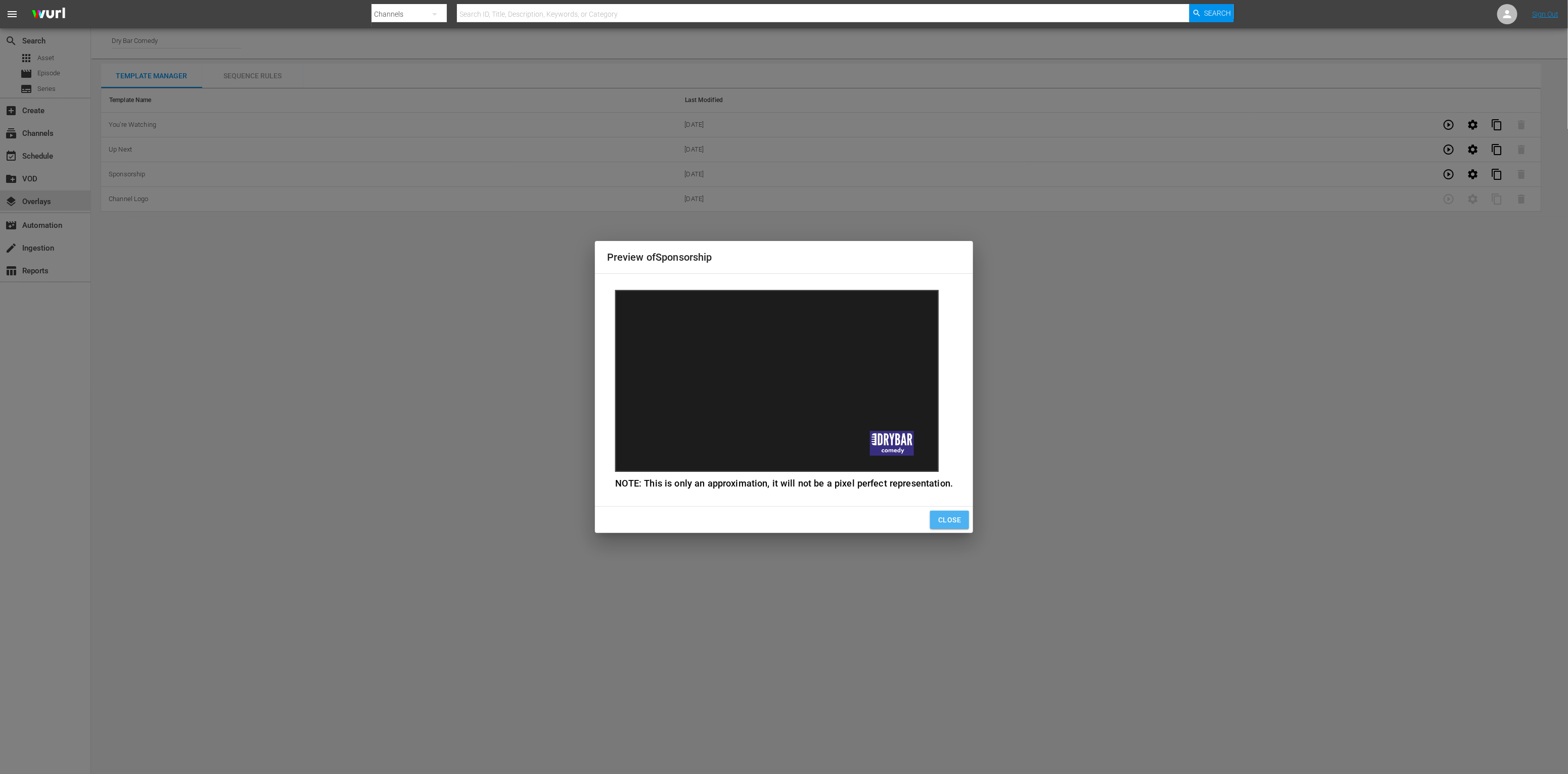
click at [951, 521] on span "Close" at bounding box center [949, 520] width 23 height 13
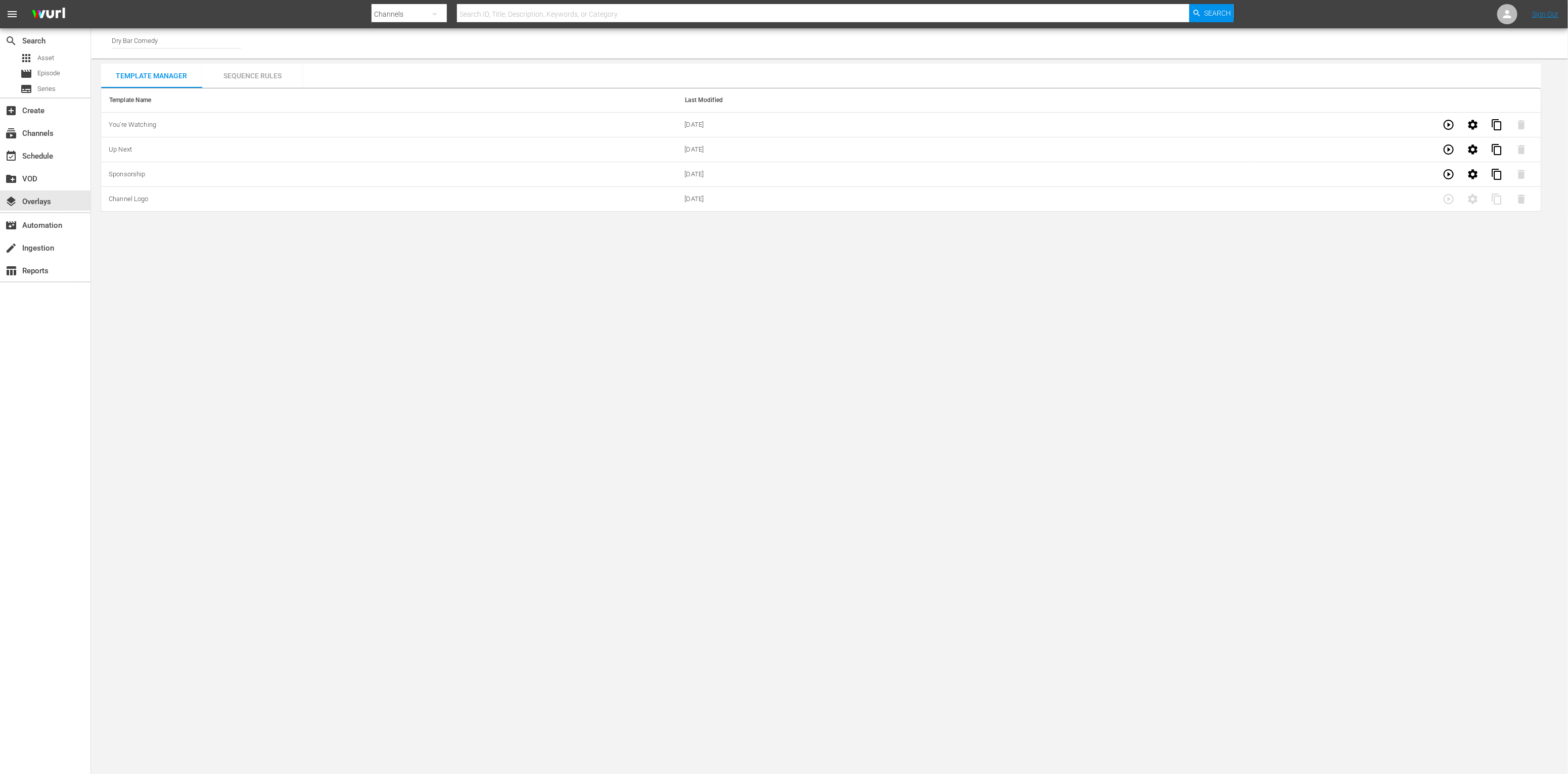
click at [258, 79] on div "Sequence Rules" at bounding box center [253, 76] width 101 height 24
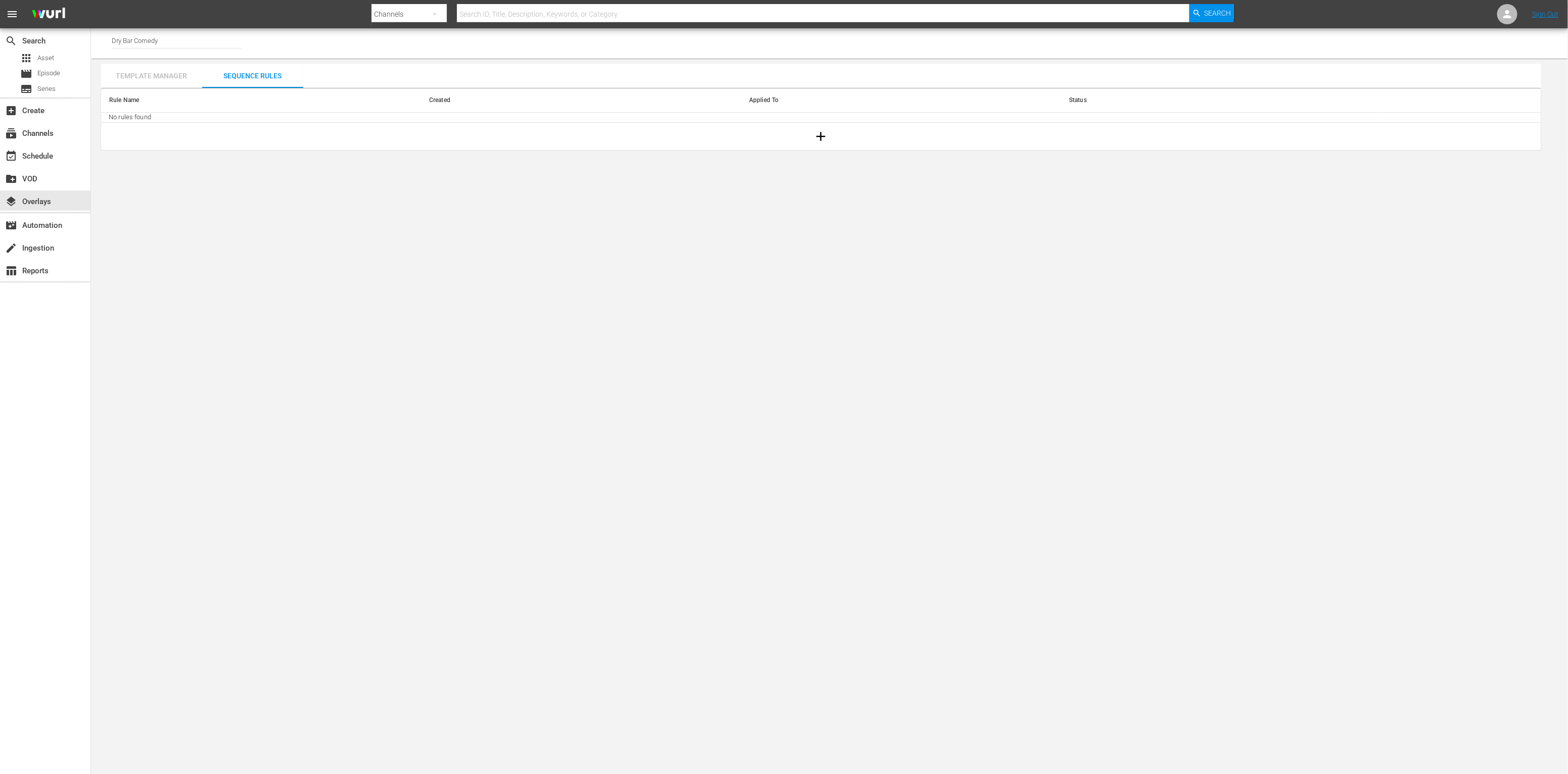
click at [171, 71] on div "Template Manager" at bounding box center [152, 76] width 101 height 24
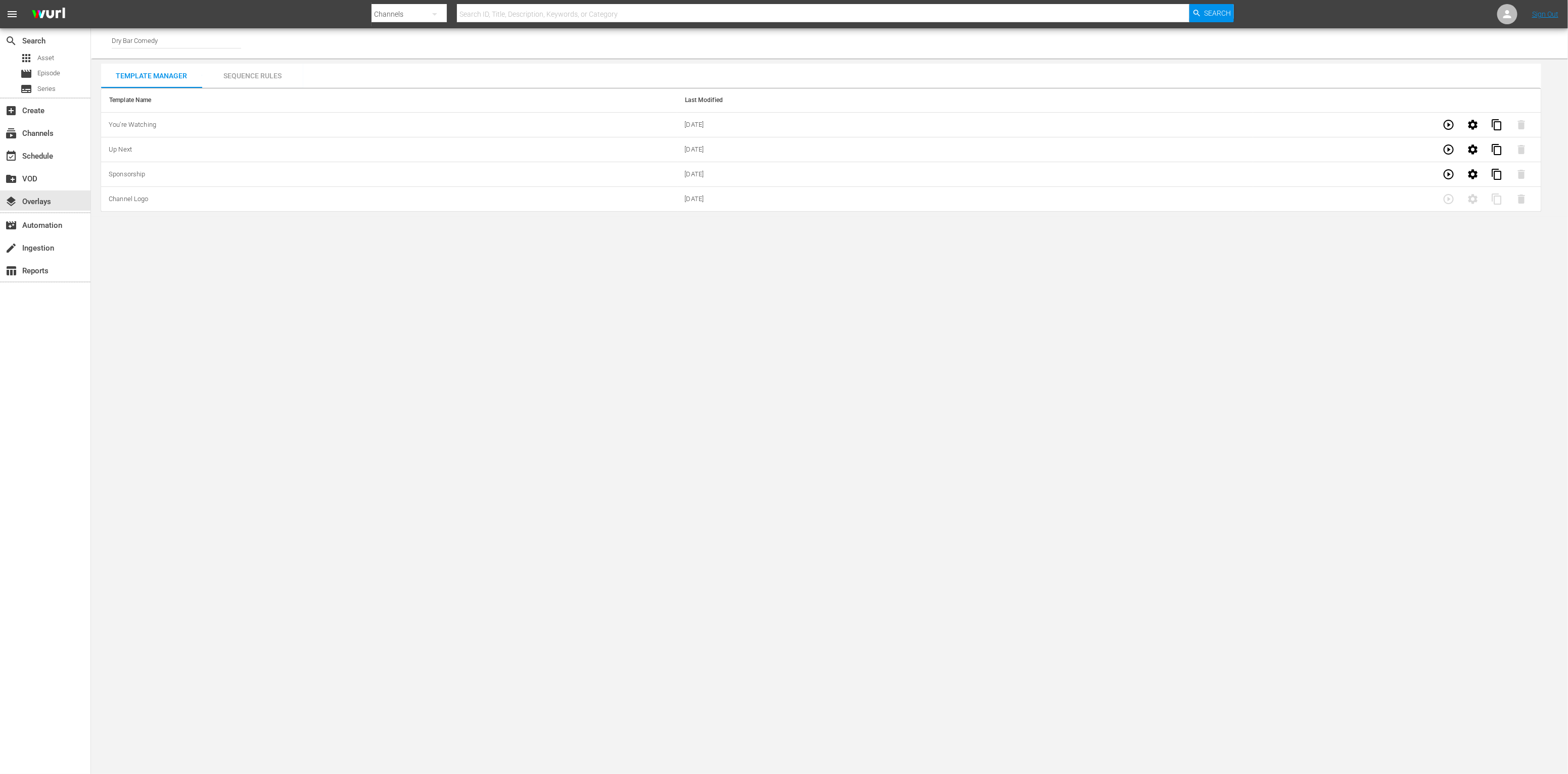
click at [240, 77] on div "Sequence Rules" at bounding box center [253, 76] width 101 height 24
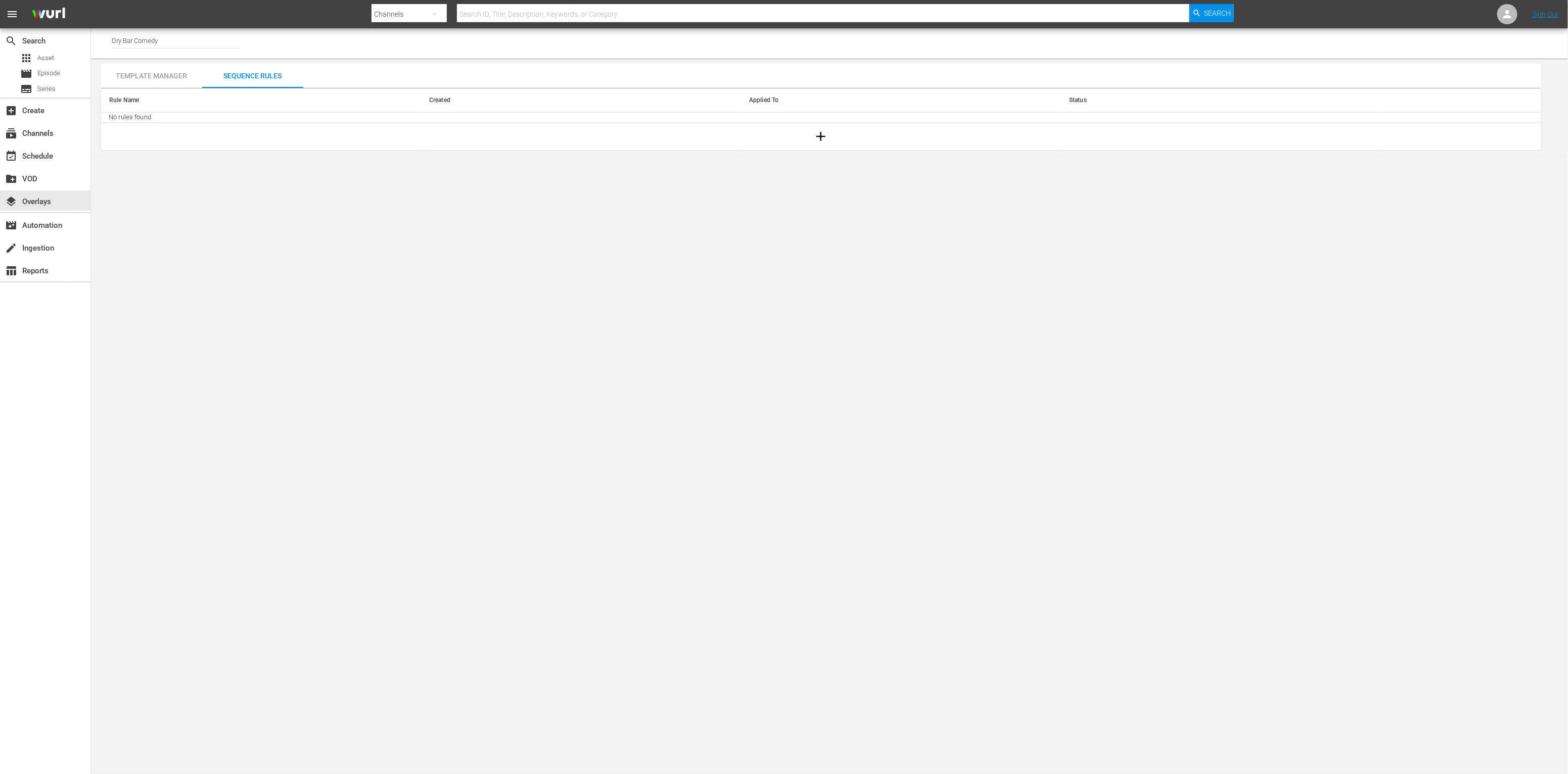
click at [177, 74] on div "Template Manager" at bounding box center [152, 76] width 101 height 24
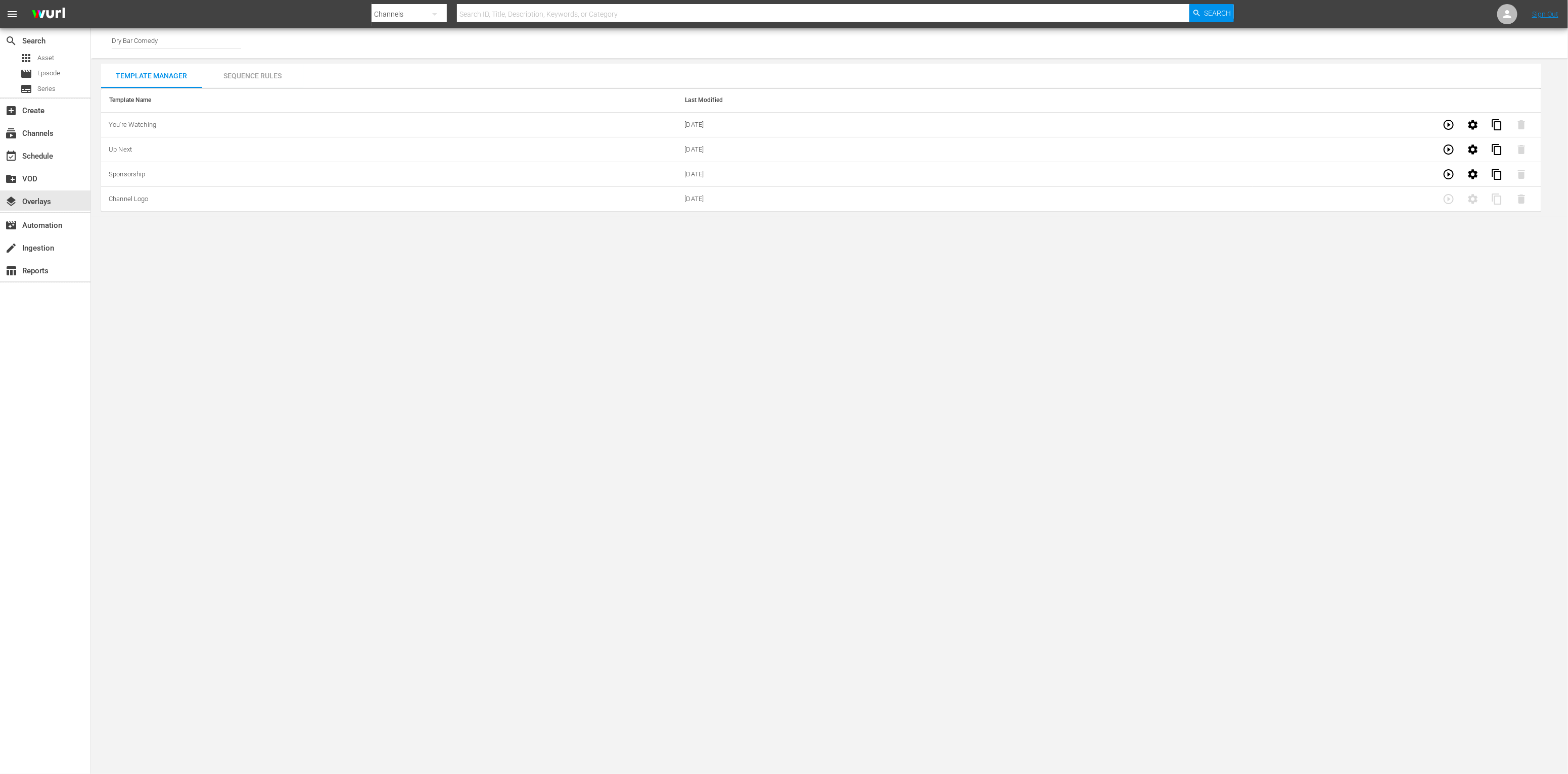
click at [1477, 125] on icon "button" at bounding box center [1473, 125] width 10 height 10
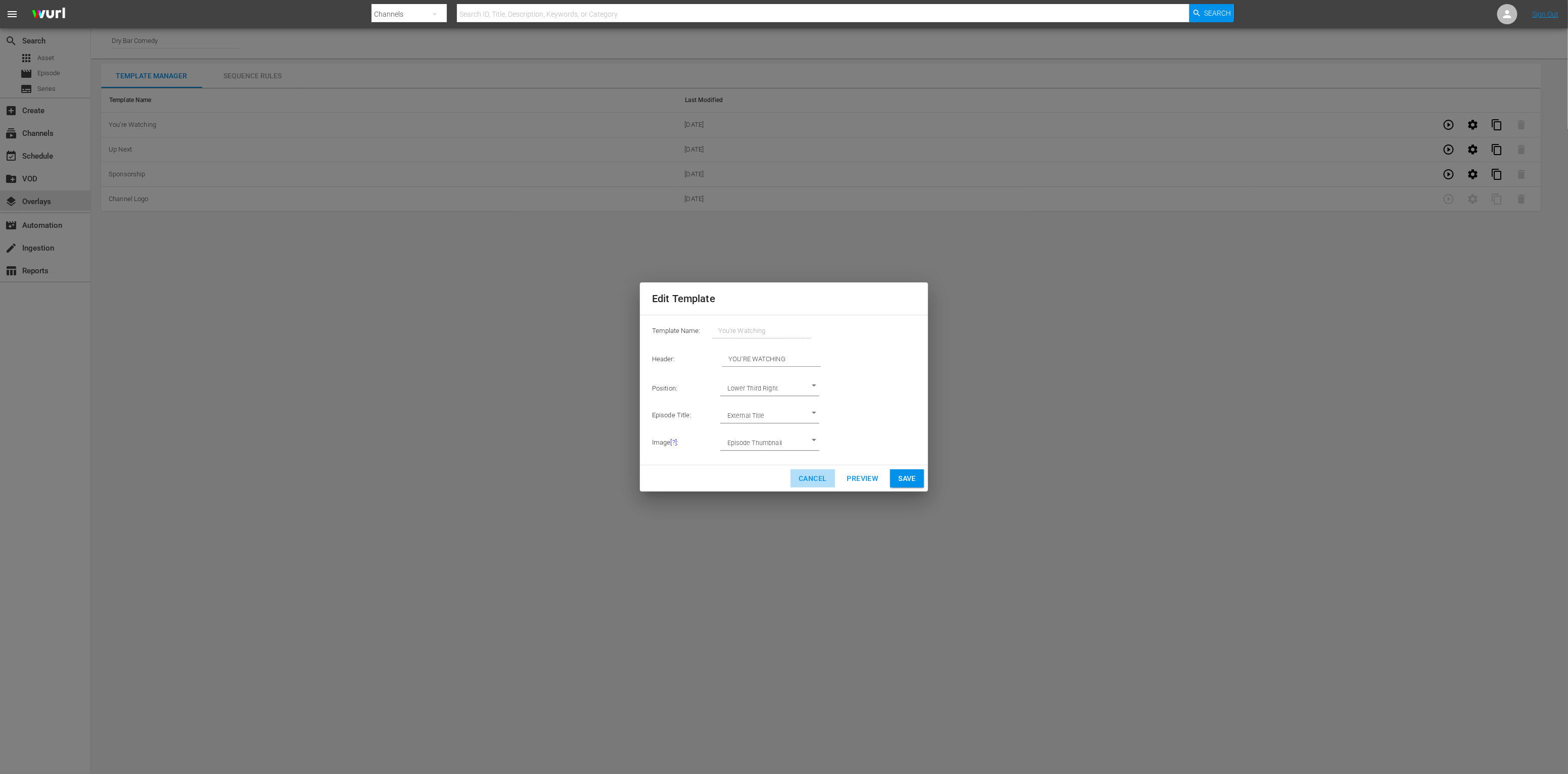
click at [818, 479] on span "Cancel" at bounding box center [813, 478] width 28 height 13
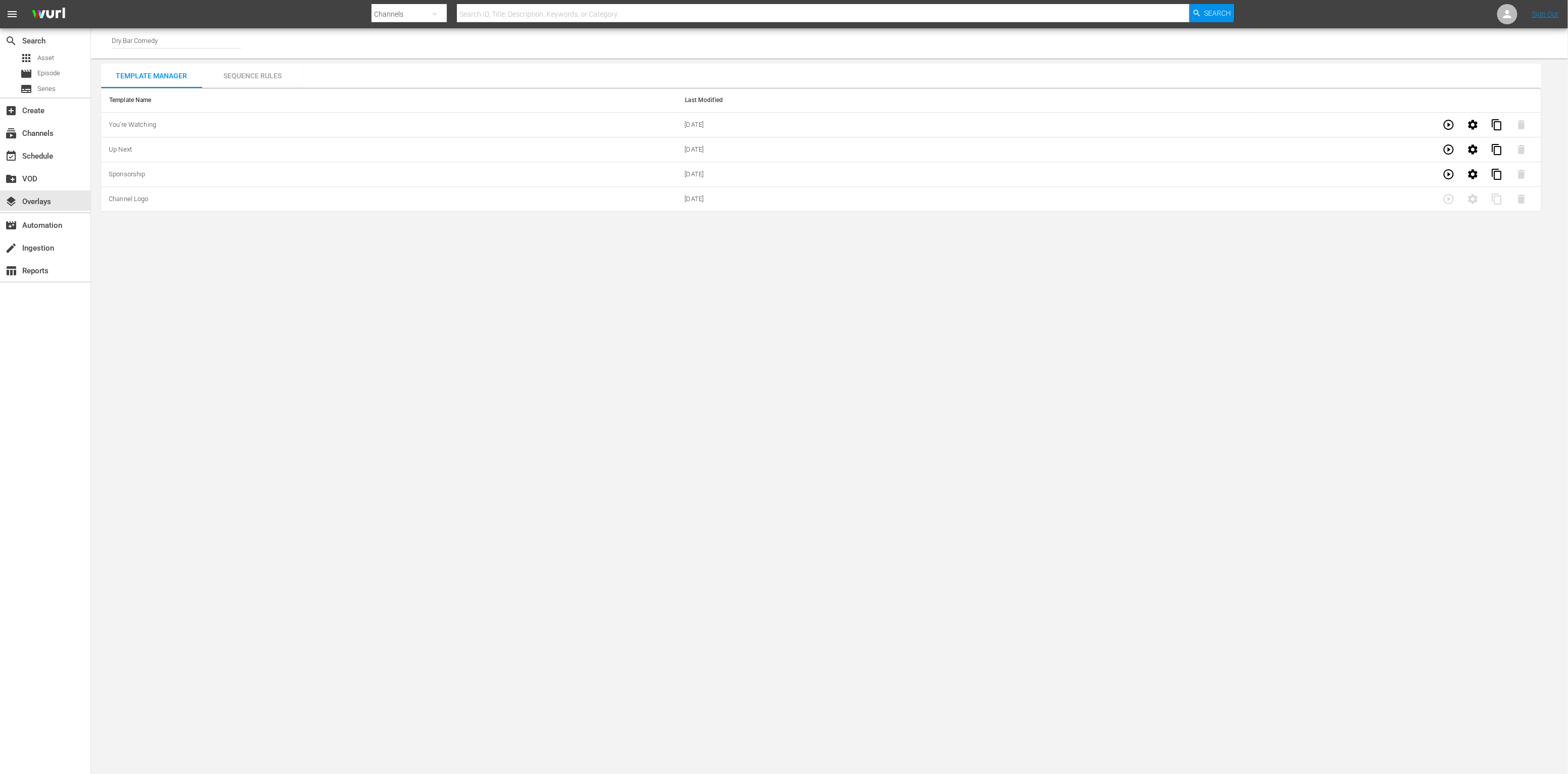
click at [533, 437] on body "menu Search By Channels Search ID, Title, Description, Keywords, or Category Se…" at bounding box center [784, 387] width 1568 height 774
click at [51, 125] on div "subscriptions Channels" at bounding box center [45, 132] width 91 height 20
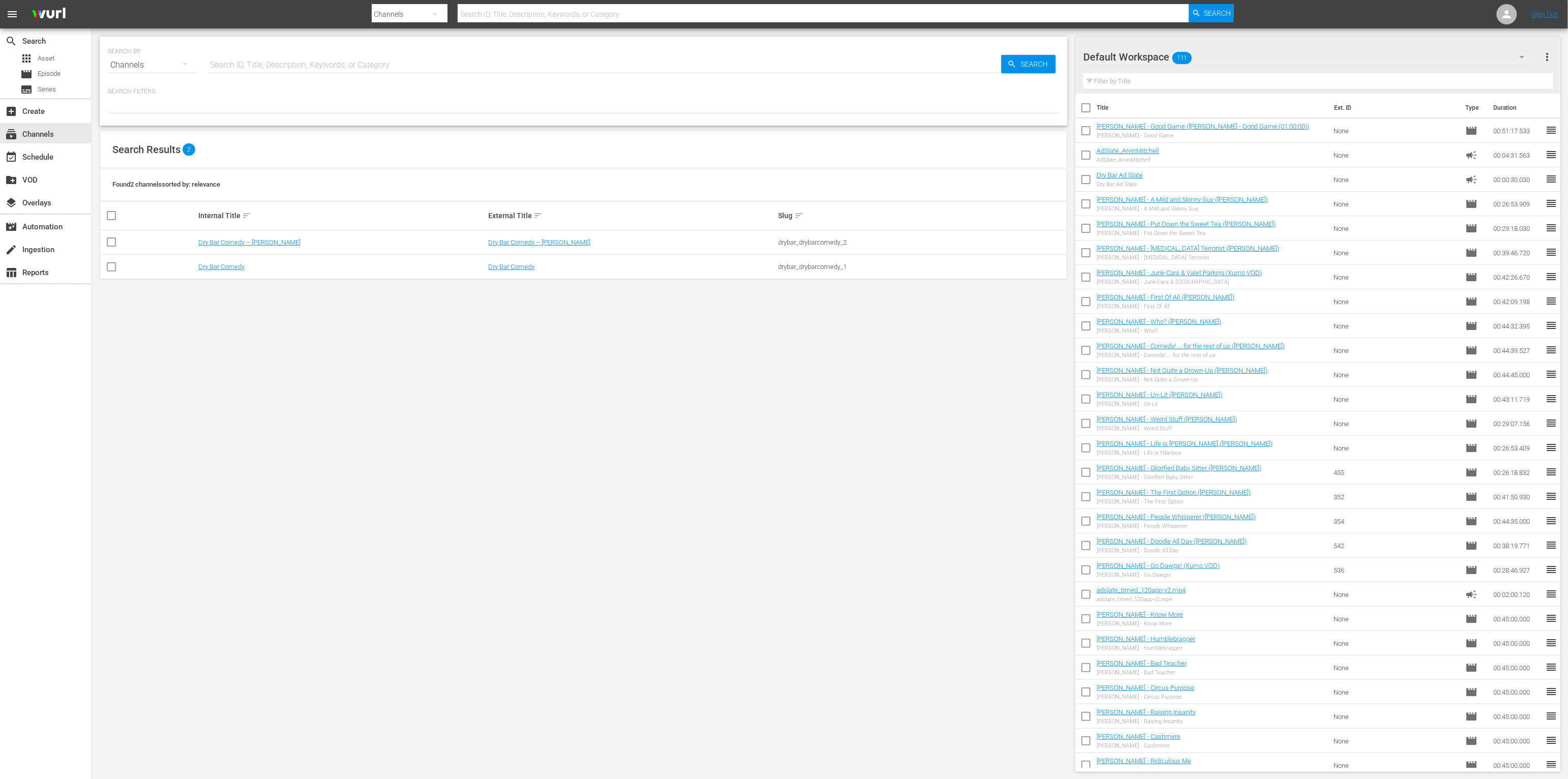
drag, startPoint x: 505, startPoint y: 303, endPoint x: 511, endPoint y: 312, distance: 10.8
click at [505, 304] on div "SEARCH BY Search By Channels Search ID, Title, Description, Keywords, or Catego…" at bounding box center [583, 404] width 984 height 751
click at [553, 241] on link "Dry Bar Comedy – Xumo VOD" at bounding box center [539, 242] width 102 height 7
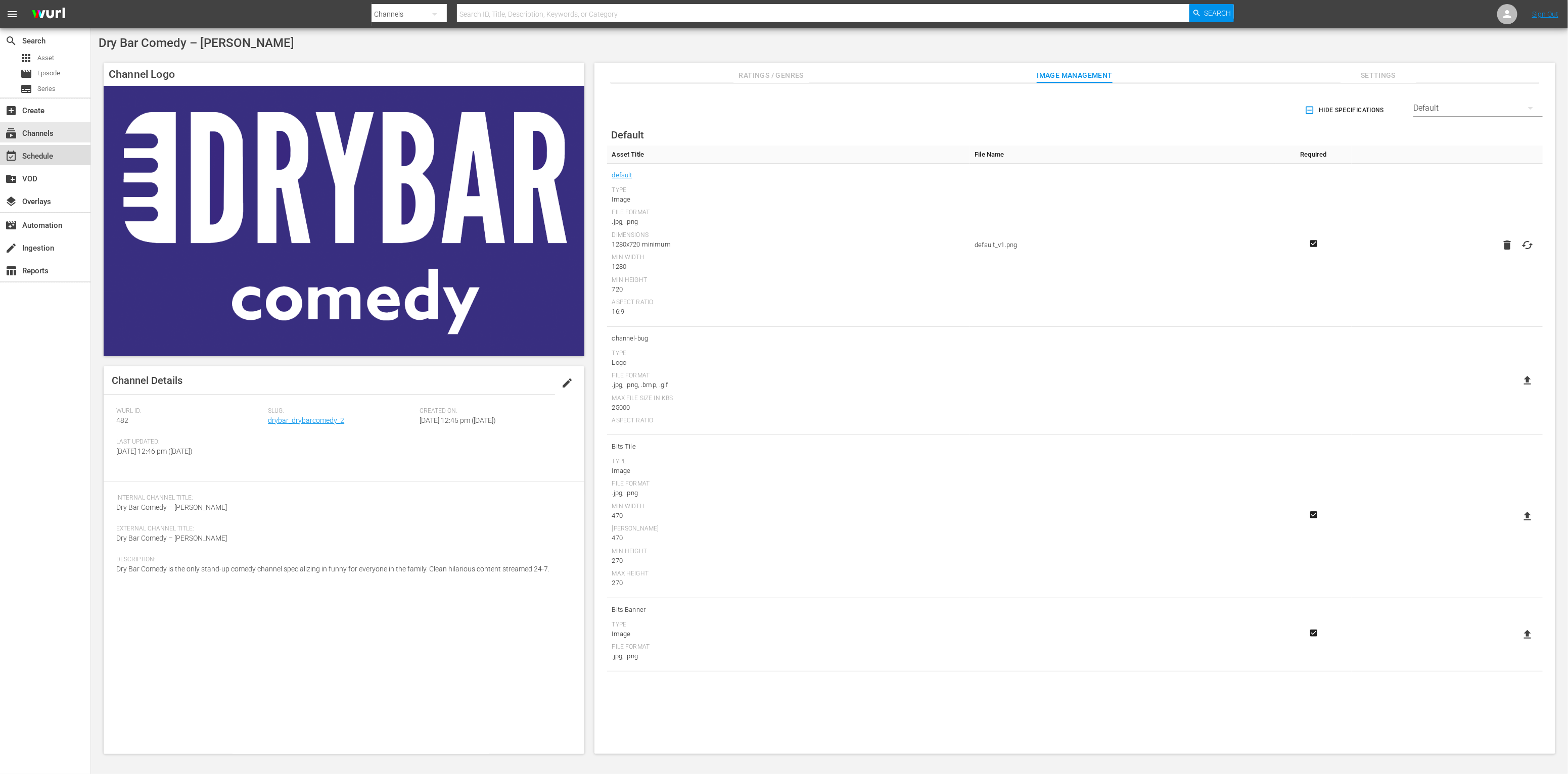
click at [40, 152] on div "event_available Schedule" at bounding box center [28, 155] width 57 height 9
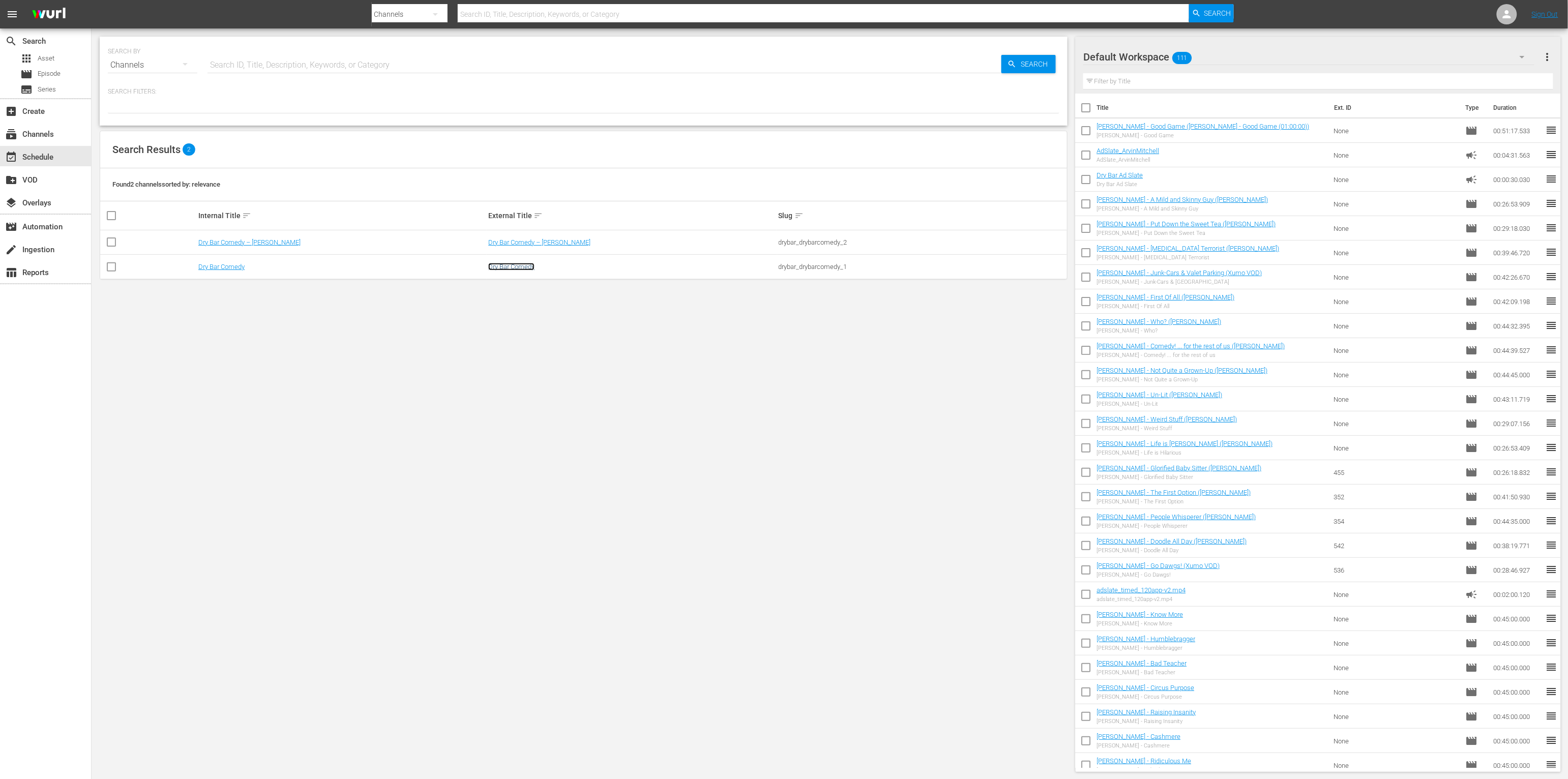
click at [502, 269] on link "Dry Bar Comedy" at bounding box center [511, 266] width 47 height 7
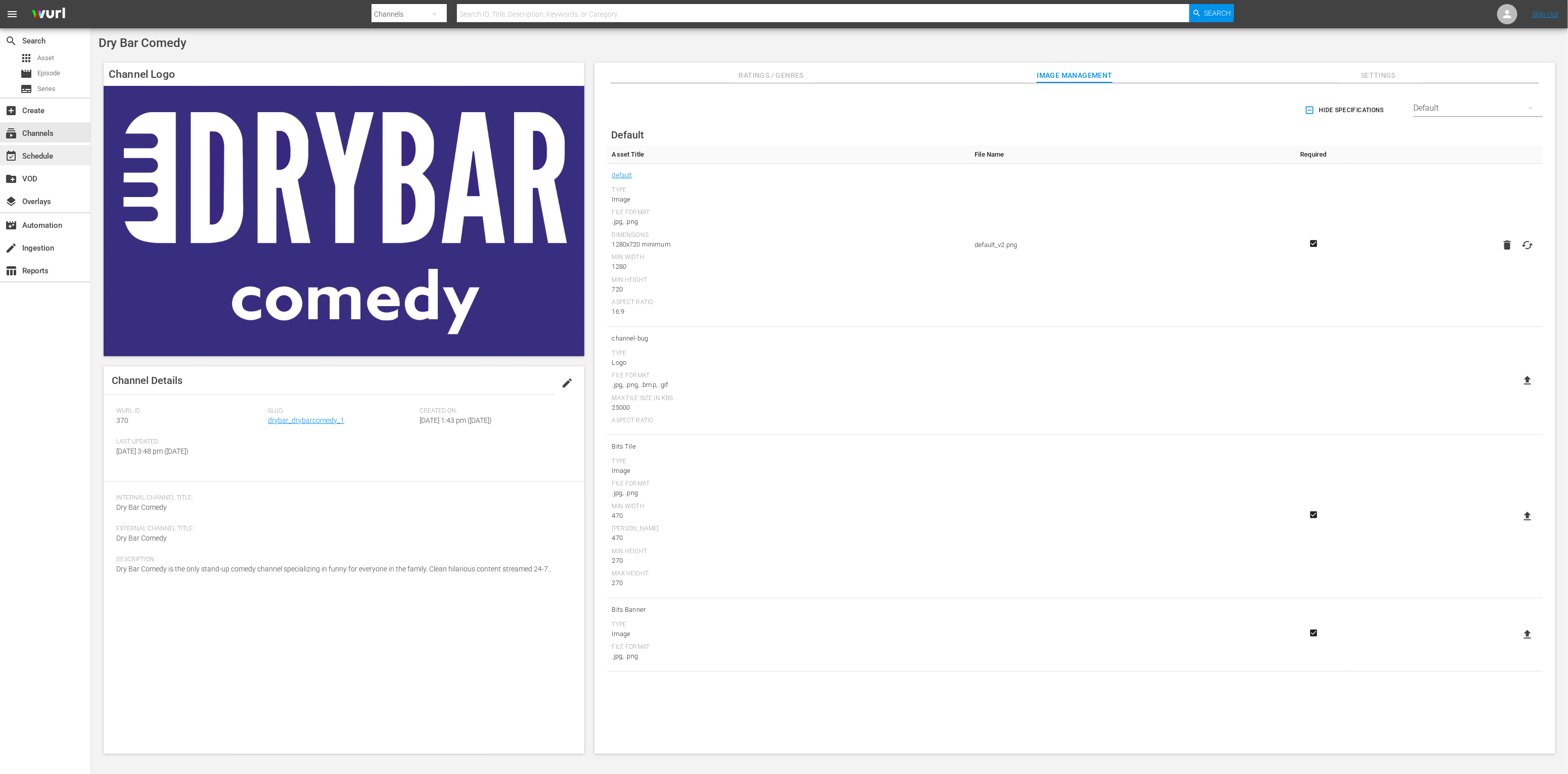
click at [56, 164] on div "event_available Schedule" at bounding box center [45, 155] width 91 height 20
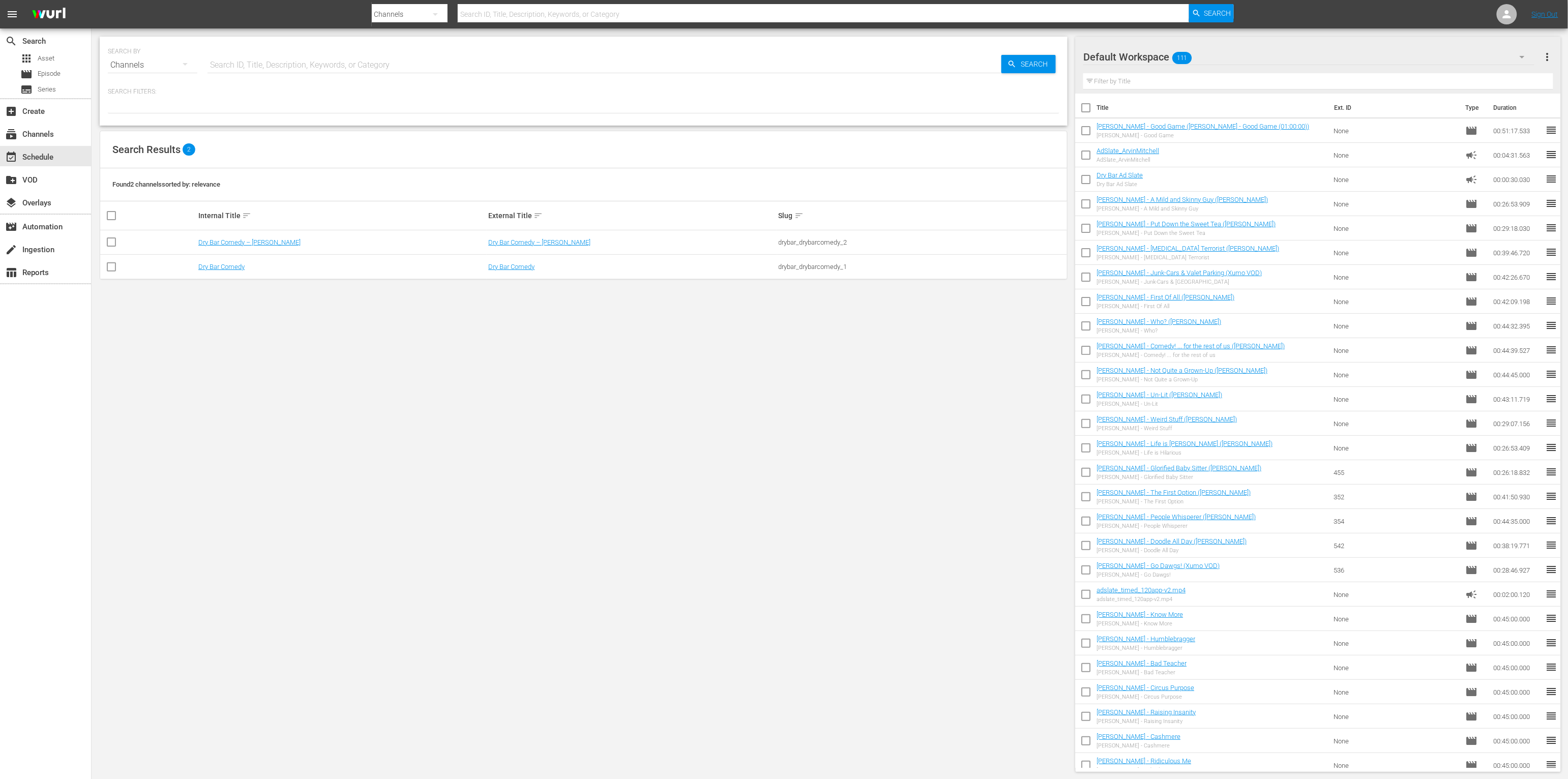
drag, startPoint x: 692, startPoint y: 384, endPoint x: 688, endPoint y: 388, distance: 5.7
click at [692, 384] on div "SEARCH BY Search By Channels Search ID, Title, Description, Keywords, or Catego…" at bounding box center [583, 404] width 984 height 751
drag, startPoint x: 474, startPoint y: 388, endPoint x: 503, endPoint y: 402, distance: 32.2
click at [475, 388] on div "SEARCH BY Search By Channels Search ID, Title, Description, Keywords, or Catego…" at bounding box center [583, 404] width 984 height 751
drag, startPoint x: 692, startPoint y: 304, endPoint x: 708, endPoint y: 369, distance: 66.9
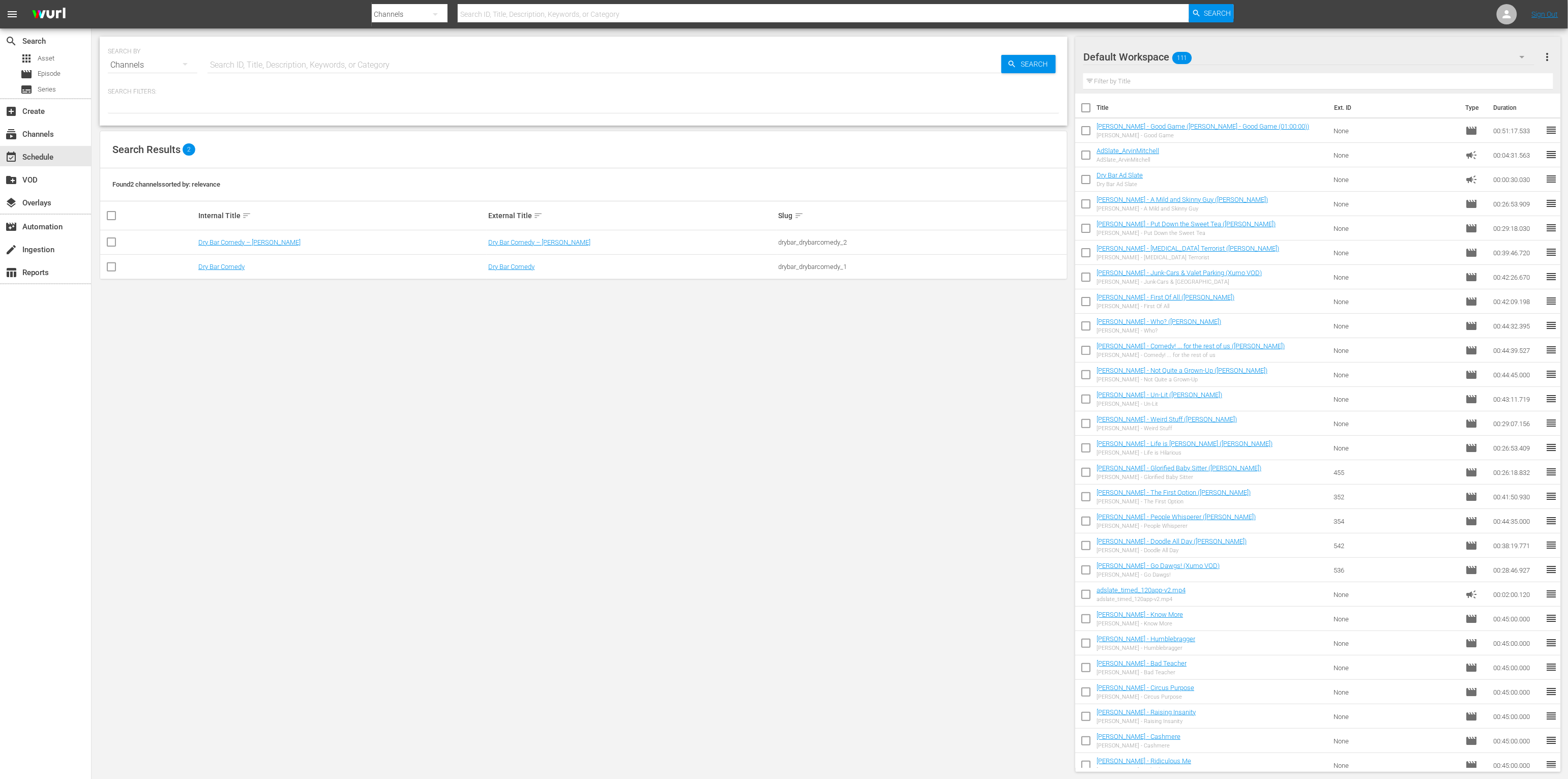
click at [692, 304] on div "SEARCH BY Search By Channels Search ID, Title, Description, Keywords, or Catego…" at bounding box center [583, 404] width 984 height 751
drag, startPoint x: 973, startPoint y: 444, endPoint x: 987, endPoint y: 492, distance: 50.0
click at [973, 448] on div "SEARCH BY Search By Channels Search ID, Title, Description, Keywords, or Catego…" at bounding box center [583, 404] width 984 height 751
click at [51, 250] on div "create Ingestion" at bounding box center [28, 248] width 57 height 9
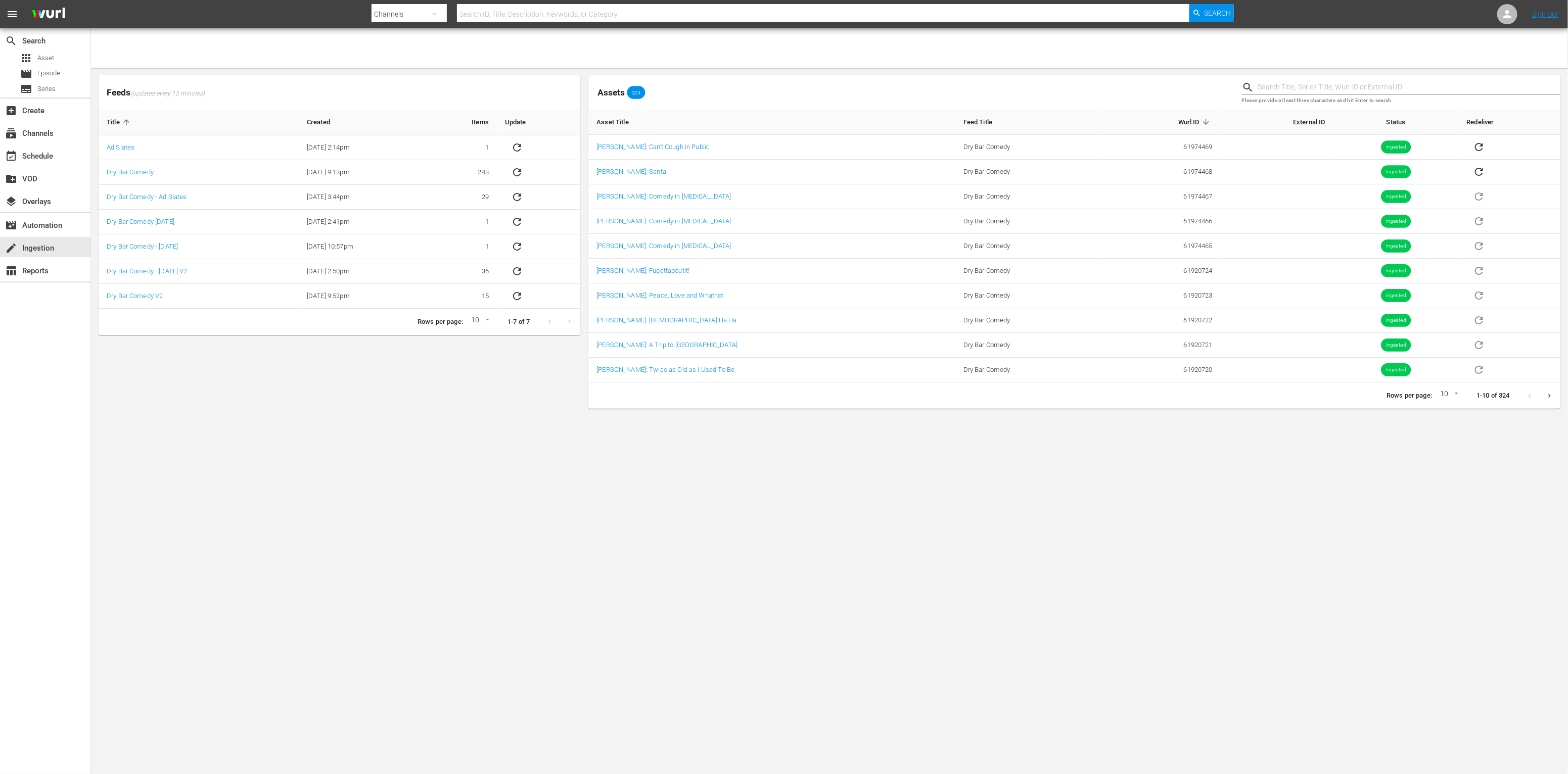
click at [1257, 590] on body "menu Search By Channels Search ID, Title, Description, Keywords, or Category Se…" at bounding box center [784, 387] width 1568 height 774
click at [321, 123] on span "Created" at bounding box center [325, 122] width 37 height 9
click at [338, 120] on icon "sticky table" at bounding box center [337, 122] width 9 height 9
click at [60, 54] on div "apps Asset" at bounding box center [45, 58] width 91 height 14
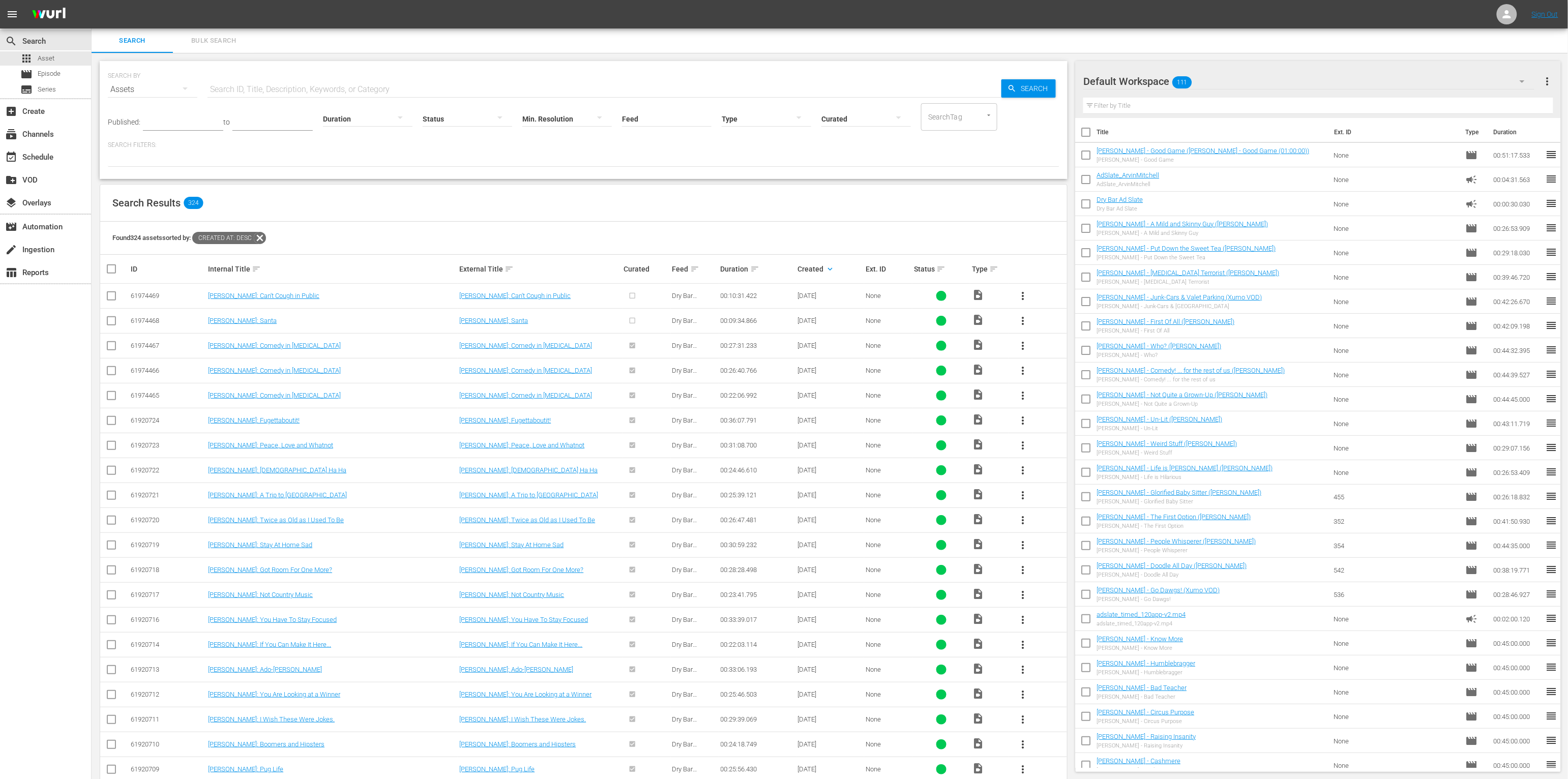
drag, startPoint x: 446, startPoint y: 206, endPoint x: 265, endPoint y: 205, distance: 181.0
click at [445, 206] on div "Search Results 324" at bounding box center [584, 203] width 967 height 37
click at [760, 120] on div at bounding box center [766, 118] width 89 height 29
click at [744, 119] on div "Video" at bounding box center [750, 118] width 89 height 17
click at [444, 201] on div "Search Results 278" at bounding box center [584, 203] width 967 height 37
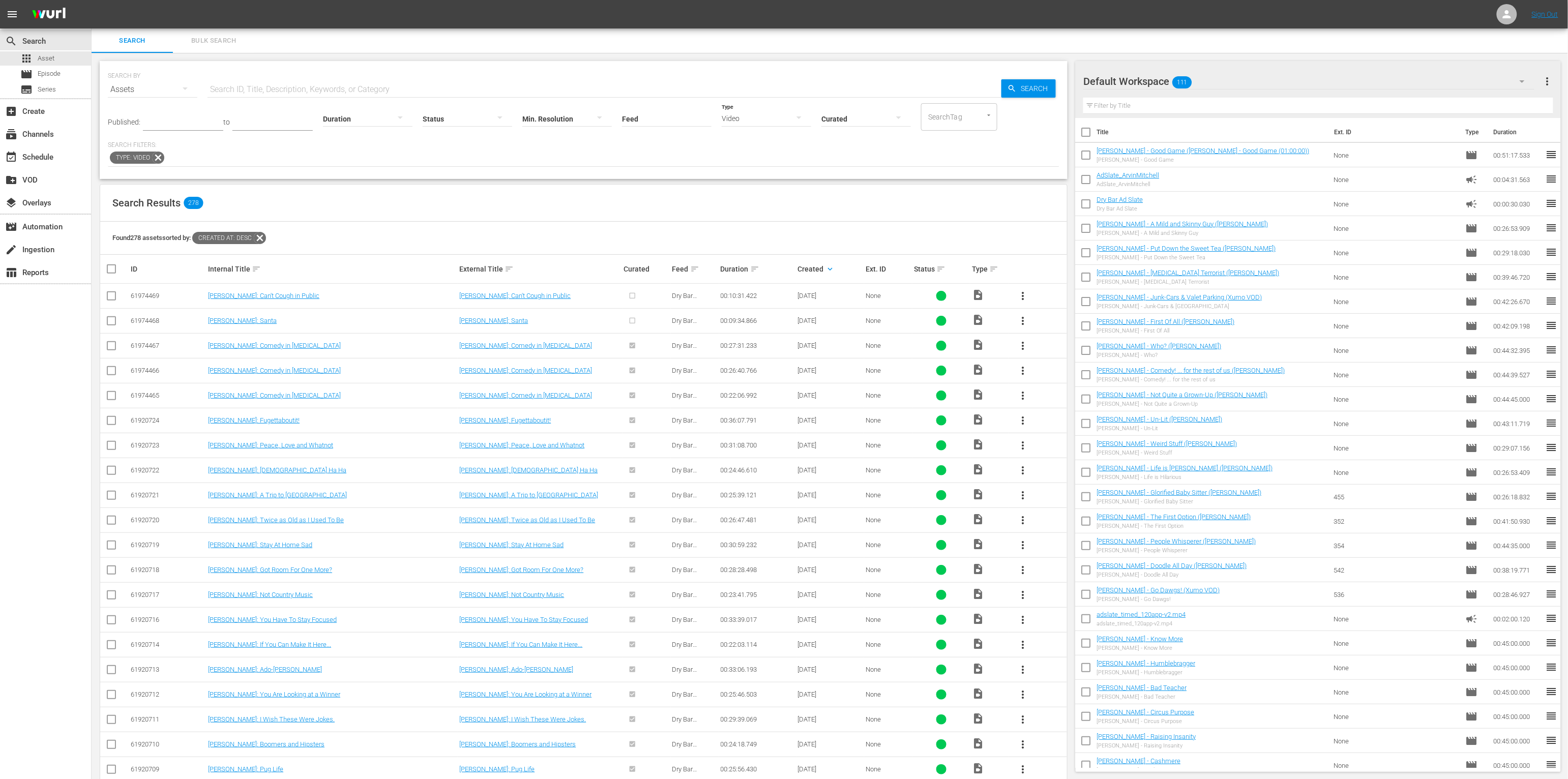
click at [473, 230] on div "Found 278 assets sorted by: Created At: desc" at bounding box center [584, 238] width 967 height 33
drag, startPoint x: 623, startPoint y: 268, endPoint x: 652, endPoint y: 268, distance: 29.0
click at [652, 268] on th "Curated" at bounding box center [646, 269] width 48 height 29
click at [700, 189] on div "Search Results 278" at bounding box center [584, 203] width 967 height 37
click at [837, 120] on div at bounding box center [866, 118] width 89 height 29
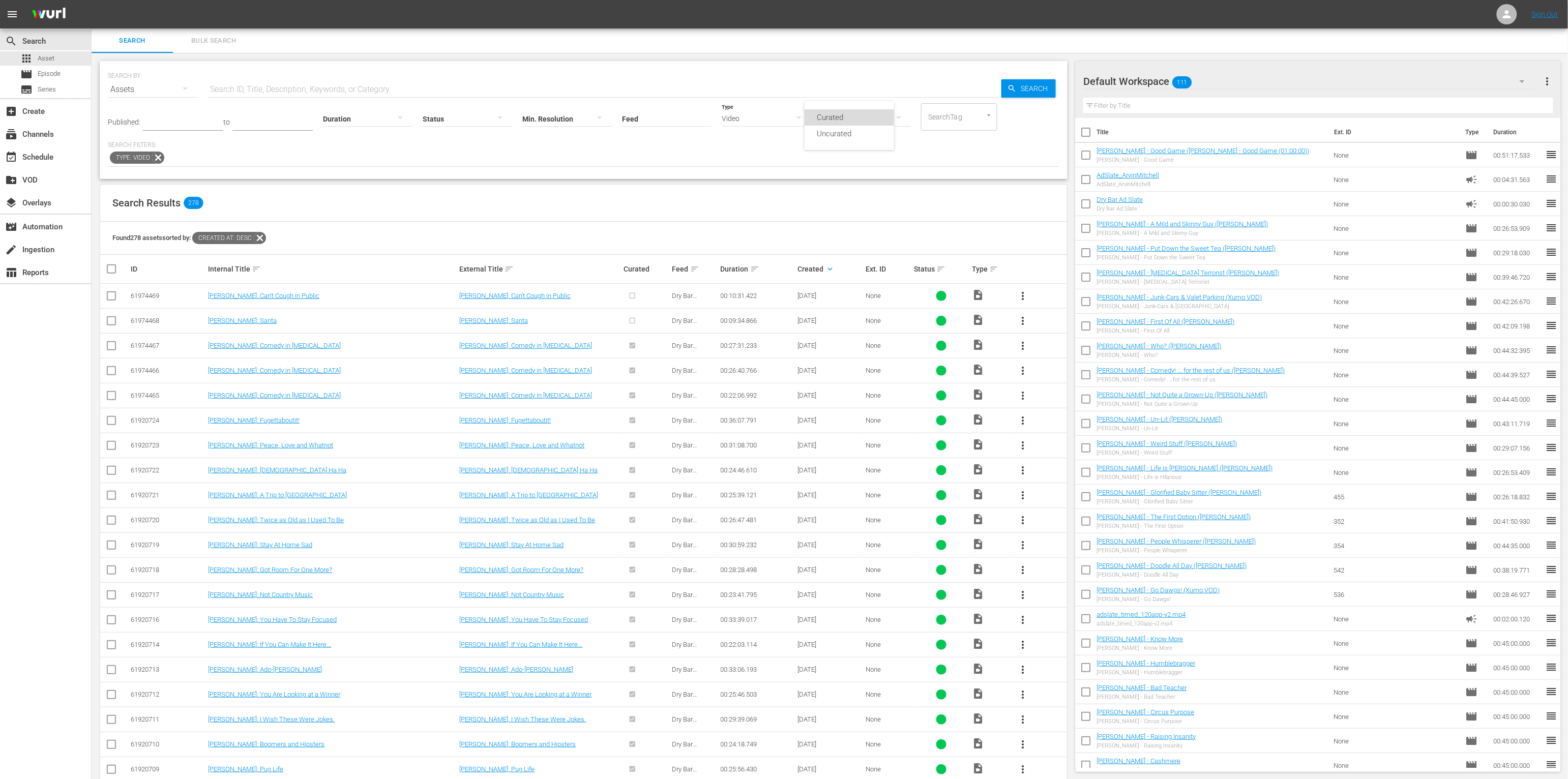
click at [839, 119] on div "Curated" at bounding box center [850, 118] width 89 height 17
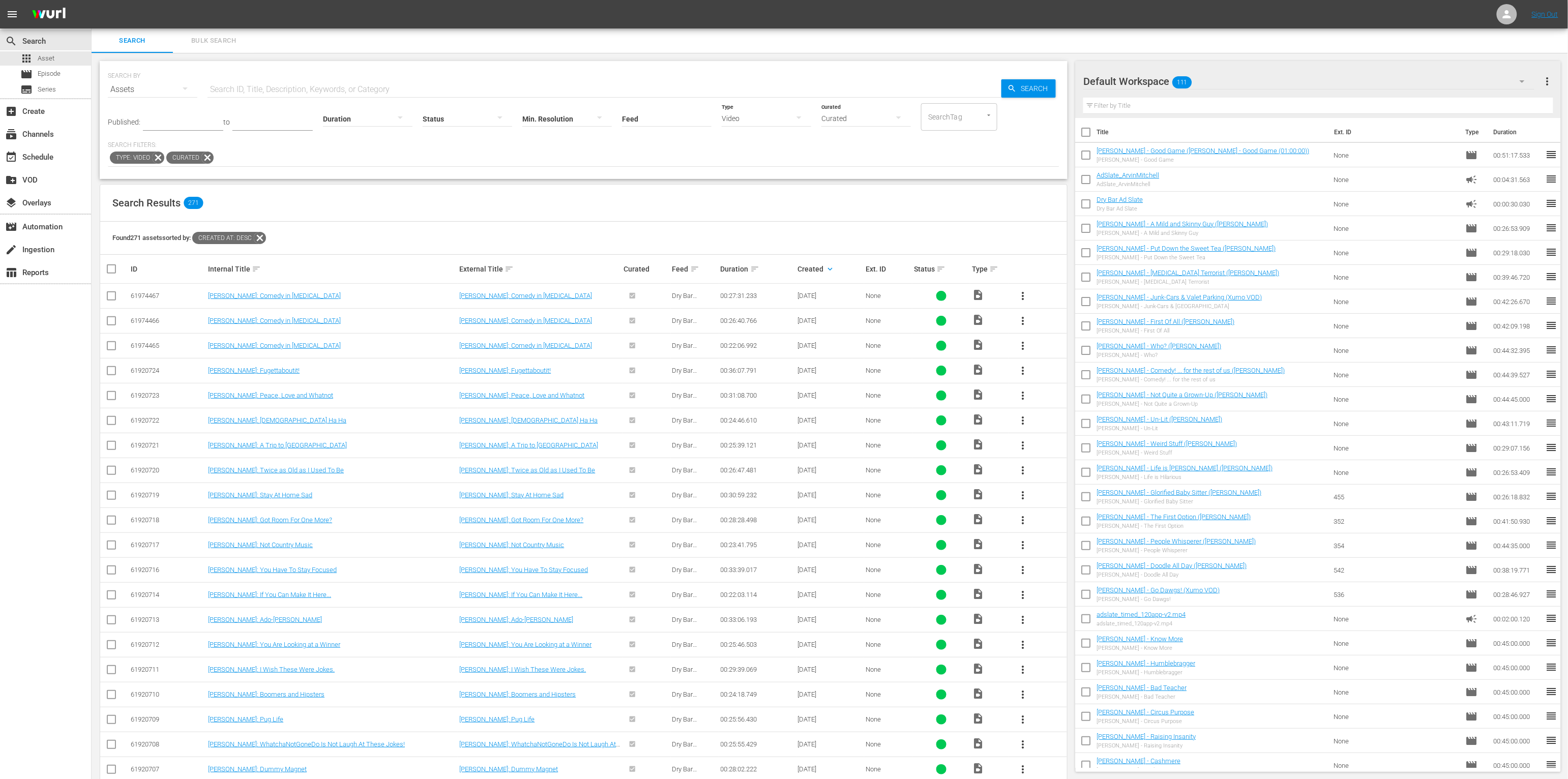
click at [843, 119] on div "Curated" at bounding box center [866, 118] width 89 height 29
click at [847, 130] on div "Uncurated" at bounding box center [850, 134] width 89 height 17
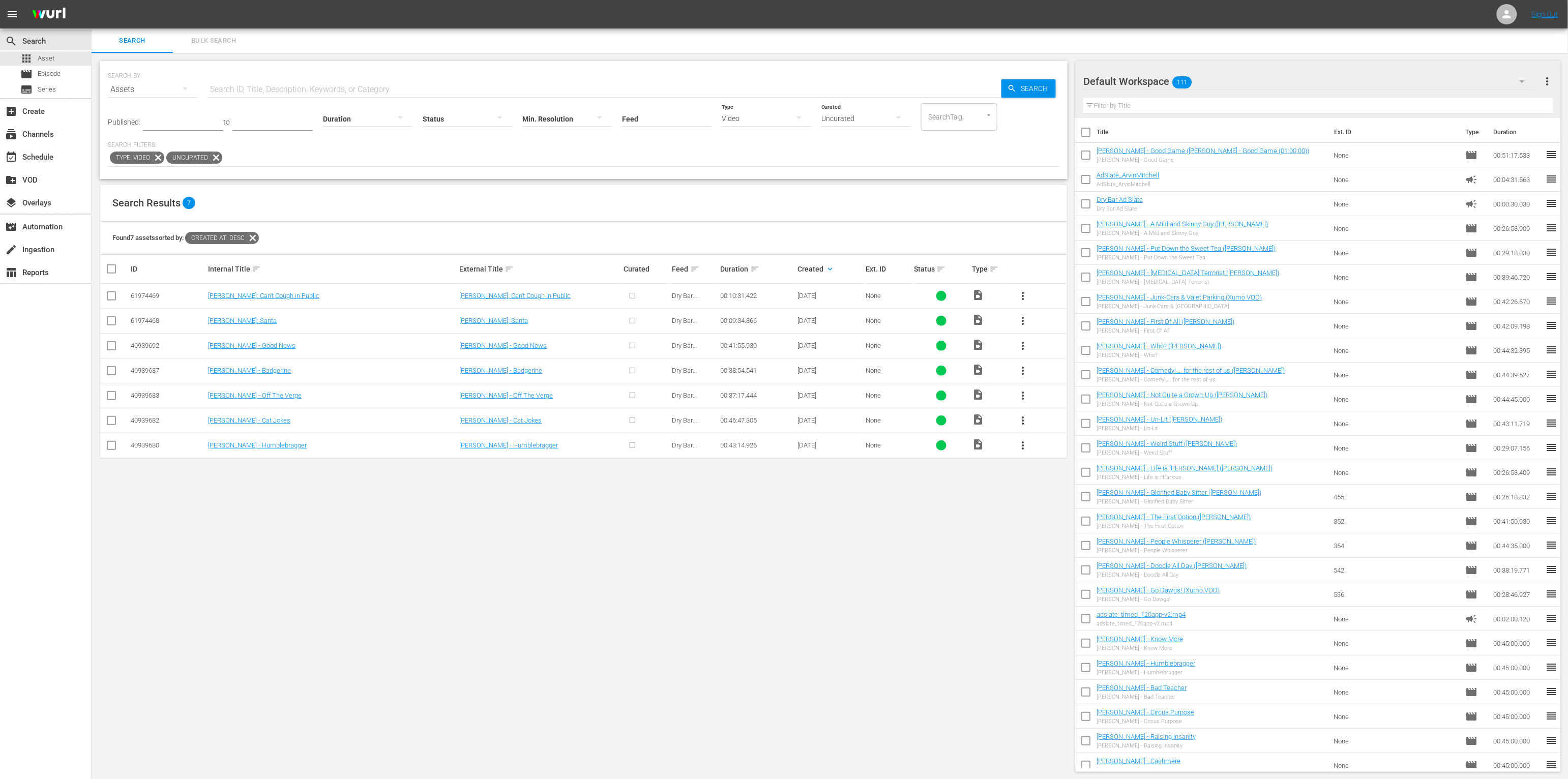
click at [546, 566] on div "SEARCH BY Search By Assets Search ID, Title, Description, Keywords, or Category…" at bounding box center [583, 416] width 984 height 728
click at [832, 113] on div "Uncurated" at bounding box center [866, 118] width 89 height 29
drag, startPoint x: 733, startPoint y: 151, endPoint x: 439, endPoint y: 184, distance: 295.8
click at [733, 151] on div "Curated Uncurated" at bounding box center [784, 390] width 1568 height 779
click at [221, 157] on icon at bounding box center [216, 158] width 13 height 13
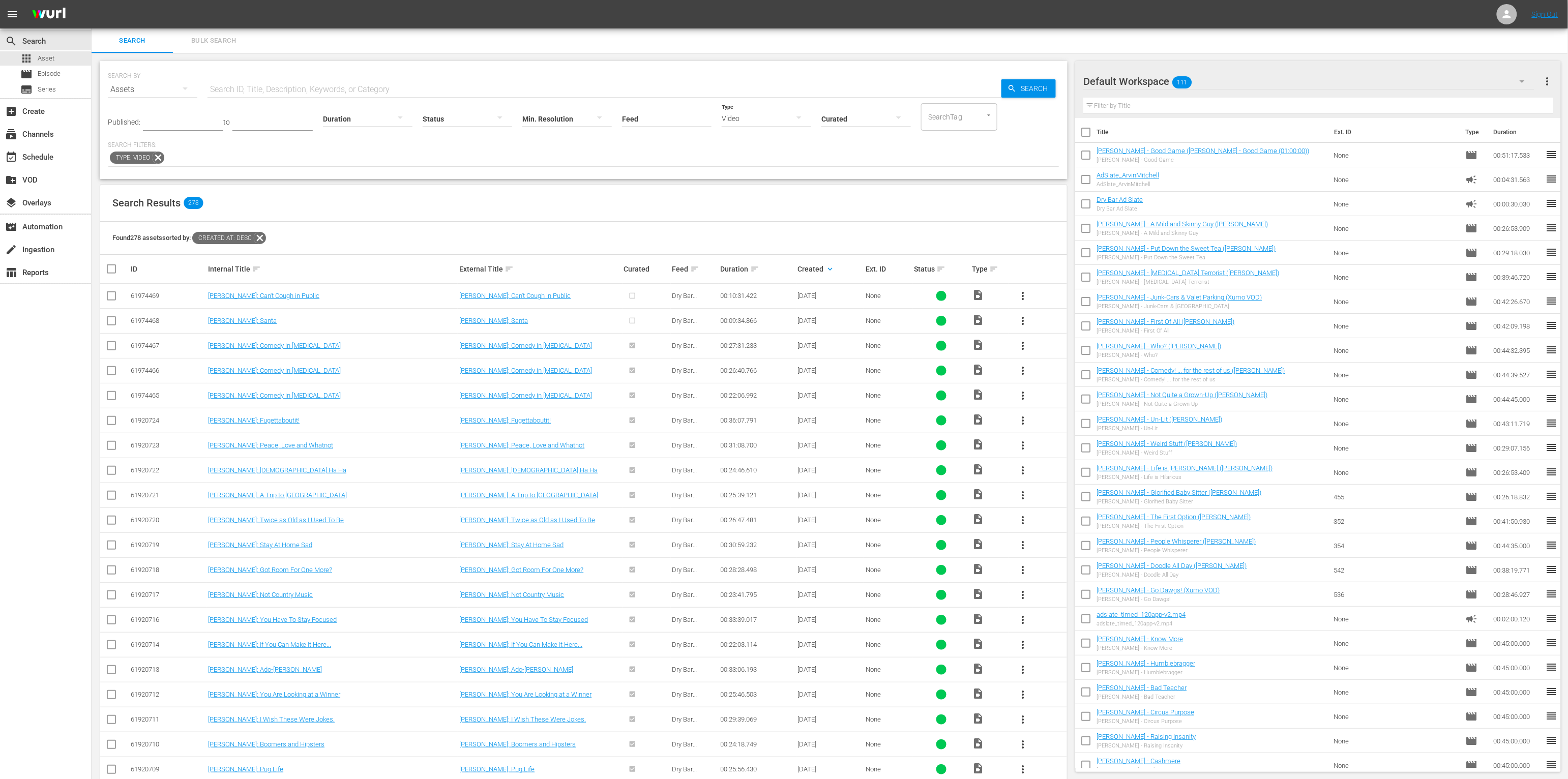
drag, startPoint x: 407, startPoint y: 224, endPoint x: 206, endPoint y: 209, distance: 201.6
click at [407, 224] on div "Found 278 assets sorted by: Created At: desc" at bounding box center [584, 238] width 967 height 33
drag, startPoint x: 431, startPoint y: 181, endPoint x: 338, endPoint y: 132, distance: 105.1
click at [431, 181] on div "SEARCH BY Search By Assets Search ID, Title, Description, Keywords, or Category…" at bounding box center [583, 438] width 984 height 772
click at [350, 203] on div "Search Results 278" at bounding box center [584, 203] width 967 height 37
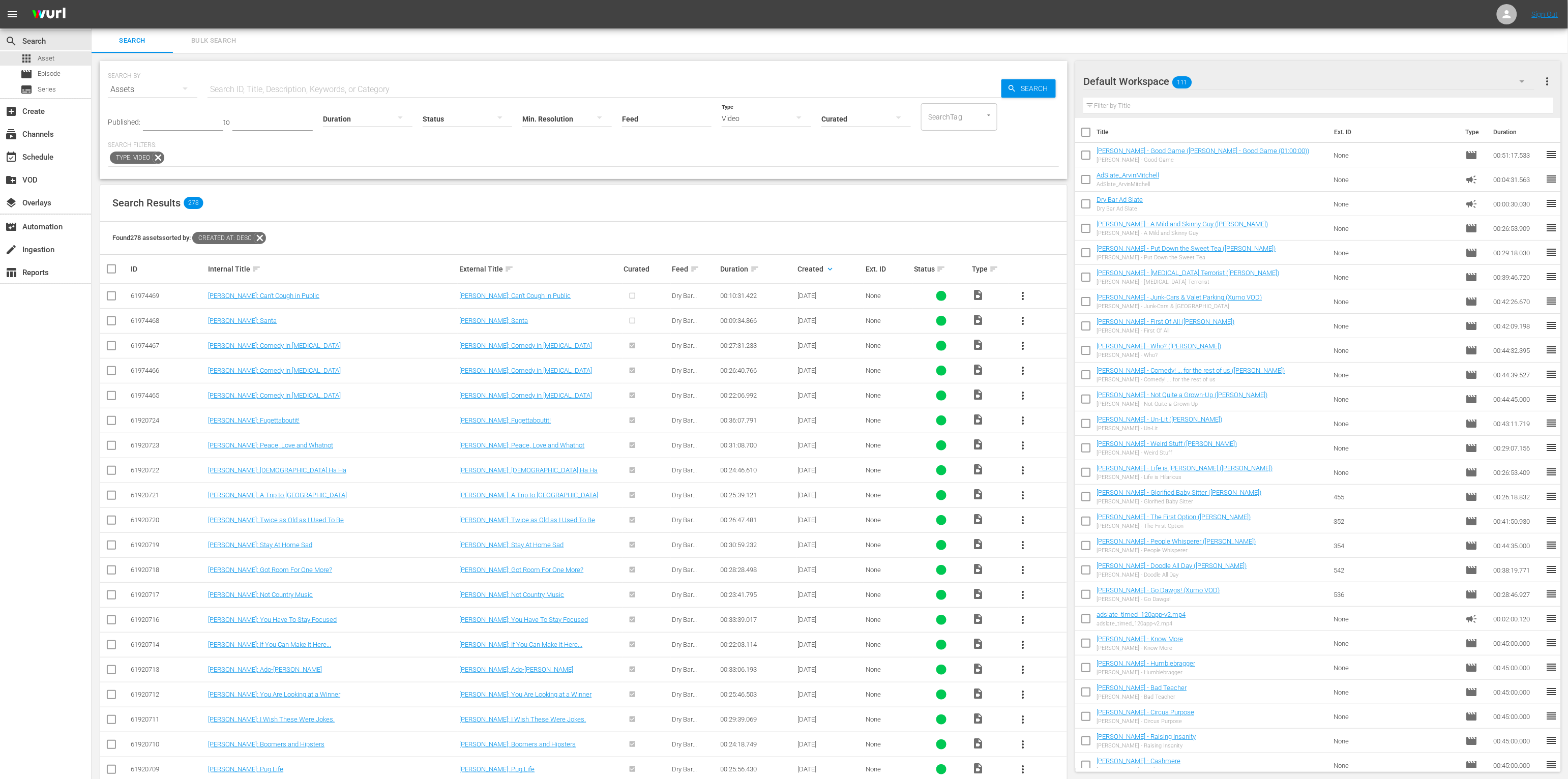
click at [489, 192] on div "Search Results 278" at bounding box center [584, 203] width 967 height 37
drag, startPoint x: 441, startPoint y: 295, endPoint x: 618, endPoint y: 304, distance: 177.2
click at [618, 304] on tr "61974469 Steve Soelberg: Can't Cough in Public Steve Soelberg: Can't Cough in P…" at bounding box center [584, 296] width 967 height 25
click at [796, 238] on div "Found 278 assets sorted by: Created At: desc" at bounding box center [584, 238] width 967 height 33
click at [538, 296] on link "Steve Soelberg: Can't Cough in Public" at bounding box center [515, 296] width 111 height 7
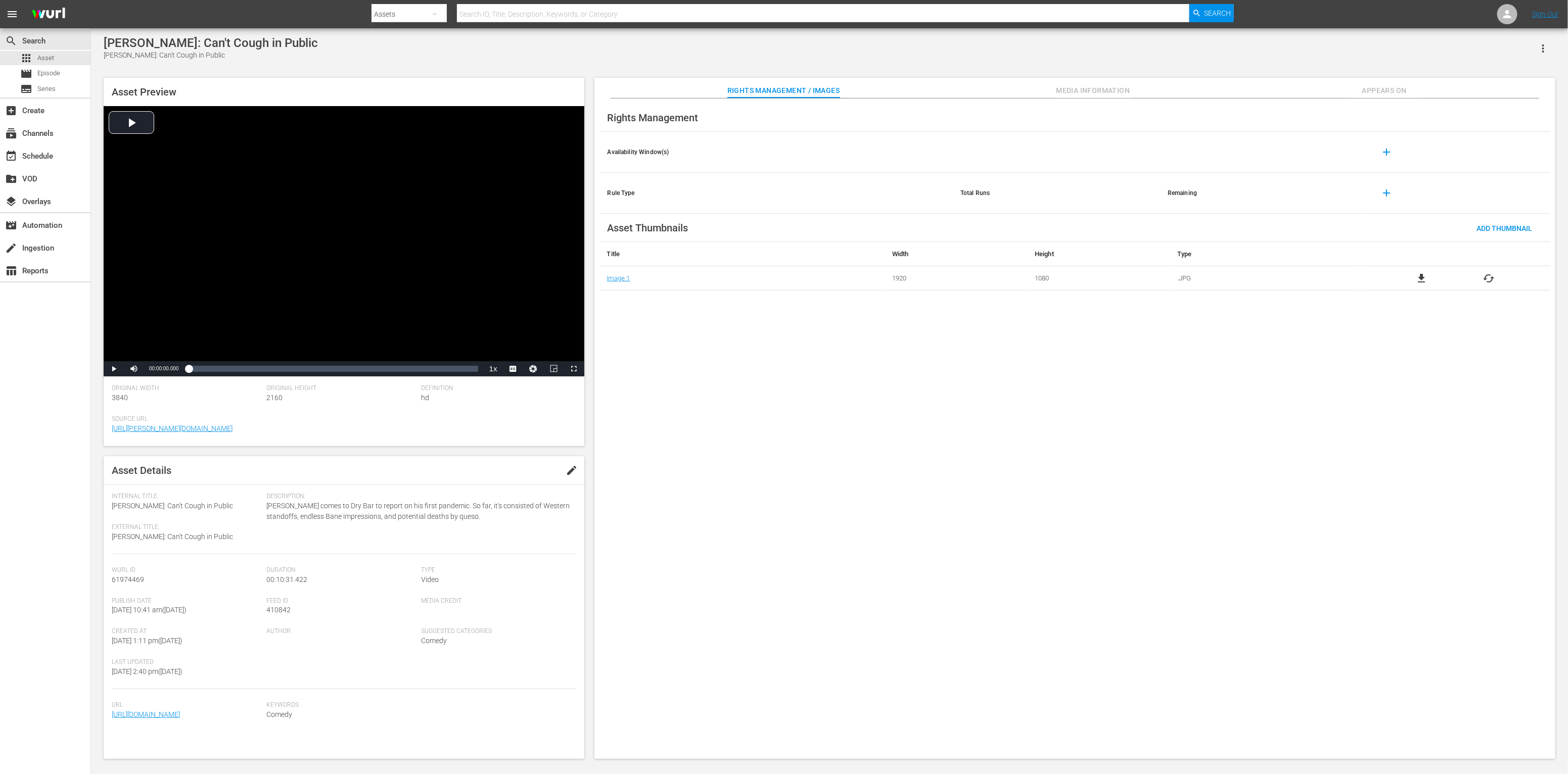
click at [572, 469] on span "edit" at bounding box center [572, 470] width 12 height 12
click at [572, 469] on div "Discard Save" at bounding box center [536, 470] width 97 height 18
click at [494, 475] on div "Discard" at bounding box center [509, 470] width 45 height 19
click at [828, 580] on div "Rights Management Availability Window(s) add Rule Type Total Runs Remaining add…" at bounding box center [1075, 429] width 961 height 661
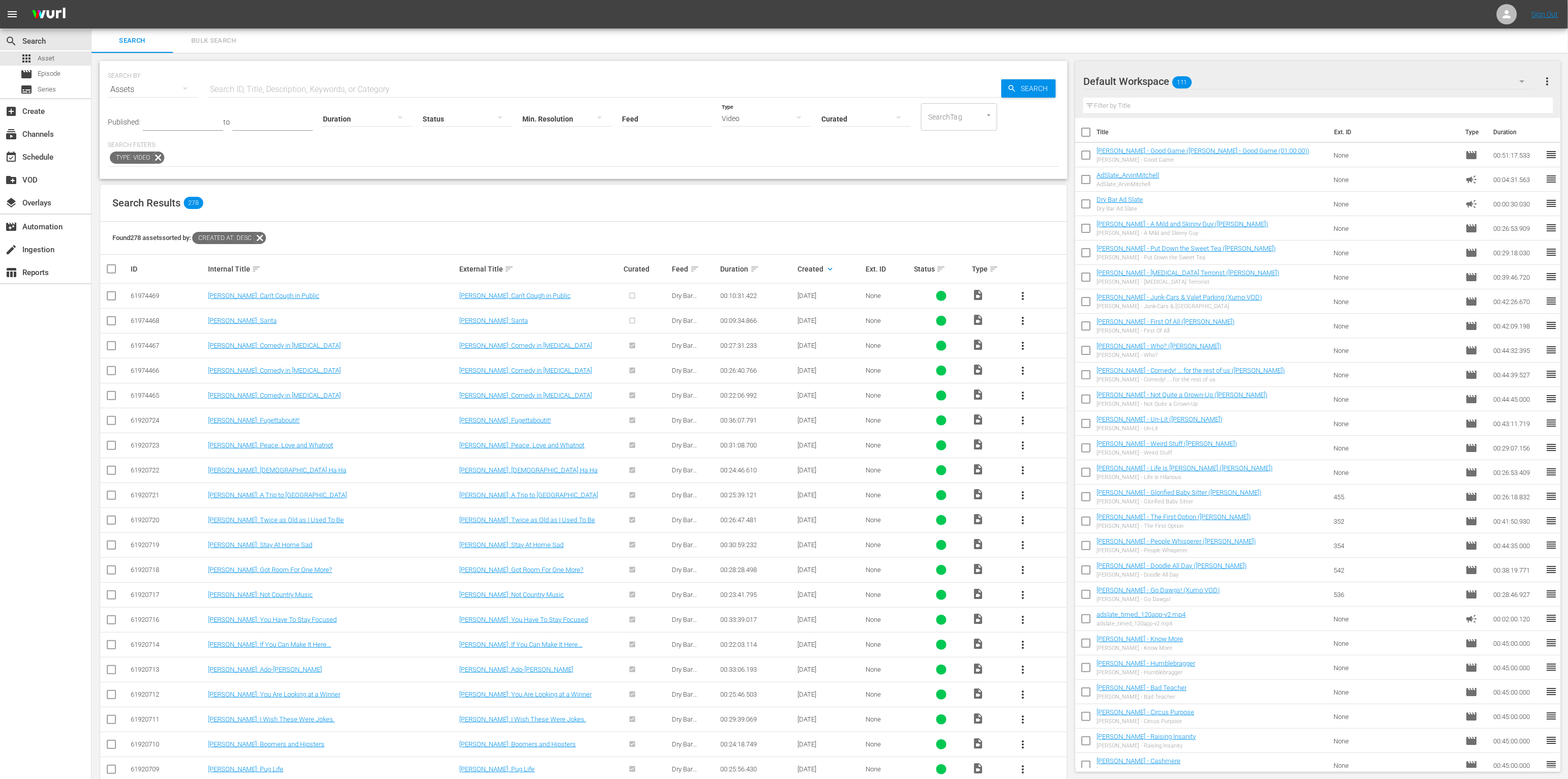
click at [745, 213] on div "Search Results 278" at bounding box center [584, 203] width 967 height 37
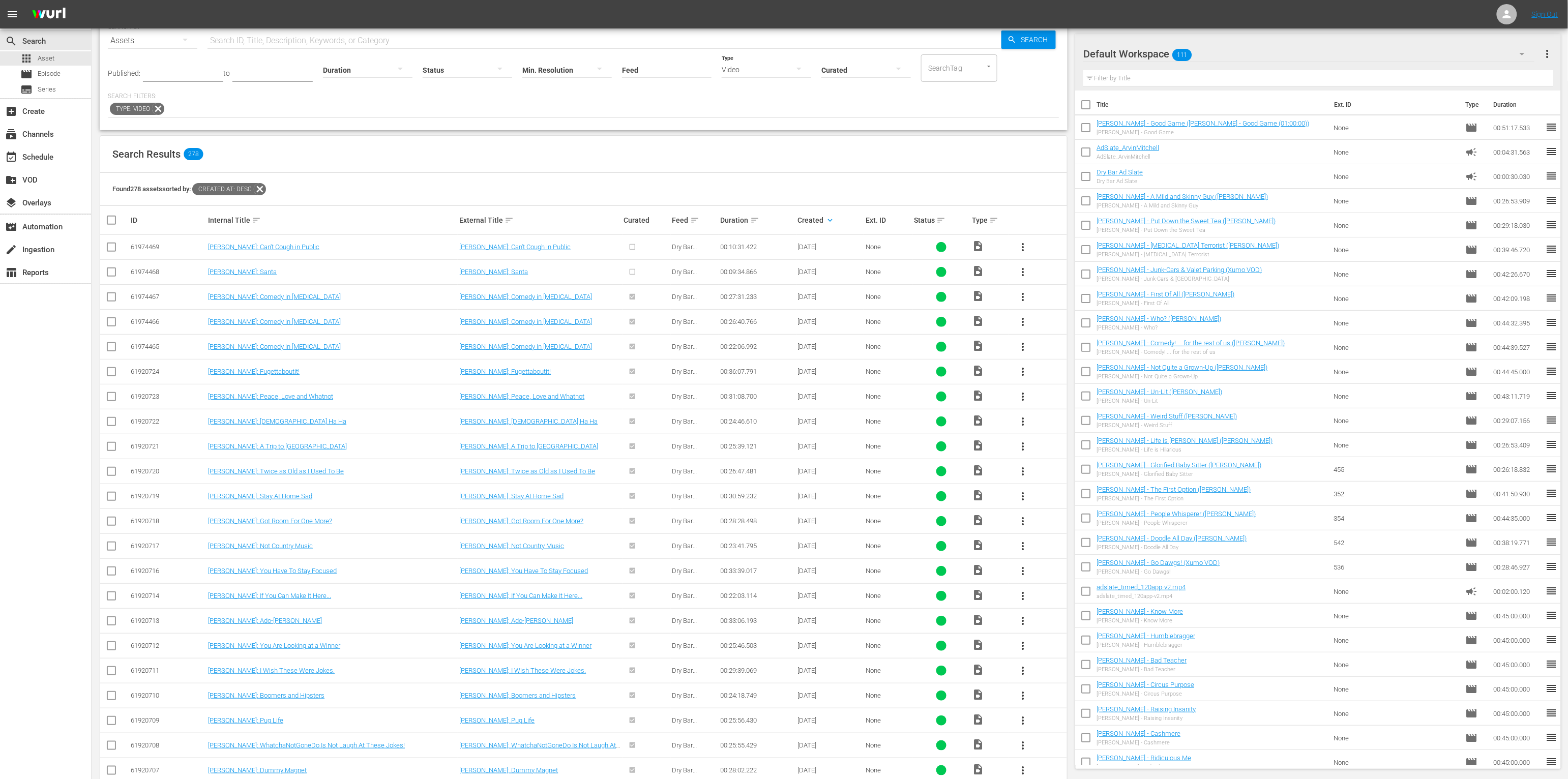
click at [1518, 12] on nav "menu Sign Out" at bounding box center [784, 14] width 1568 height 29
click at [1510, 13] on icon at bounding box center [1507, 14] width 12 height 12
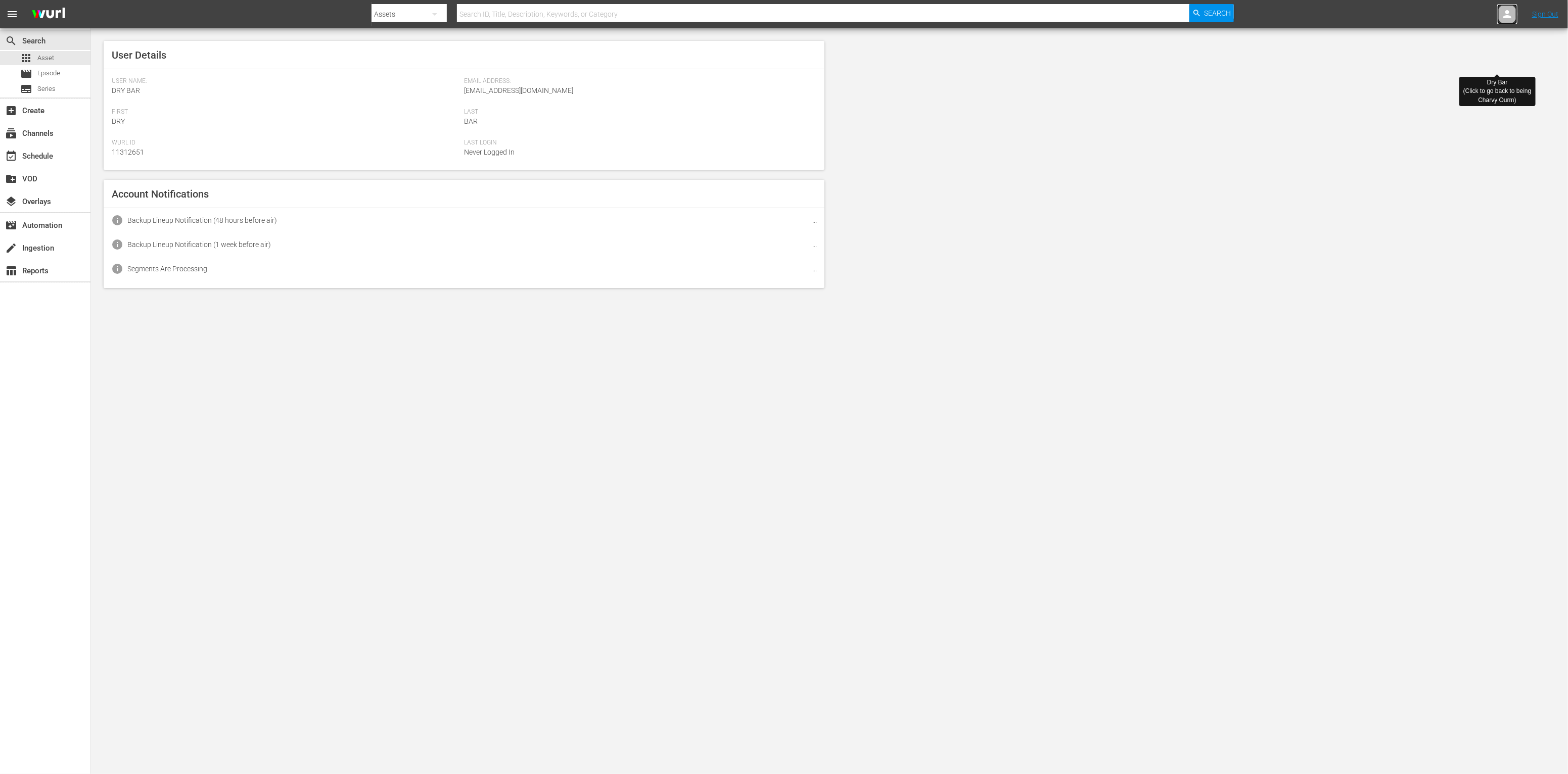
click at [1501, 13] on icon at bounding box center [1507, 14] width 12 height 12
click at [1504, 13] on icon at bounding box center [1507, 14] width 12 height 12
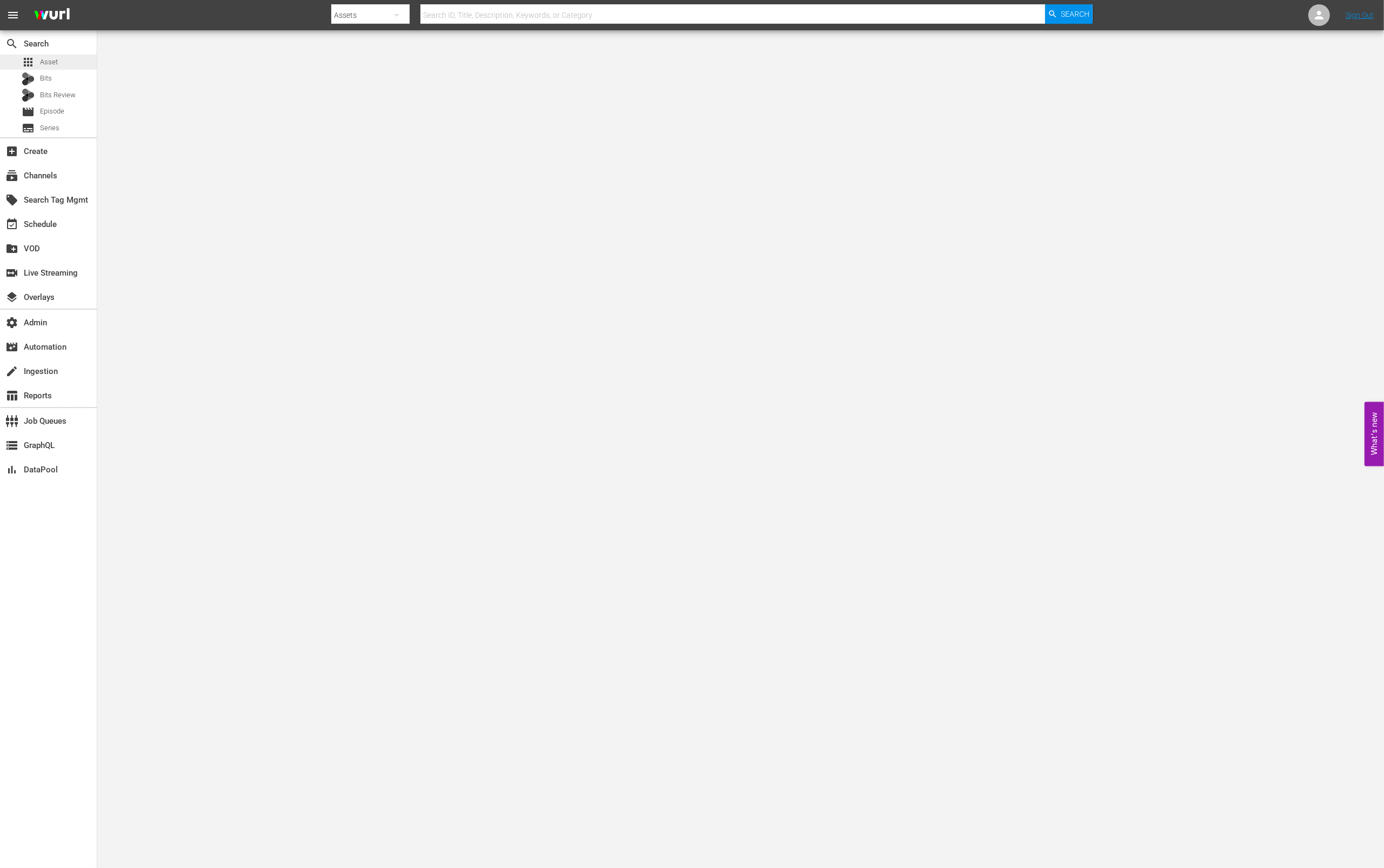
click at [67, 68] on div "apps Asset" at bounding box center [48, 62] width 97 height 15
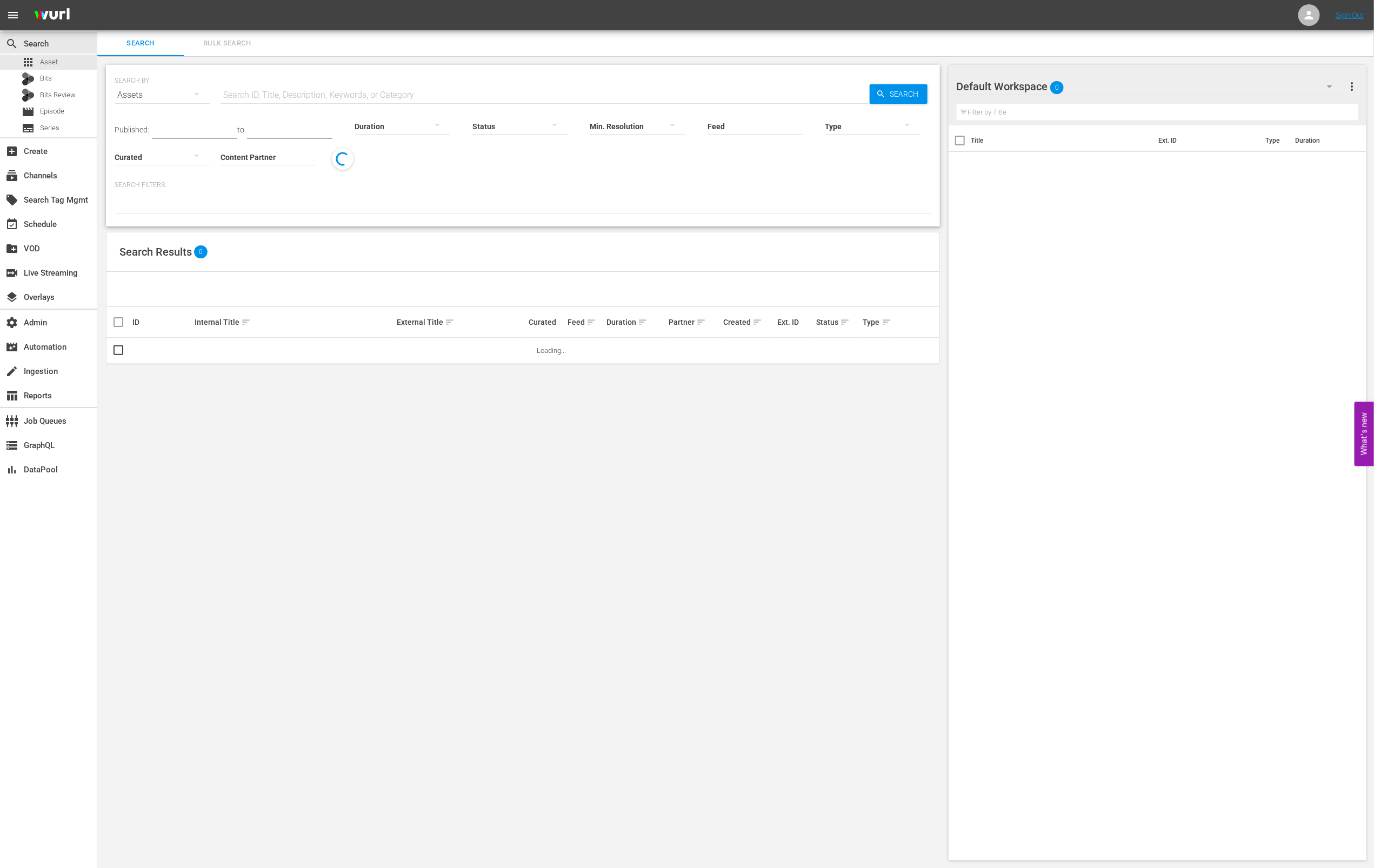
click at [298, 88] on input "text" at bounding box center [545, 95] width 649 height 26
paste input "AMCNVR0000015594"
type input "AMCNVR0000015594"
click at [879, 92] on icon "button" at bounding box center [881, 94] width 10 height 10
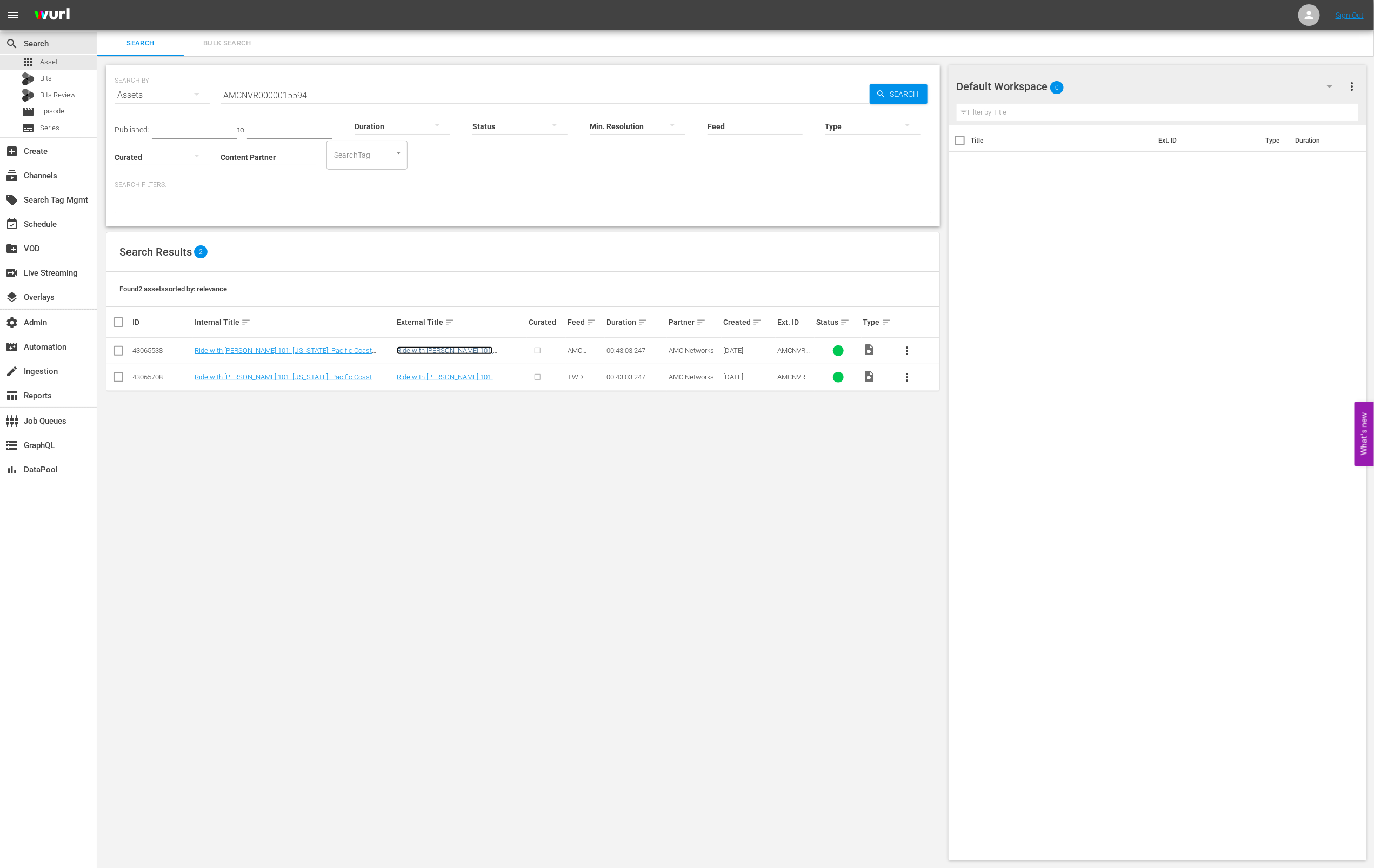
click at [448, 350] on link "Ride with [PERSON_NAME] 101: [US_STATE]: Pacific Coast Highway" at bounding box center [450, 354] width 107 height 16
click at [504, 374] on link "Ride with [PERSON_NAME] 101: [US_STATE]: Pacific Coast Highway" at bounding box center [450, 381] width 107 height 16
click at [438, 96] on input "AMCNVR0000015594" at bounding box center [545, 95] width 649 height 26
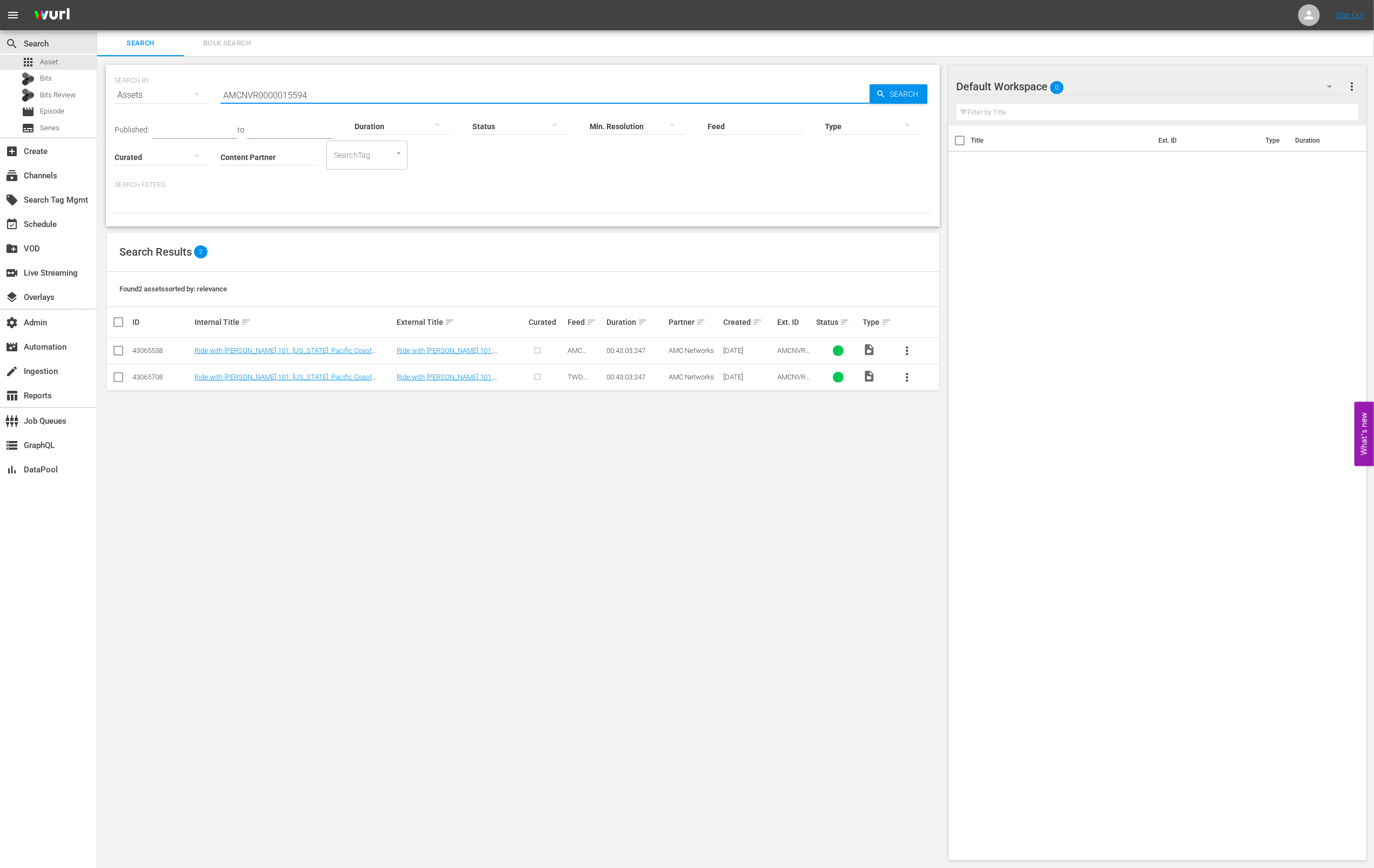
paste input "612"
type input "AMCNVR0000015612"
click at [905, 93] on span "Search" at bounding box center [907, 94] width 42 height 20
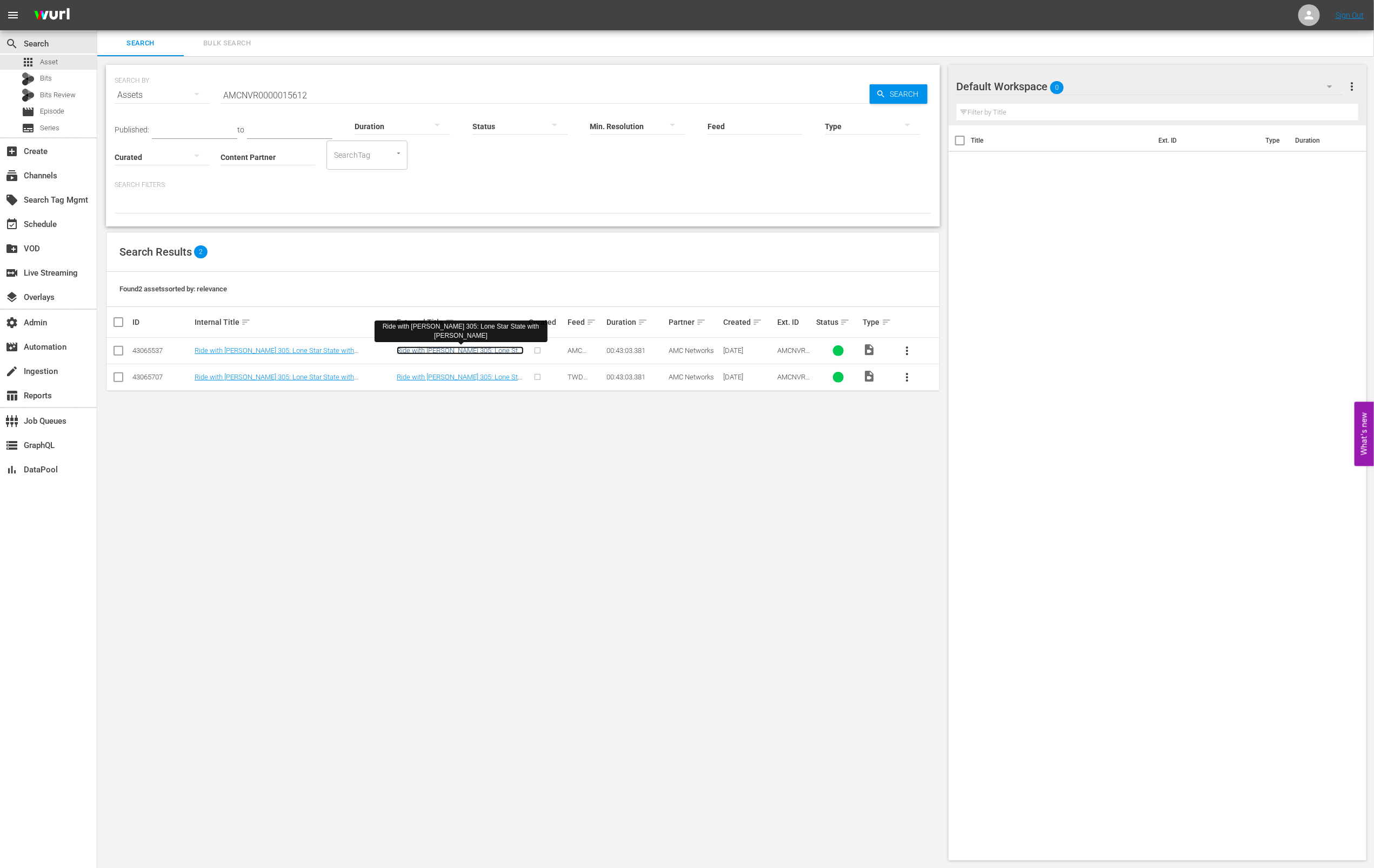
click at [461, 352] on link "Ride with [PERSON_NAME] 305: Lone Star State with [PERSON_NAME]" at bounding box center [460, 354] width 127 height 16
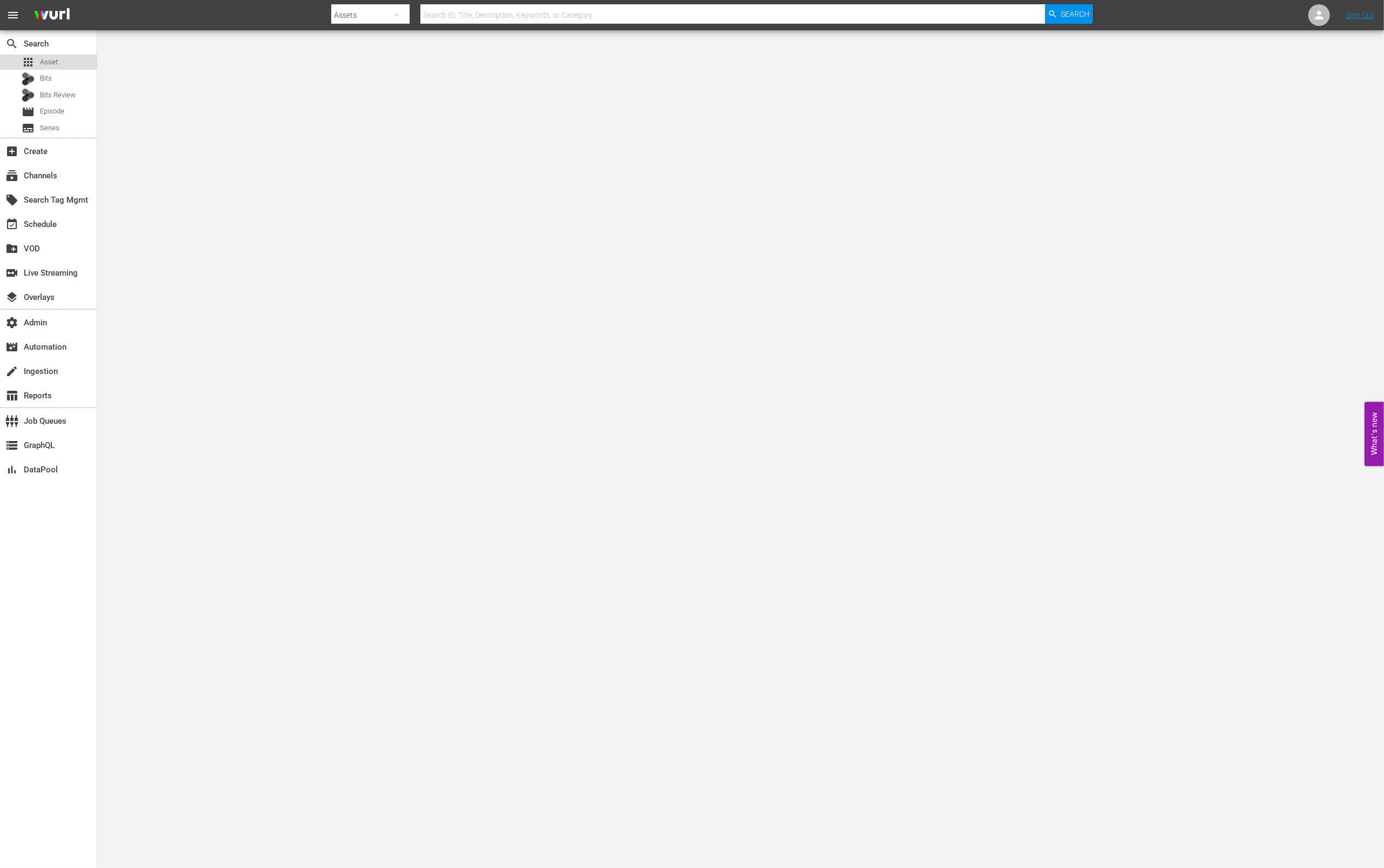
click at [65, 64] on div "apps Asset" at bounding box center [48, 62] width 97 height 15
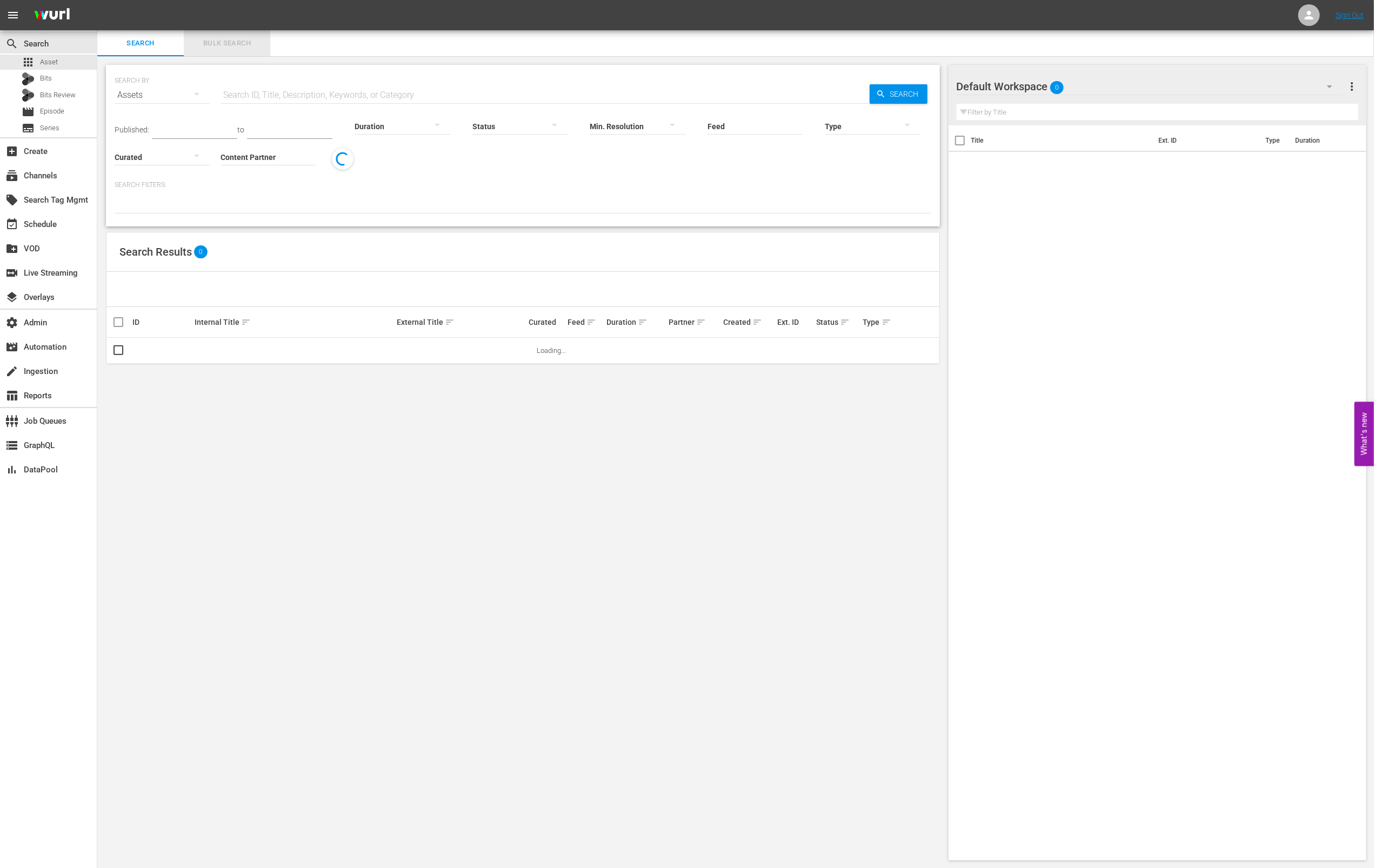
click at [246, 46] on span "Bulk Search" at bounding box center [227, 43] width 74 height 12
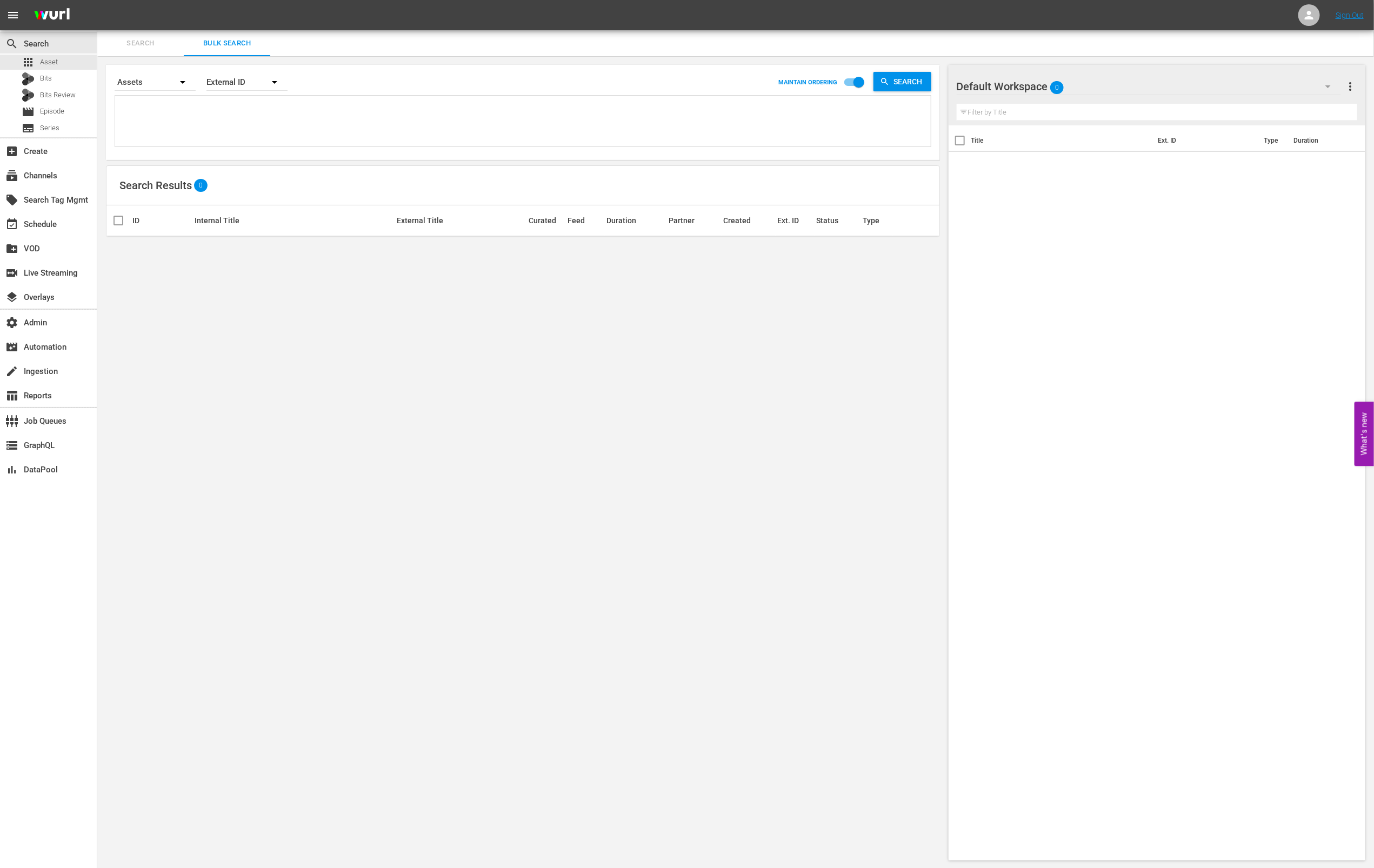
click at [266, 78] on button "button" at bounding box center [275, 82] width 26 height 26
drag, startPoint x: 339, startPoint y: 126, endPoint x: 279, endPoint y: 117, distance: 60.7
click at [339, 126] on div "External ID [PERSON_NAME] ID Title" at bounding box center [687, 434] width 1374 height 868
click at [266, 115] on div "External ID [PERSON_NAME] ID Title" at bounding box center [687, 434] width 1374 height 868
click at [259, 109] on textarea at bounding box center [524, 123] width 813 height 49
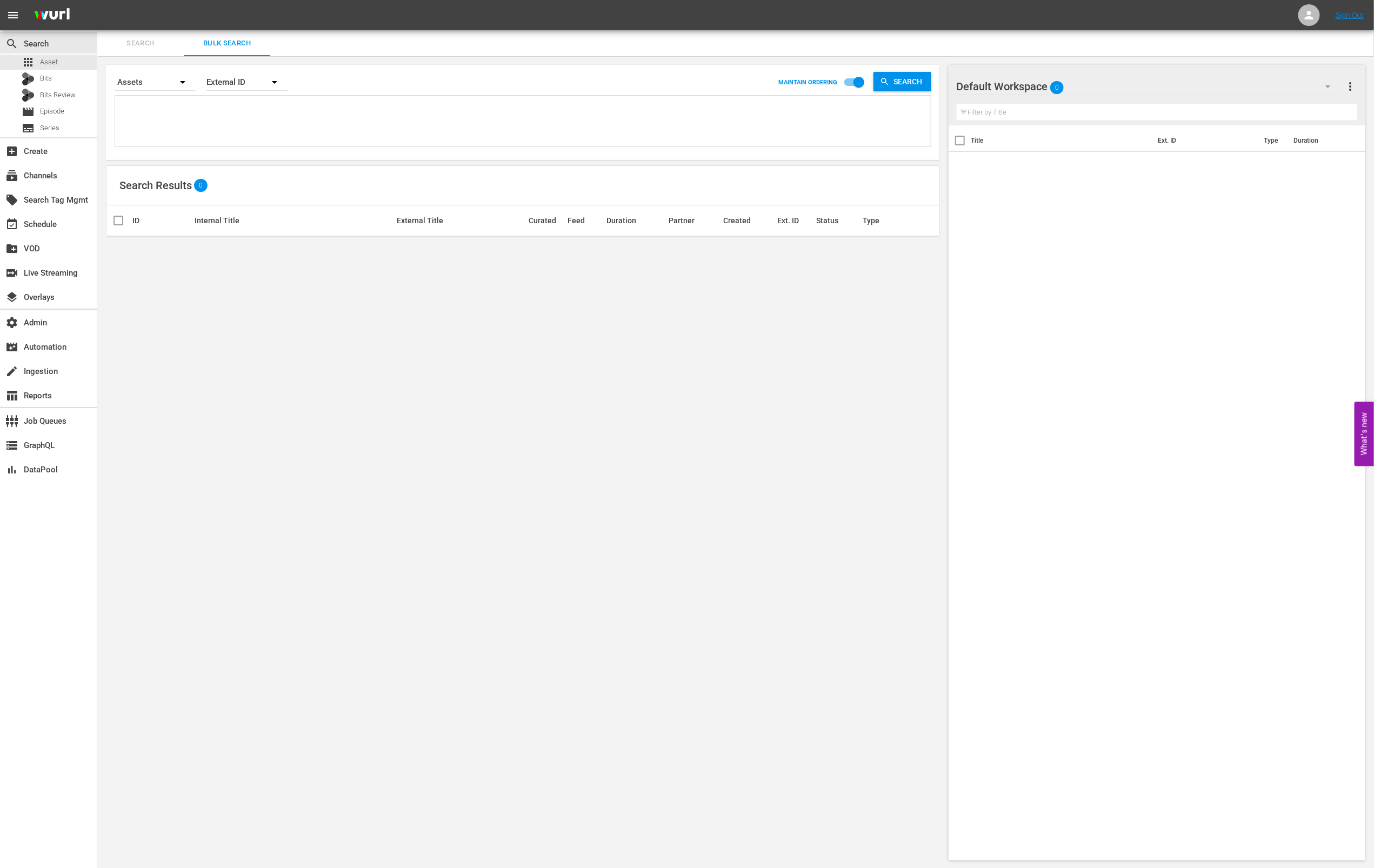
paste textarea "AMCNVR0000015594 AMCNVR0000015595 AMCNVR0000015596 AMCNVR0000015597 AMCNVR00000…"
type textarea "AMCNVR0000015594 AMCNVR0000015595 AMCNVR0000015596 AMCNVR0000015597 AMCNVR00000…"
click at [254, 81] on div "External ID" at bounding box center [247, 82] width 81 height 31
click at [386, 109] on div "External ID [PERSON_NAME] ID Title" at bounding box center [687, 434] width 1374 height 868
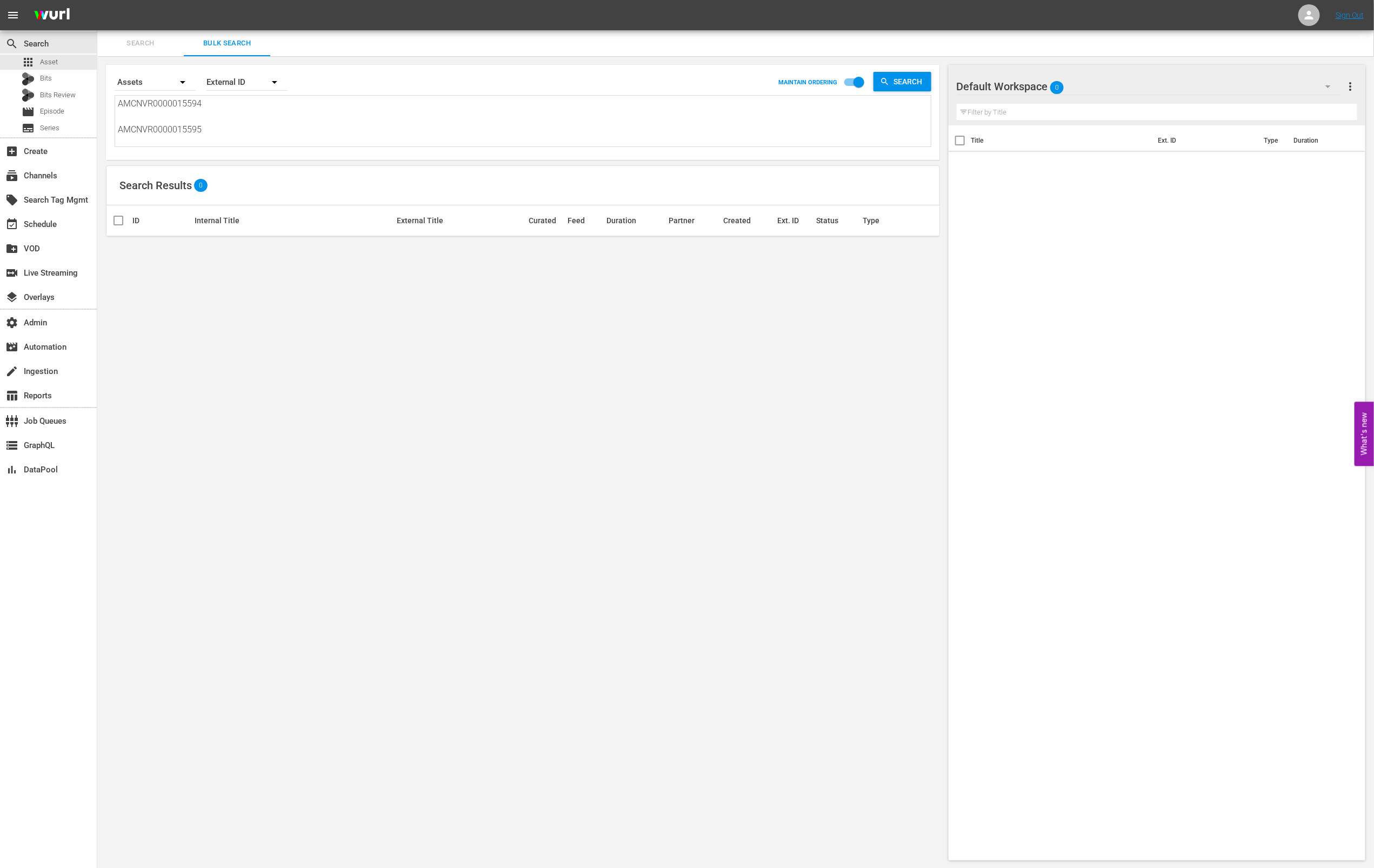
click at [244, 81] on div "External ID" at bounding box center [247, 82] width 81 height 31
click at [258, 133] on div "Wurl ID" at bounding box center [241, 129] width 43 height 18
click at [260, 78] on div "Wurl ID" at bounding box center [247, 82] width 81 height 31
click at [179, 77] on div "External ID [PERSON_NAME] ID Title" at bounding box center [687, 434] width 1374 height 868
click at [164, 85] on div "External ID [PERSON_NAME] ID Title" at bounding box center [687, 434] width 1374 height 868
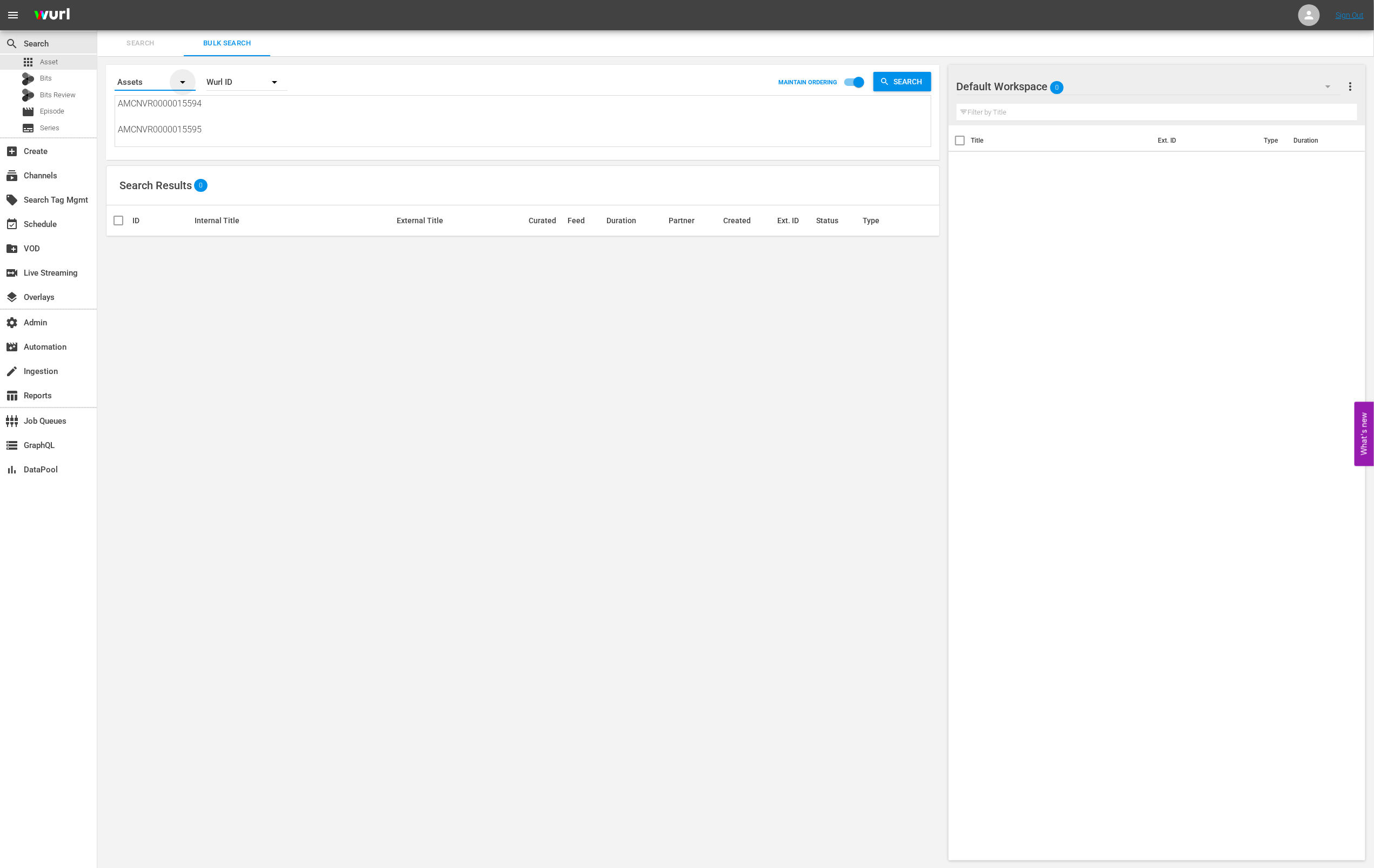
click at [180, 79] on icon "button" at bounding box center [183, 82] width 13 height 13
click at [287, 113] on div "Episodes Bits Assets" at bounding box center [687, 434] width 1374 height 868
click at [163, 86] on div "Assets" at bounding box center [155, 82] width 81 height 31
click at [167, 111] on div "Episodes" at bounding box center [149, 112] width 43 height 18
click at [283, 83] on button "button" at bounding box center [275, 82] width 26 height 26
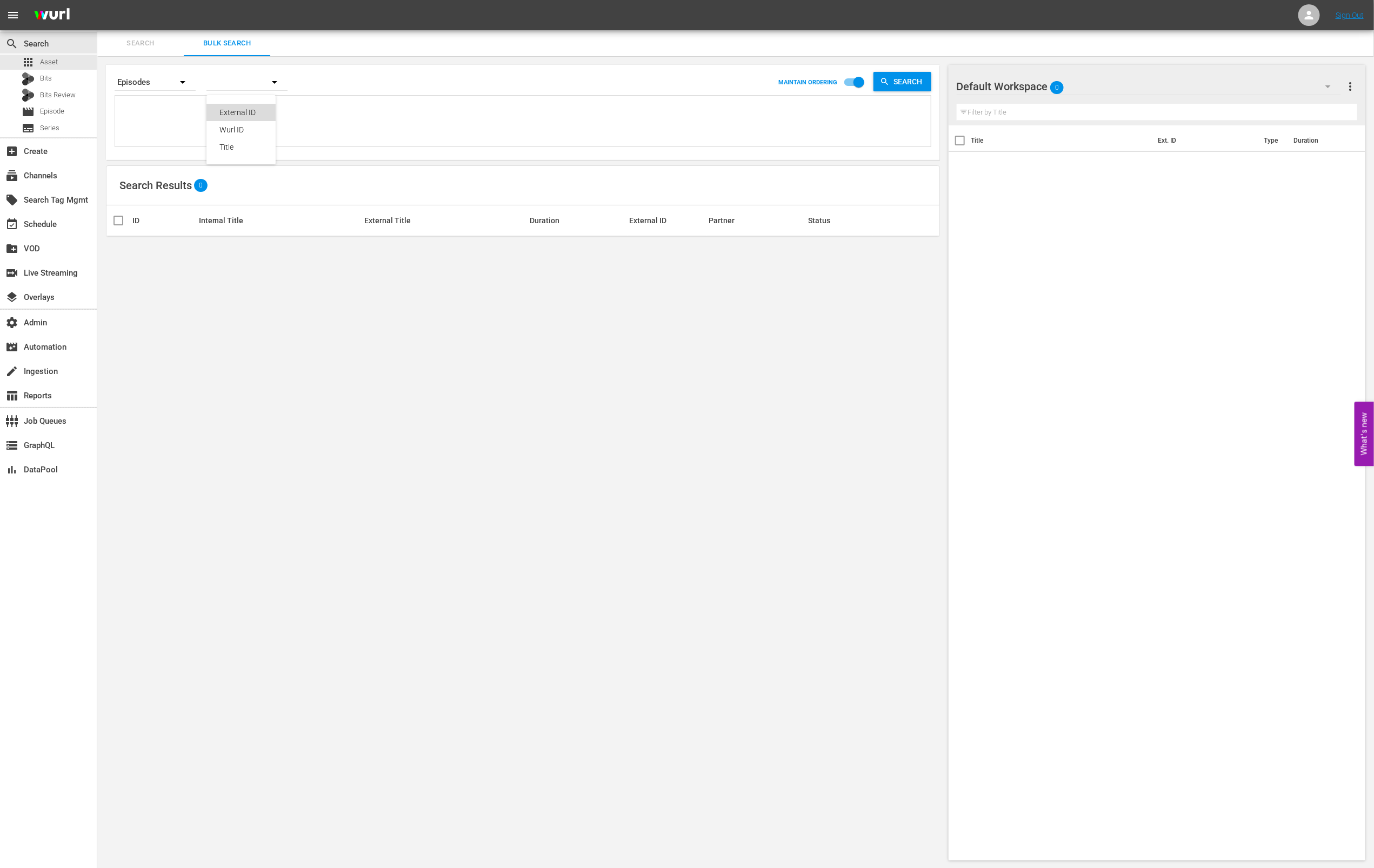
click at [271, 107] on div "External ID" at bounding box center [241, 112] width 69 height 18
click at [235, 115] on textarea at bounding box center [524, 122] width 813 height 49
click at [211, 102] on textarea at bounding box center [524, 122] width 813 height 49
paste textarea "AMCNVR0000015594 AMCNVR0000015595 AMCNVR0000015596 AMCNVR0000015597 AMCNVR00000…"
type textarea "AMCNVR0000015594 AMCNVR0000015595 AMCNVR0000015596 AMCNVR0000015597 AMCNVR00000…"
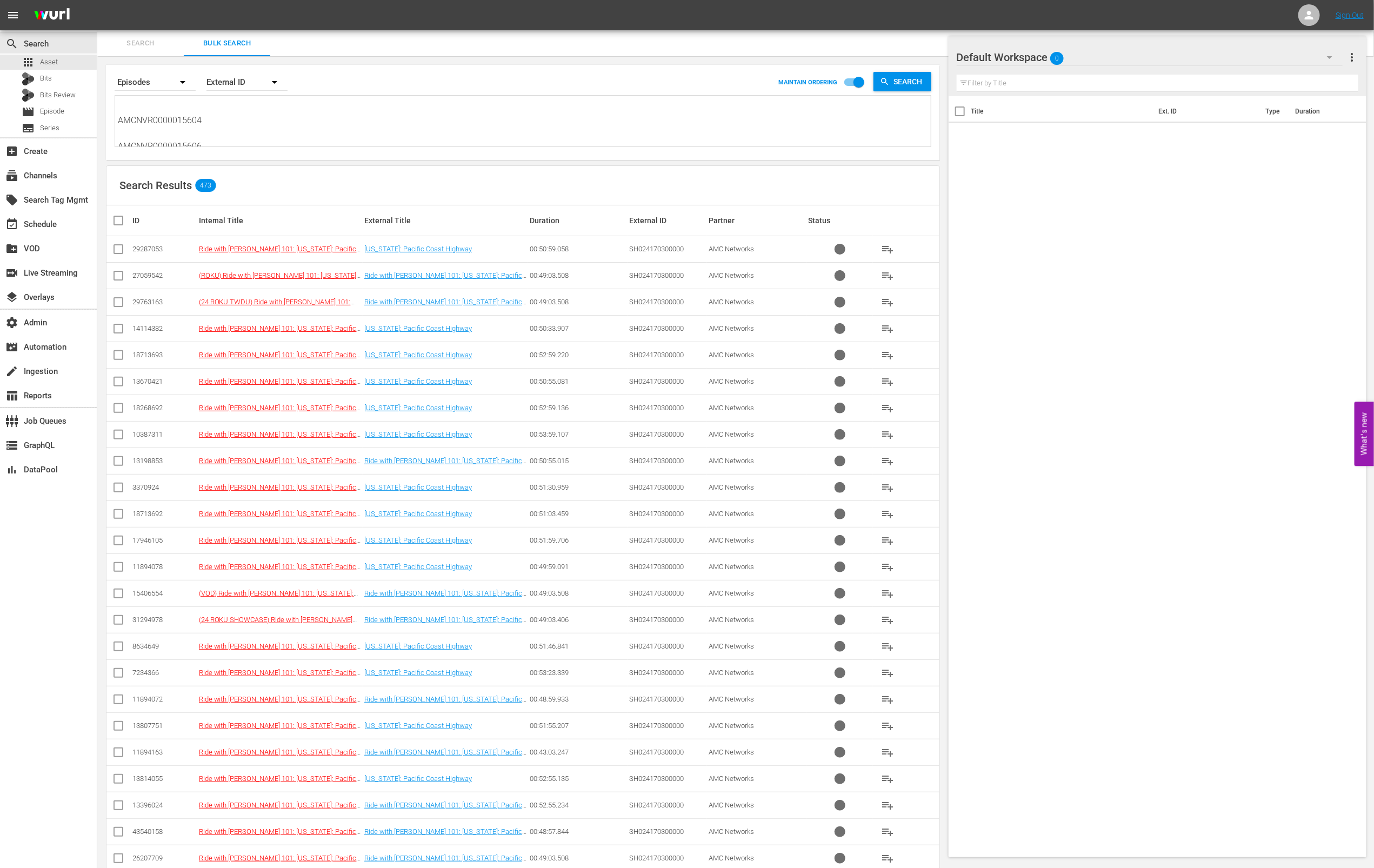
scroll to position [6924, 0]
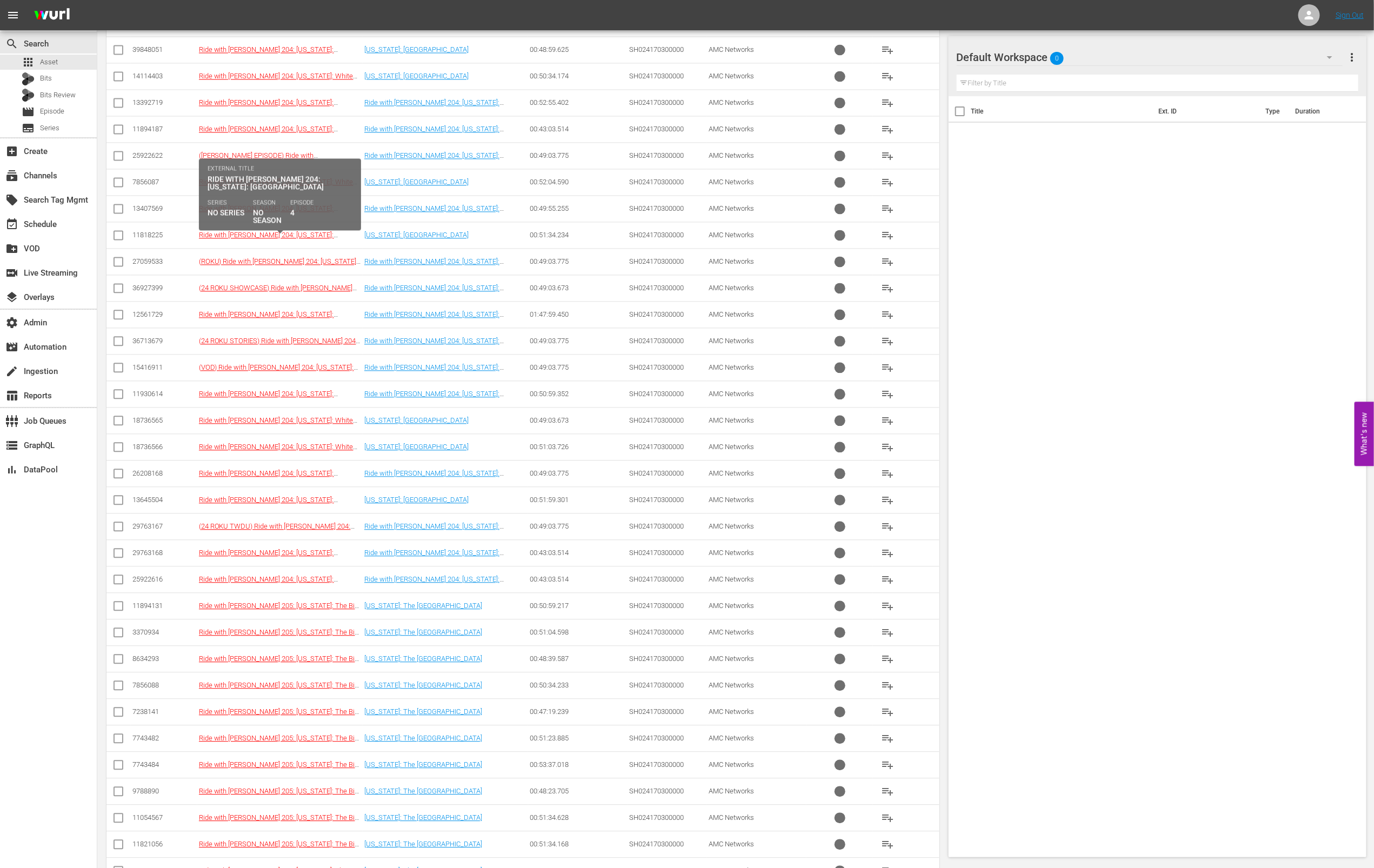
type textarea "AMCNVR0000015594 AMCNVR0000015595 AMCNVR0000015596 AMCNVR0000015597 AMCNVR00000…"
click at [333, 221] on link "Ride with [PERSON_NAME] 204: [US_STATE]: [GEOGRAPHIC_DATA]" at bounding box center [267, 212] width 135 height 16
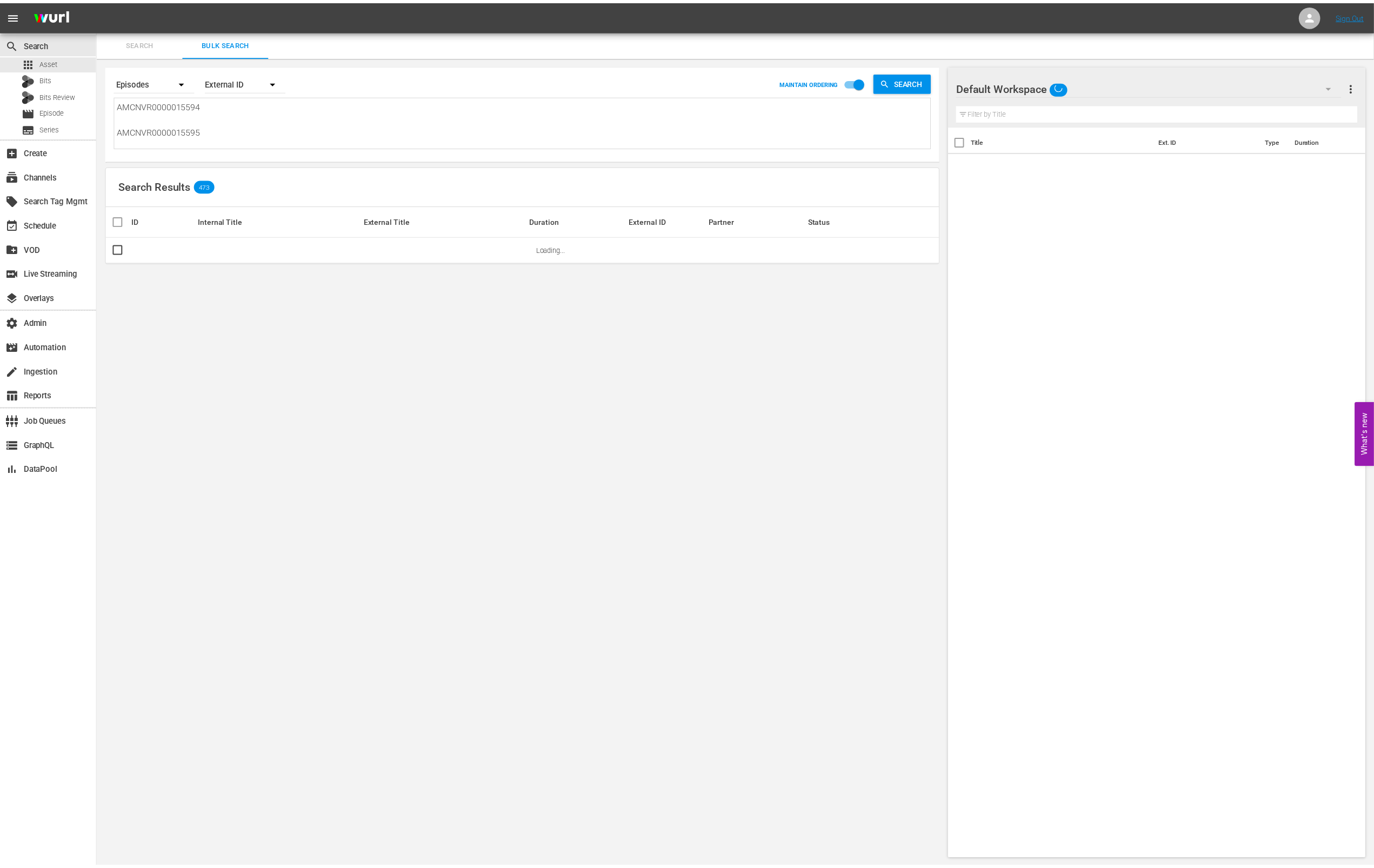
scroll to position [1, 0]
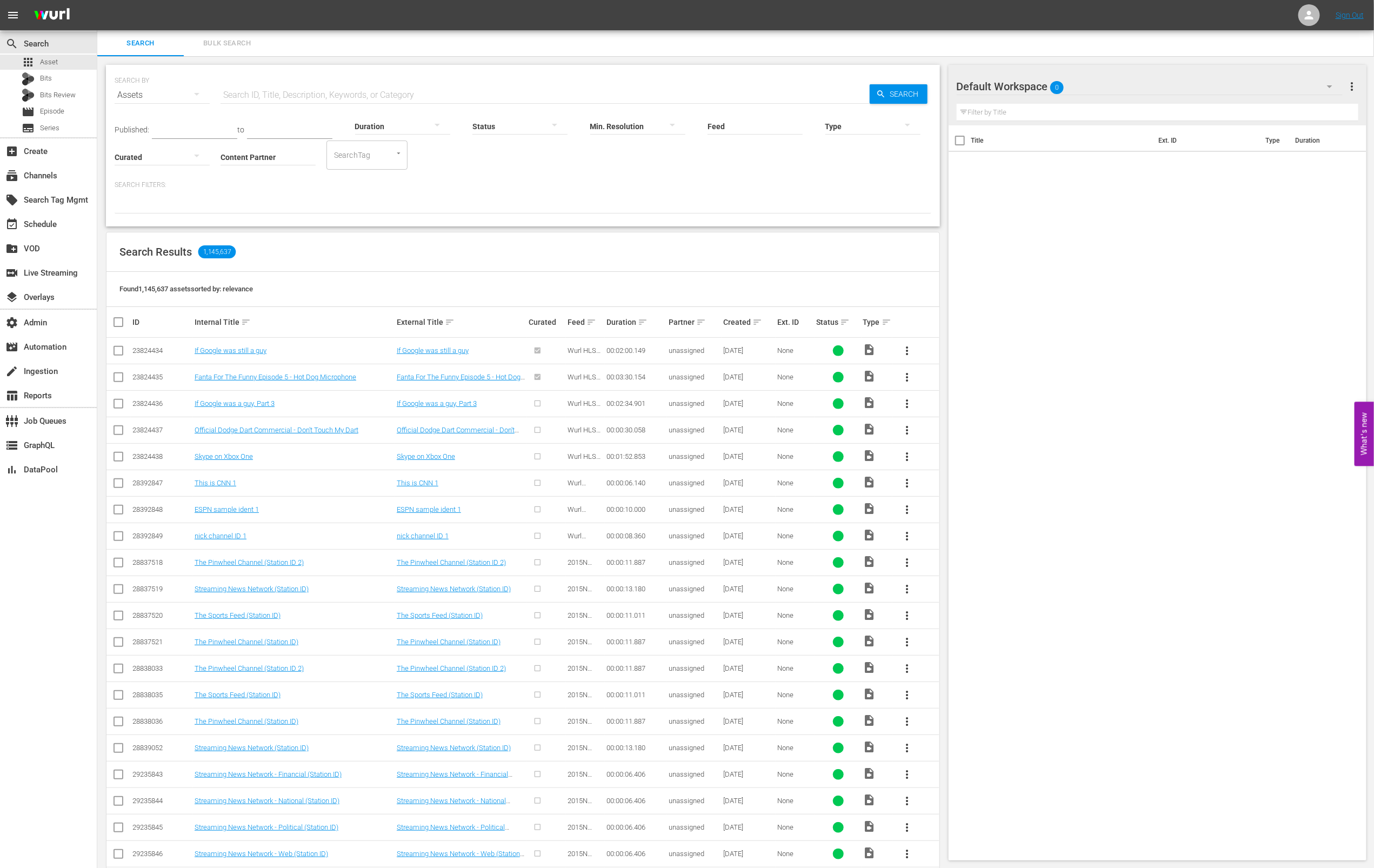
click at [240, 47] on span "Bulk Search" at bounding box center [227, 43] width 74 height 12
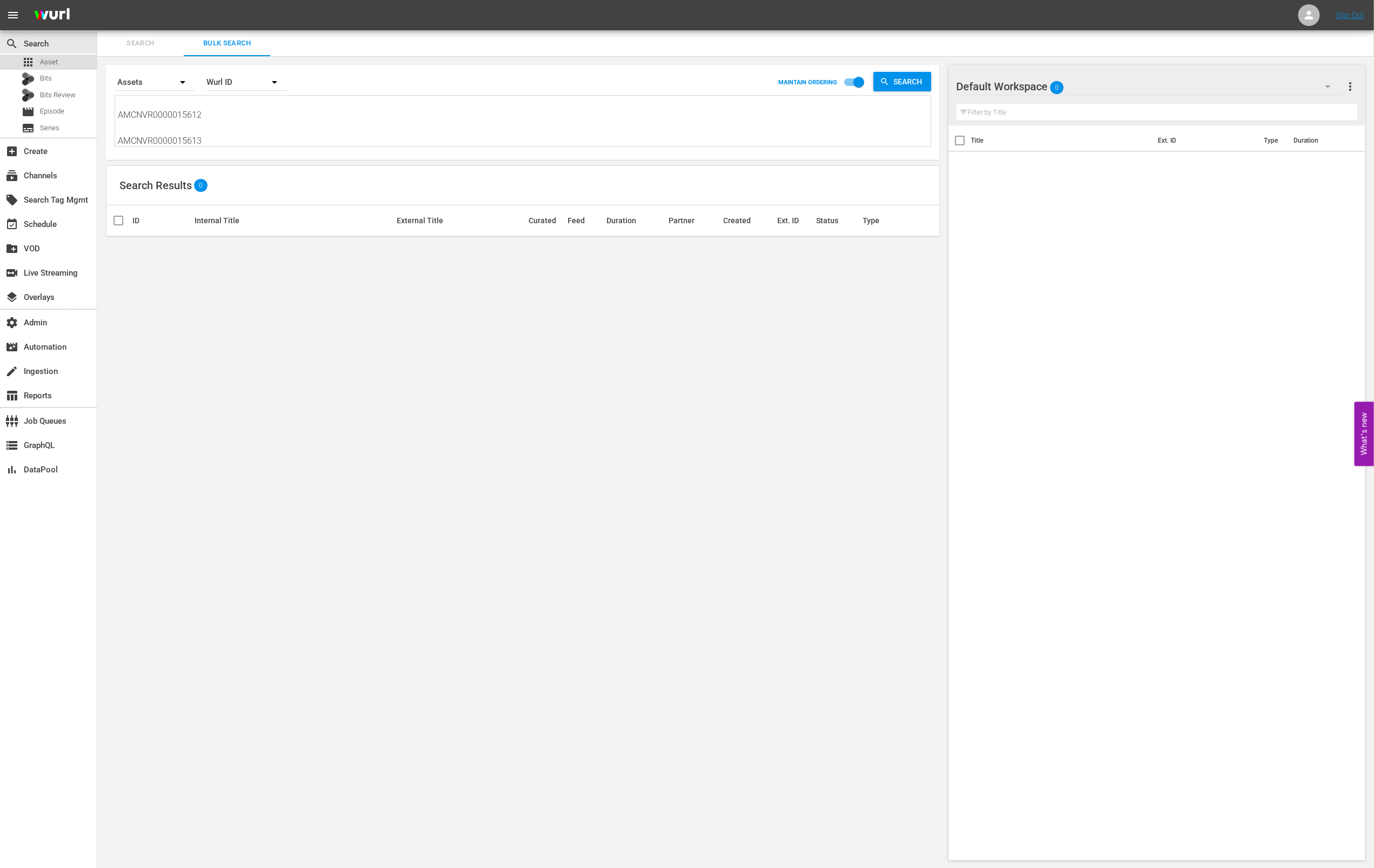
click at [85, 61] on div "apps Asset" at bounding box center [48, 62] width 97 height 15
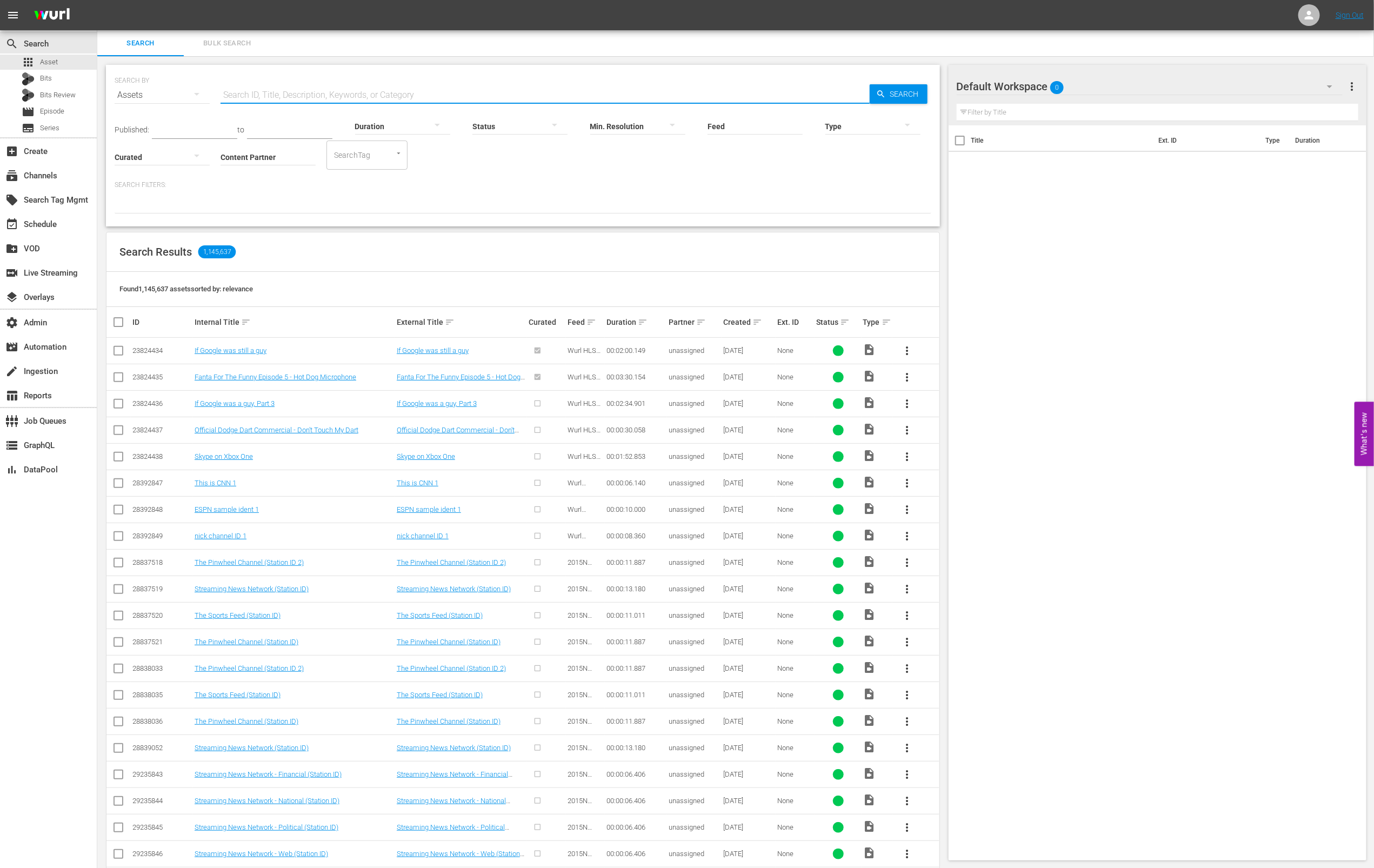
click at [327, 94] on input "text" at bounding box center [545, 95] width 649 height 26
paste input "AMCNVR0000015599"
type input "AMCNVR0000015599"
click at [888, 96] on span "Search" at bounding box center [907, 94] width 42 height 20
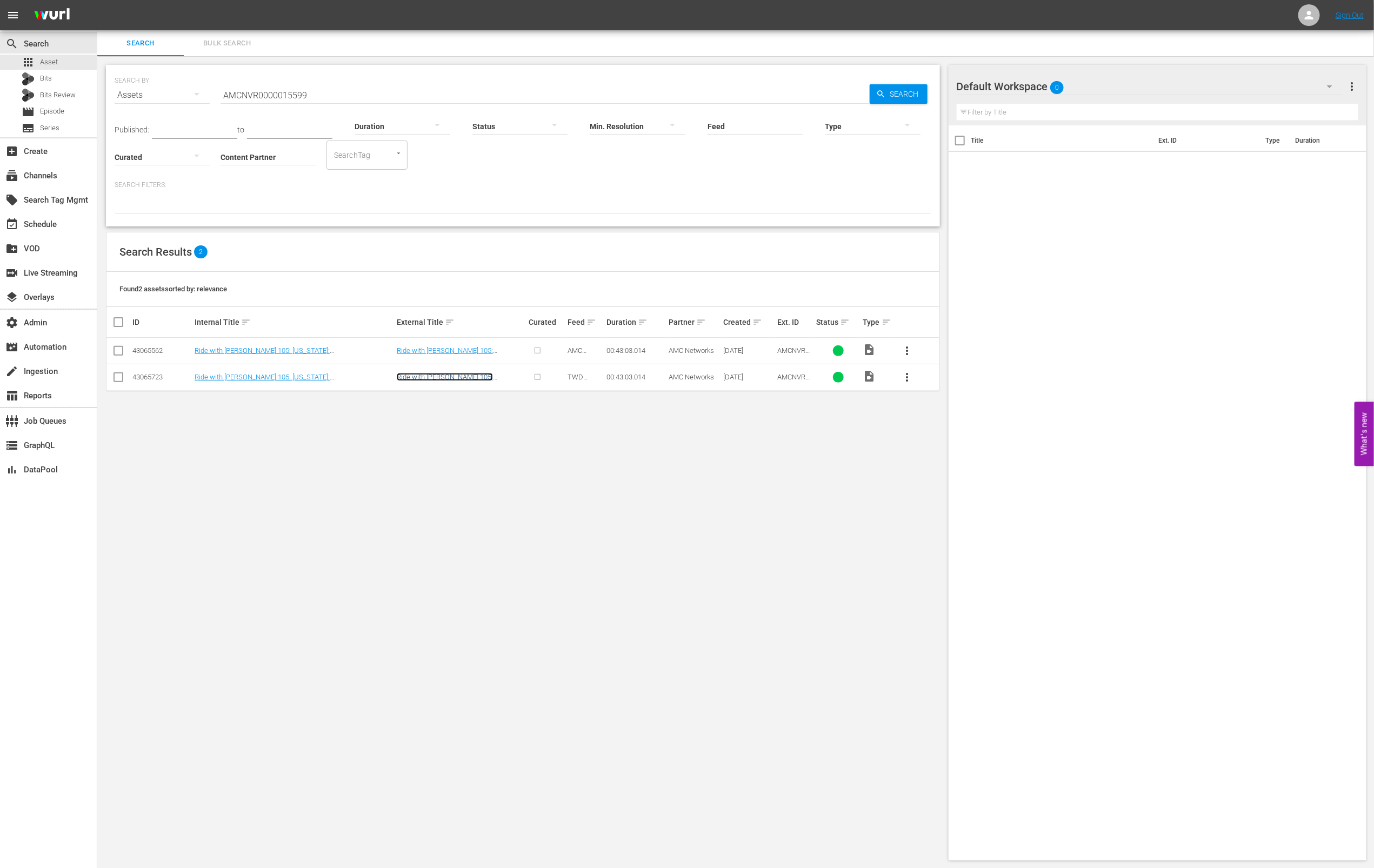
click at [480, 379] on link "Ride with [PERSON_NAME] 105: [US_STATE]: [GEOGRAPHIC_DATA]" at bounding box center [449, 381] width 104 height 16
click at [429, 84] on input "AMCNVR0000015599" at bounding box center [545, 95] width 649 height 26
paste input "608"
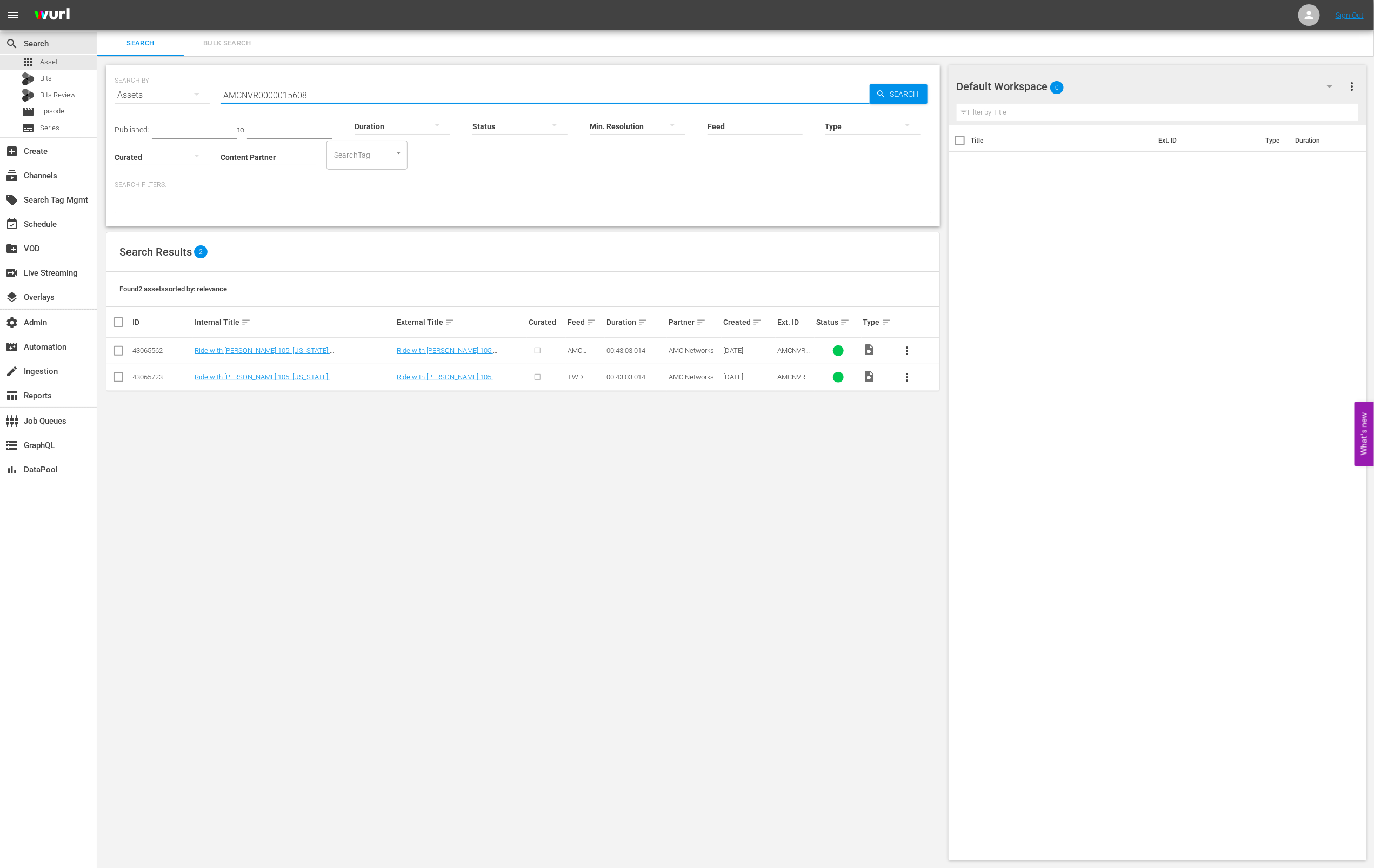
type input "AMCNVR0000015608"
click at [894, 85] on span "Search" at bounding box center [907, 94] width 42 height 20
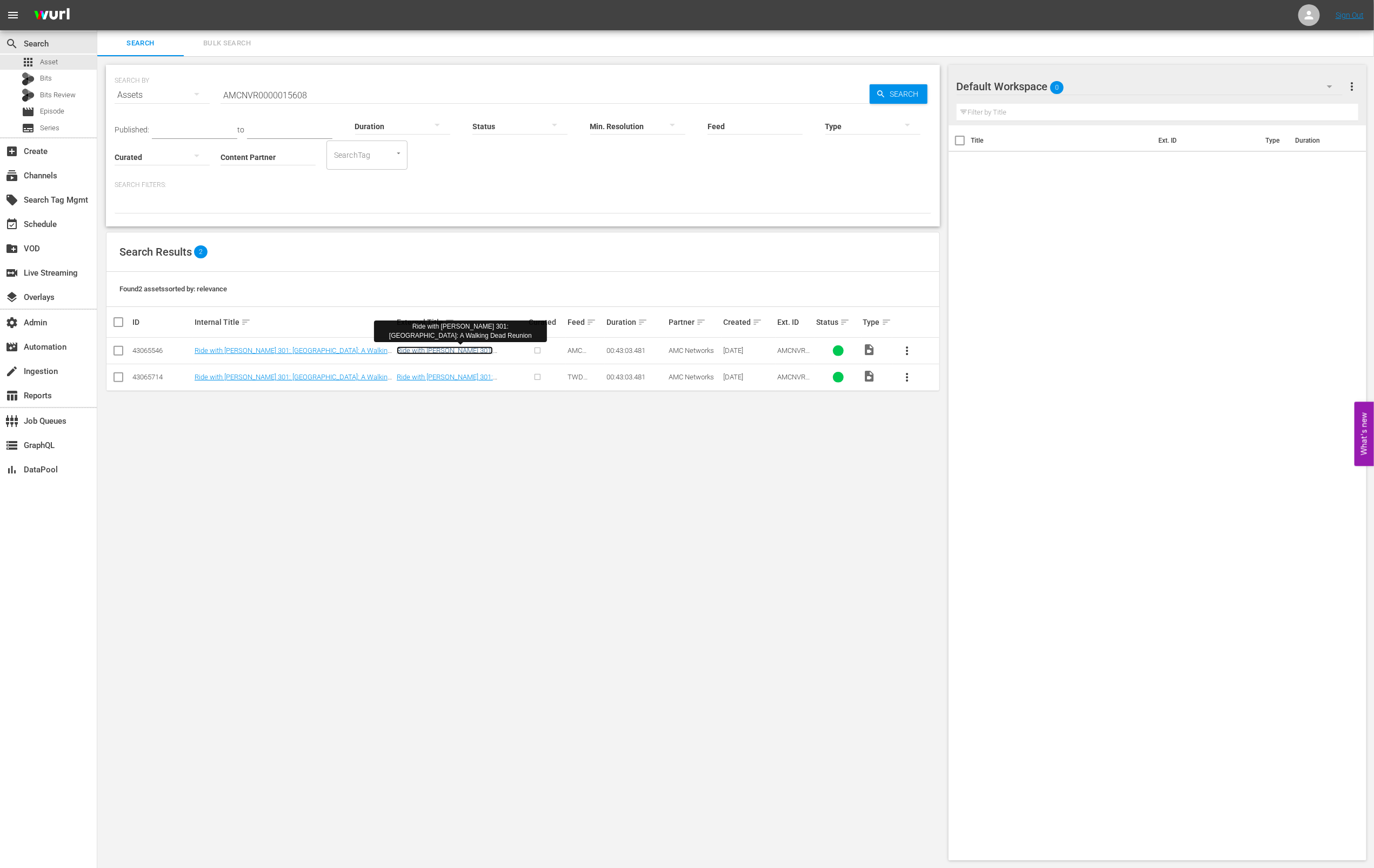
click at [493, 351] on link "Ride with [PERSON_NAME] 301: [GEOGRAPHIC_DATA]: A Walking Dead Reunion" at bounding box center [455, 358] width 117 height 24
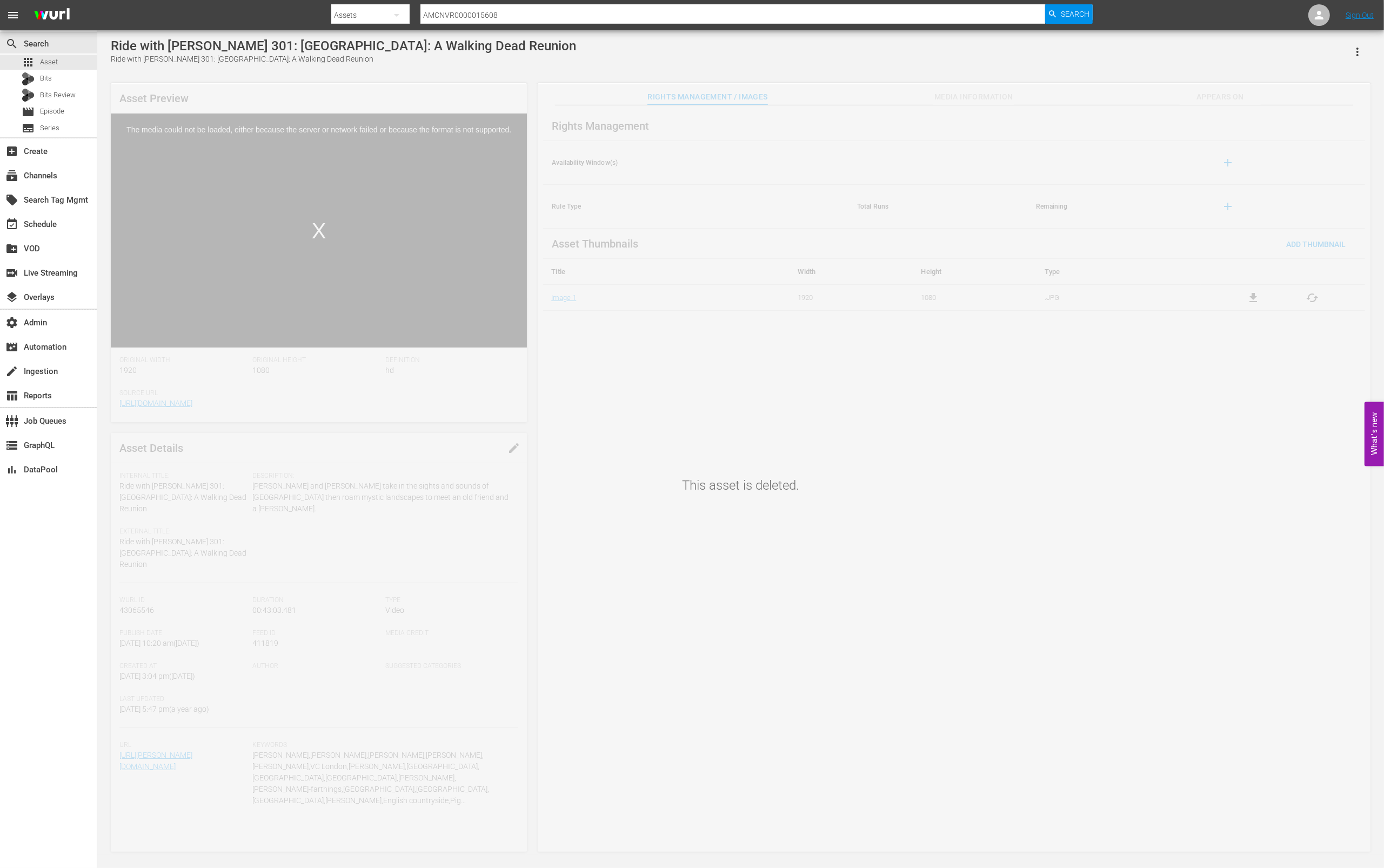
click at [289, 61] on div "Ride with [PERSON_NAME] 301: [GEOGRAPHIC_DATA]: A Walking Dead Reunion" at bounding box center [343, 59] width 465 height 11
